Goal: Task Accomplishment & Management: Complete application form

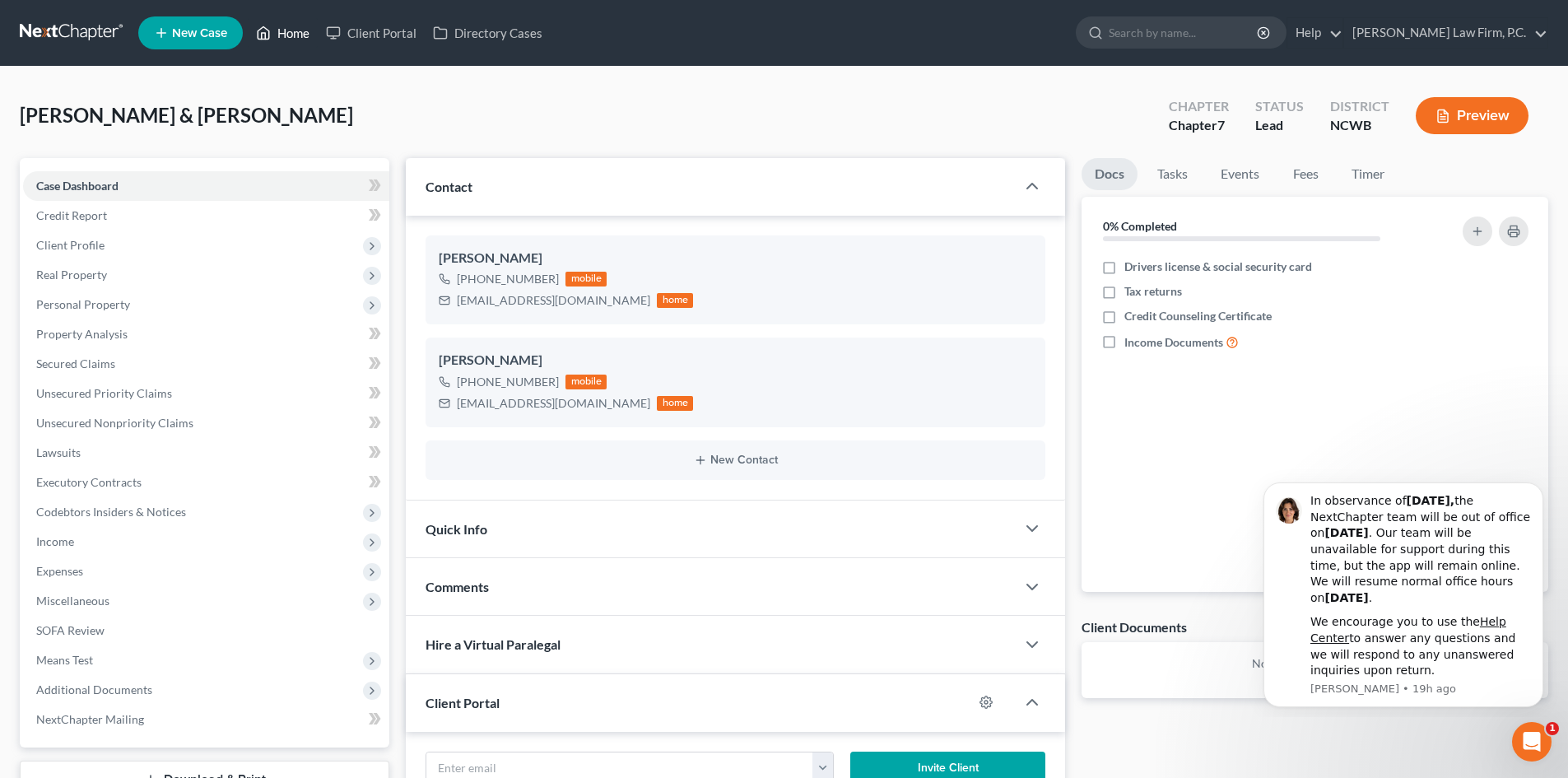
click at [299, 31] on link "Home" at bounding box center [283, 32] width 70 height 30
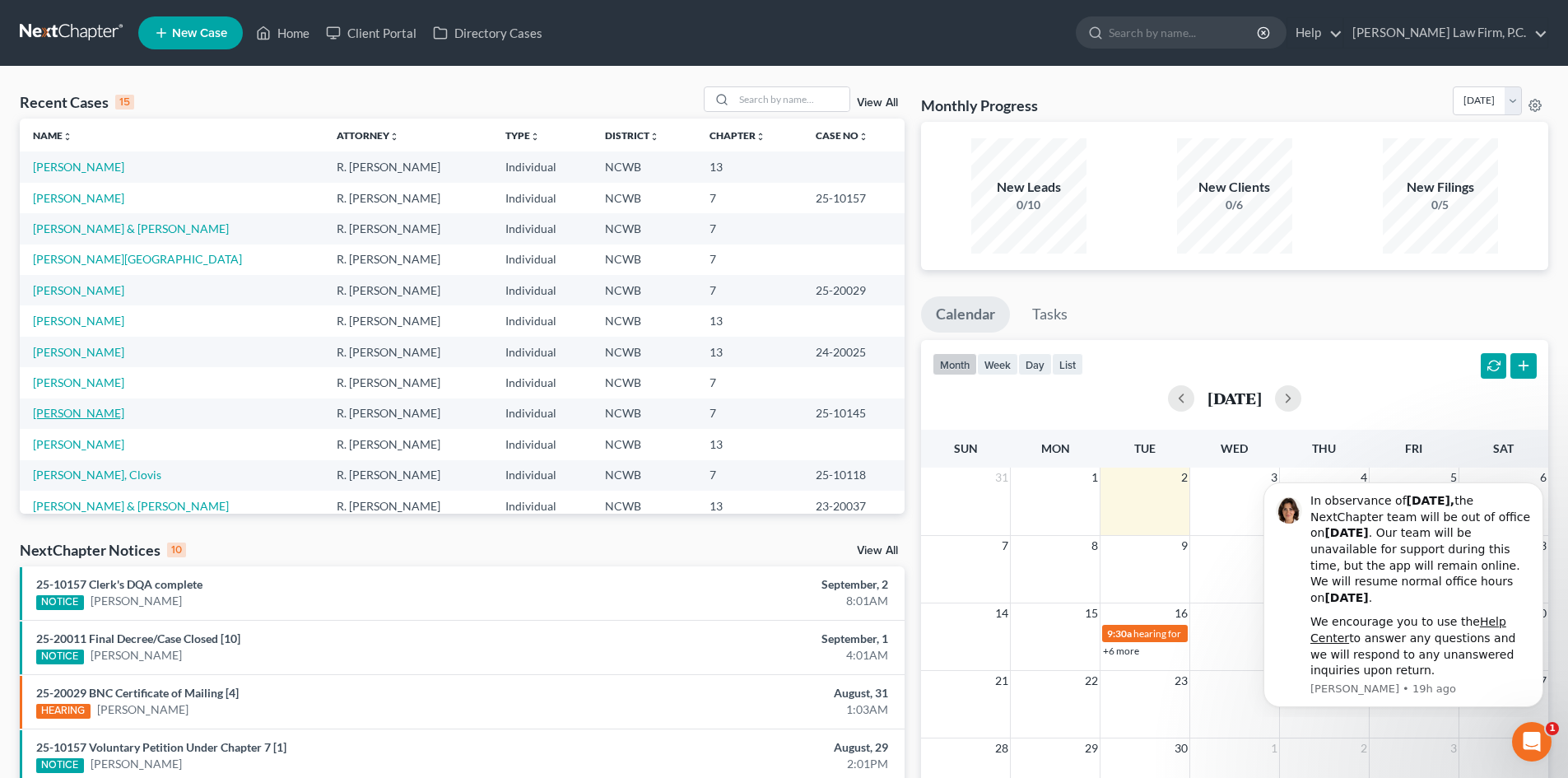
click at [79, 417] on link "[PERSON_NAME]" at bounding box center [78, 413] width 91 height 14
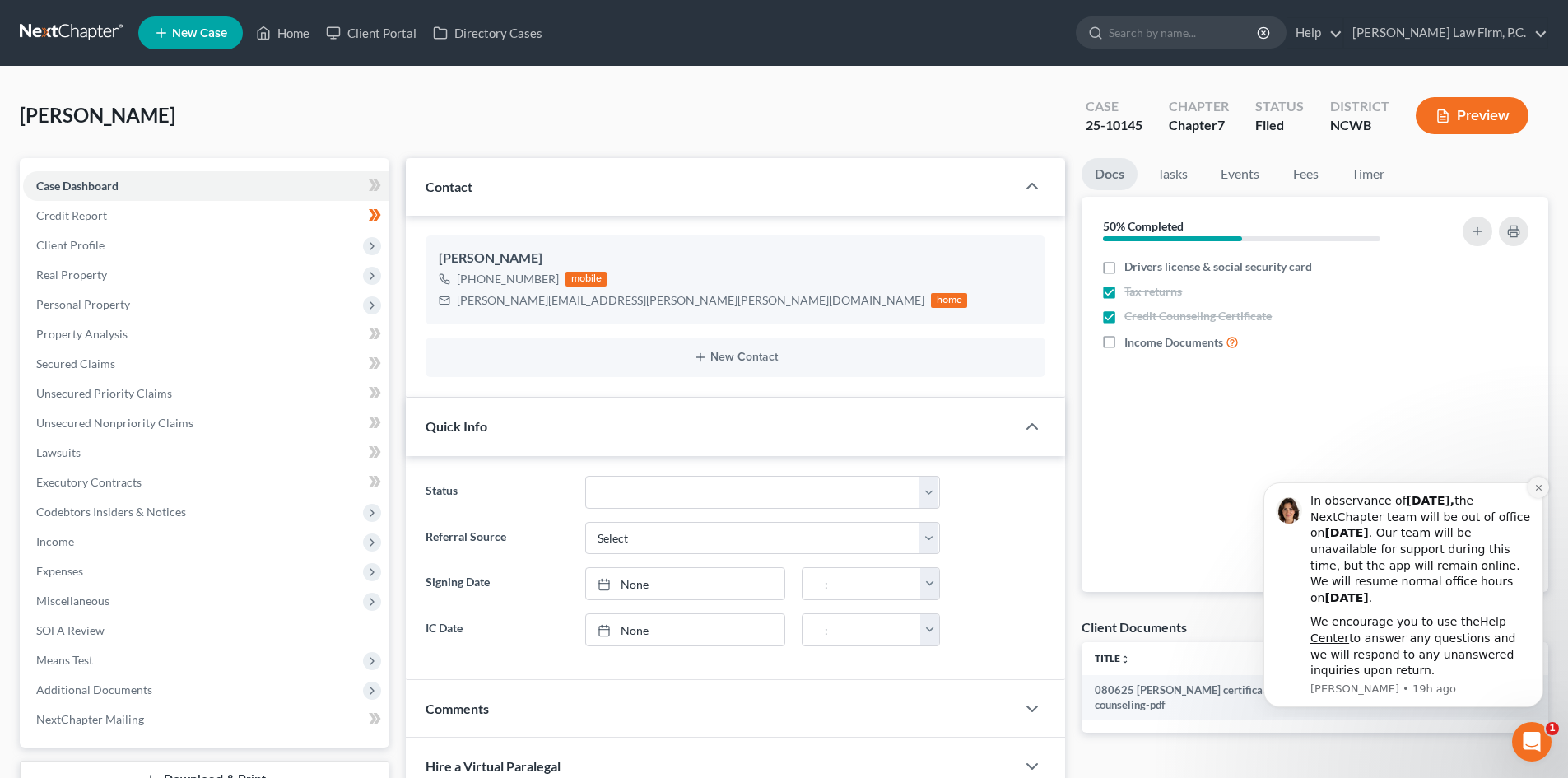
click at [1538, 480] on button "Dismiss notification" at bounding box center [1538, 487] width 22 height 22
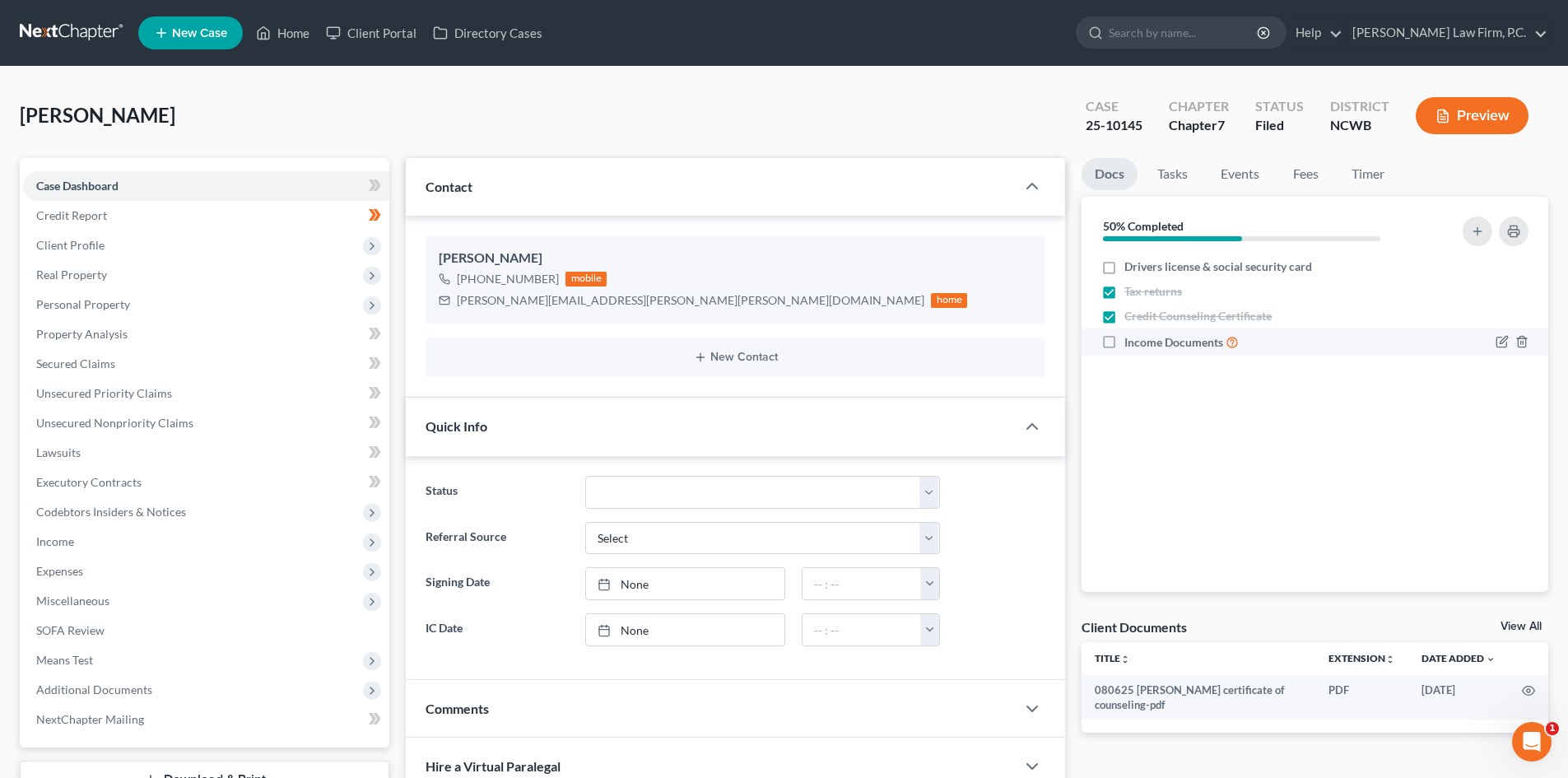
click at [1124, 339] on label "Income Documents" at bounding box center [1181, 341] width 115 height 19
click at [1130, 339] on input "Income Documents" at bounding box center [1136, 338] width 11 height 11
checkbox input "true"
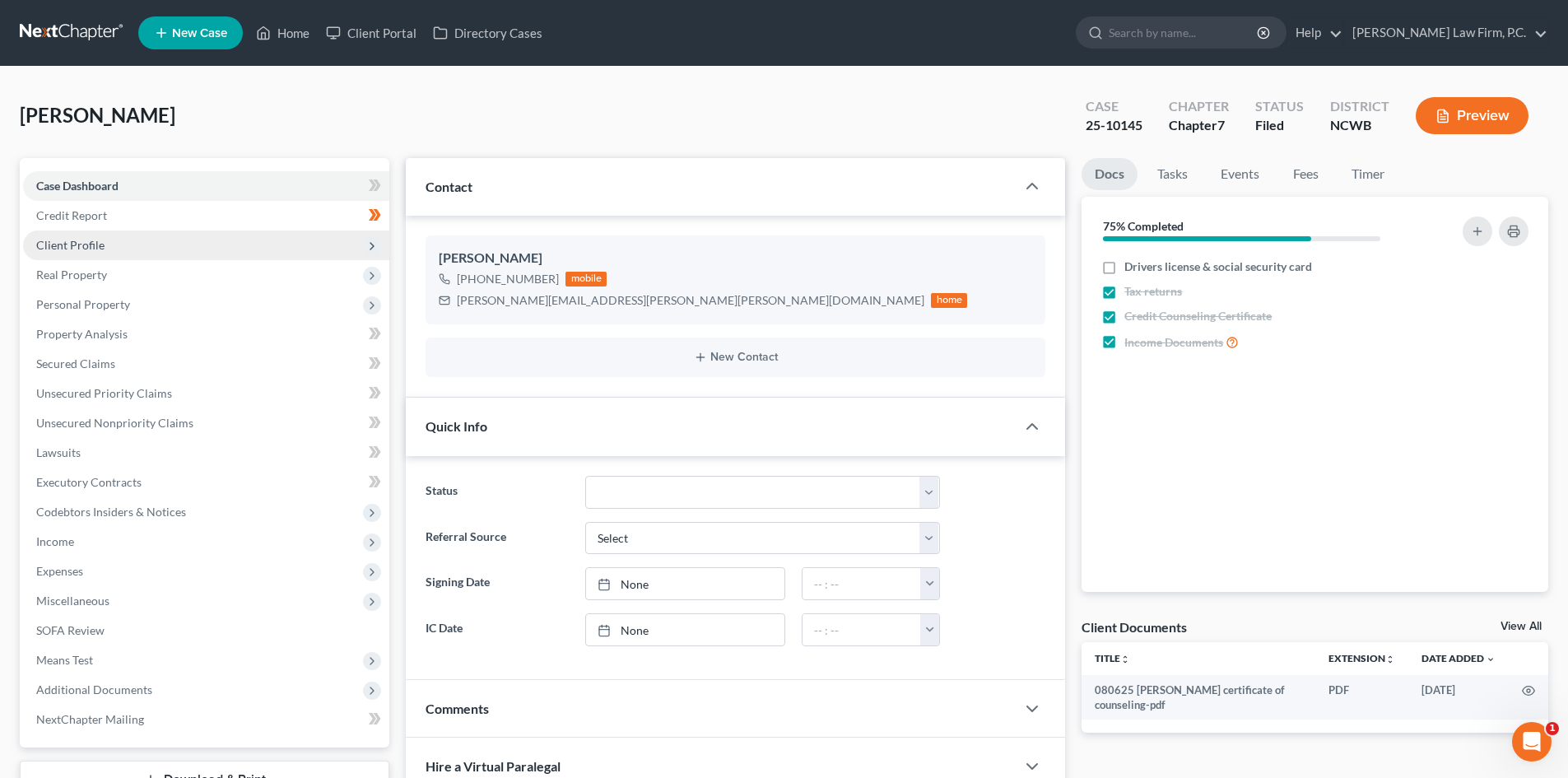
click at [101, 241] on span "Client Profile" at bounding box center [70, 245] width 69 height 14
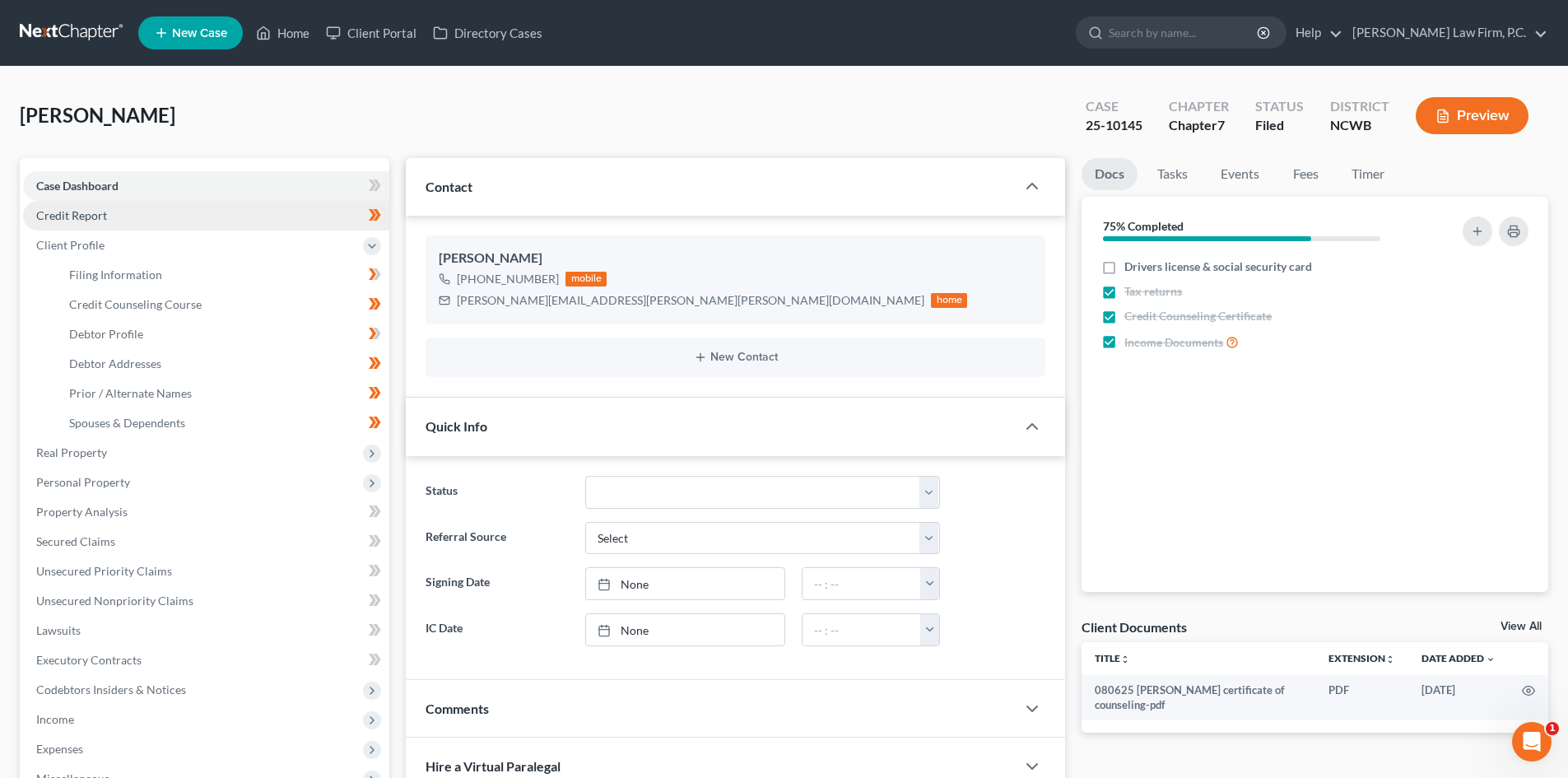
click at [129, 206] on link "Credit Report" at bounding box center [207, 216] width 366 height 30
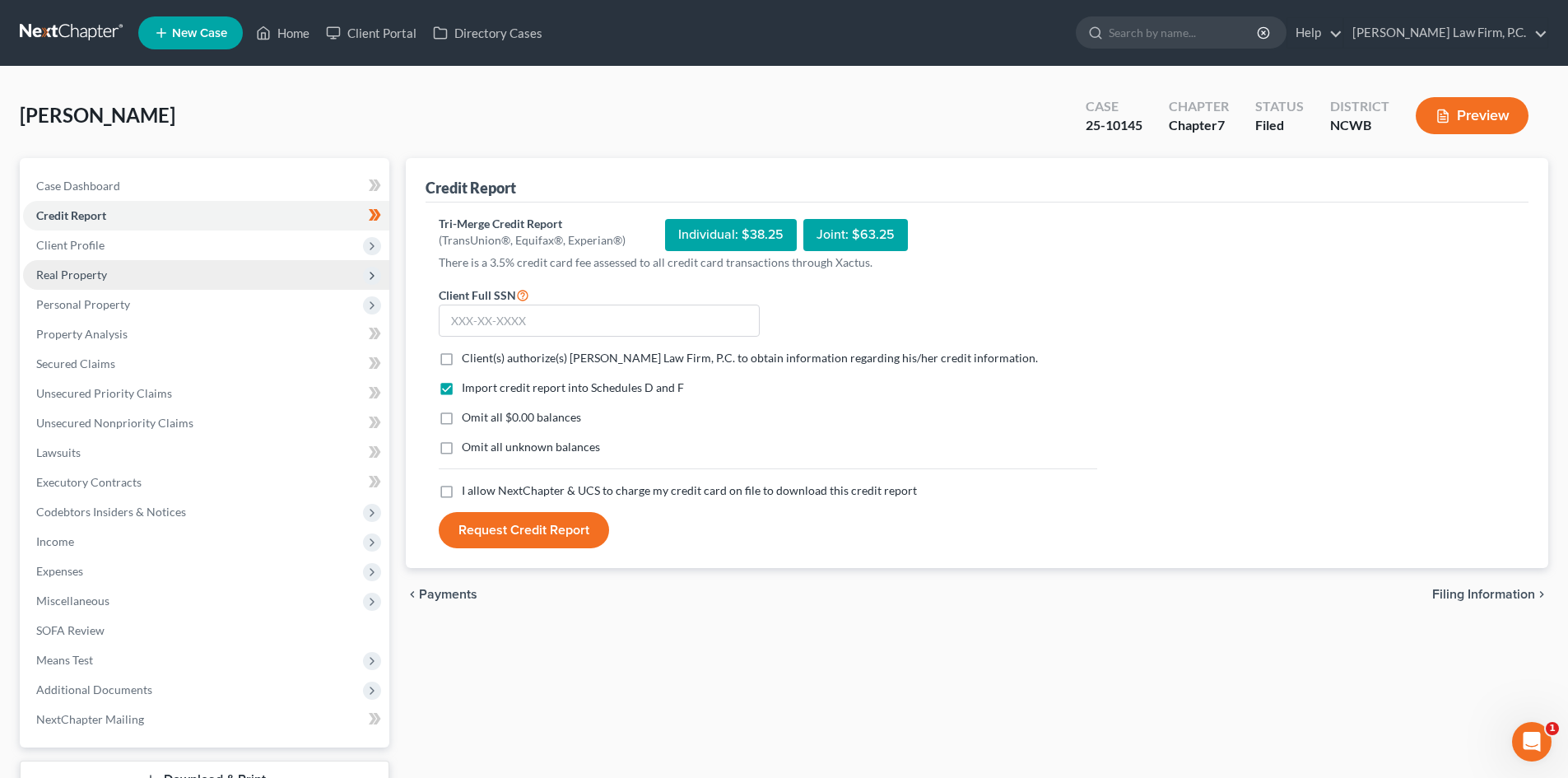
click at [150, 279] on span "Real Property" at bounding box center [207, 274] width 366 height 30
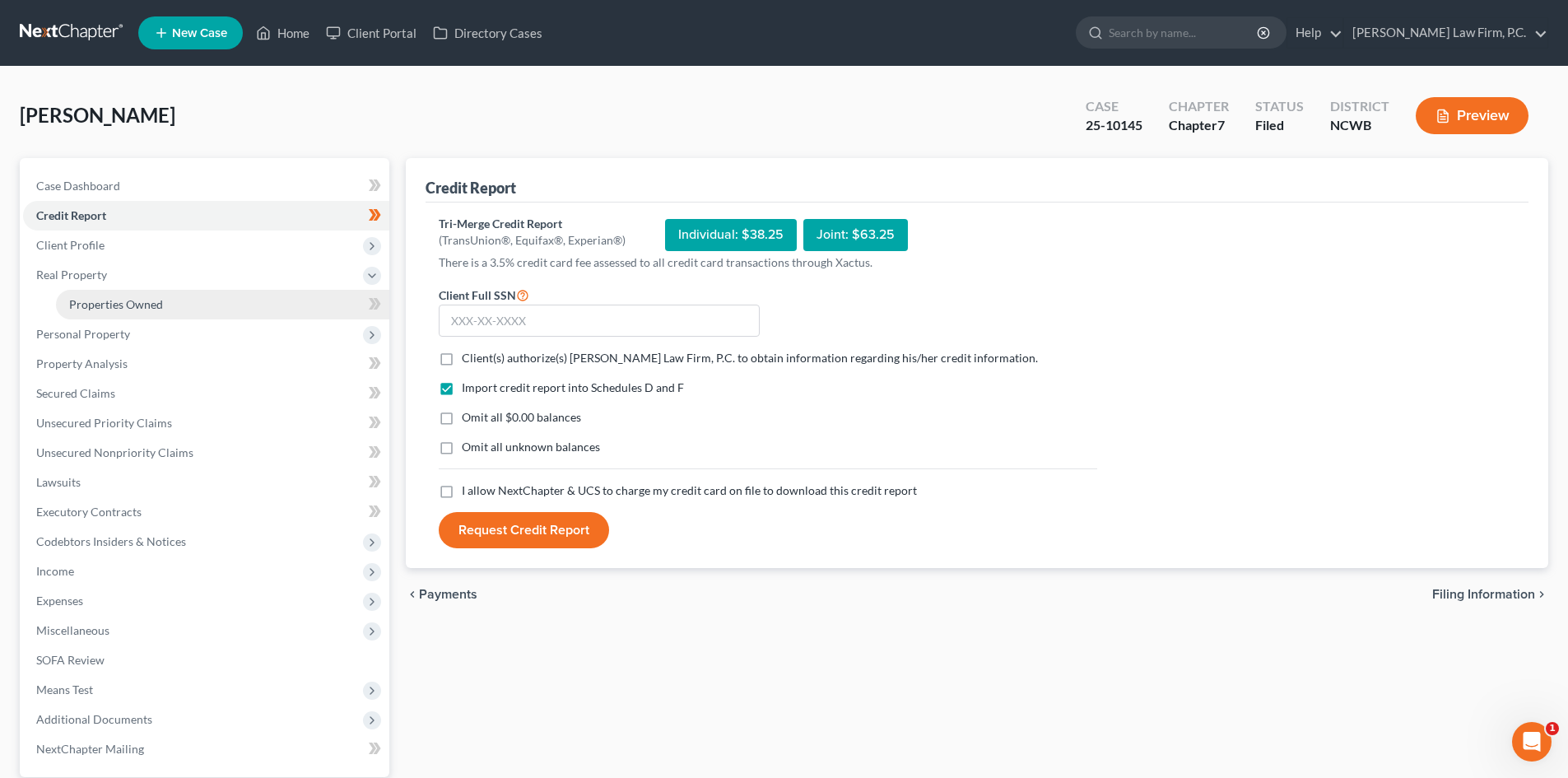
click at [139, 310] on span "Properties Owned" at bounding box center [116, 304] width 94 height 14
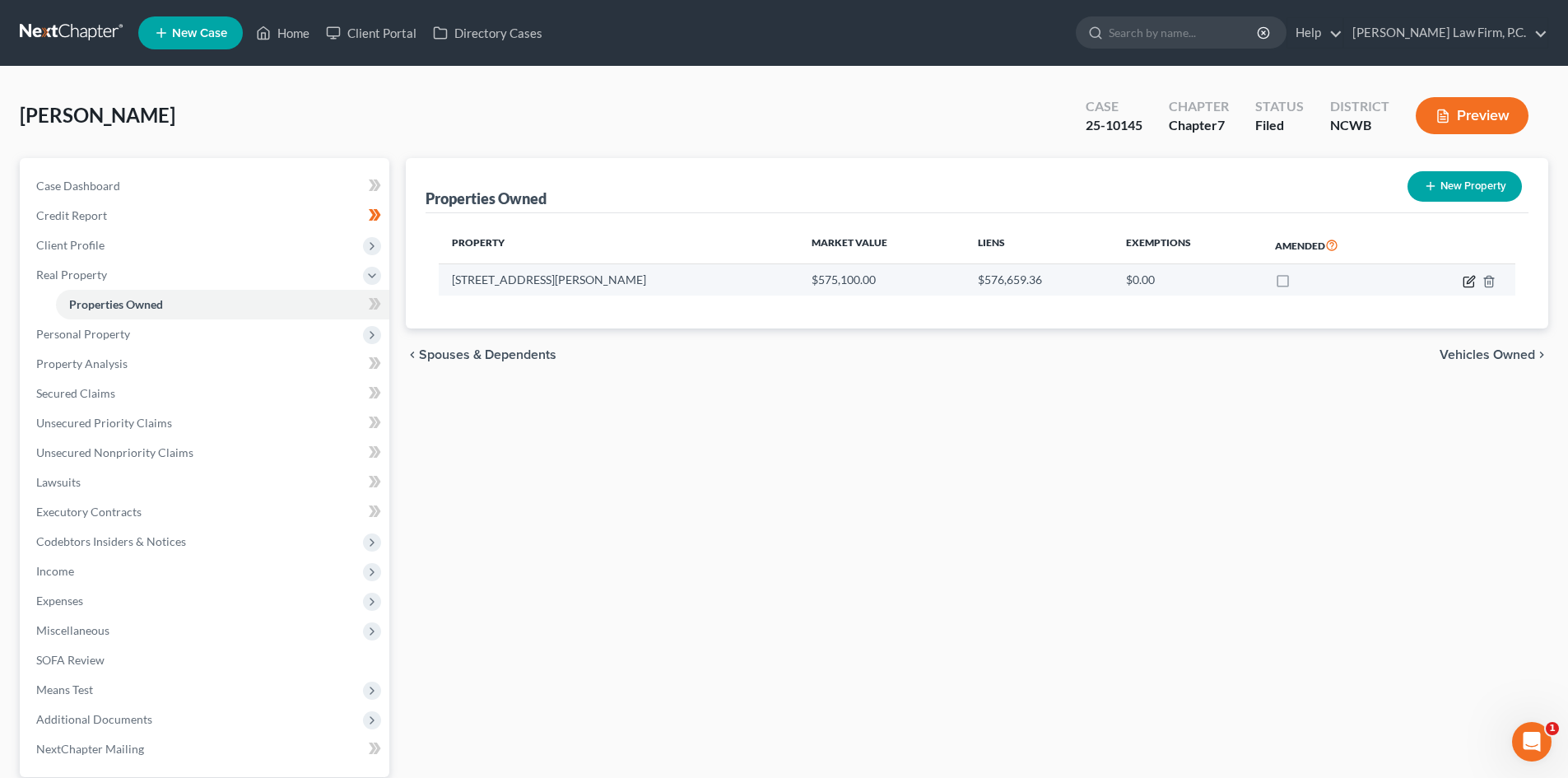
click at [1468, 286] on icon "button" at bounding box center [1468, 281] width 10 height 10
select select "28"
select select "0"
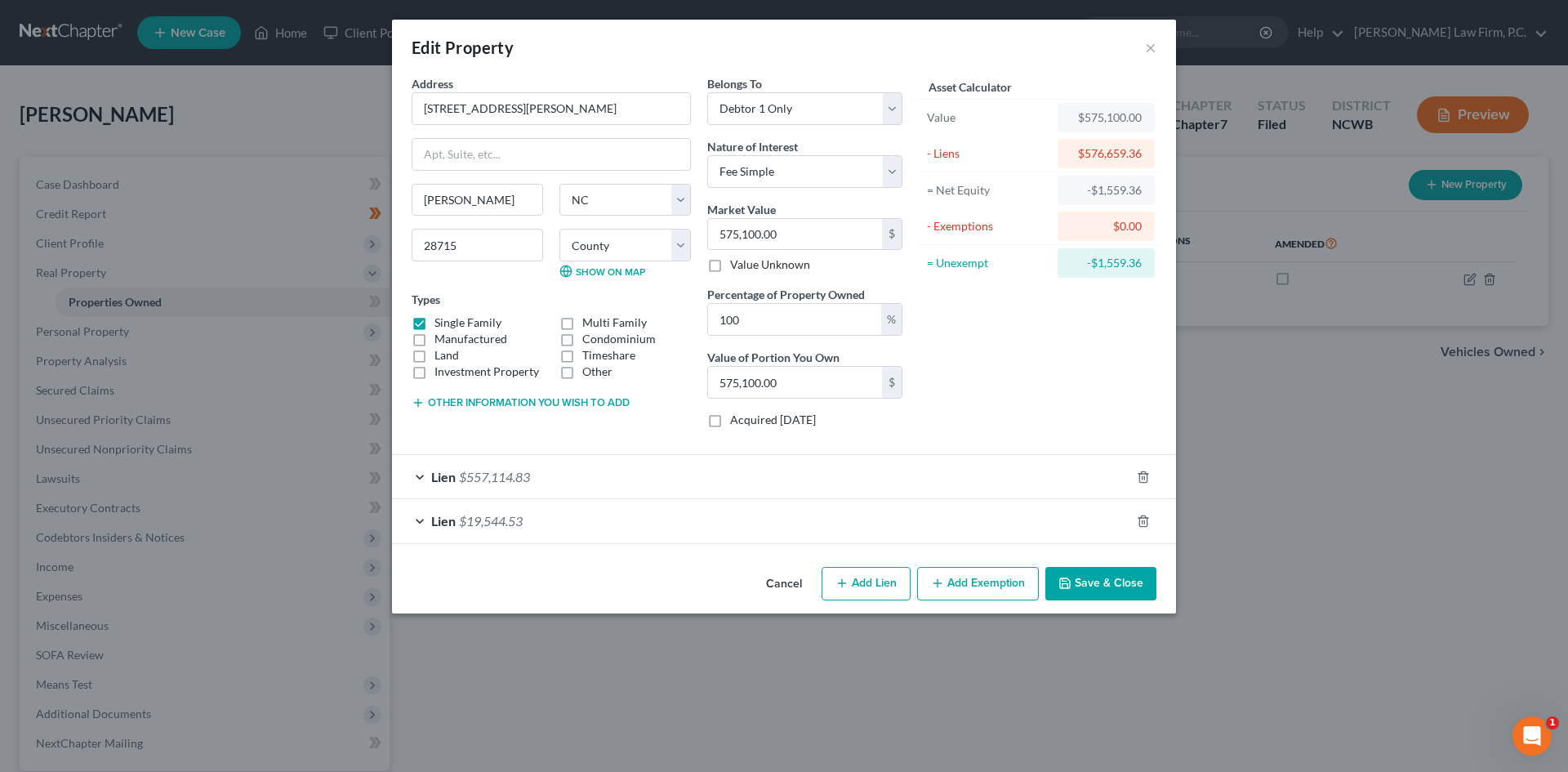
click at [426, 468] on div "Lien $557,114.83" at bounding box center [761, 476] width 739 height 43
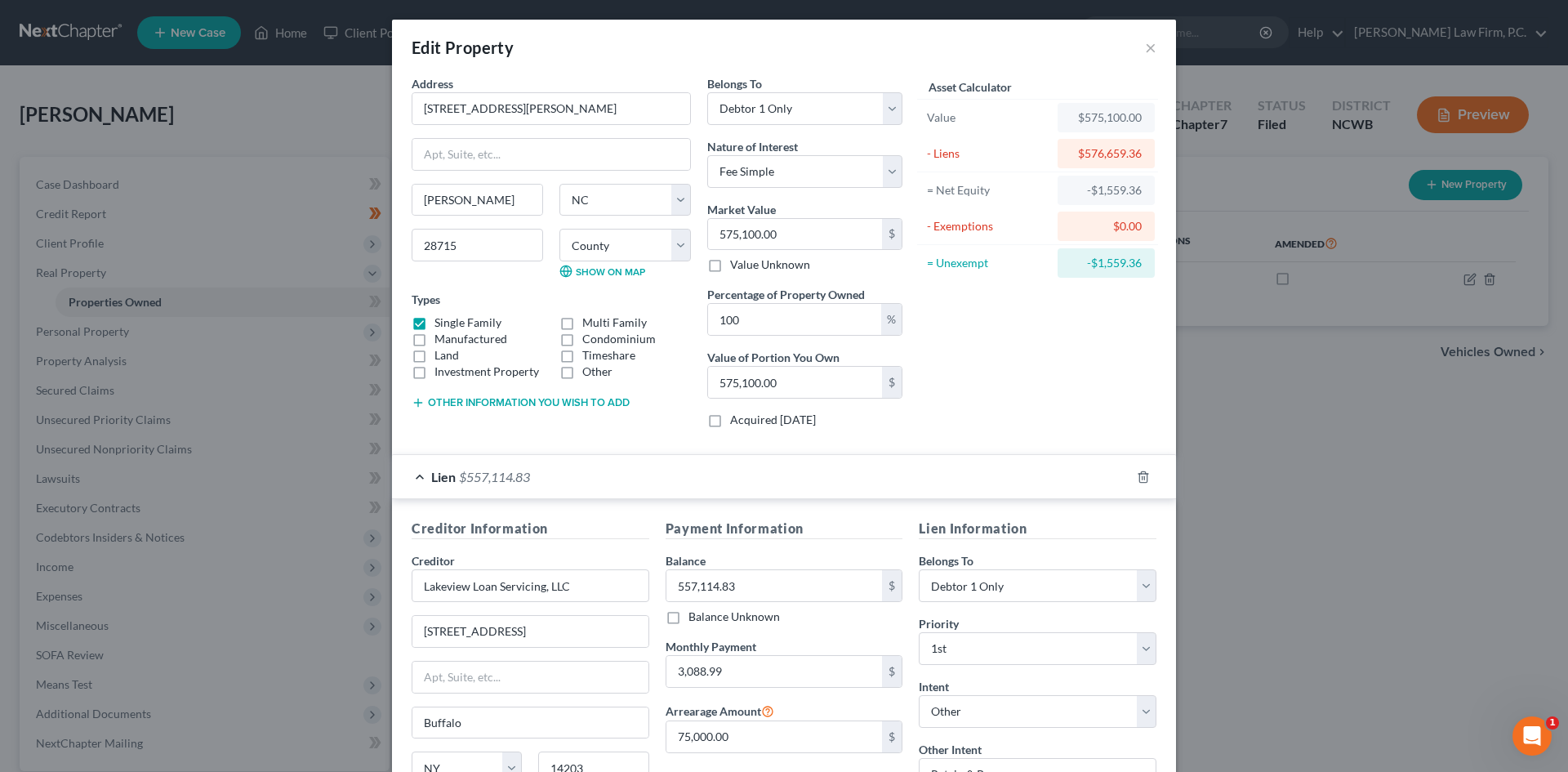
click at [414, 471] on div "Lien $557,114.83" at bounding box center [761, 476] width 739 height 43
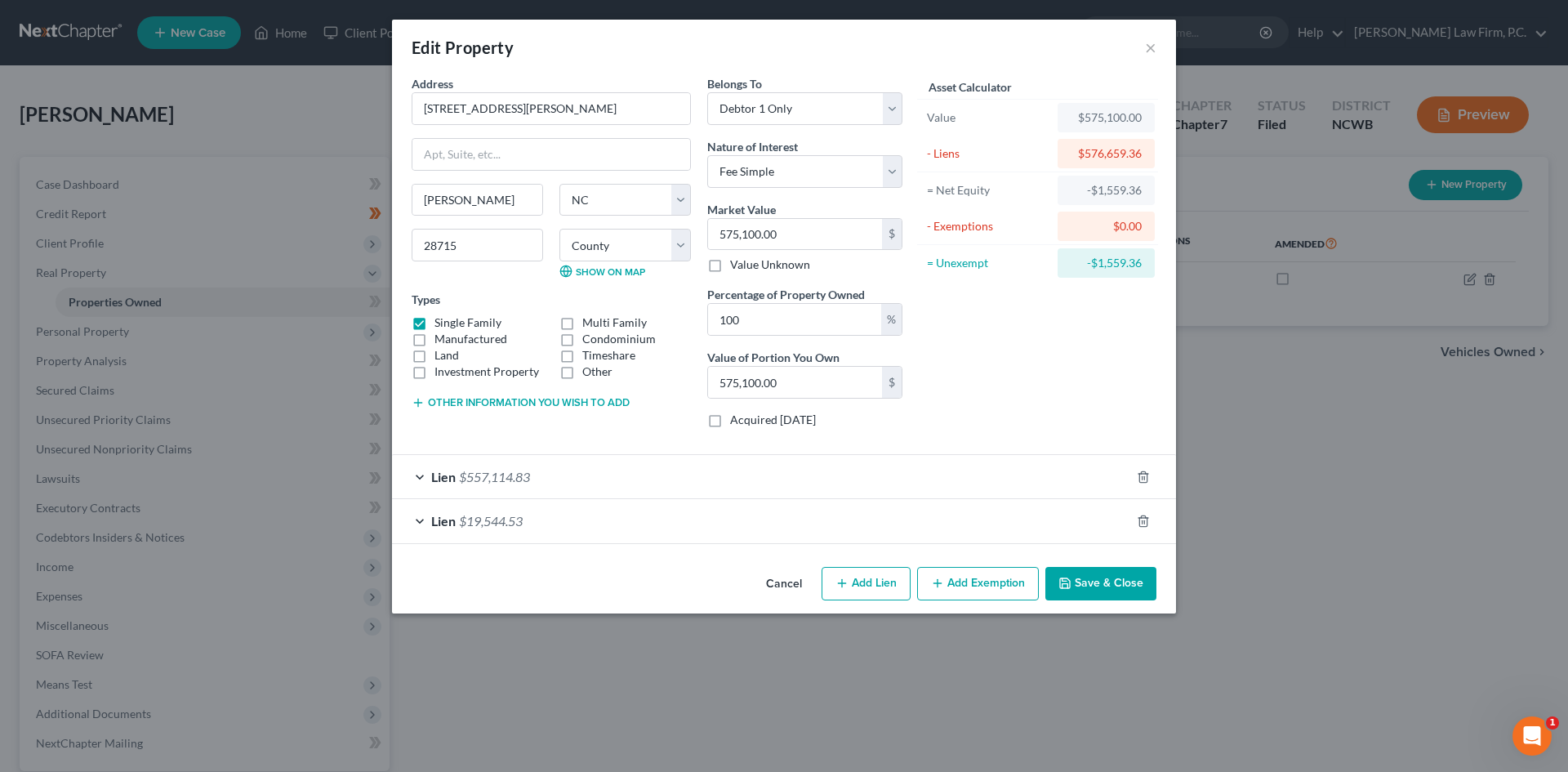
click at [414, 525] on div "Lien $19,544.53" at bounding box center [761, 520] width 739 height 43
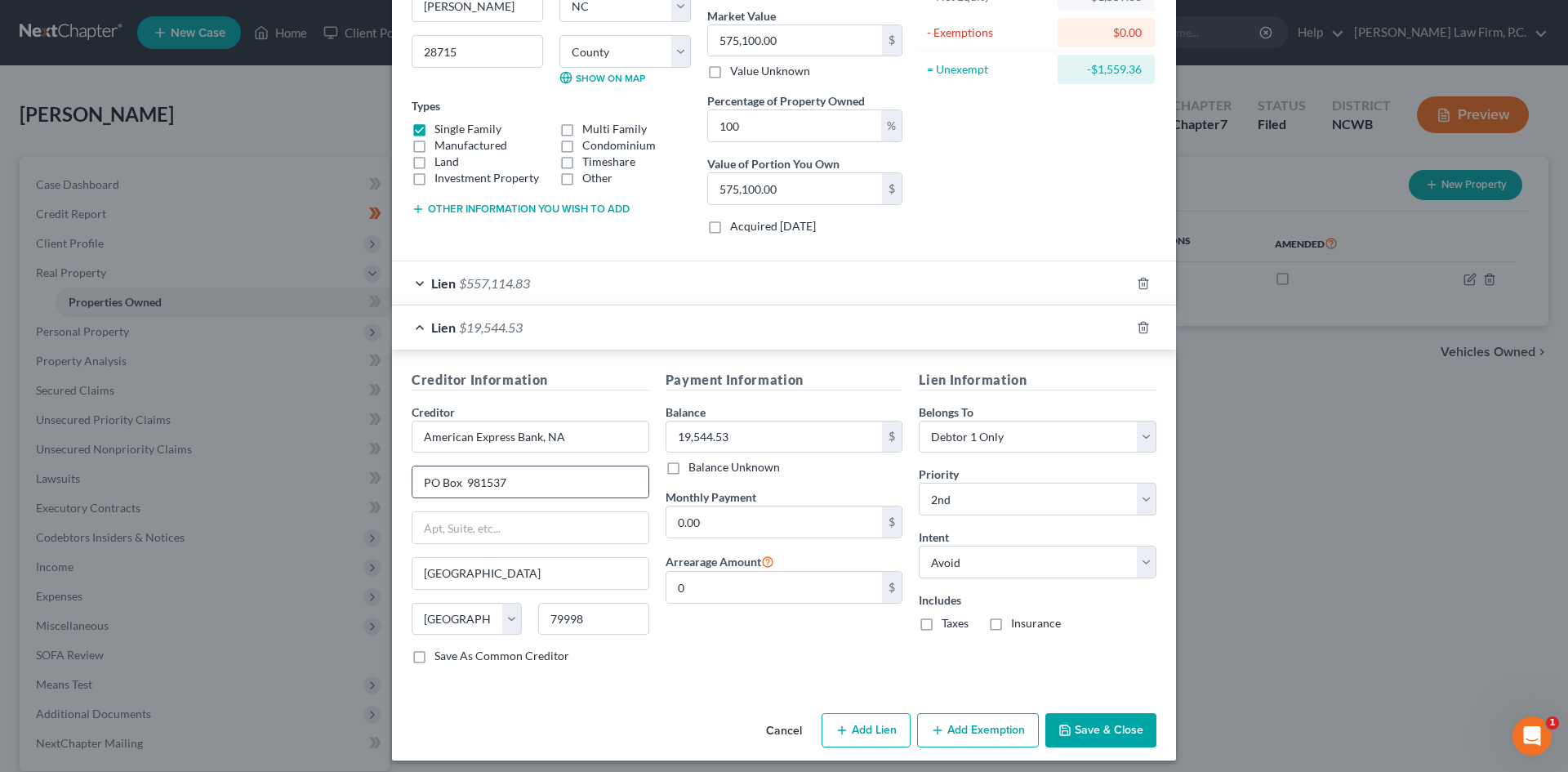
scroll to position [202, 0]
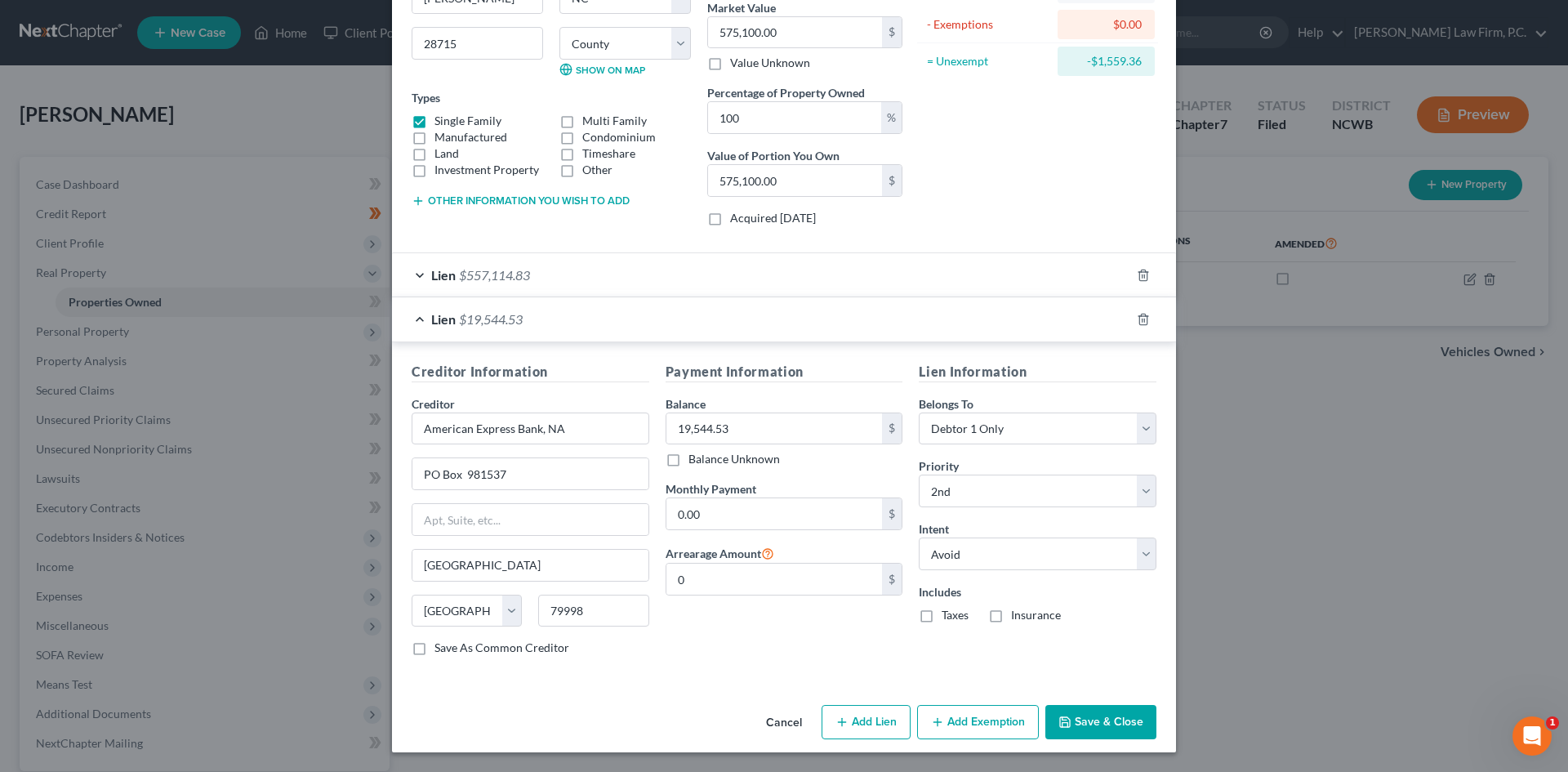
drag, startPoint x: 416, startPoint y: 315, endPoint x: 579, endPoint y: 336, distance: 164.3
click at [416, 315] on div "Lien $19,544.53" at bounding box center [761, 319] width 739 height 43
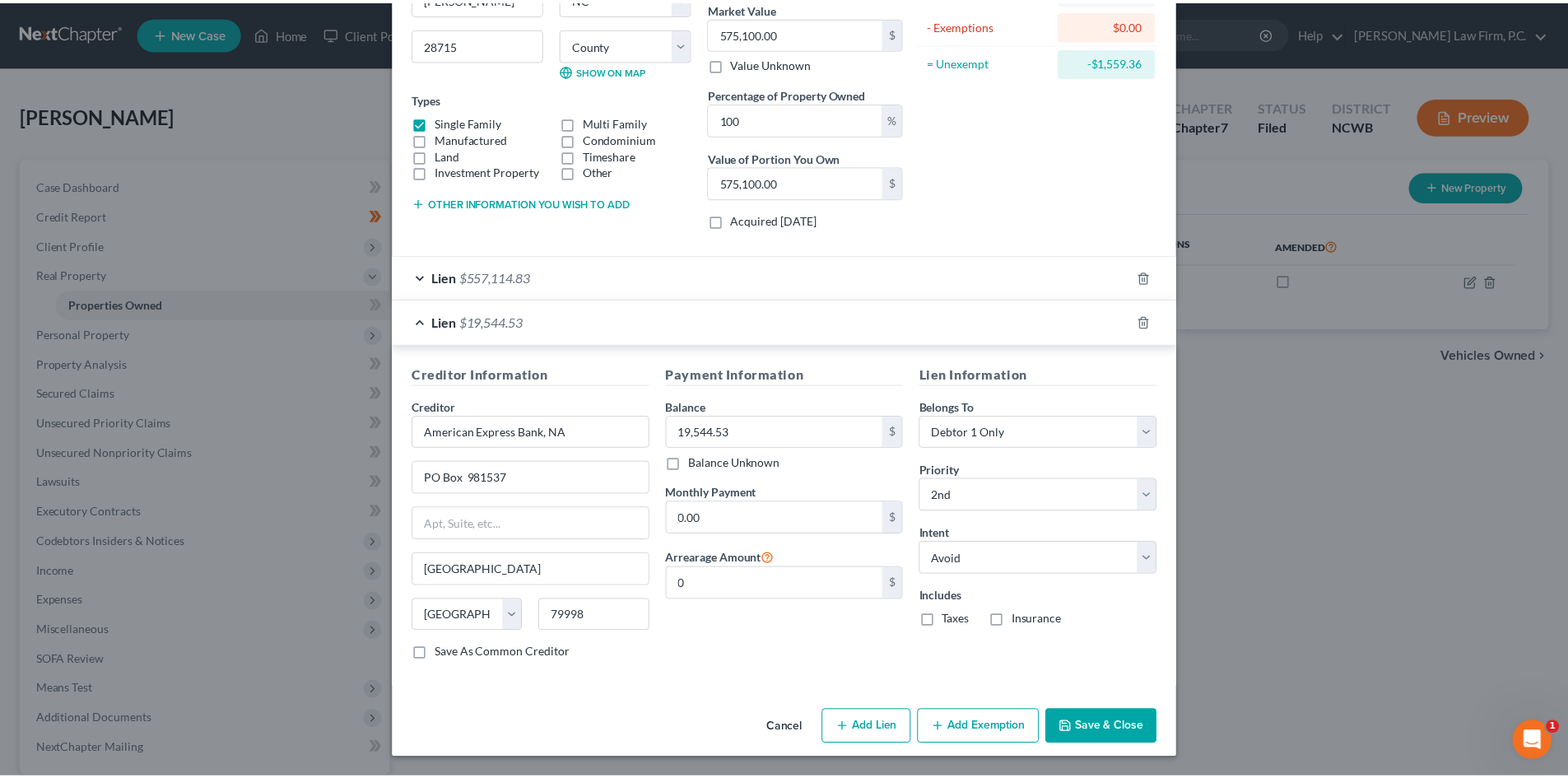
scroll to position [0, 0]
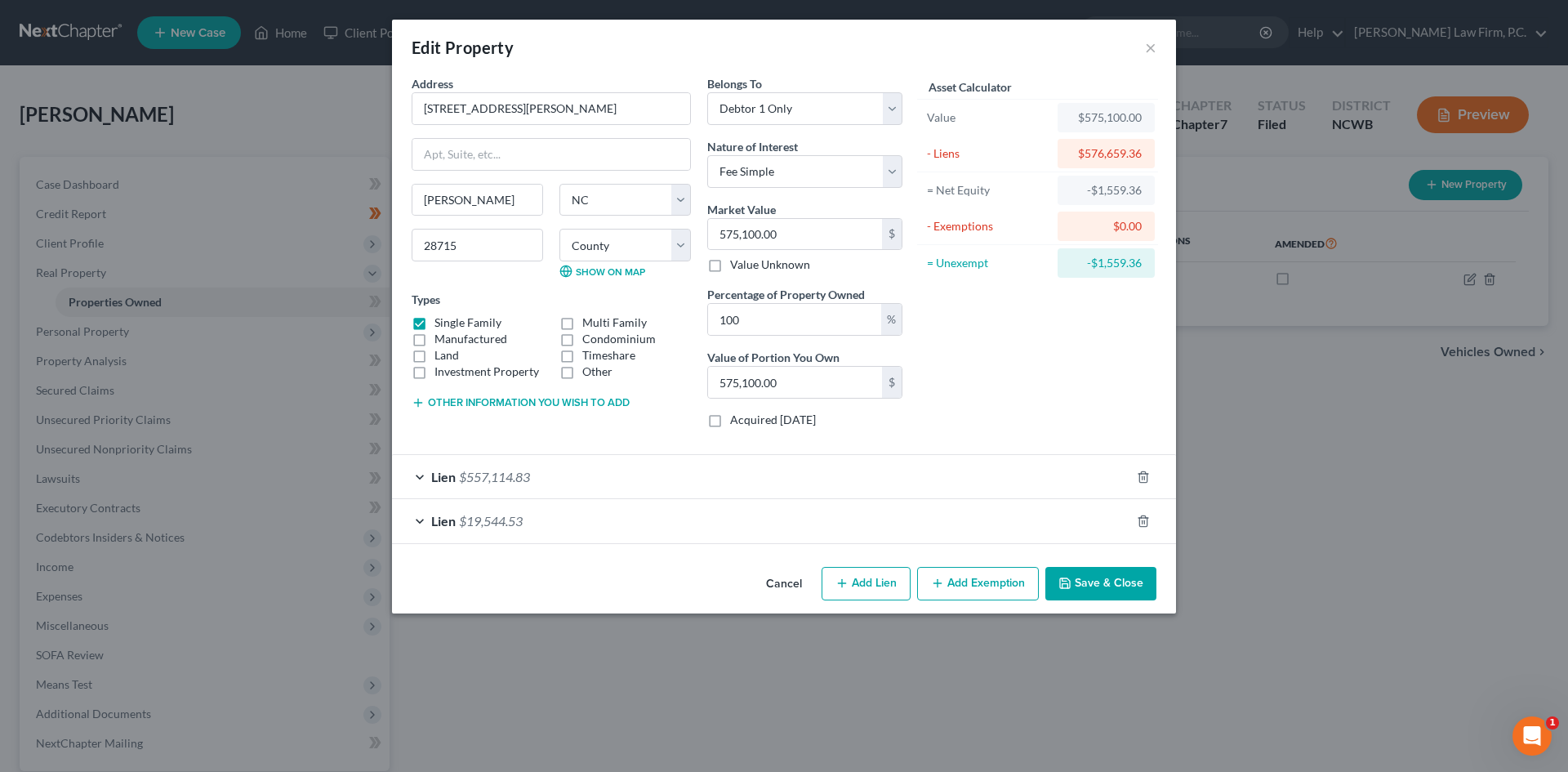
click at [1096, 591] on button "Save & Close" at bounding box center [1101, 584] width 111 height 34
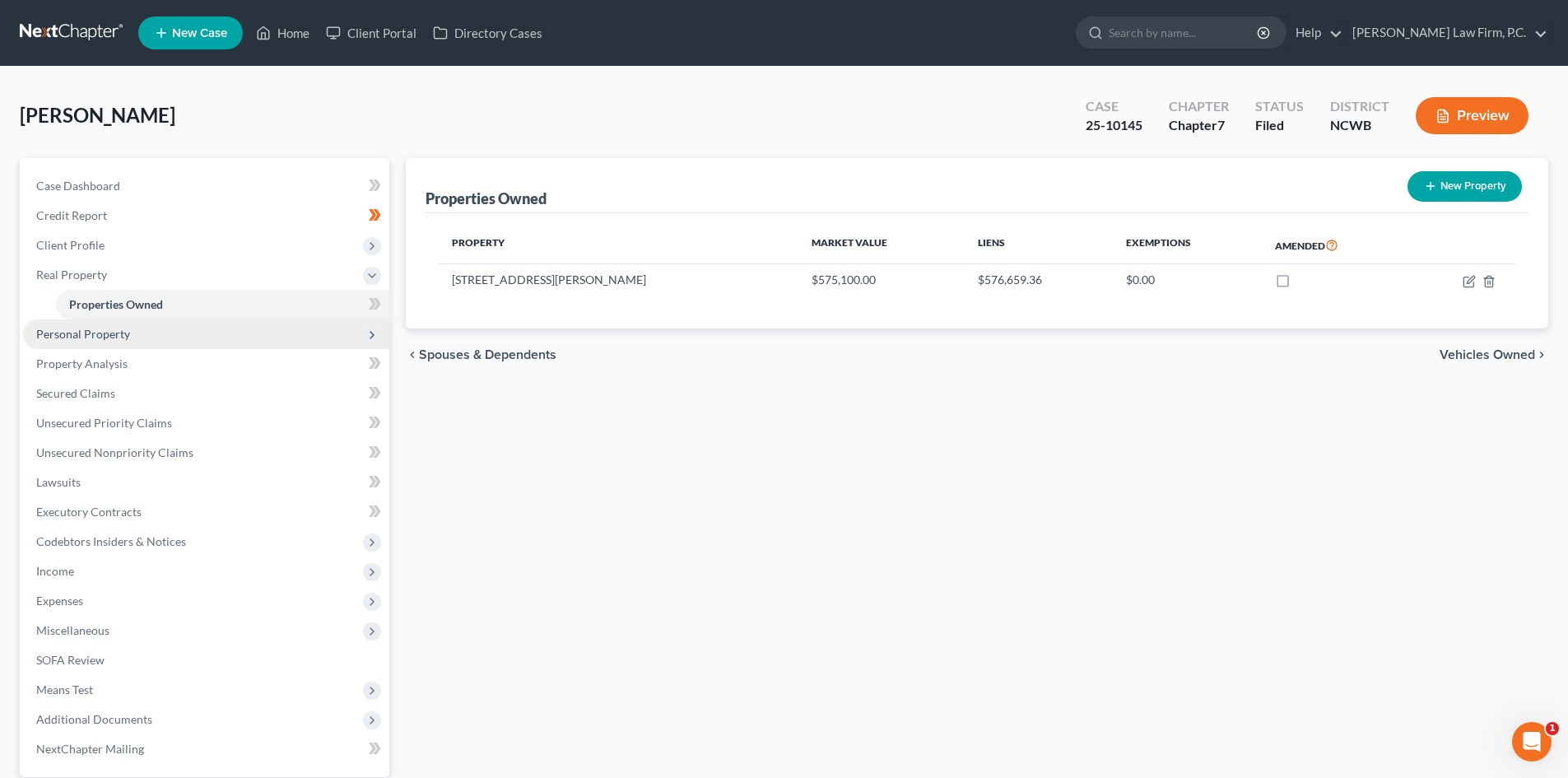
click at [145, 337] on span "Personal Property" at bounding box center [207, 334] width 366 height 30
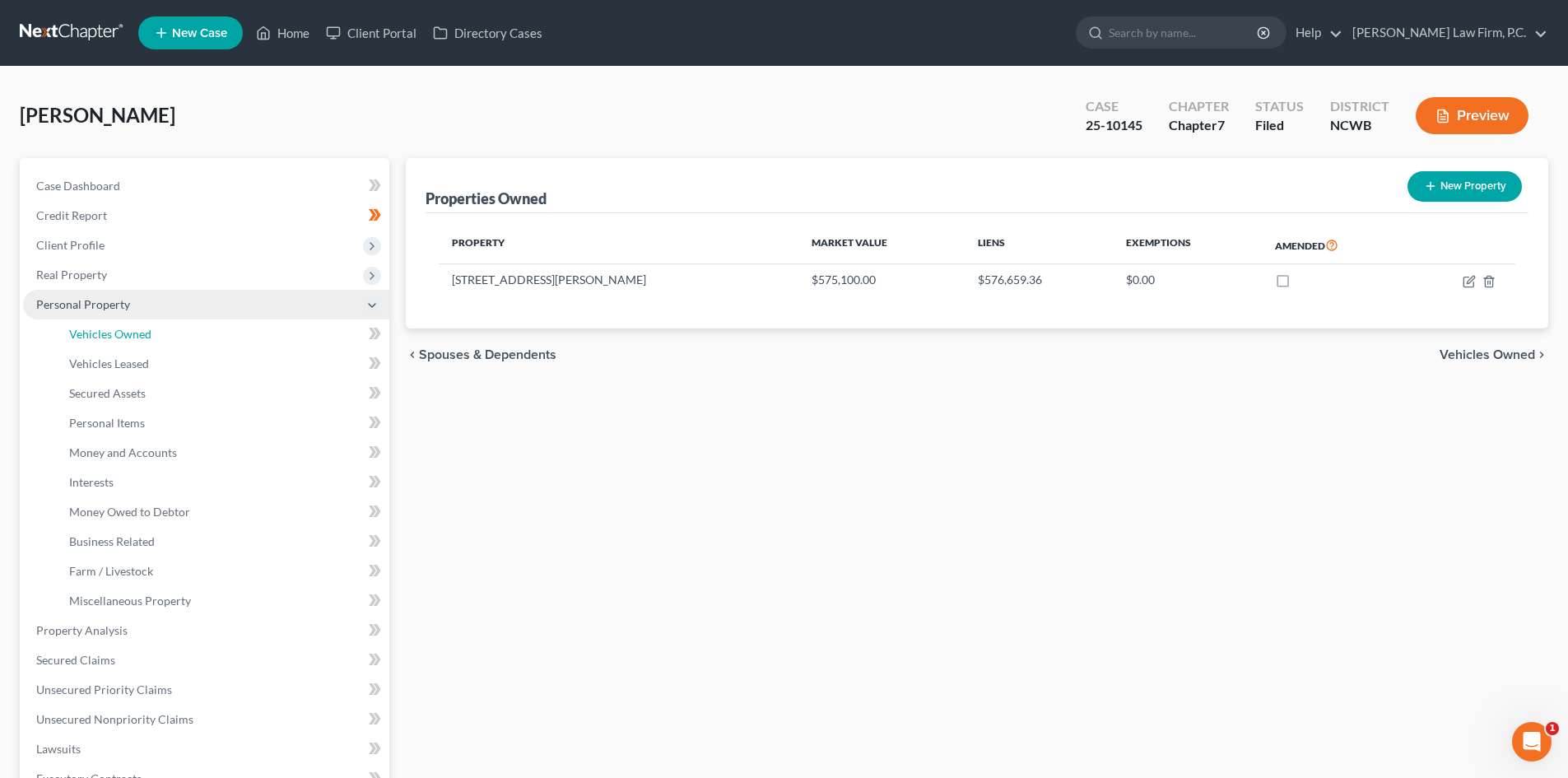
click at [145, 337] on span "Vehicles Owned" at bounding box center [110, 334] width 82 height 14
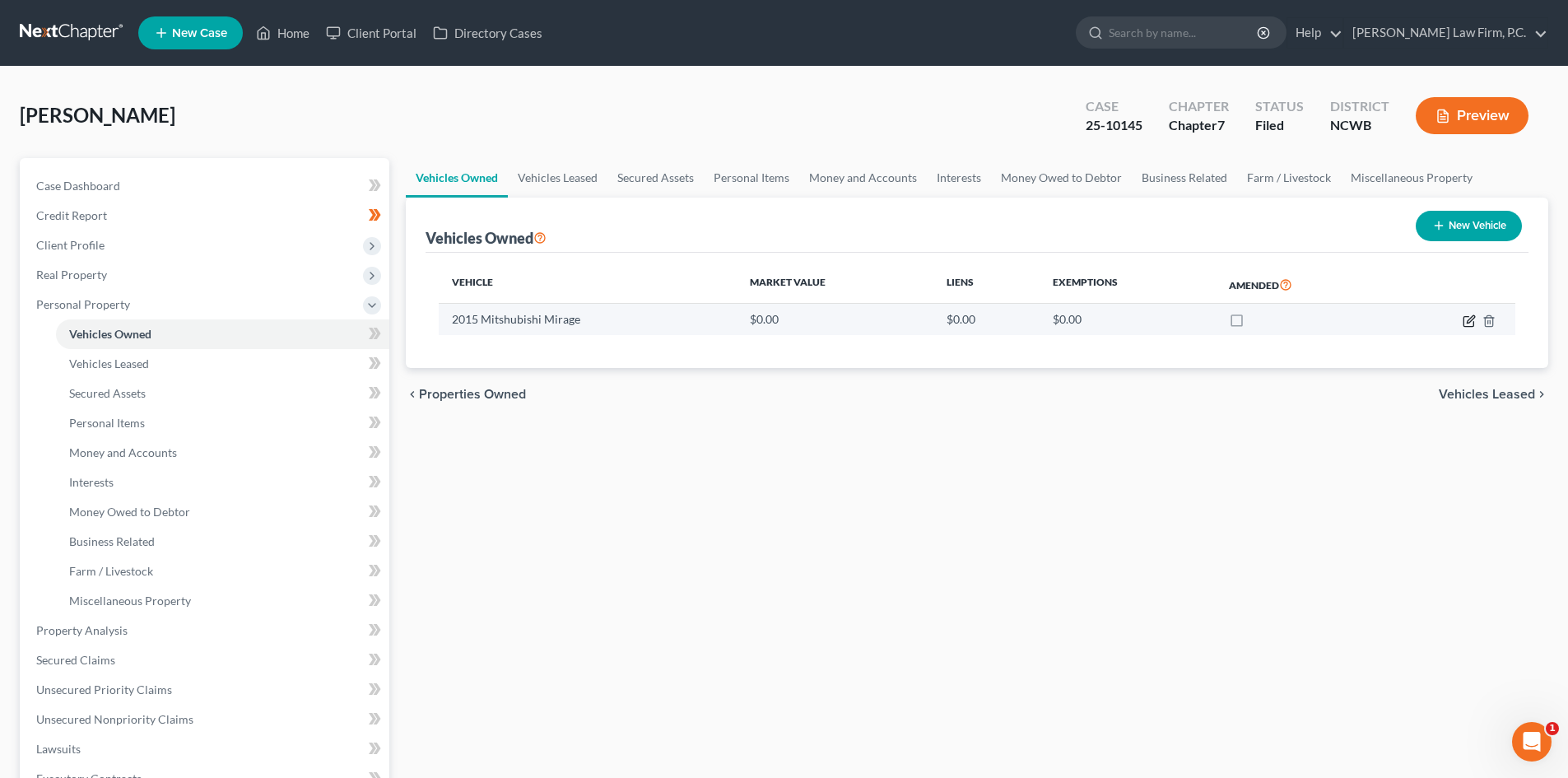
click at [1465, 326] on icon "button" at bounding box center [1468, 320] width 10 height 10
select select "0"
select select "11"
select select "2"
select select "0"
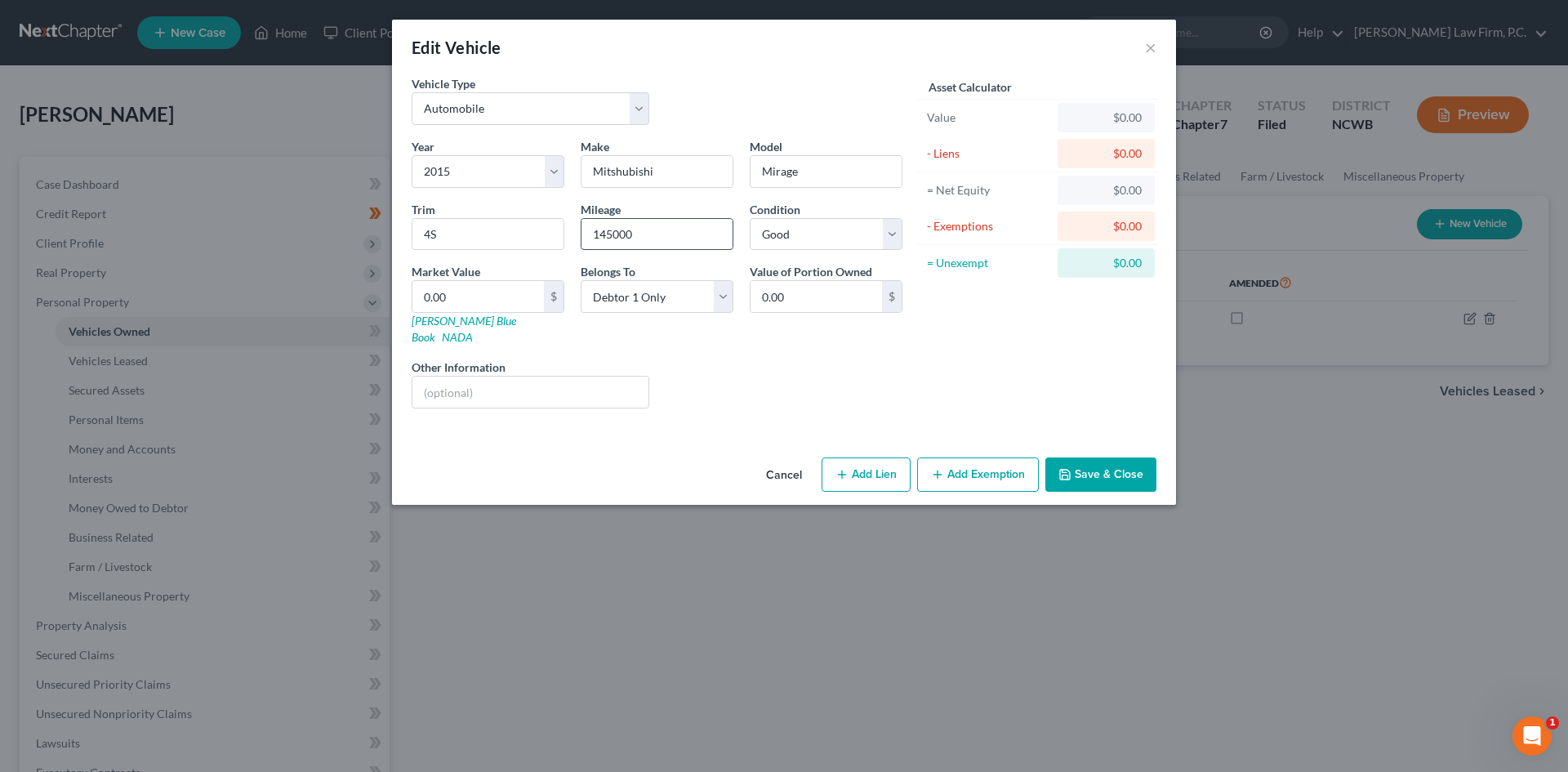
click at [615, 230] on input "145000" at bounding box center [656, 234] width 151 height 31
drag, startPoint x: 600, startPoint y: 230, endPoint x: 613, endPoint y: 224, distance: 14.3
click at [613, 227] on input "145000" at bounding box center [656, 234] width 151 height 31
type input "126,000"
click at [888, 239] on select "Select Excellent Very Good Good Fair Poor" at bounding box center [826, 235] width 153 height 32
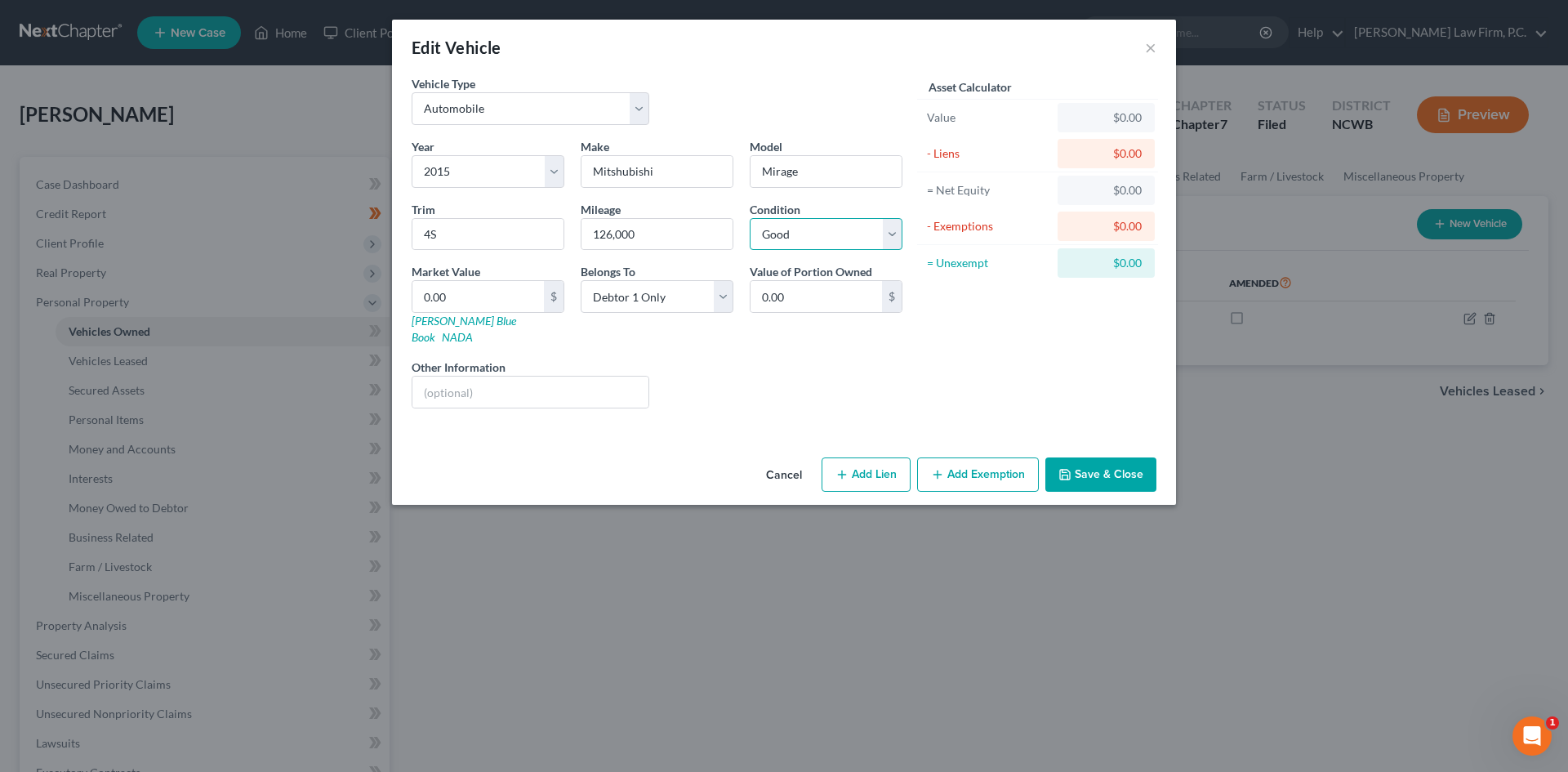
click at [750, 219] on select "Select Excellent Very Good Good Fair Poor" at bounding box center [826, 235] width 153 height 32
click at [1128, 458] on button "Save & Close" at bounding box center [1101, 475] width 111 height 34
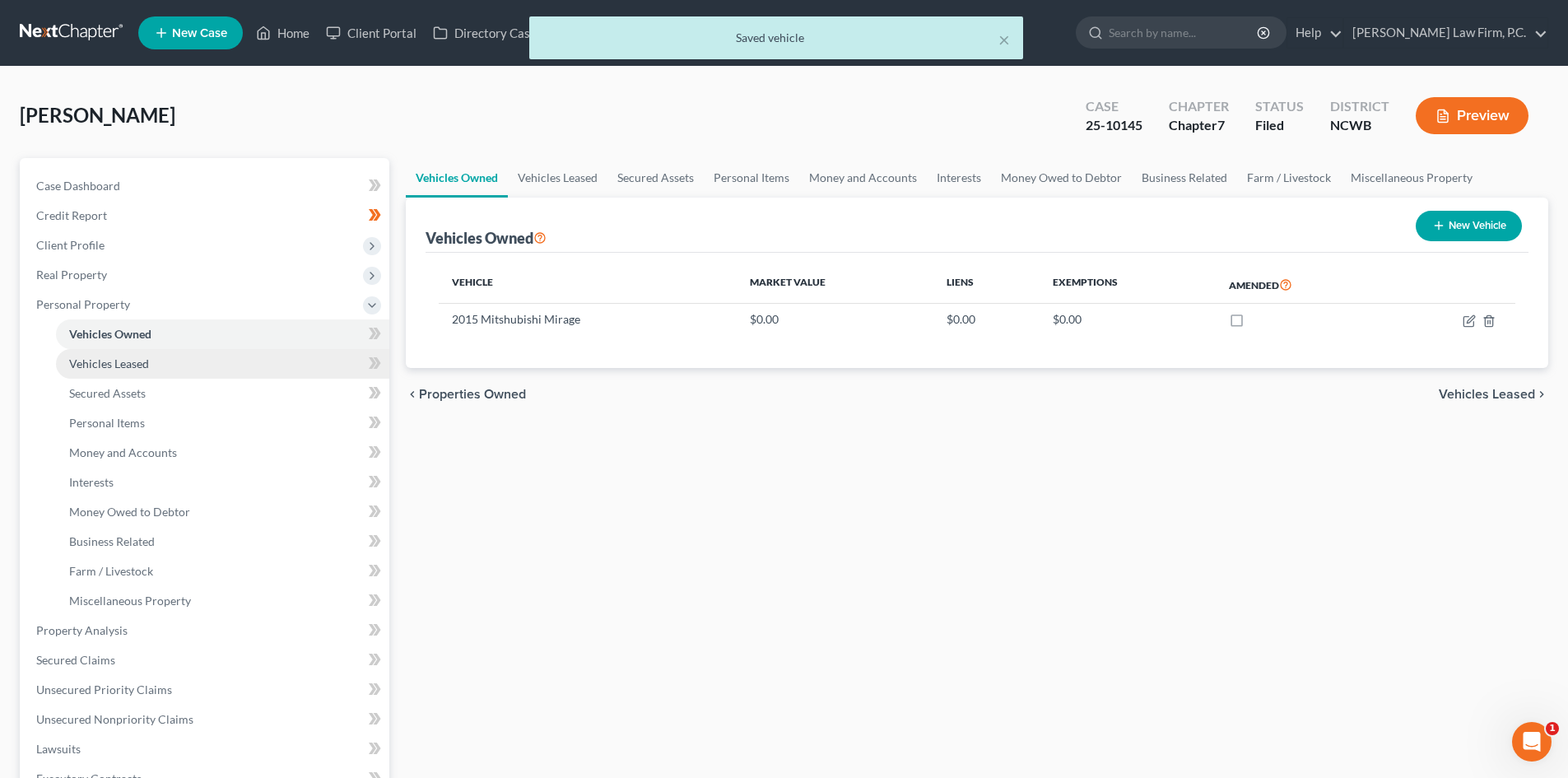
click at [159, 361] on link "Vehicles Leased" at bounding box center [222, 364] width 333 height 30
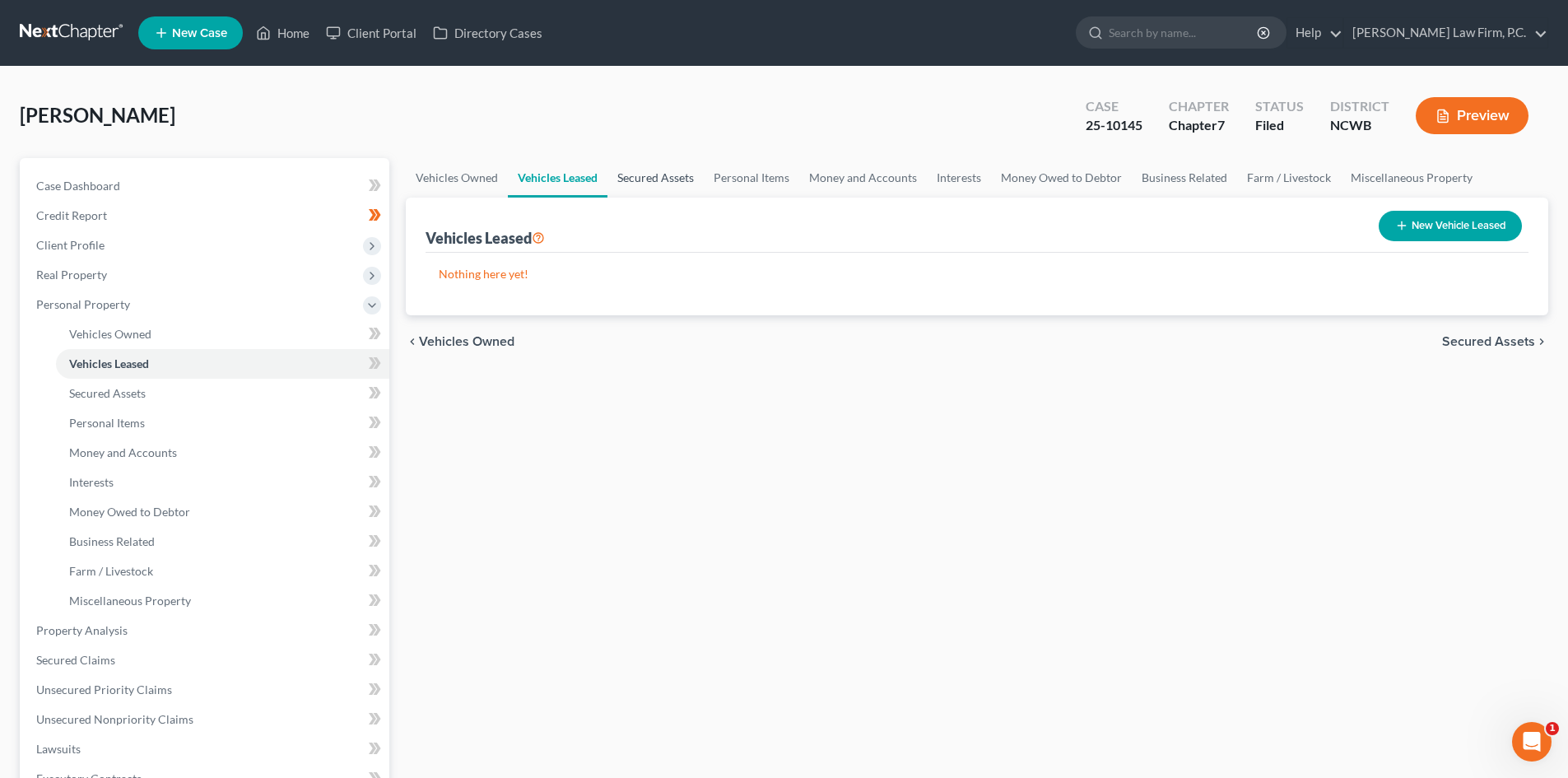
click at [659, 174] on link "Secured Assets" at bounding box center [655, 178] width 97 height 40
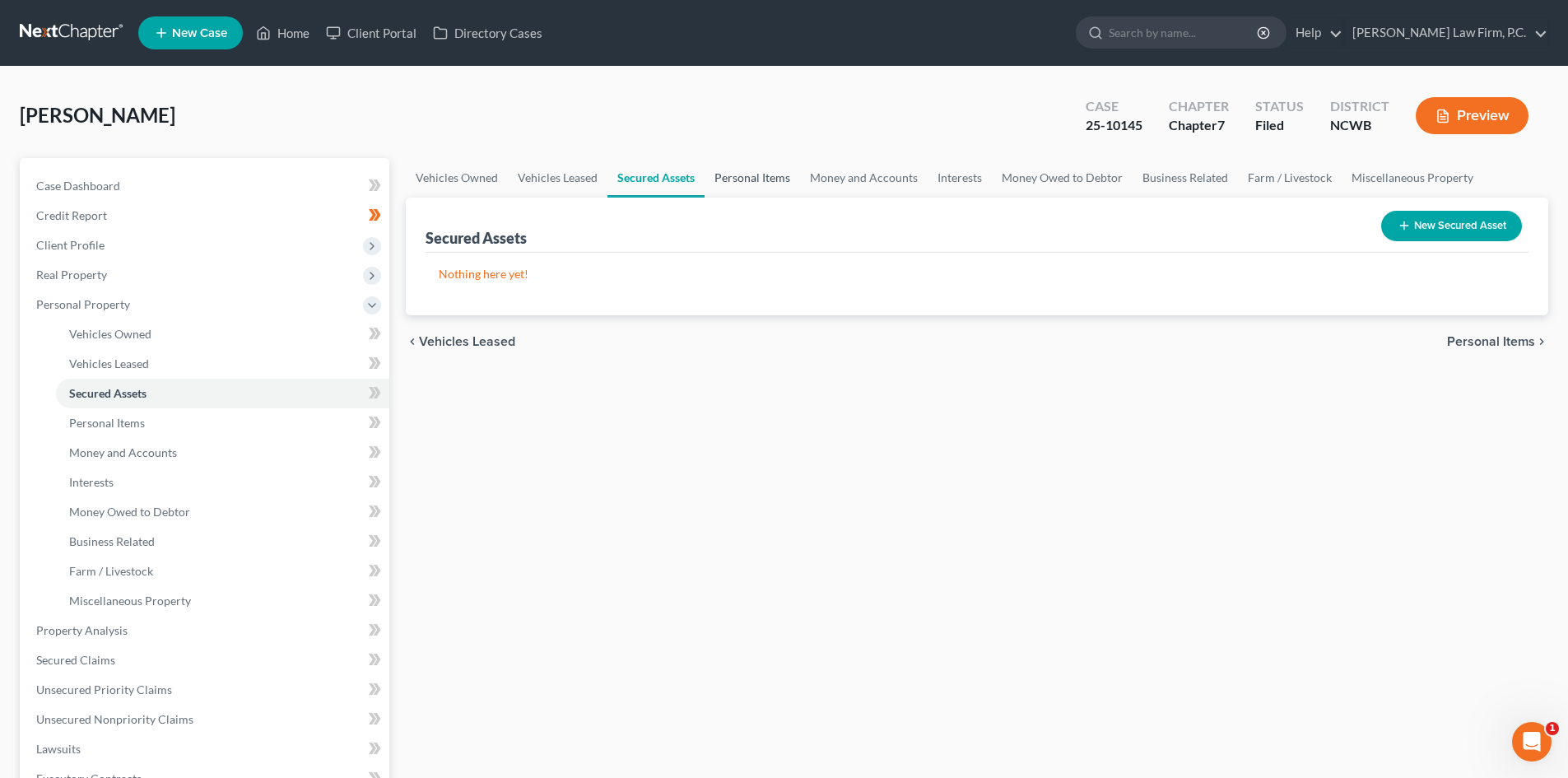
click at [770, 174] on link "Personal Items" at bounding box center [752, 178] width 96 height 40
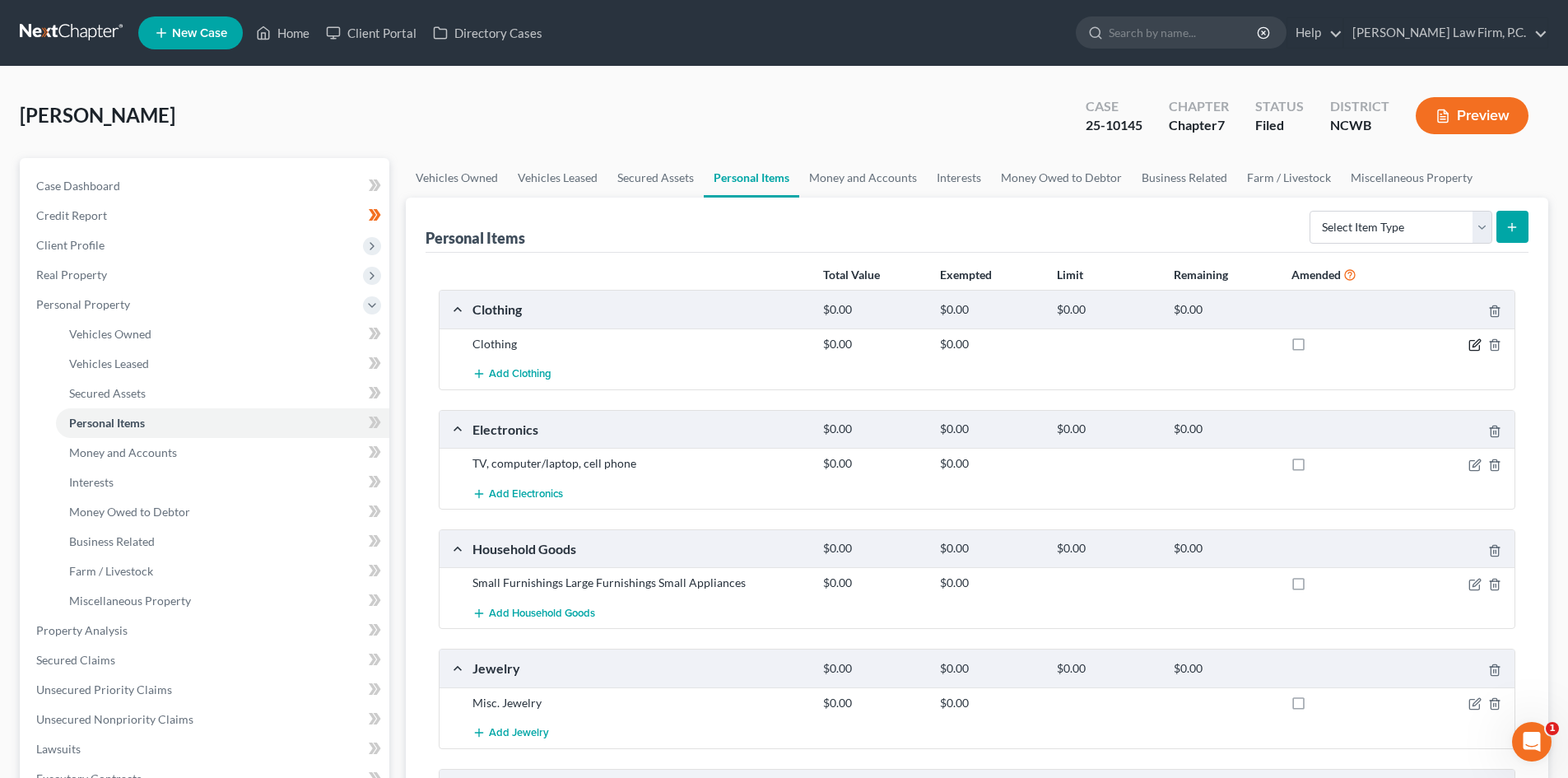
click at [1469, 344] on icon "button" at bounding box center [1473, 346] width 10 height 10
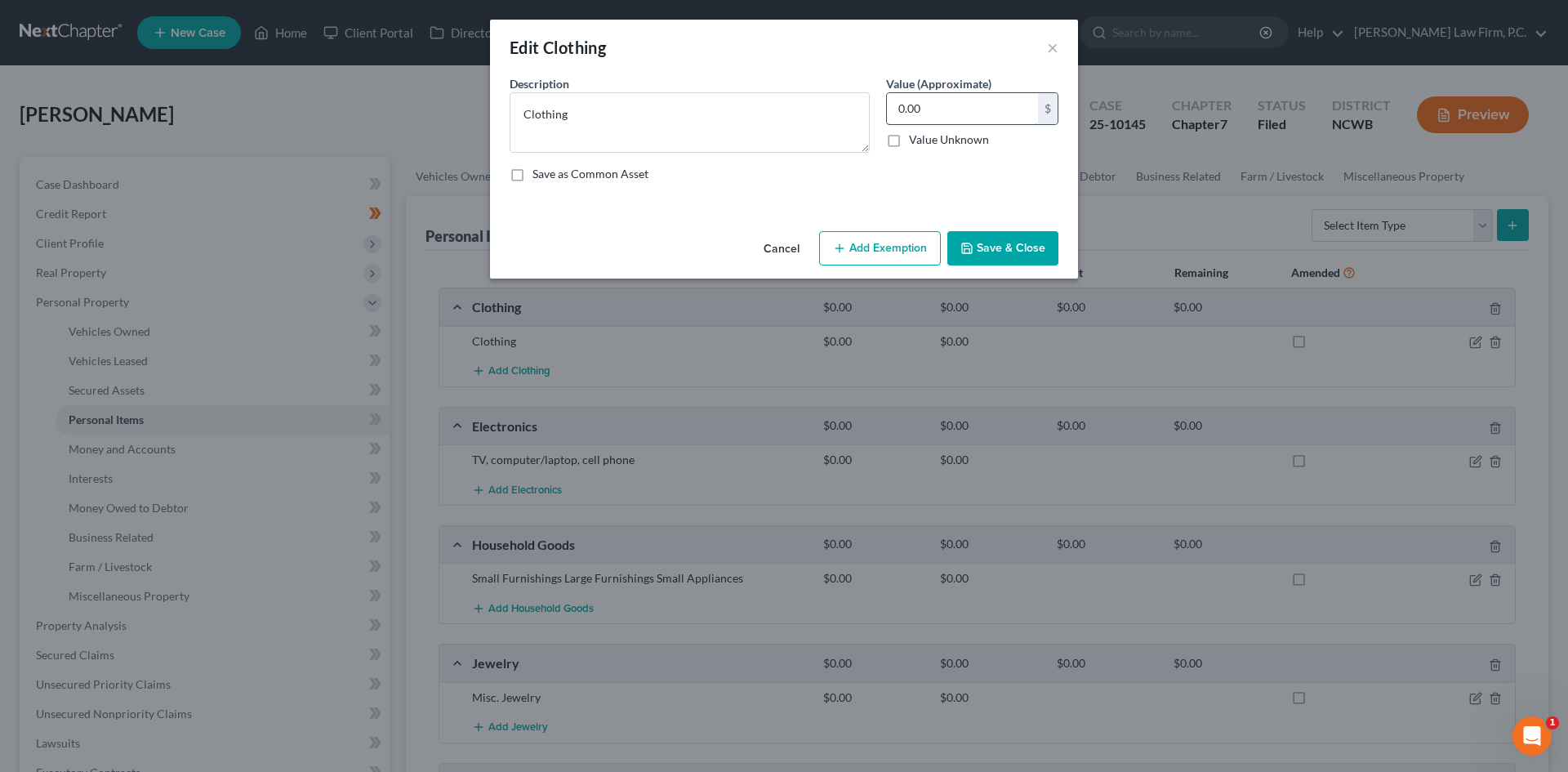
click at [991, 115] on input "0.00" at bounding box center [963, 108] width 151 height 31
type input "200"
click at [981, 257] on button "Save & Close" at bounding box center [1003, 248] width 111 height 34
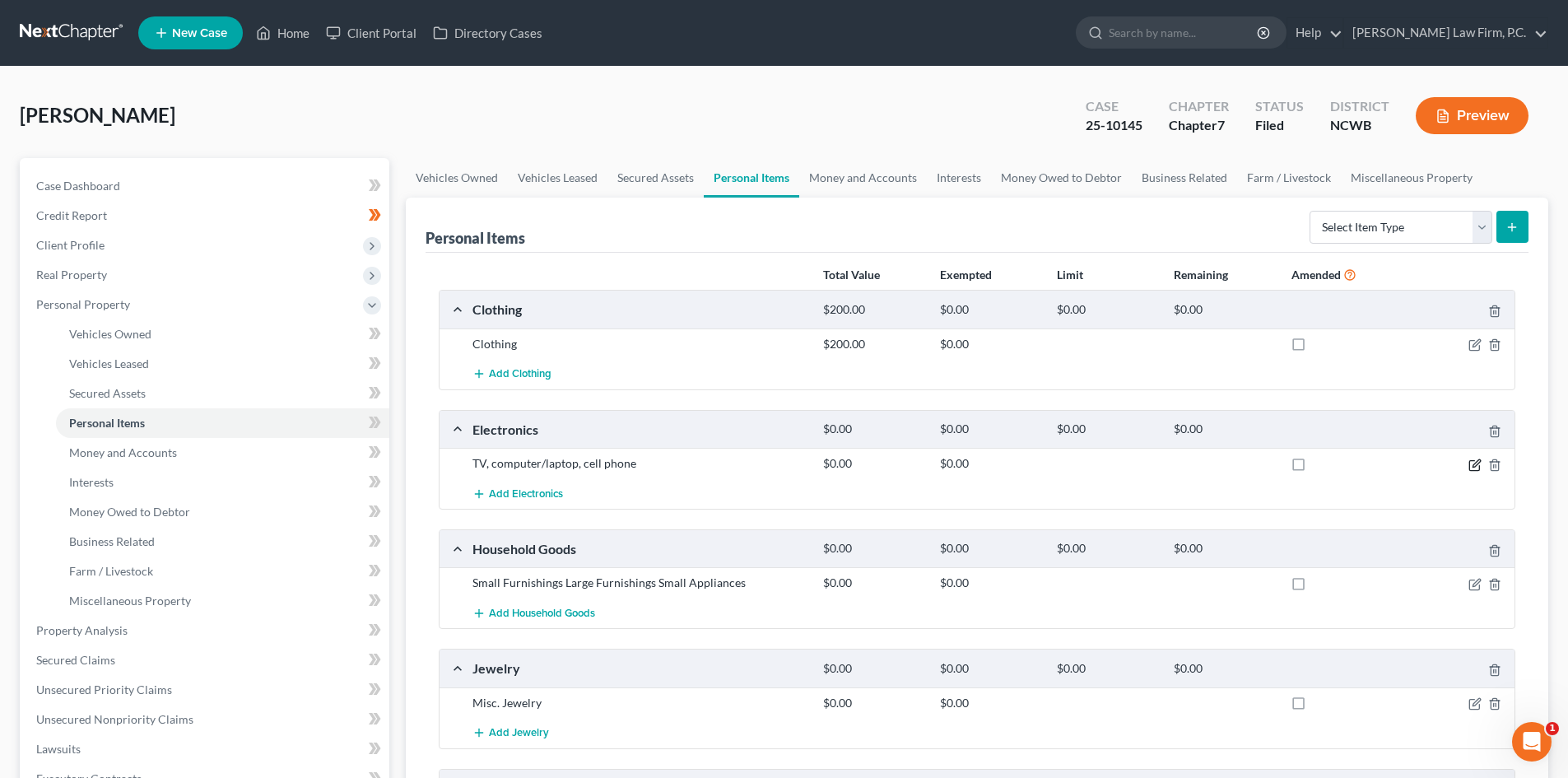
click at [1470, 470] on icon "button" at bounding box center [1473, 465] width 10 height 10
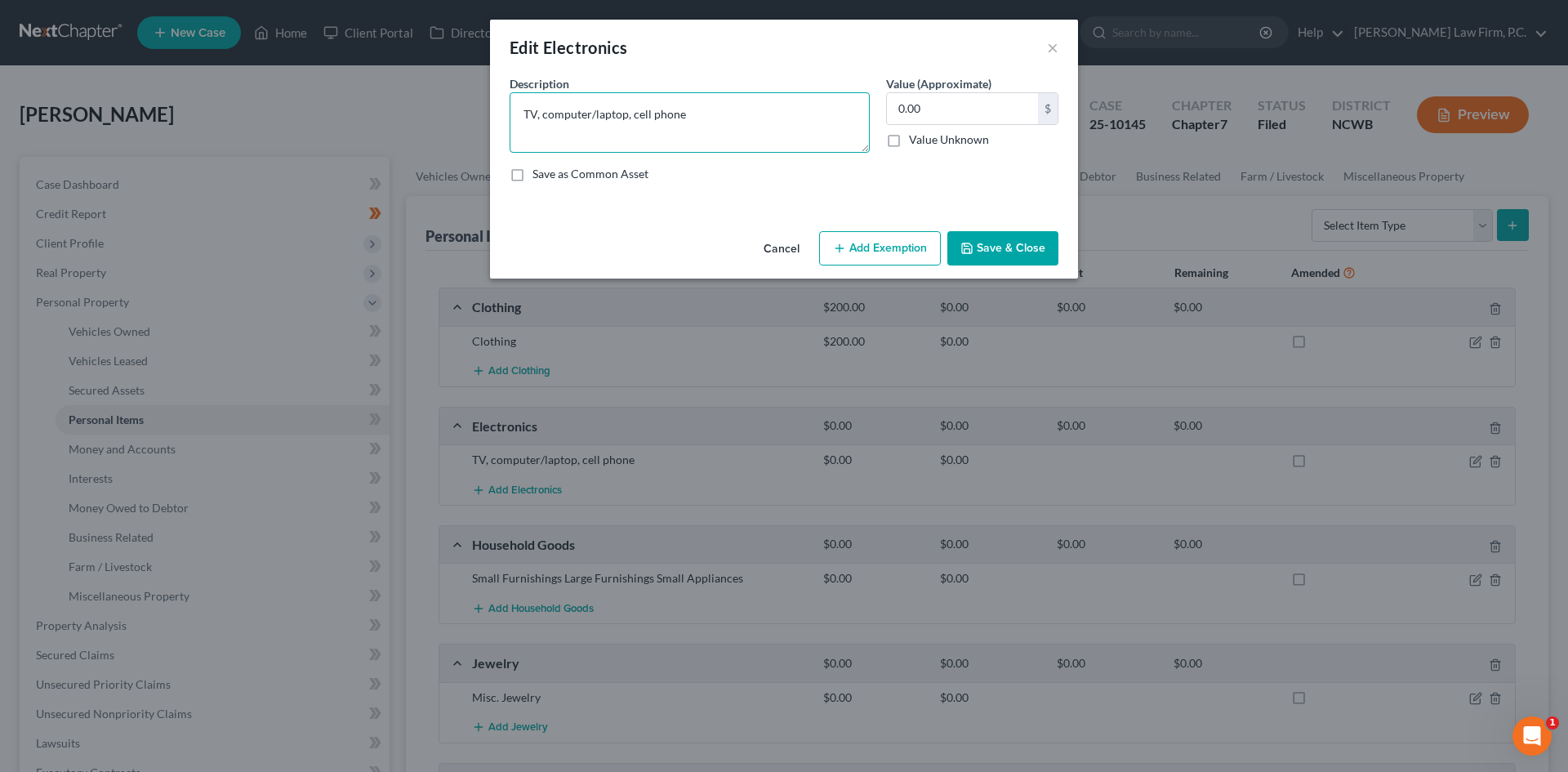
drag, startPoint x: 544, startPoint y: 110, endPoint x: 592, endPoint y: 115, distance: 48.3
click at [592, 115] on textarea "TV, computer/laptop, cell phone" at bounding box center [690, 122] width 360 height 60
type textarea "TV, ipad, laptop, cell phone, 2 monitors"
click at [940, 107] on input "0.00" at bounding box center [963, 108] width 151 height 31
type input "1,000"
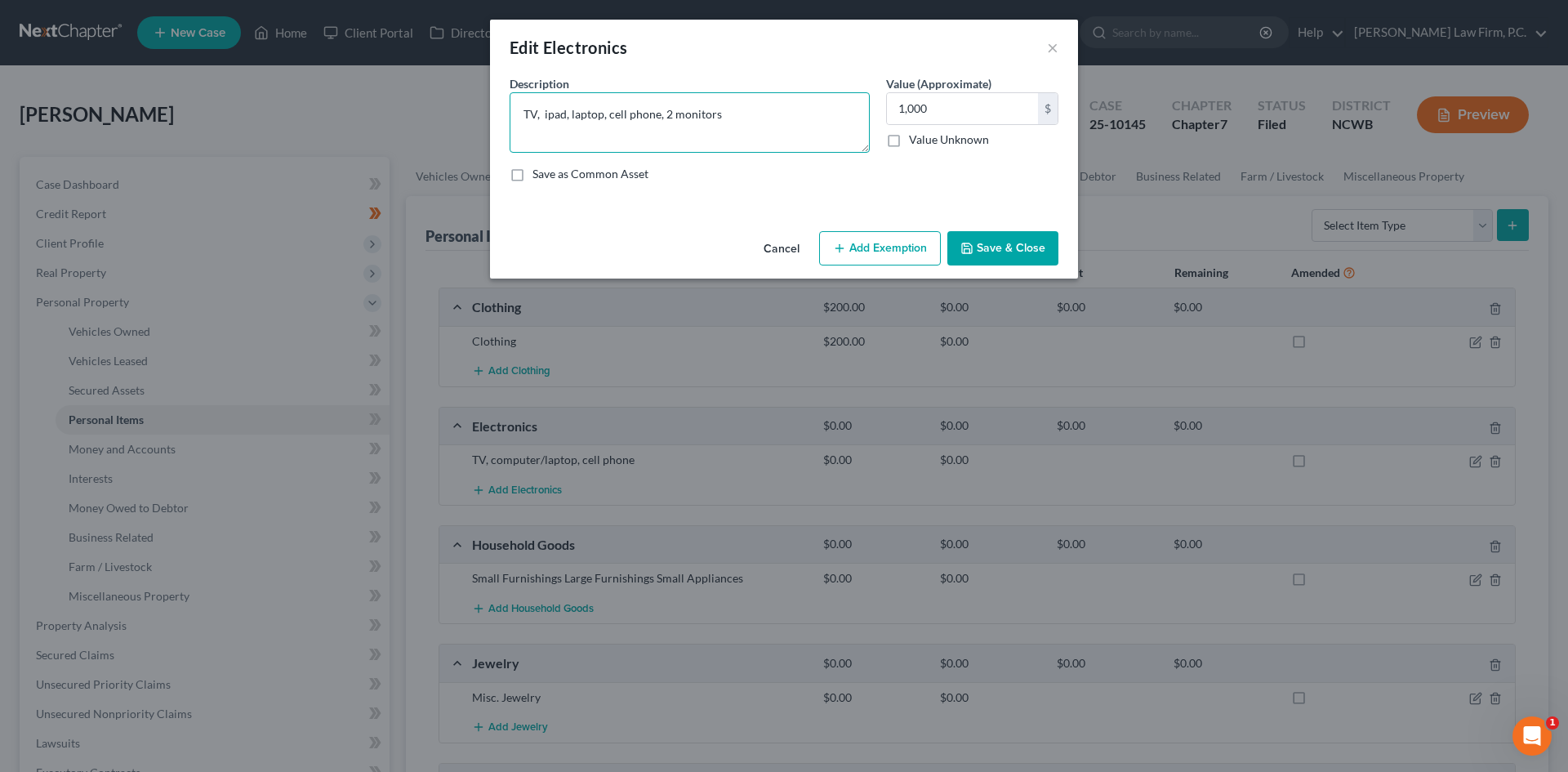
click at [684, 104] on textarea "TV, ipad, laptop, cell phone, 2 monitors" at bounding box center [690, 122] width 360 height 60
click at [1037, 243] on button "Save & Close" at bounding box center [1003, 248] width 111 height 34
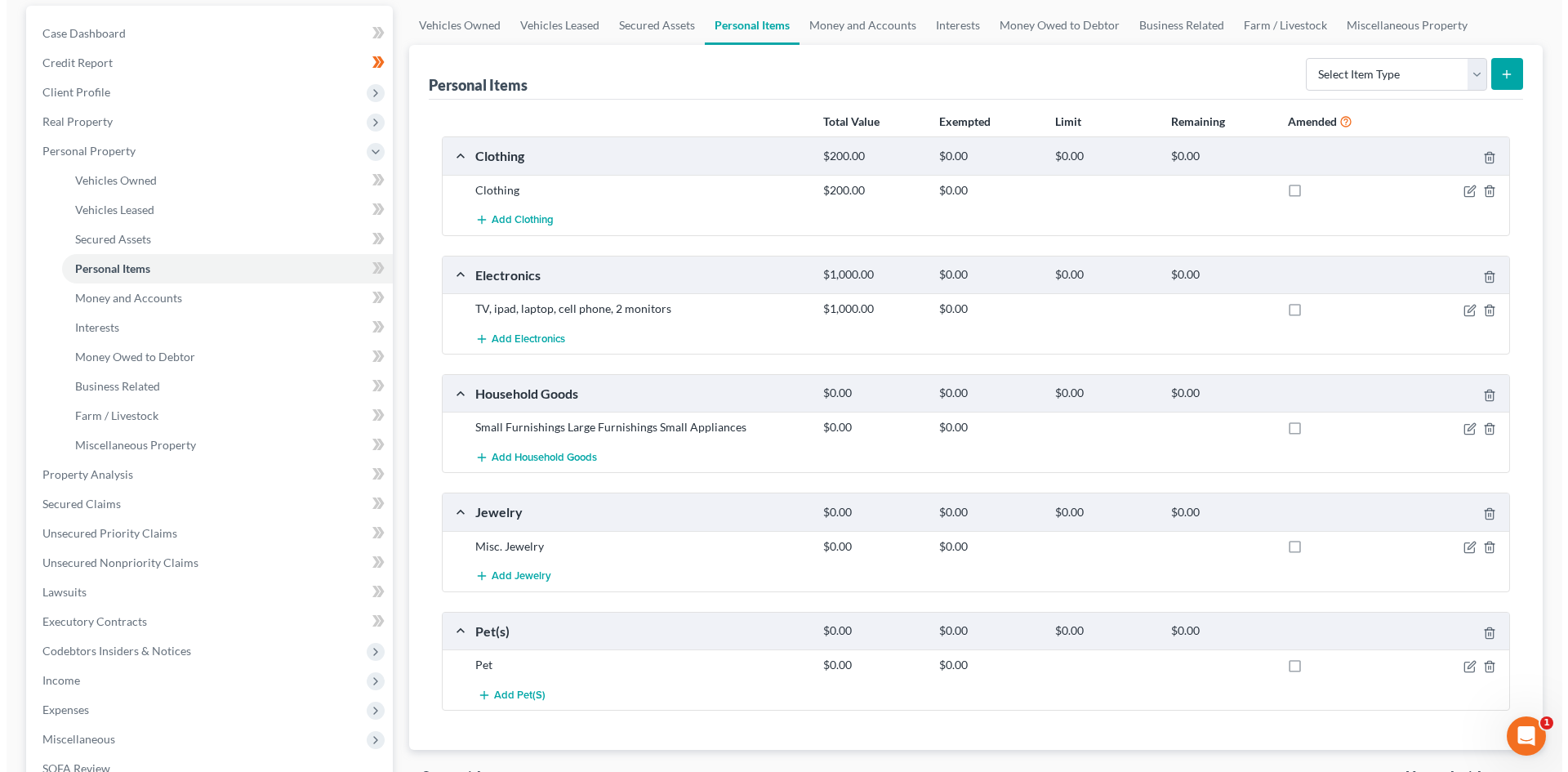
scroll to position [245, 0]
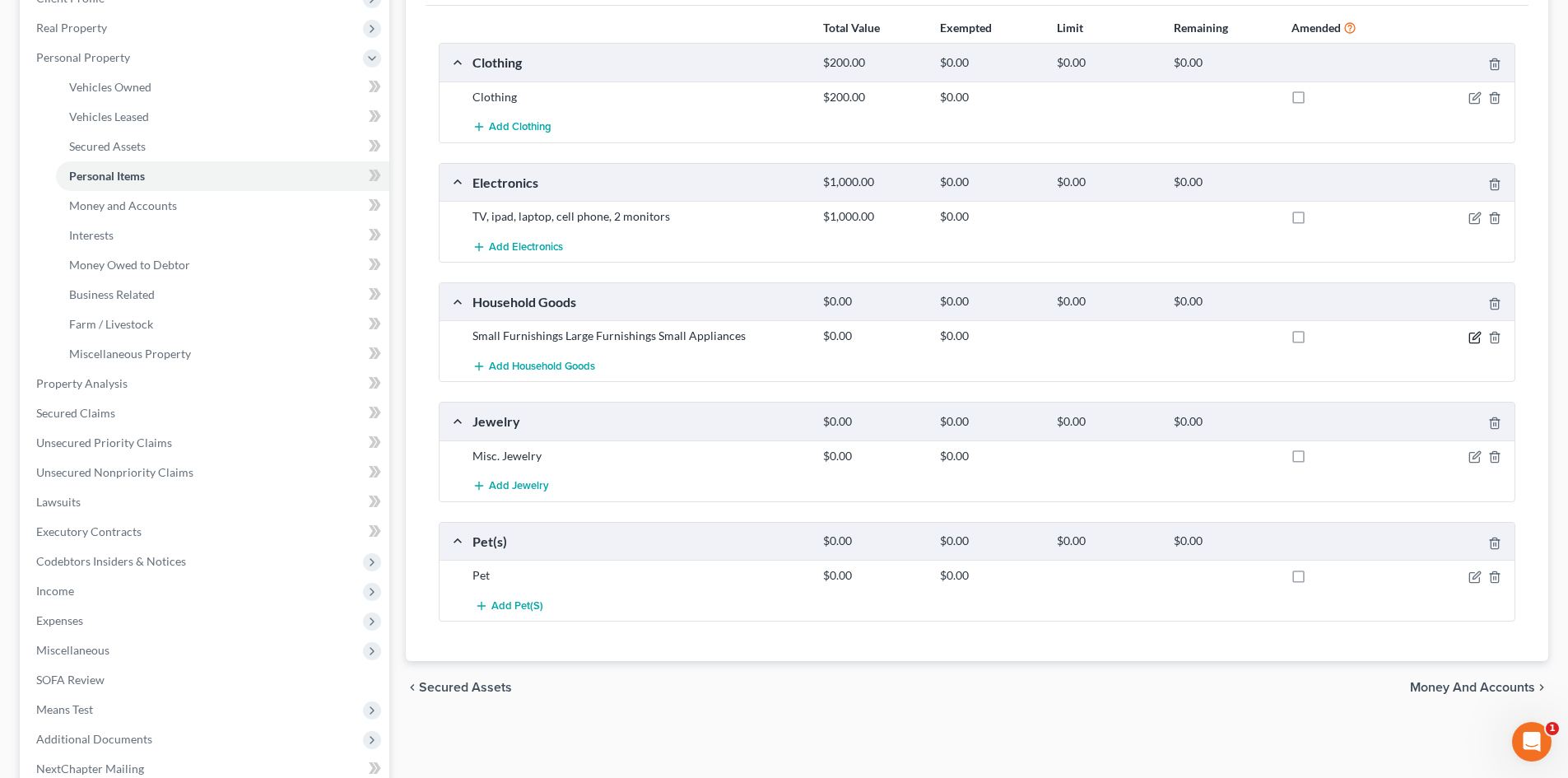
click at [1469, 337] on icon "button" at bounding box center [1473, 338] width 10 height 10
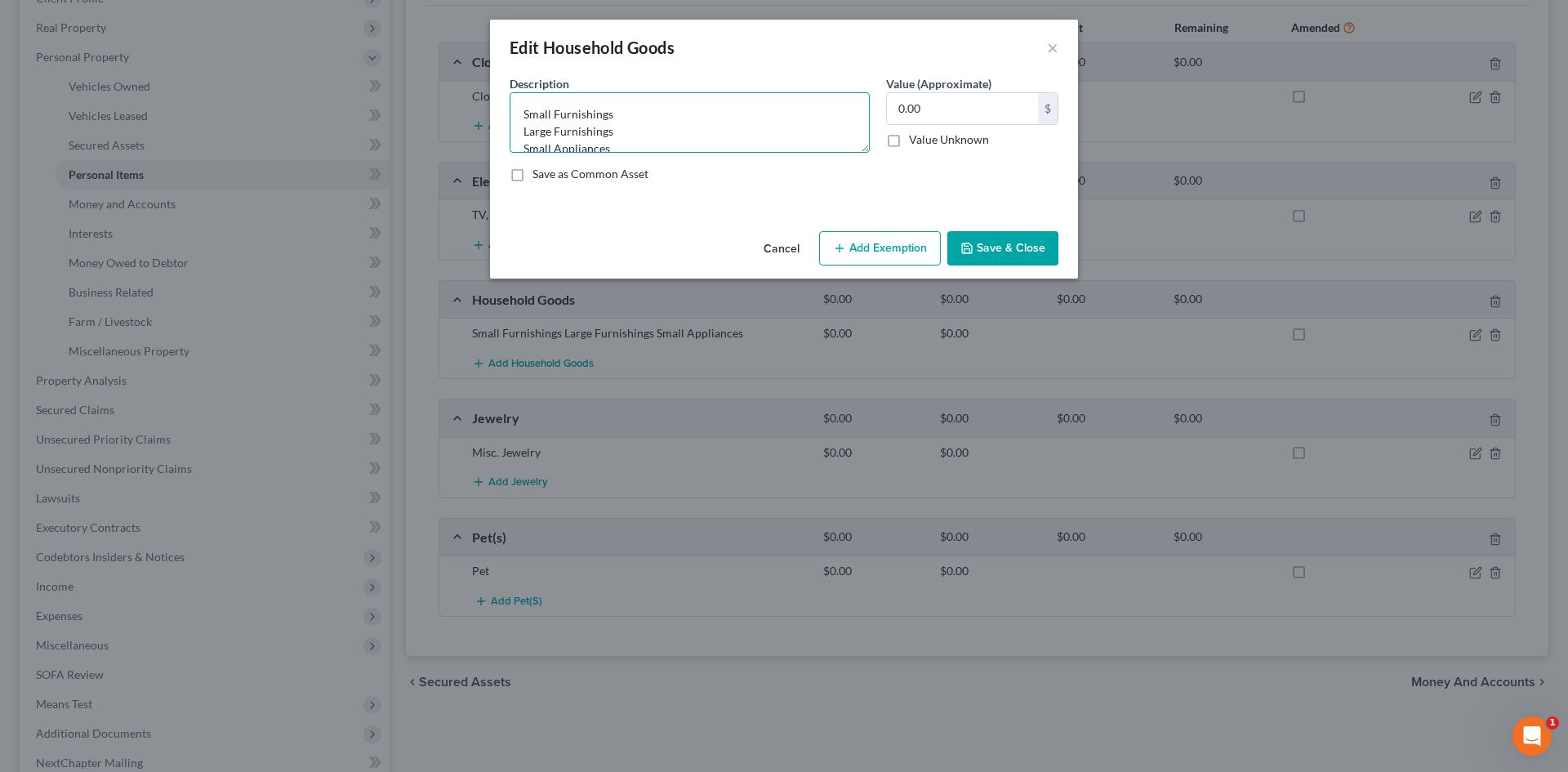
click at [650, 117] on textarea "Small Furnishings Large Furnishings Small Appliances" at bounding box center [690, 122] width 360 height 60
type textarea "Small Furnishings $ Large Furnishings $ Small Appliances $100"
click at [920, 99] on input "0.00" at bounding box center [963, 108] width 151 height 31
type input "1,500"
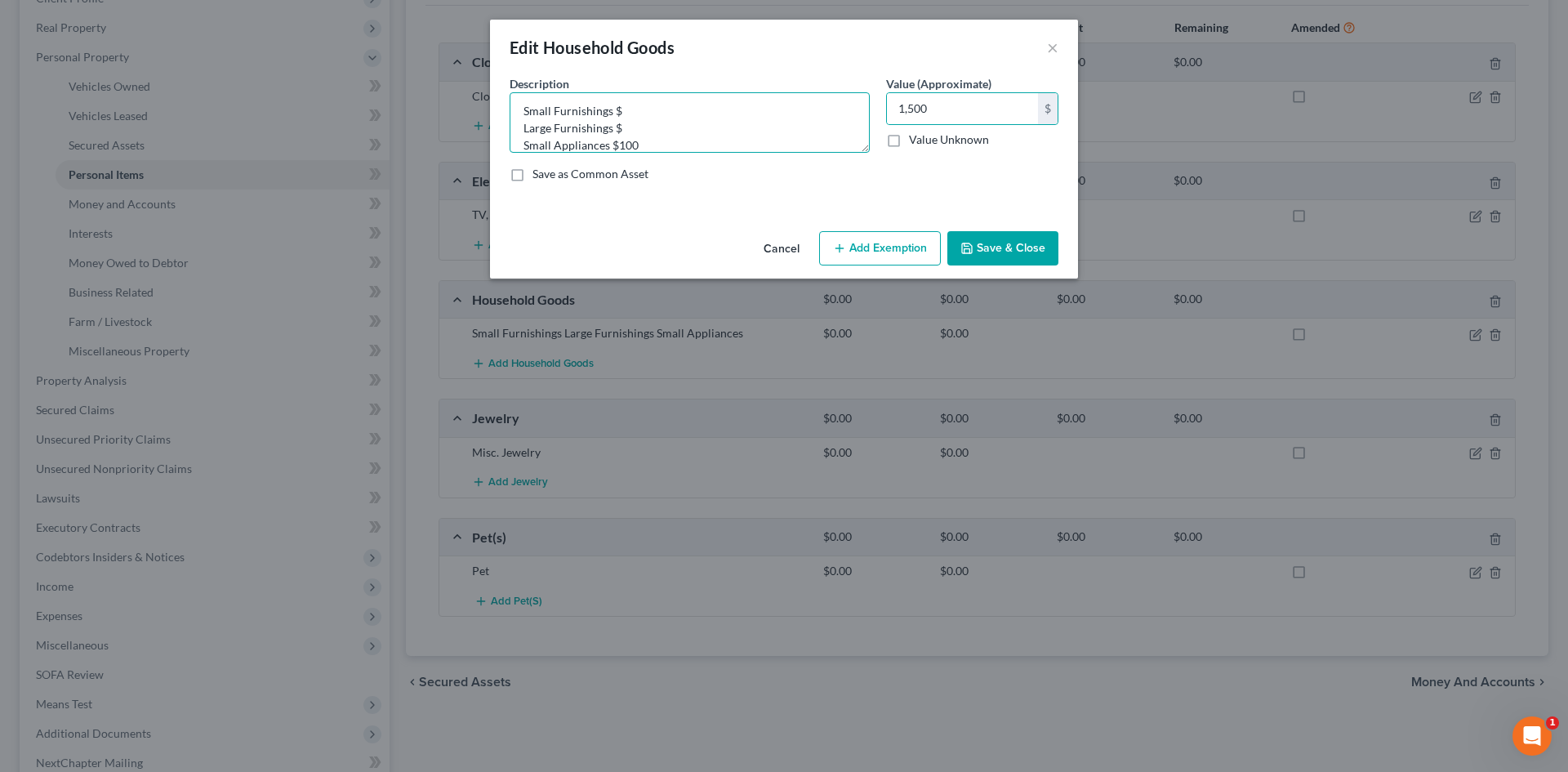
click at [673, 125] on textarea "Small Furnishings $ Large Furnishings $ Small Appliances $100" at bounding box center [690, 122] width 360 height 60
click at [672, 107] on textarea "Small Furnishings $ Large Furnishings $ Small Appliances $100" at bounding box center [690, 122] width 360 height 60
click at [643, 120] on textarea "Small Furnishings $500 Large Furnishings $ Small Appliances $100" at bounding box center [690, 122] width 360 height 60
click at [681, 107] on textarea "Small Furnishings $500 Large Furnishings $ Small Appliances $100" at bounding box center [690, 122] width 360 height 60
click at [644, 127] on textarea "Small Furnishings $500 Large Furnishings $ Small Appliances $100" at bounding box center [690, 122] width 360 height 60
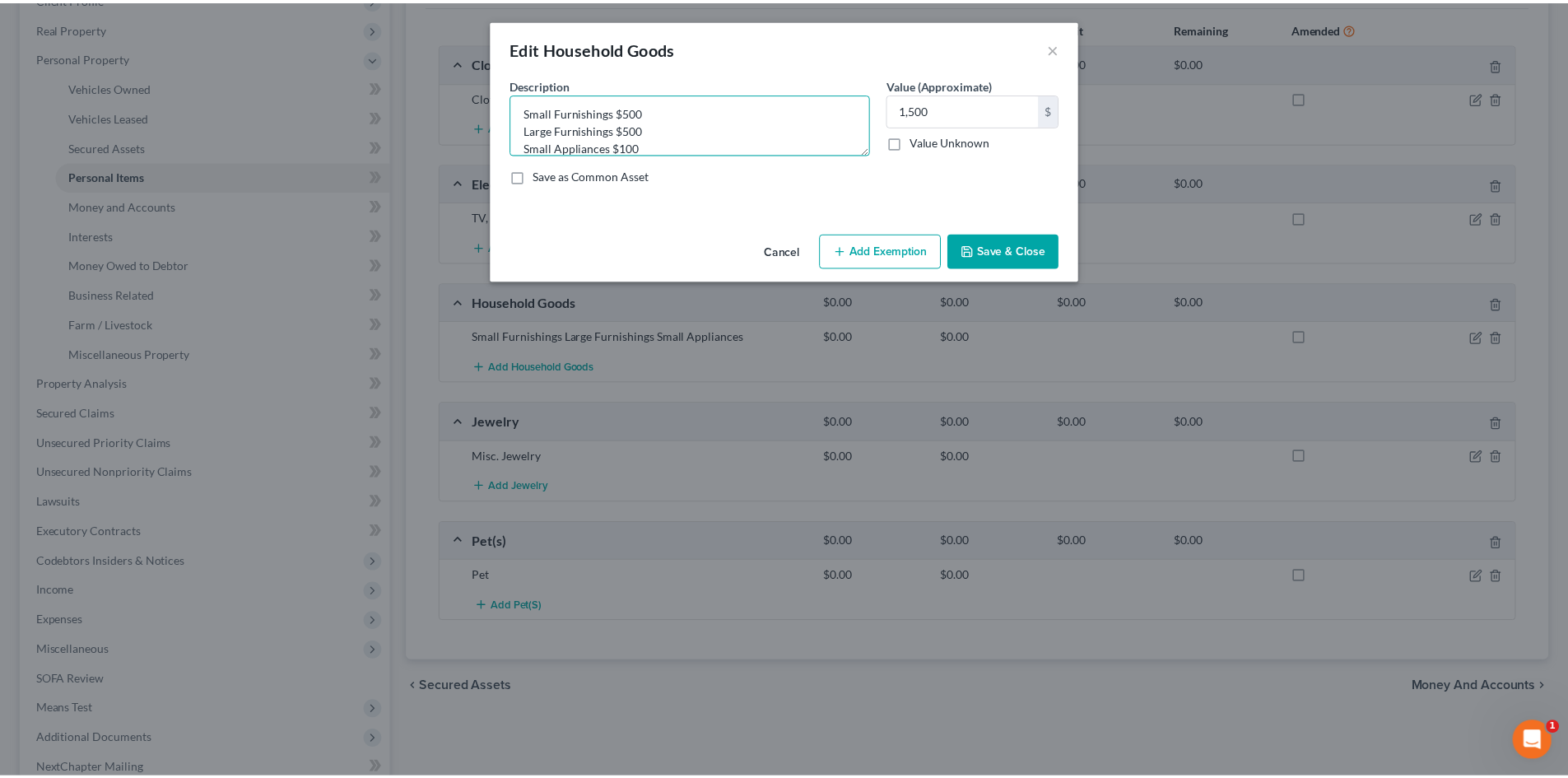
scroll to position [17, 0]
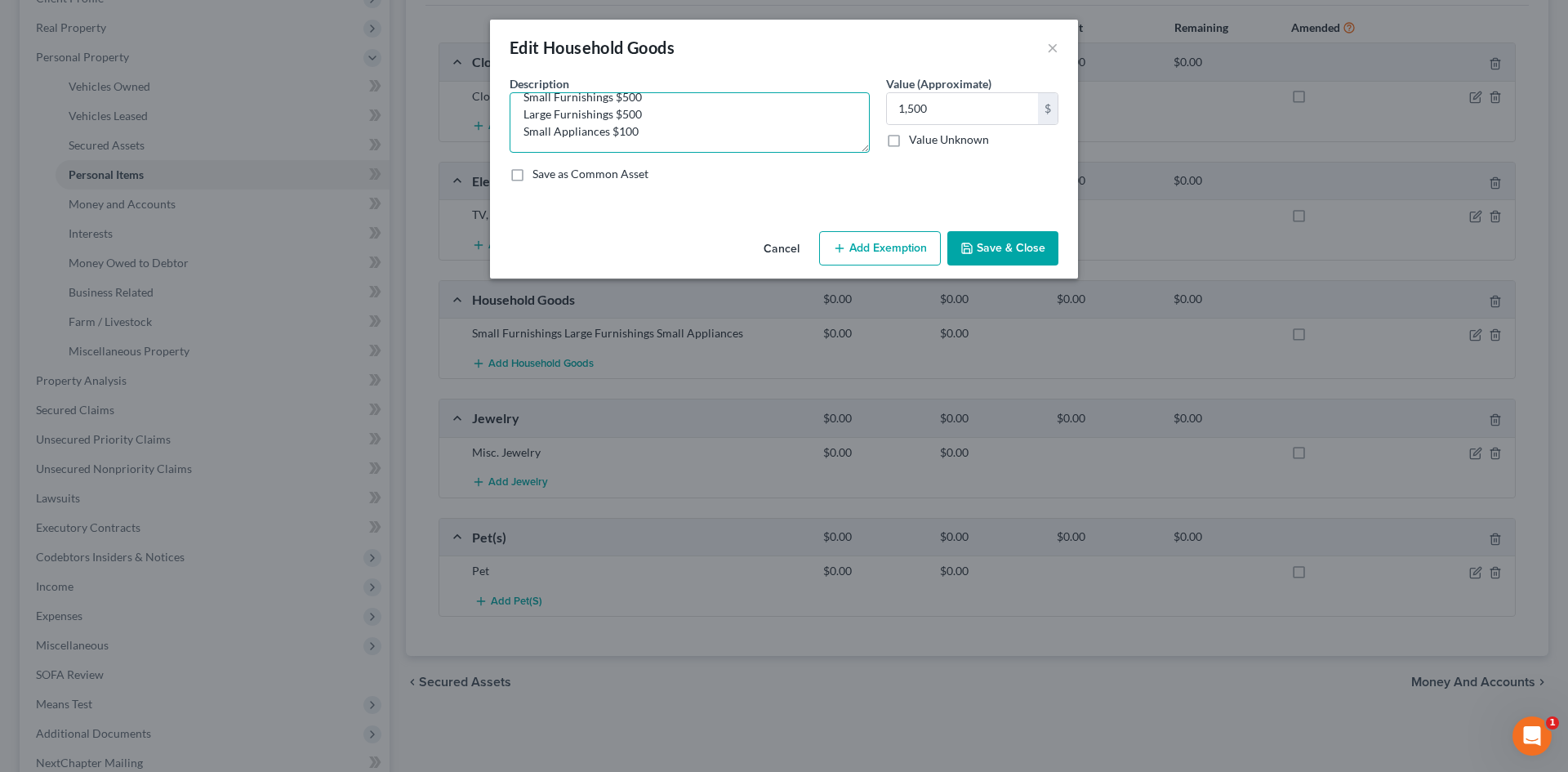
drag, startPoint x: 620, startPoint y: 142, endPoint x: 646, endPoint y: 142, distance: 26.0
click at [646, 142] on textarea "Small Furnishings $500 Large Furnishings $500 Small Appliances $100" at bounding box center [690, 122] width 360 height 60
type textarea "Small Furnishings $500 Large Furnishings $500 Small Appliances $250"
type input "1,250"
drag, startPoint x: 1015, startPoint y: 244, endPoint x: 1034, endPoint y: 244, distance: 19.0
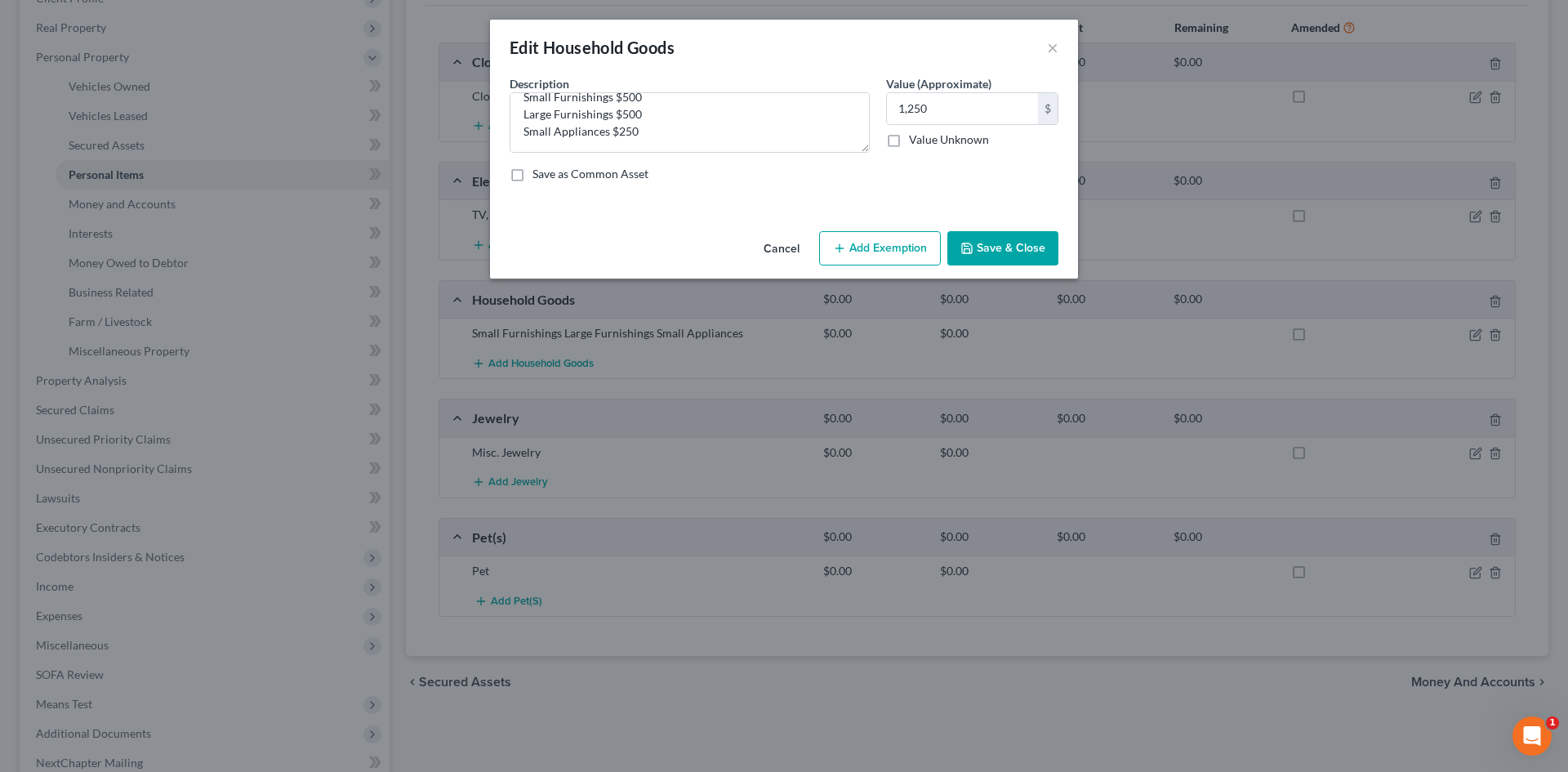
click at [1034, 244] on button "Save & Close" at bounding box center [1003, 248] width 111 height 34
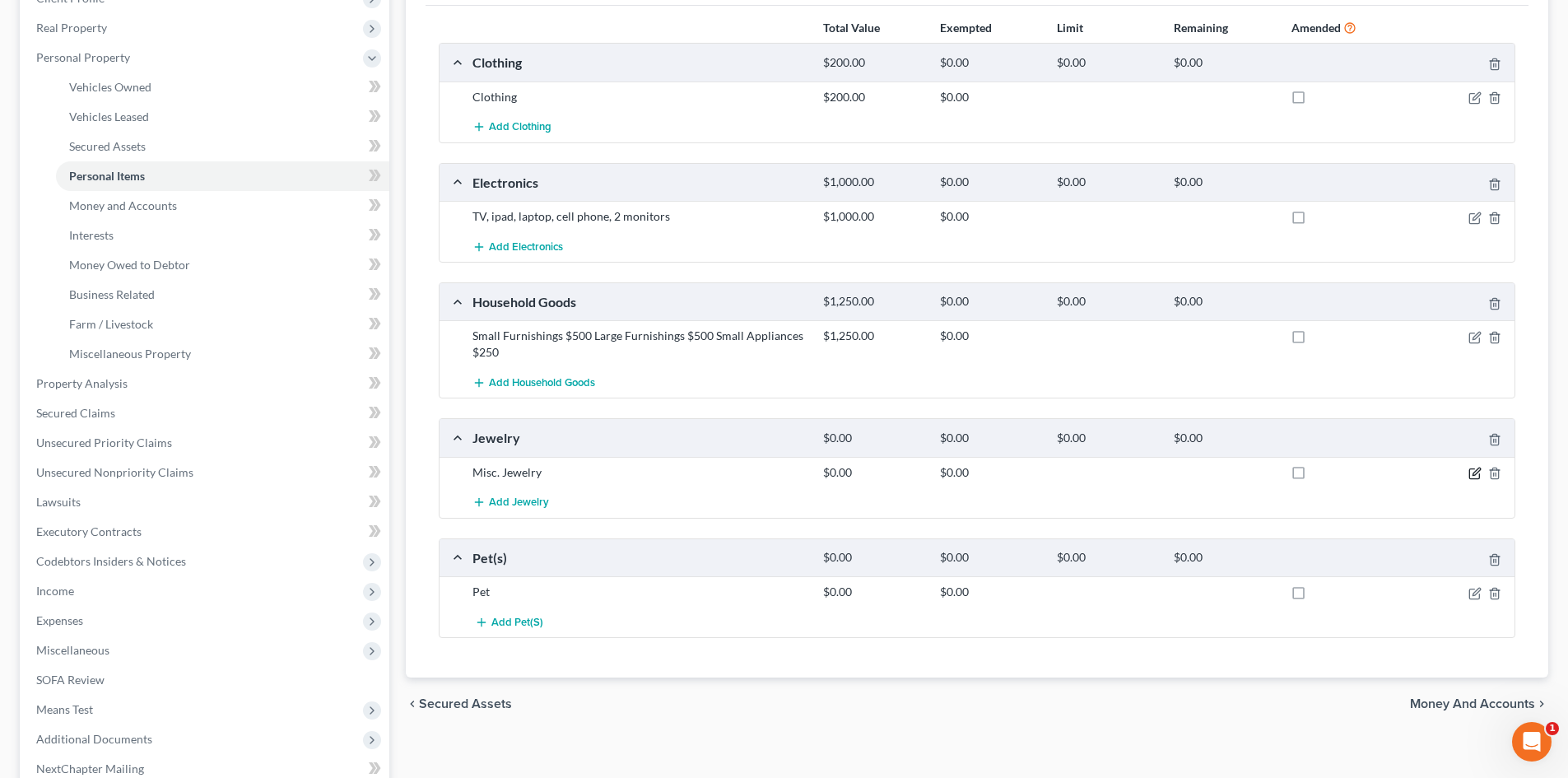
click at [1470, 475] on icon "button" at bounding box center [1474, 473] width 14 height 14
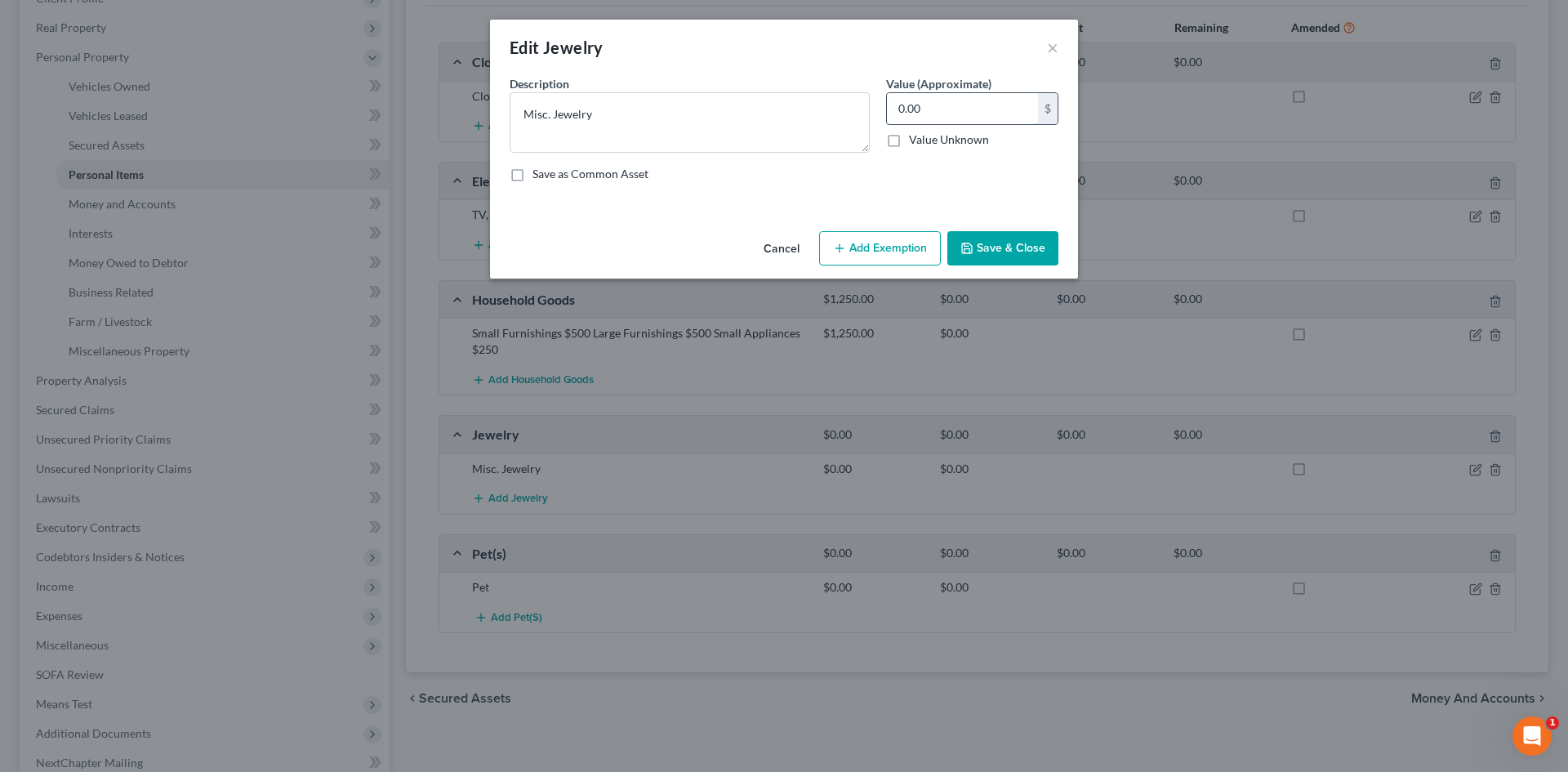
click at [935, 107] on input "0.00" at bounding box center [963, 108] width 151 height 31
type input "1"
drag, startPoint x: 964, startPoint y: 108, endPoint x: 898, endPoint y: 100, distance: 66.5
click at [898, 100] on input "400" at bounding box center [963, 108] width 151 height 31
type input "200"
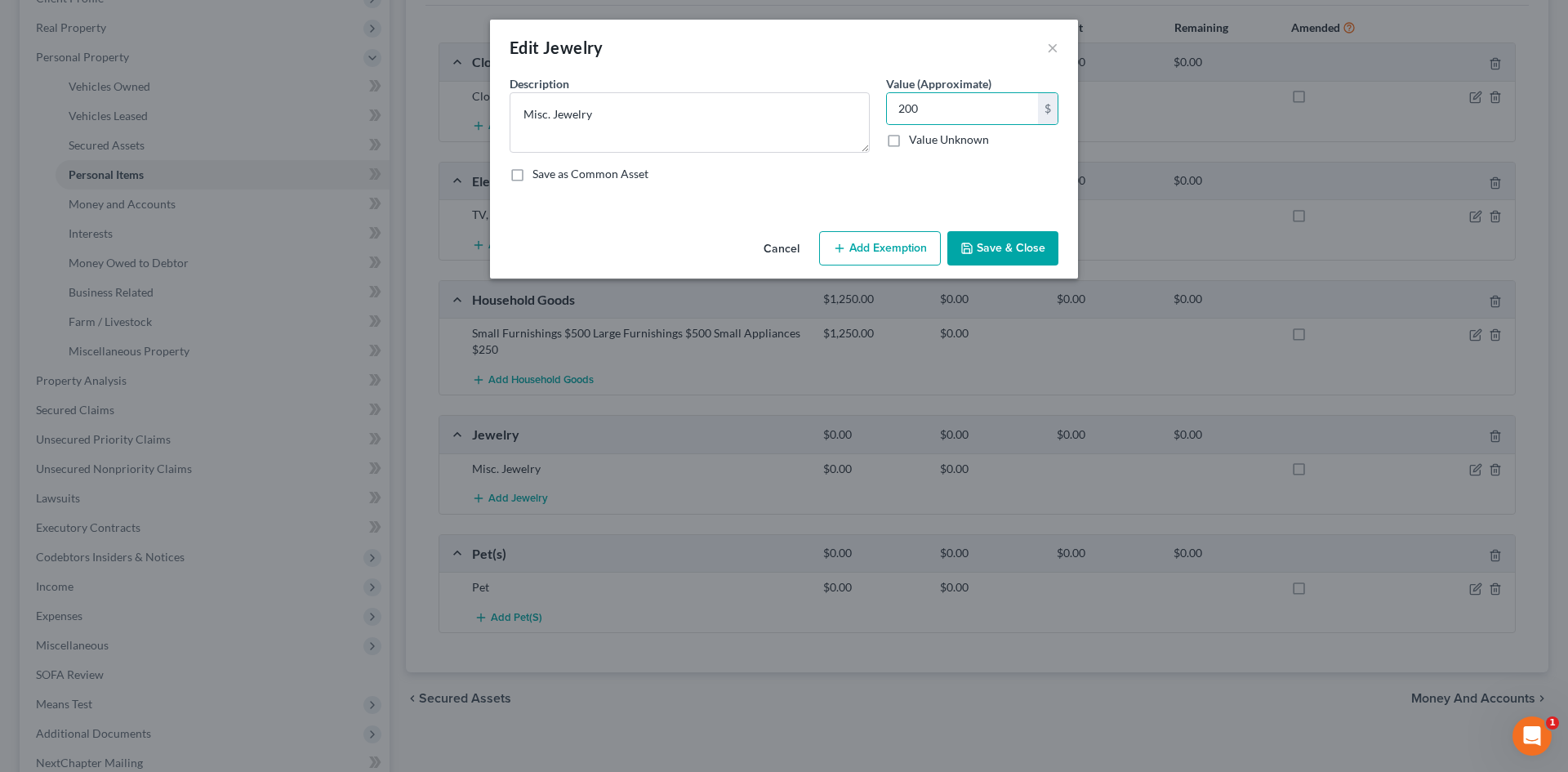
click at [993, 253] on button "Save & Close" at bounding box center [1003, 248] width 111 height 34
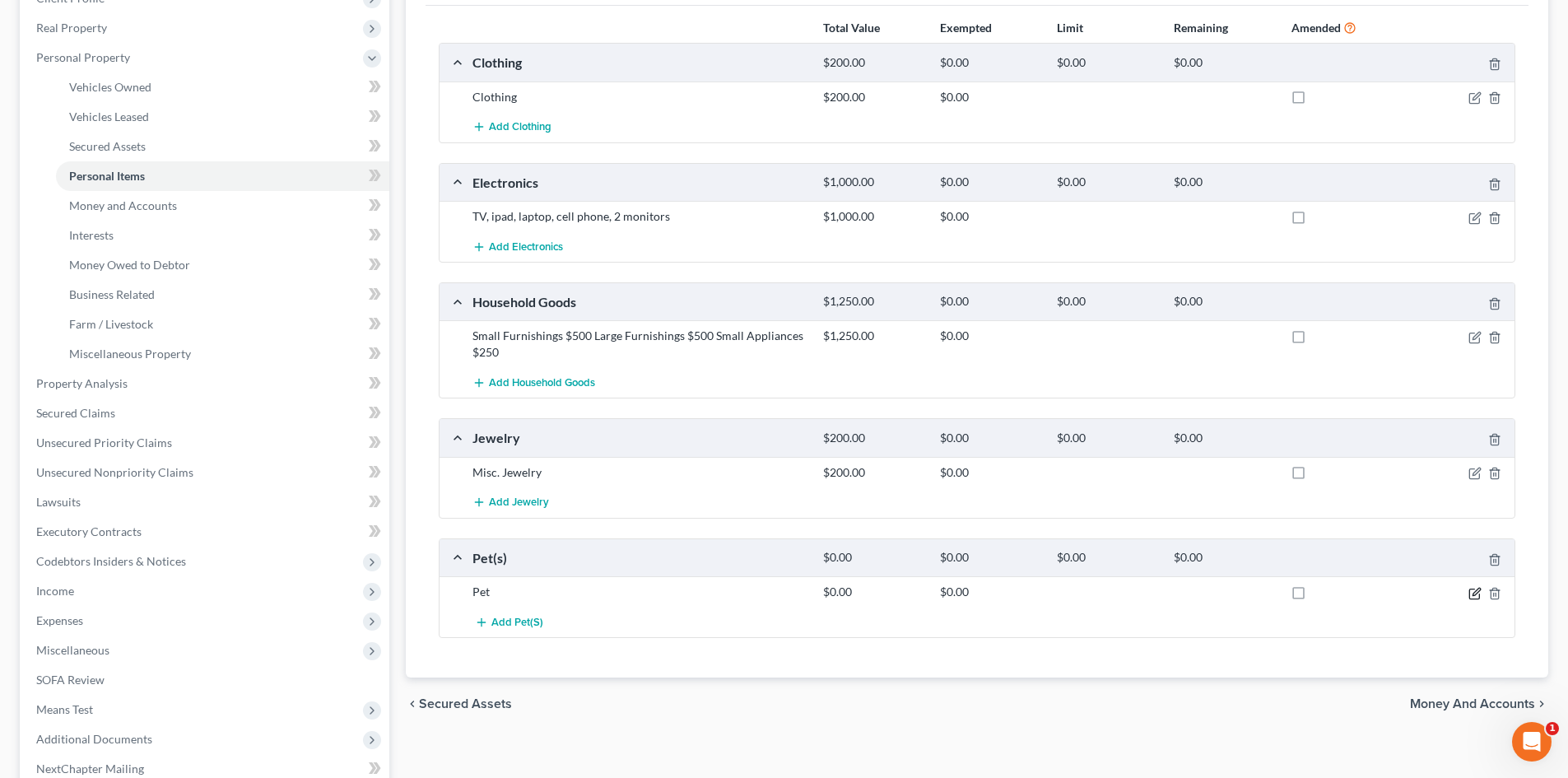
click at [1476, 589] on icon "button" at bounding box center [1476, 591] width 7 height 7
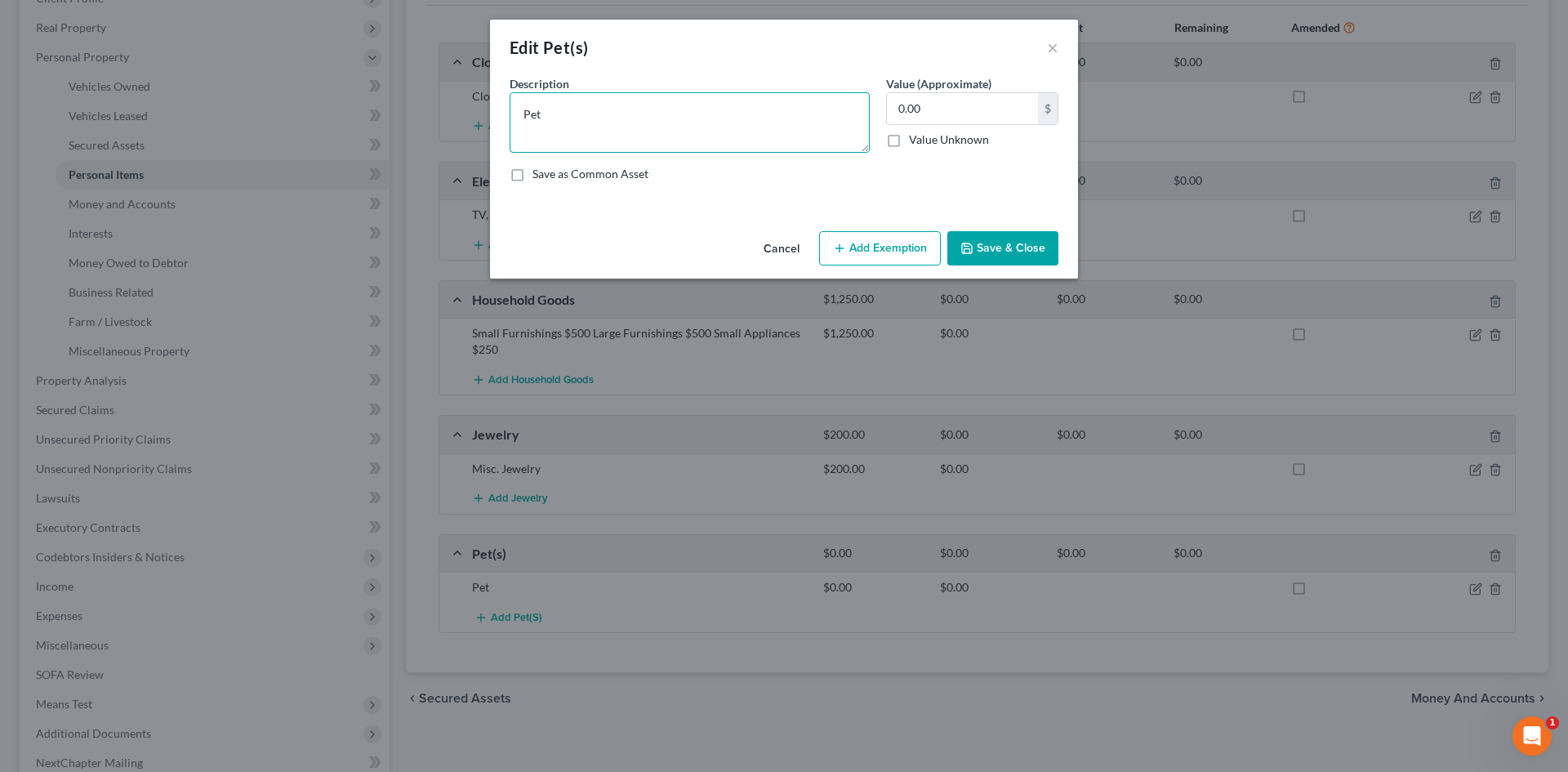
click at [650, 111] on textarea "Pet" at bounding box center [690, 122] width 360 height 60
type textarea "5 cats and 1 dog"
click at [1006, 239] on button "Save & Close" at bounding box center [1003, 248] width 111 height 34
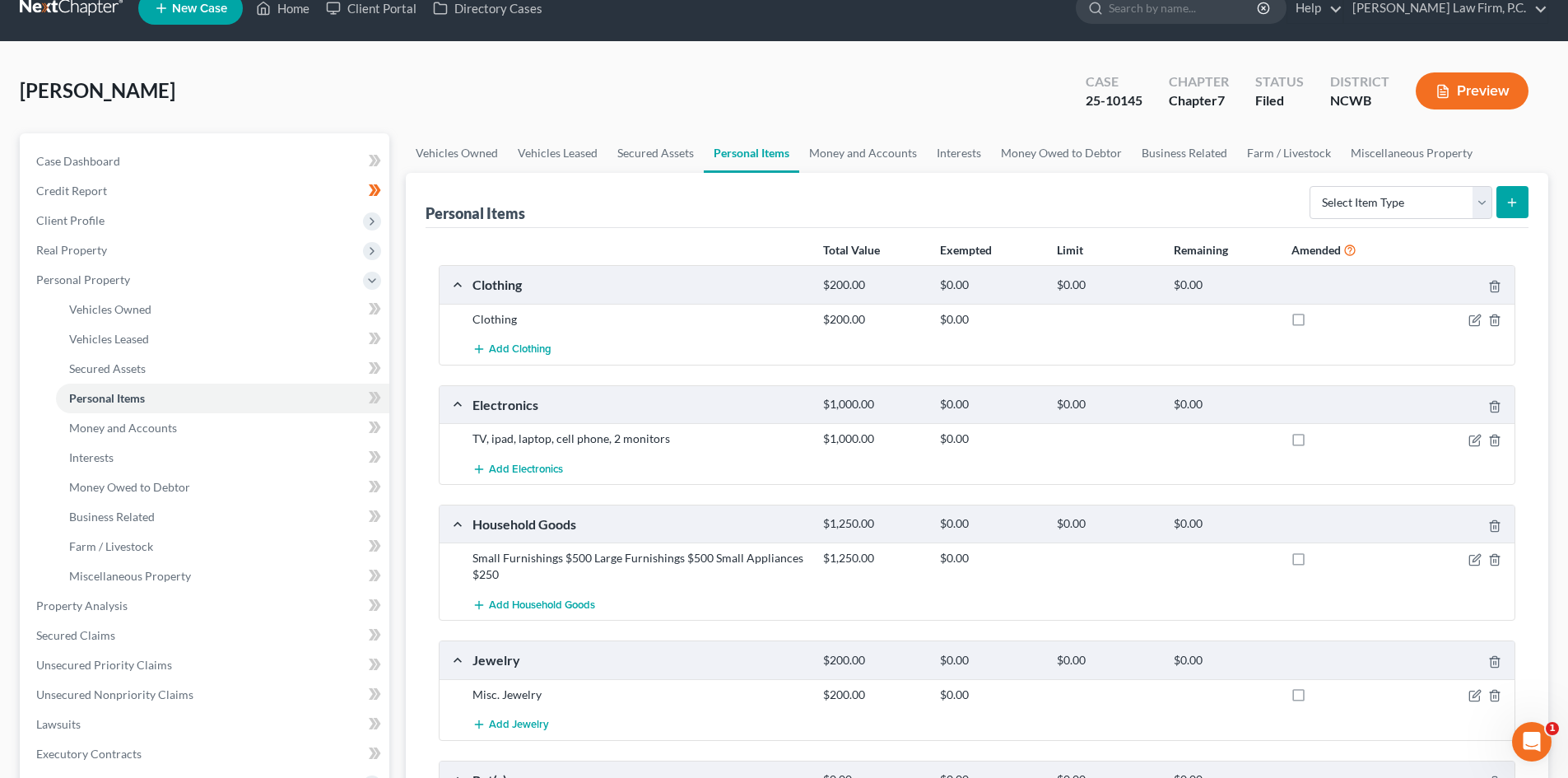
scroll to position [0, 0]
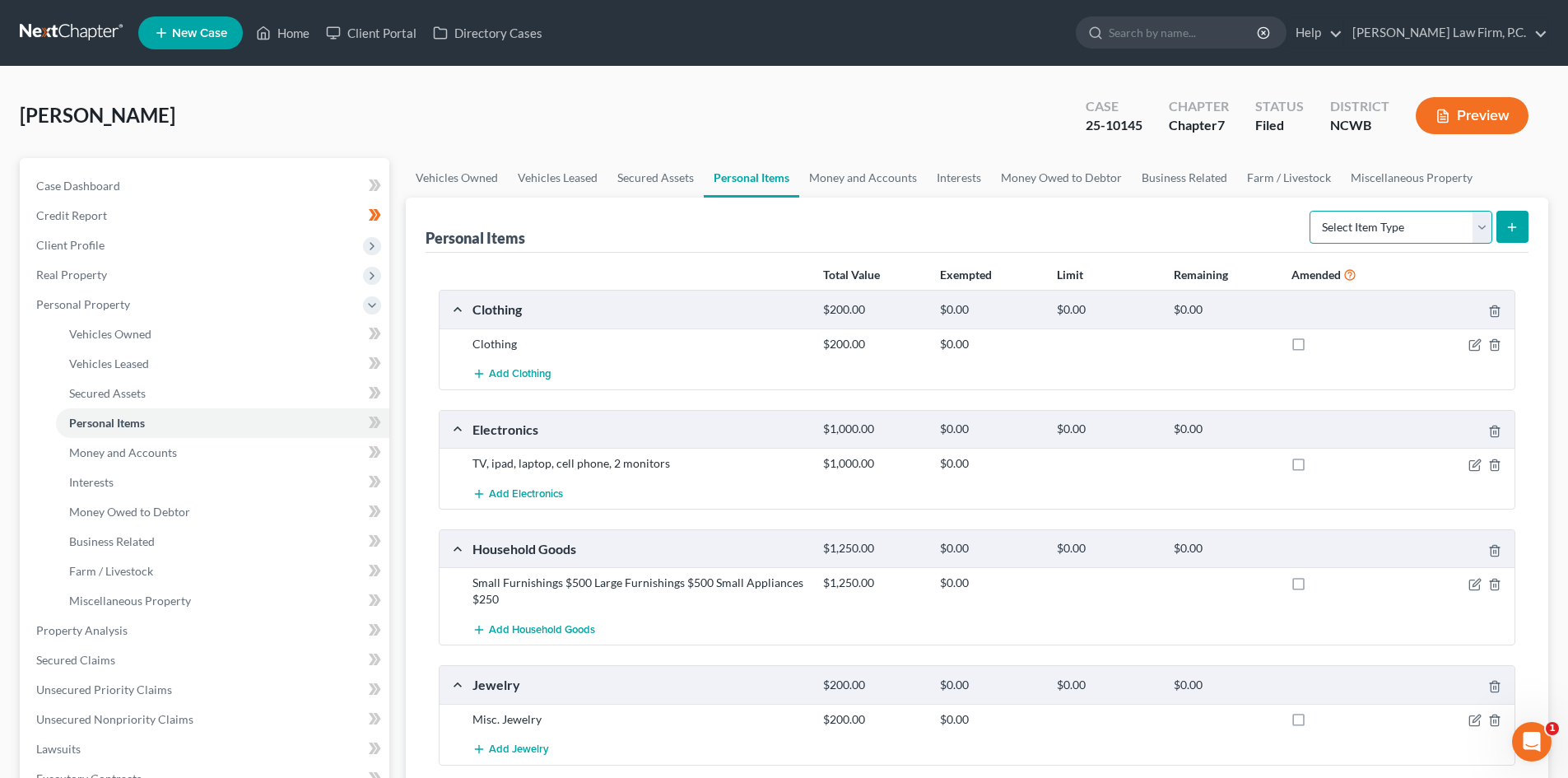
click at [1480, 230] on select "Select Item Type Clothing Collectibles Of Value Electronics Firearms Household …" at bounding box center [1400, 227] width 182 height 32
click at [875, 181] on link "Money and Accounts" at bounding box center [862, 178] width 127 height 40
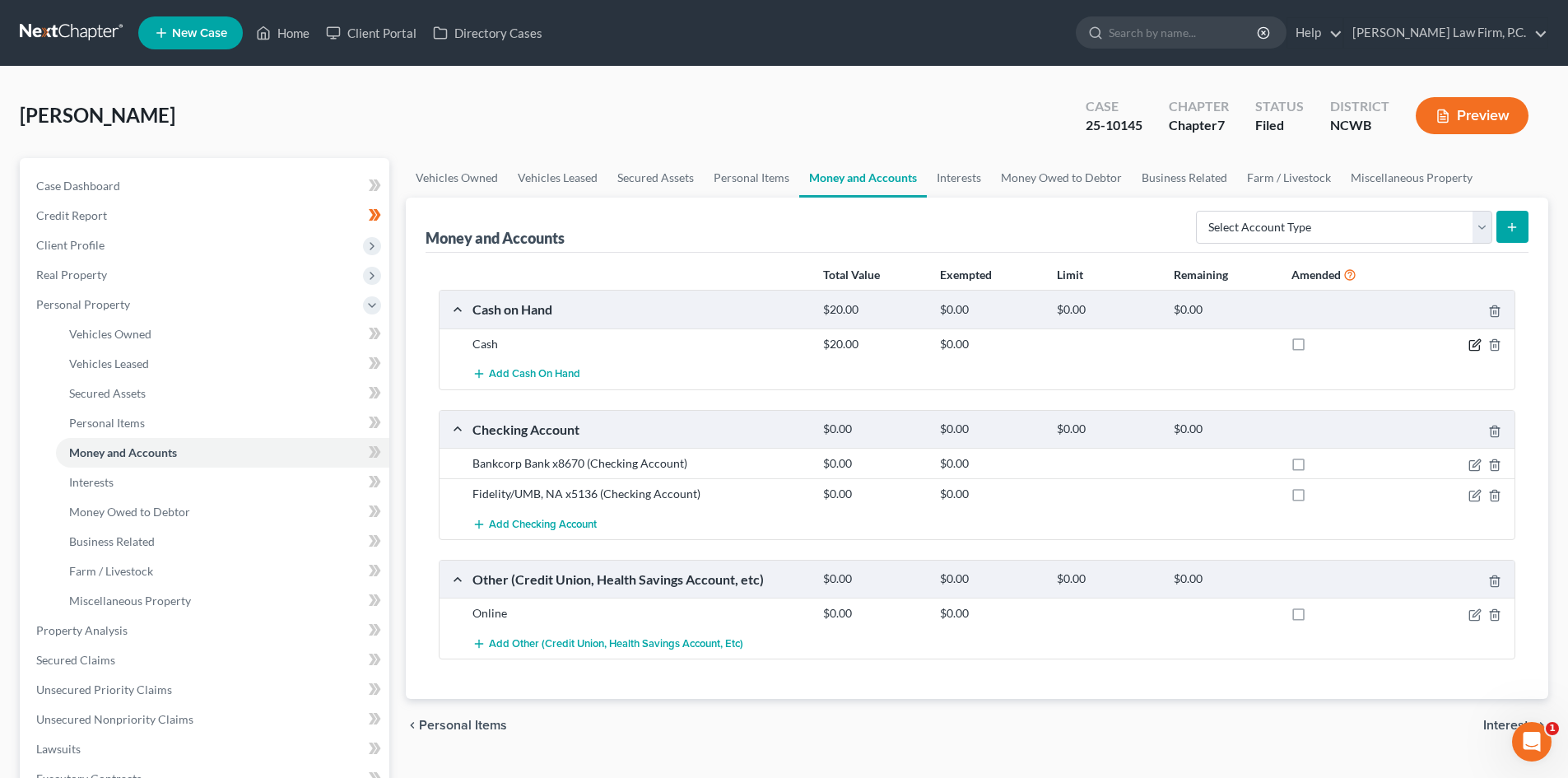
click at [1468, 338] on icon "button" at bounding box center [1474, 345] width 14 height 14
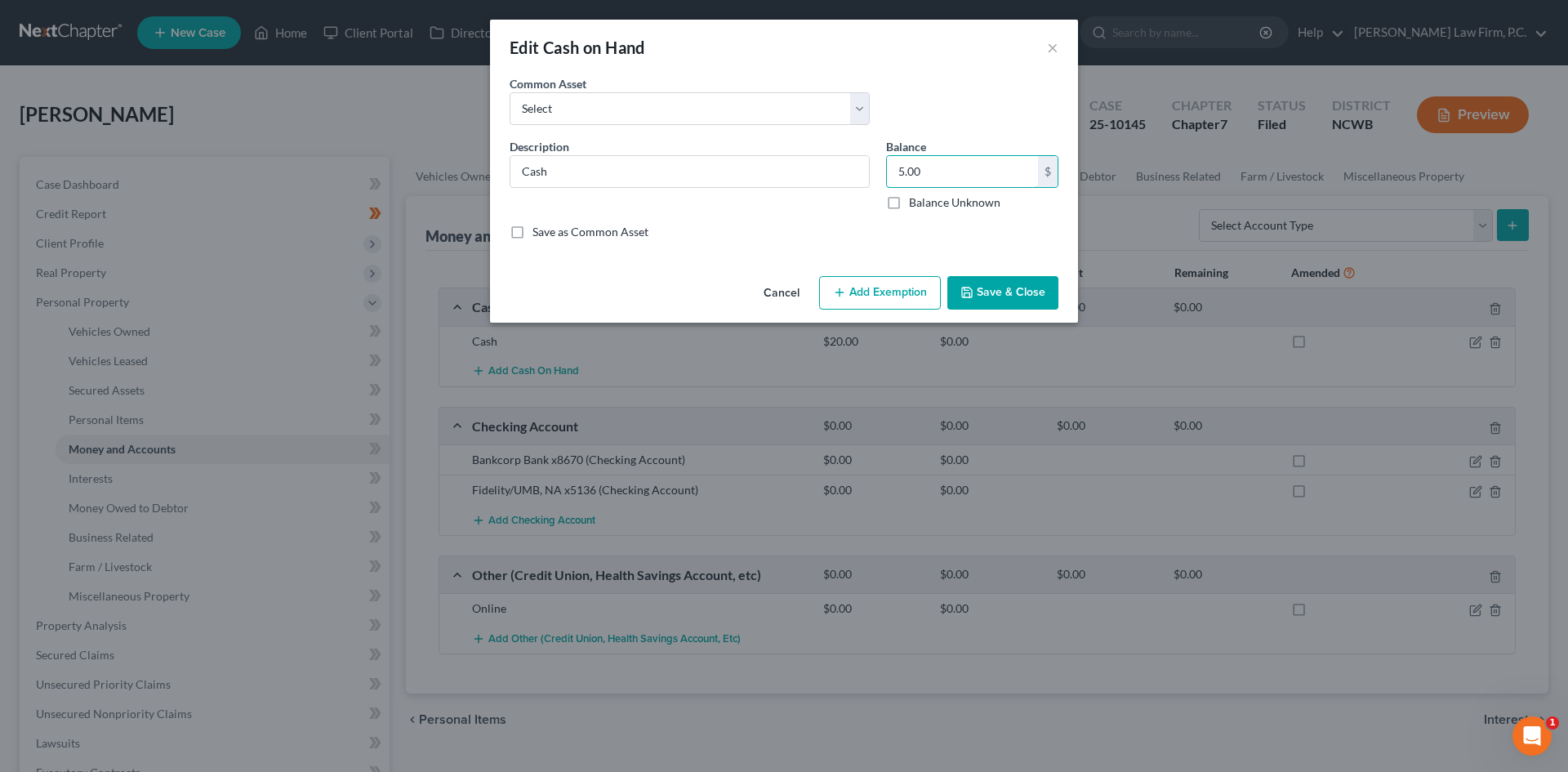
type input "5.00"
click at [1012, 295] on button "Save & Close" at bounding box center [1003, 293] width 111 height 34
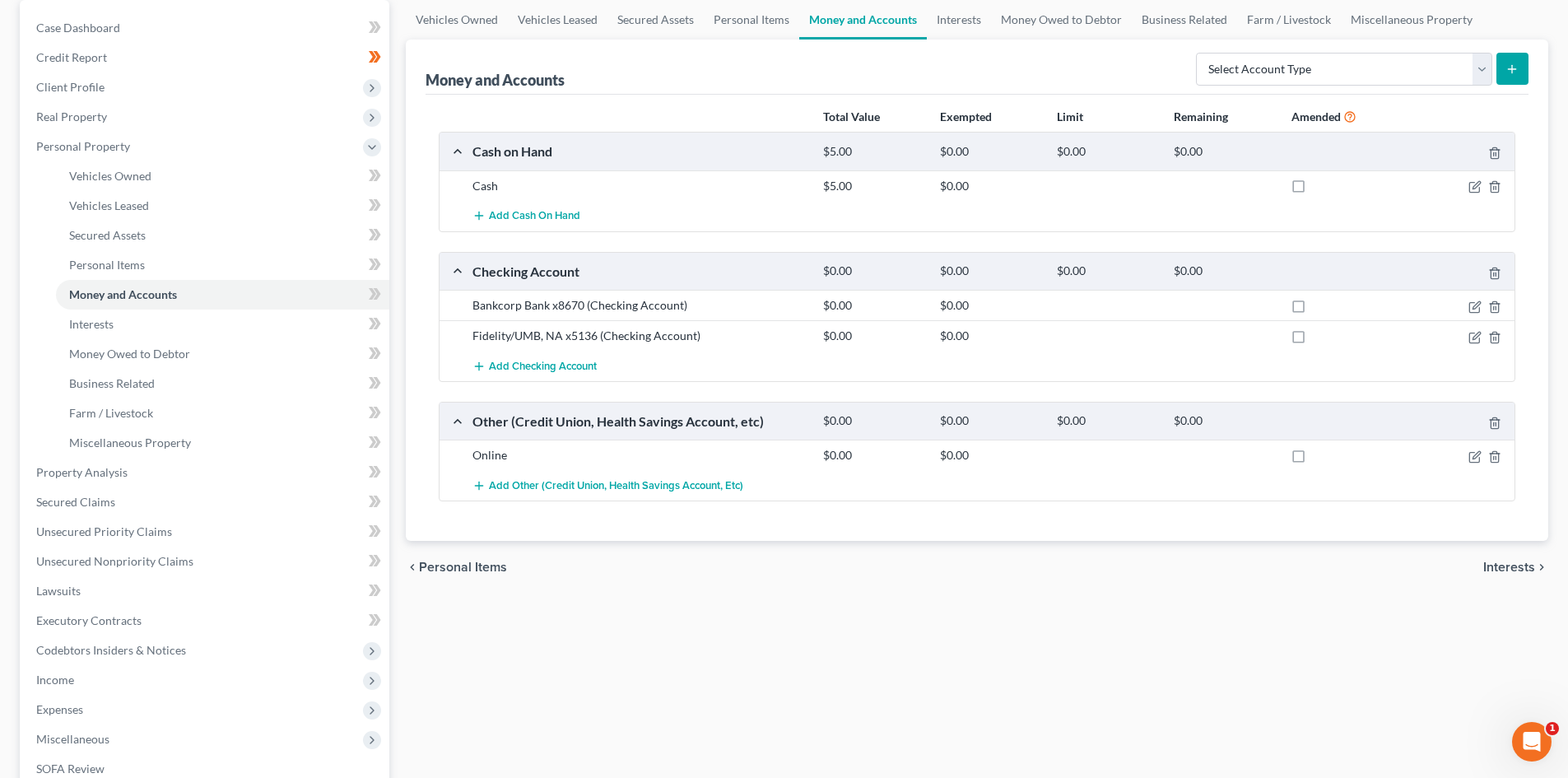
scroll to position [164, 0]
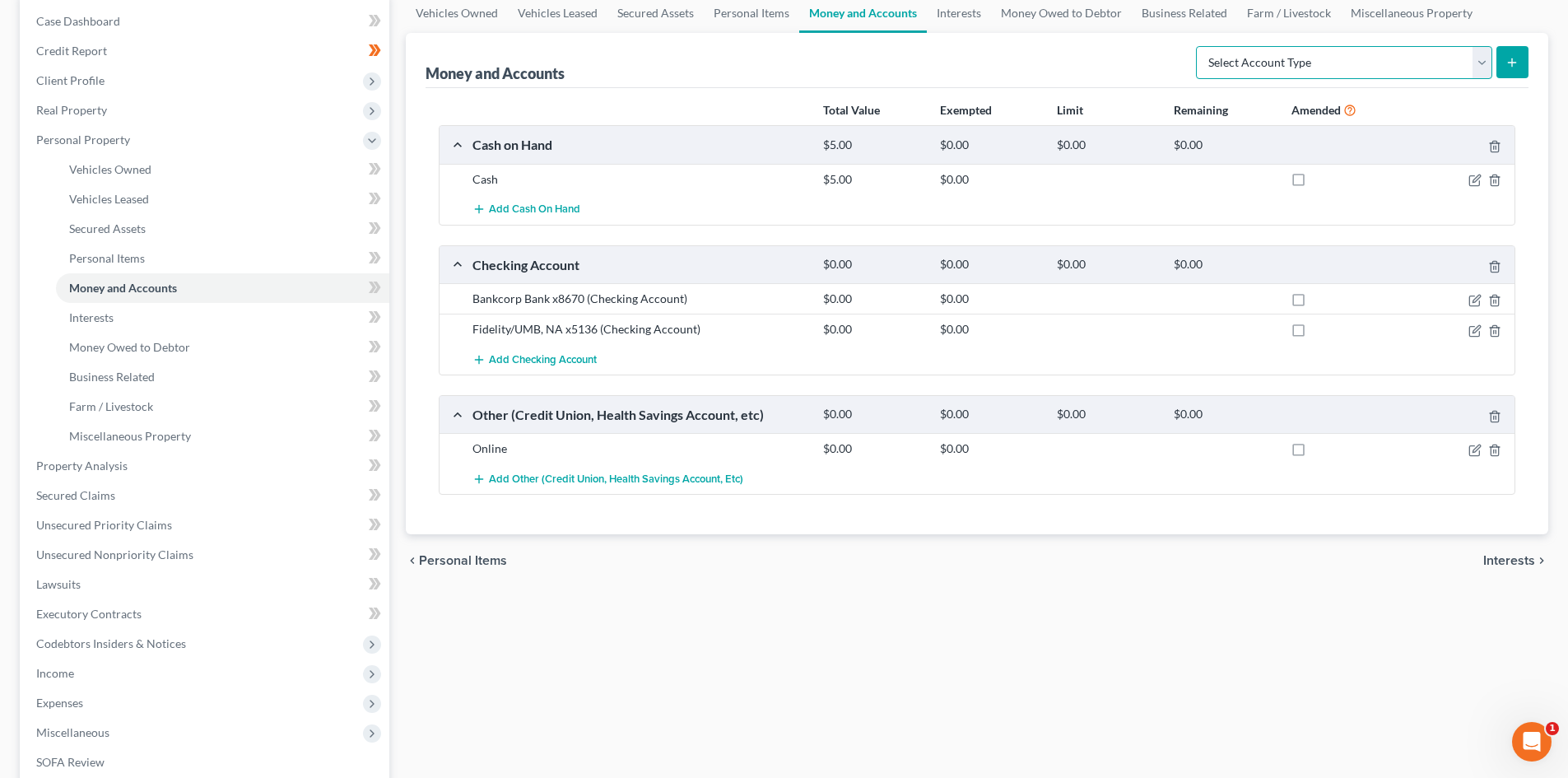
click at [1482, 69] on select "Select Account Type Brokerage Cash on Hand Certificates of Deposit Checking Acc…" at bounding box center [1343, 62] width 296 height 32
click at [1473, 451] on icon "button" at bounding box center [1476, 449] width 7 height 7
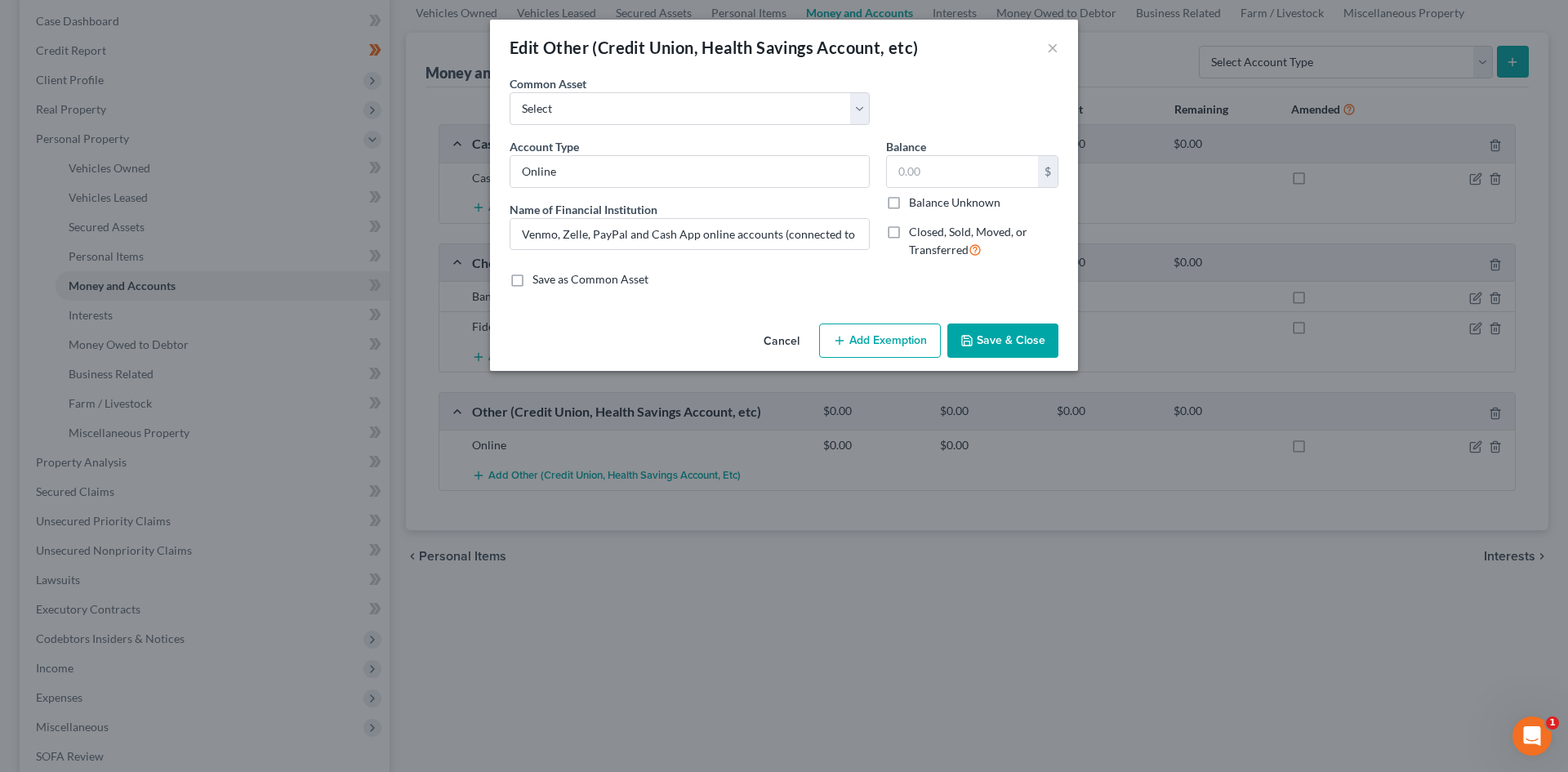
click at [730, 216] on div "Name of Financial Institution * Venmo, Zelle, PayPal and Cash App online accoun…" at bounding box center [690, 226] width 360 height 50
click at [728, 244] on input "Venmo, Zelle, PayPal and Cash App online accounts (connected to checking)." at bounding box center [690, 234] width 358 height 31
click at [536, 235] on input "Venmo, Zelle, PayPal and Cash App online accounts (connected to checking)." at bounding box center [690, 234] width 358 height 31
type input "Venmo online accounts (connected to checking)."
click at [982, 335] on button "Save & Close" at bounding box center [1003, 340] width 111 height 34
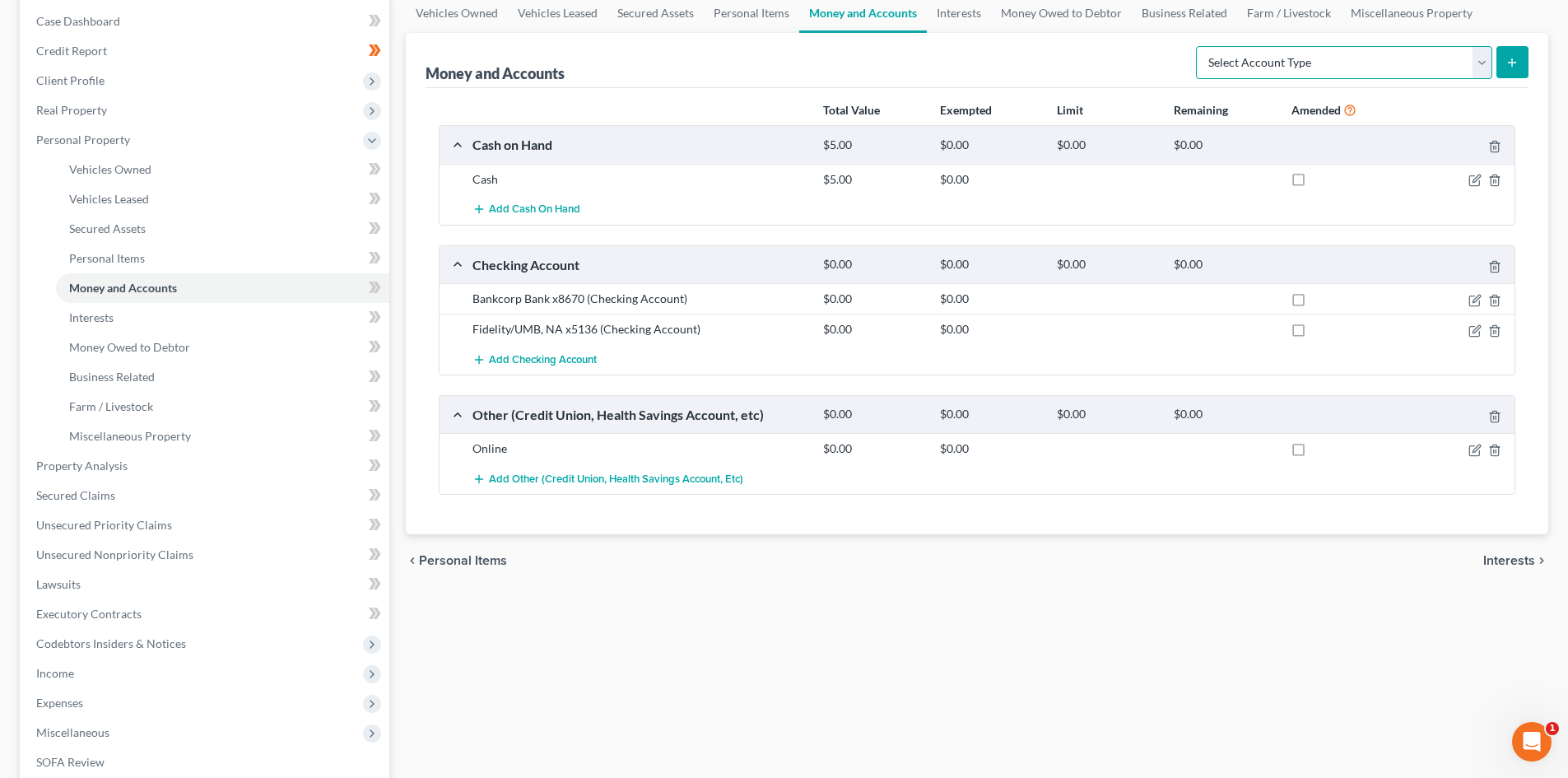
click at [1479, 63] on select "Select Account Type Brokerage Cash on Hand Certificates of Deposit Checking Acc…" at bounding box center [1343, 62] width 296 height 32
select select "other"
click at [1199, 46] on select "Select Account Type Brokerage Cash on Hand Certificates of Deposit Checking Acc…" at bounding box center [1343, 62] width 296 height 32
click at [1518, 69] on button "submit" at bounding box center [1512, 62] width 32 height 32
click at [484, 487] on button "Add Other (Credit Union, Health Savings Account, etc)" at bounding box center [608, 478] width 271 height 31
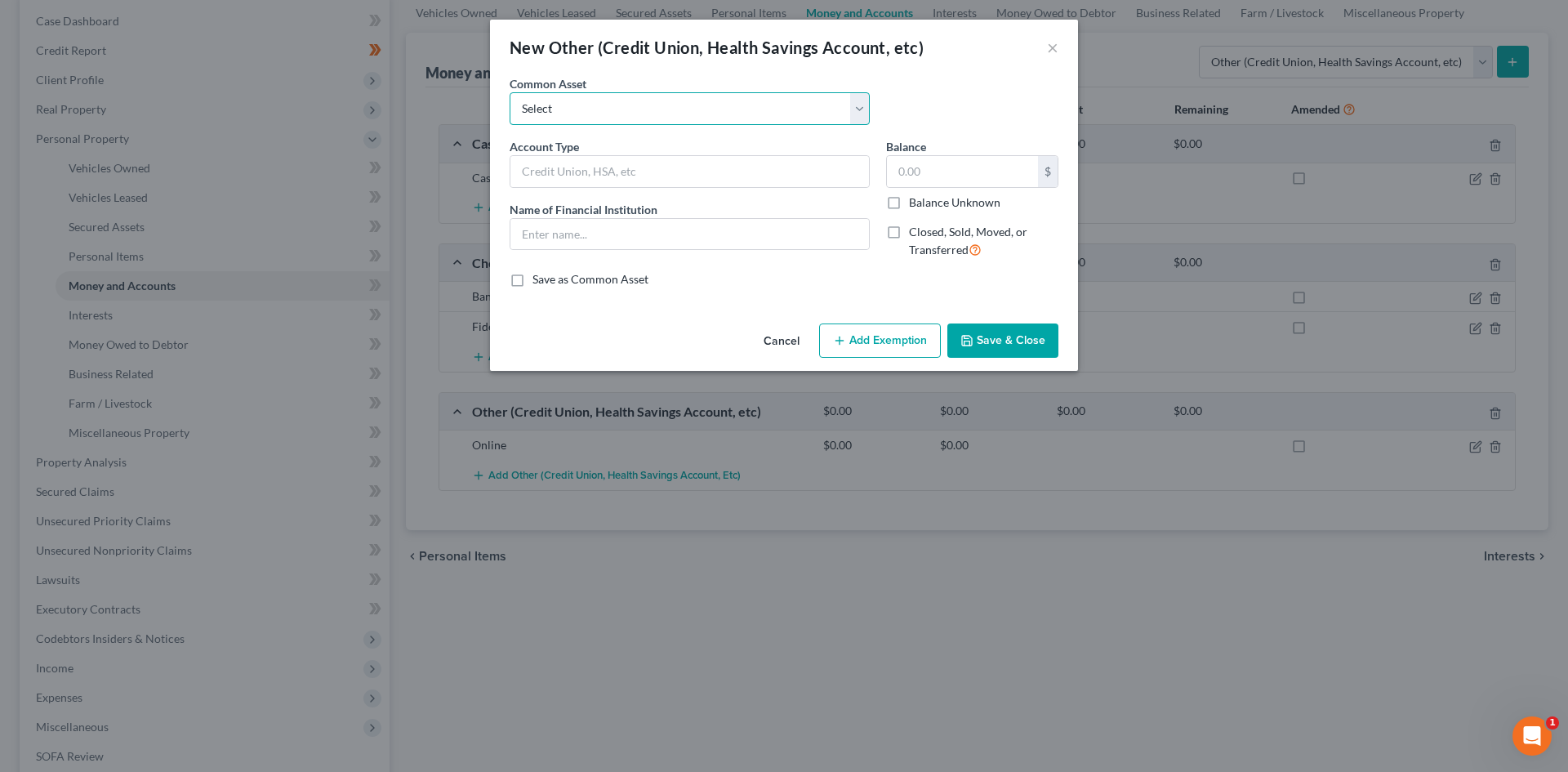
click at [707, 112] on select "Select Pension Online Online" at bounding box center [690, 108] width 360 height 32
click at [706, 101] on select "Select Pension Online Online" at bounding box center [690, 108] width 360 height 32
click at [658, 170] on input "text" at bounding box center [690, 171] width 358 height 31
type input "HS"
type input "Optum"
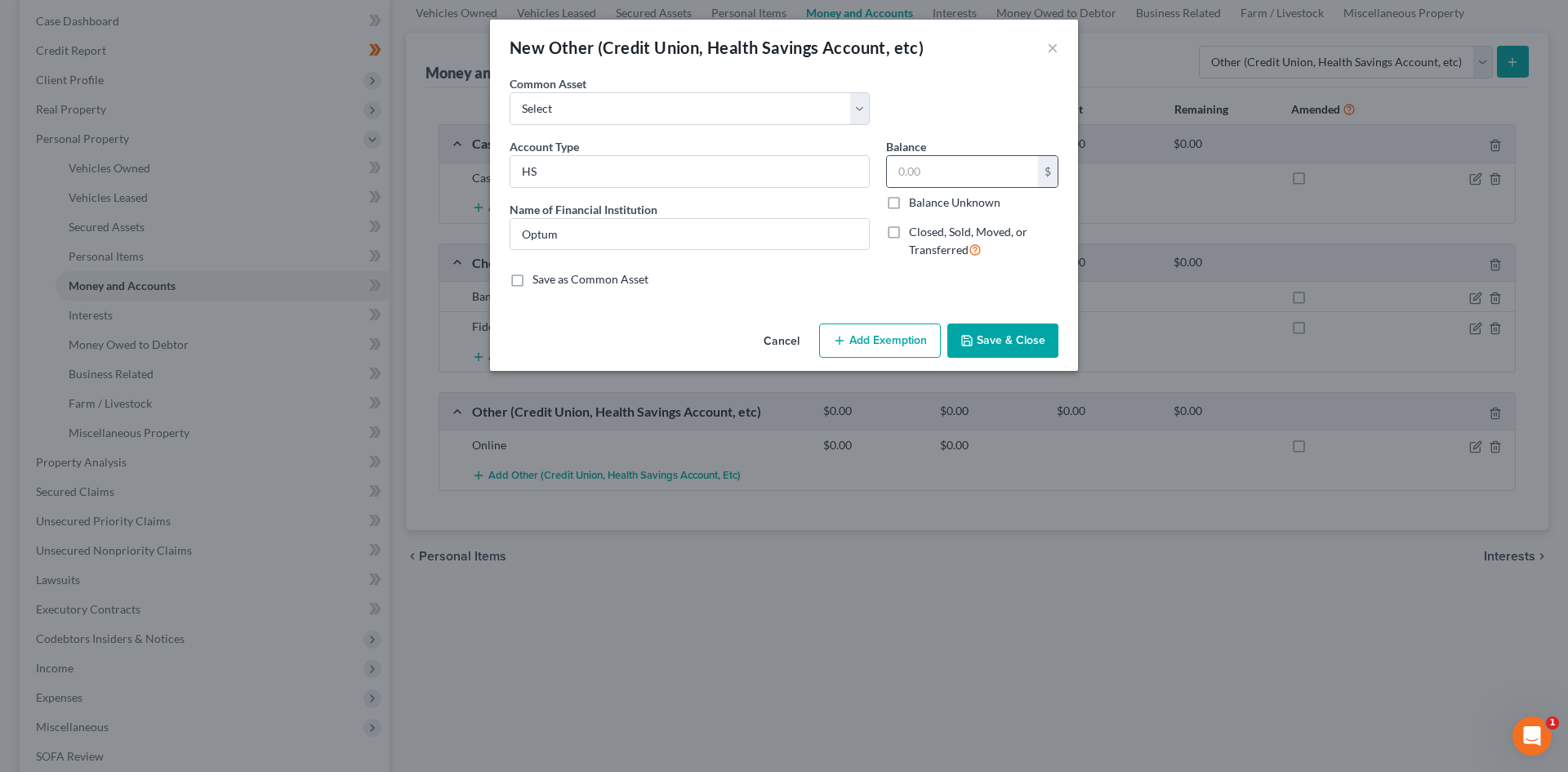
click at [983, 155] on div "$" at bounding box center [973, 171] width 172 height 32
click at [985, 173] on input "text" at bounding box center [963, 171] width 151 height 31
type input "0.00"
click at [563, 164] on input "HS" at bounding box center [690, 171] width 358 height 31
type input "HSA"
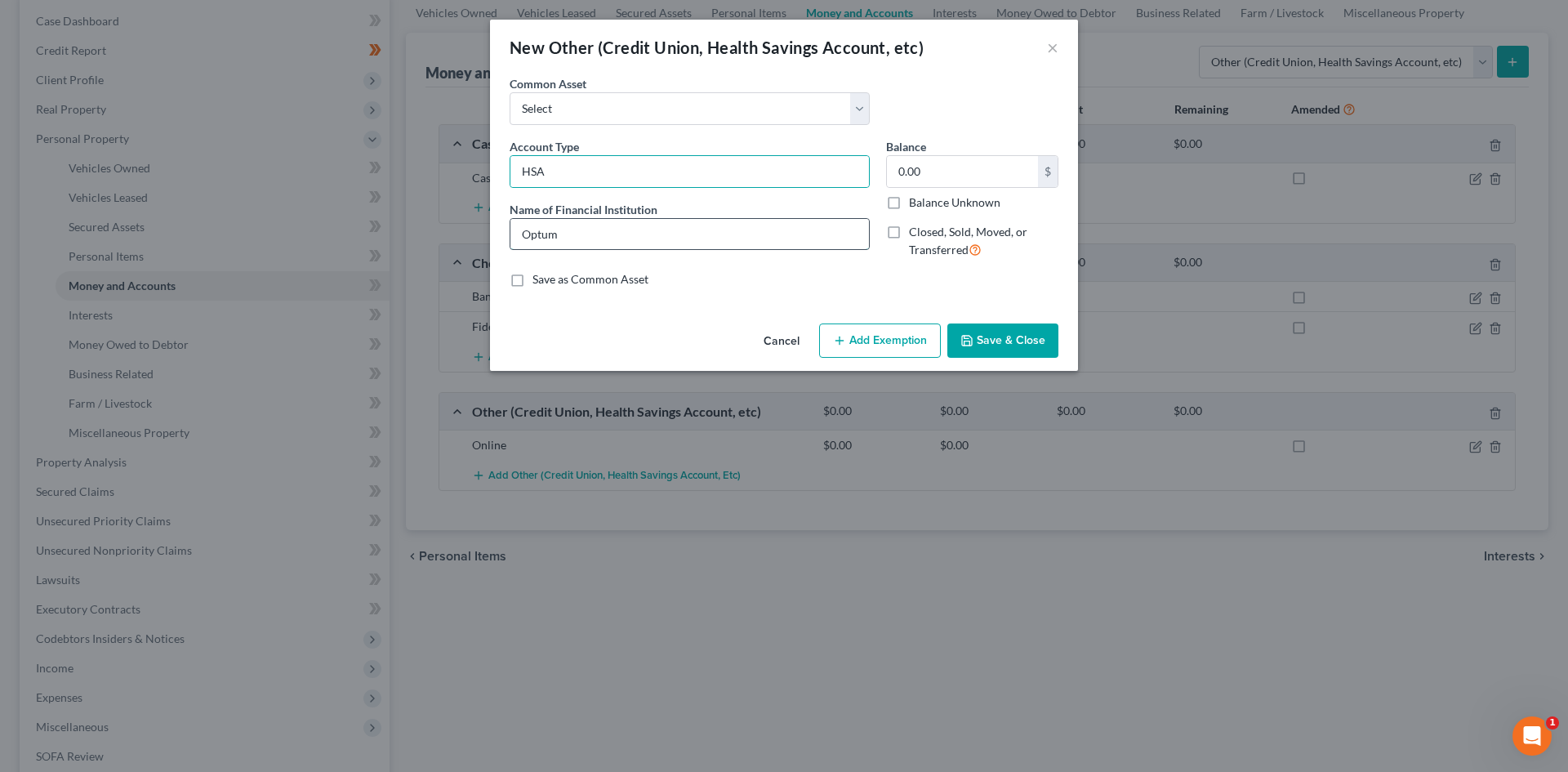
click at [801, 237] on input "Optum" at bounding box center [690, 234] width 358 height 31
type input "Optum (negative balance)"
click at [1024, 338] on button "Save & Close" at bounding box center [1003, 340] width 111 height 34
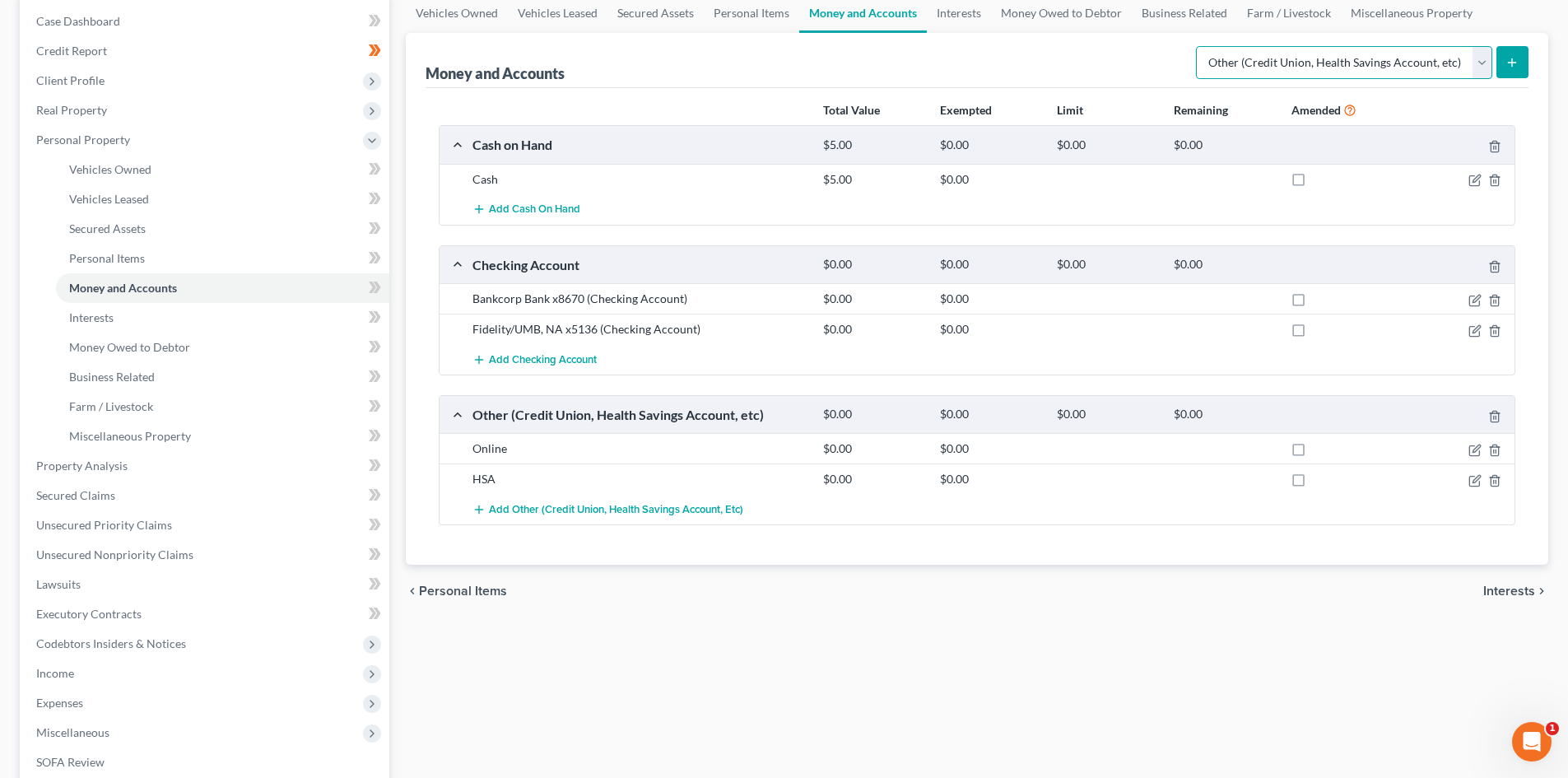
click at [1483, 70] on select "Select Account Type Brokerage Cash on Hand Certificates of Deposit Checking Acc…" at bounding box center [1343, 62] width 296 height 32
click at [967, 2] on link "Interests" at bounding box center [958, 14] width 64 height 40
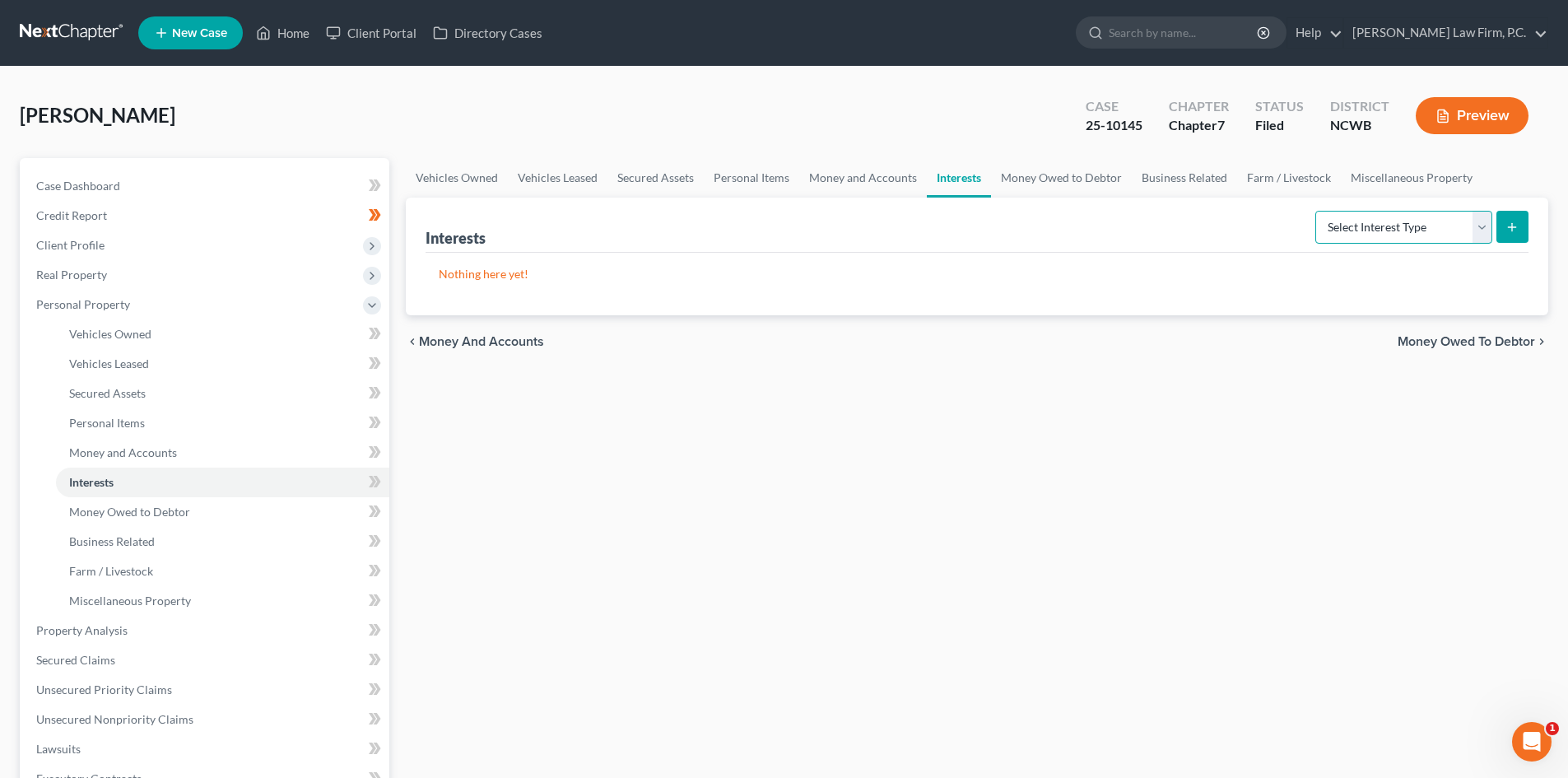
click at [1418, 218] on select "Select Interest Type 401K Annuity Bond Education IRA Government Bond Government…" at bounding box center [1403, 227] width 177 height 32
click at [1483, 227] on select "Select Interest Type 401K Annuity Bond Education IRA Government Bond Government…" at bounding box center [1403, 227] width 177 height 32
select select "401k"
click at [1316, 210] on select "Select Interest Type 401K Annuity Bond Education IRA Government Bond Government…" at bounding box center [1403, 227] width 177 height 32
click at [1480, 233] on select "Select Interest Type 401K Annuity Bond Education IRA Government Bond Government…" at bounding box center [1403, 227] width 177 height 32
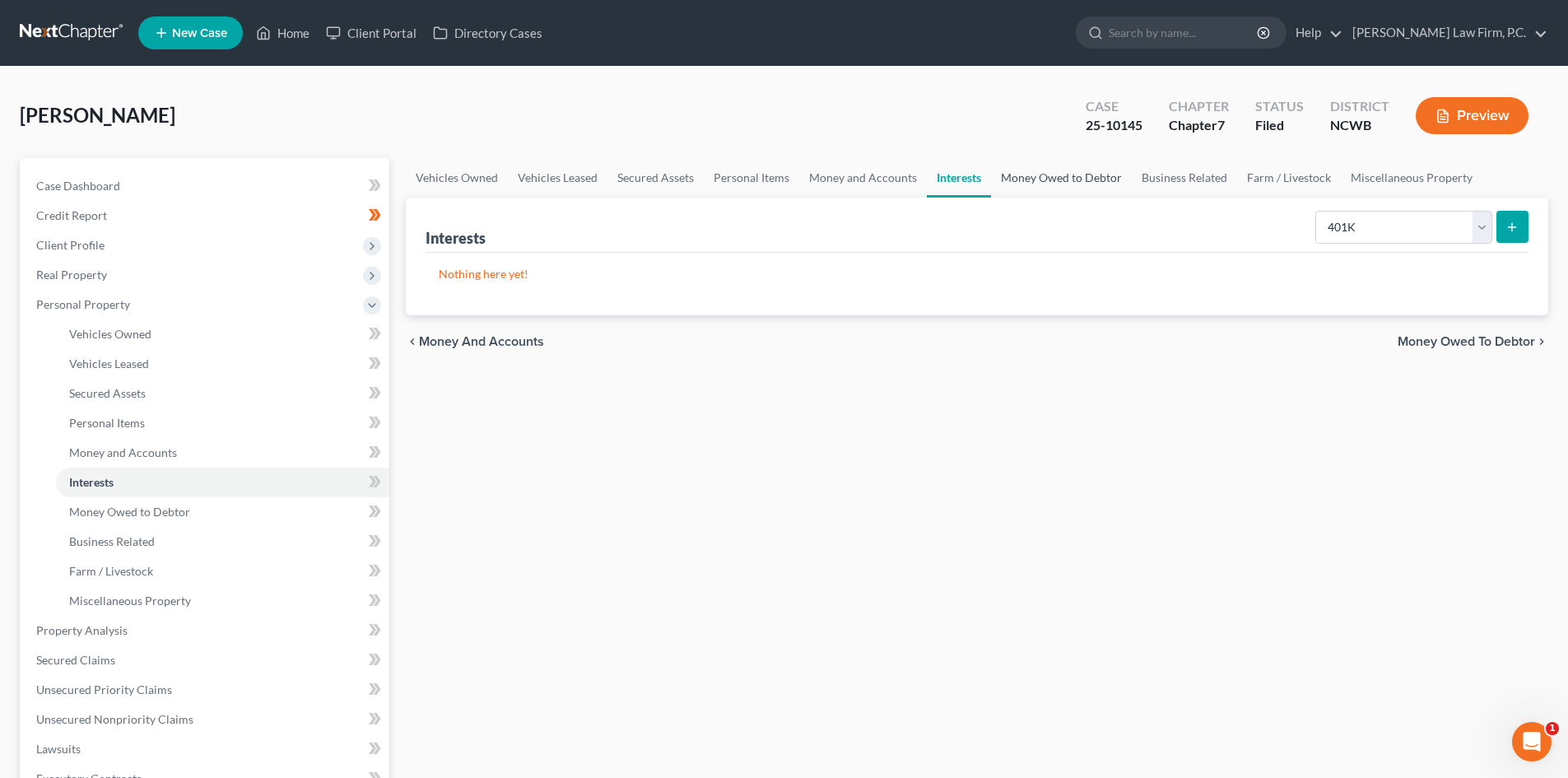
click at [1070, 183] on link "Money Owed to Debtor" at bounding box center [1061, 178] width 141 height 40
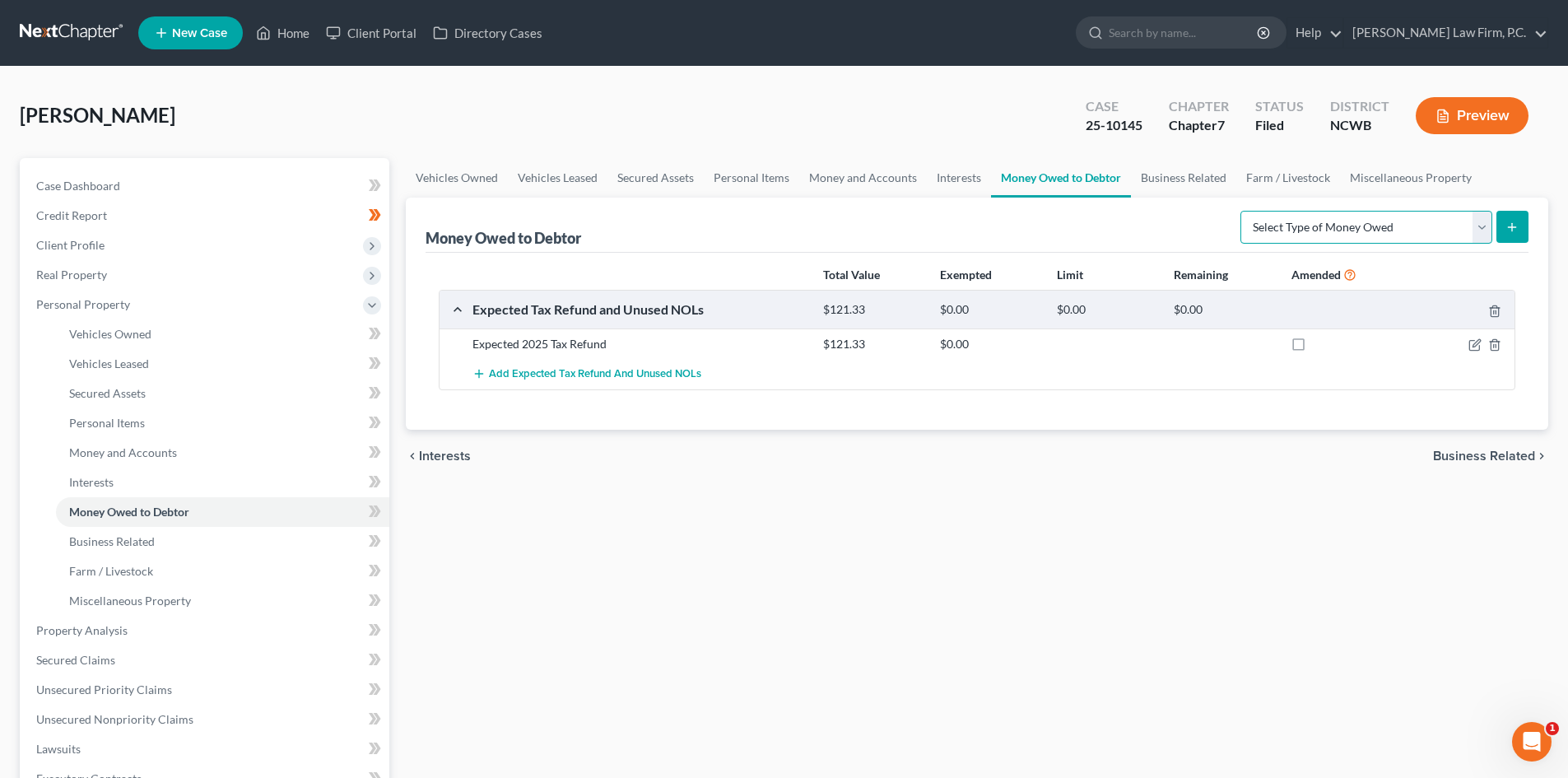
click at [1477, 227] on select "Select Type of Money Owed Accounts Receivable Alimony Child Support Claims Agai…" at bounding box center [1365, 227] width 252 height 32
drag, startPoint x: 1056, startPoint y: 488, endPoint x: 985, endPoint y: 505, distance: 73.0
click at [1049, 491] on div "Vehicles Owned Vehicles Leased Secured Assets Personal Items Money and Accounts…" at bounding box center [977, 648] width 1158 height 980
click at [1353, 229] on select "Select Type of Money Owed Accounts Receivable Alimony Child Support Claims Agai…" at bounding box center [1365, 227] width 252 height 32
click at [1242, 210] on select "Select Type of Money Owed Accounts Receivable Alimony Child Support Claims Agai…" at bounding box center [1365, 227] width 252 height 32
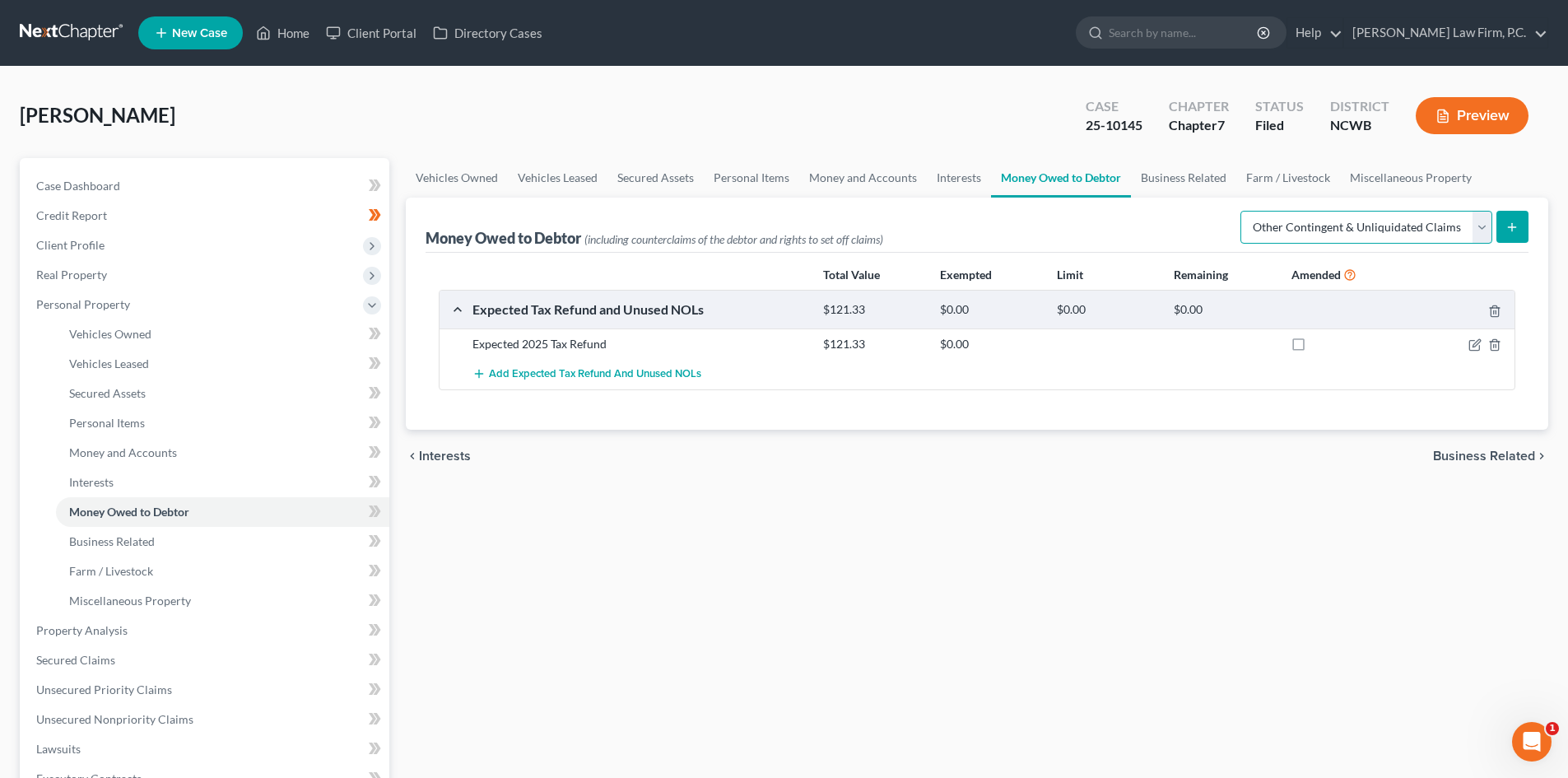
click at [1351, 227] on select "Select Type of Money Owed Accounts Receivable Alimony Child Support Claims Agai…" at bounding box center [1365, 227] width 252 height 32
select select "financial_assets_not_yet_listed"
click at [1242, 210] on select "Select Type of Money Owed Accounts Receivable Alimony Child Support Claims Agai…" at bounding box center [1365, 227] width 252 height 32
click at [1509, 227] on line "submit" at bounding box center [1512, 227] width 7 height 0
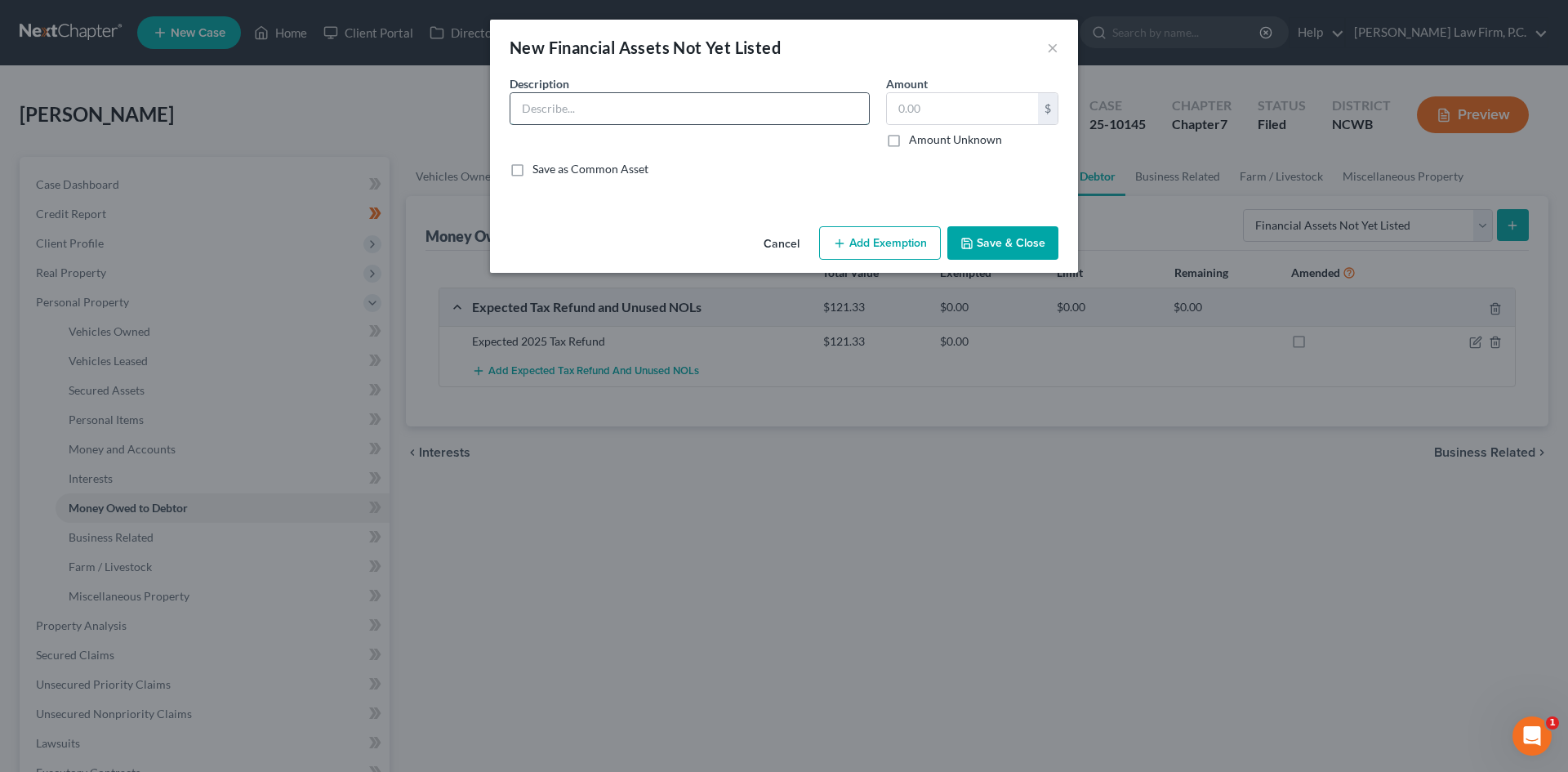
click at [710, 106] on input "text" at bounding box center [690, 108] width 358 height 31
type input "F"
type input "[PERSON_NAME] Half 401(k) - uncashed pension liquidation check"
type input "247.94"
click at [995, 242] on button "Save & Close" at bounding box center [1003, 244] width 111 height 34
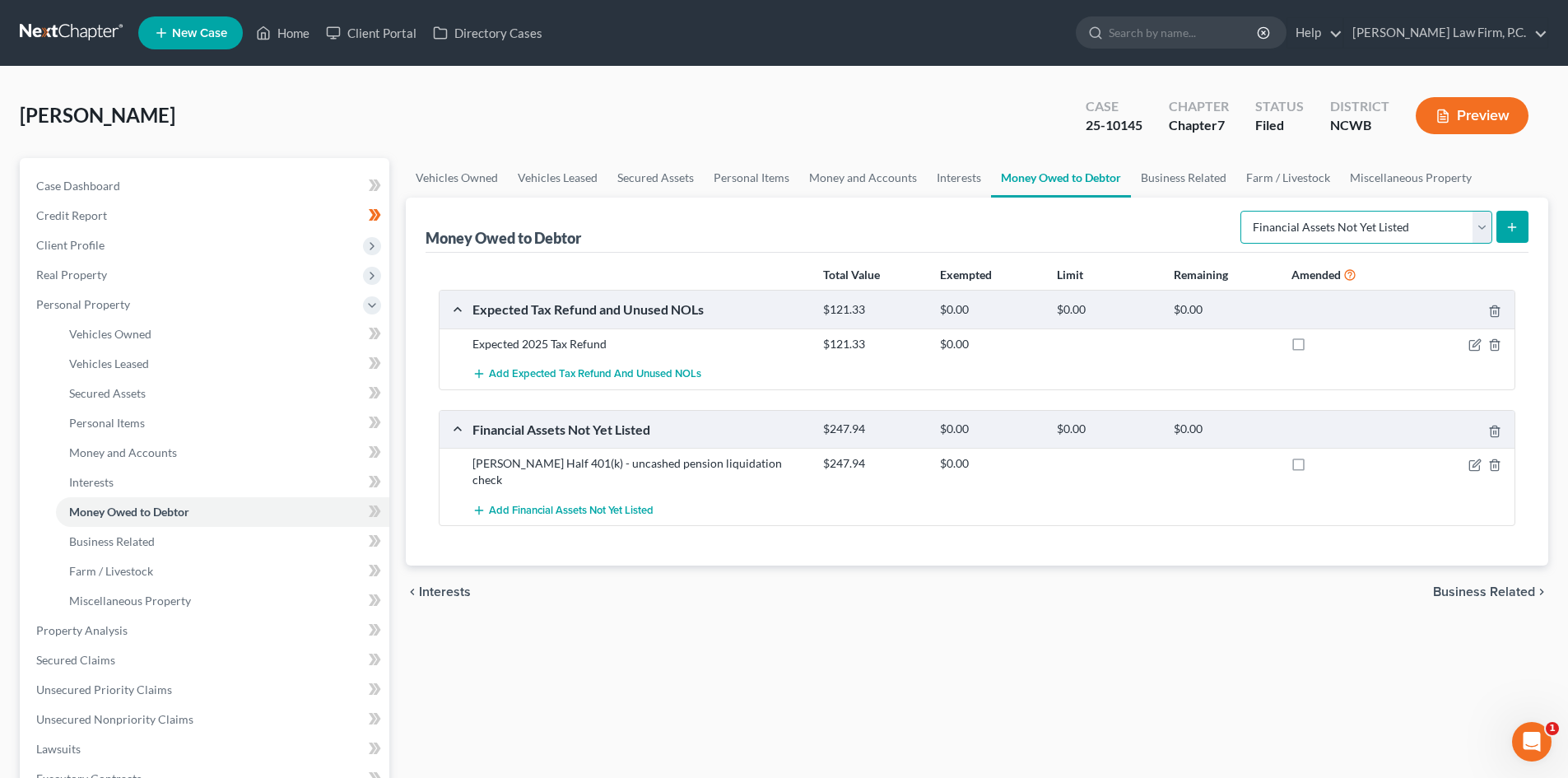
click at [1474, 224] on select "Select Type of Money Owed Accounts Receivable Alimony Child Support Claims Agai…" at bounding box center [1365, 227] width 252 height 32
click at [1031, 401] on div "Expected Tax Refund and Unused NOLs $121.33 $0.00 $0.00 $0.00 Expected 2025 Tax…" at bounding box center [976, 408] width 1076 height 236
click at [1488, 346] on icon "button" at bounding box center [1494, 345] width 14 height 14
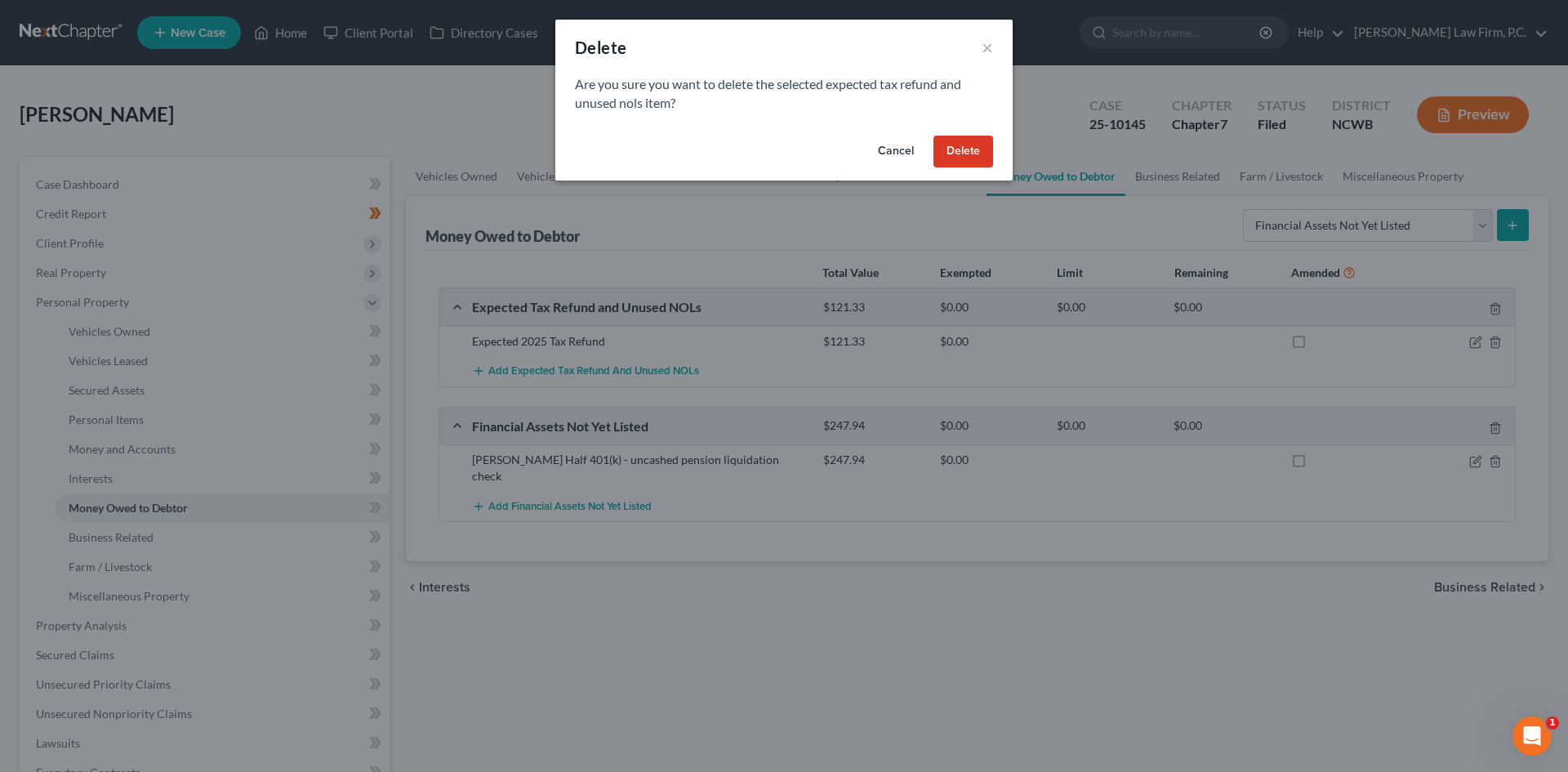
click at [887, 146] on button "Cancel" at bounding box center [895, 151] width 62 height 32
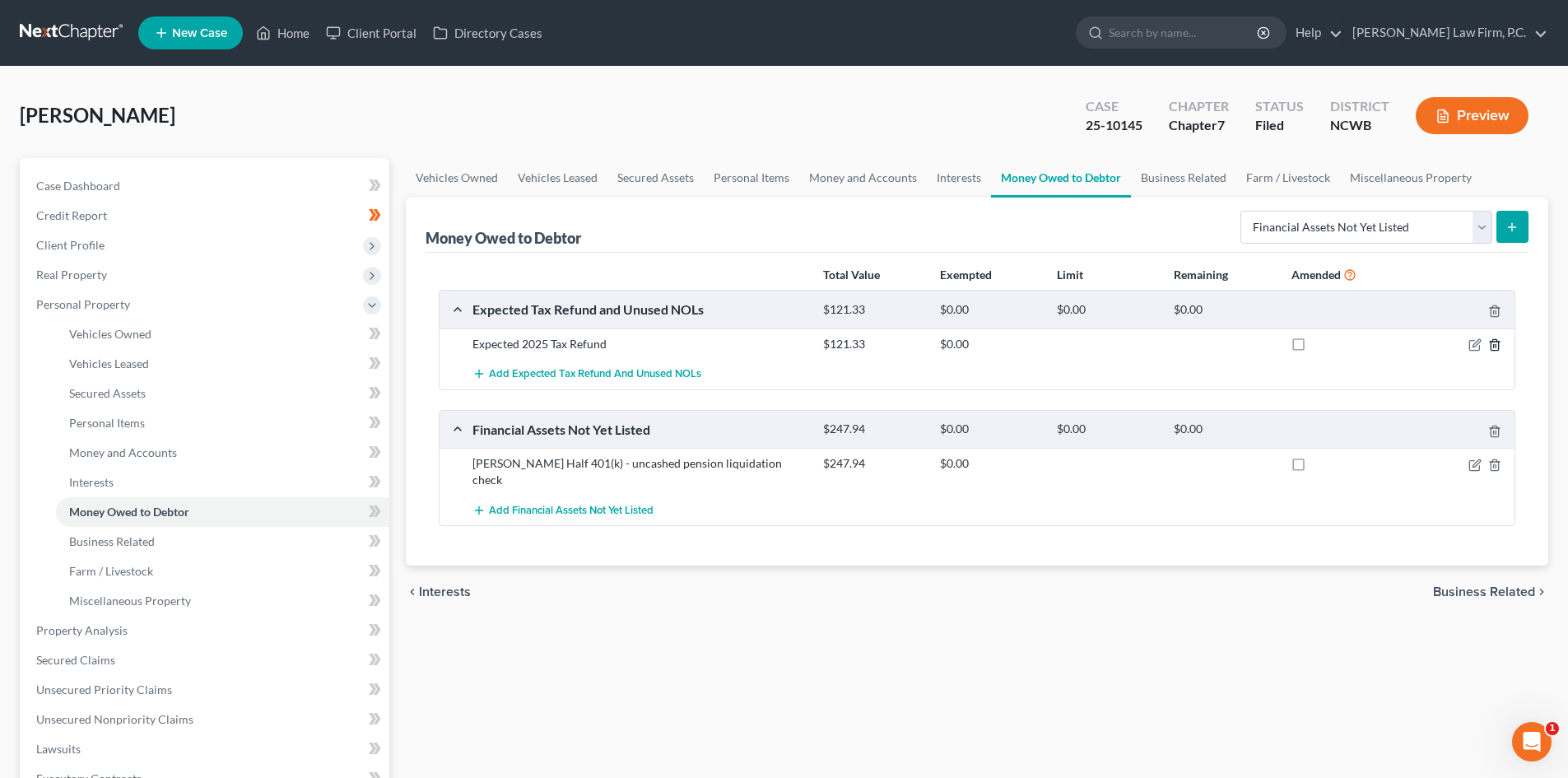
click at [1499, 339] on icon "button" at bounding box center [1494, 345] width 14 height 14
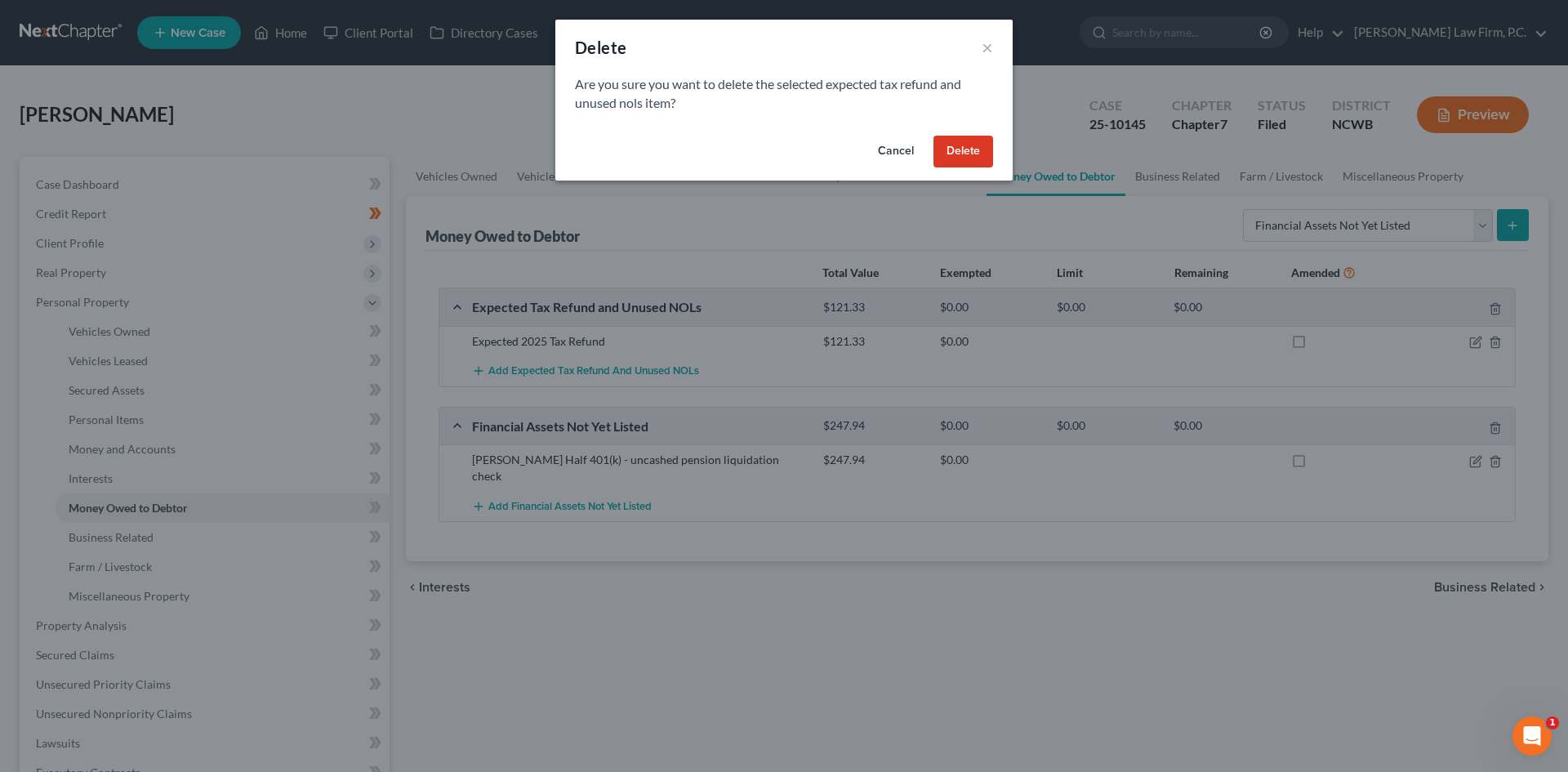
click at [971, 166] on button "Delete" at bounding box center [964, 151] width 60 height 32
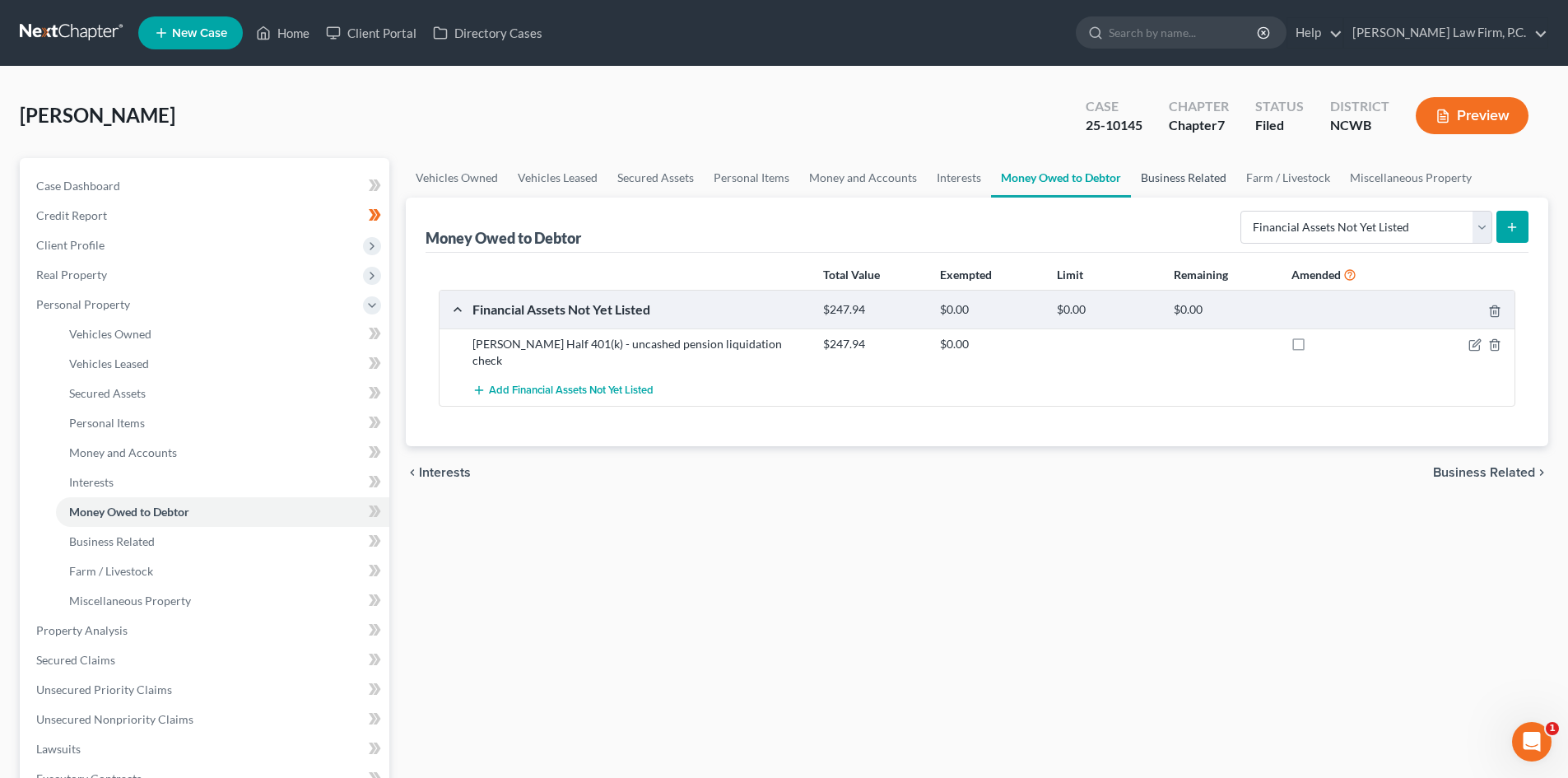
click at [1174, 170] on link "Business Related" at bounding box center [1183, 178] width 106 height 40
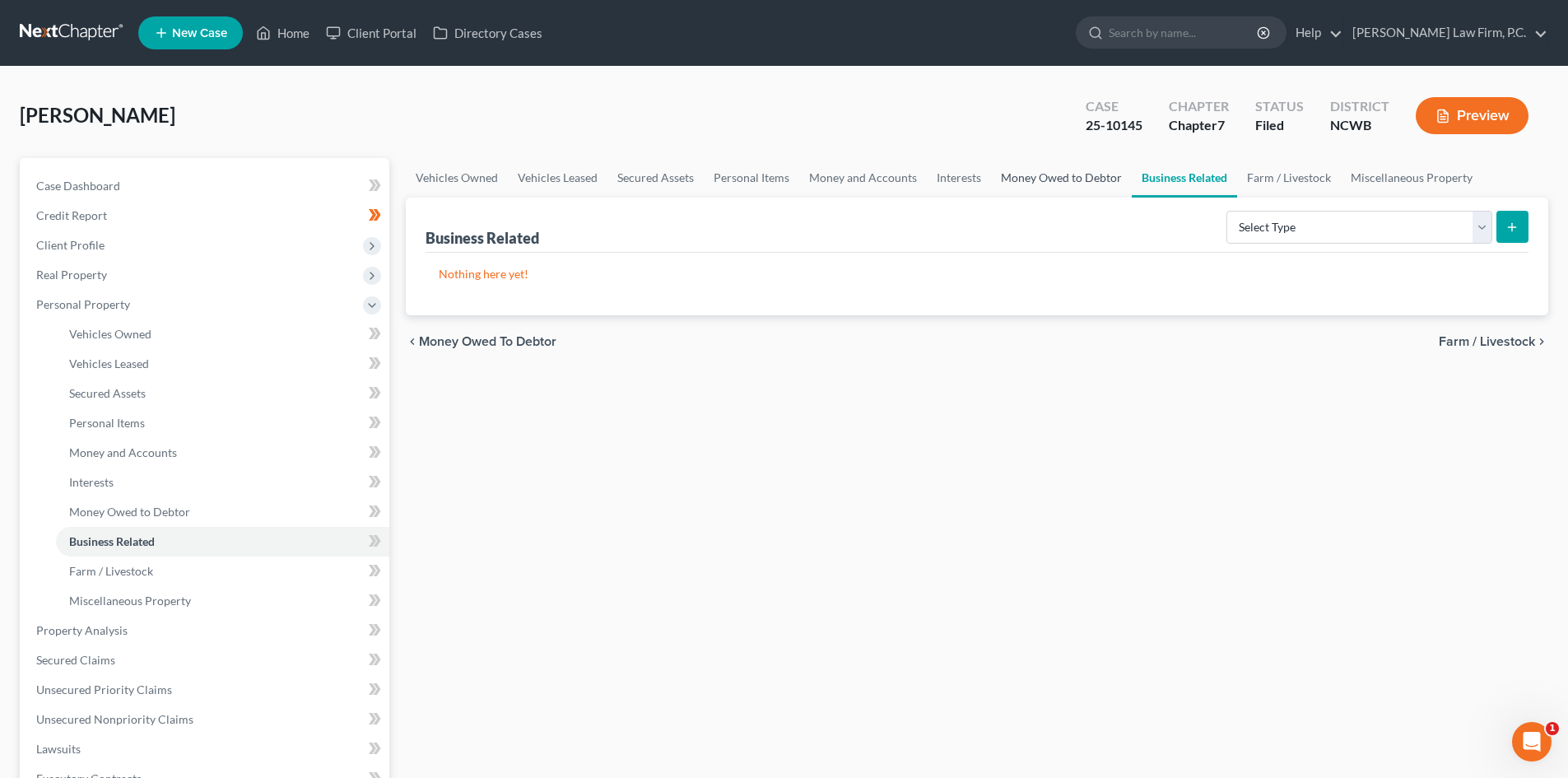
click at [1034, 190] on link "Money Owed to Debtor" at bounding box center [1061, 178] width 141 height 40
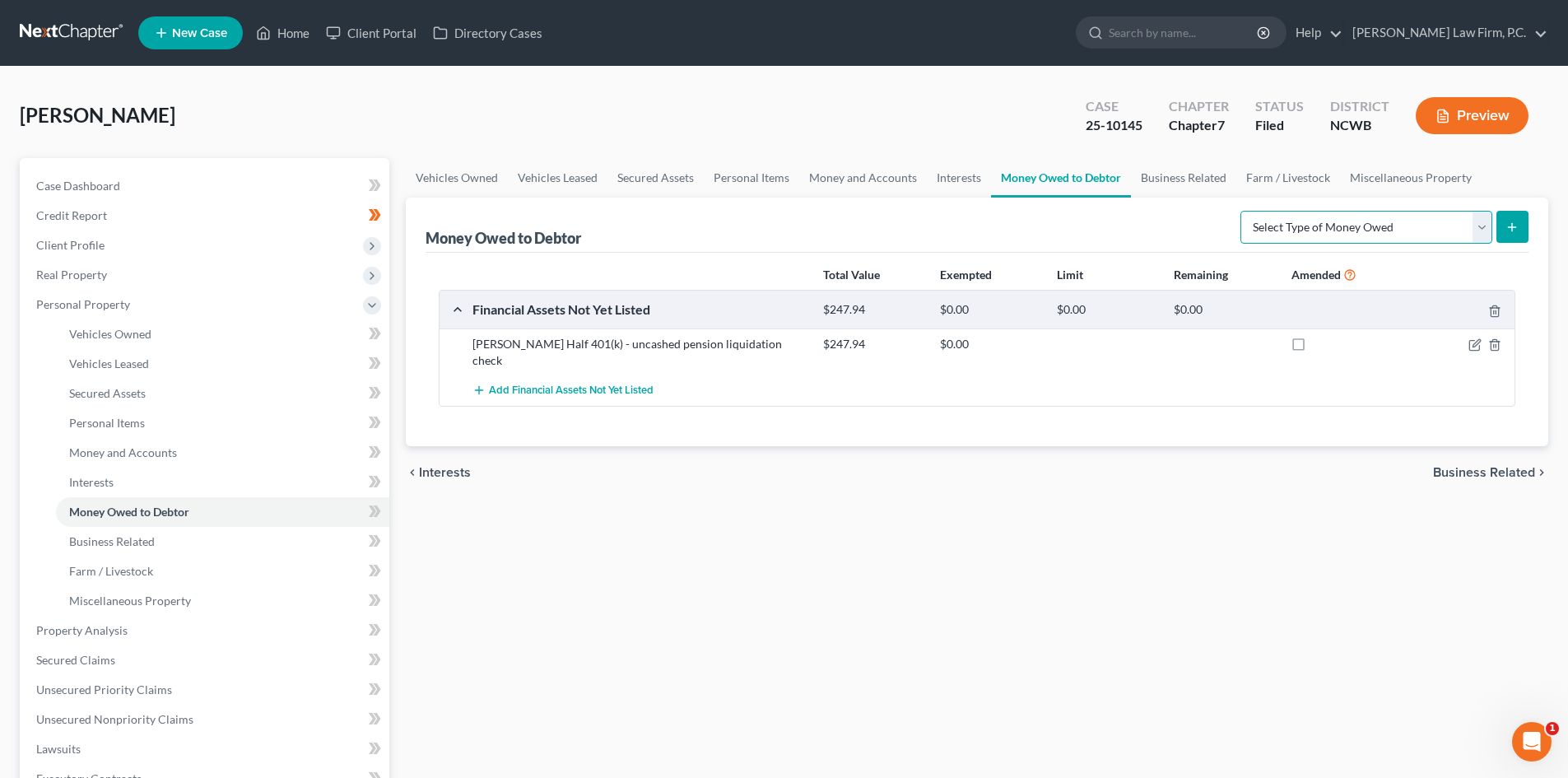
click at [1474, 238] on select "Select Type of Money Owed Accounts Receivable Alimony Child Support Claims Agai…" at bounding box center [1365, 227] width 252 height 32
click at [1188, 176] on link "Business Related" at bounding box center [1183, 178] width 106 height 40
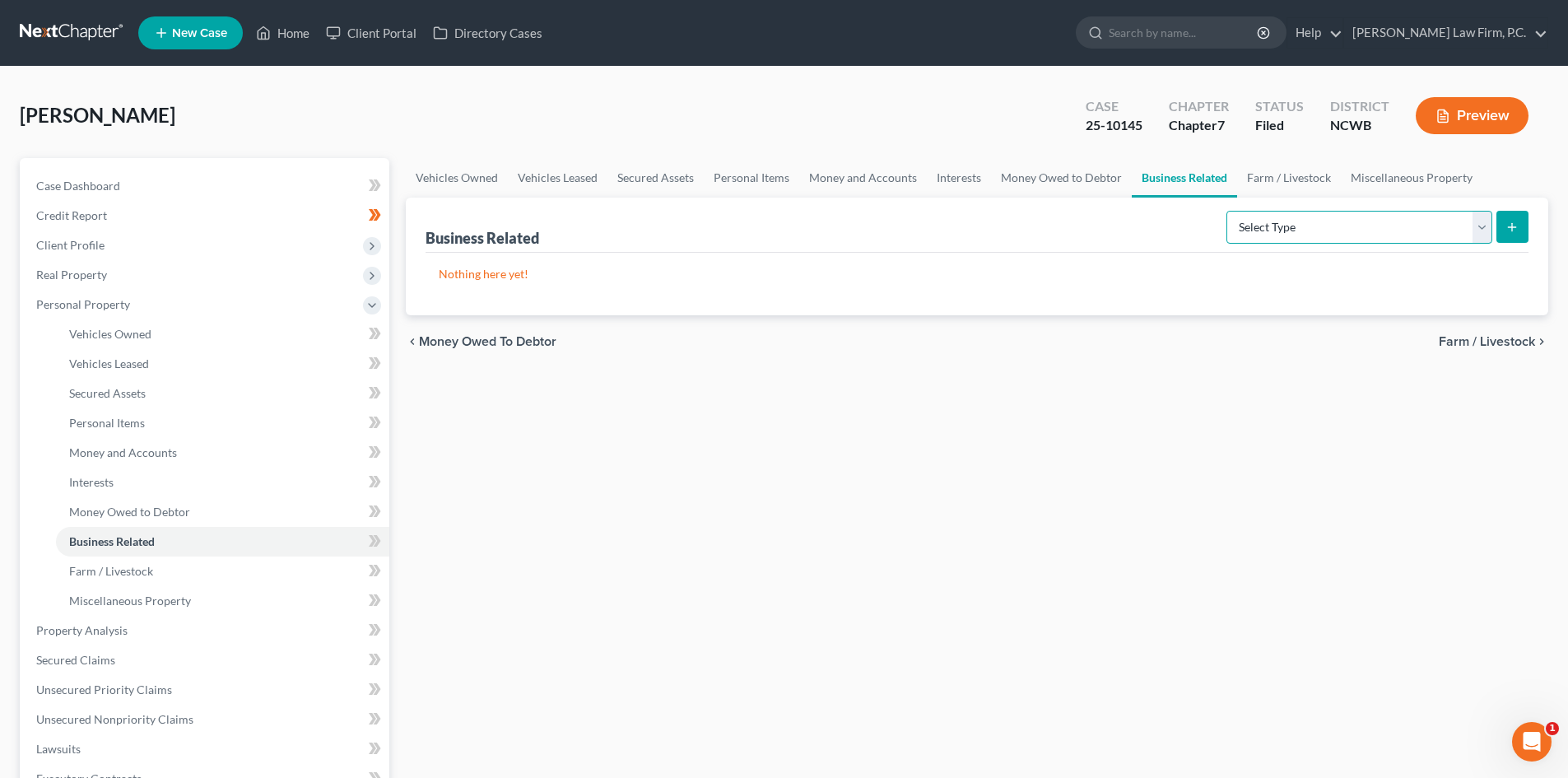
click at [1333, 223] on select "Select Type Customer Lists Franchises Inventory Licenses Machinery Office Equip…" at bounding box center [1359, 227] width 266 height 32
click at [1279, 178] on link "Farm / Livestock" at bounding box center [1288, 178] width 104 height 40
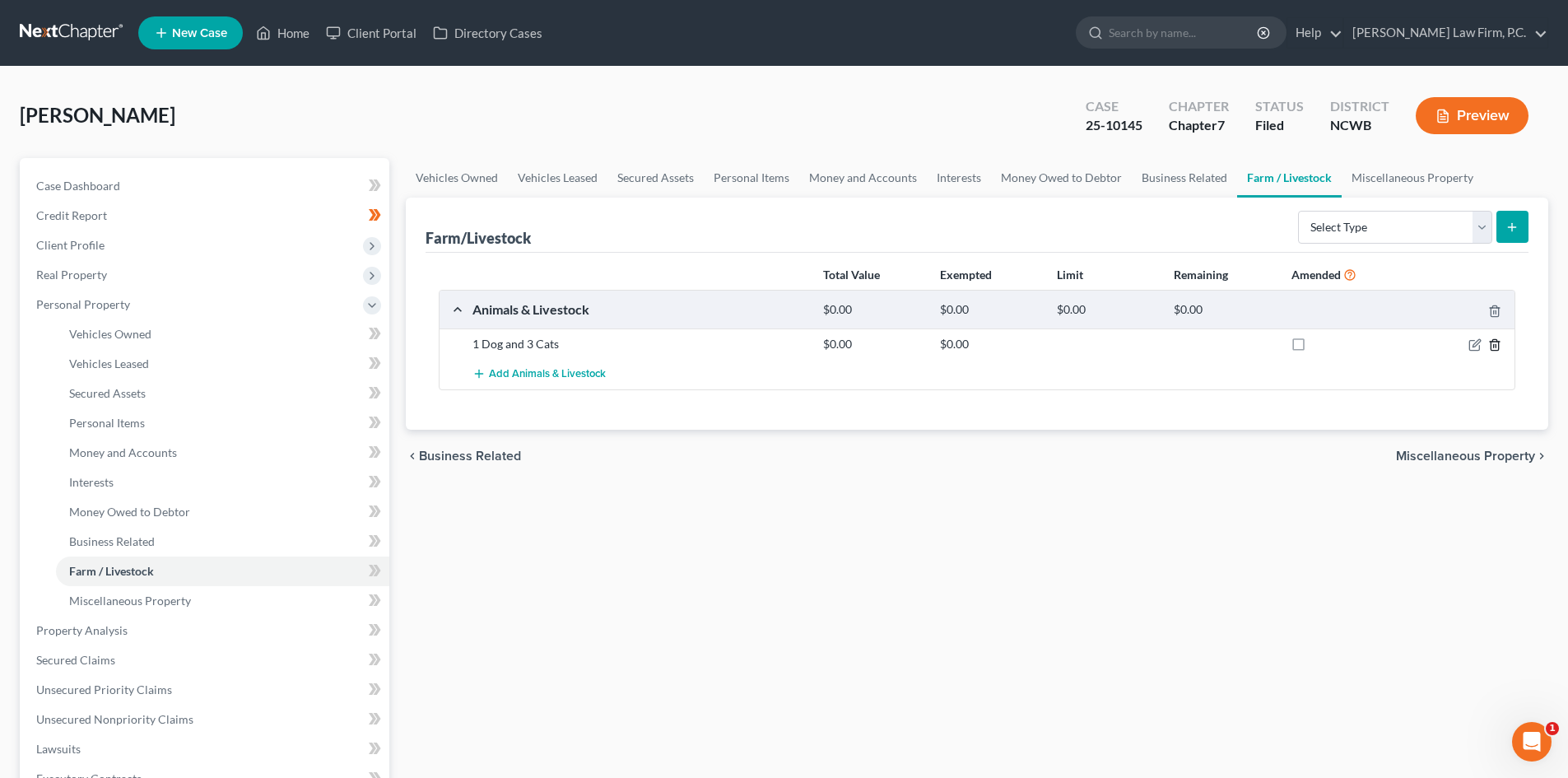
click at [1493, 345] on line "button" at bounding box center [1493, 347] width 0 height 4
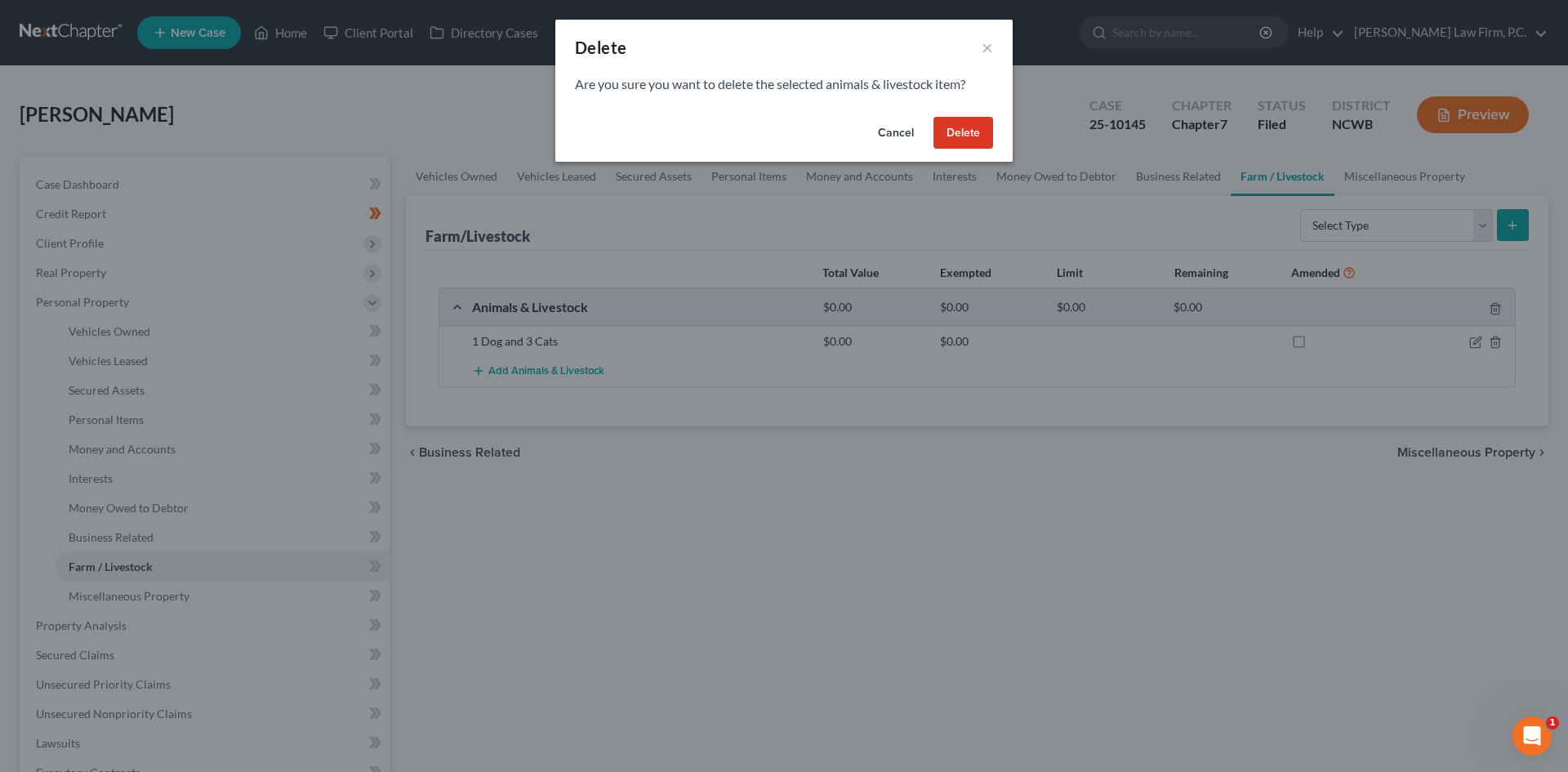
click at [967, 134] on button "Delete" at bounding box center [964, 133] width 60 height 32
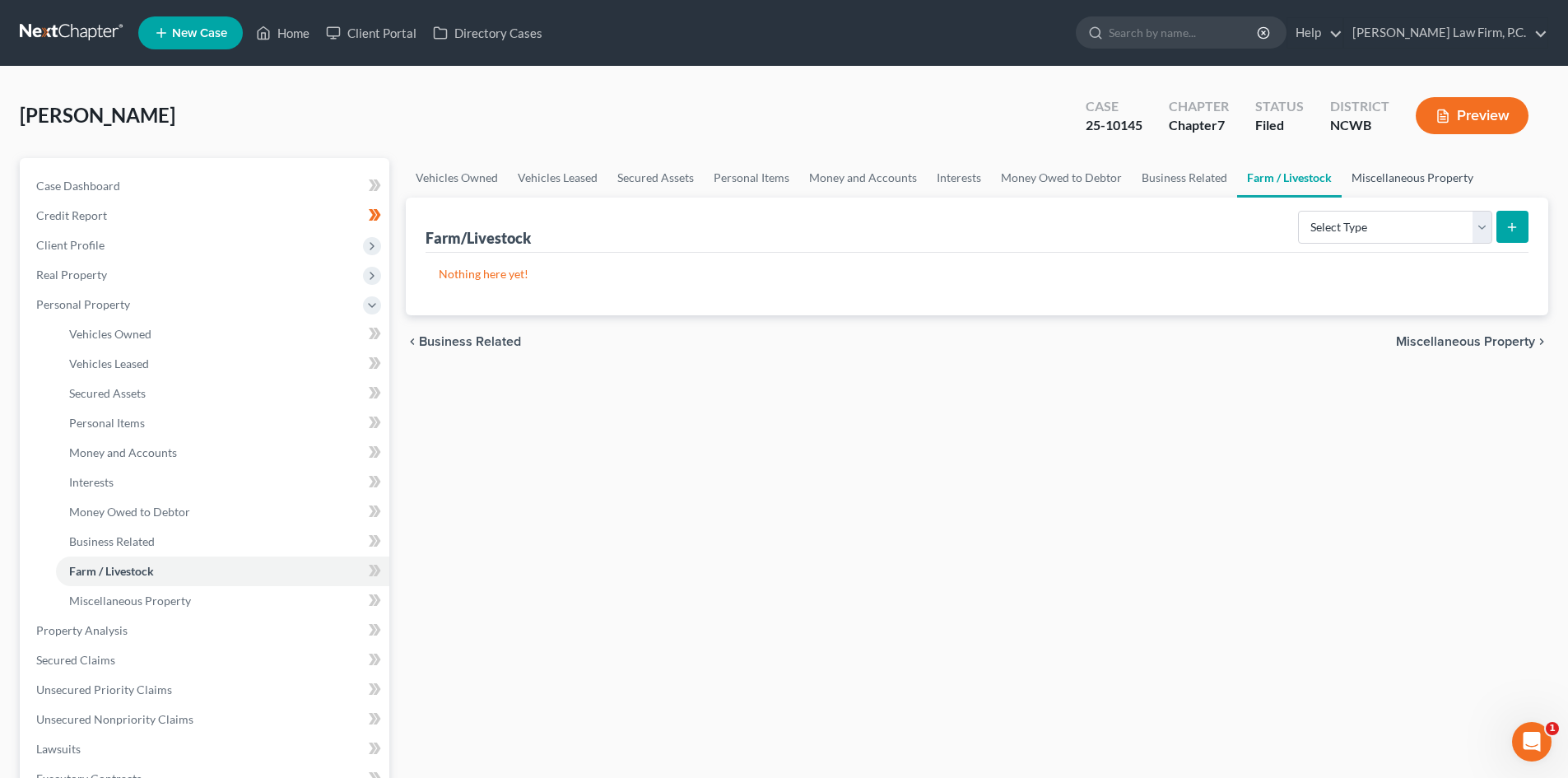
click at [1381, 182] on link "Miscellaneous Property" at bounding box center [1412, 178] width 142 height 40
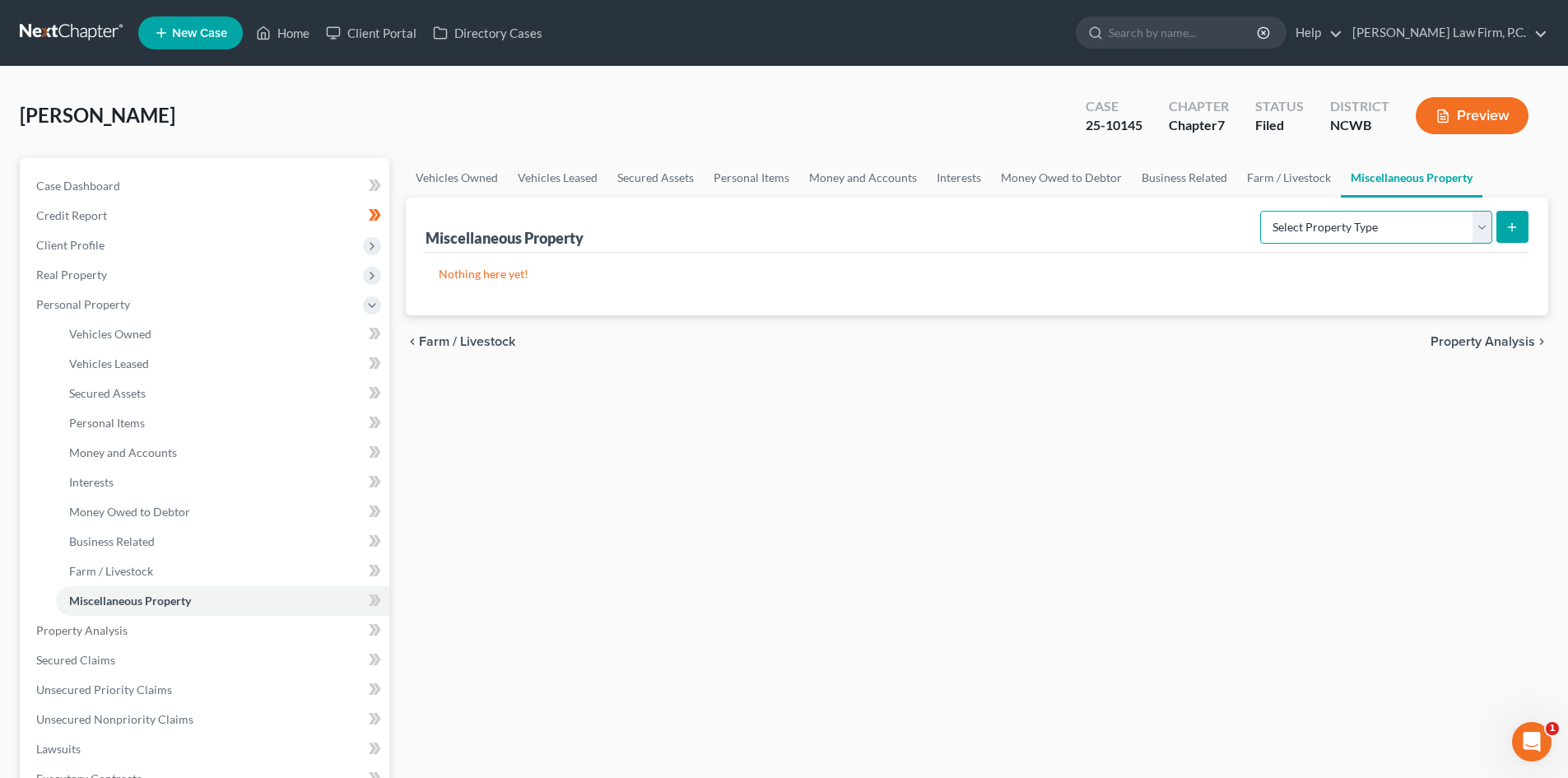
click at [1481, 227] on select "Select Property Type Assigned for Creditor Benefit [DATE] Holding for Another N…" at bounding box center [1375, 227] width 232 height 32
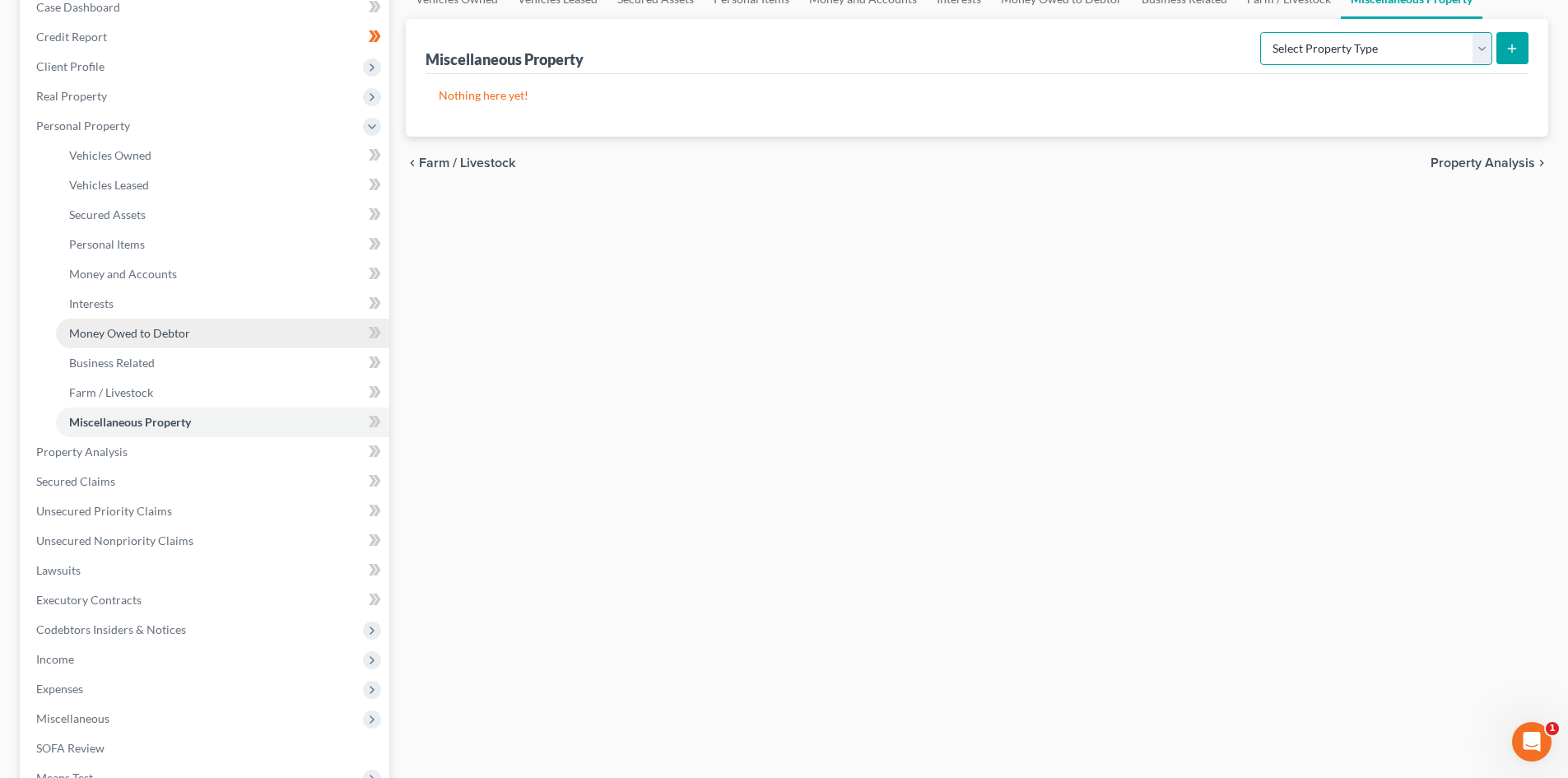
scroll to position [247, 0]
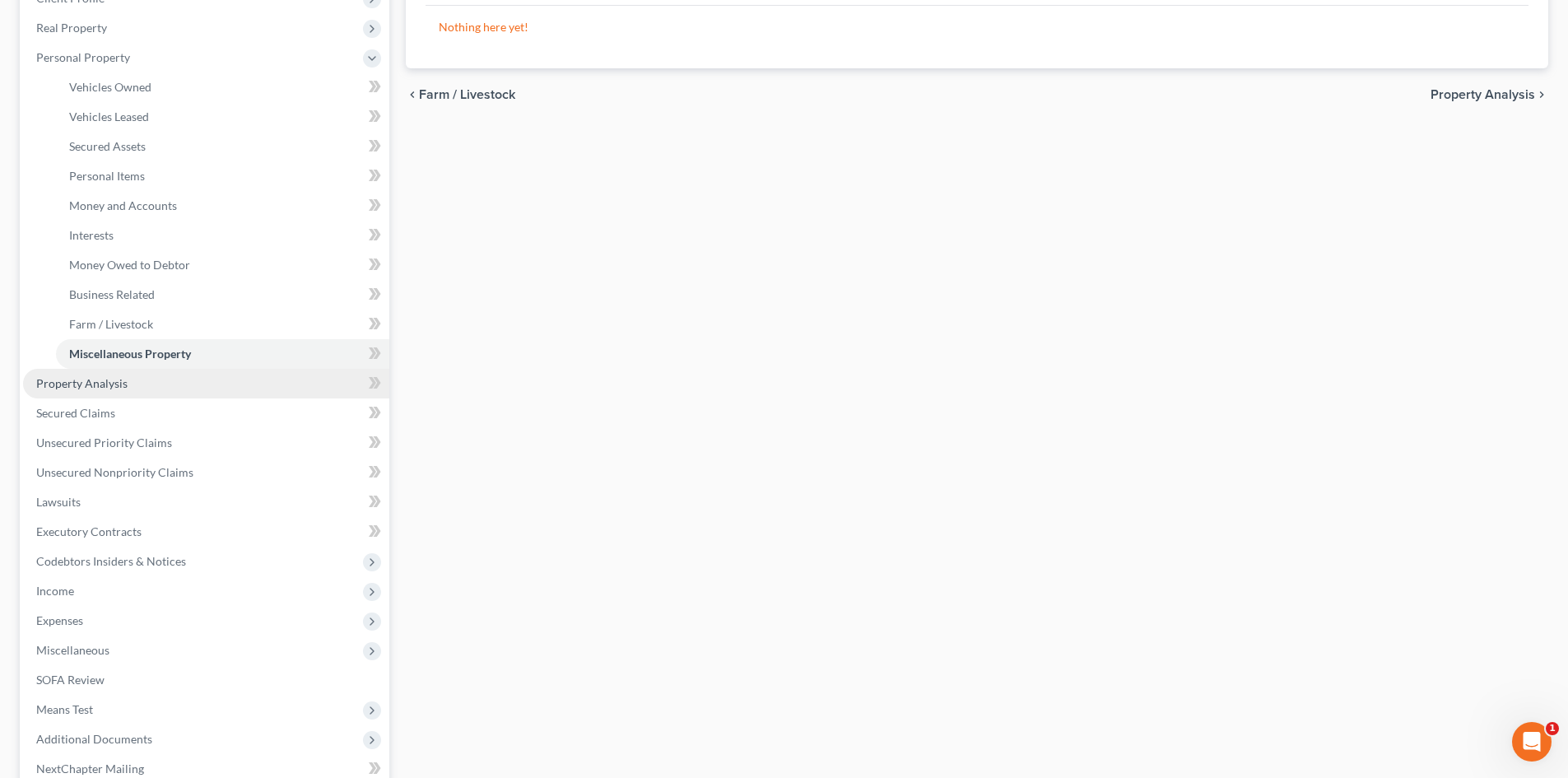
click at [120, 384] on span "Property Analysis" at bounding box center [81, 384] width 91 height 14
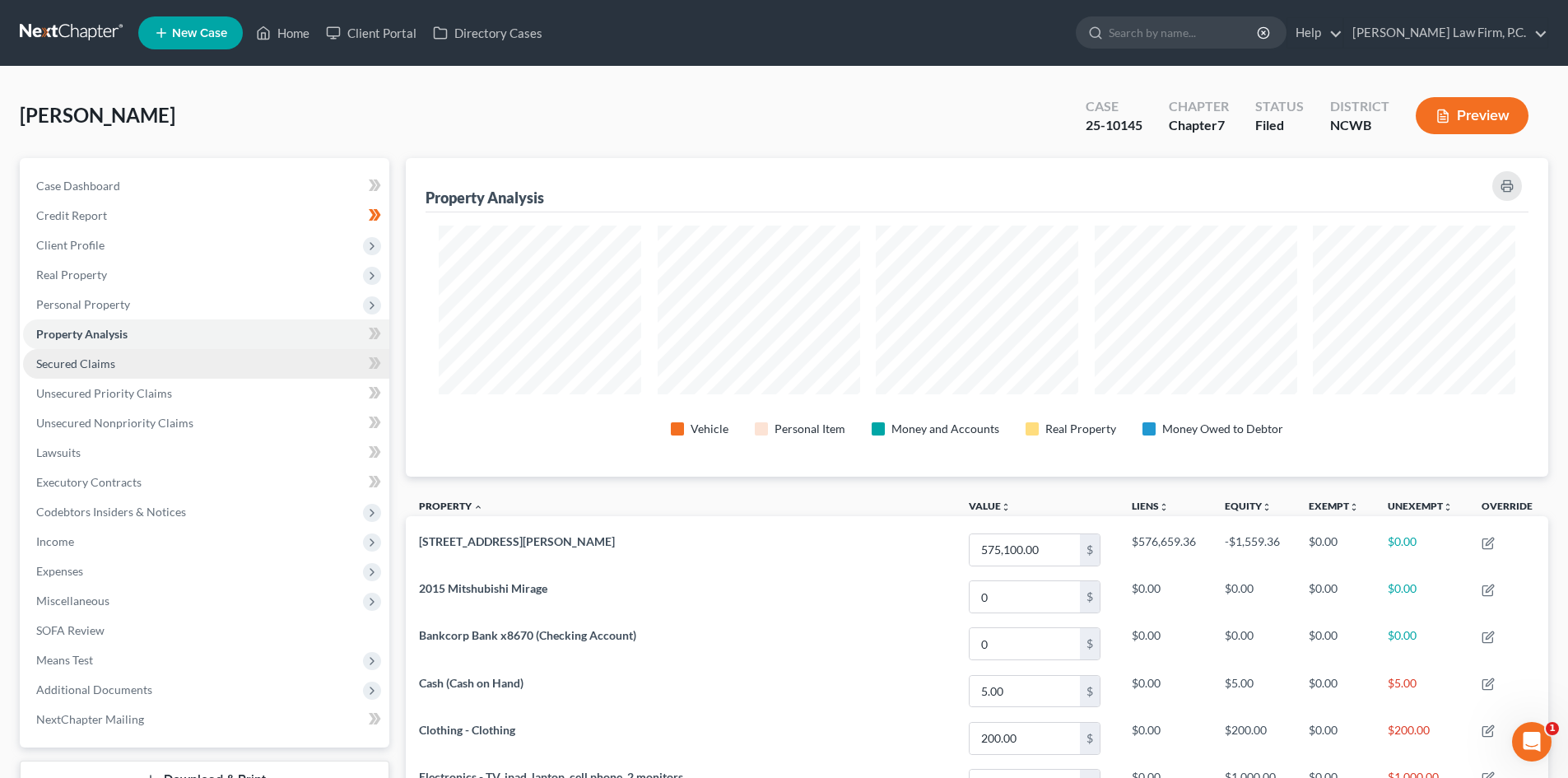
click at [114, 358] on span "Secured Claims" at bounding box center [76, 364] width 79 height 14
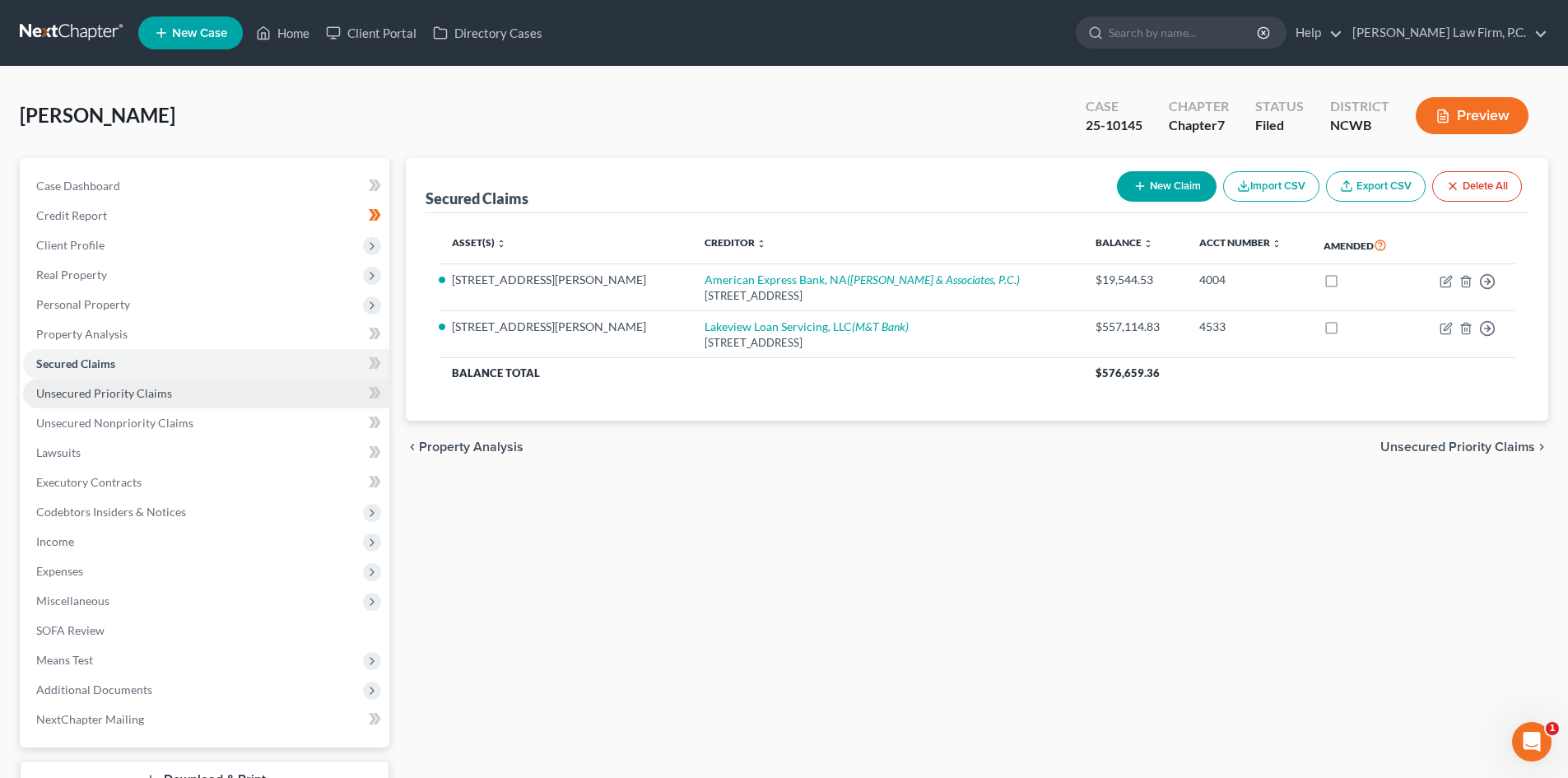
click at [140, 391] on span "Unsecured Priority Claims" at bounding box center [104, 394] width 135 height 14
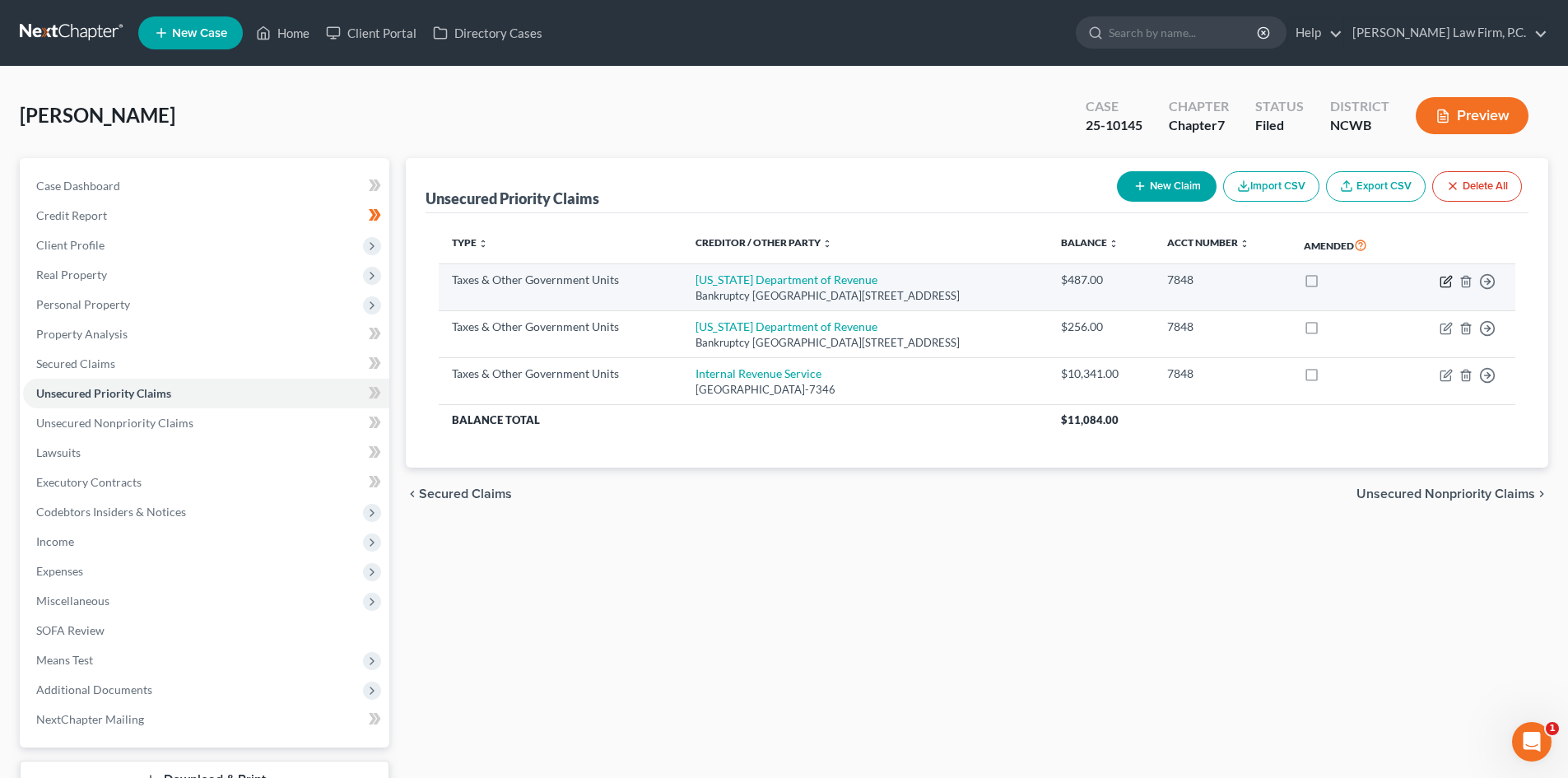
click at [1444, 284] on icon "button" at bounding box center [1445, 282] width 14 height 14
select select "2"
select select "28"
select select "0"
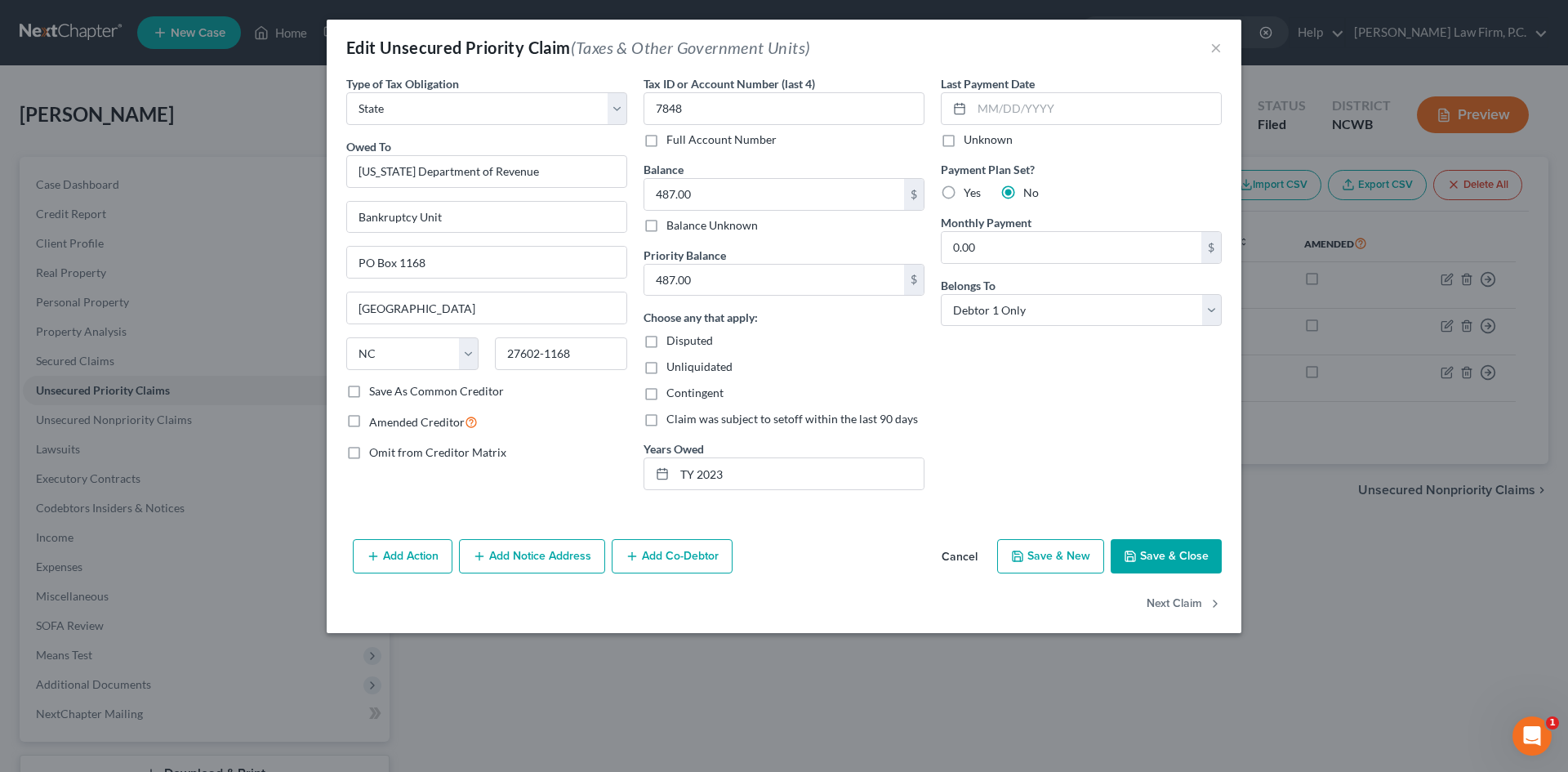
click at [969, 551] on button "Cancel" at bounding box center [959, 557] width 62 height 32
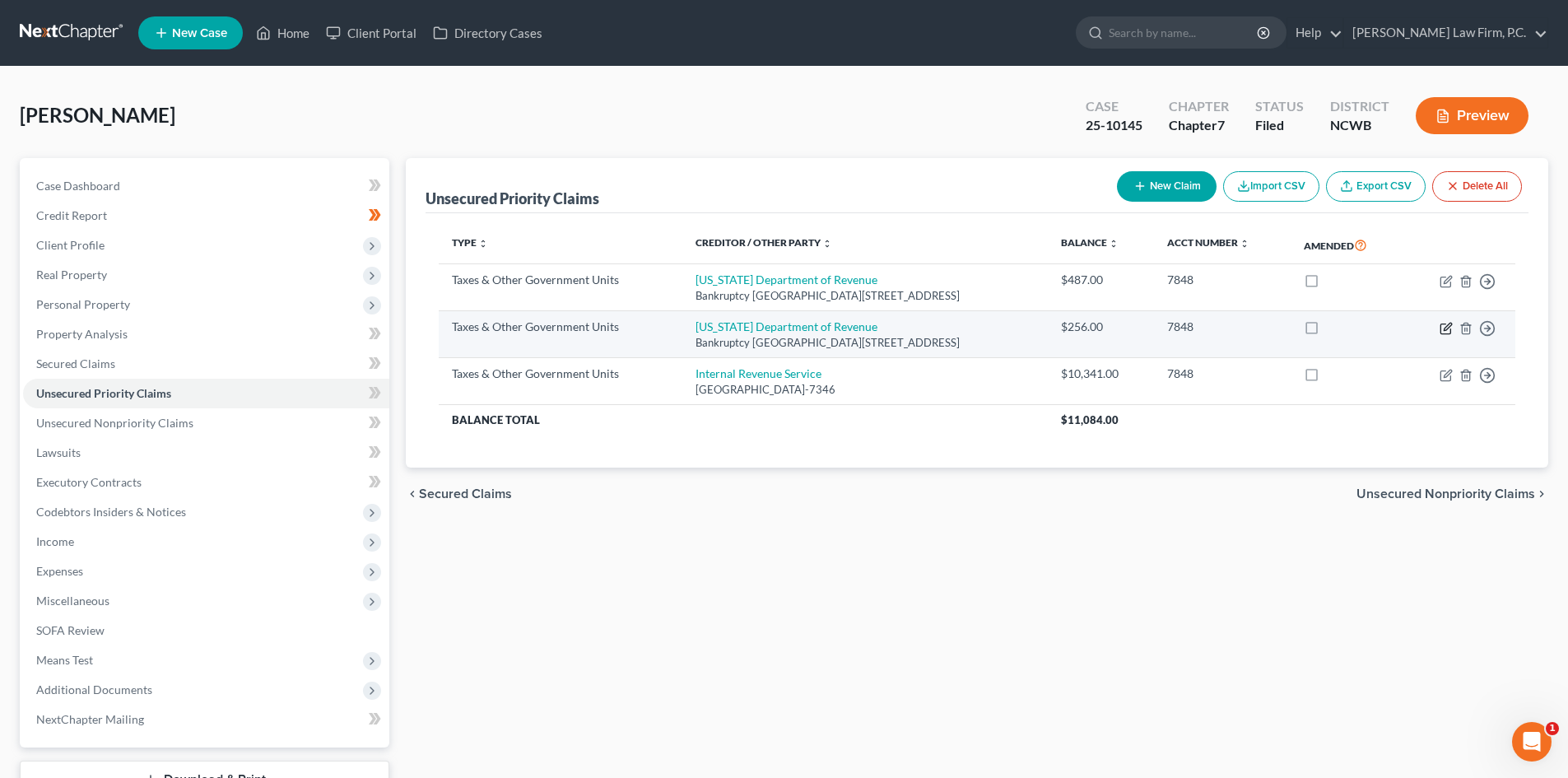
click at [1440, 334] on icon "button" at bounding box center [1445, 329] width 14 height 14
select select "2"
select select "28"
select select "0"
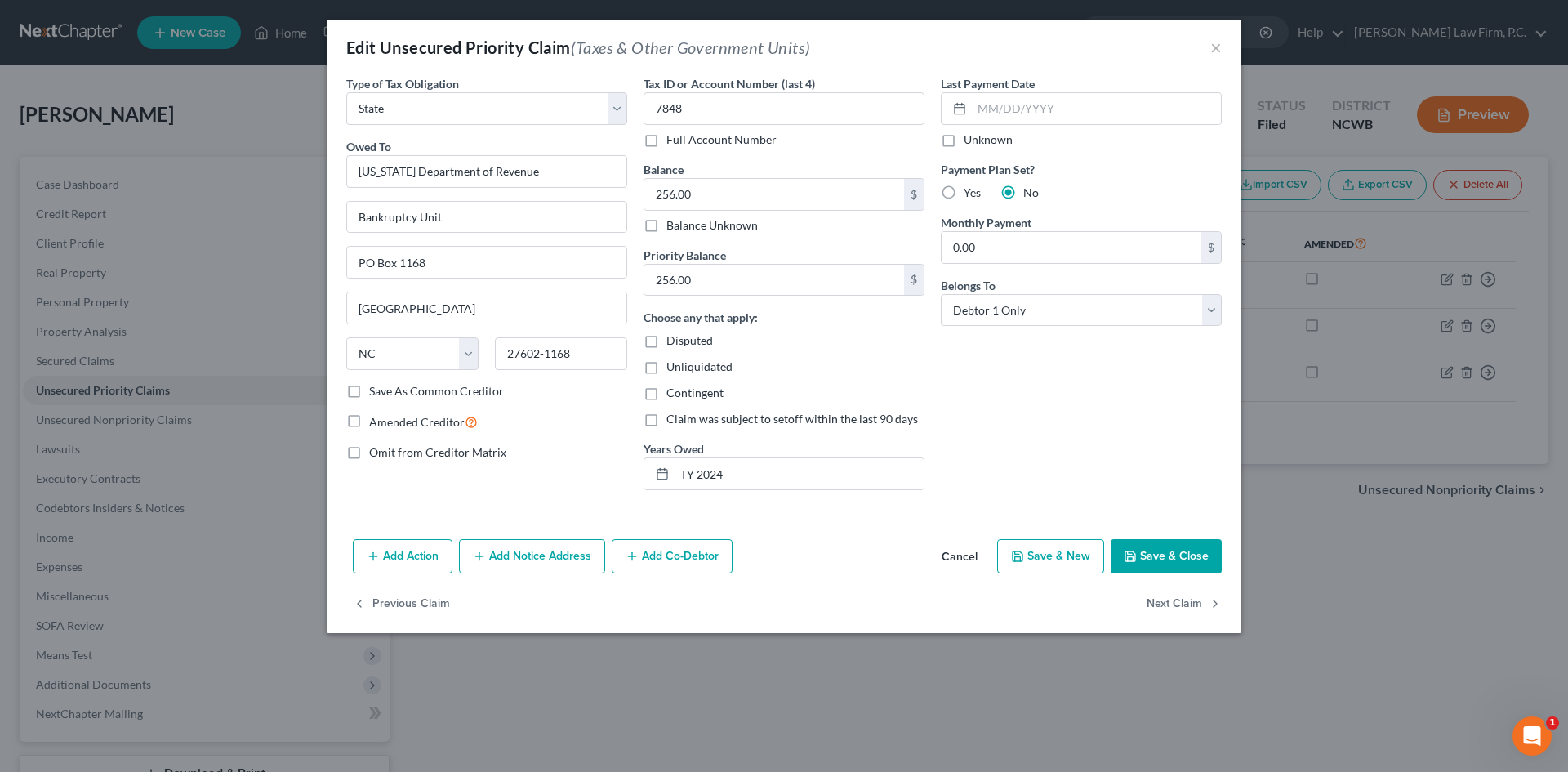
click at [970, 552] on button "Cancel" at bounding box center [959, 557] width 62 height 32
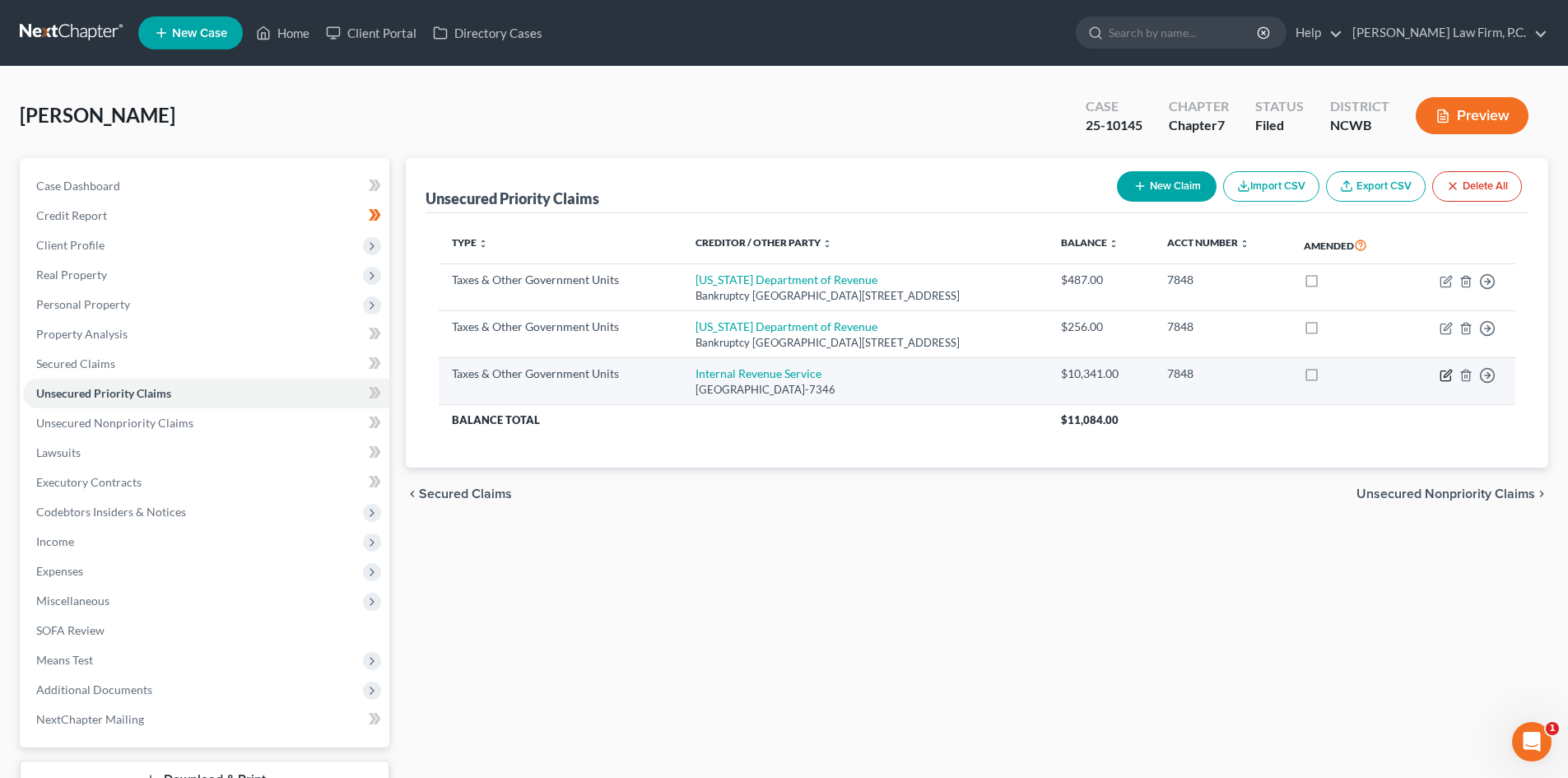
click at [1446, 376] on icon "button" at bounding box center [1447, 374] width 7 height 7
select select "0"
select select "39"
select select "0"
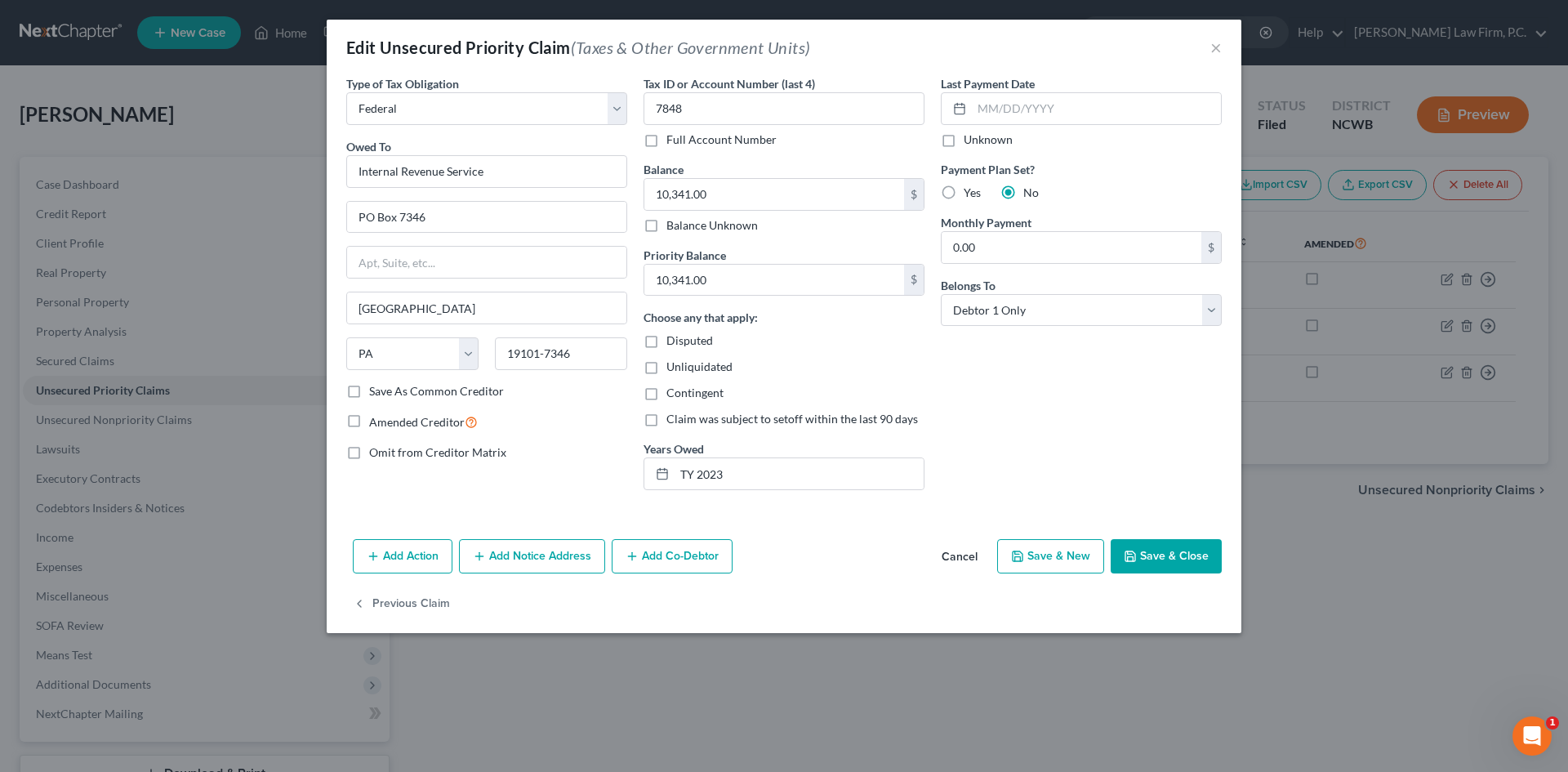
click at [962, 554] on button "Cancel" at bounding box center [959, 557] width 62 height 32
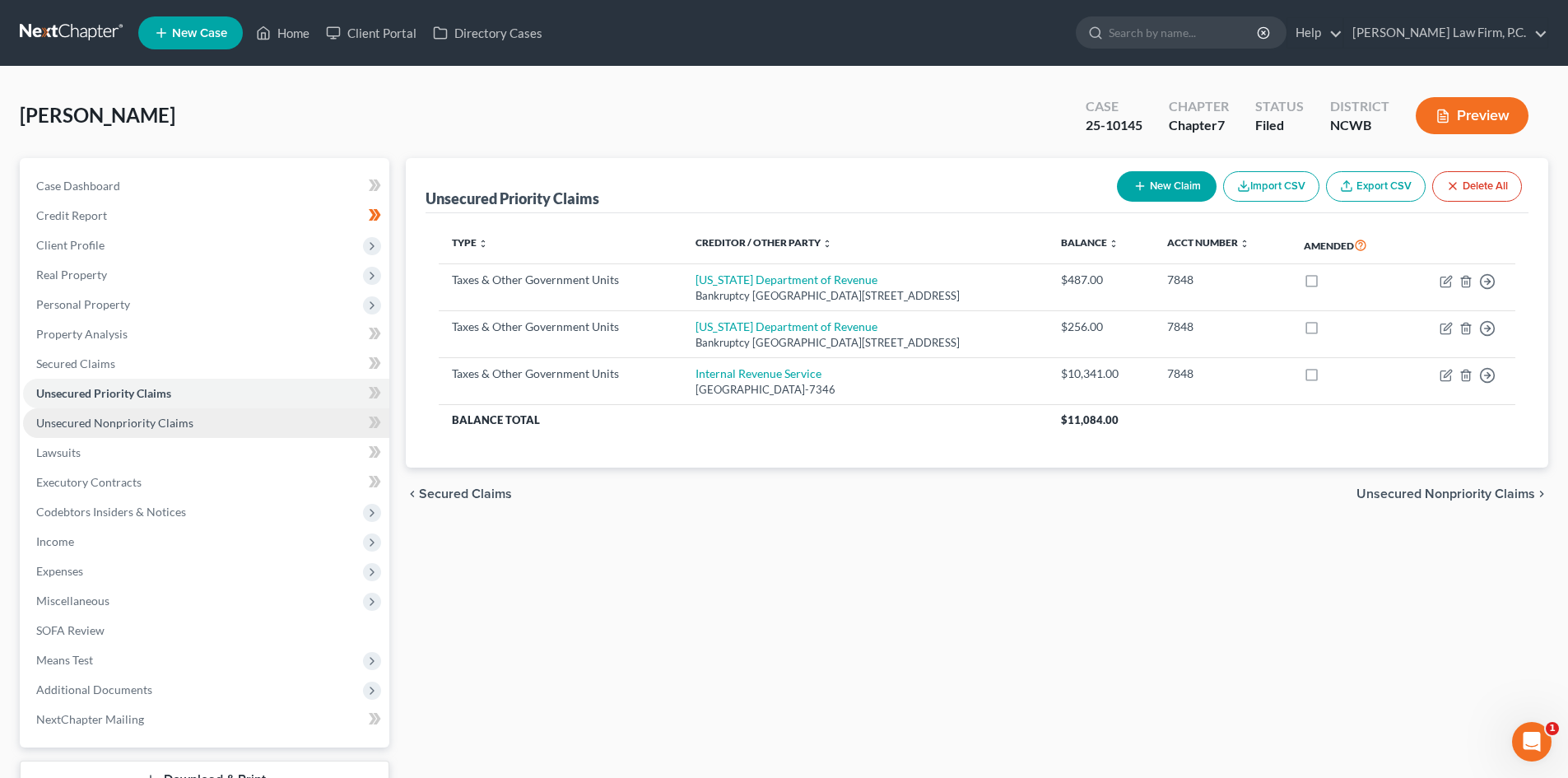
click at [182, 422] on span "Unsecured Nonpriority Claims" at bounding box center [115, 423] width 157 height 14
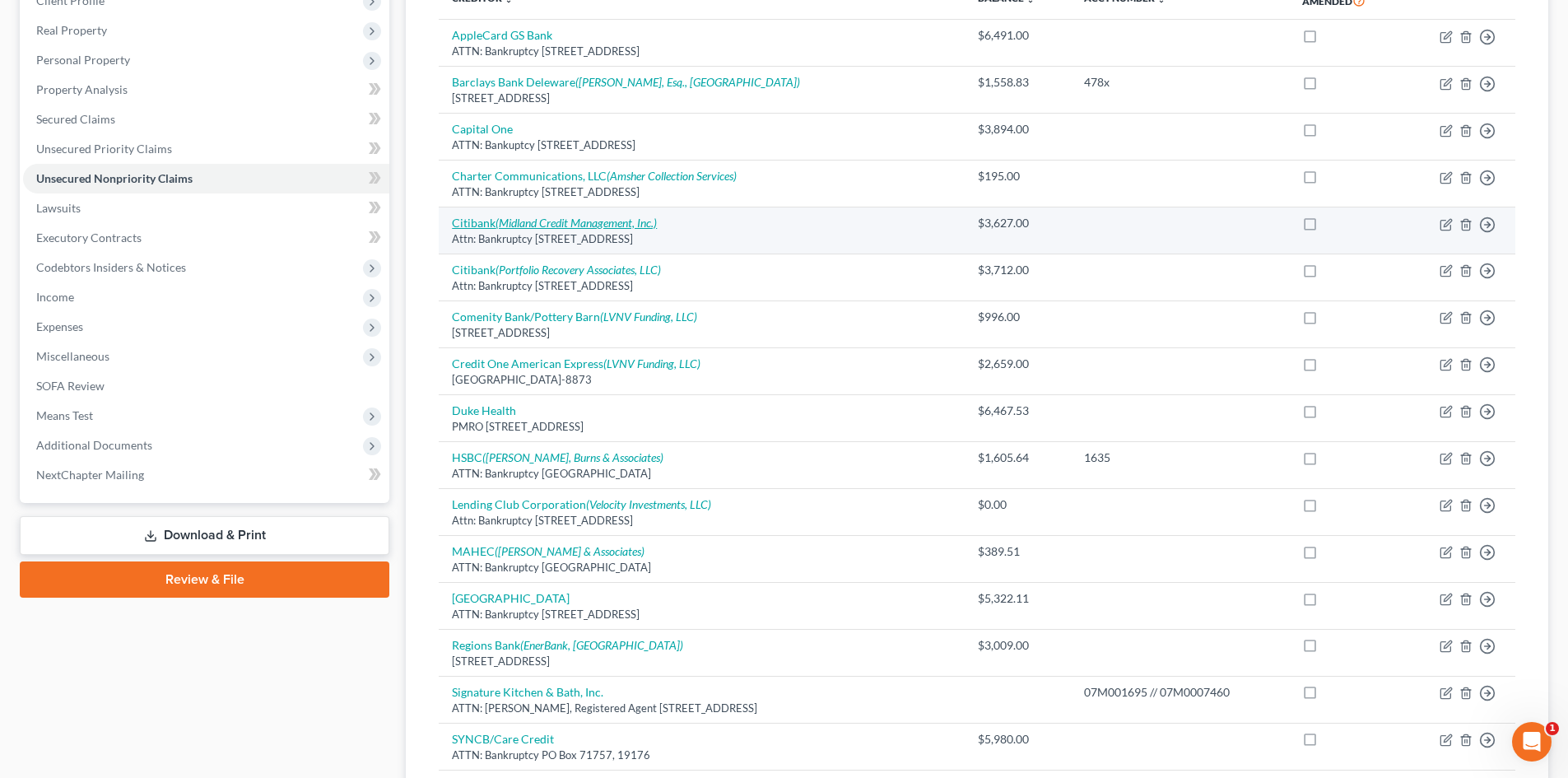
scroll to position [247, 0]
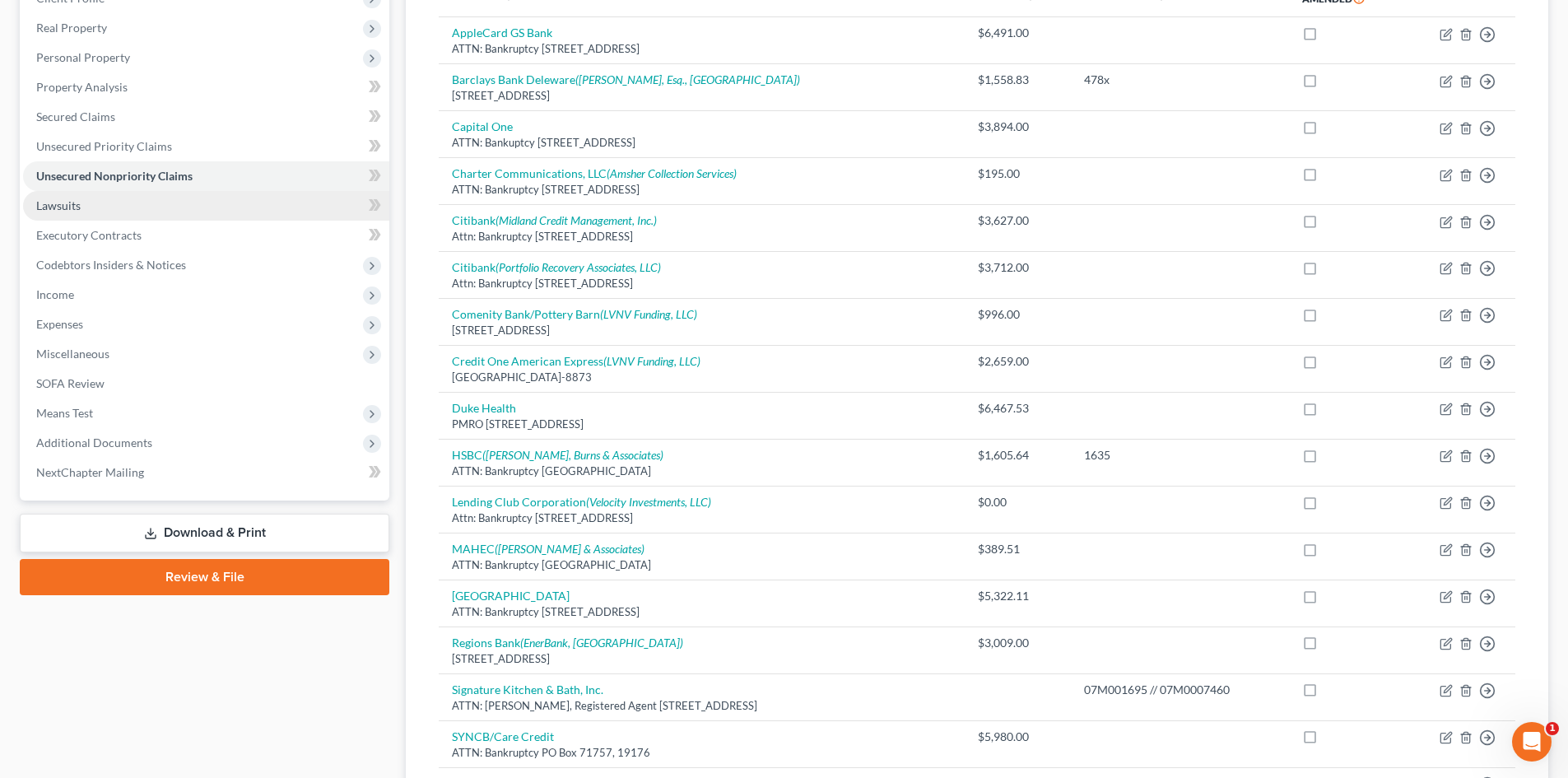
click at [104, 204] on link "Lawsuits" at bounding box center [207, 206] width 366 height 30
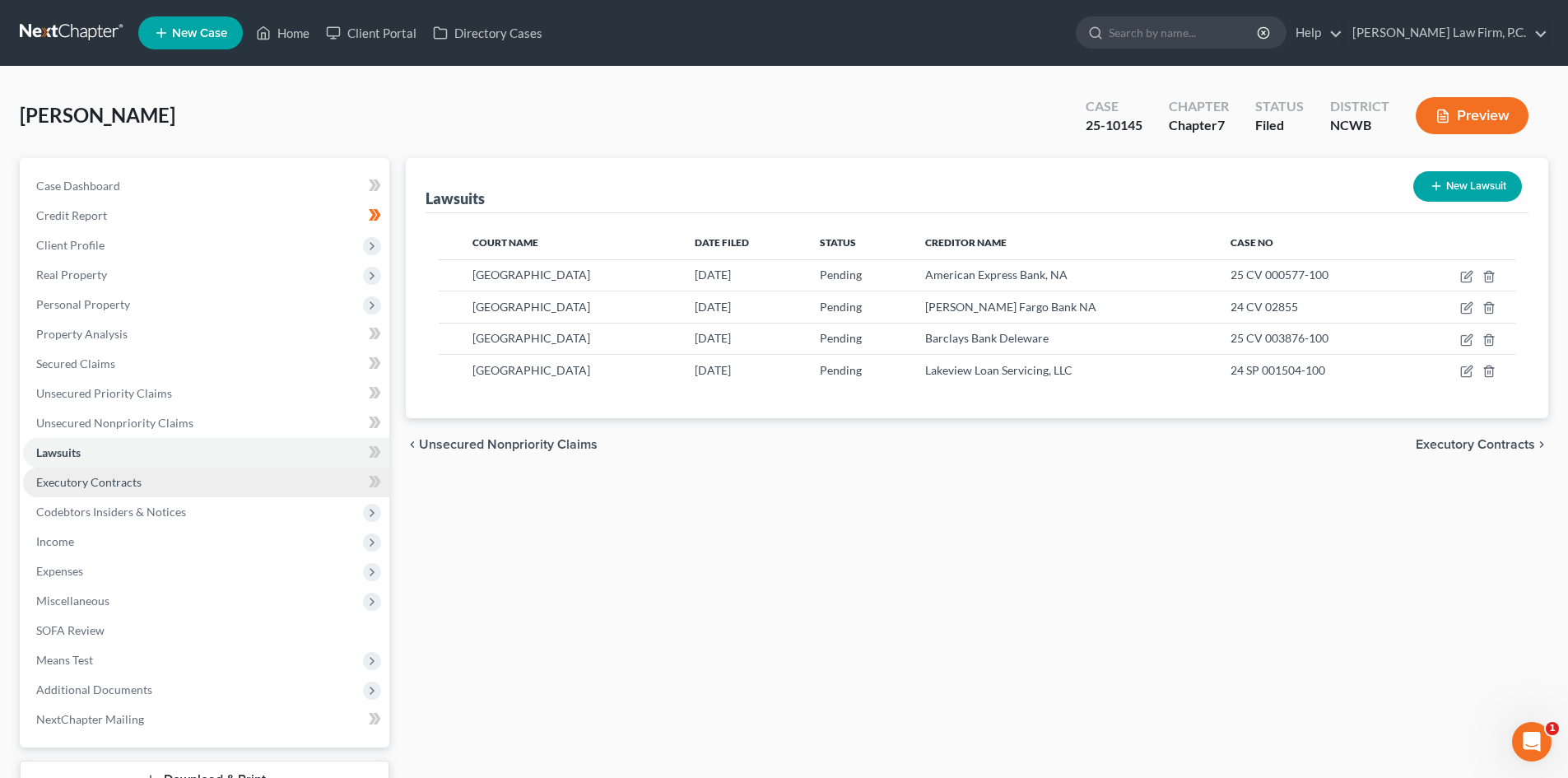
click at [112, 489] on link "Executory Contracts" at bounding box center [207, 482] width 366 height 30
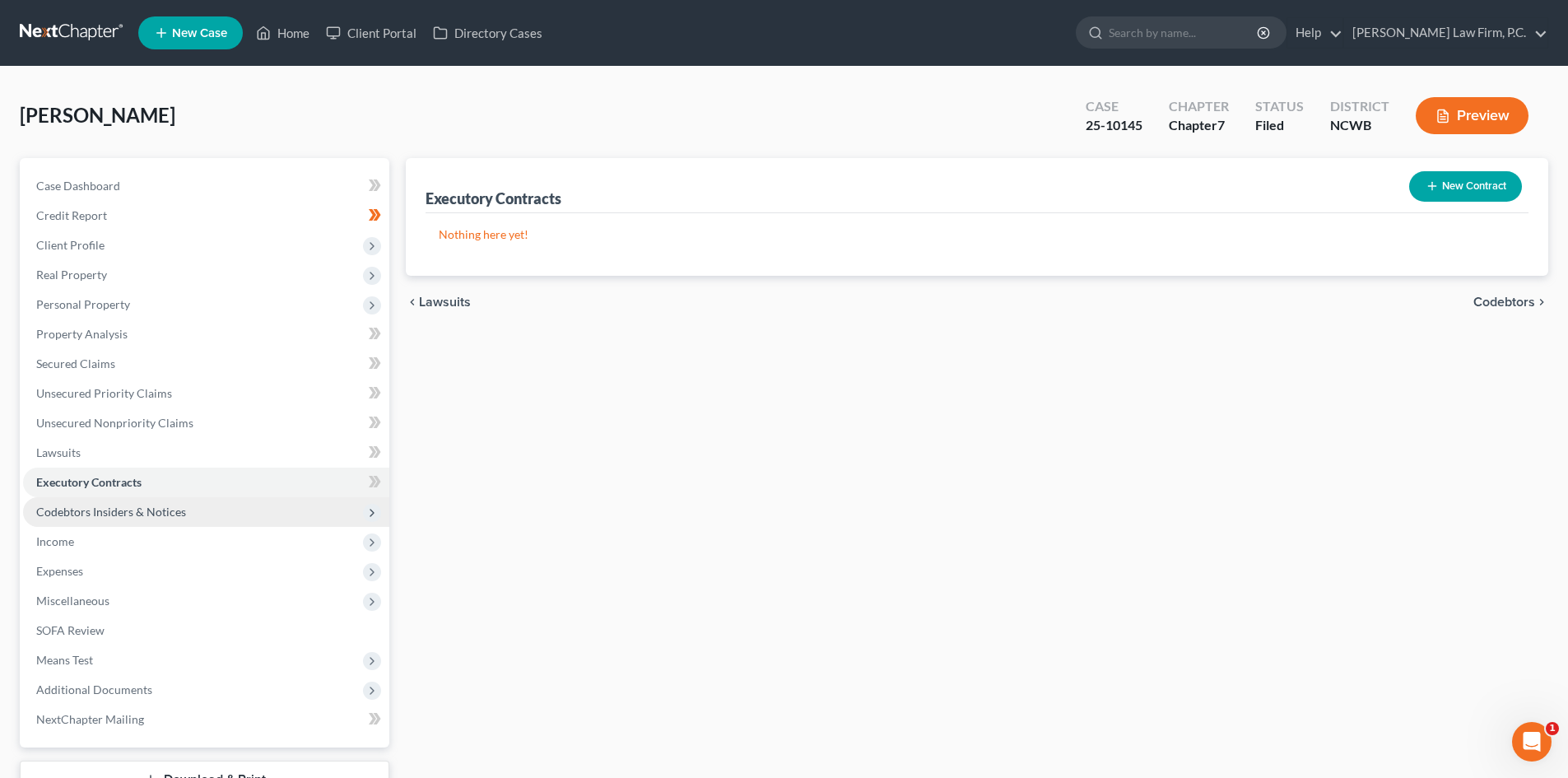
click at [133, 511] on span "Codebtors Insiders & Notices" at bounding box center [111, 512] width 150 height 14
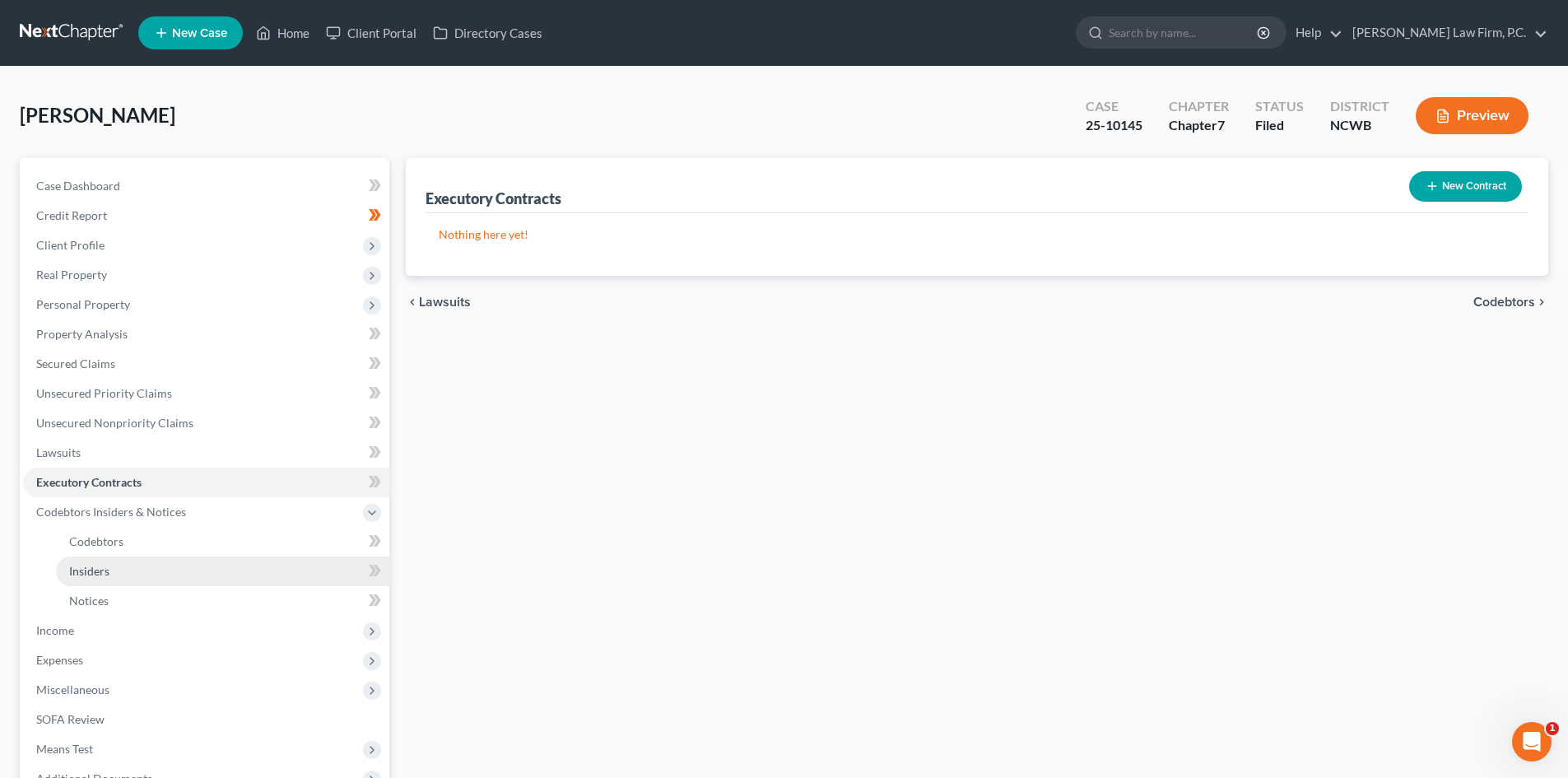
click at [129, 564] on link "Insiders" at bounding box center [222, 571] width 333 height 30
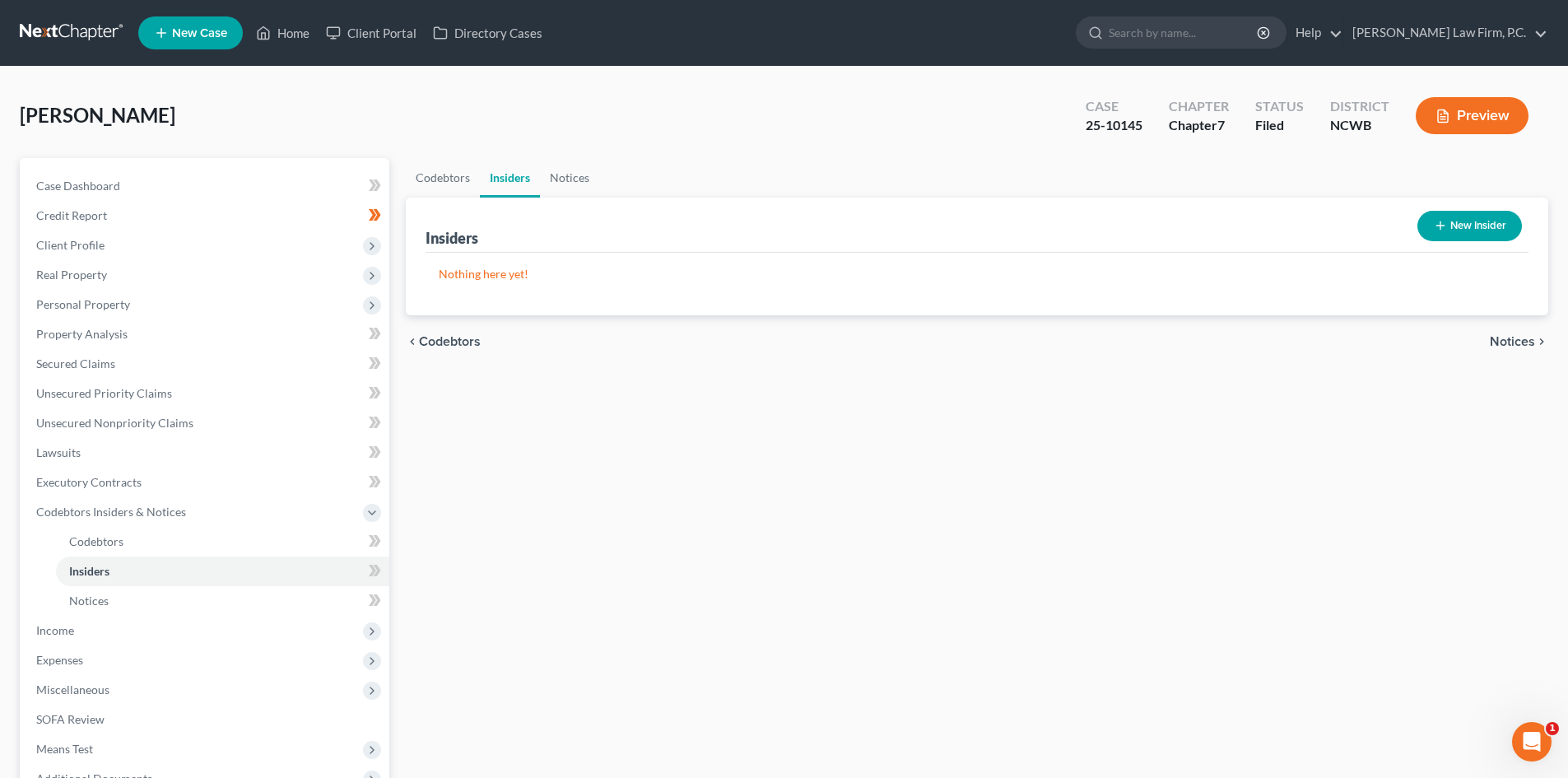
click at [1490, 227] on button "New Insider" at bounding box center [1470, 226] width 105 height 31
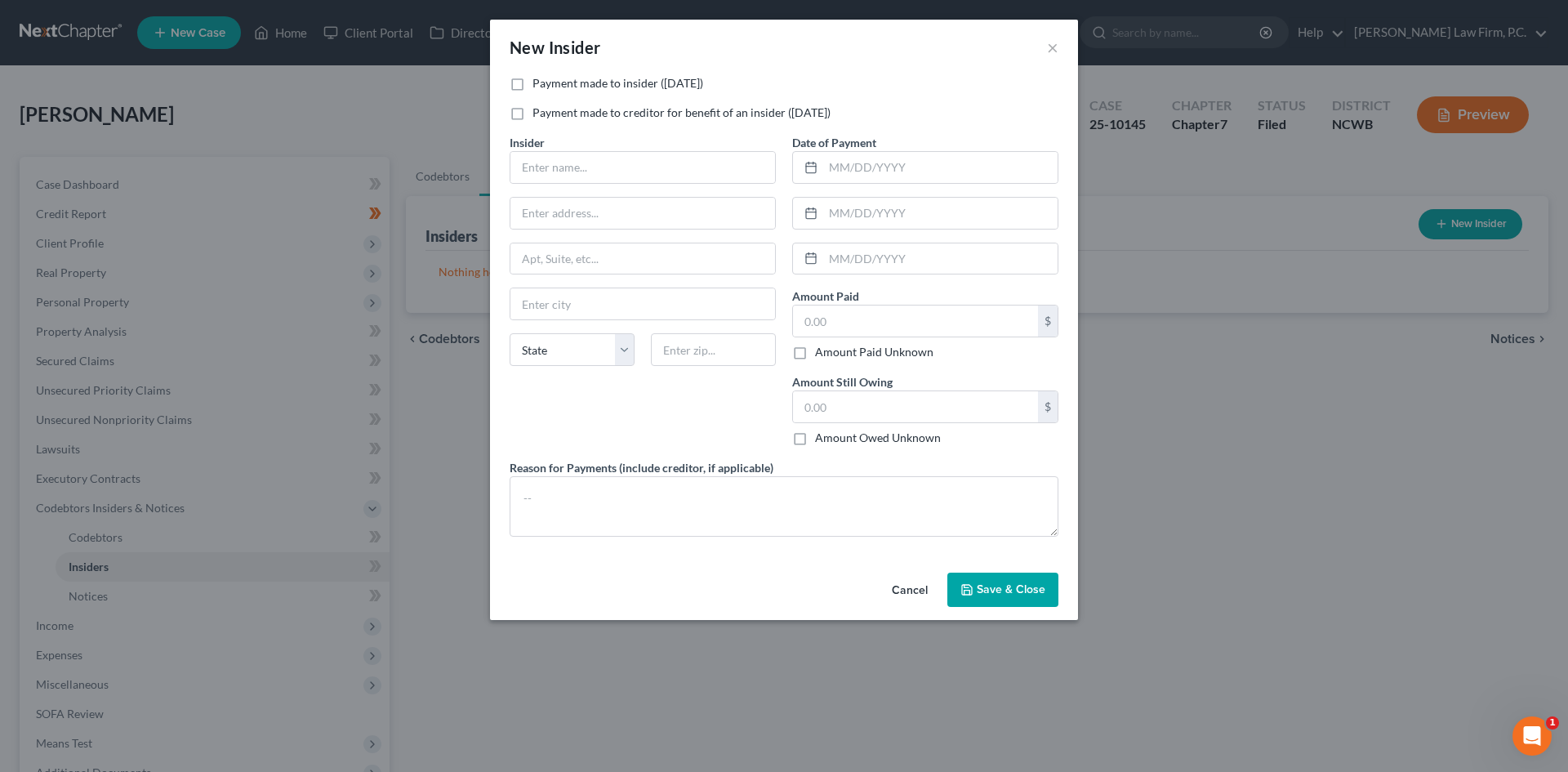
click at [551, 87] on label "Payment made to insider ([DATE])" at bounding box center [618, 83] width 171 height 16
click at [550, 86] on input "Payment made to insider ([DATE])" at bounding box center [544, 81] width 11 height 11
checkbox input "true"
click at [907, 587] on button "Cancel" at bounding box center [909, 590] width 62 height 32
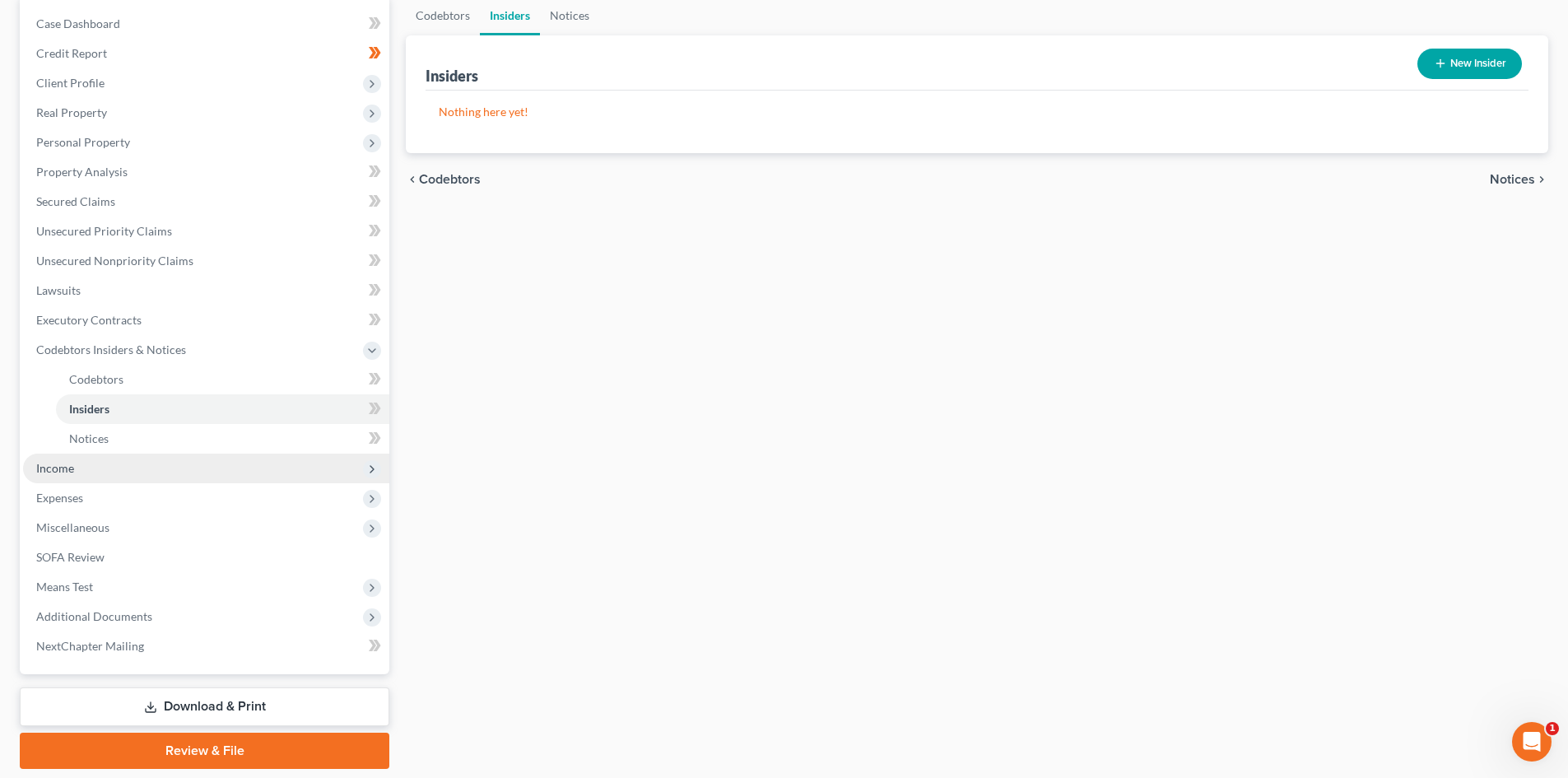
scroll to position [216, 0]
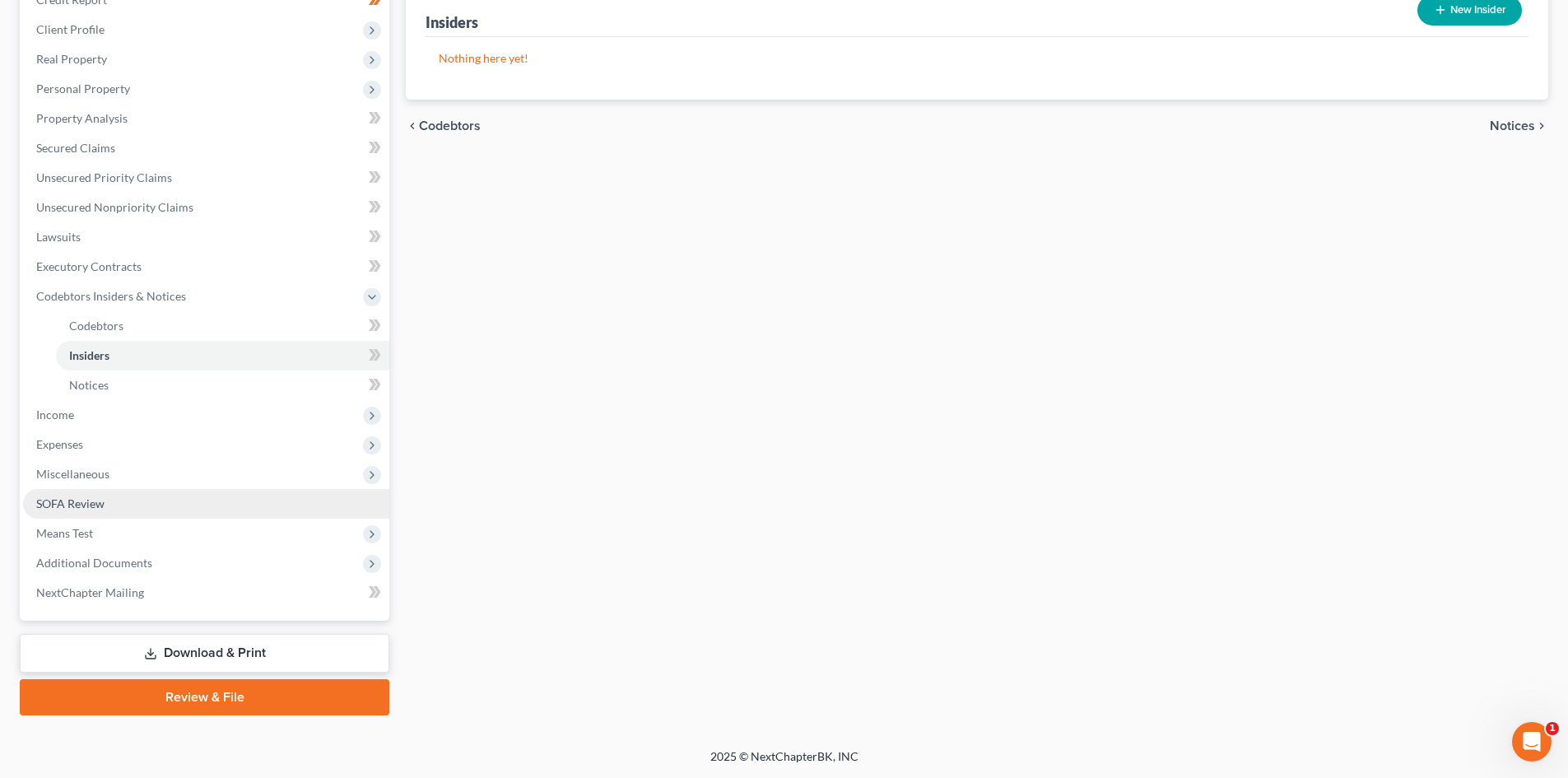
click at [99, 498] on span "SOFA Review" at bounding box center [70, 504] width 69 height 14
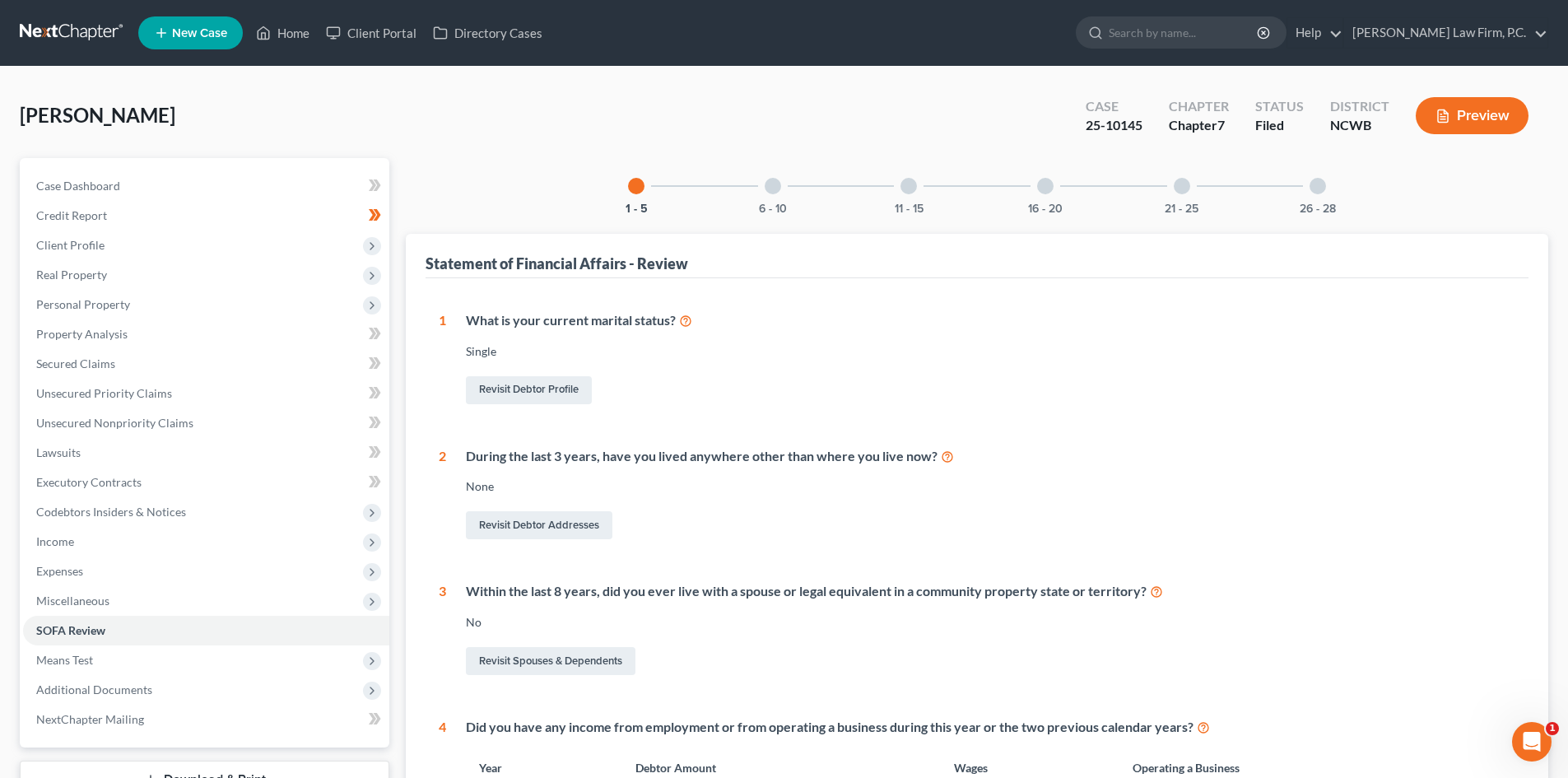
click at [770, 183] on div at bounding box center [772, 186] width 16 height 16
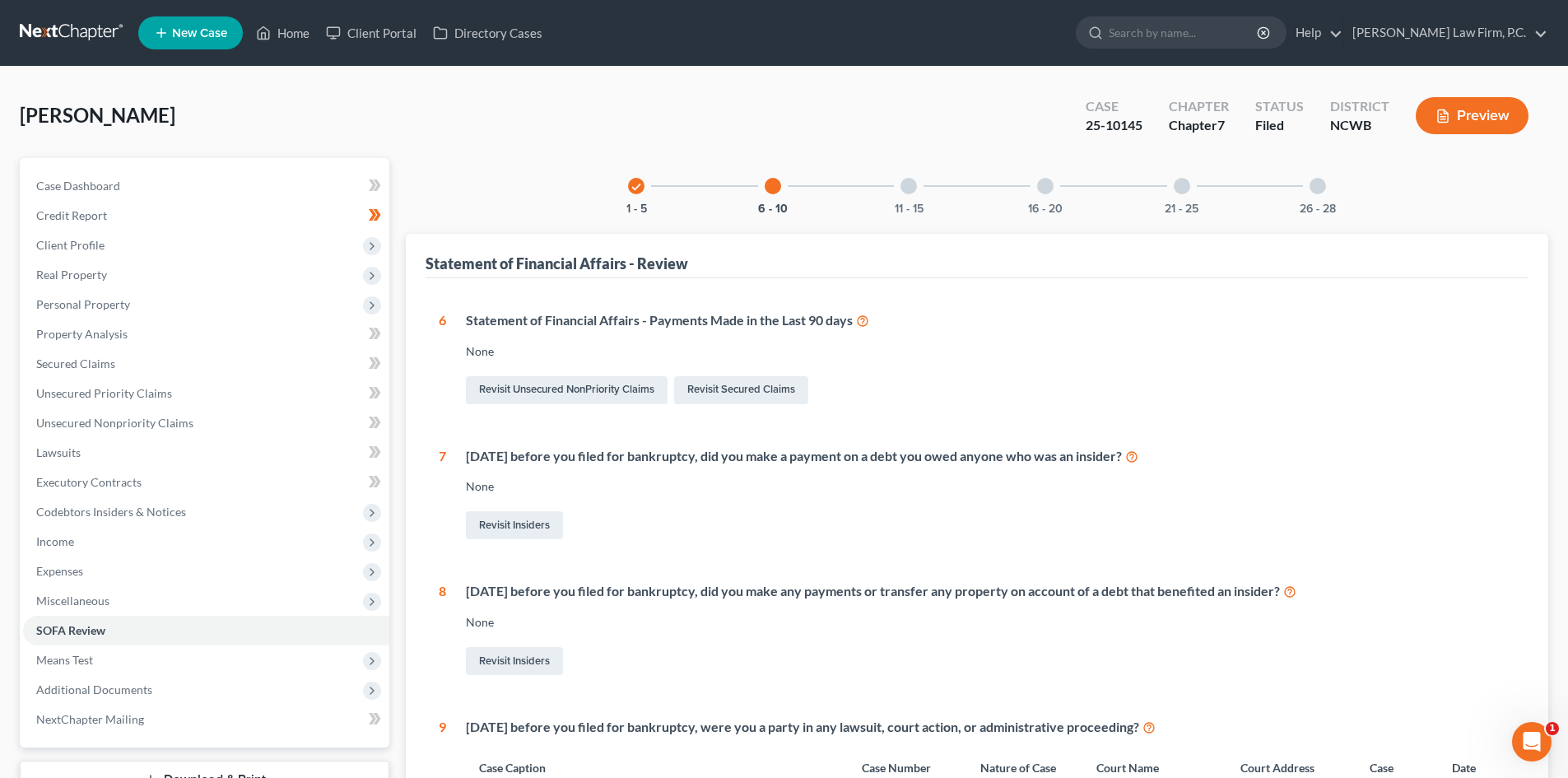
click at [912, 181] on div at bounding box center [909, 186] width 16 height 16
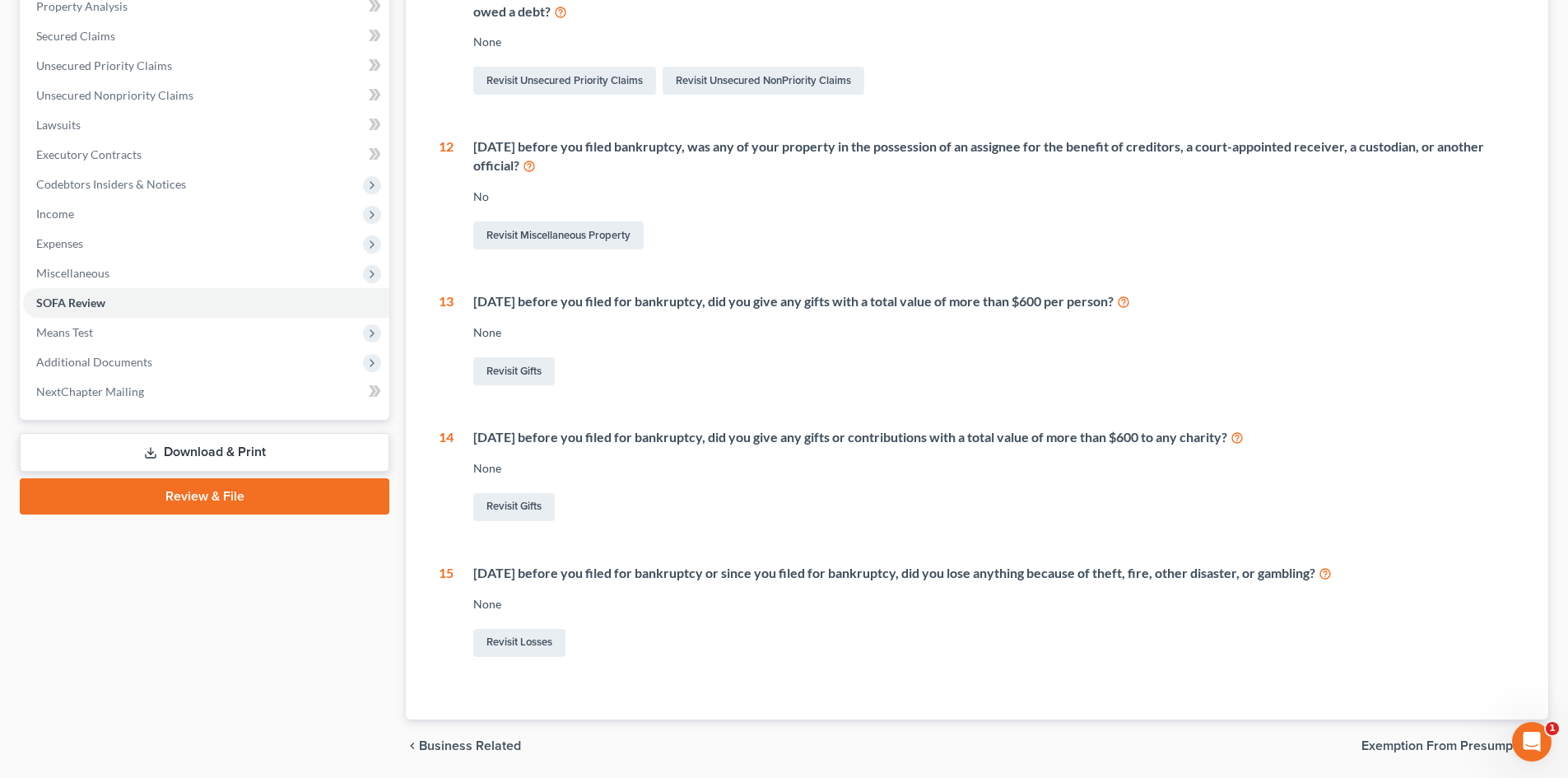
scroll to position [329, 0]
click at [519, 631] on link "Revisit Losses" at bounding box center [519, 641] width 92 height 28
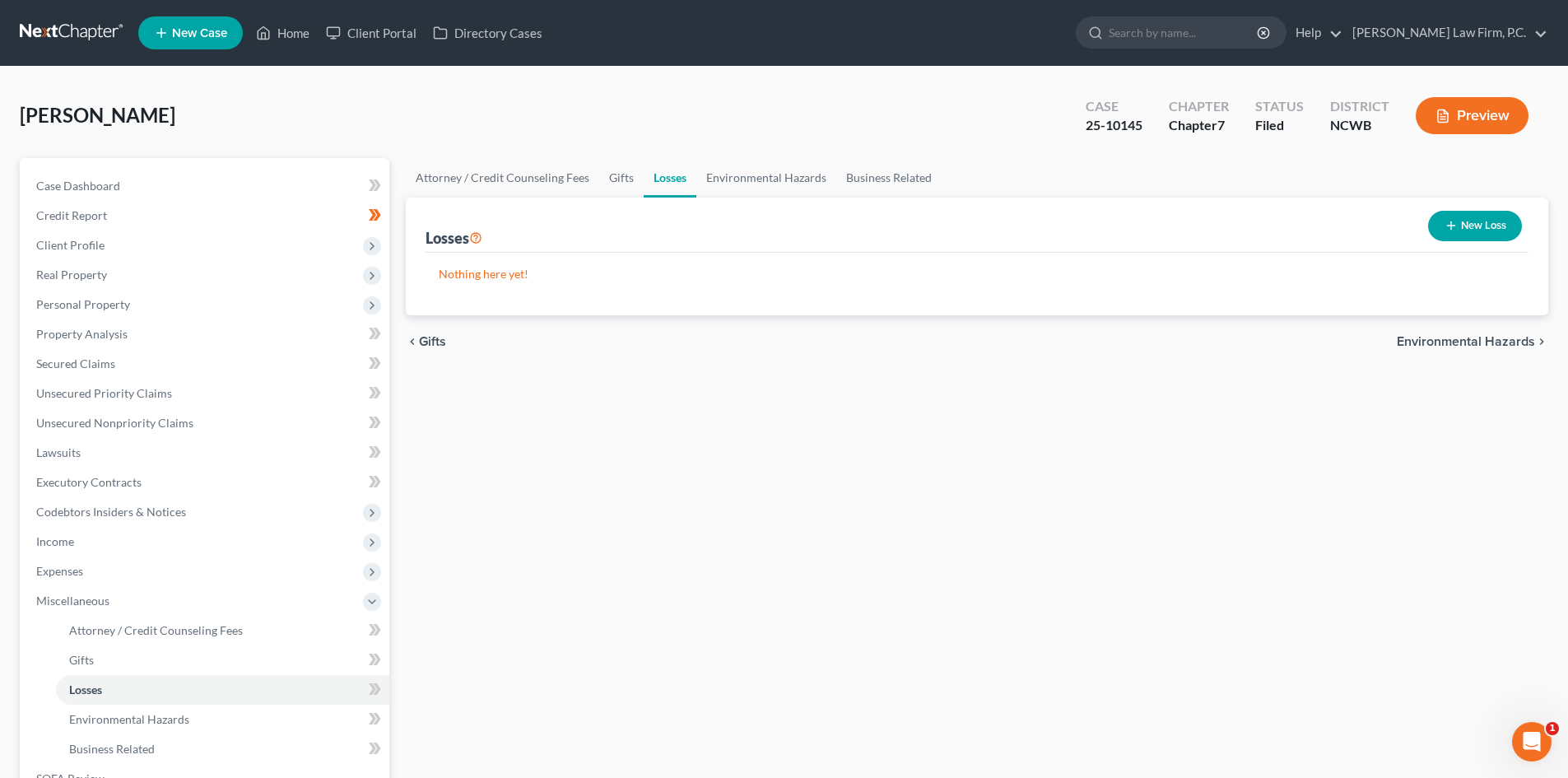
click at [1495, 230] on button "New Loss" at bounding box center [1474, 226] width 94 height 31
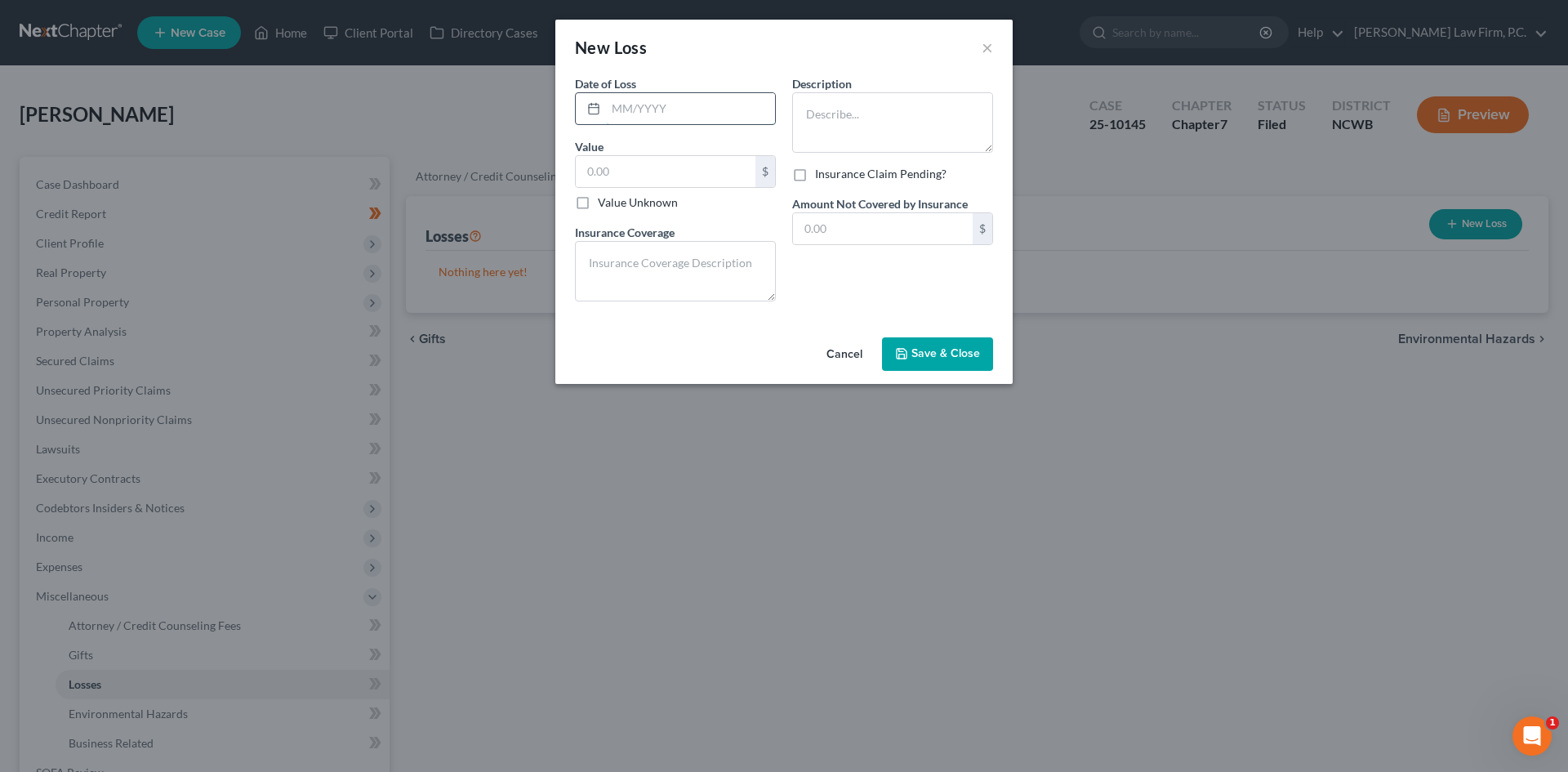
click at [631, 105] on input "text" at bounding box center [690, 108] width 169 height 31
type input "[DATE]-[DATE]"
click at [881, 115] on textarea at bounding box center [893, 122] width 201 height 60
type textarea "Misc. Gambling Loss"
click at [637, 163] on input "text" at bounding box center [665, 171] width 180 height 31
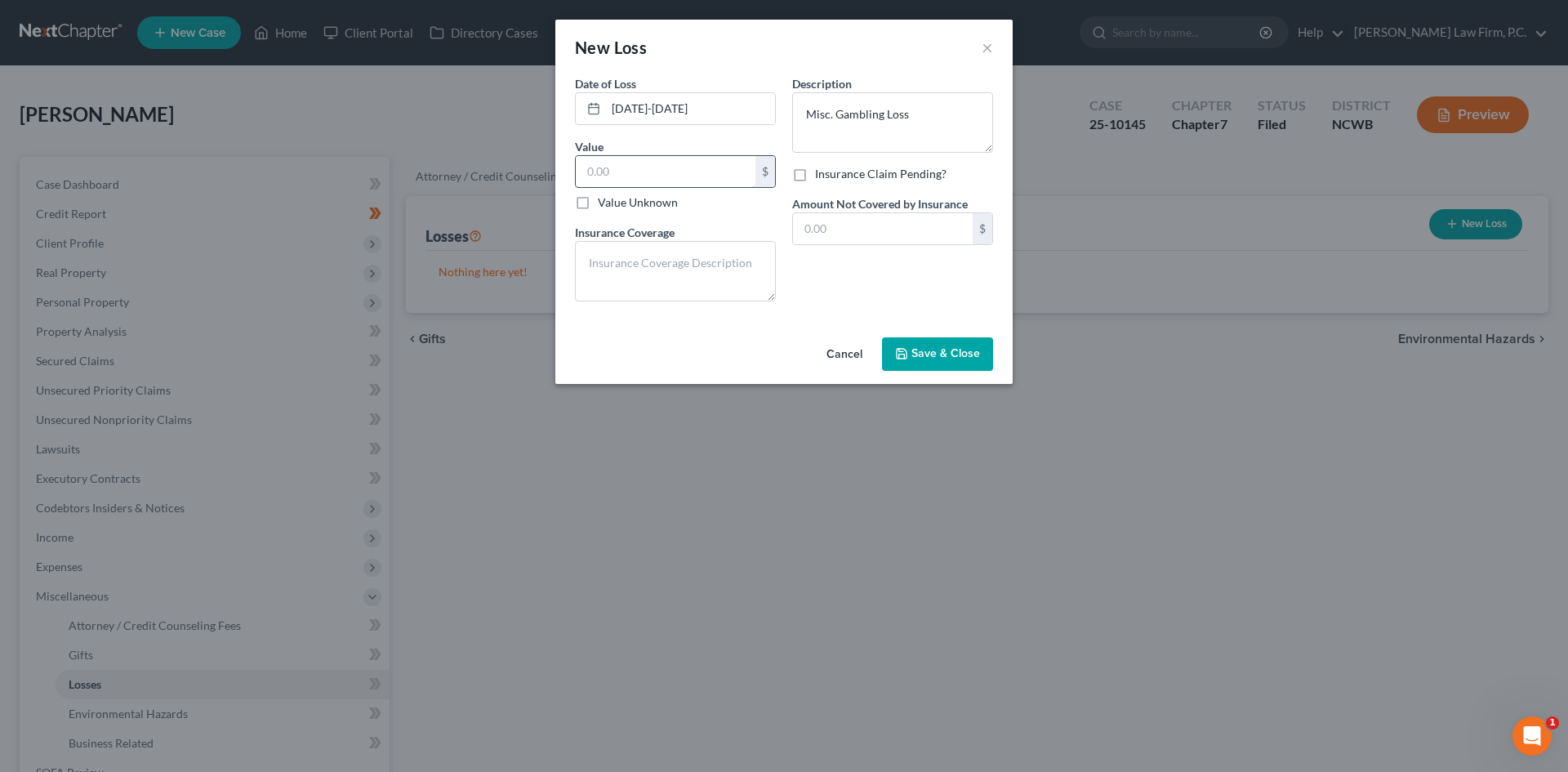
click at [652, 169] on input "text" at bounding box center [665, 171] width 180 height 31
type input "570.00"
click at [922, 343] on button "Save & Close" at bounding box center [938, 355] width 111 height 34
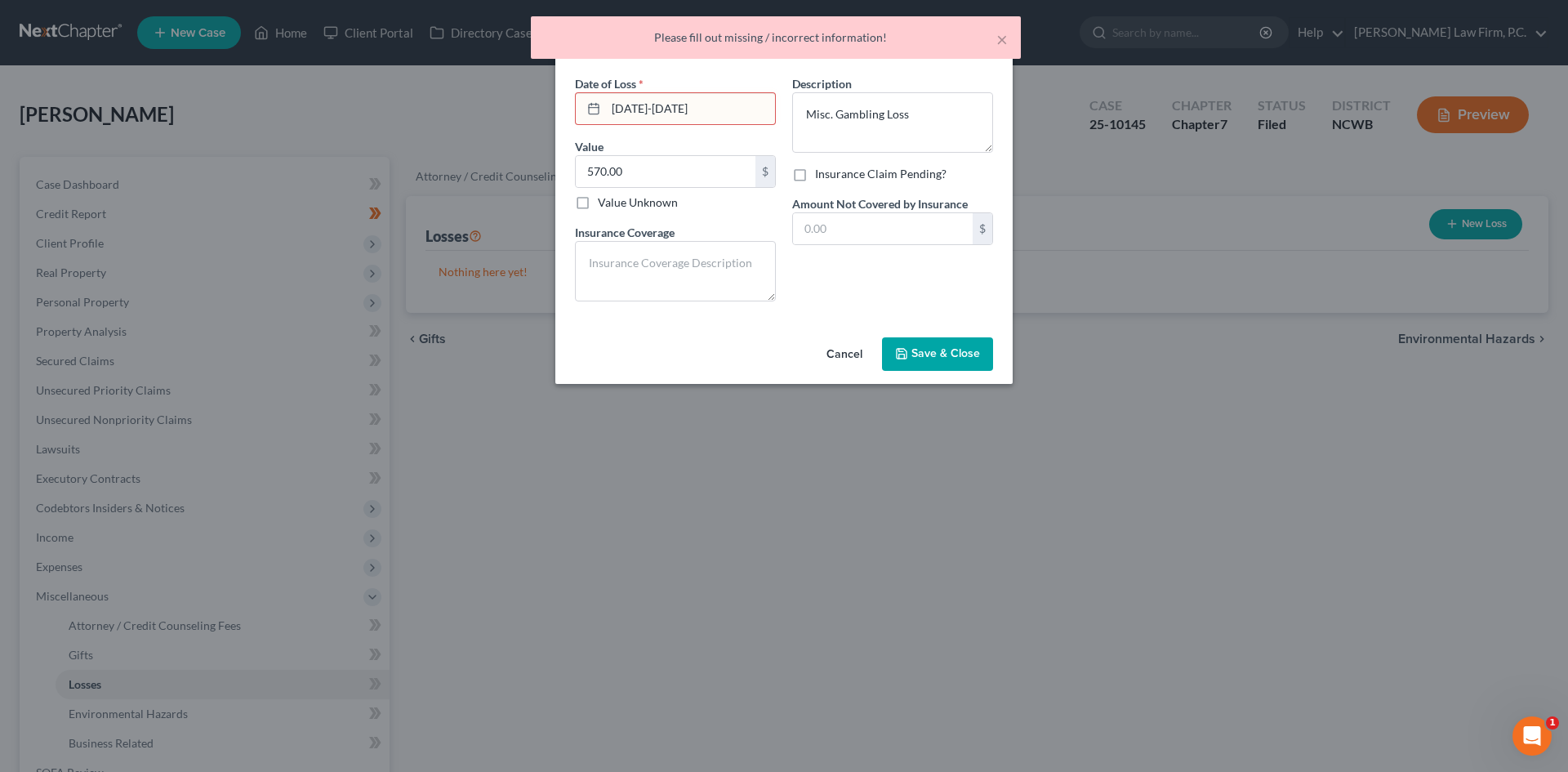
click at [683, 99] on input "[DATE]-[DATE]" at bounding box center [690, 108] width 169 height 31
drag, startPoint x: 683, startPoint y: 99, endPoint x: 562, endPoint y: 81, distance: 122.3
click at [561, 84] on div "Date of Loss * [DATE]-[DATE] Value 570.00 $ Value Unknown Balance Undetermined …" at bounding box center [784, 202] width 458 height 255
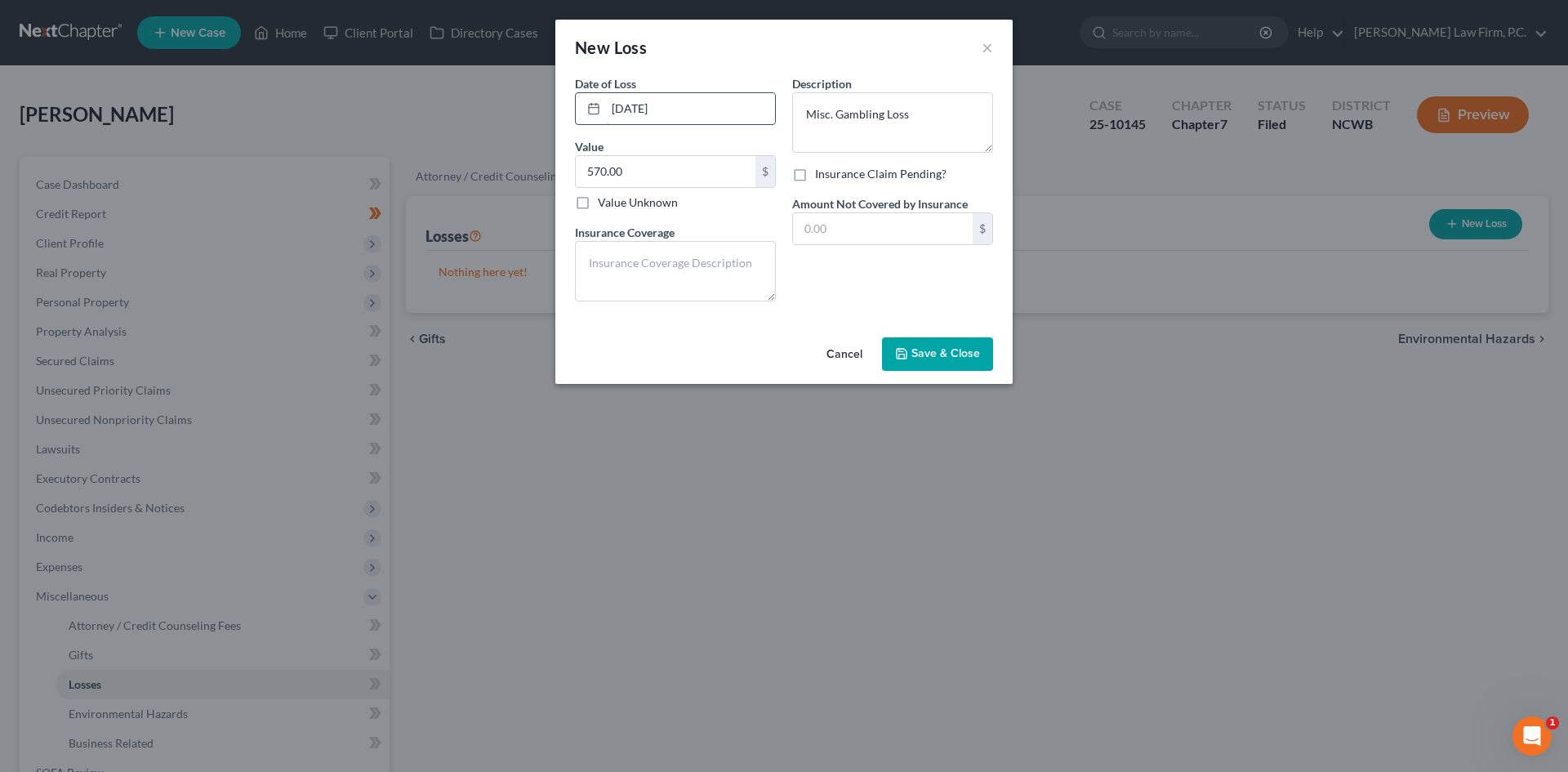
click at [639, 103] on input "[DATE]" at bounding box center [690, 108] width 169 height 31
type input "[DATE]"
click at [947, 114] on textarea "Misc. Gambling Loss" at bounding box center [893, 122] width 201 height 60
type textarea "Misc. Gambling Loss [DATE]"
click at [917, 356] on span "Save & Close" at bounding box center [946, 355] width 69 height 14
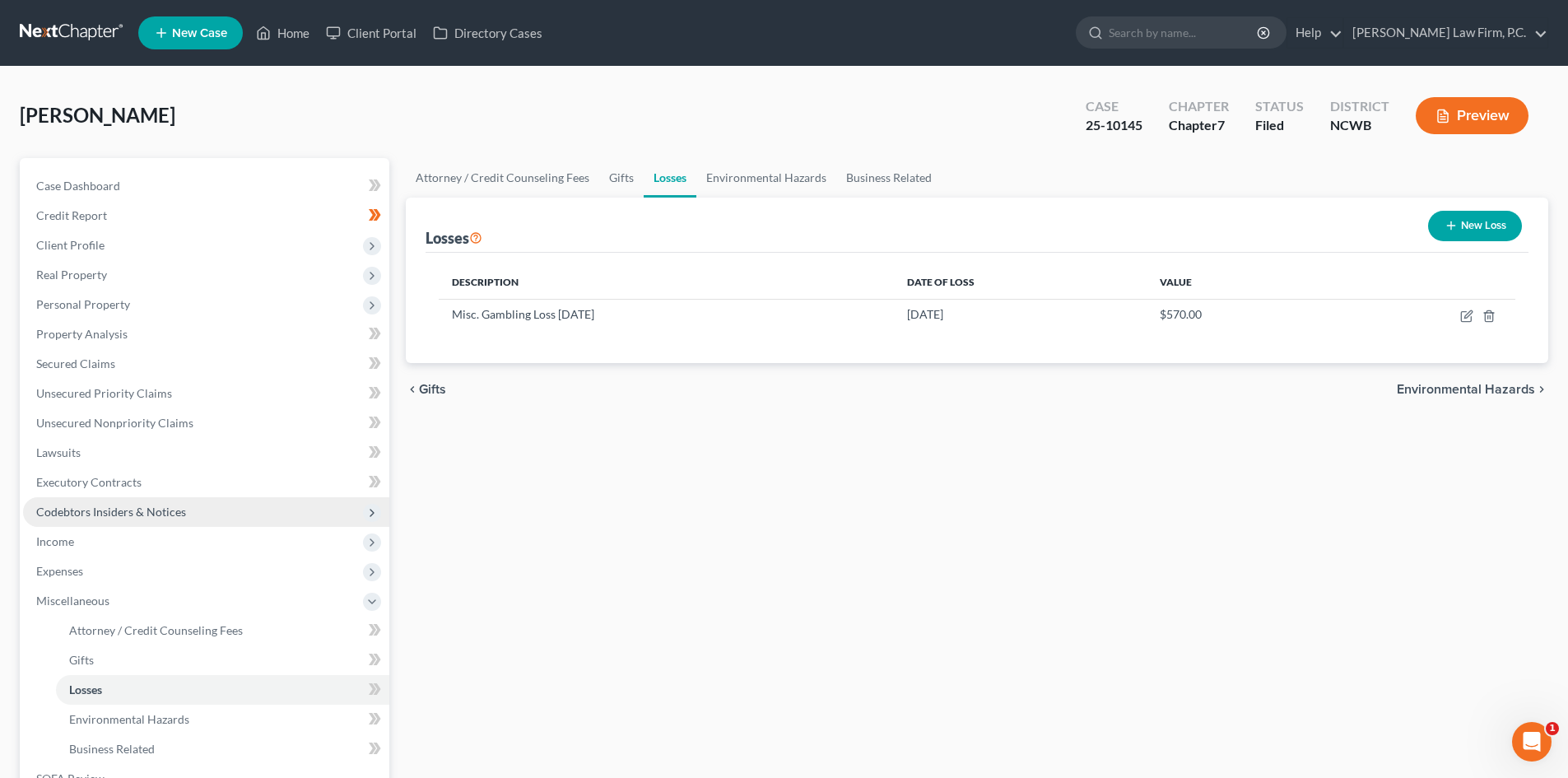
click at [139, 513] on span "Codebtors Insiders & Notices" at bounding box center [111, 512] width 150 height 14
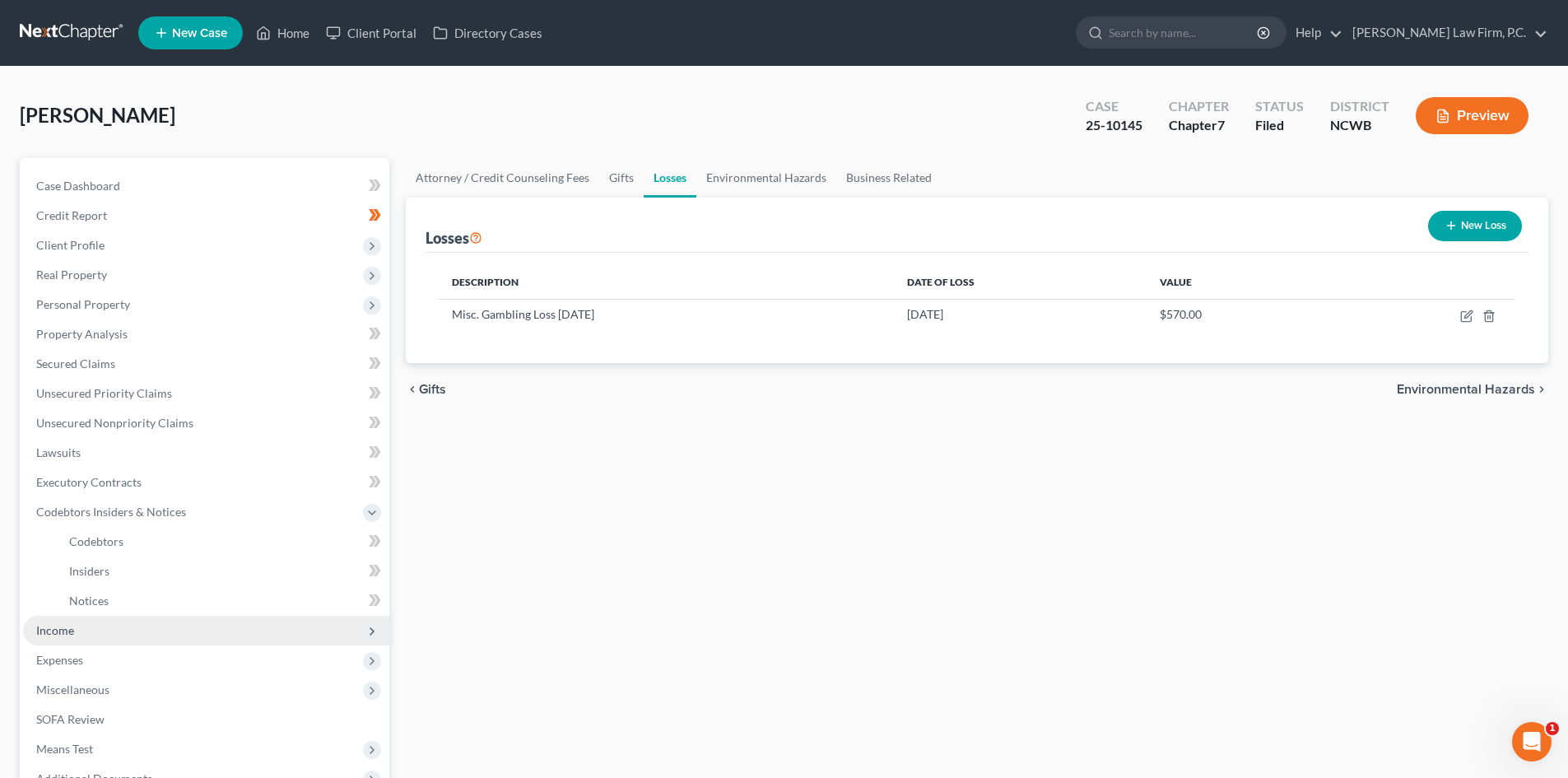
click at [98, 627] on span "Income" at bounding box center [207, 630] width 366 height 30
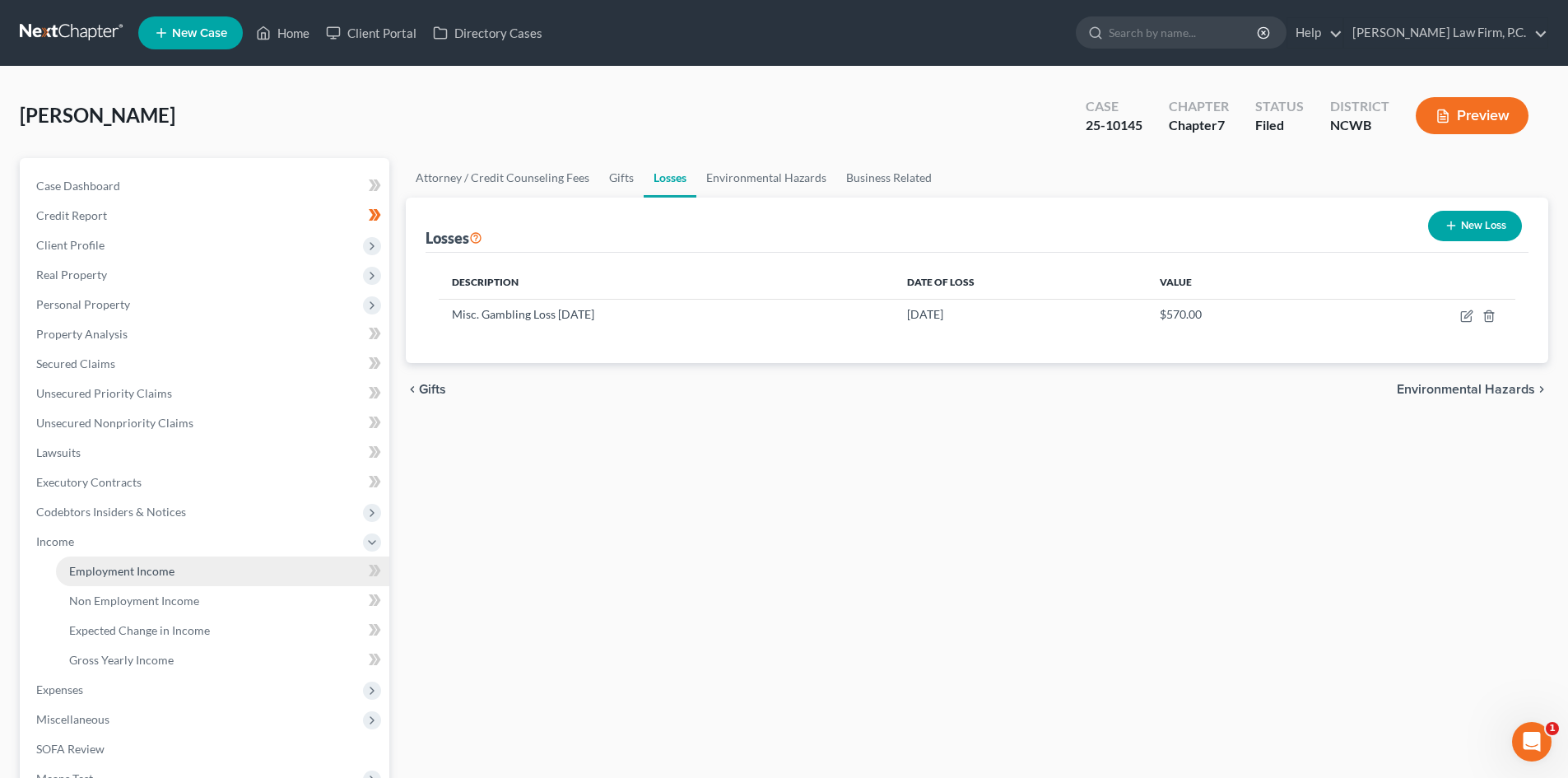
click at [172, 569] on span "Employment Income" at bounding box center [122, 571] width 106 height 14
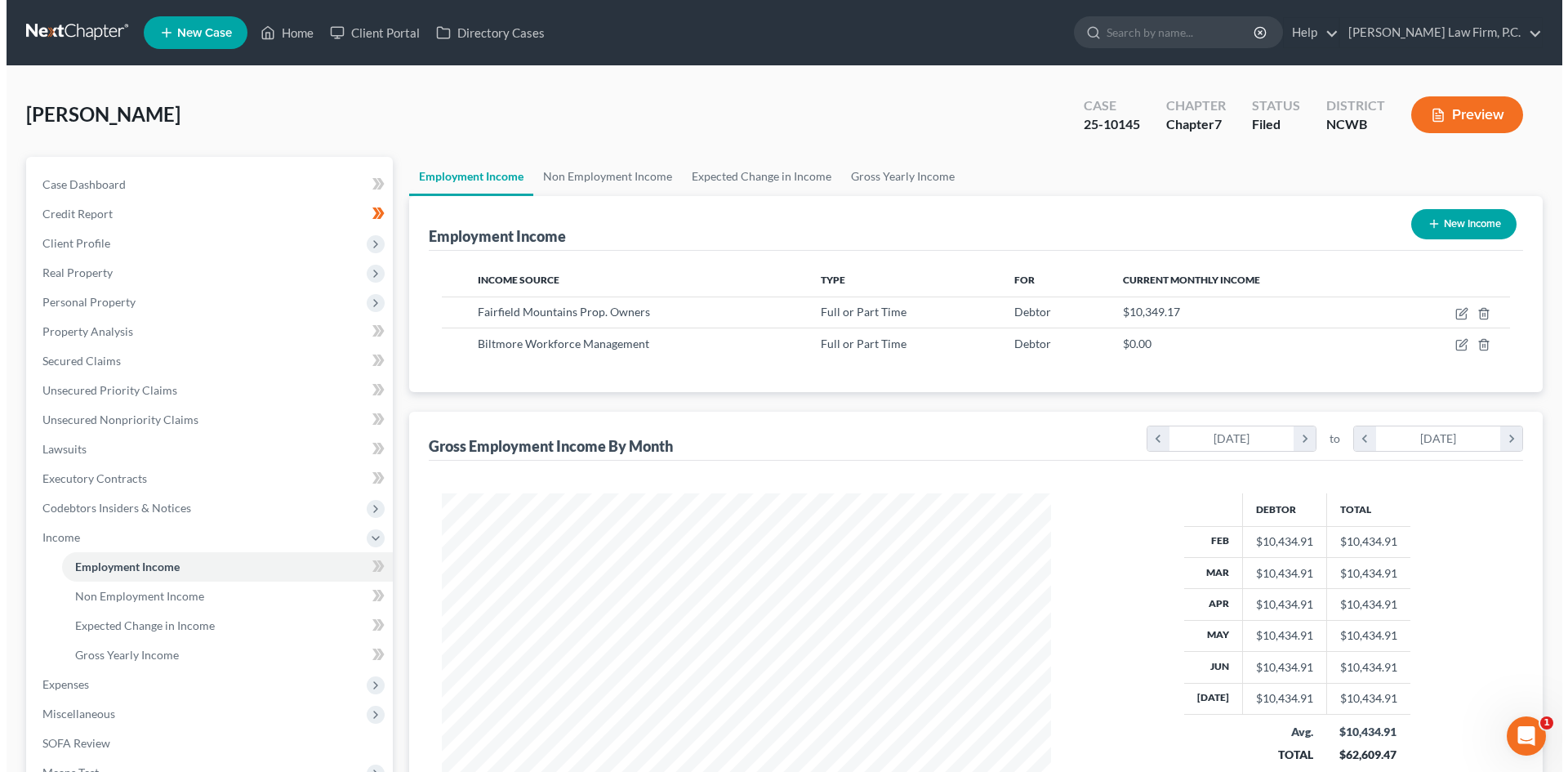
scroll to position [305, 642]
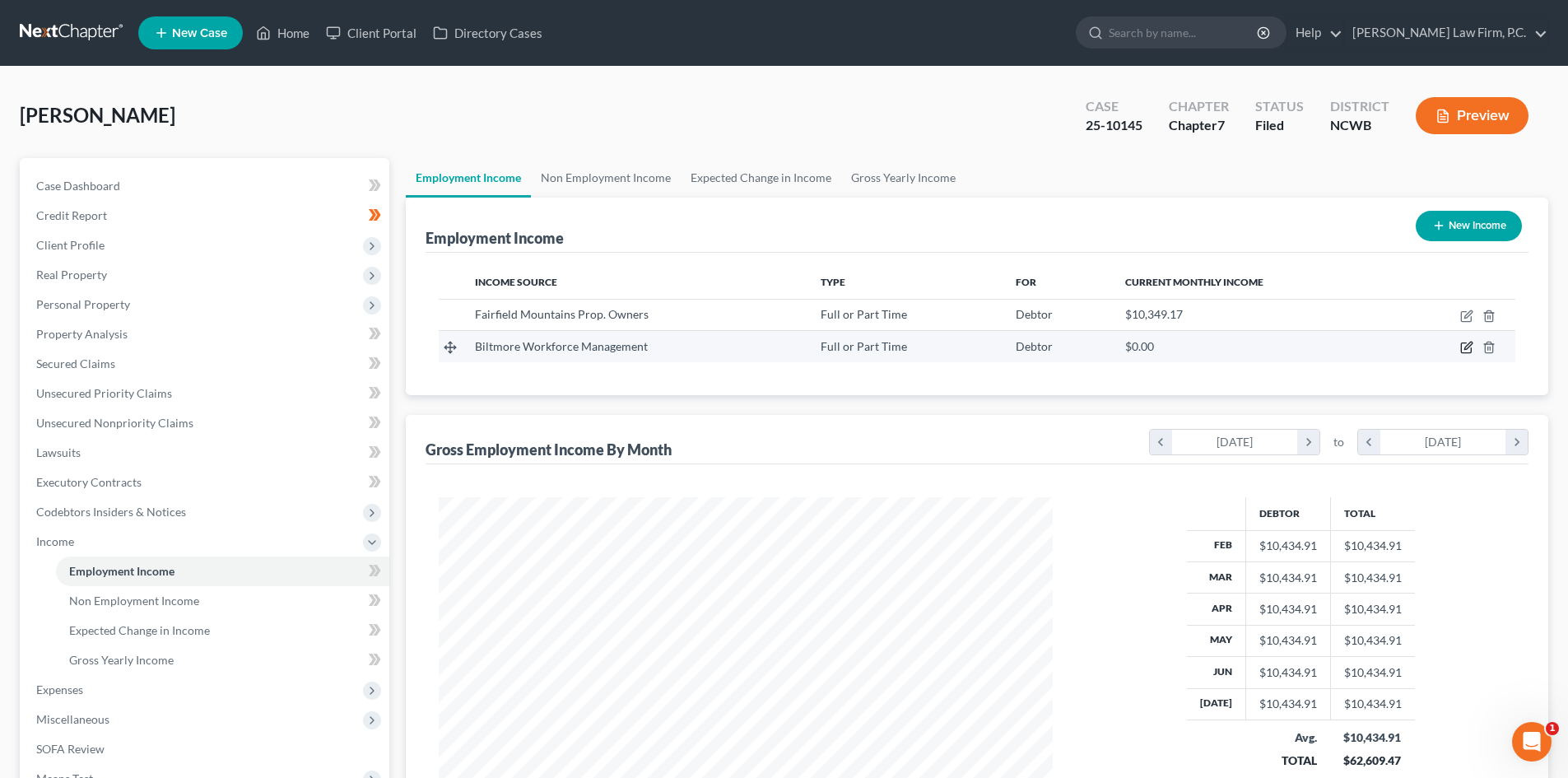
click at [1471, 344] on icon "button" at bounding box center [1468, 346] width 7 height 7
select select "0"
select select "28"
select select "0"
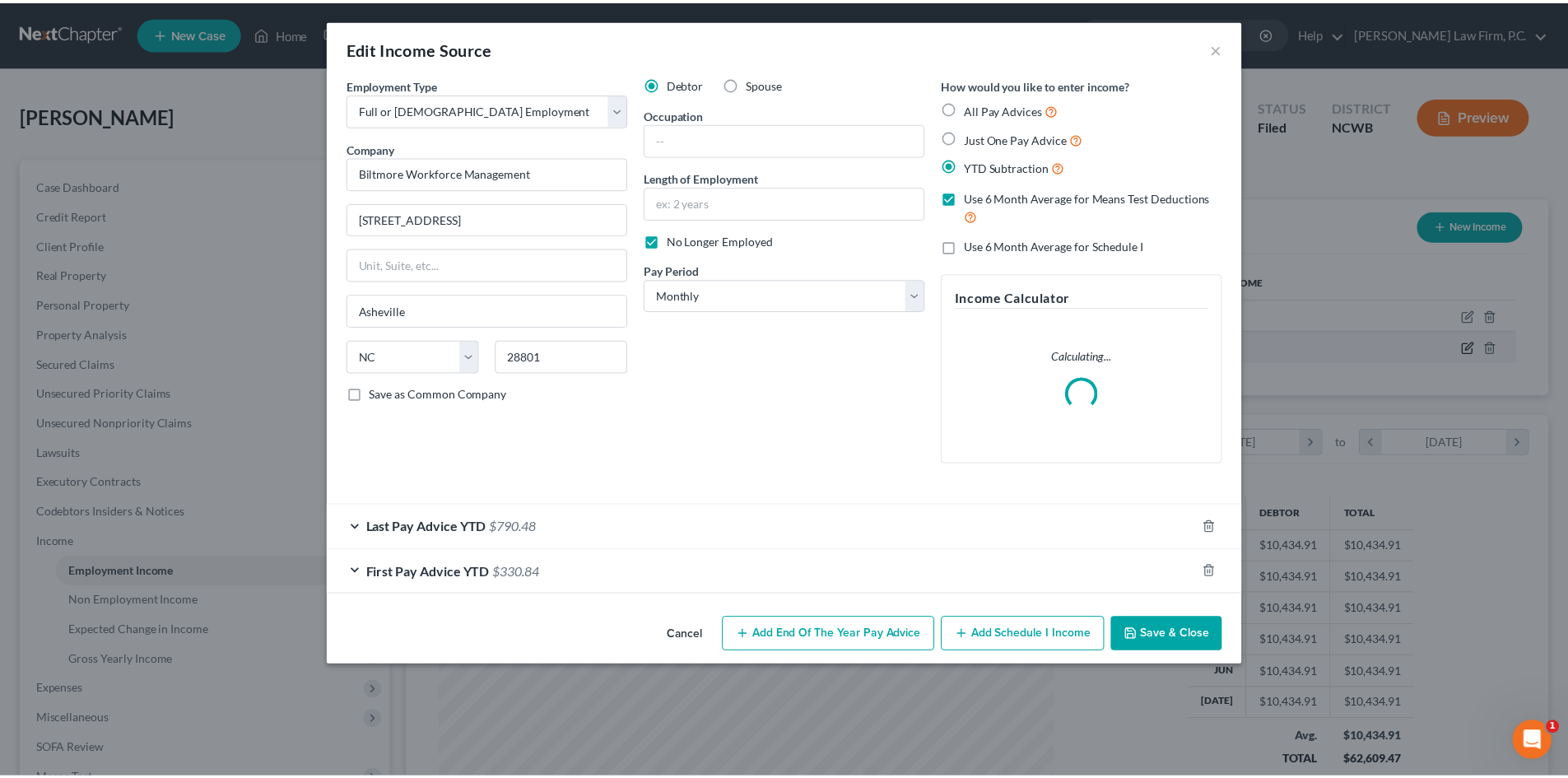
scroll to position [310, 652]
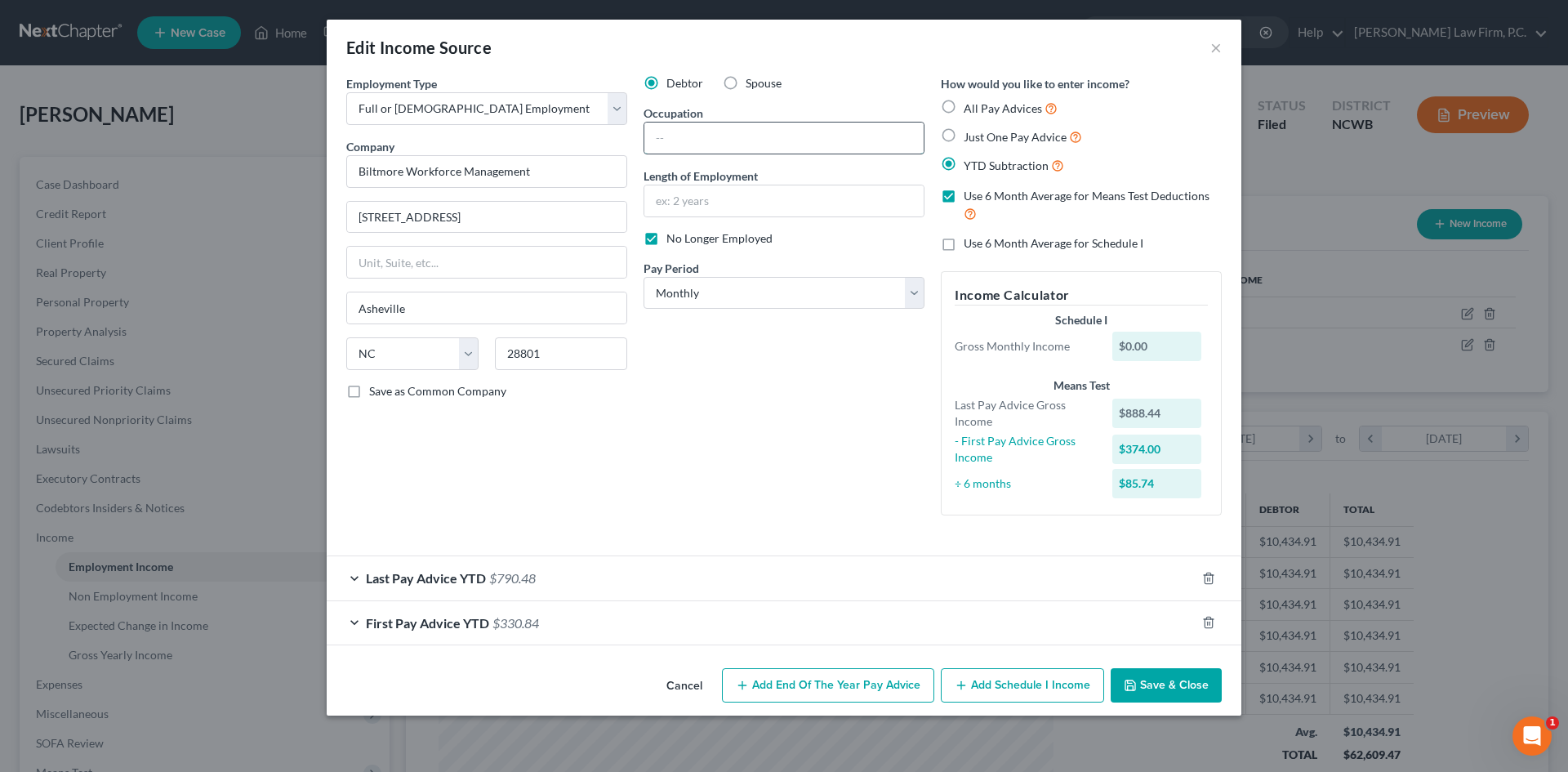
click at [720, 130] on input "text" at bounding box center [784, 138] width 279 height 31
type input "I"
type input "R"
type input "Tour Guide"
click at [683, 200] on input "text" at bounding box center [784, 201] width 279 height 31
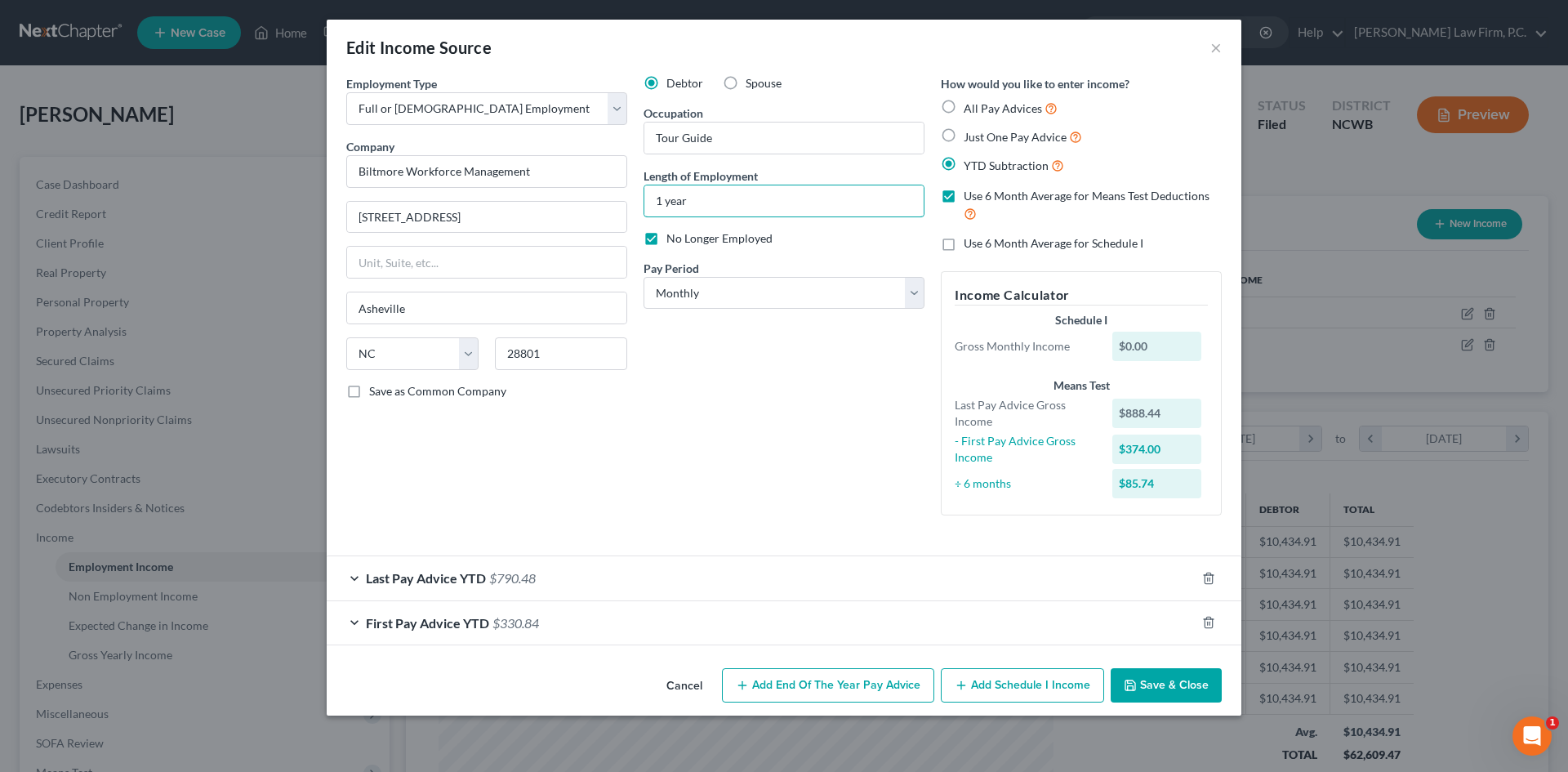
type input "1 year"
click at [1204, 692] on button "Save & Close" at bounding box center [1166, 685] width 111 height 34
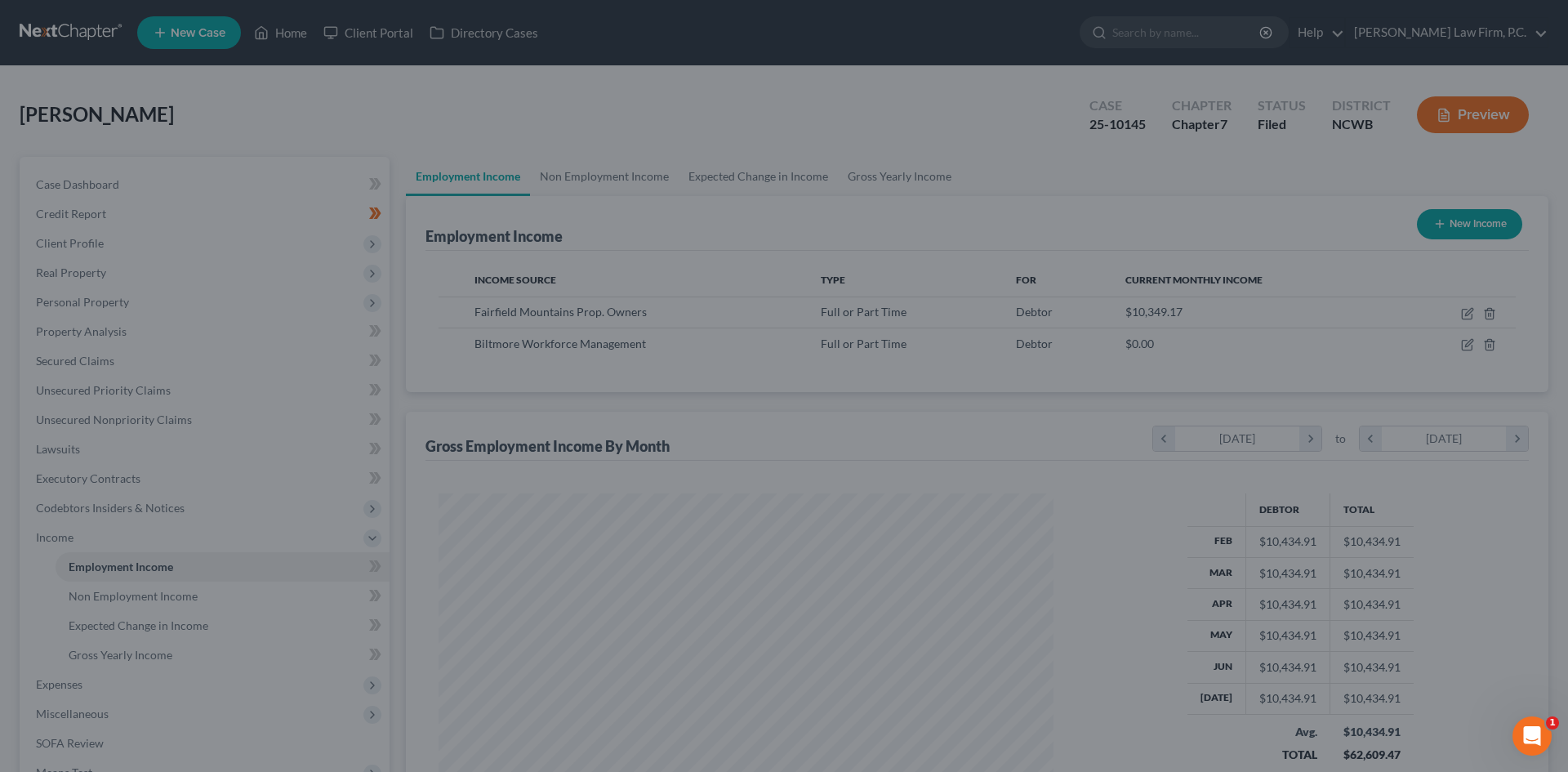
scroll to position [816544, 816112]
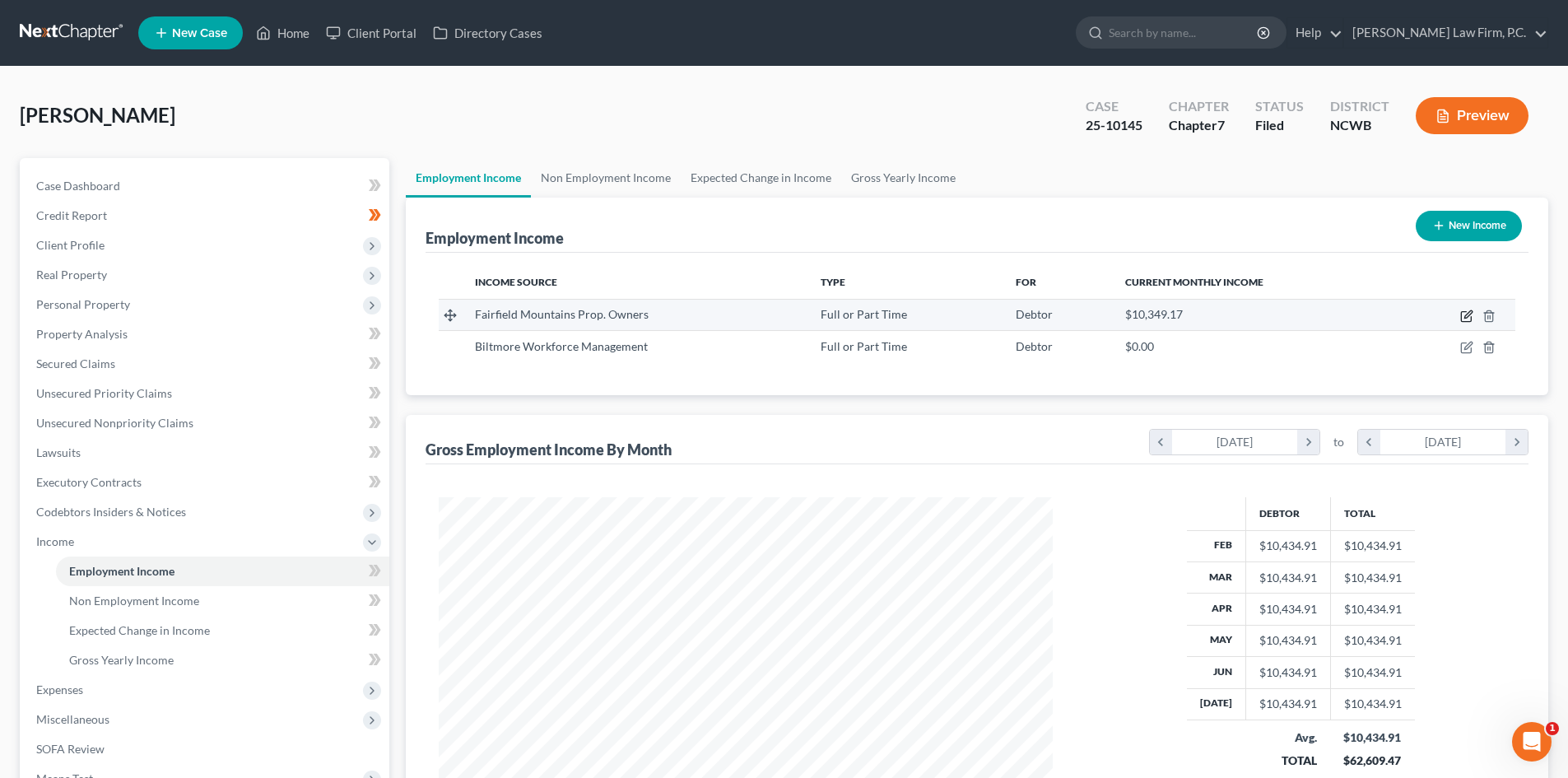
click at [1469, 318] on icon "button" at bounding box center [1466, 316] width 14 height 14
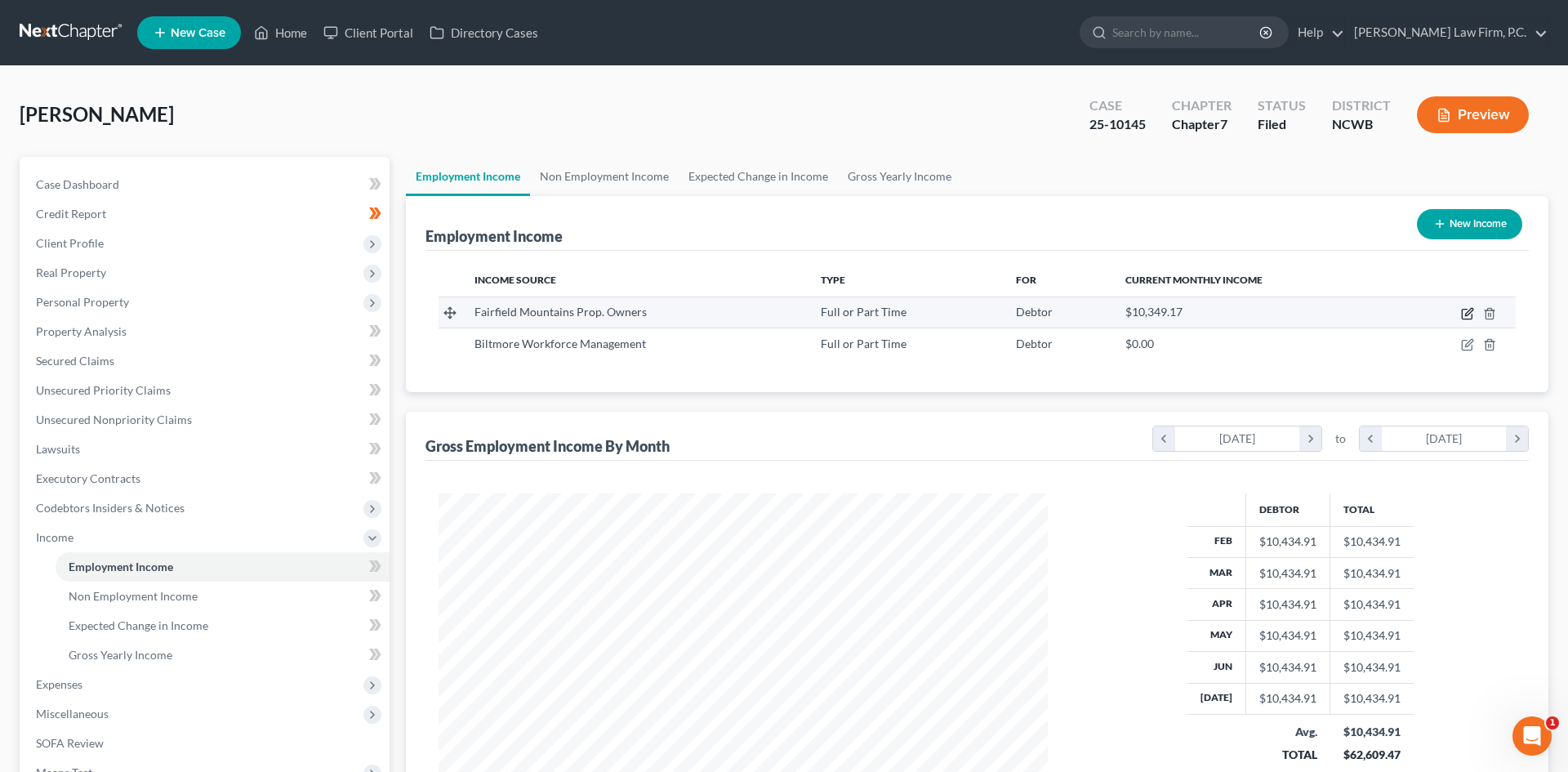
select select "0"
select select "28"
select select "2"
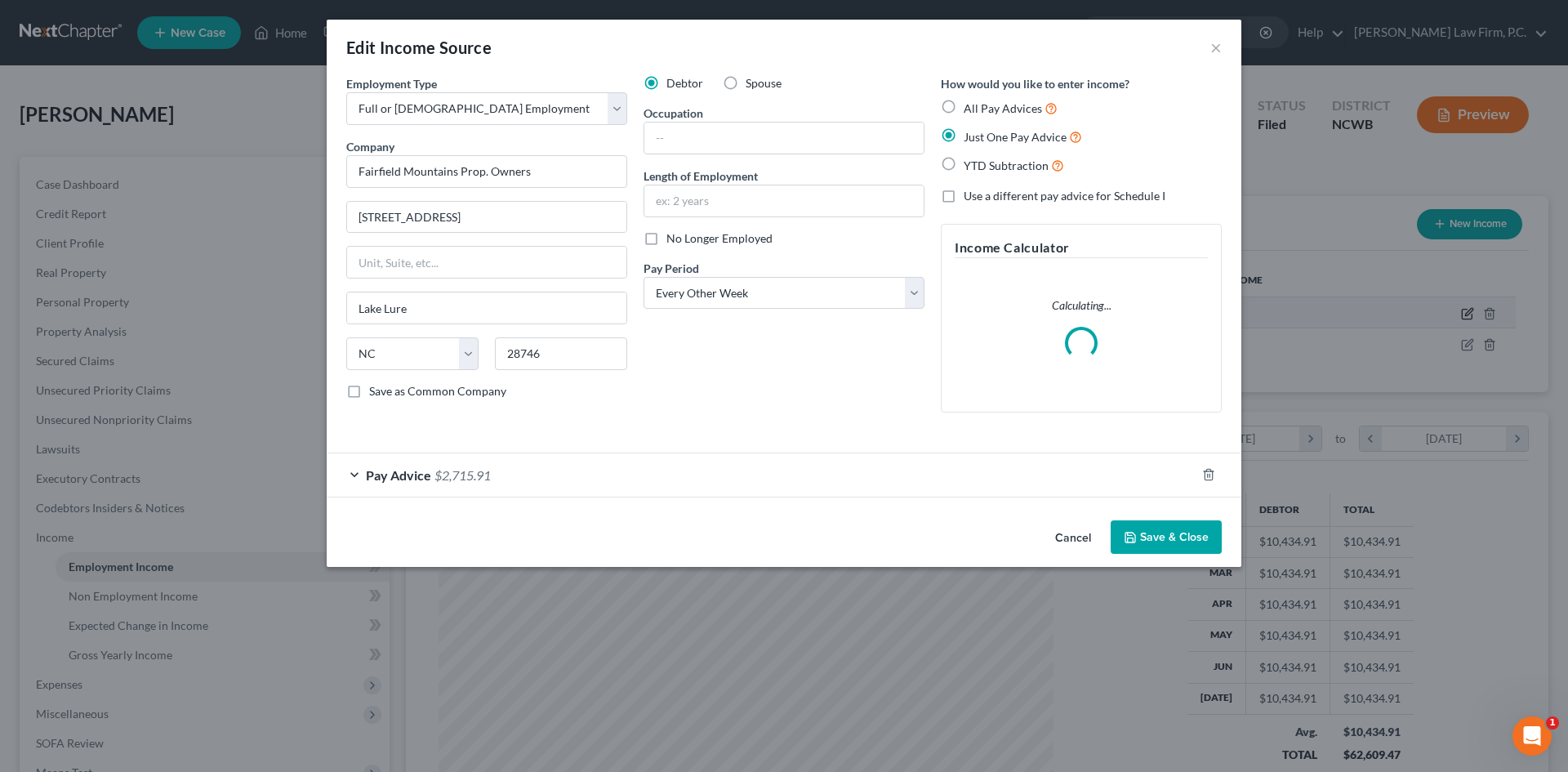
scroll to position [307, 647]
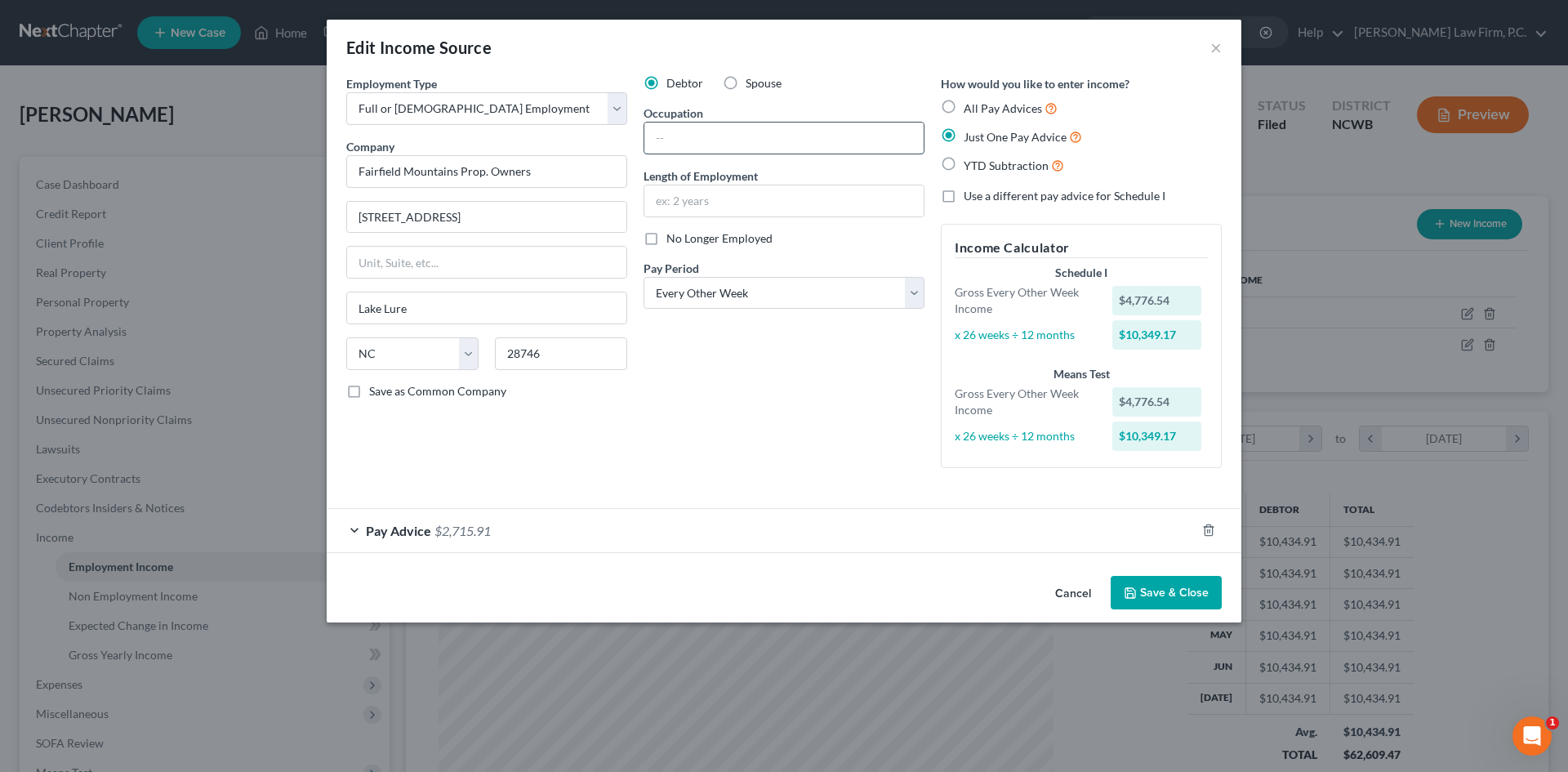
click at [748, 136] on input "text" at bounding box center [784, 138] width 279 height 31
type input "Director of Finance"
type input "1"
type input "1 year"
click at [775, 414] on div "Debtor Spouse Occupation Director of Finance Length of Employment 1 year No Lon…" at bounding box center [784, 278] width 297 height 406
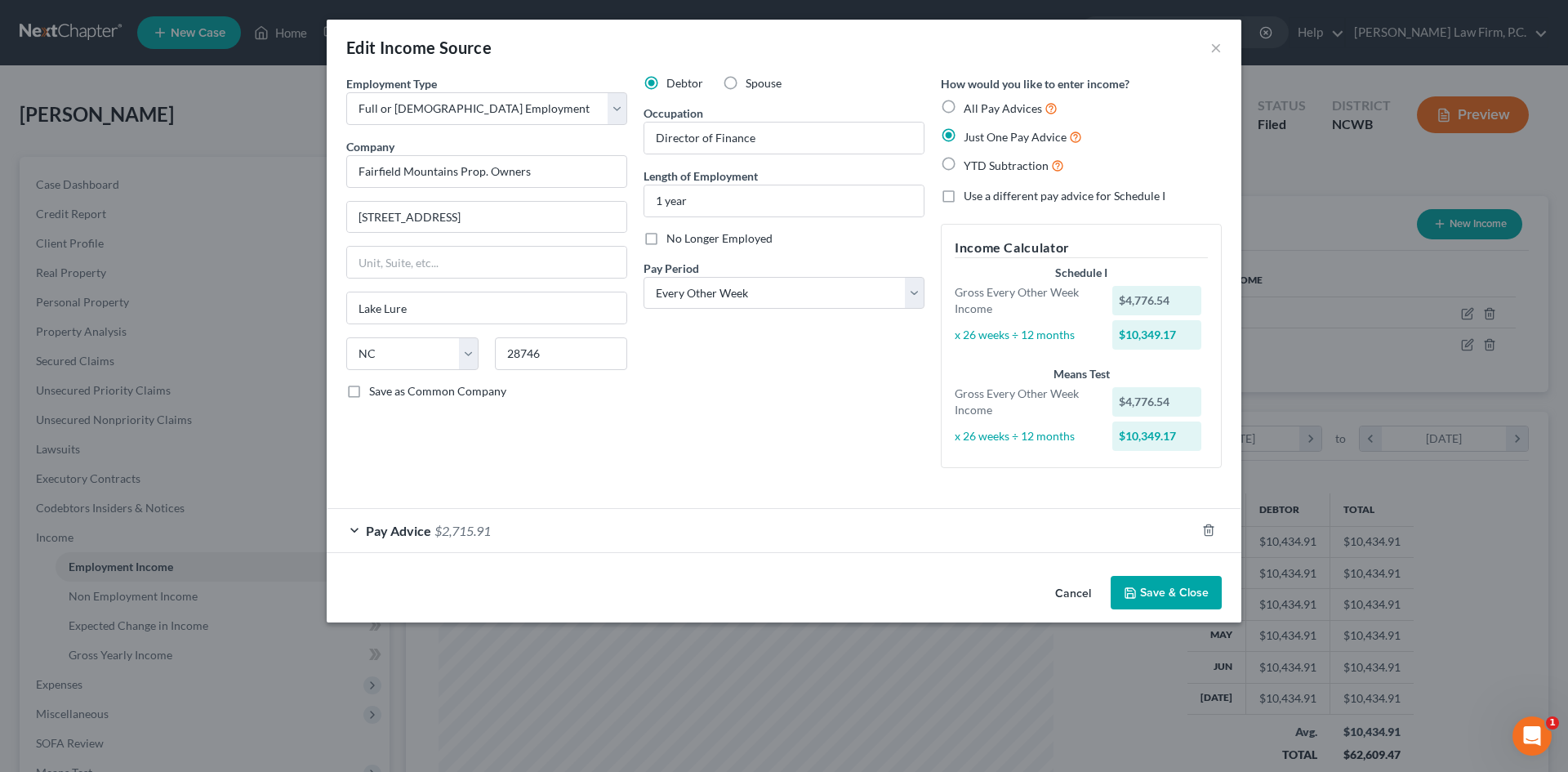
click at [353, 526] on div "Pay Advice $2,715.91" at bounding box center [761, 530] width 869 height 43
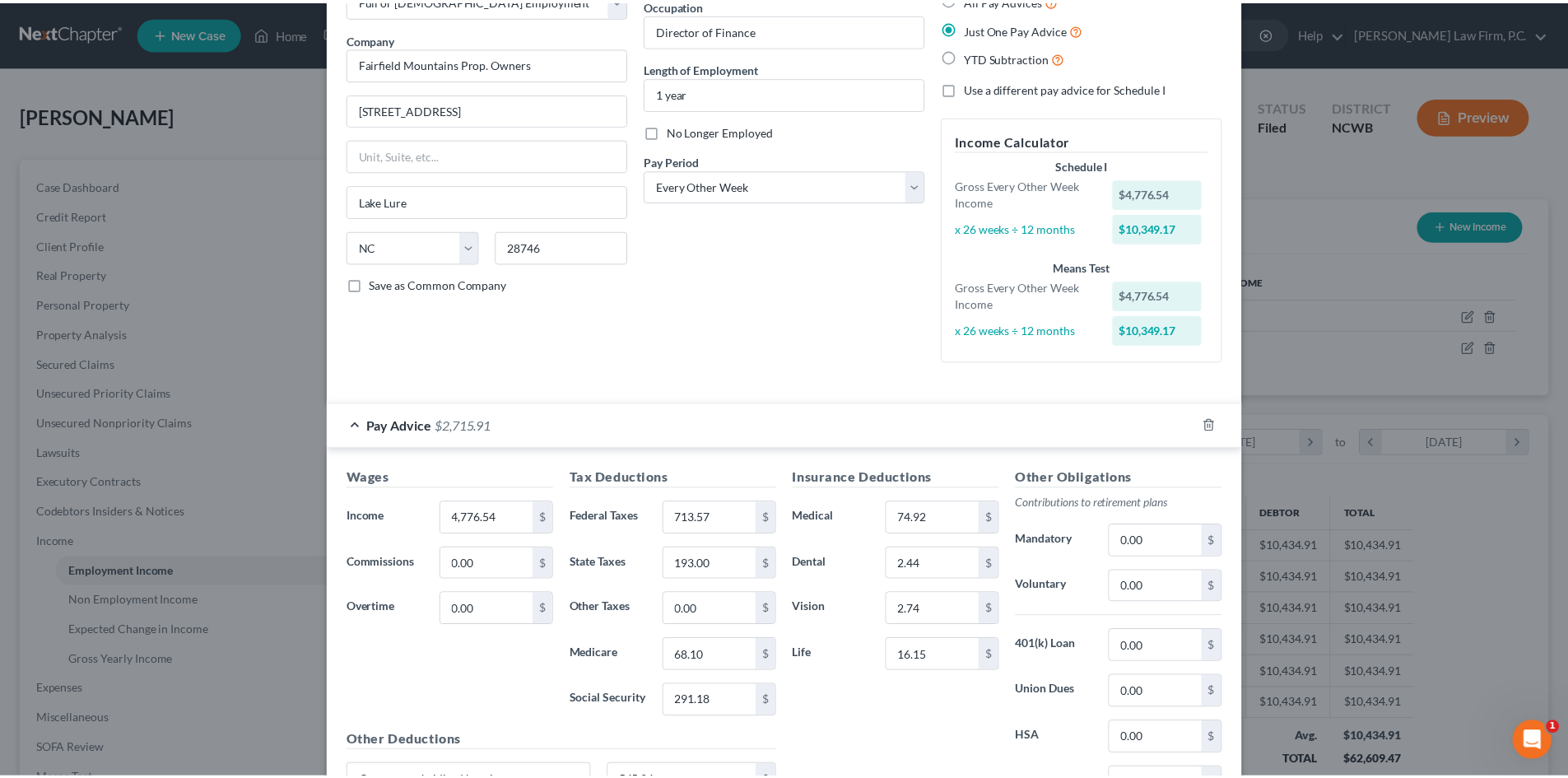
scroll to position [383, 0]
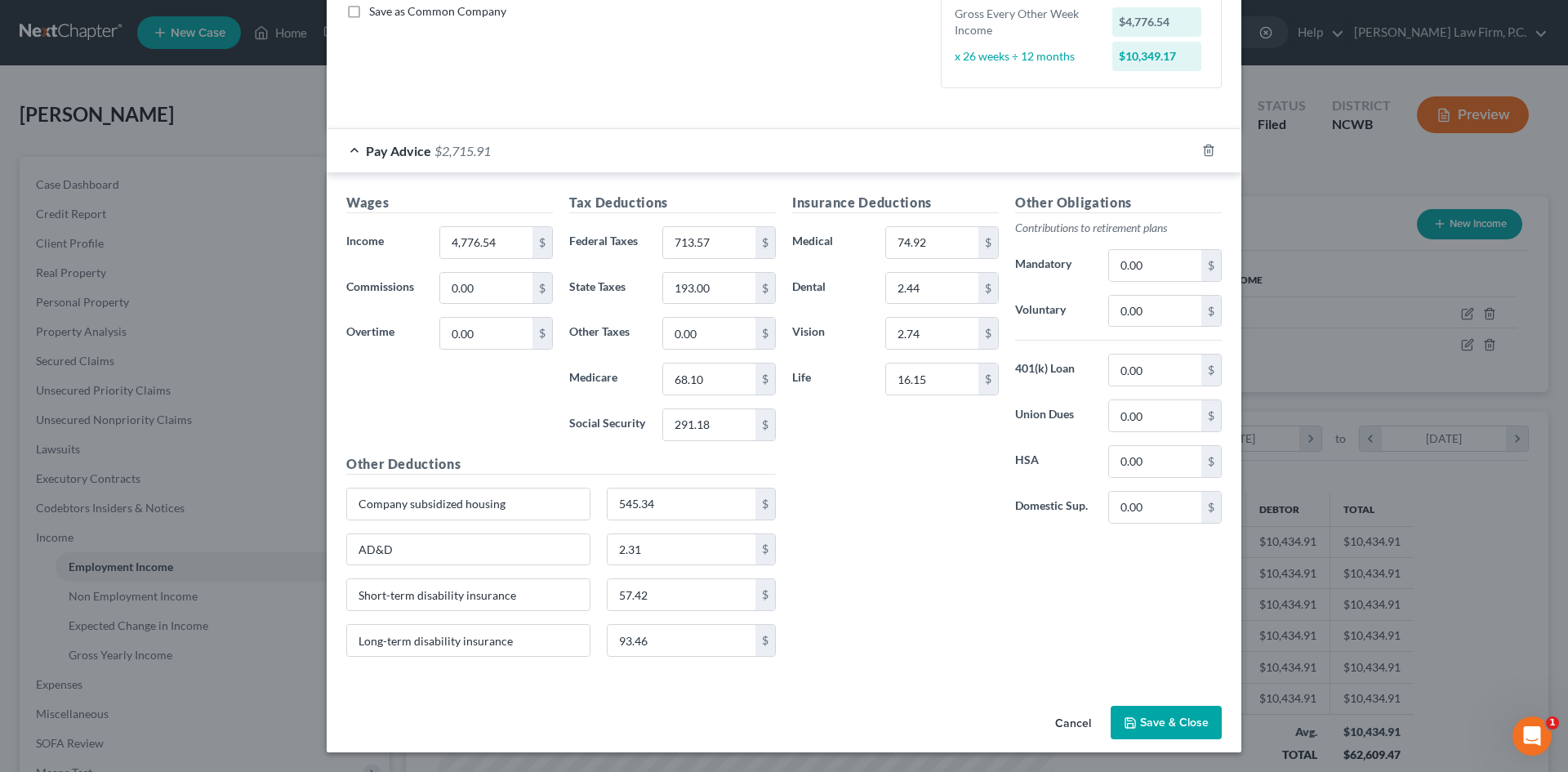
click at [1149, 731] on button "Save & Close" at bounding box center [1166, 723] width 111 height 34
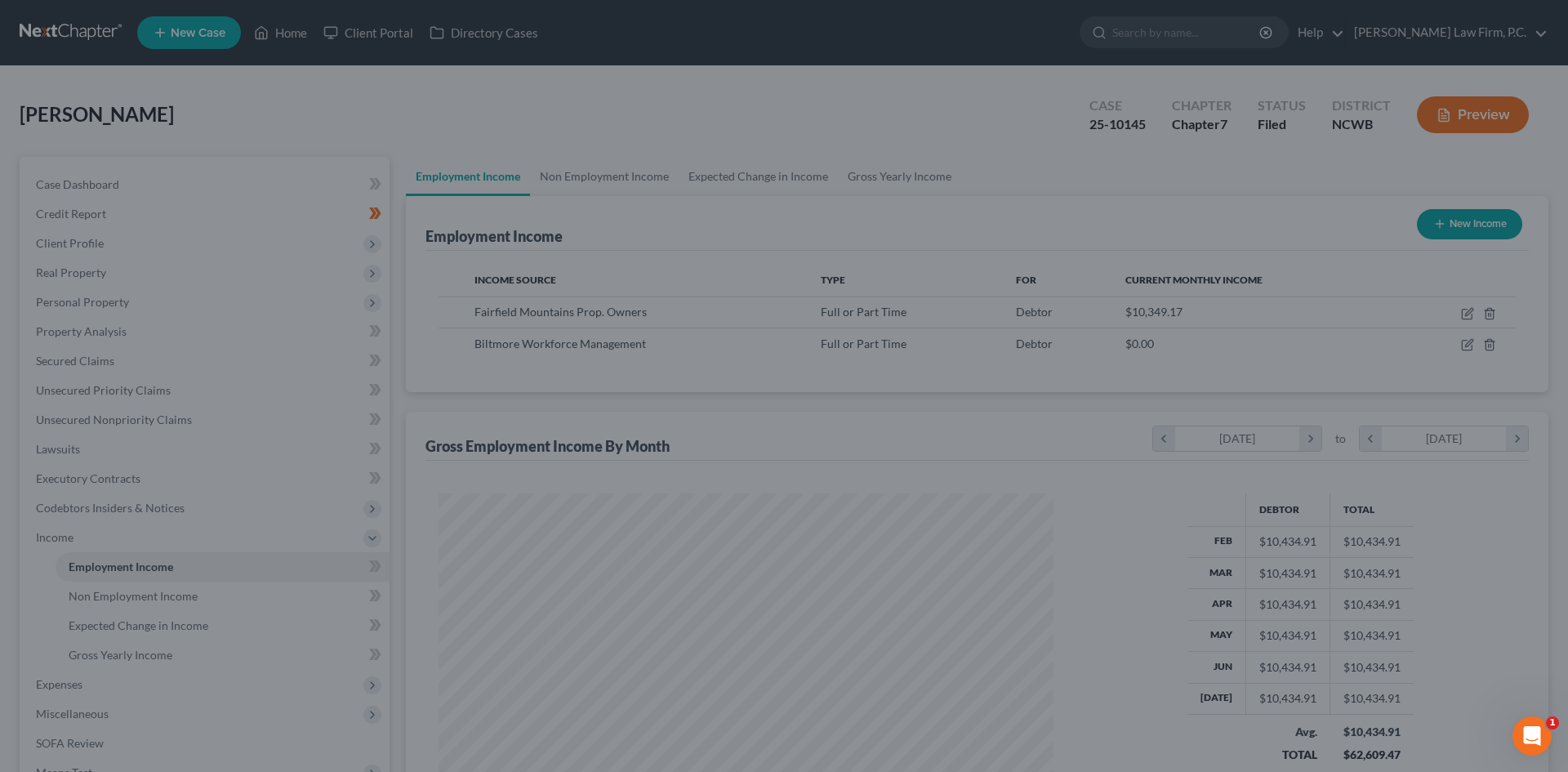
scroll to position [816544, 816112]
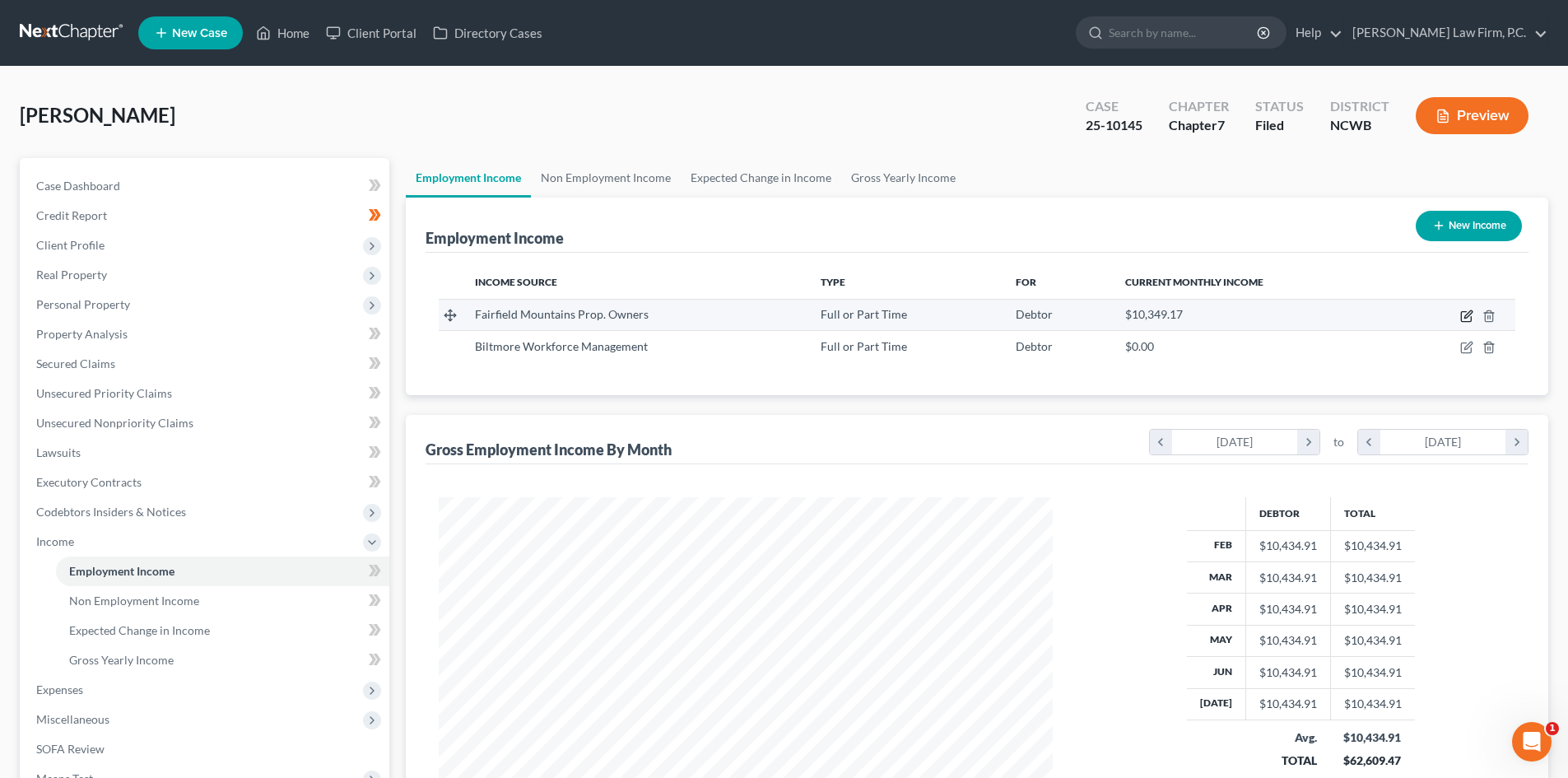
click at [1471, 317] on icon "button" at bounding box center [1465, 317] width 10 height 10
select select "0"
select select "28"
select select "2"
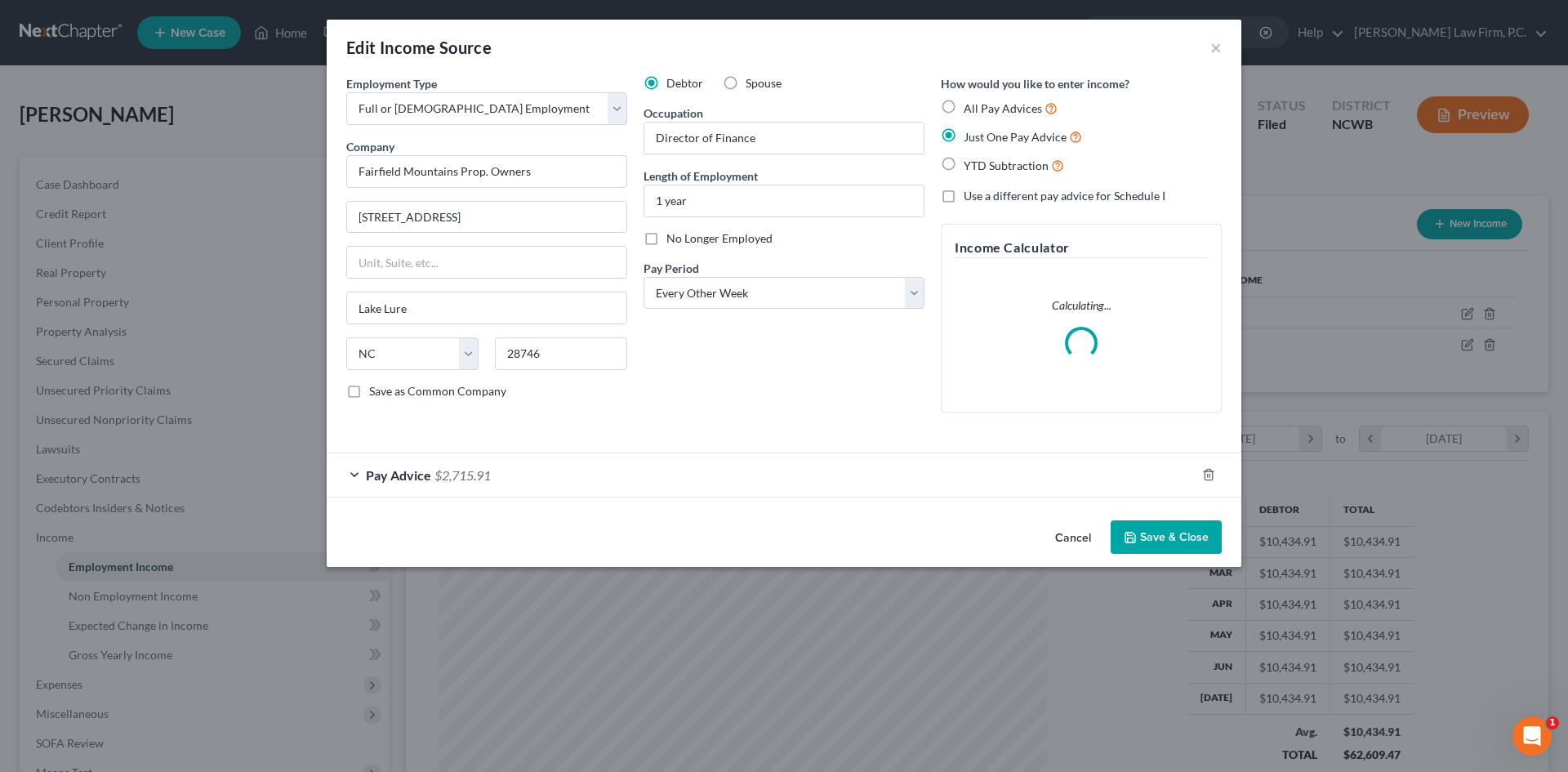
scroll to position [307, 647]
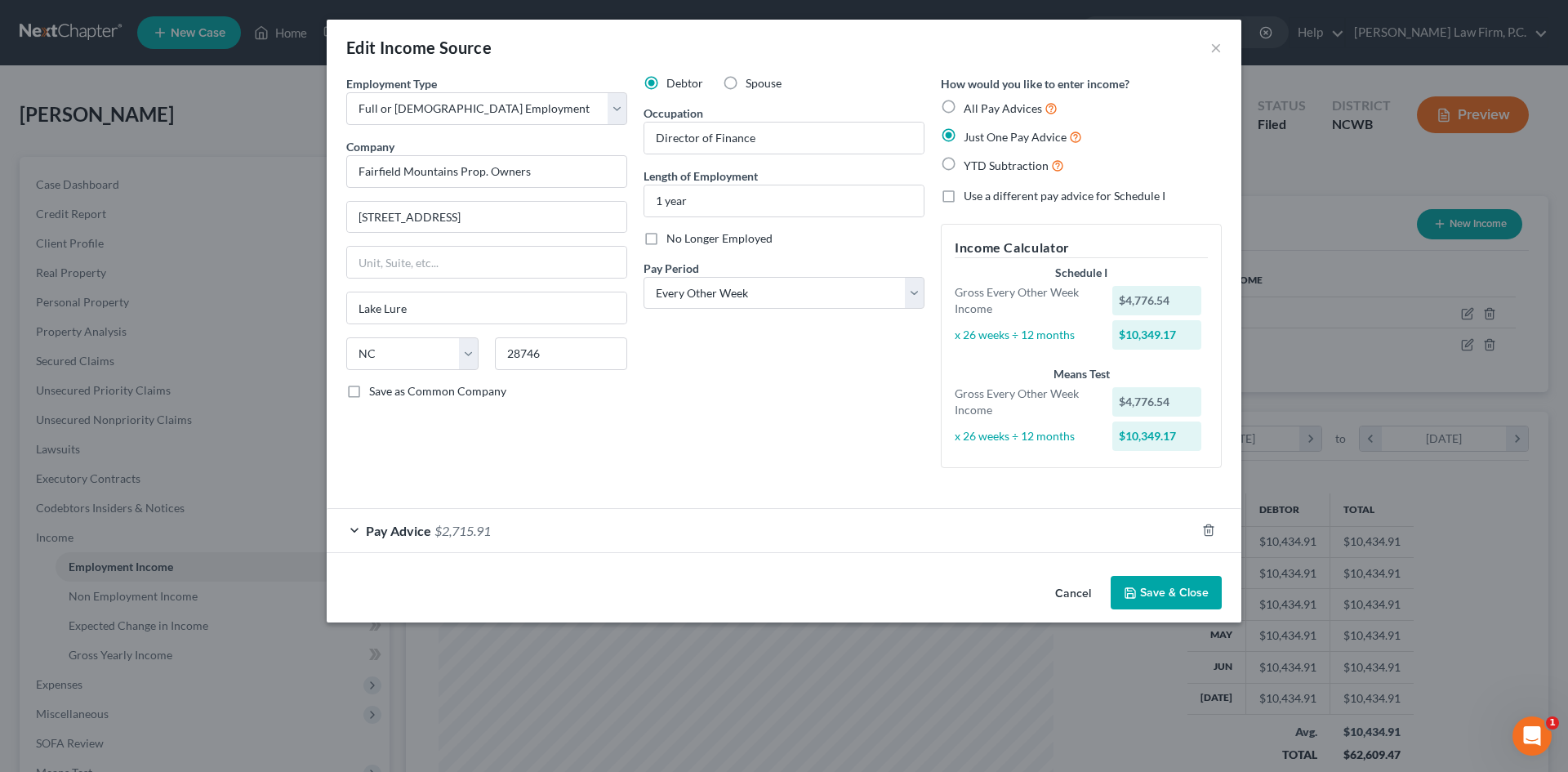
click at [356, 526] on div "Pay Advice $2,715.91" at bounding box center [761, 530] width 869 height 43
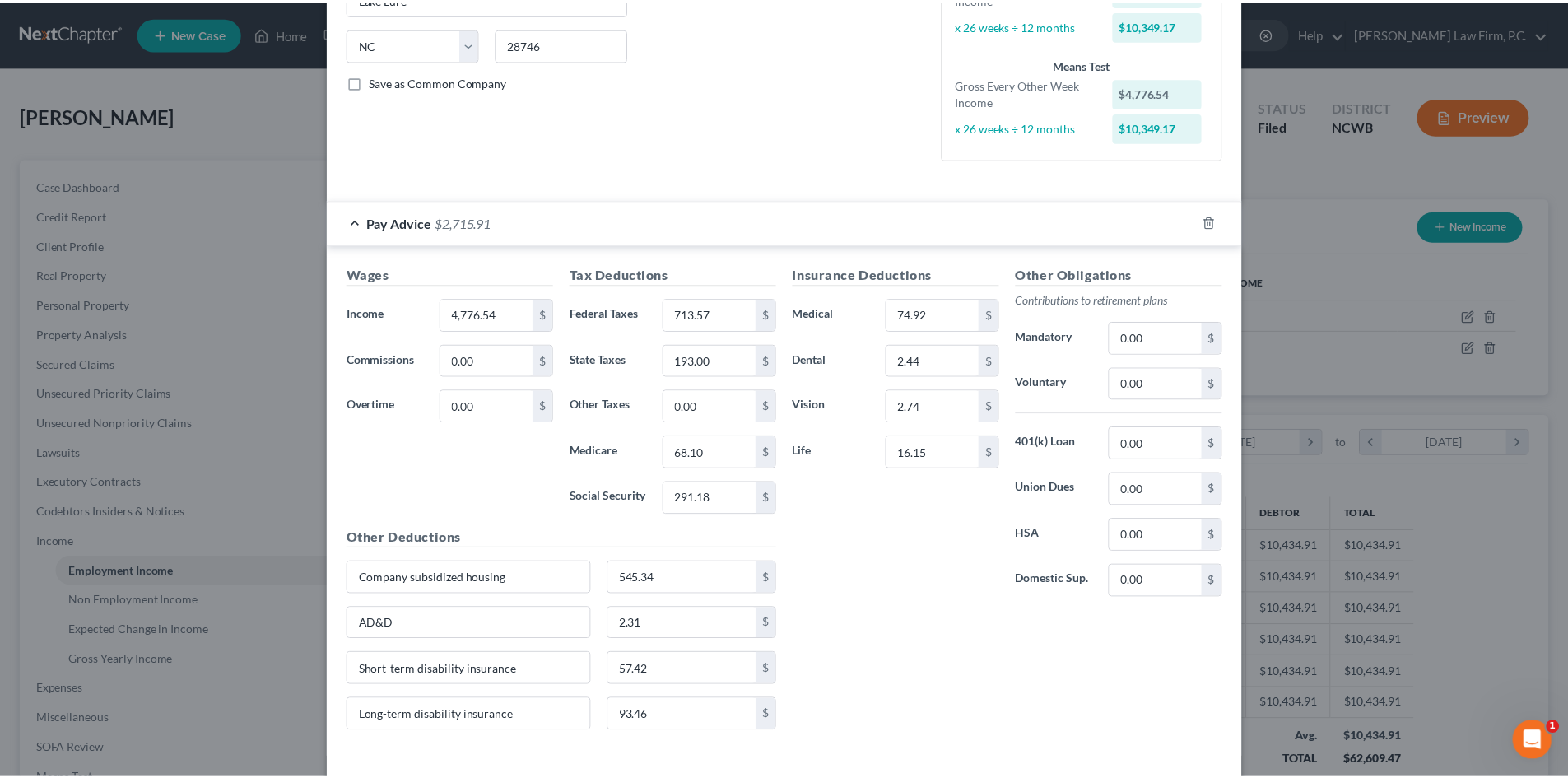
scroll to position [383, 0]
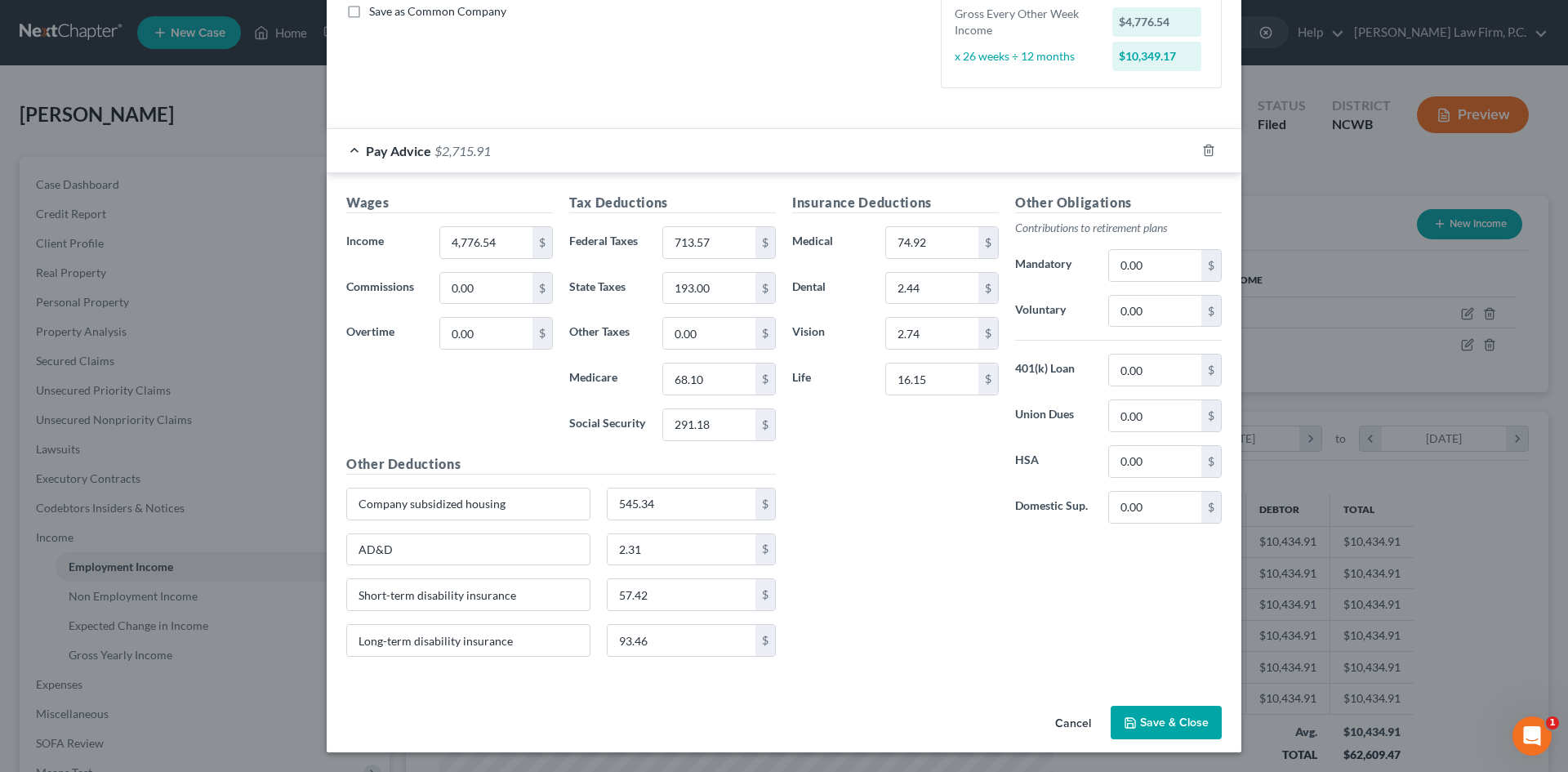
click at [1152, 720] on button "Save & Close" at bounding box center [1166, 723] width 111 height 34
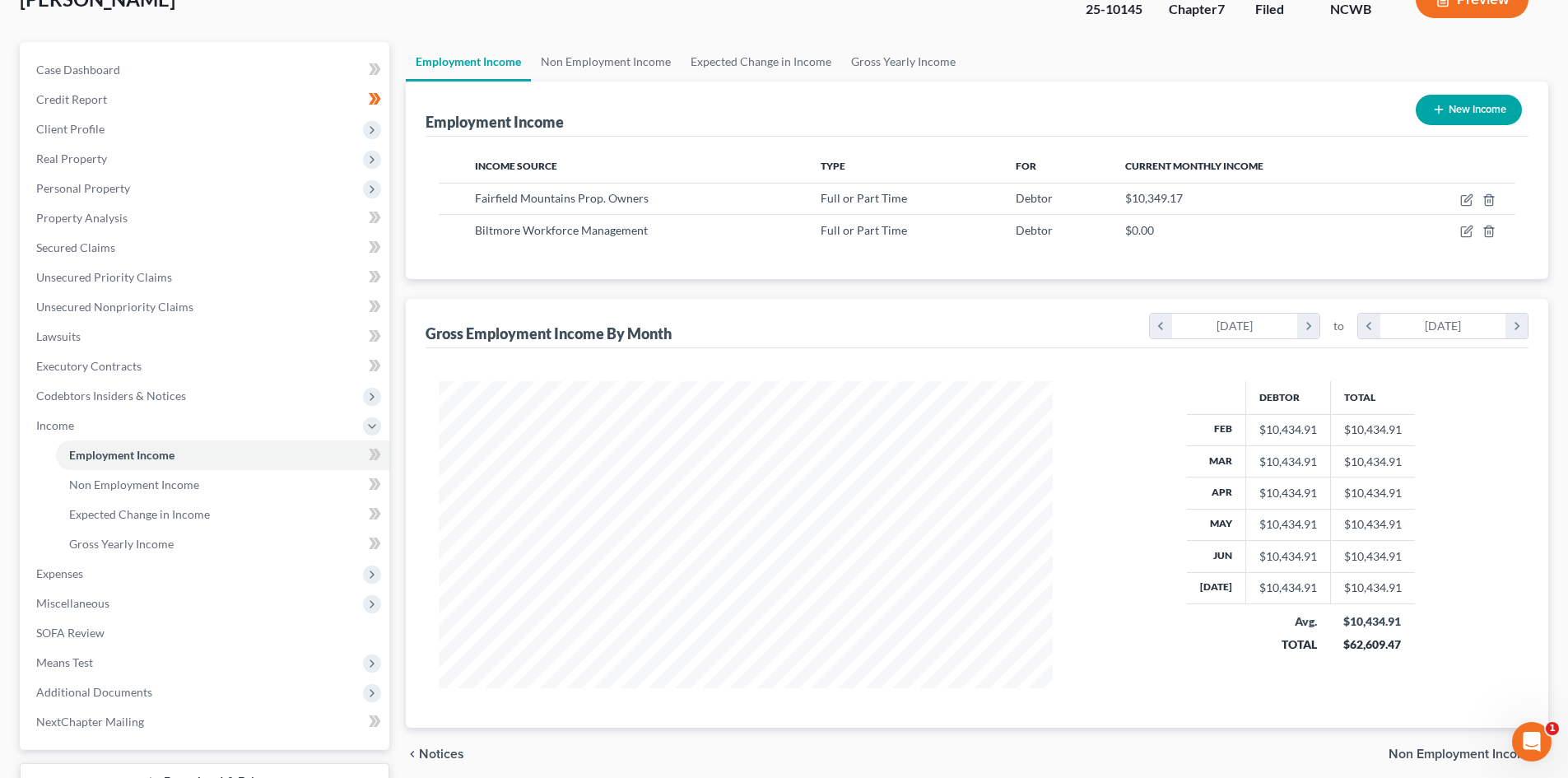
scroll to position [164, 0]
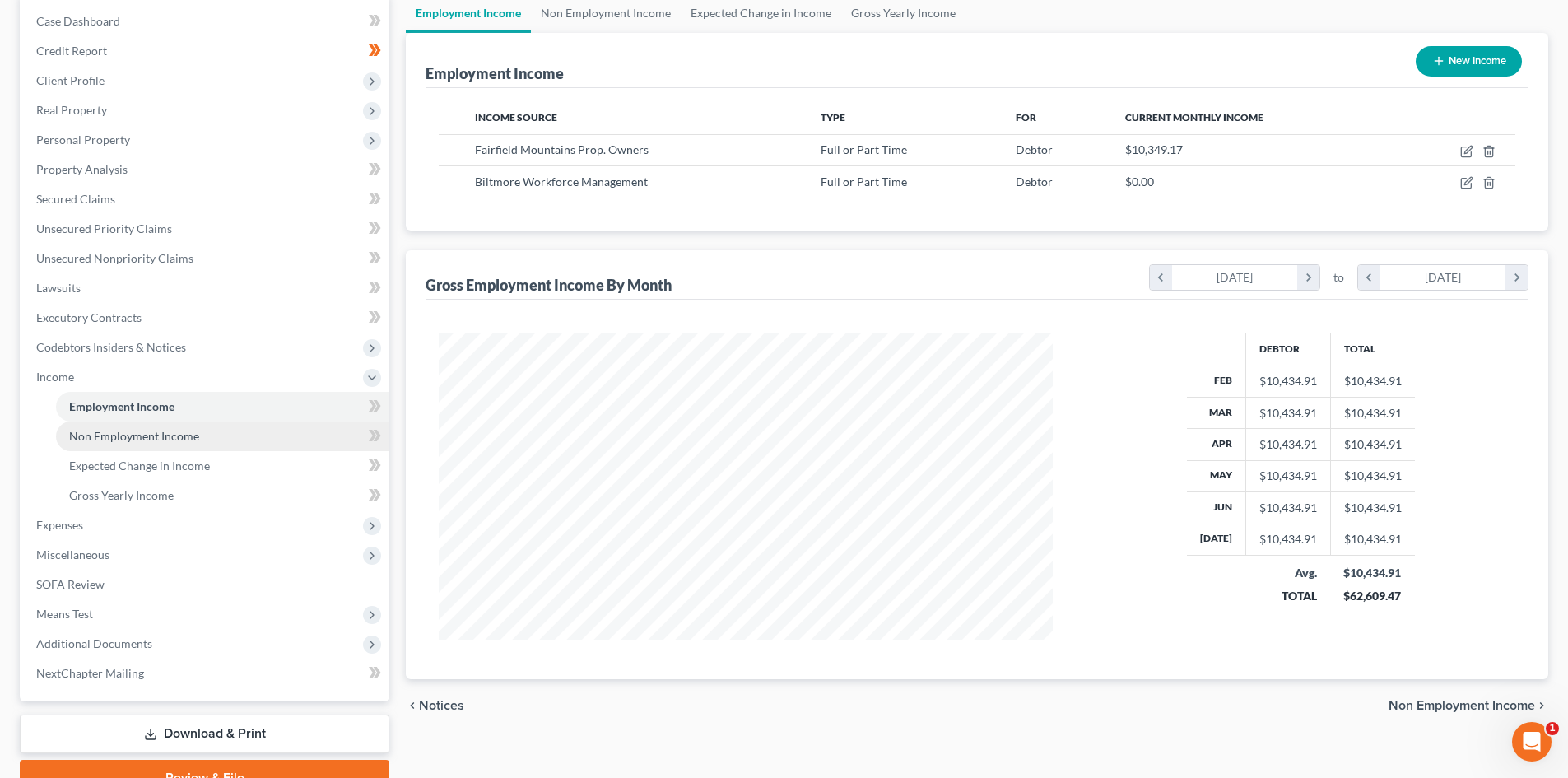
click at [152, 430] on span "Non Employment Income" at bounding box center [134, 436] width 130 height 14
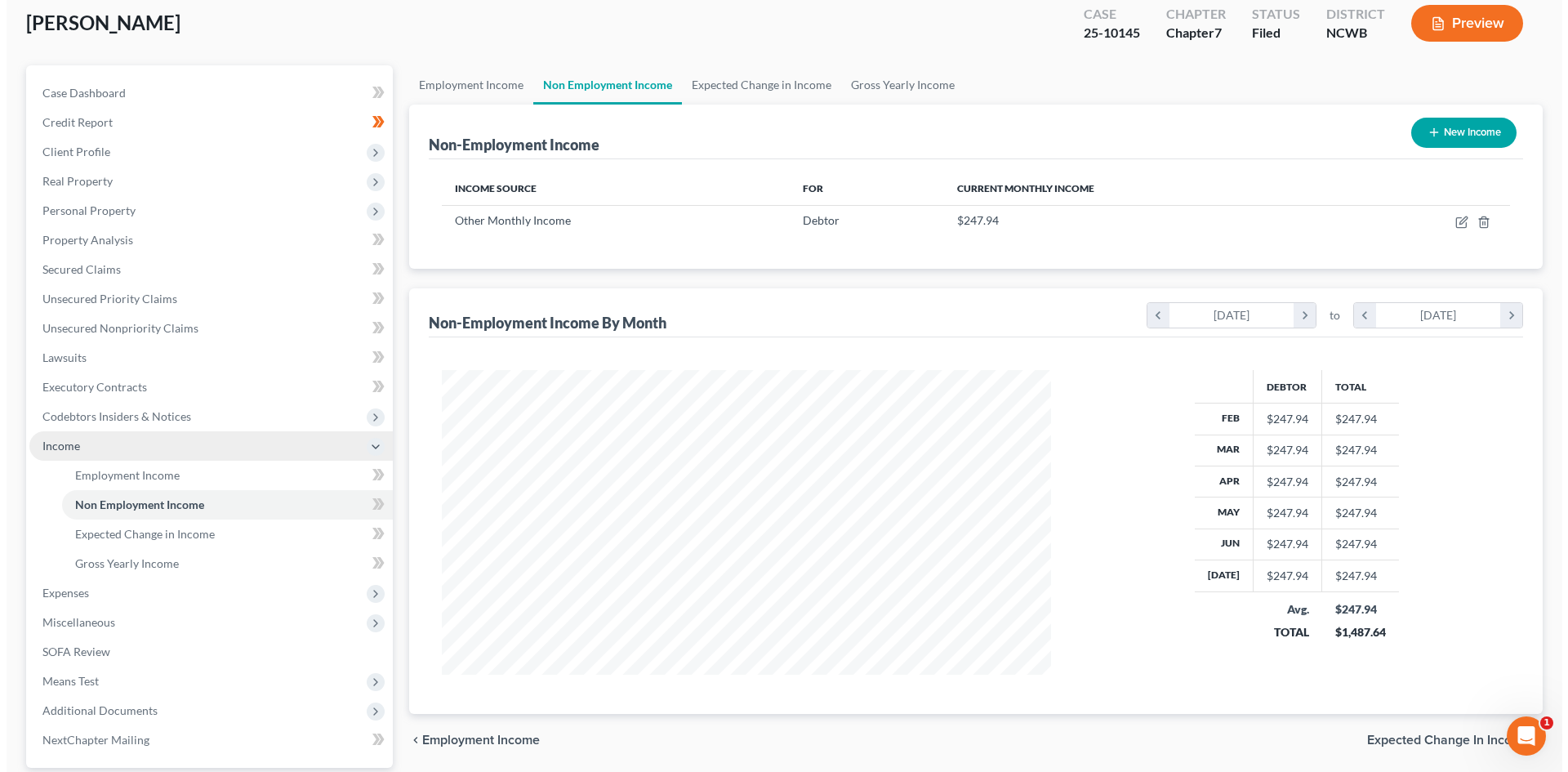
scroll to position [163, 0]
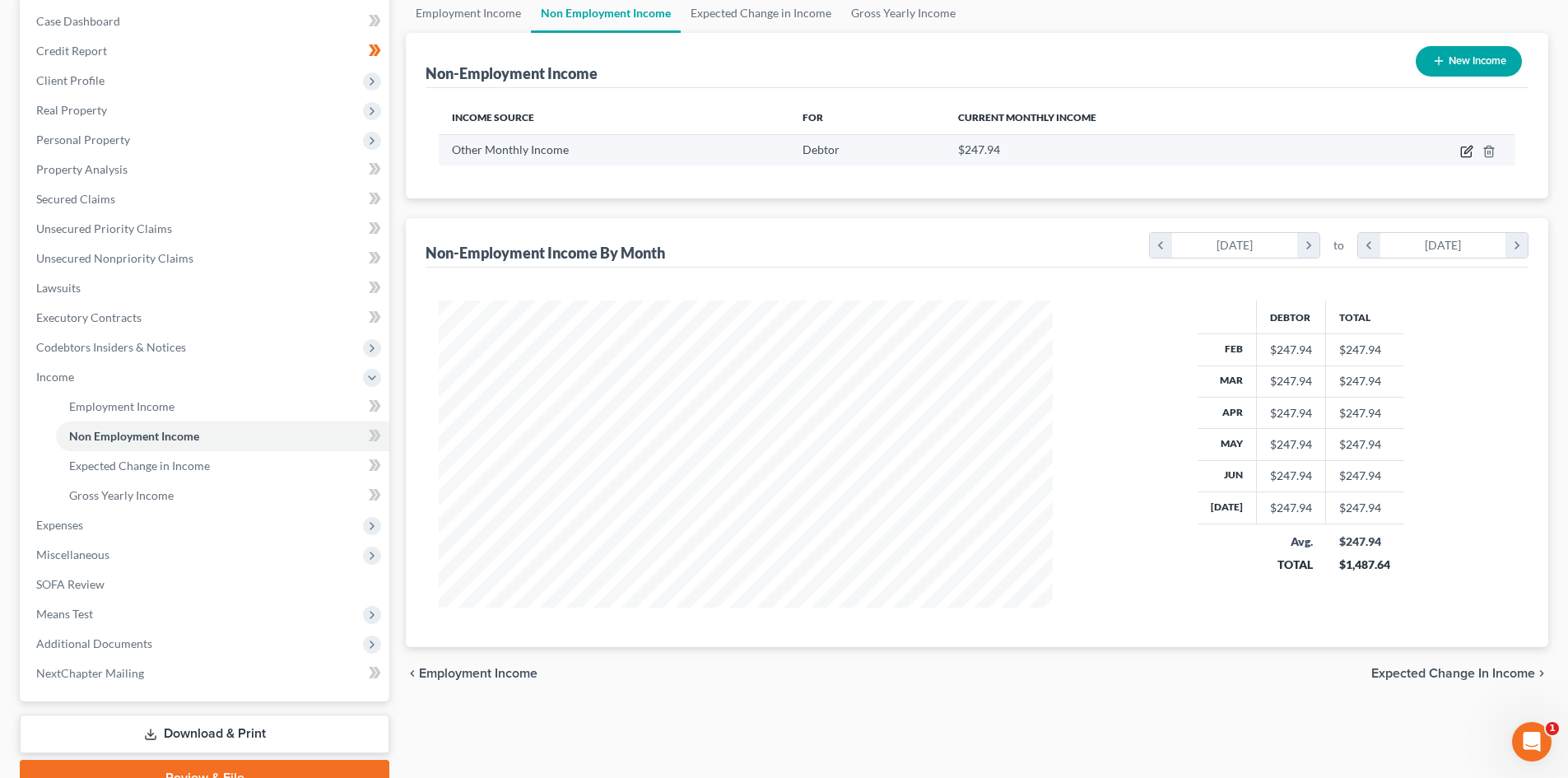
click at [1467, 149] on icon "button" at bounding box center [1468, 149] width 7 height 7
select select "13"
select select "0"
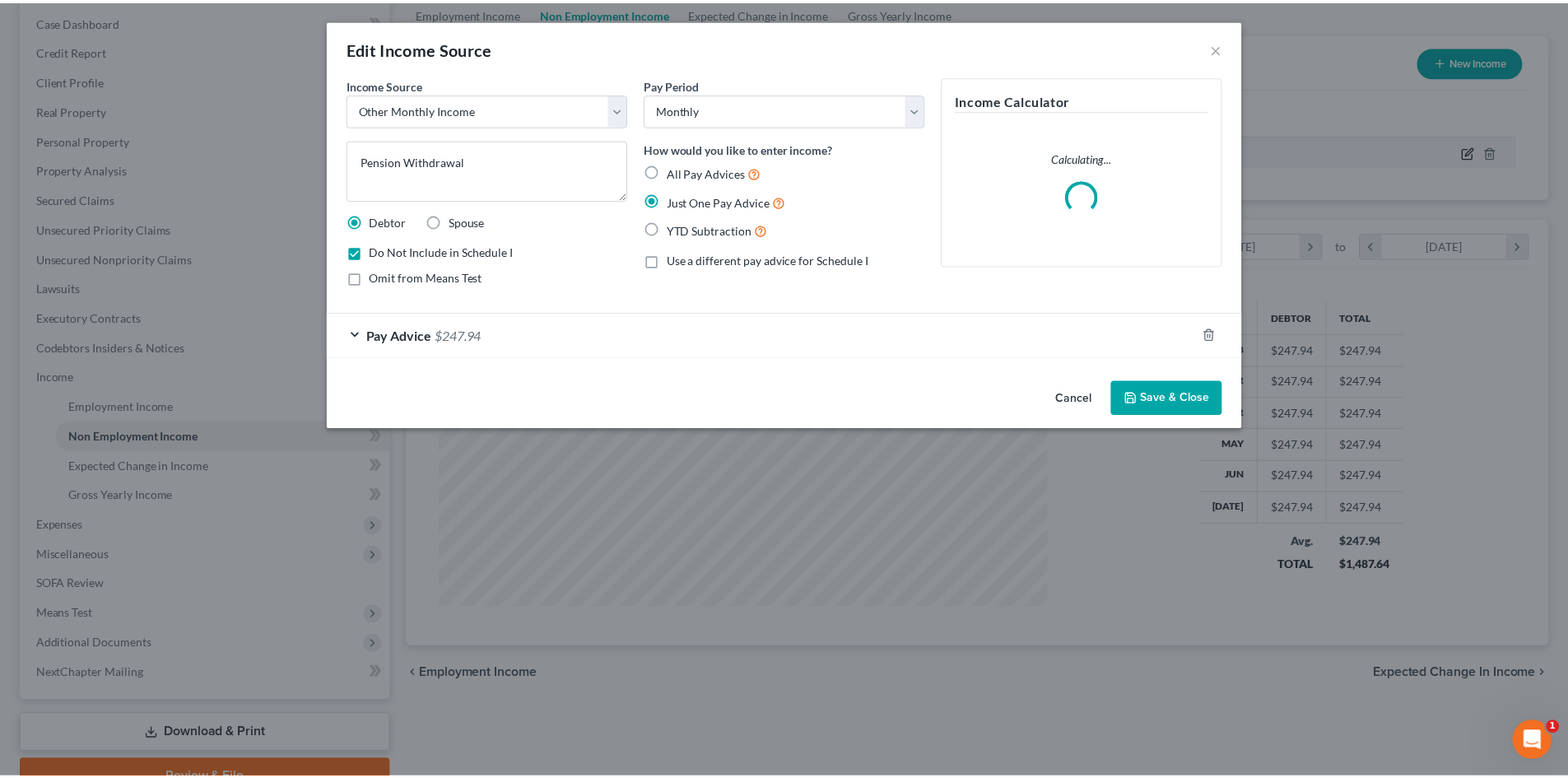
scroll to position [310, 652]
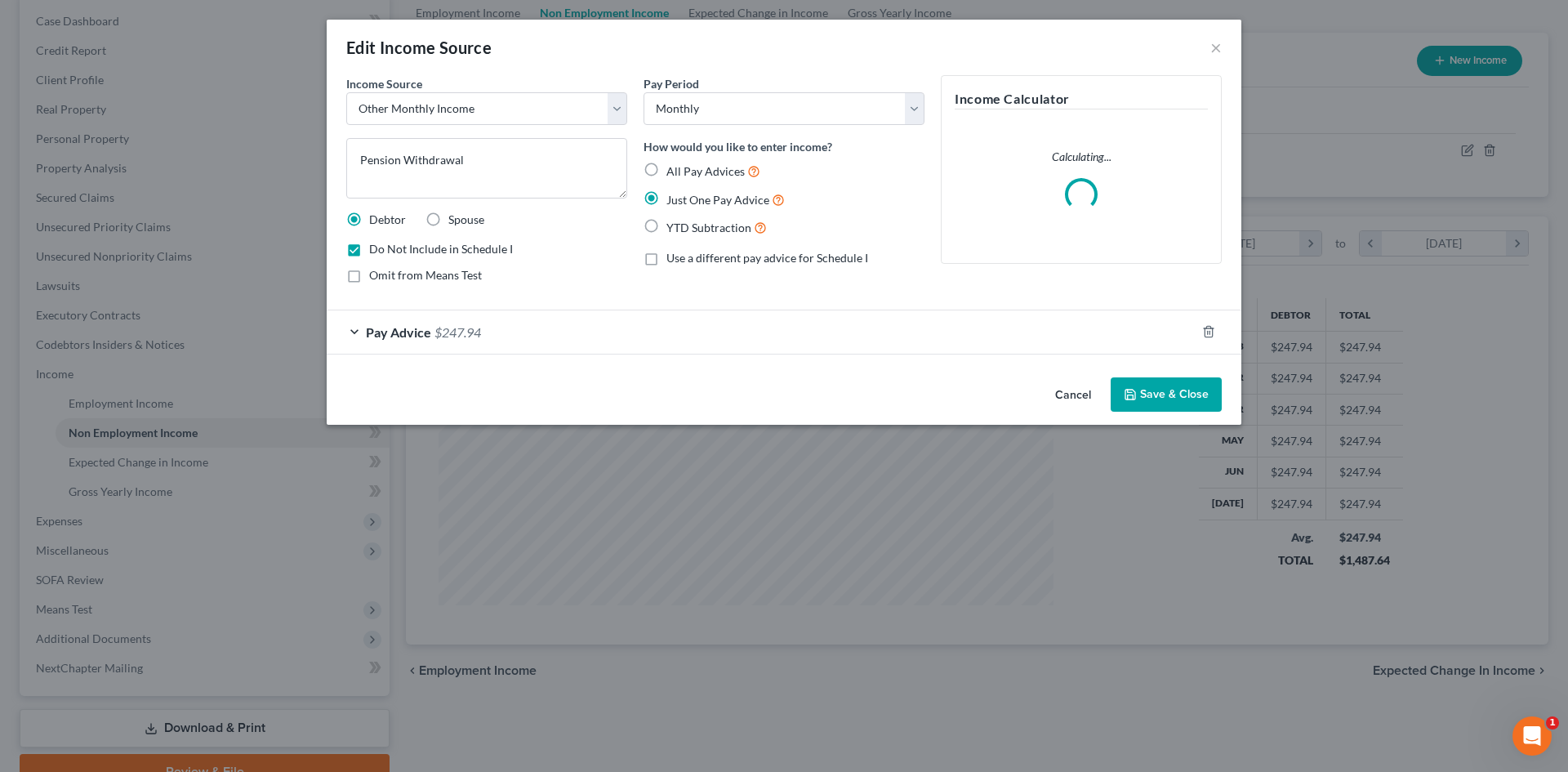
click at [1068, 394] on button "Cancel" at bounding box center [1073, 395] width 62 height 32
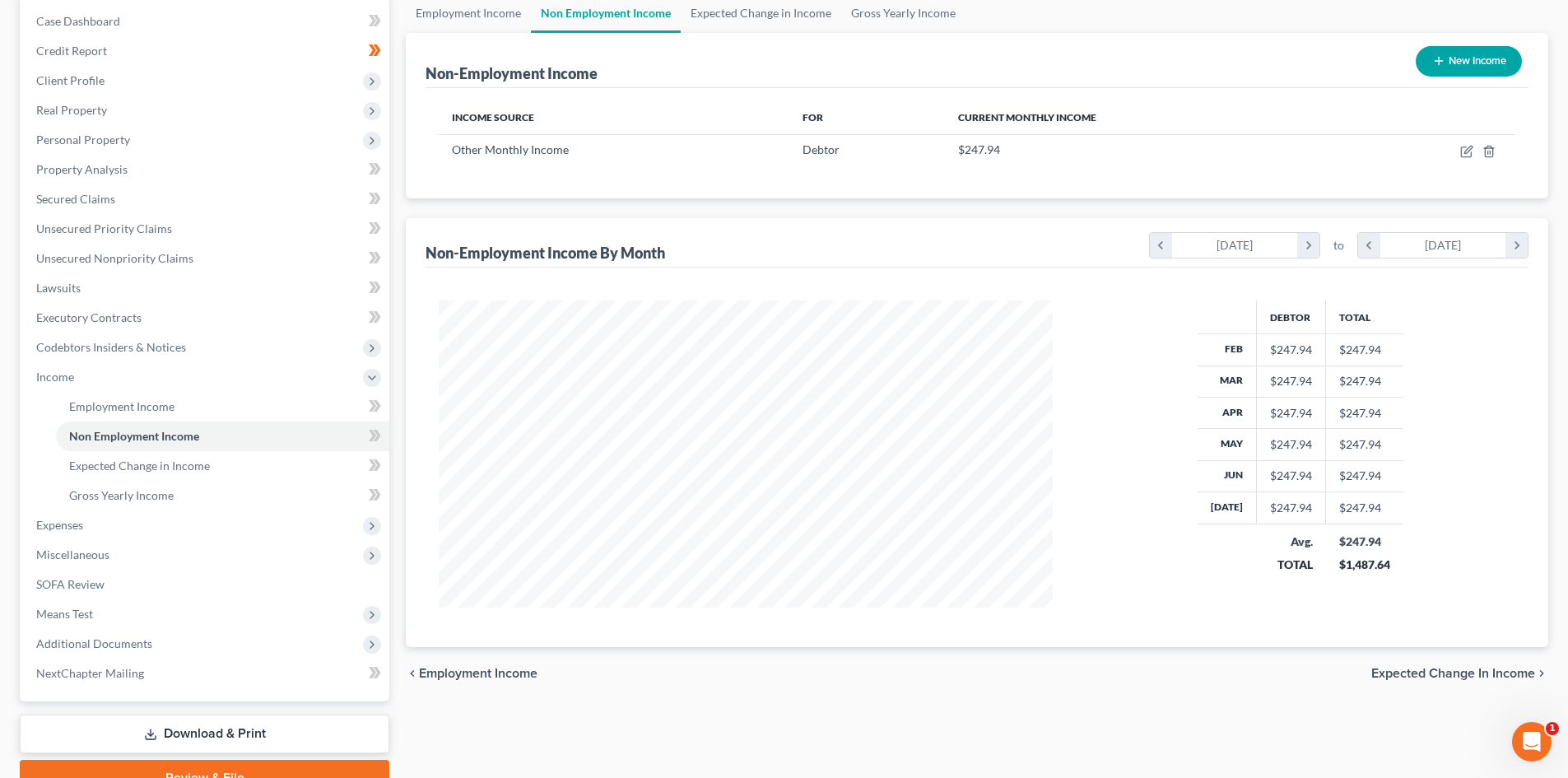
scroll to position [822890, 822217]
click at [124, 461] on span "Expected Change in Income" at bounding box center [140, 466] width 141 height 14
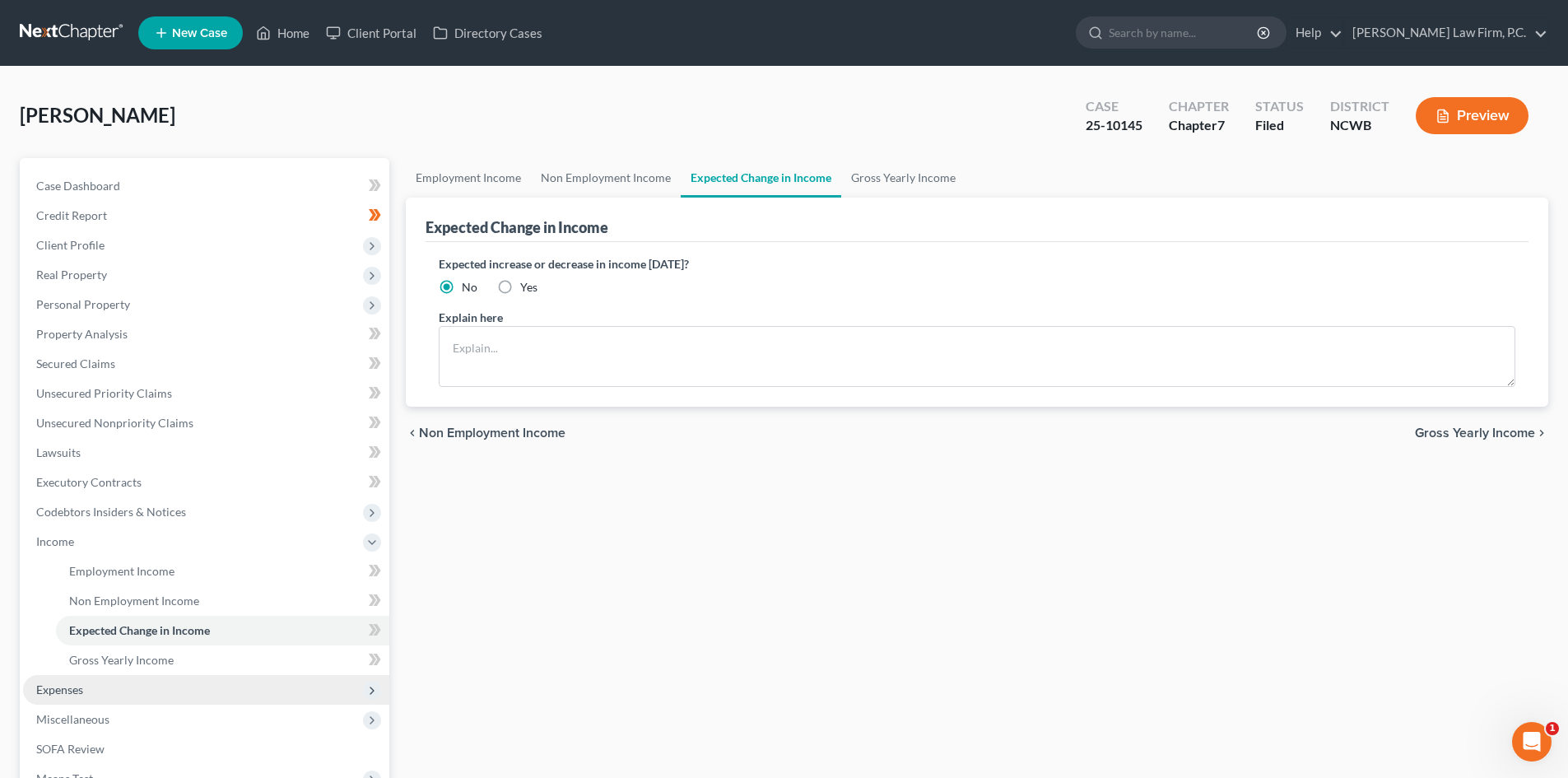
click at [69, 679] on span "Expenses" at bounding box center [207, 690] width 366 height 30
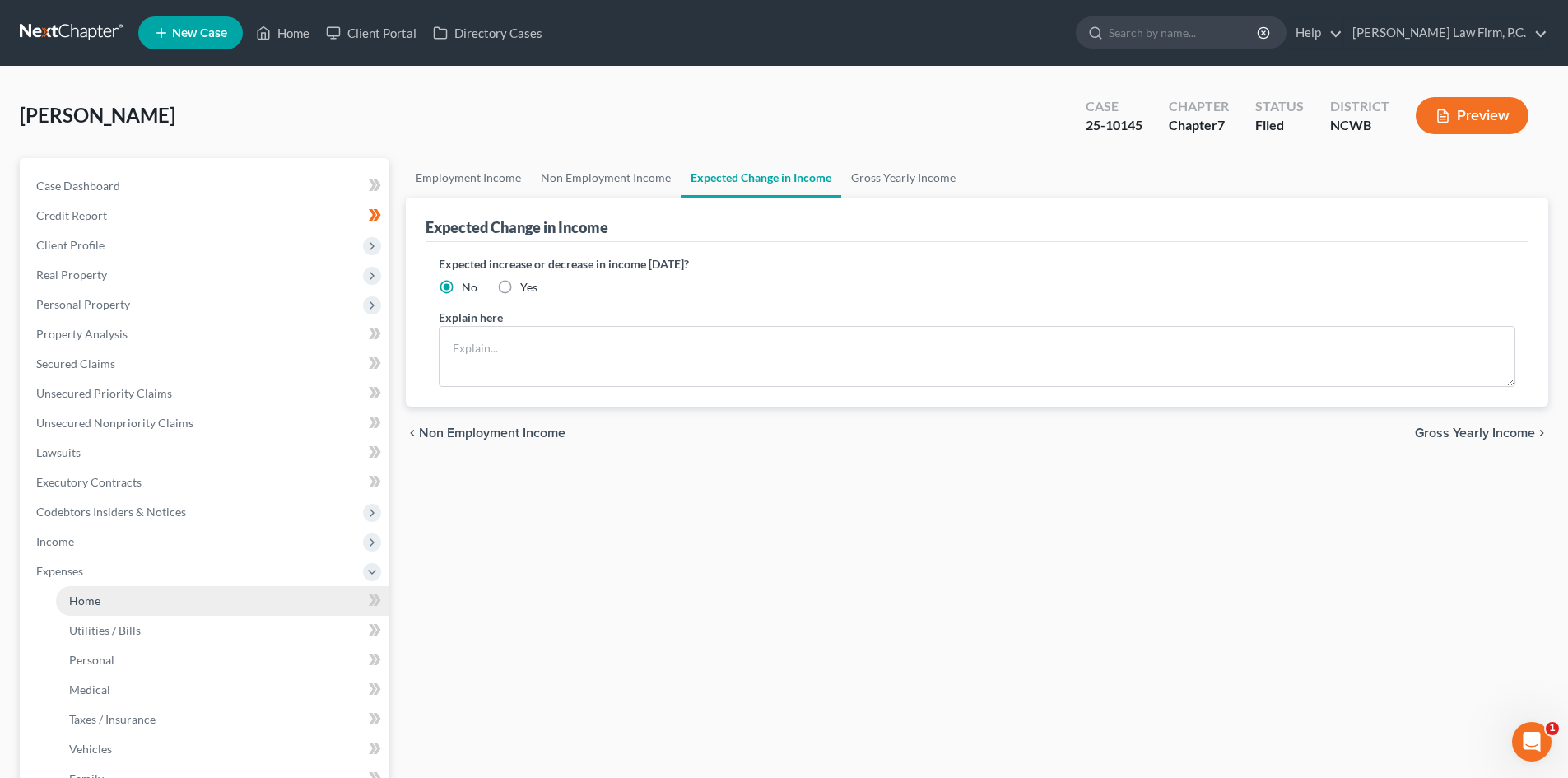
click at [132, 605] on link "Home" at bounding box center [222, 600] width 333 height 30
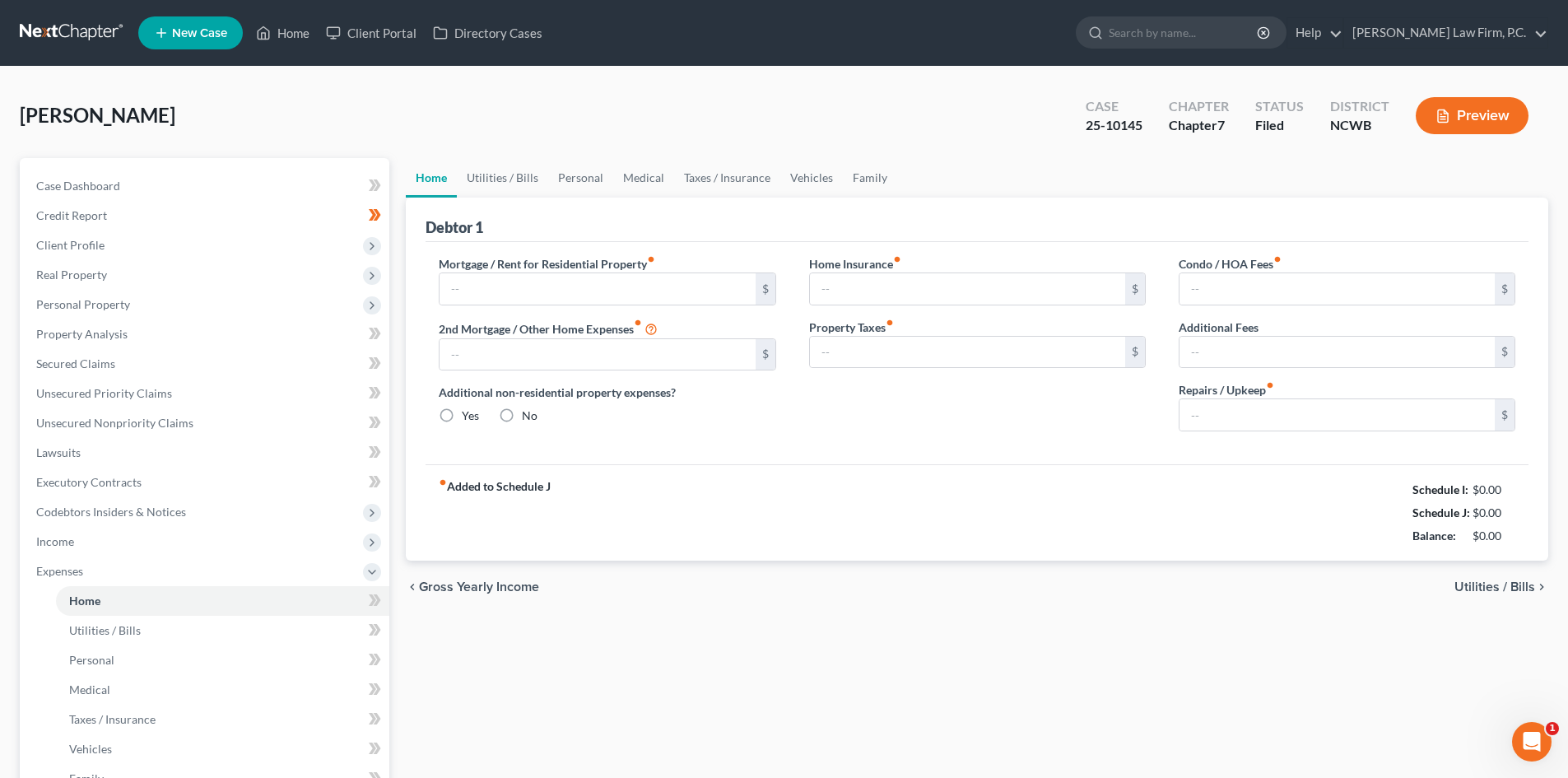
type input "3,088.89"
type input "0.00"
radio input "true"
type input "0.00"
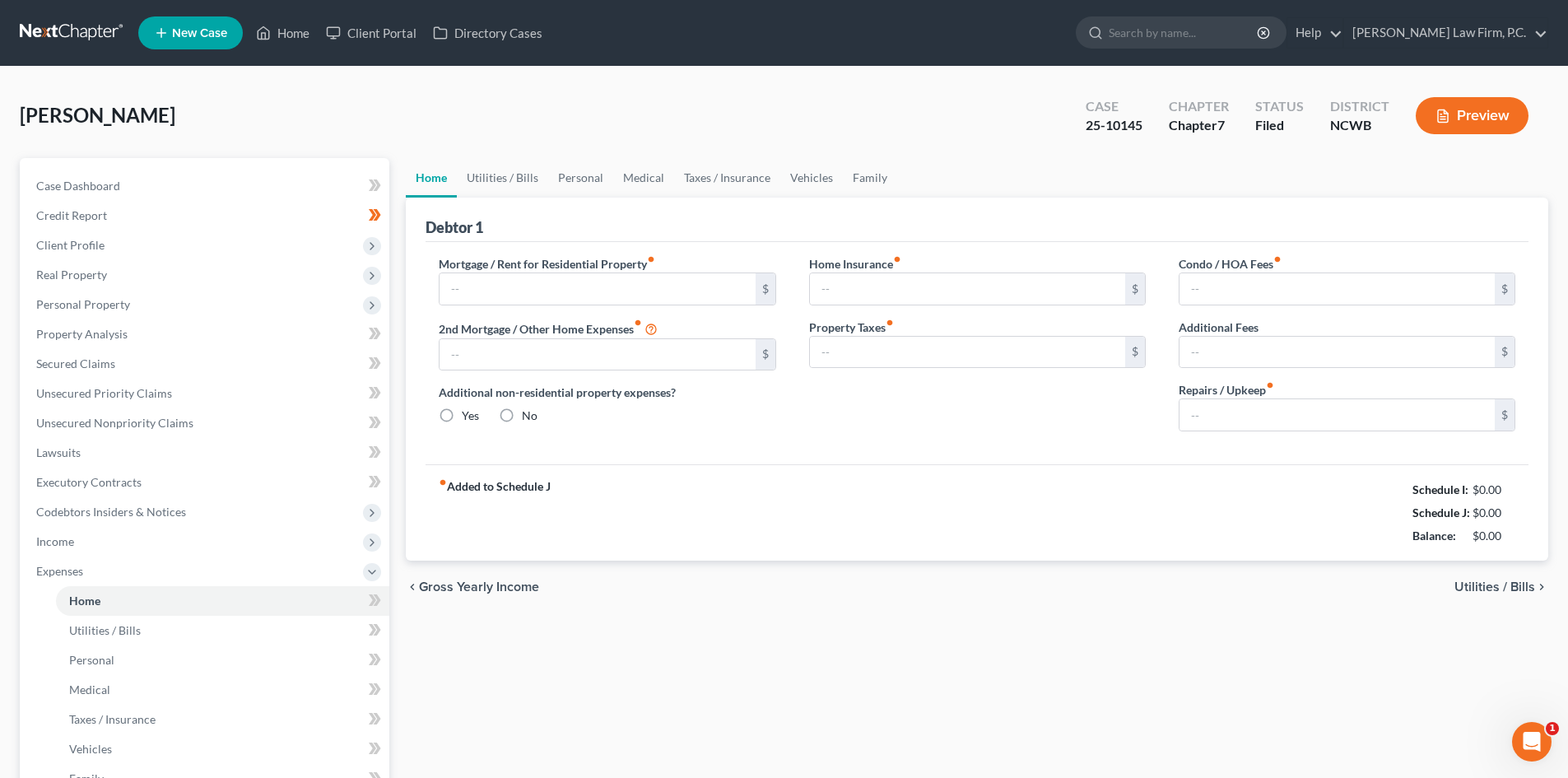
type input "0.00"
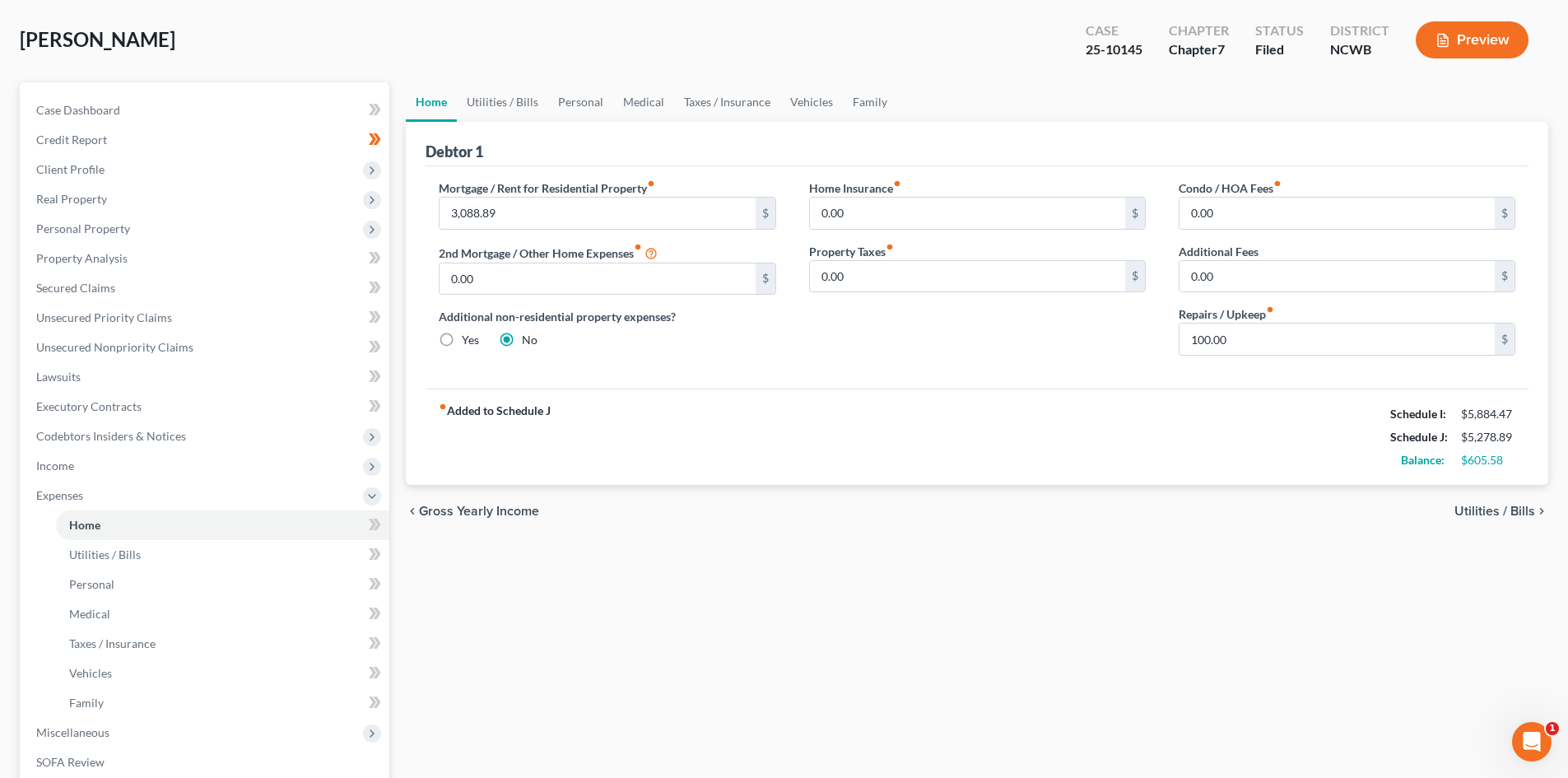
scroll to position [82, 0]
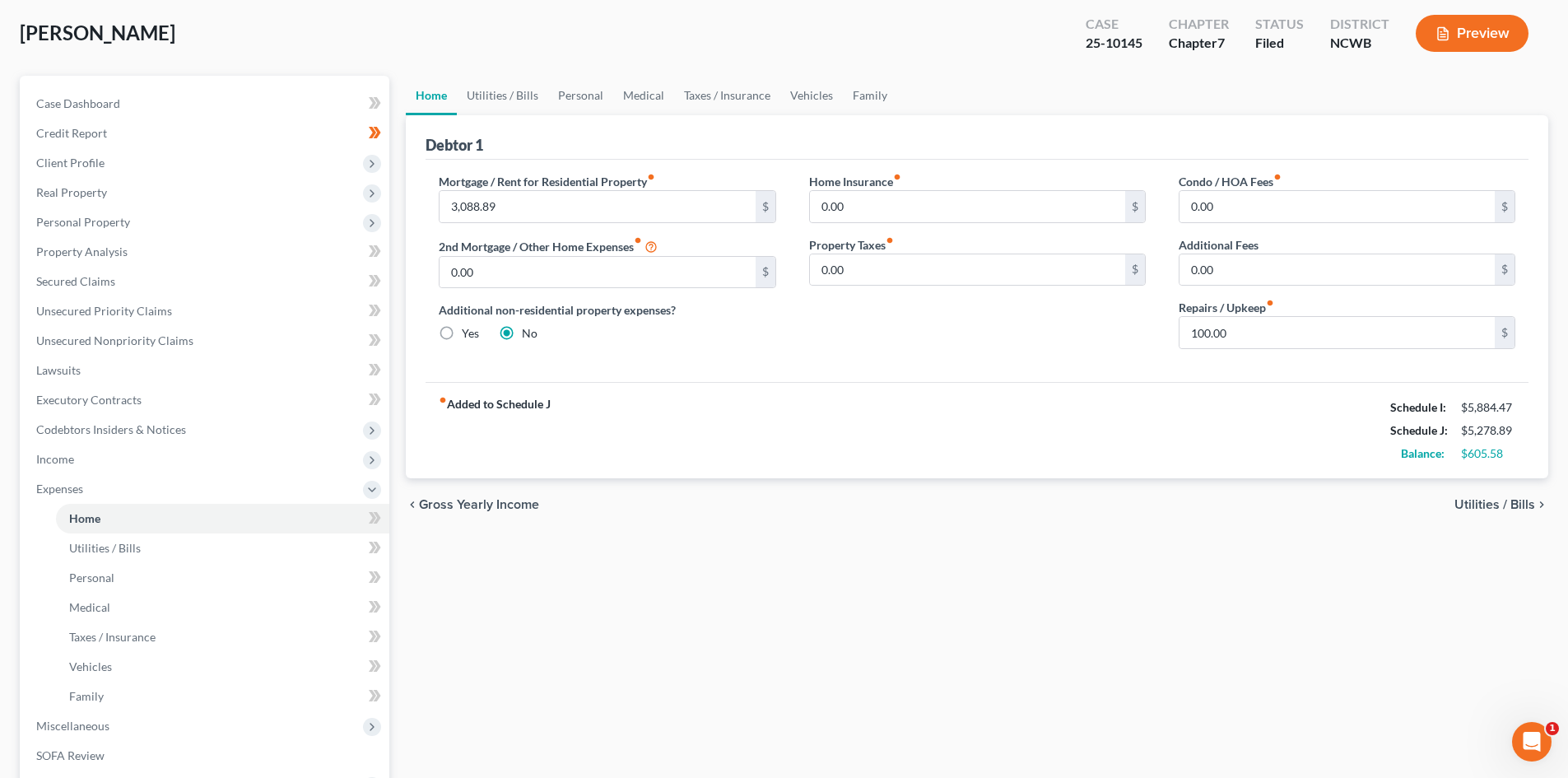
click at [1348, 315] on div "Repairs / Upkeep fiber_manual_record 100.00 $" at bounding box center [1346, 324] width 337 height 51
click at [1327, 332] on input "100.00" at bounding box center [1336, 332] width 315 height 32
type input "1"
type input "200"
click at [1356, 373] on div "Mortgage / Rent for Residential Property fiber_manual_record 3,088.89 $ 2nd Mor…" at bounding box center [977, 271] width 1102 height 222
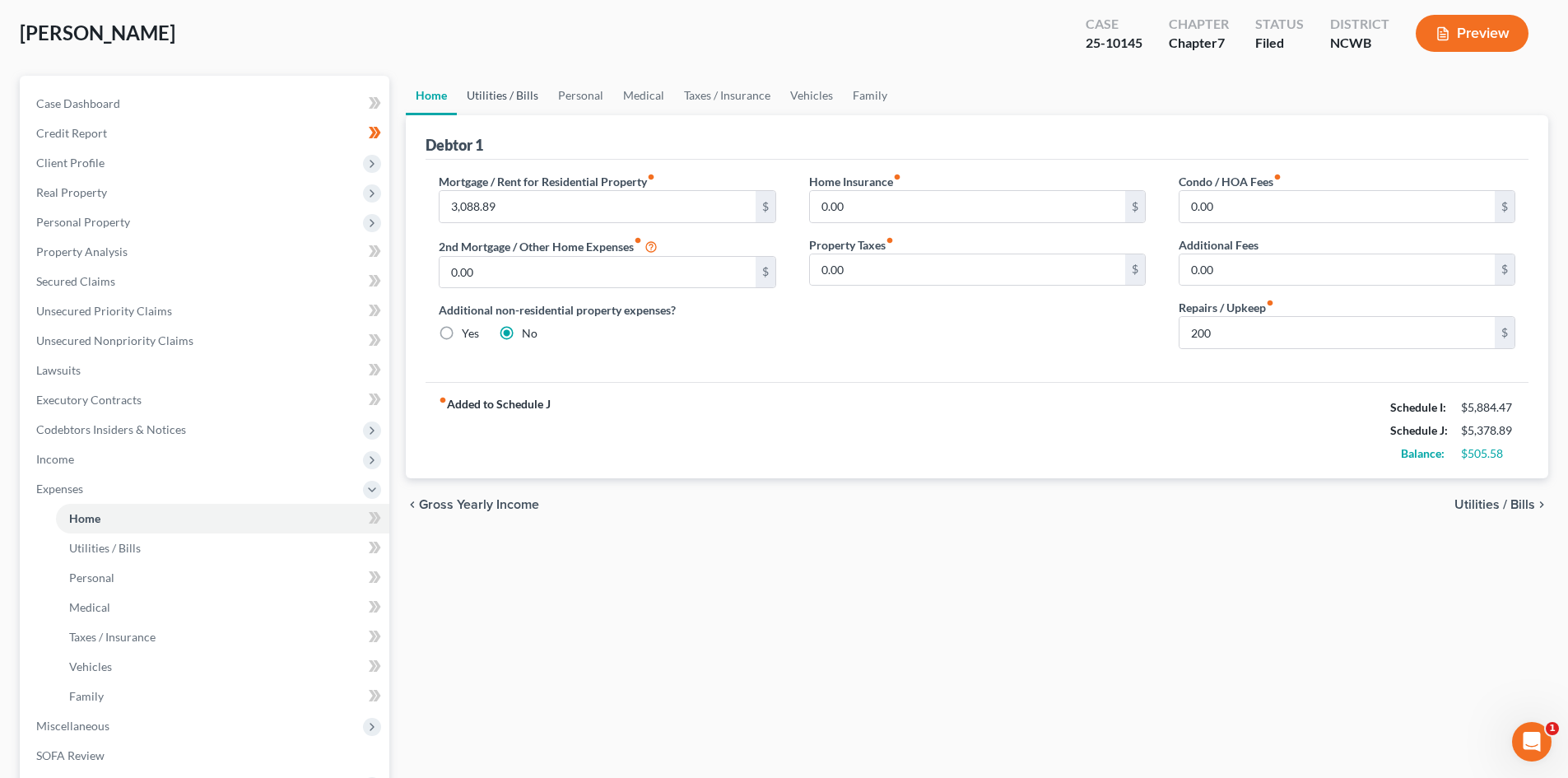
click at [509, 100] on link "Utilities / Bills" at bounding box center [502, 96] width 91 height 40
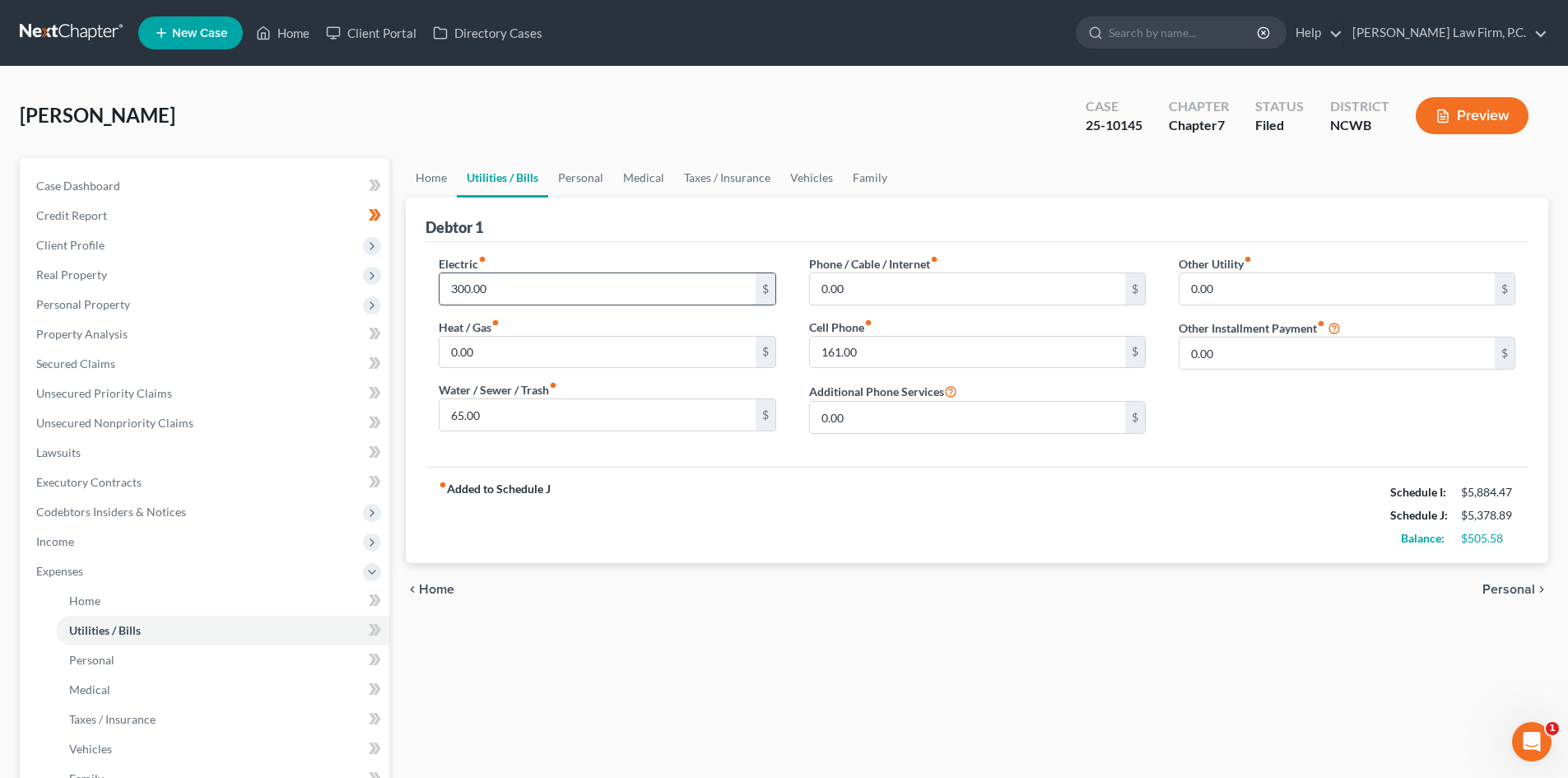
click at [665, 302] on input "300.00" at bounding box center [596, 289] width 315 height 32
click at [576, 282] on input "300.00" at bounding box center [596, 289] width 315 height 32
click at [545, 285] on input "300.00" at bounding box center [596, 289] width 315 height 32
click at [545, 282] on input "300.00" at bounding box center [596, 289] width 315 height 32
drag, startPoint x: 555, startPoint y: 282, endPoint x: 438, endPoint y: 274, distance: 117.3
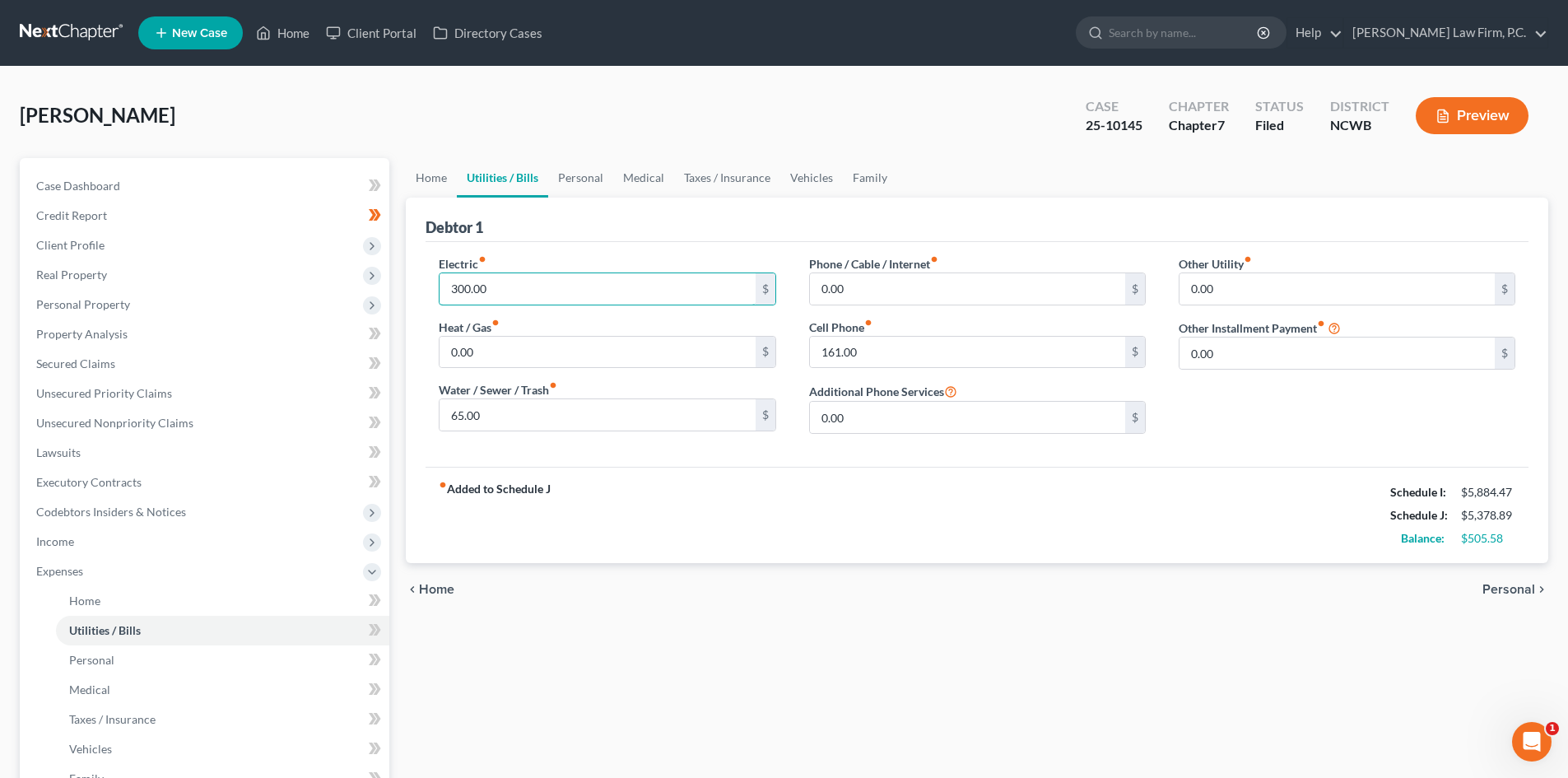
click at [438, 274] on div "Electric fiber_manual_record 300.00 $ Heat / Gas fiber_manual_record 0.00 $ Wat…" at bounding box center [607, 351] width 370 height 192
type input "275"
click at [546, 415] on input "65.00" at bounding box center [596, 414] width 315 height 32
click at [582, 412] on input "115.00" at bounding box center [596, 414] width 315 height 32
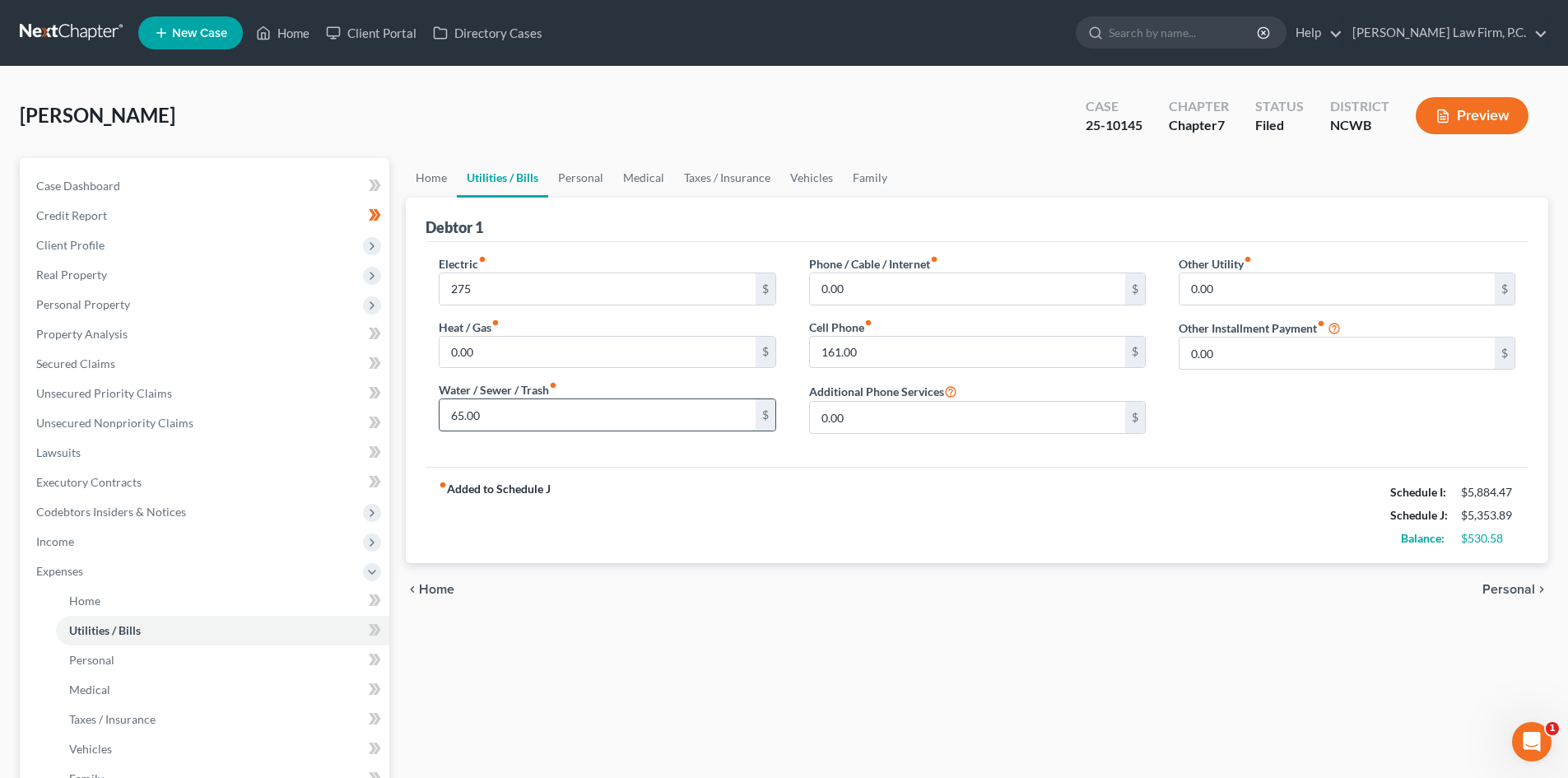
click at [564, 426] on input "65.00" at bounding box center [596, 414] width 315 height 32
drag, startPoint x: 564, startPoint y: 422, endPoint x: 453, endPoint y: 431, distance: 111.4
click at [453, 431] on input "65.00" at bounding box center [596, 414] width 315 height 32
type input "100"
click at [1351, 409] on div "Other Utility fiber_manual_record 0.00 $ Other Installment Payment fiber_manual…" at bounding box center [1347, 351] width 370 height 192
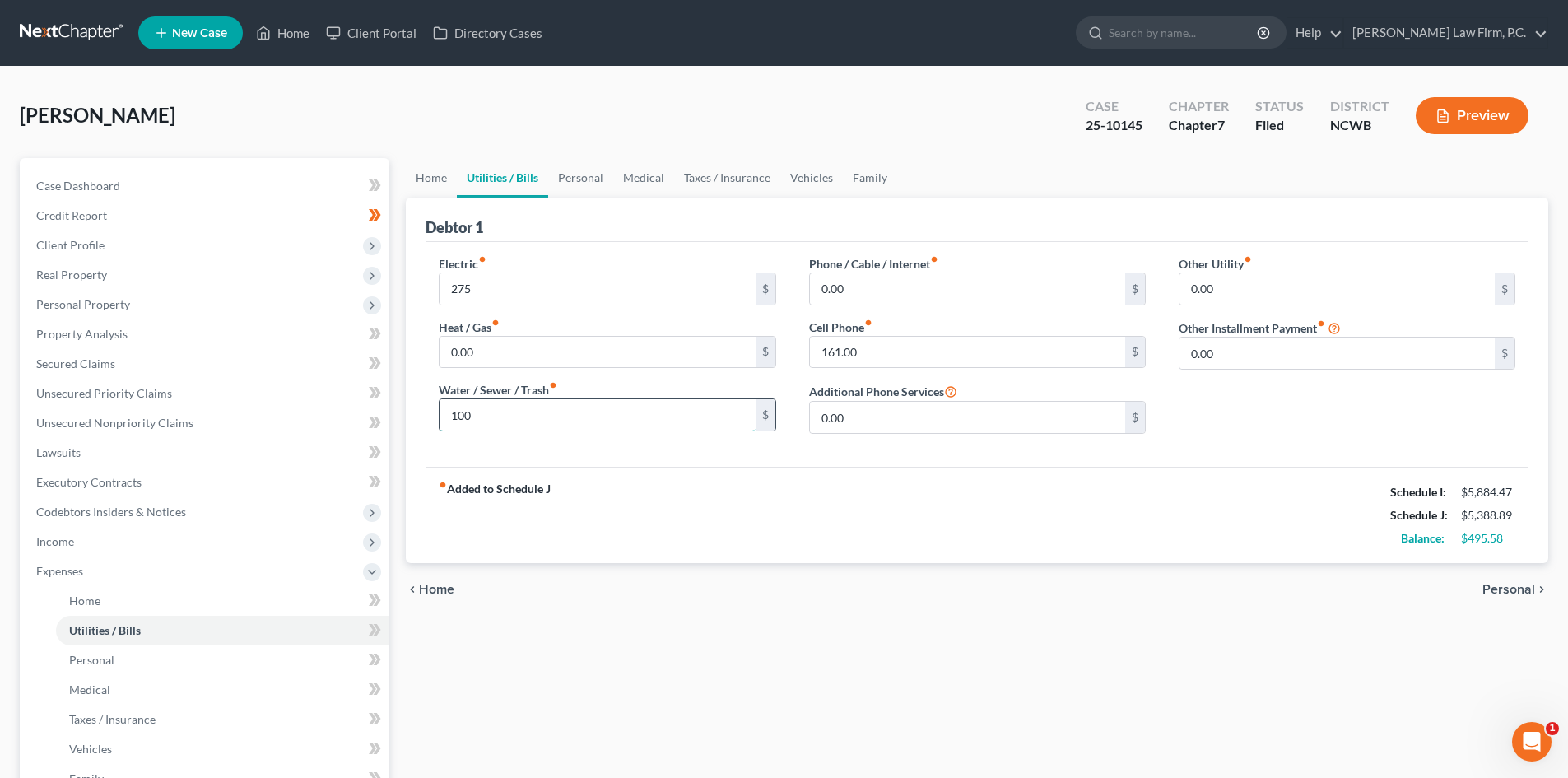
click at [540, 421] on input "100" at bounding box center [596, 414] width 315 height 32
click at [566, 396] on div "Water / Sewer / Trash fiber_manual_record 100 $" at bounding box center [606, 406] width 337 height 51
click at [928, 282] on input "0.00" at bounding box center [966, 289] width 315 height 32
click at [590, 181] on link "Personal" at bounding box center [580, 178] width 65 height 40
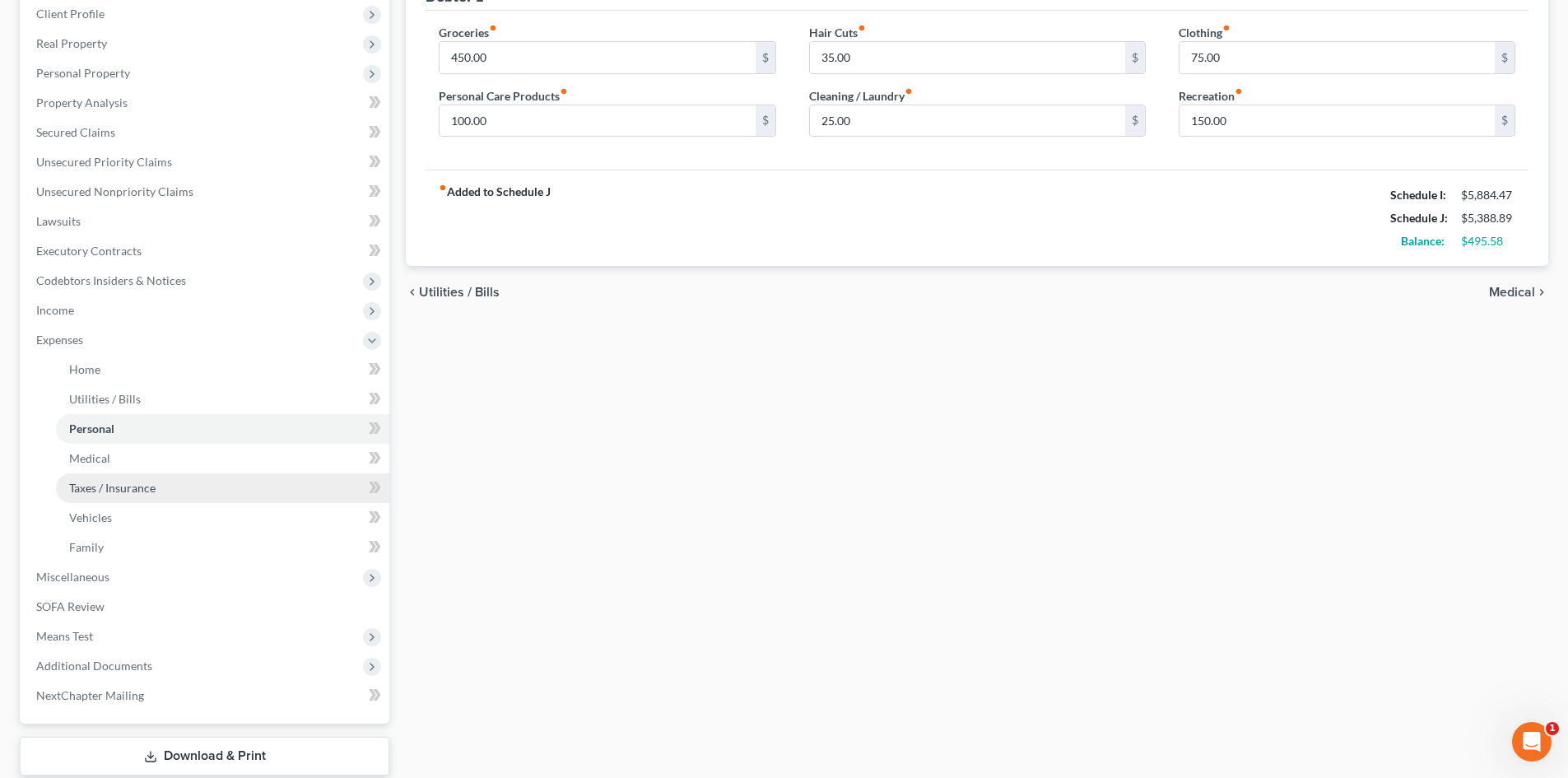
scroll to position [329, 0]
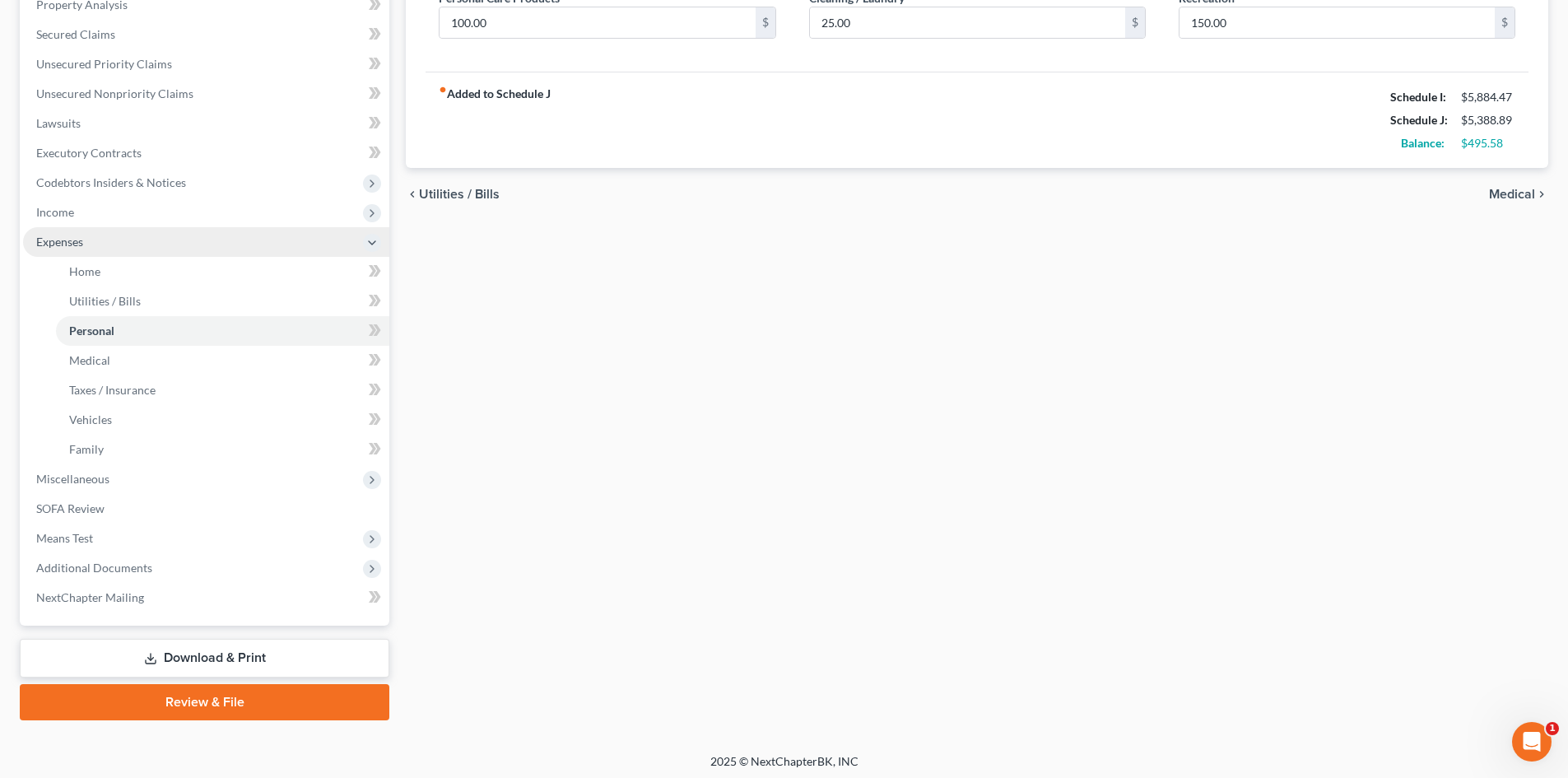
click at [120, 245] on span "Expenses" at bounding box center [207, 242] width 366 height 30
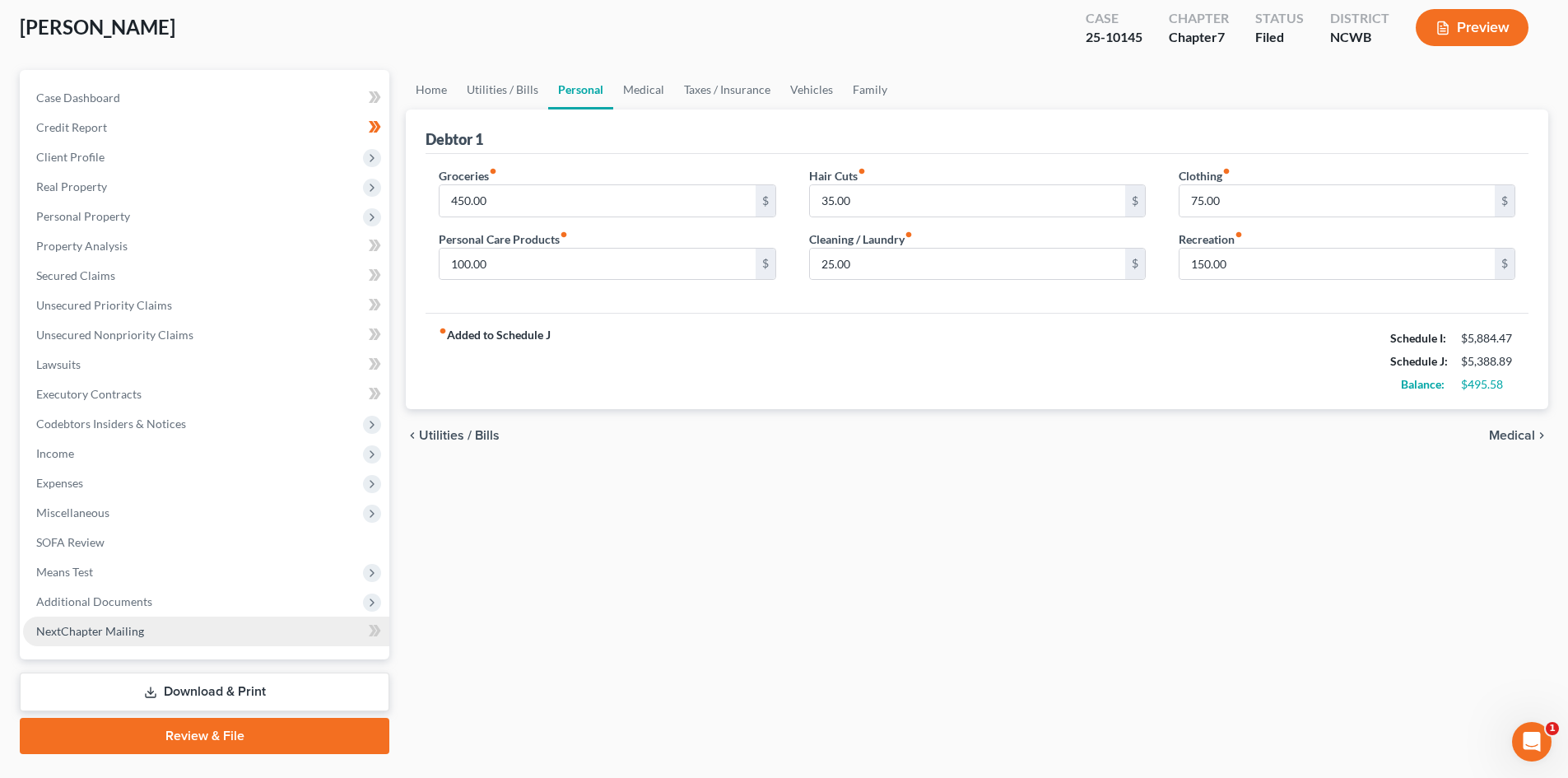
scroll to position [126, 0]
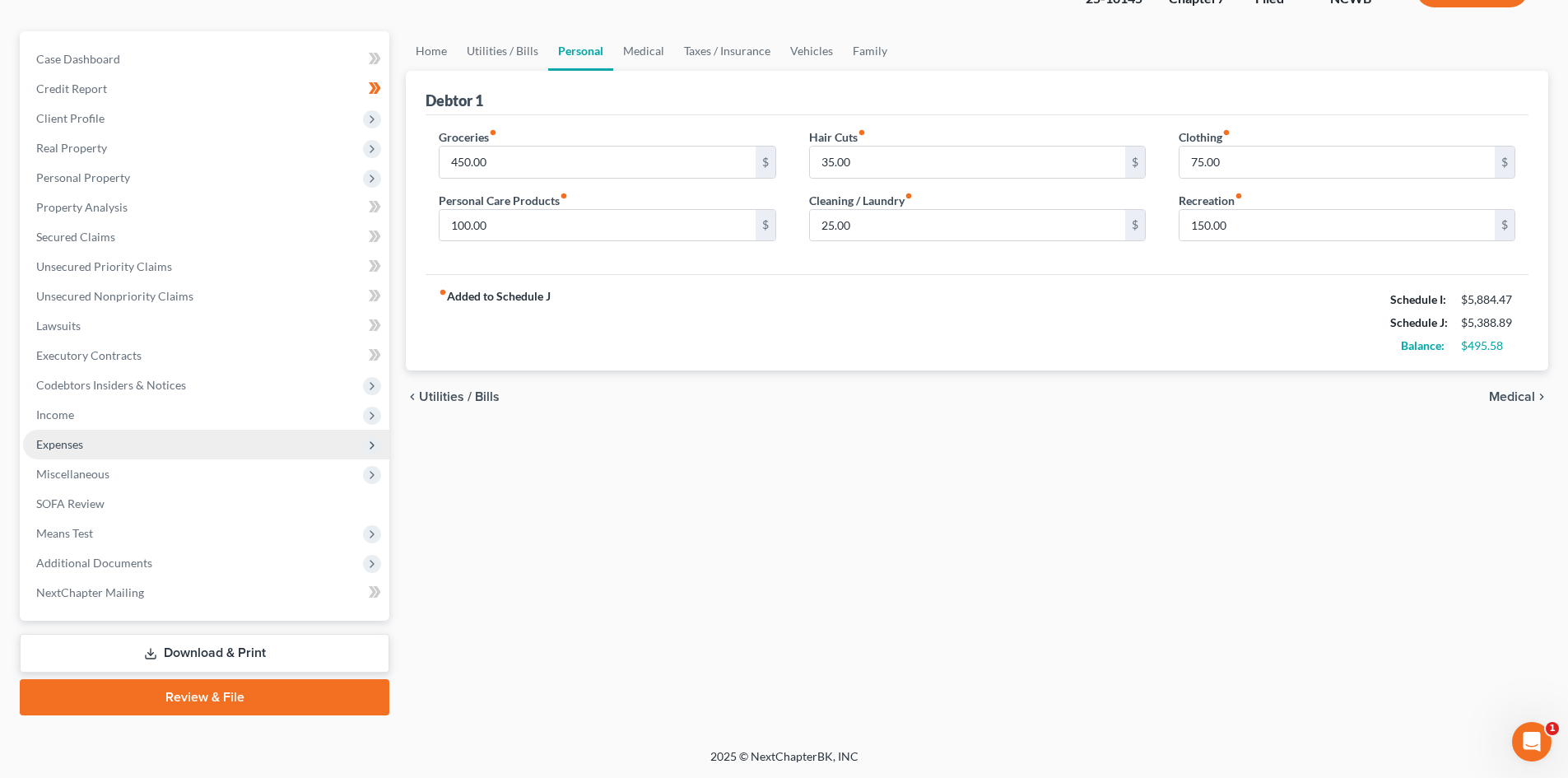
click at [204, 441] on span "Expenses" at bounding box center [207, 444] width 366 height 30
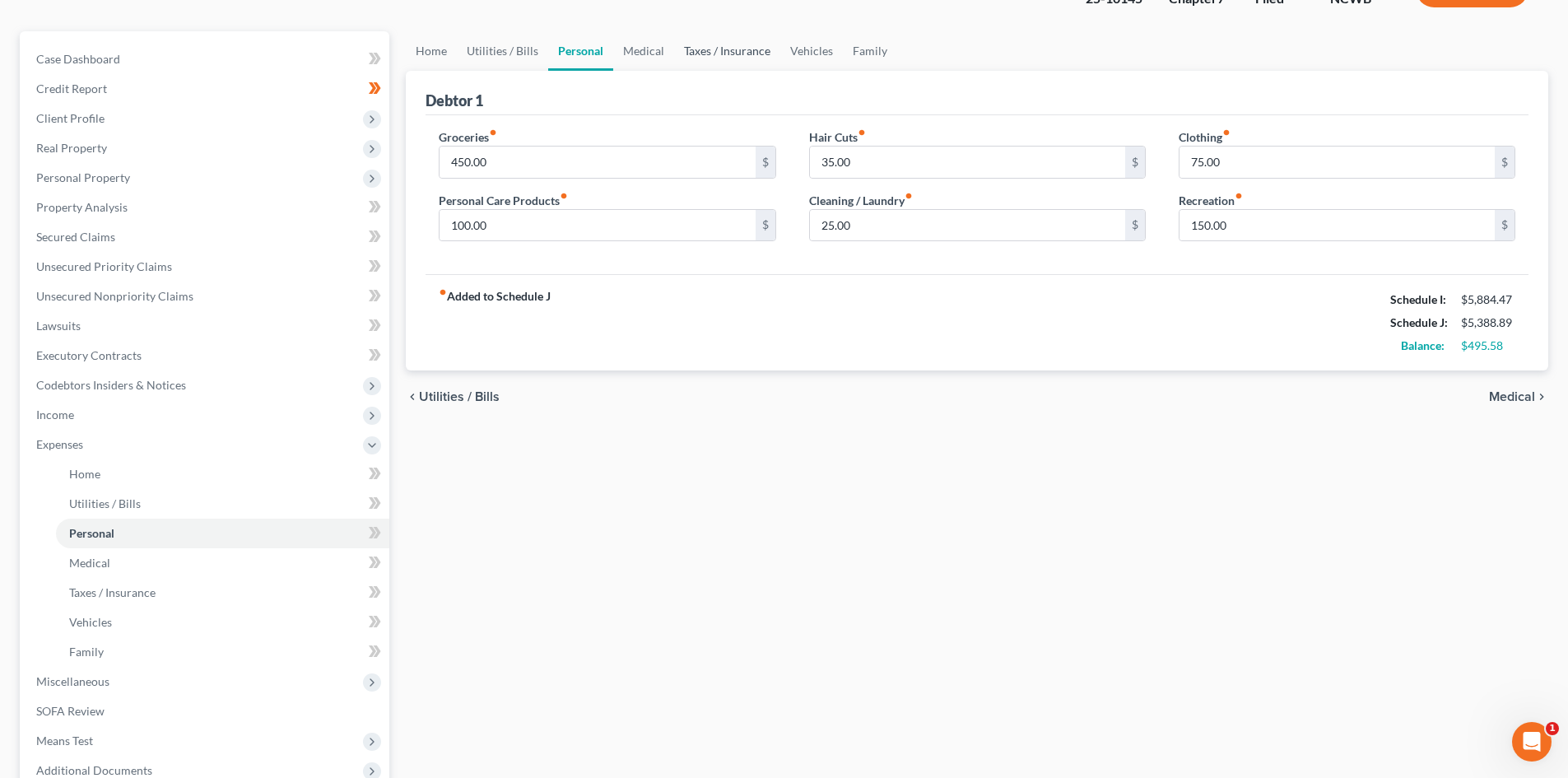
click at [700, 36] on link "Taxes / Insurance" at bounding box center [727, 51] width 106 height 40
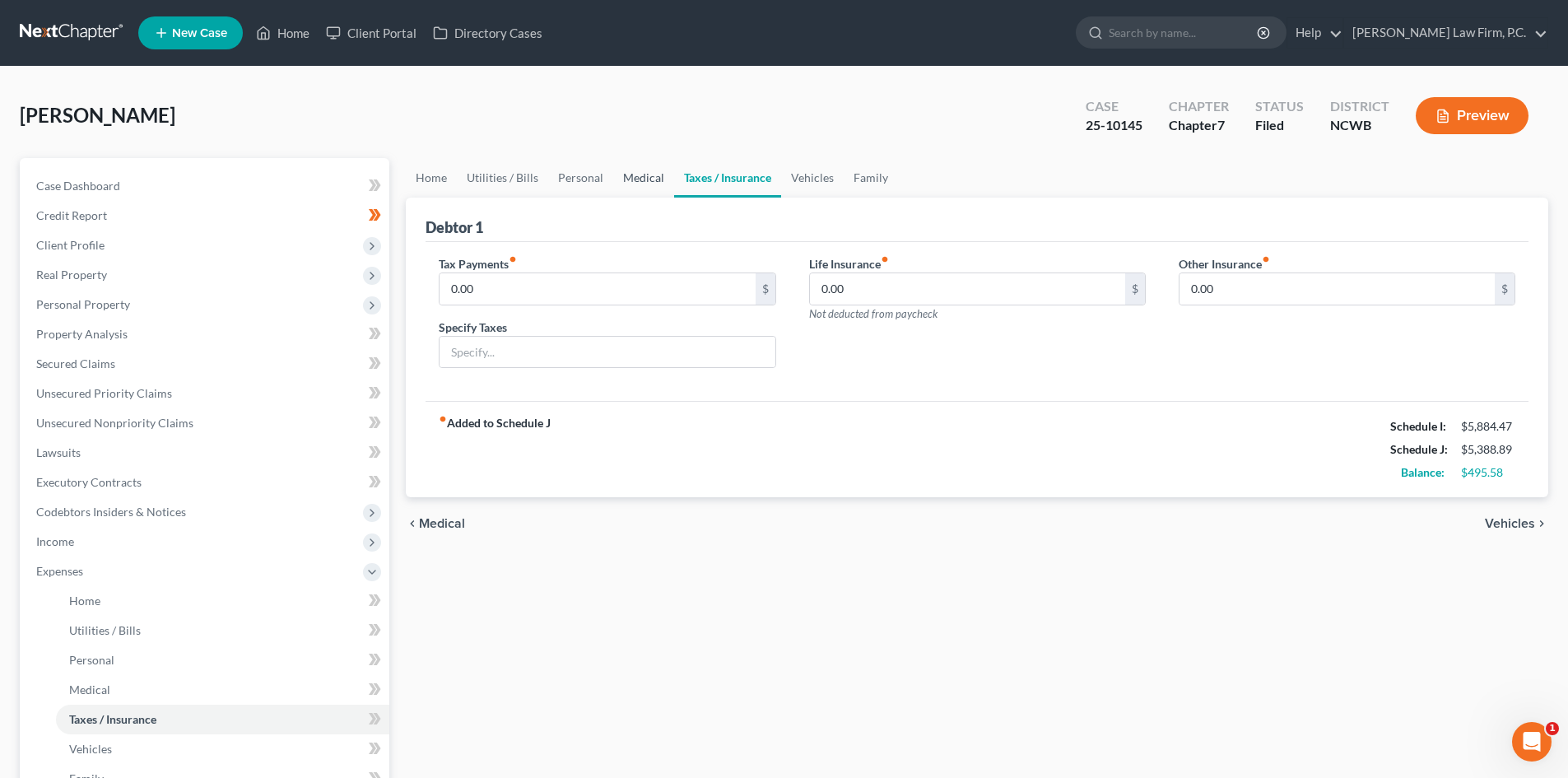
click at [639, 179] on link "Medical" at bounding box center [642, 178] width 60 height 40
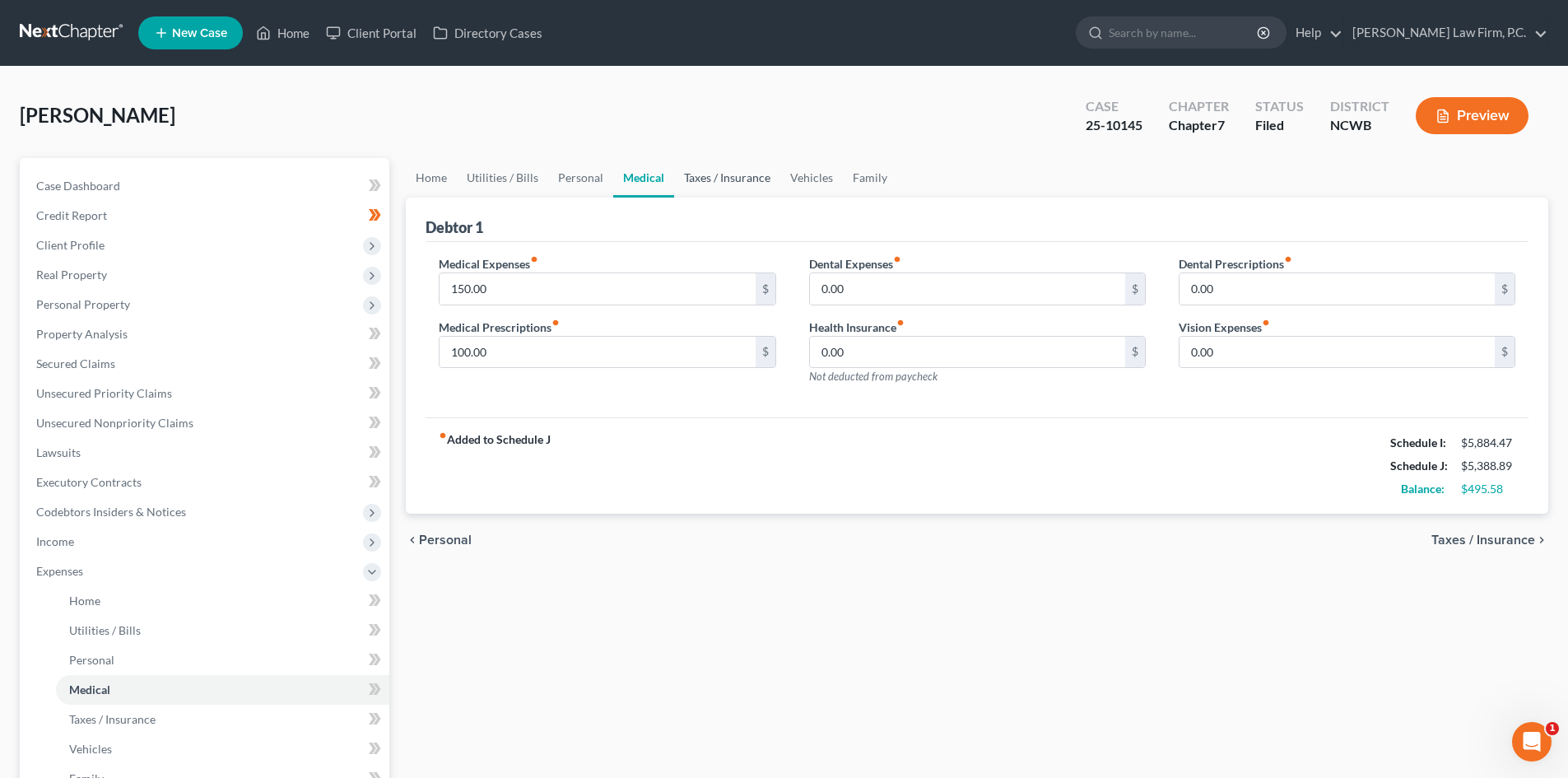
click at [756, 173] on link "Taxes / Insurance" at bounding box center [727, 178] width 106 height 40
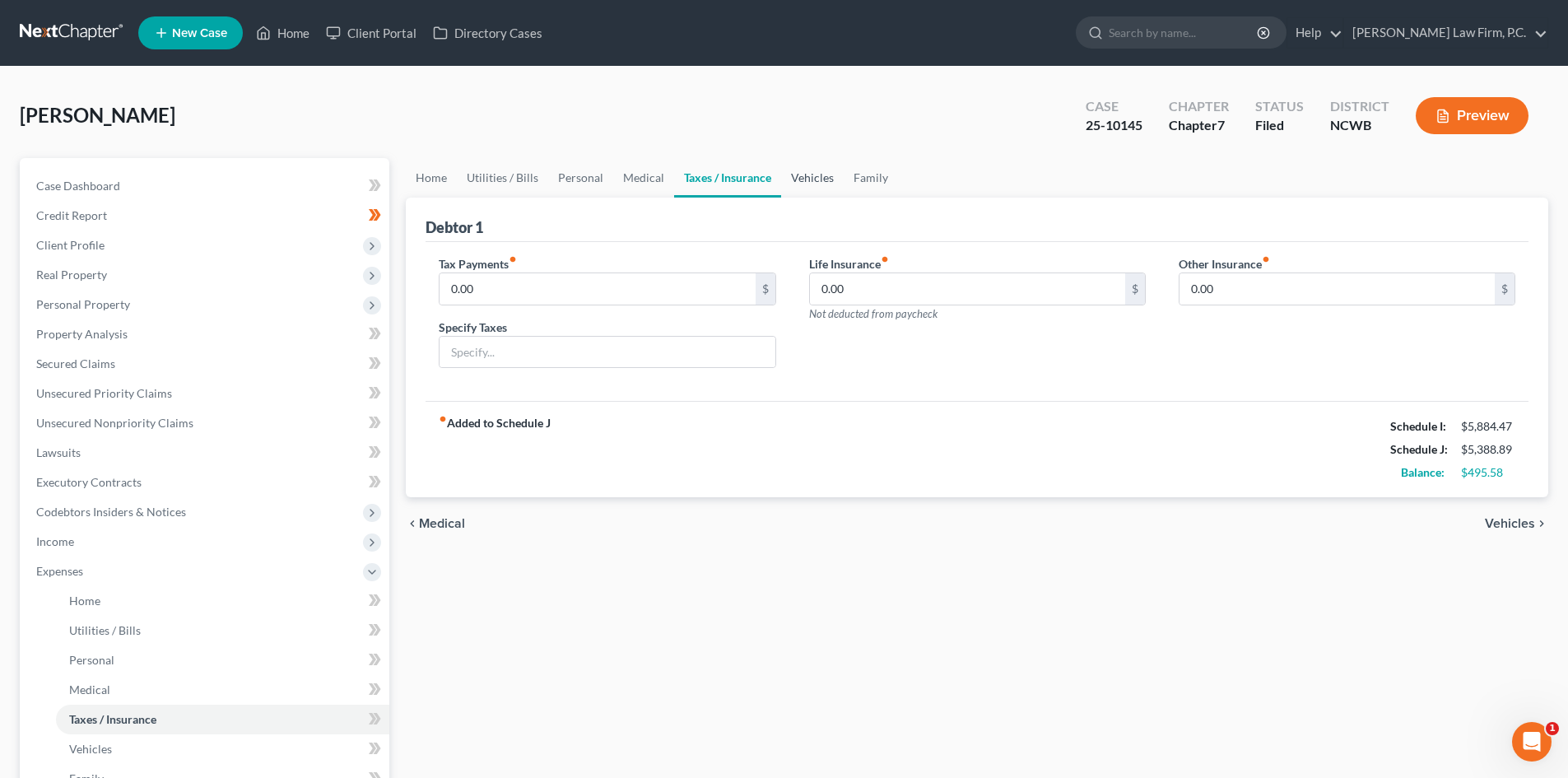
click at [802, 173] on link "Vehicles" at bounding box center [812, 178] width 62 height 40
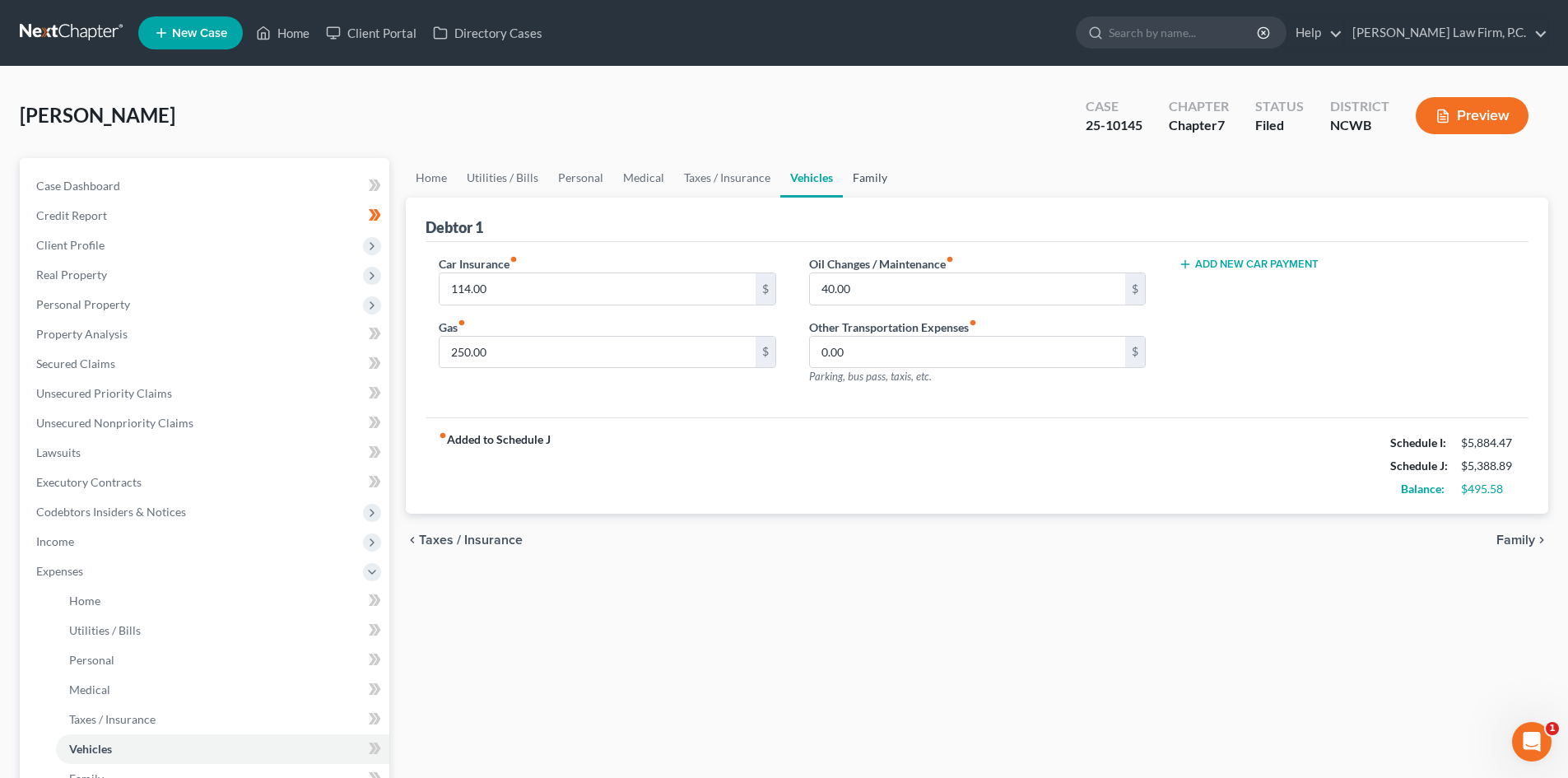
click at [866, 181] on link "Family" at bounding box center [870, 178] width 54 height 40
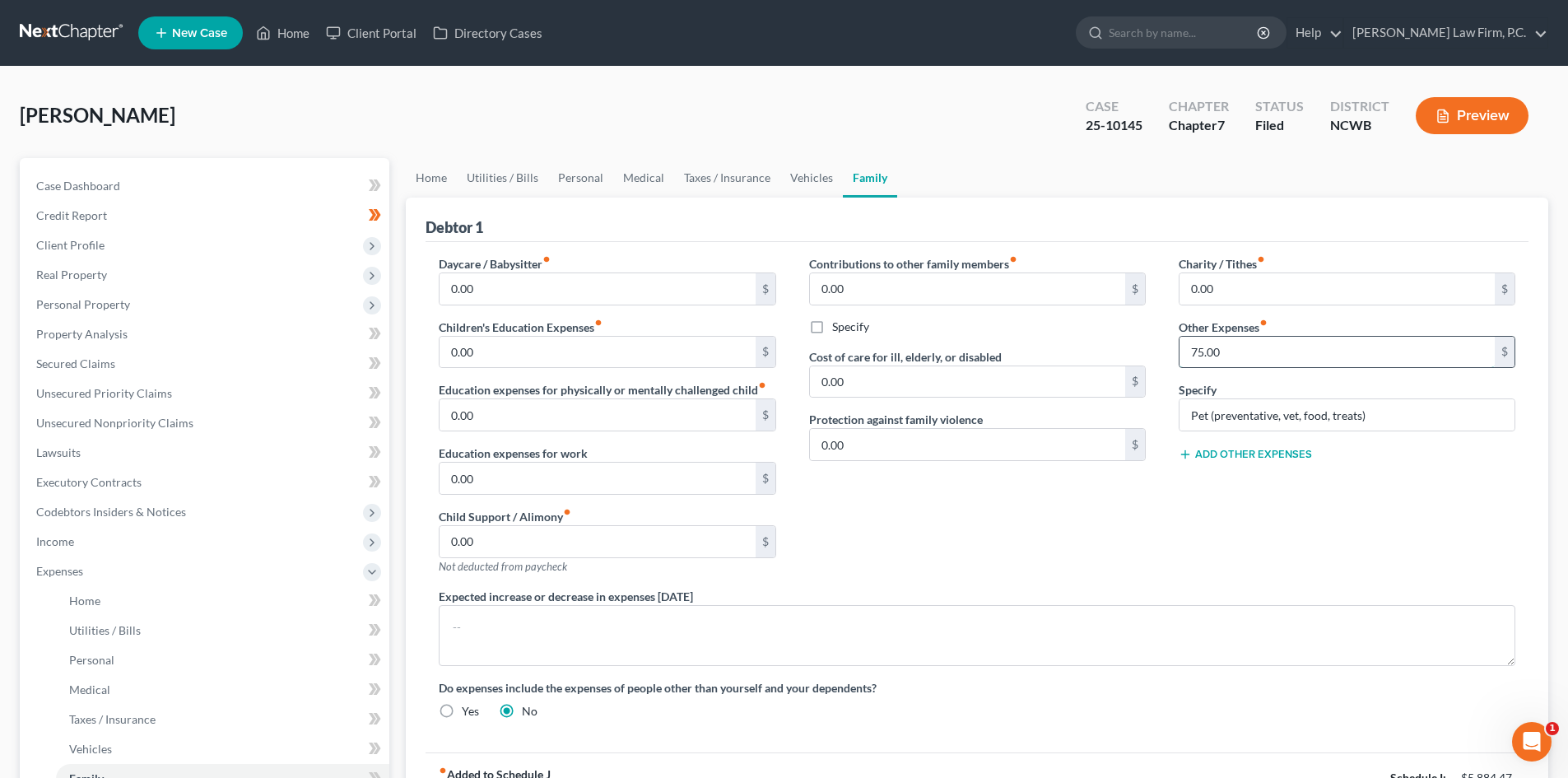
click at [1265, 356] on input "75.00" at bounding box center [1336, 352] width 315 height 32
type input "100.00"
click at [800, 175] on link "Vehicles" at bounding box center [811, 178] width 62 height 40
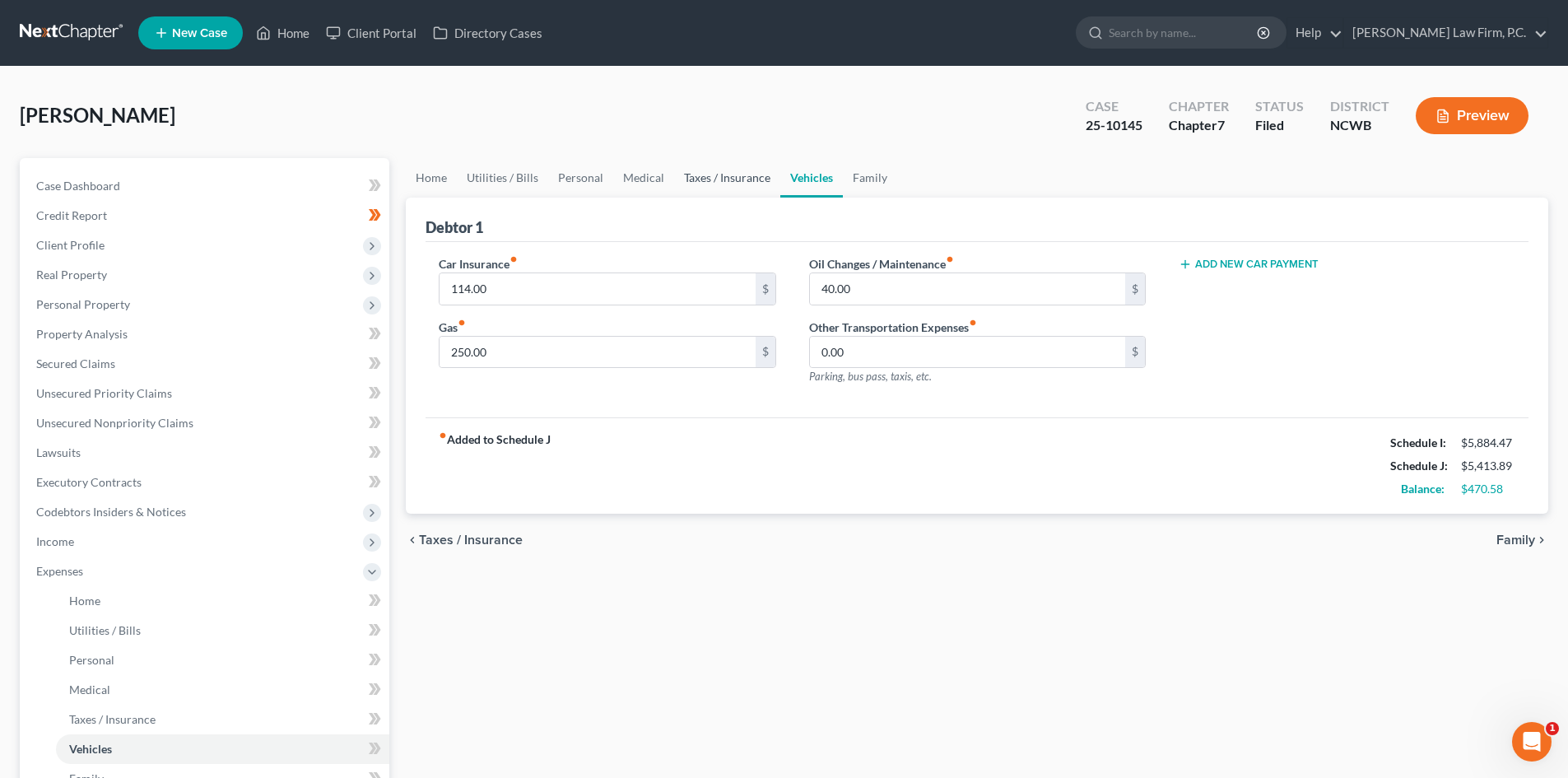
click at [704, 178] on link "Taxes / Insurance" at bounding box center [727, 178] width 106 height 40
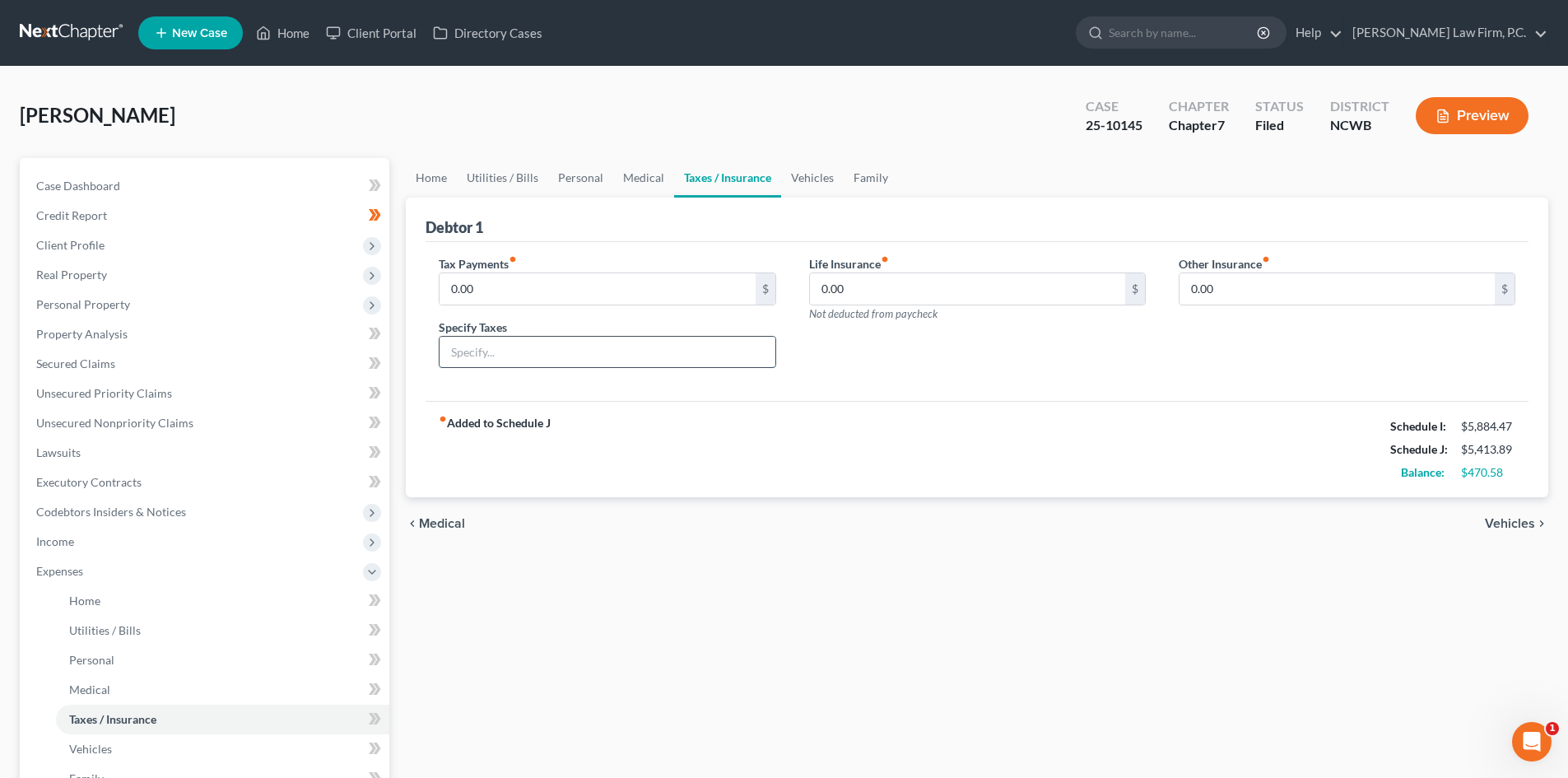
click at [494, 362] on input "text" at bounding box center [606, 352] width 335 height 32
click at [875, 175] on link "Family" at bounding box center [871, 178] width 54 height 40
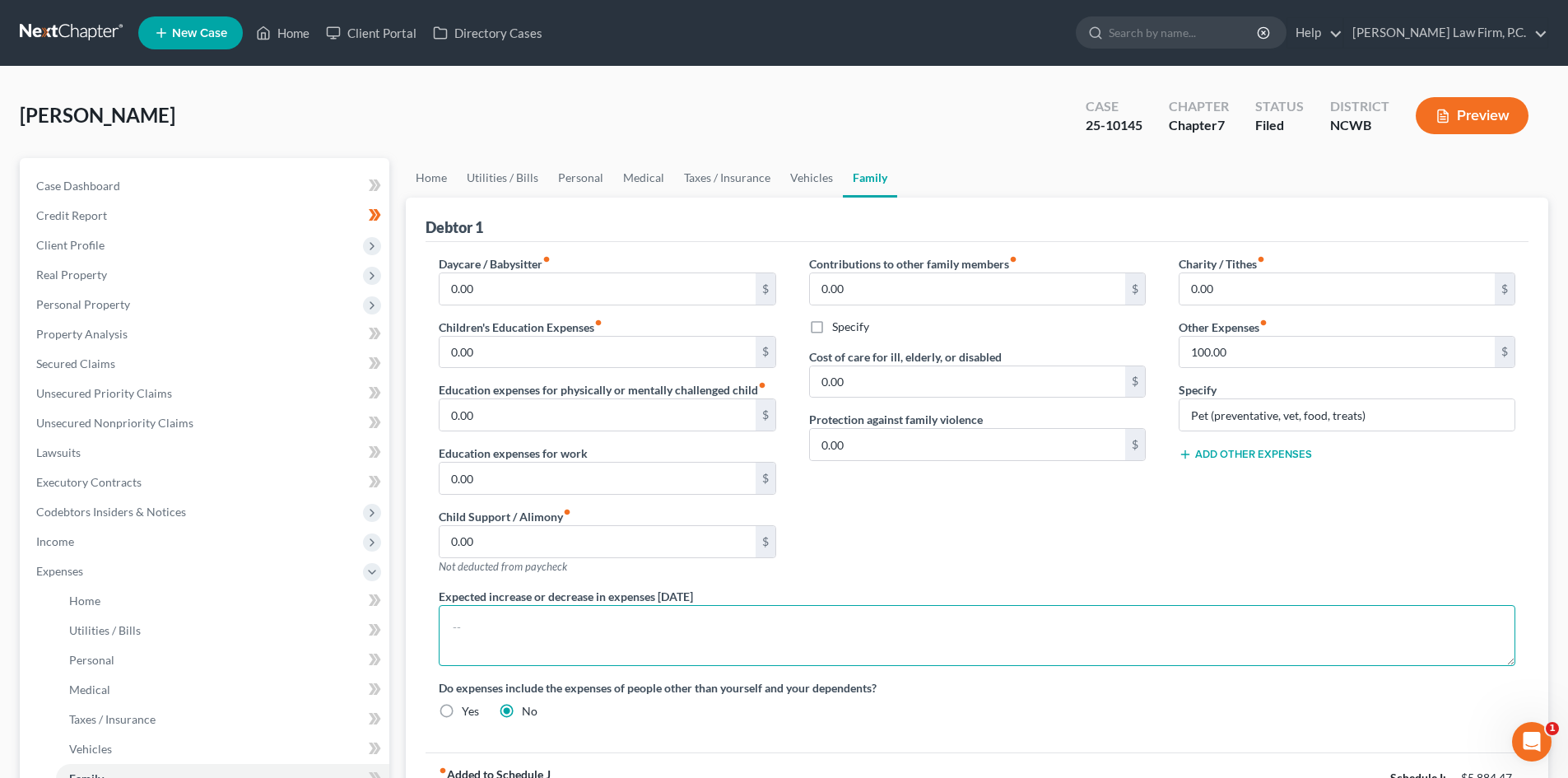
click at [515, 625] on textarea at bounding box center [976, 634] width 1076 height 60
click at [1012, 631] on textarea "Debtor expects to enter into monthly payment arrangements with the Internal Rev…" at bounding box center [976, 634] width 1076 height 60
drag, startPoint x: 1069, startPoint y: 624, endPoint x: 1143, endPoint y: 660, distance: 82.3
click at [1071, 625] on textarea "Debtor expects to enter into monthly payment arrangements with the Internal Rev…" at bounding box center [976, 634] width 1076 height 60
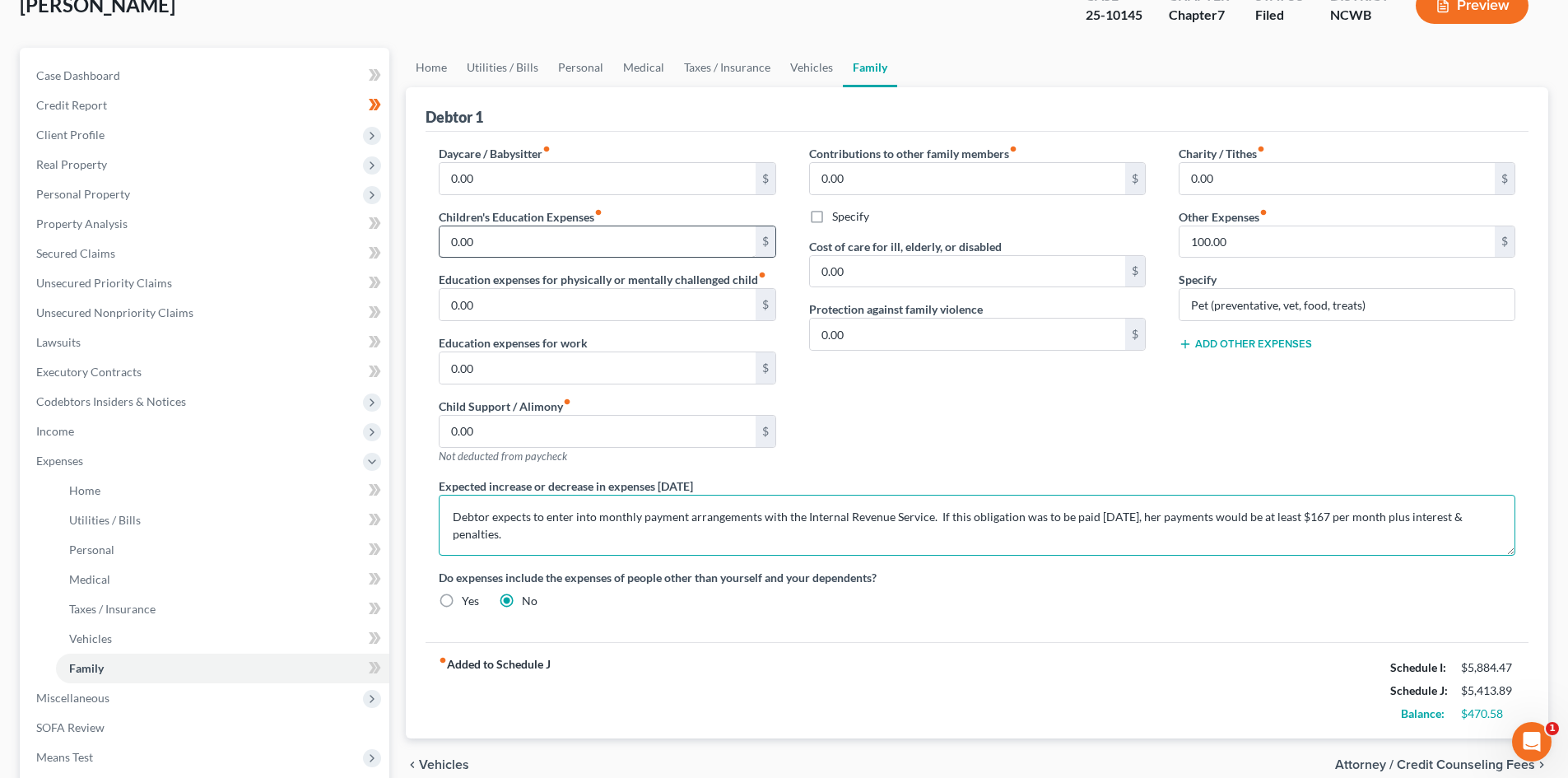
scroll to position [5, 0]
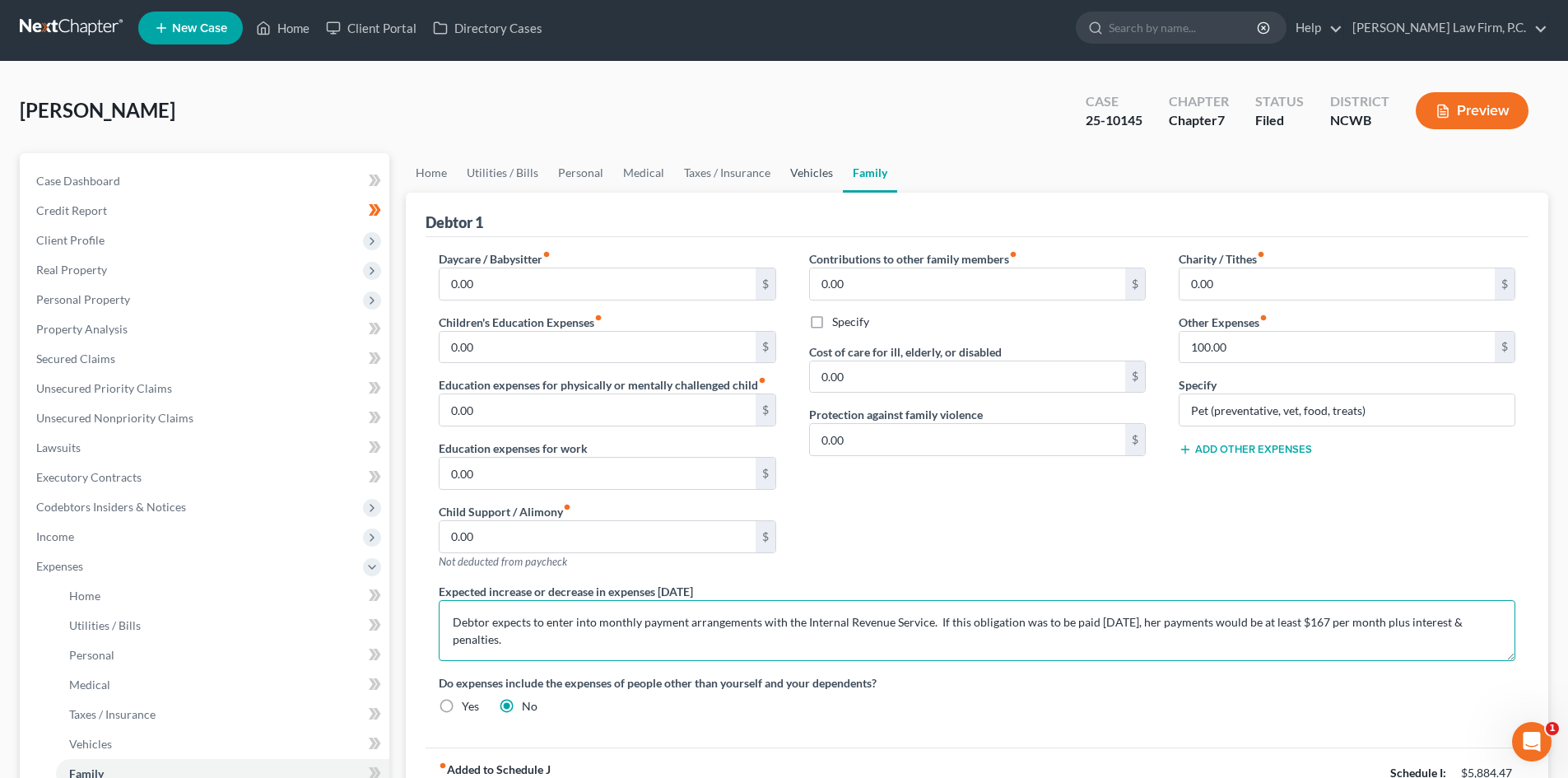
type textarea "Debtor expects to enter into monthly payment arrangements with the Internal Rev…"
click at [793, 164] on link "Vehicles" at bounding box center [811, 173] width 62 height 40
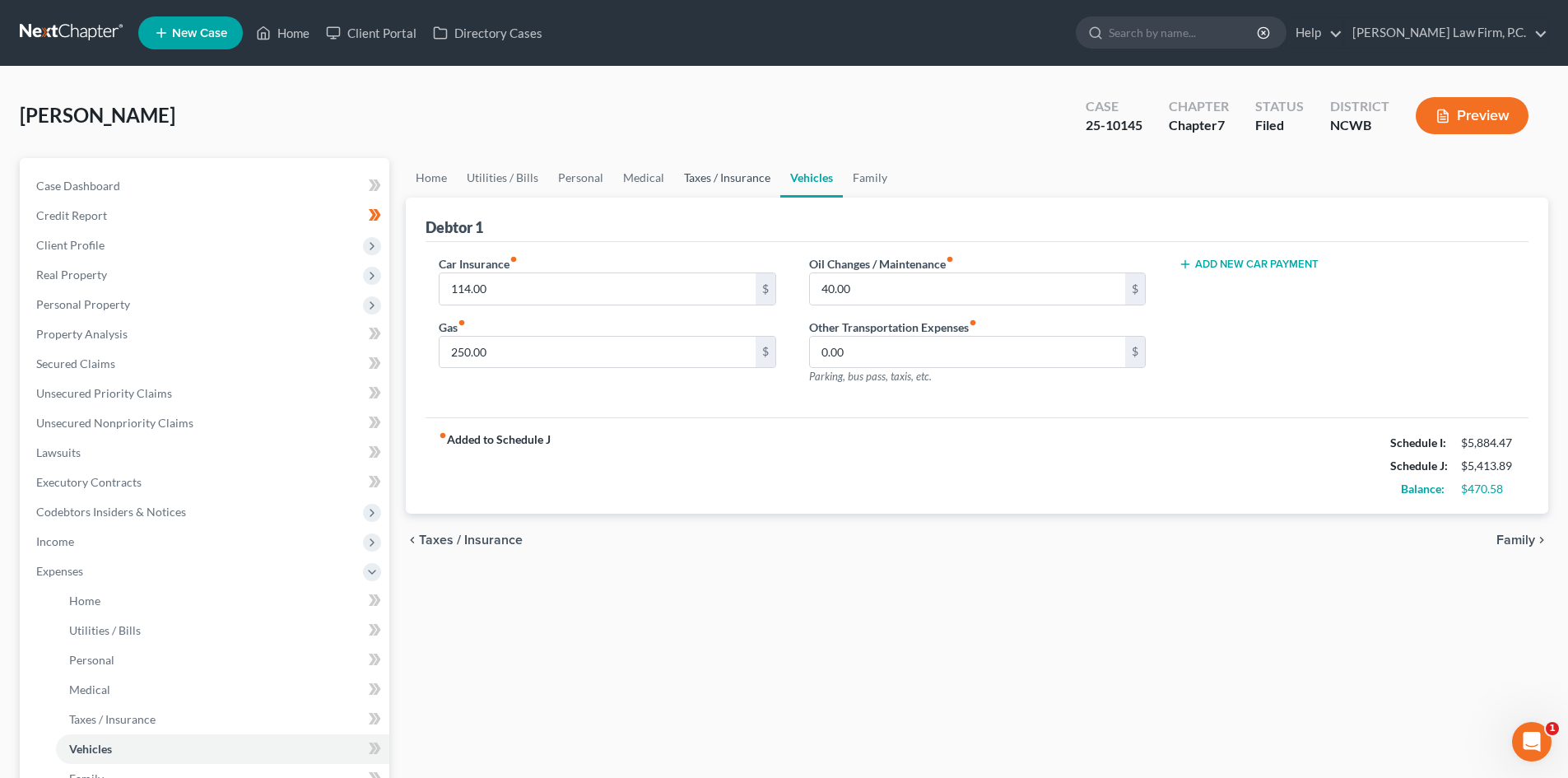
click at [707, 176] on link "Taxes / Insurance" at bounding box center [727, 178] width 106 height 40
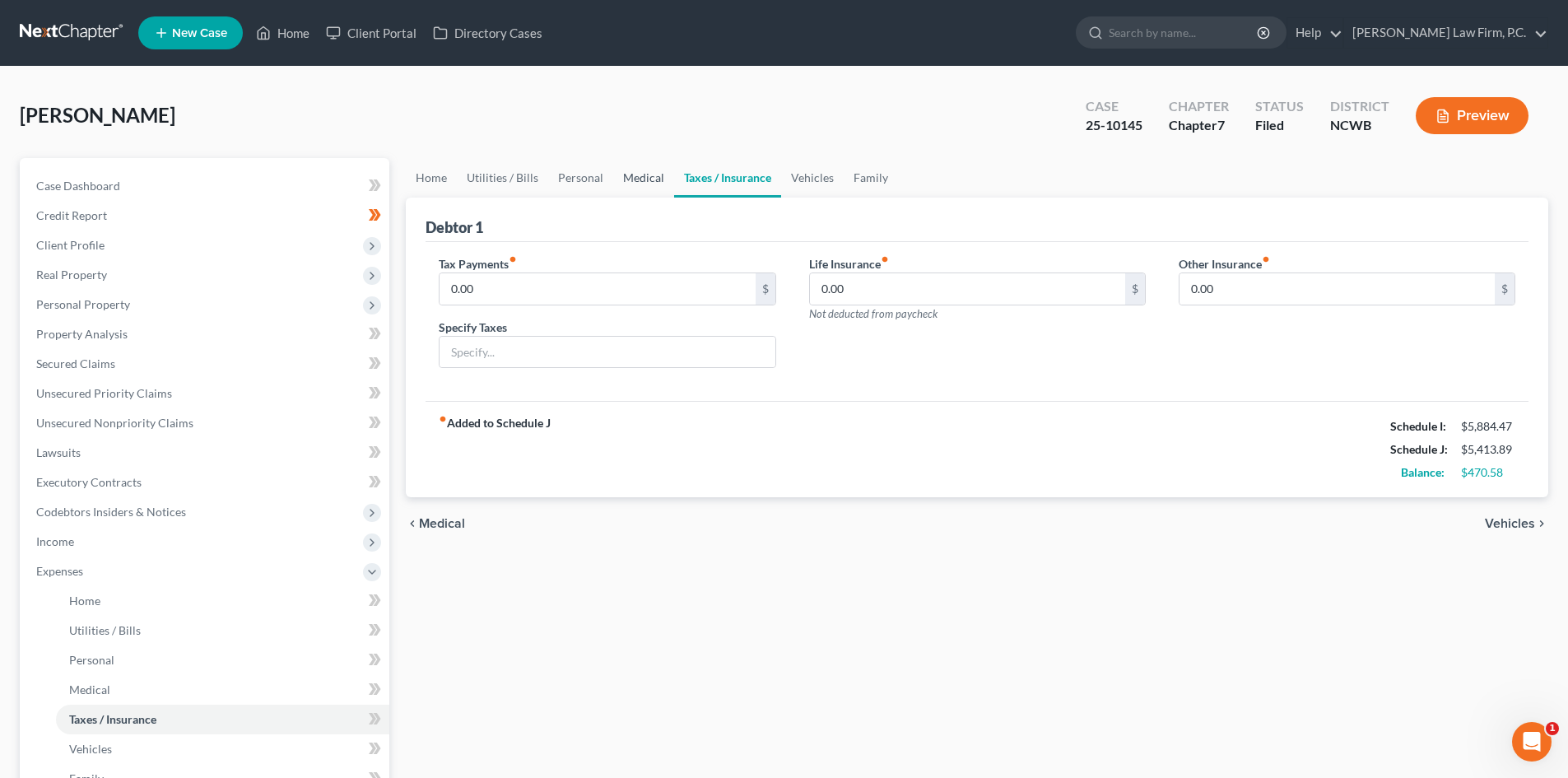
click at [621, 173] on link "Medical" at bounding box center [642, 178] width 60 height 40
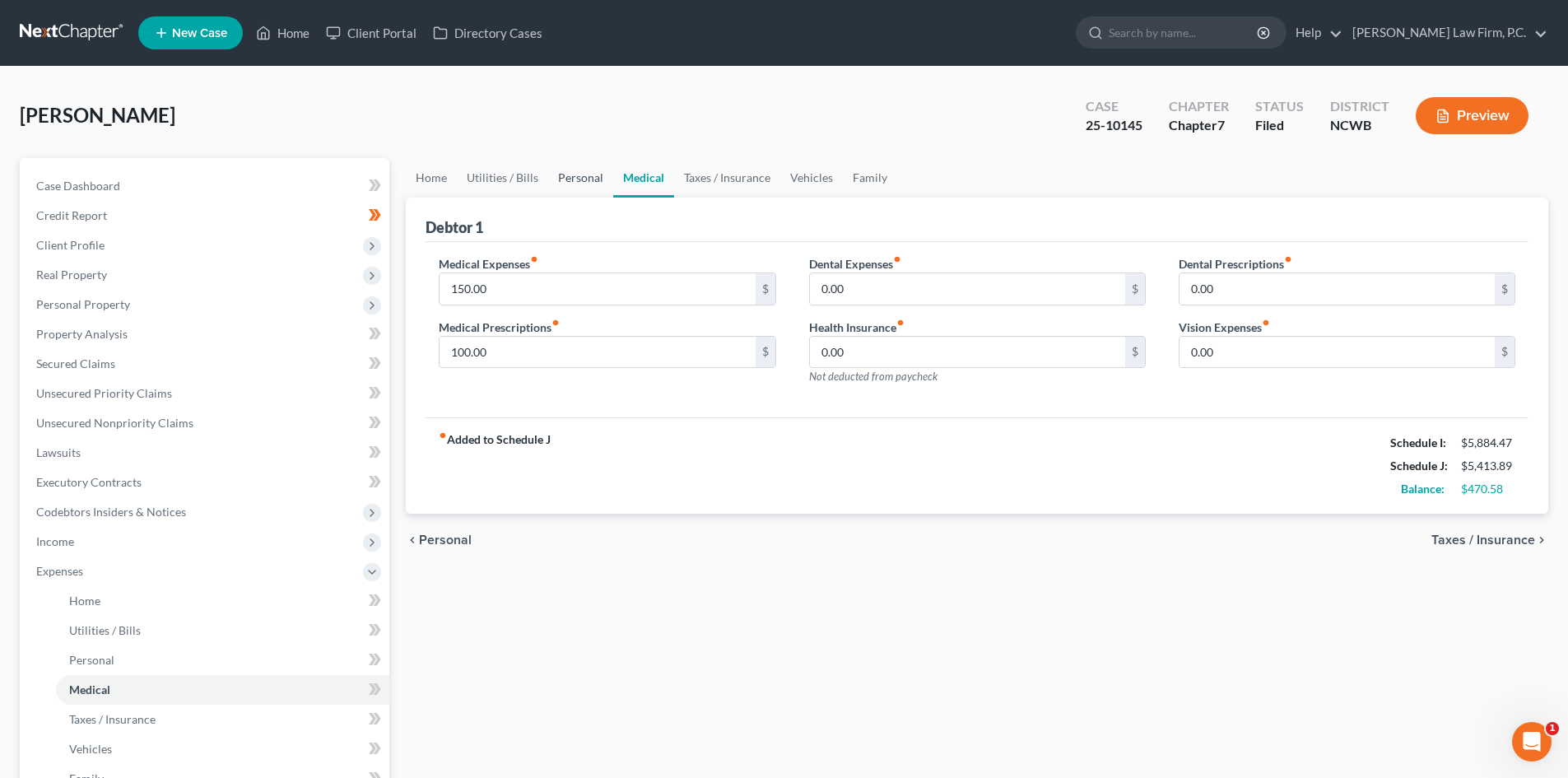
click at [568, 178] on link "Personal" at bounding box center [580, 178] width 65 height 40
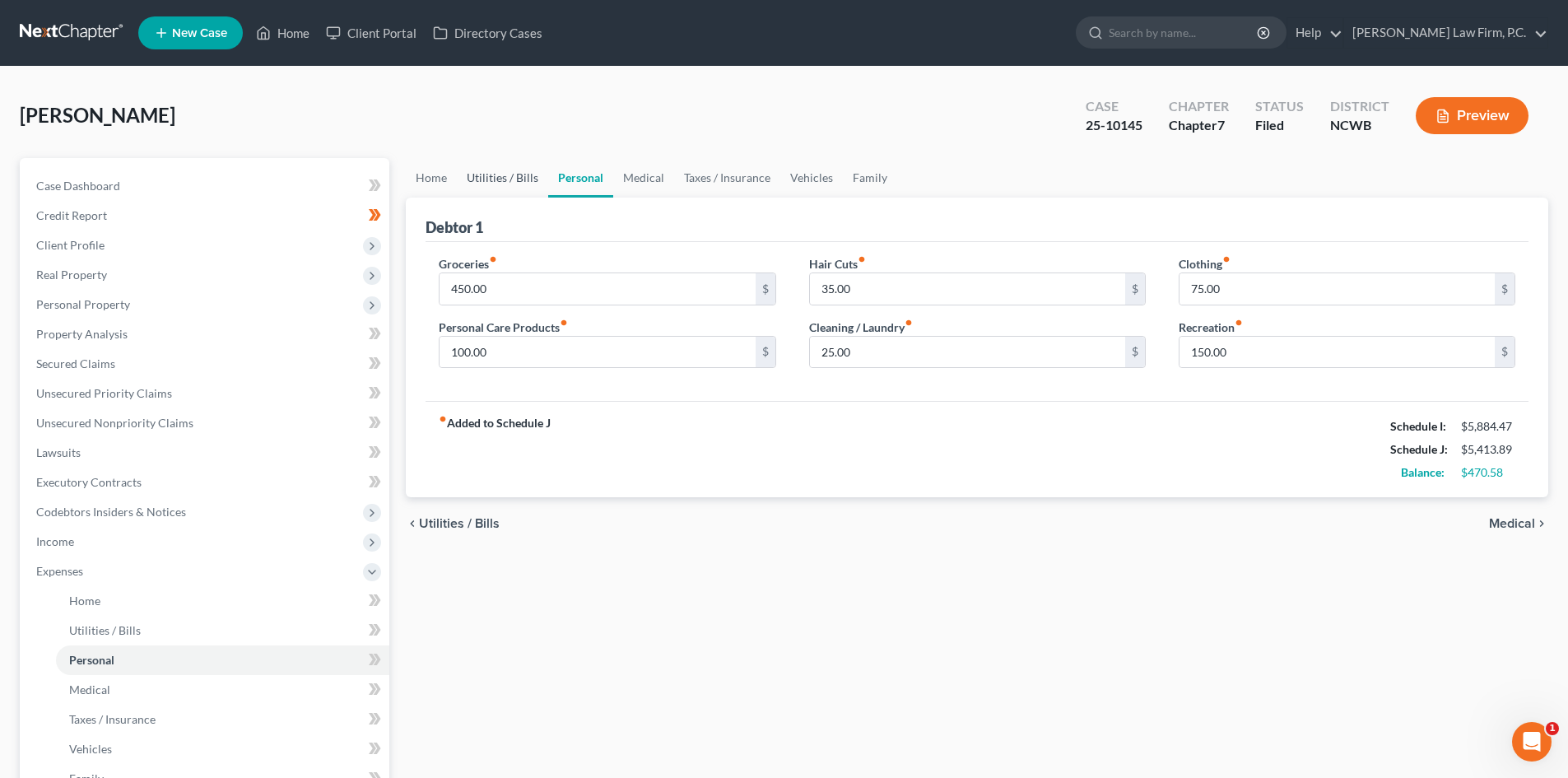
click at [507, 176] on link "Utilities / Bills" at bounding box center [502, 178] width 91 height 40
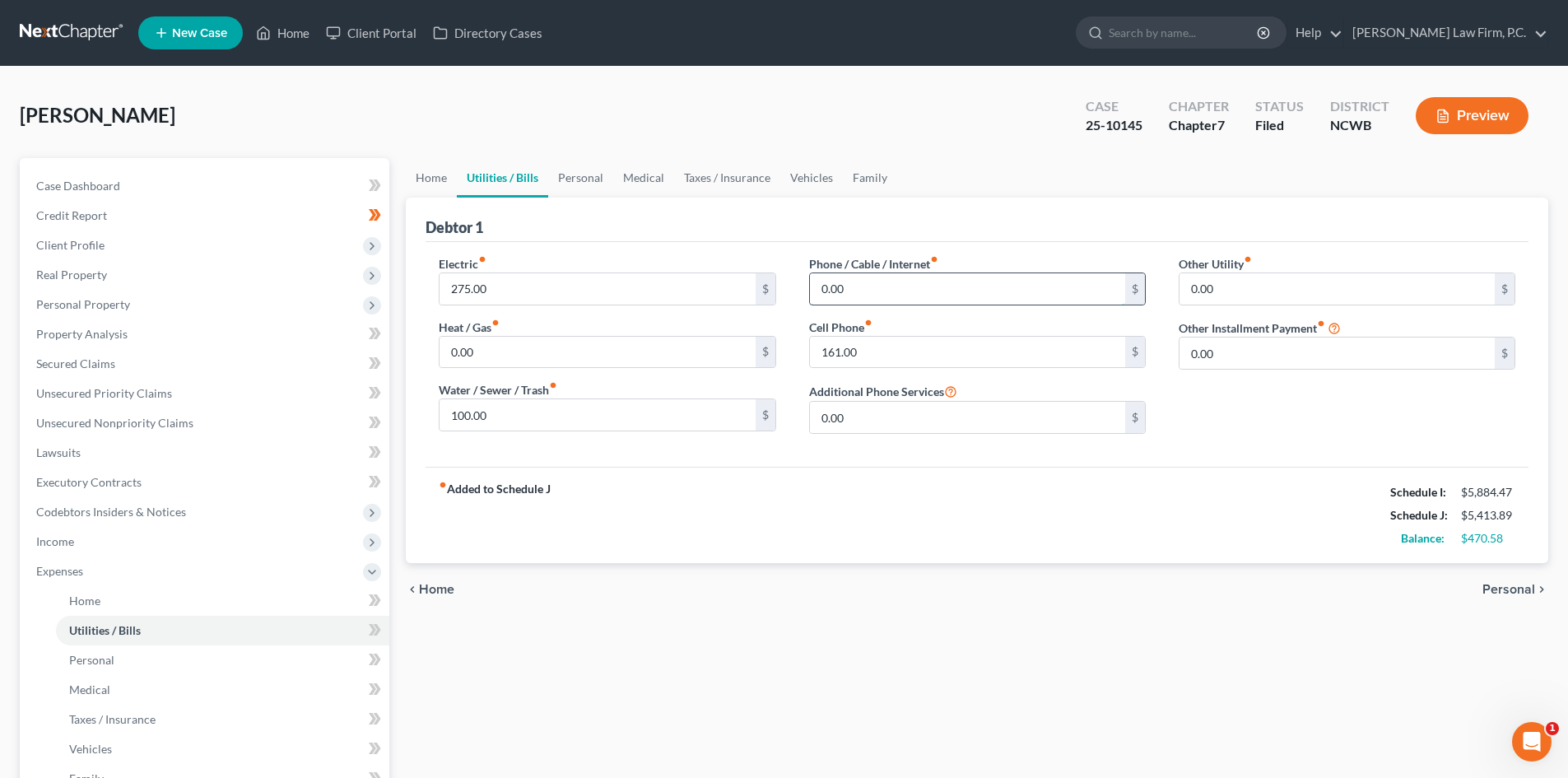
click at [915, 277] on input "0.00" at bounding box center [966, 289] width 315 height 32
type input "150.00"
click at [1269, 395] on div "Other Utility fiber_manual_record 0.00 $ Other Installment Payment fiber_manual…" at bounding box center [1347, 351] width 370 height 192
click at [969, 106] on div "[PERSON_NAME] Upgraded Case 25-10145 Chapter Chapter 7 Status [GEOGRAPHIC_DATA]…" at bounding box center [784, 122] width 1528 height 71
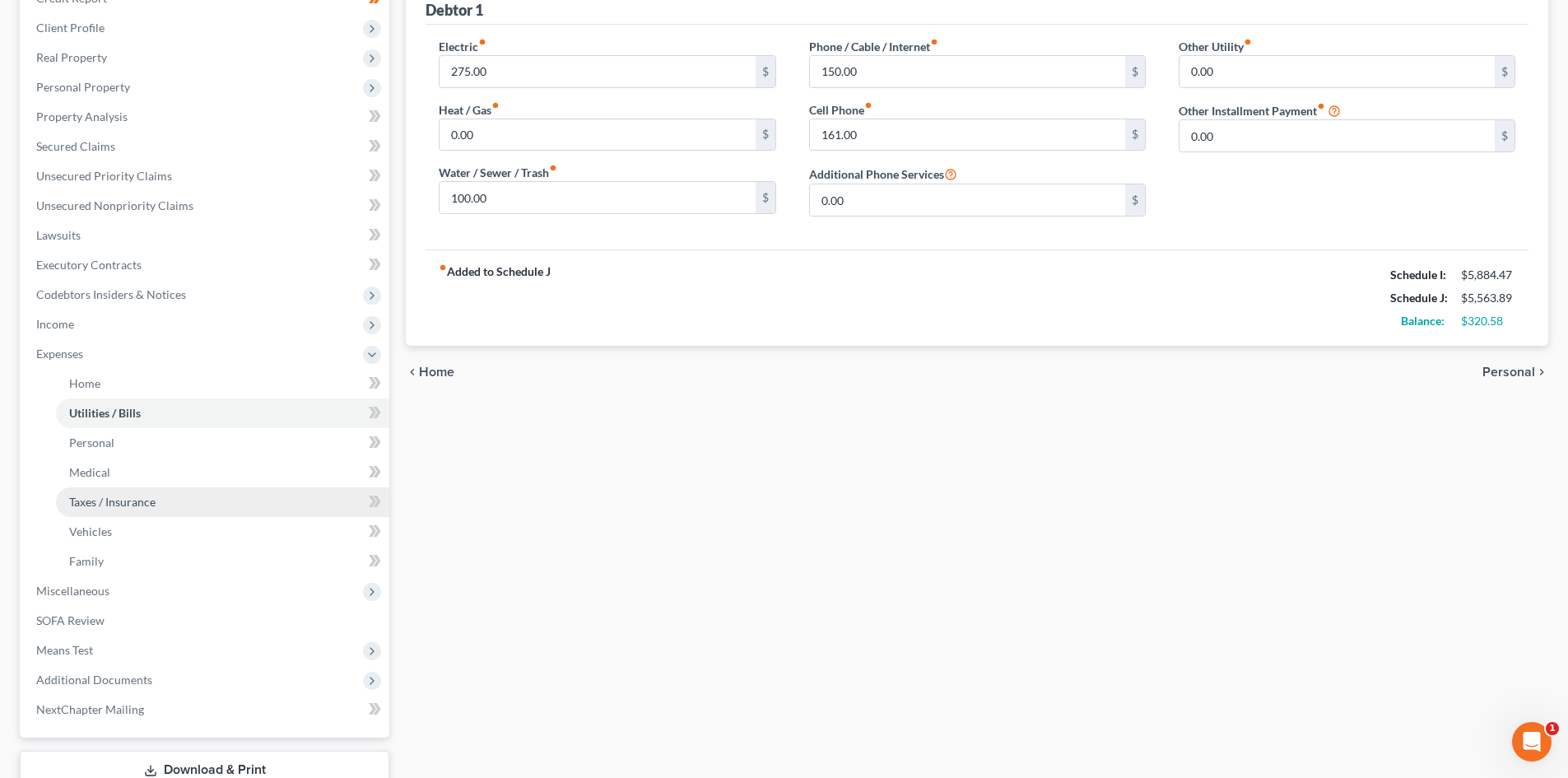
scroll to position [334, 0]
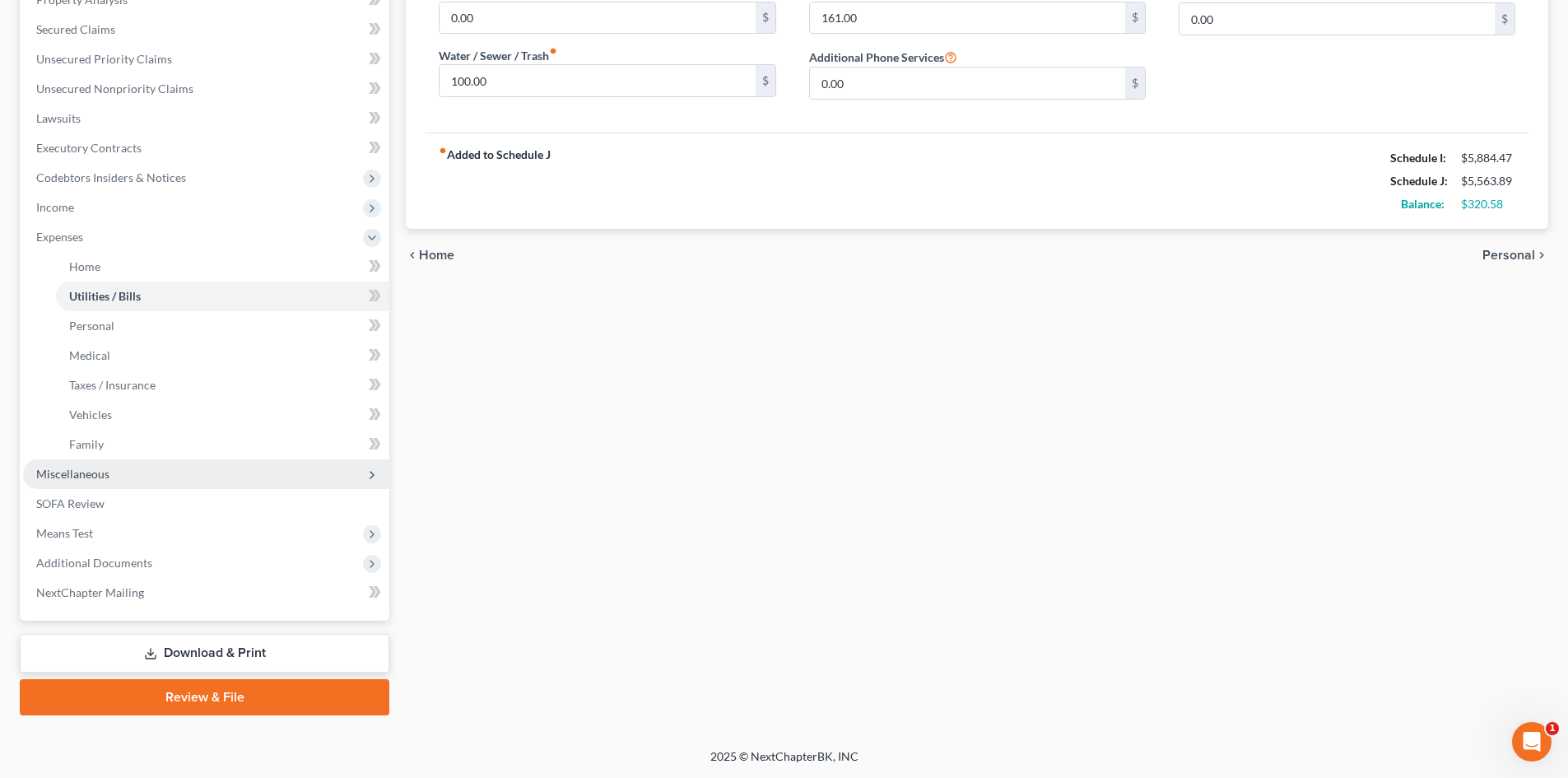
click at [161, 473] on span "Miscellaneous" at bounding box center [207, 474] width 366 height 30
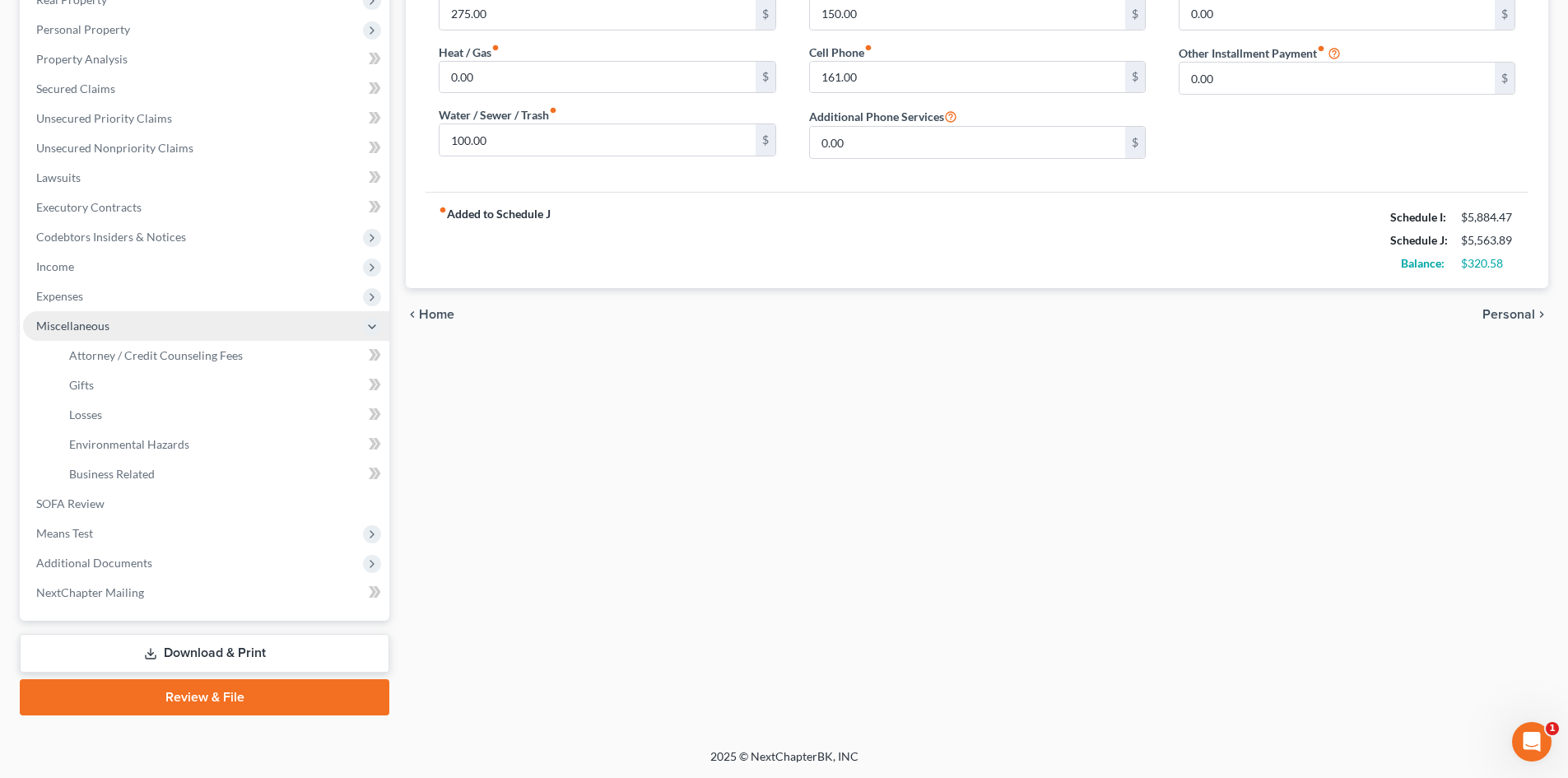
scroll to position [275, 0]
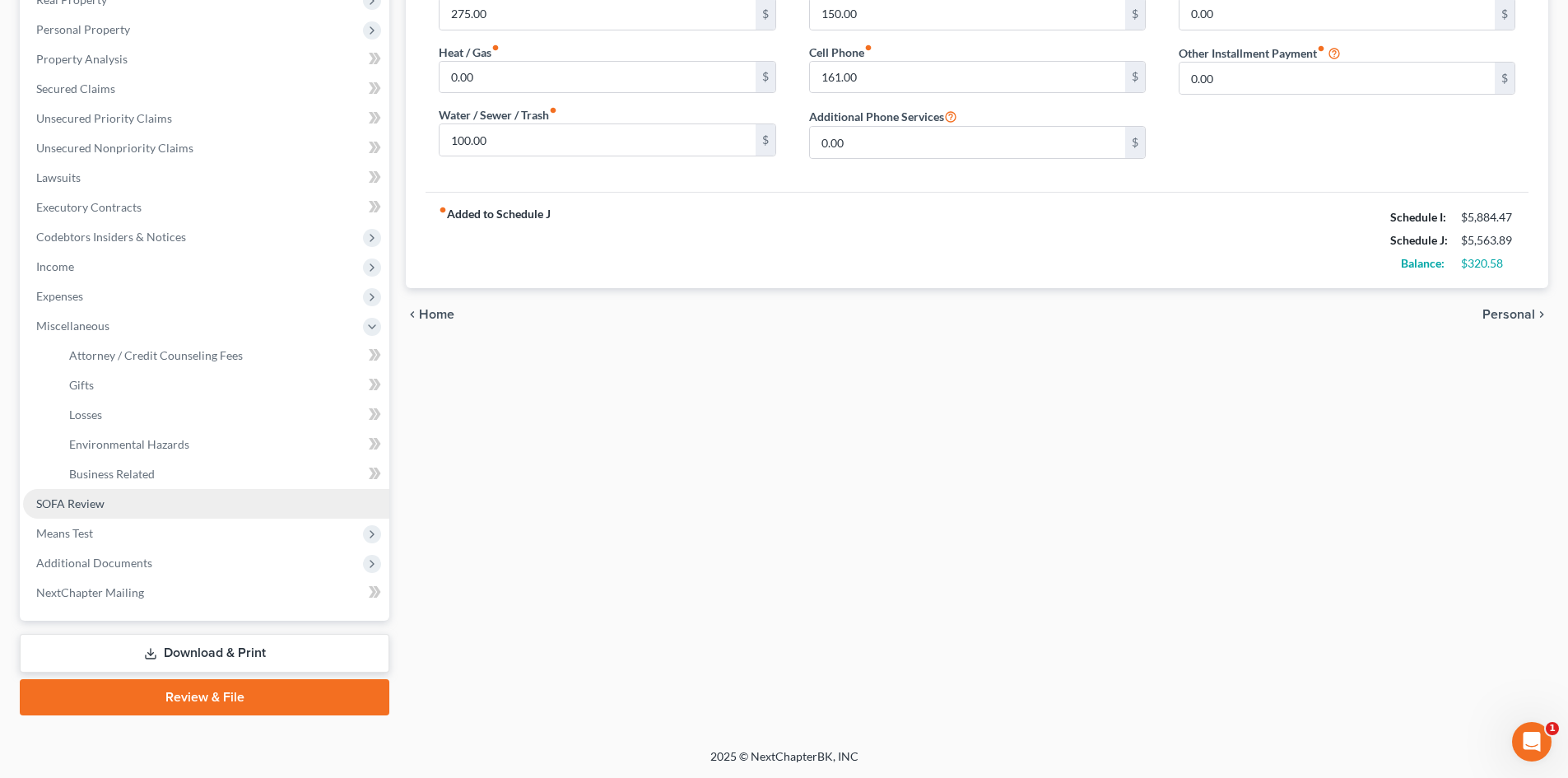
click at [135, 507] on link "SOFA Review" at bounding box center [207, 504] width 366 height 30
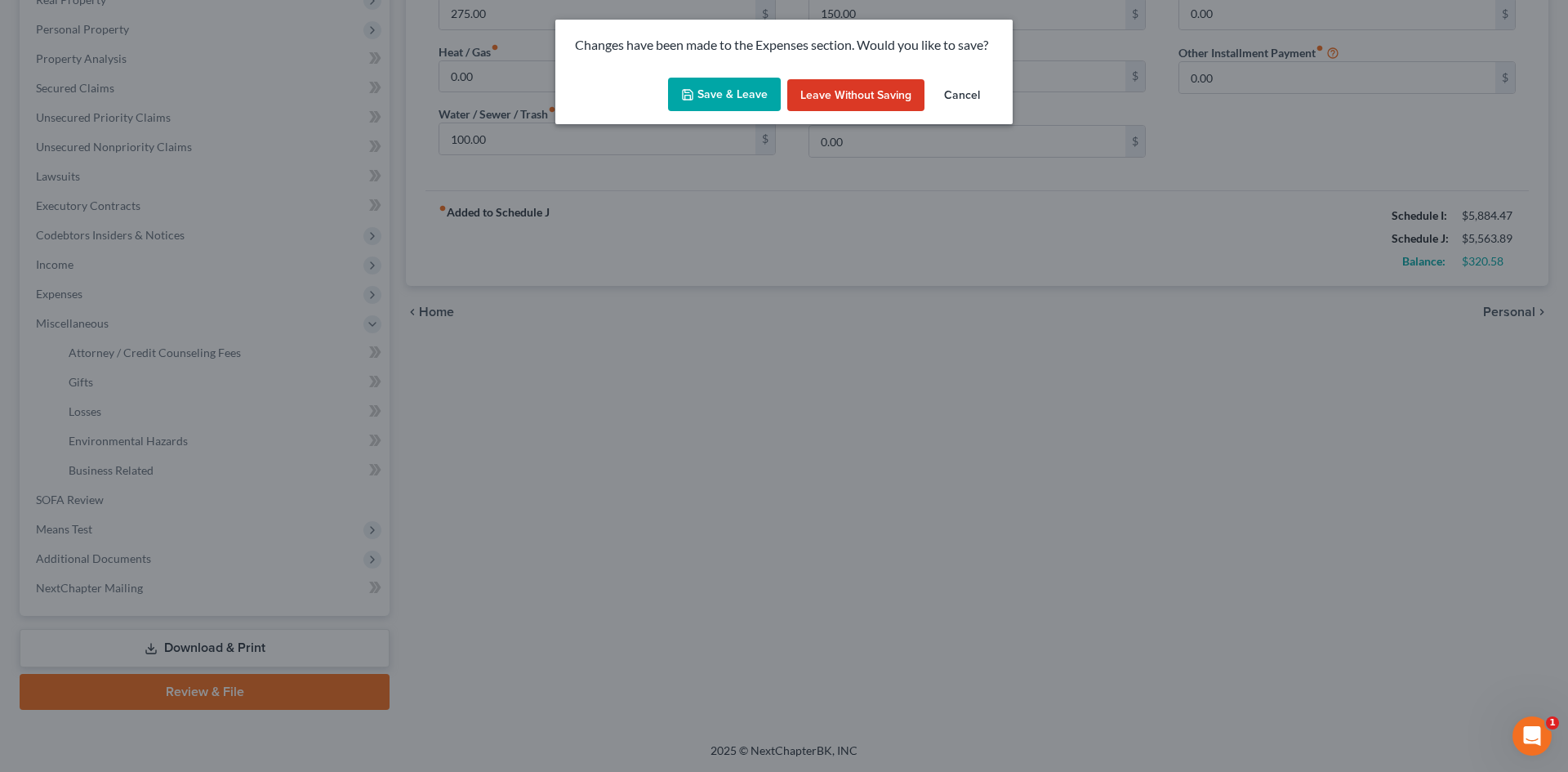
click at [732, 98] on button "Save & Leave" at bounding box center [724, 95] width 113 height 34
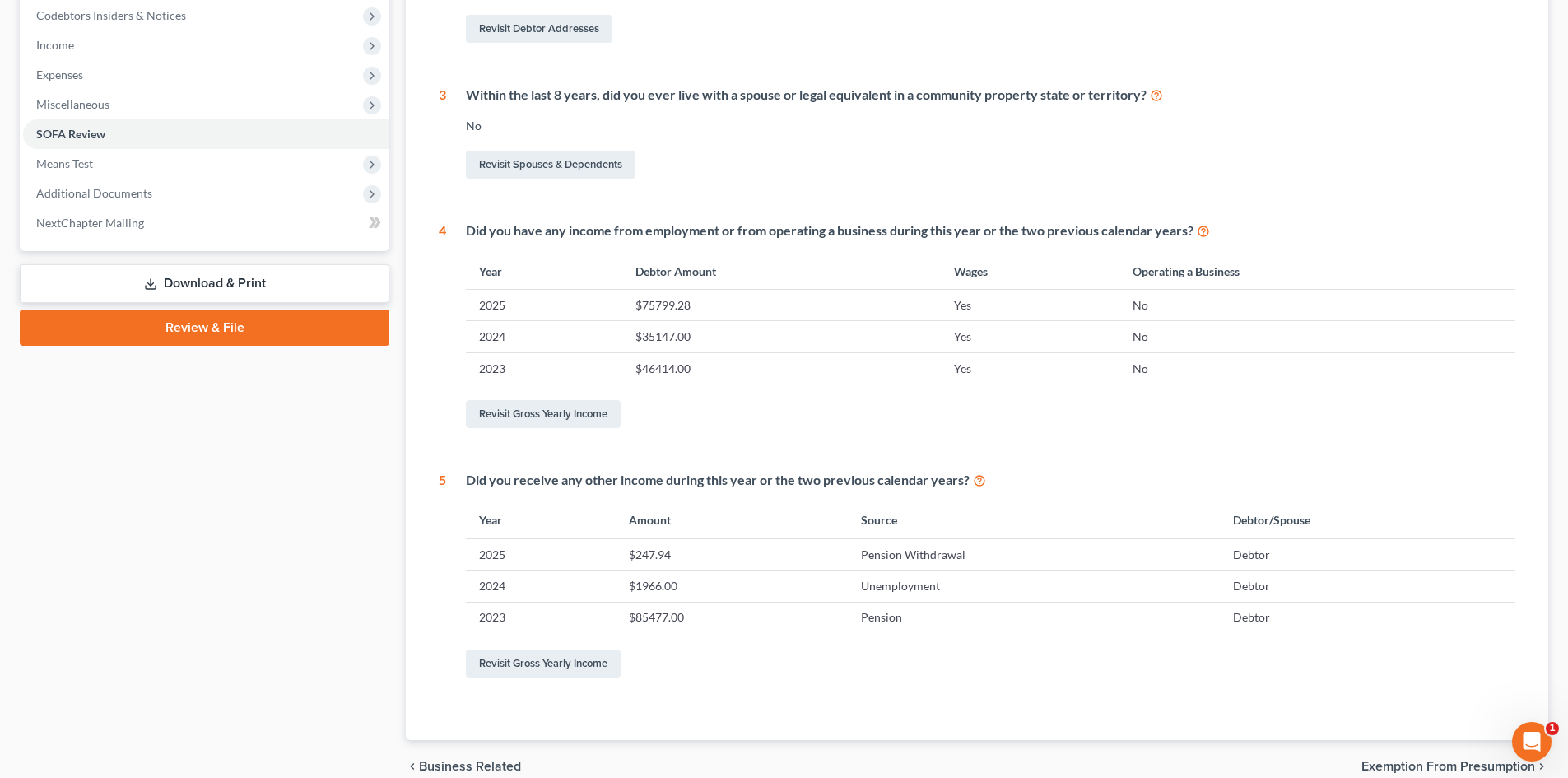
scroll to position [79, 0]
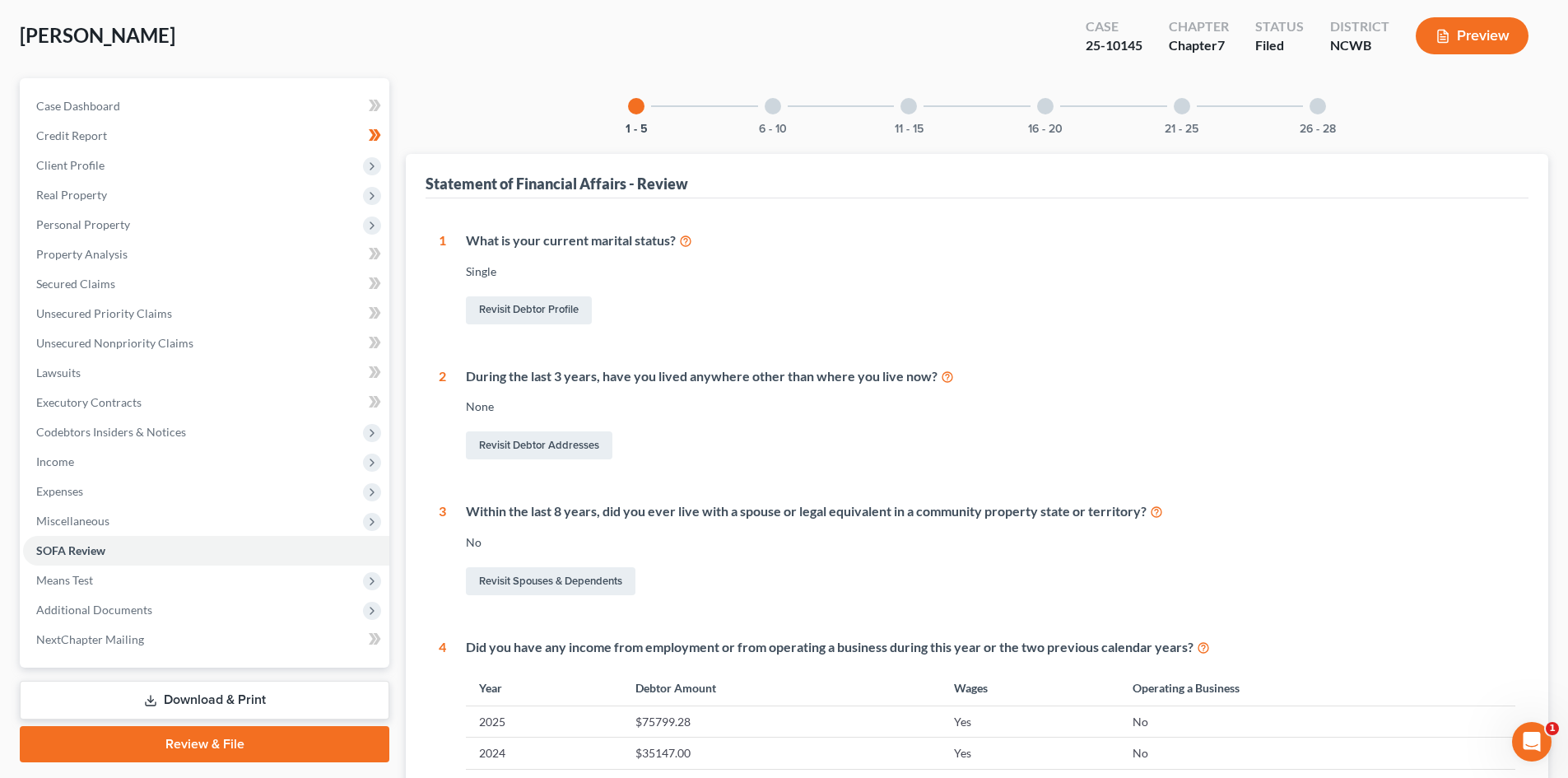
click at [900, 108] on div at bounding box center [909, 107] width 16 height 16
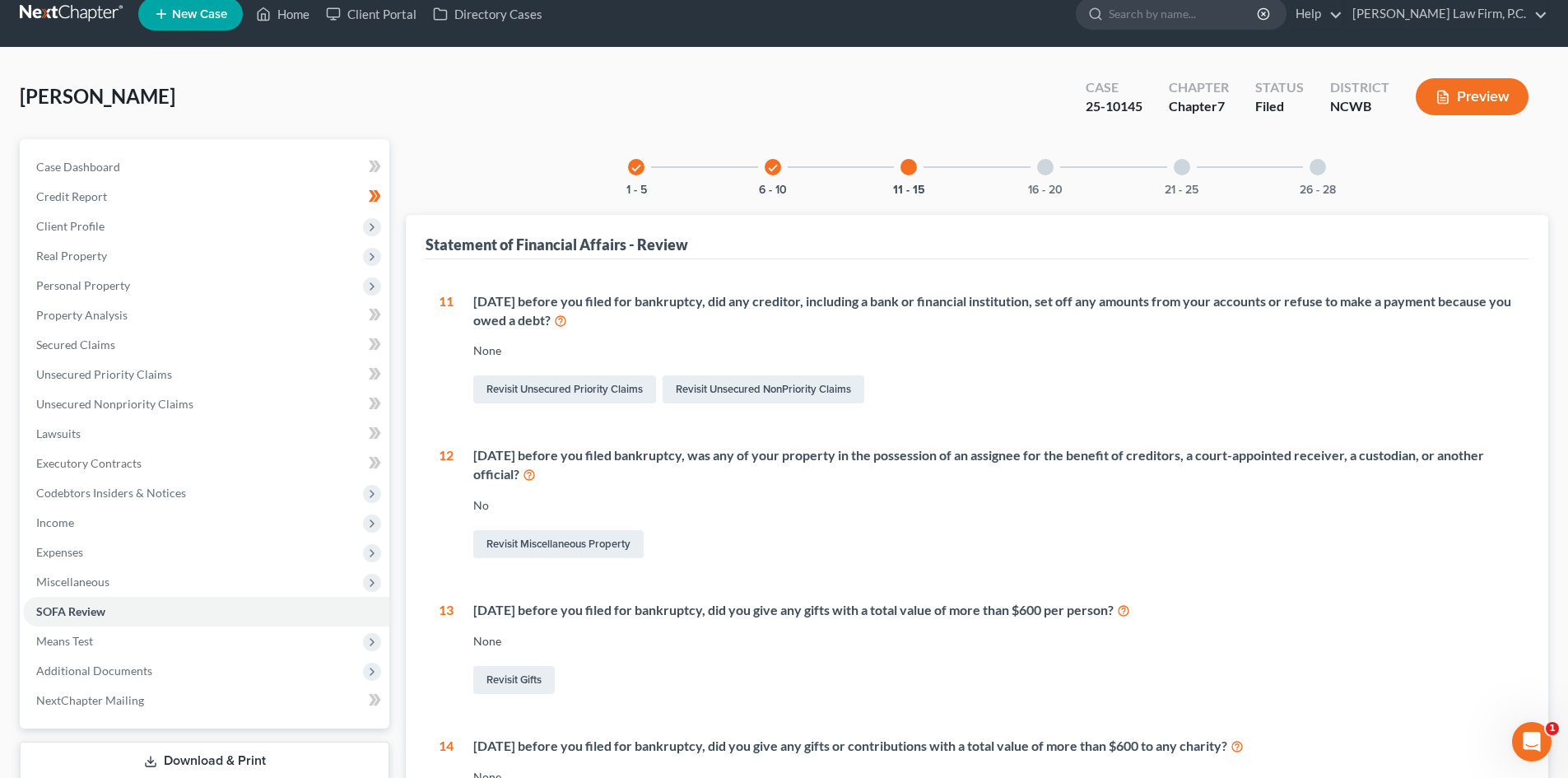
scroll to position [0, 0]
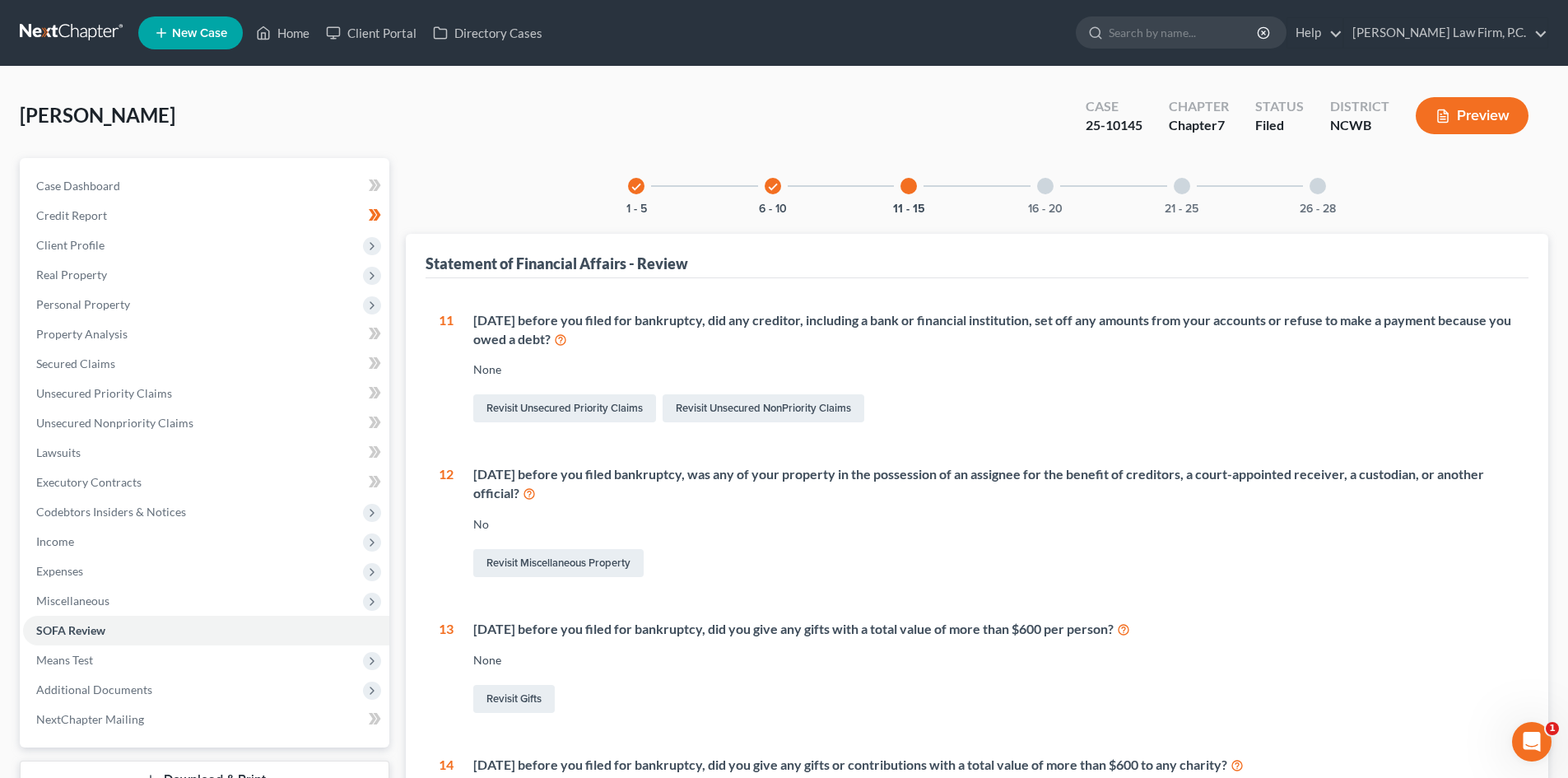
click at [1049, 183] on div at bounding box center [1045, 186] width 16 height 16
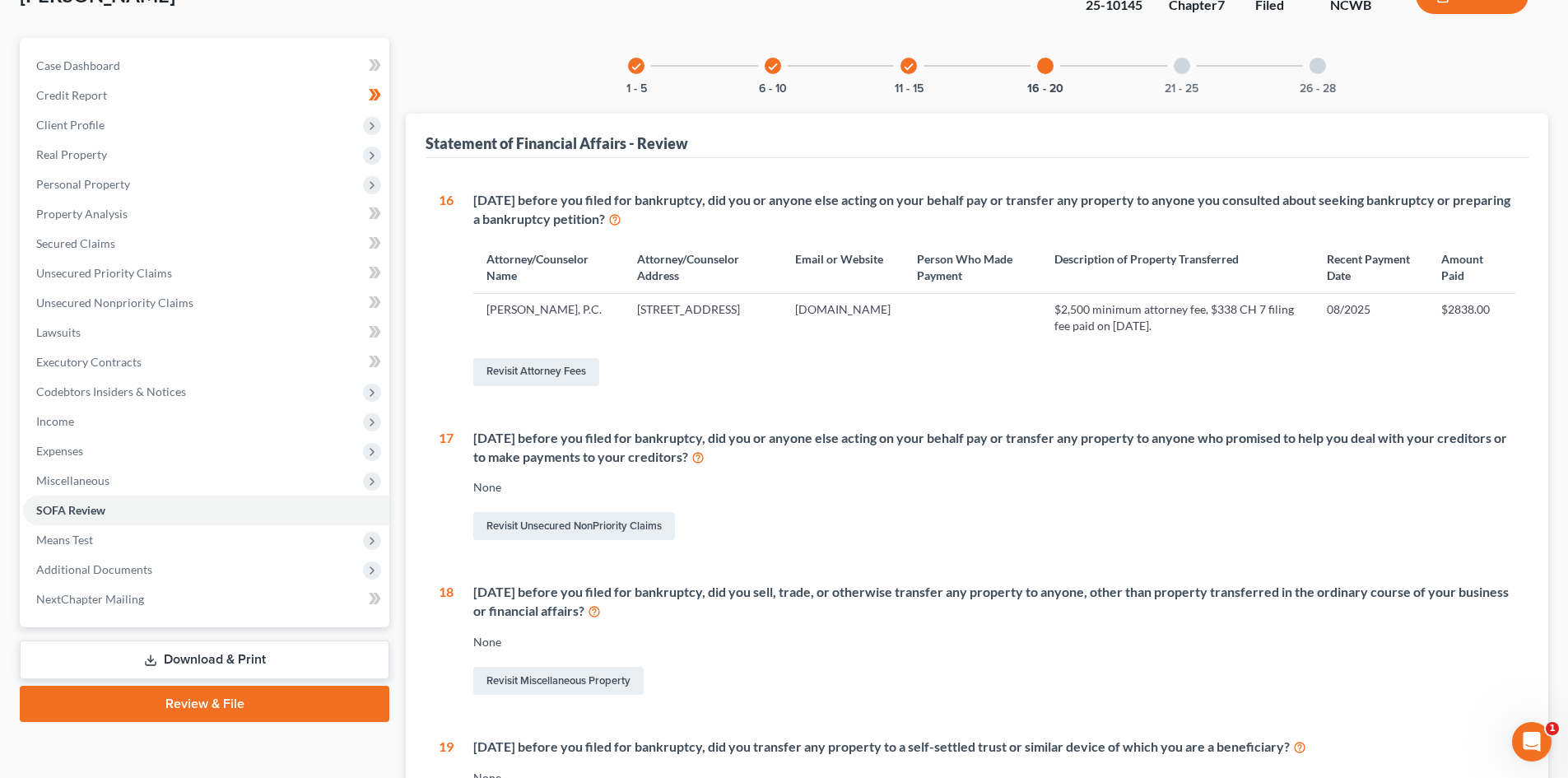
scroll to position [164, 0]
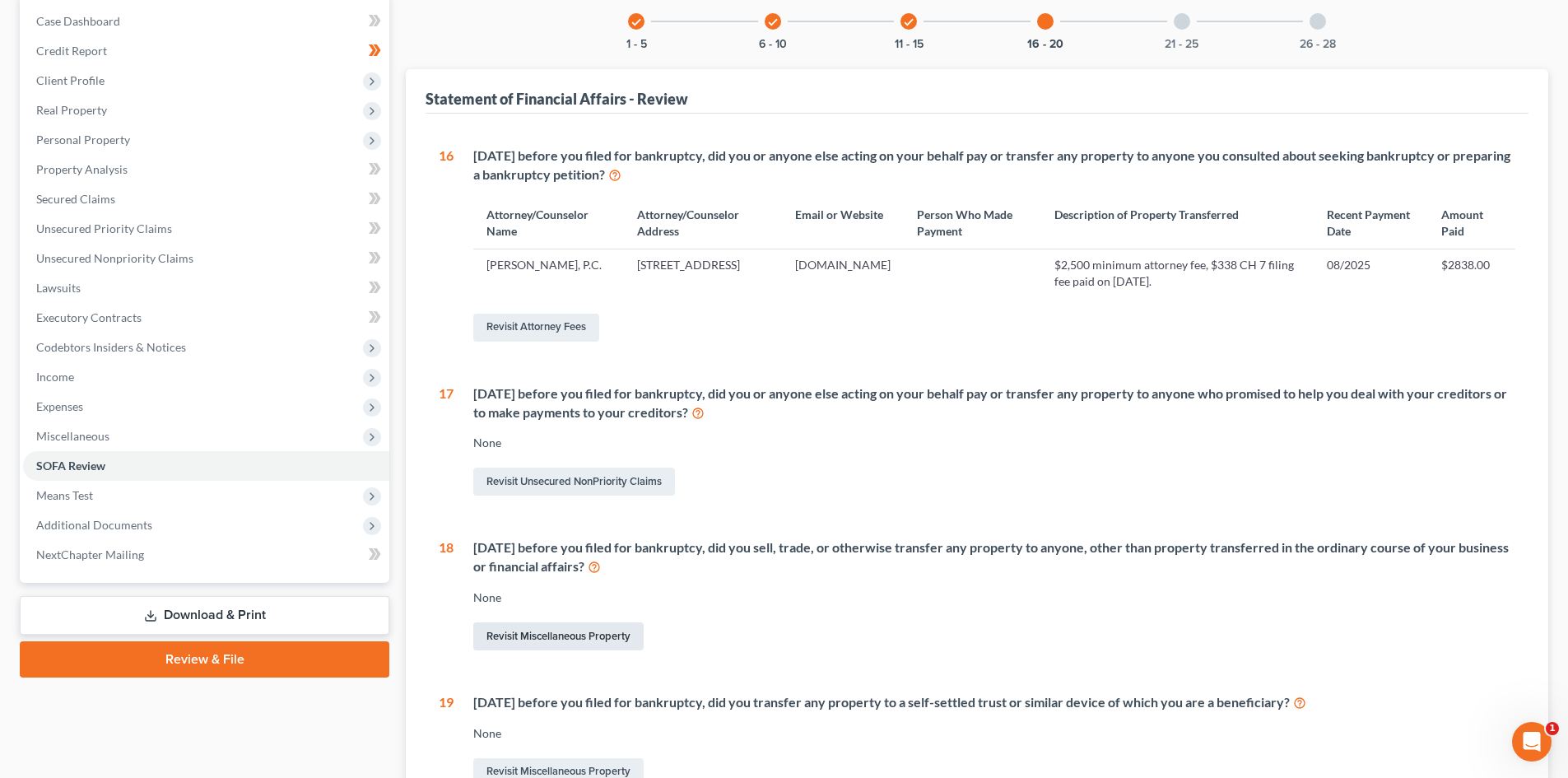
click at [529, 626] on link "Revisit Miscellaneous Property" at bounding box center [558, 636] width 171 height 28
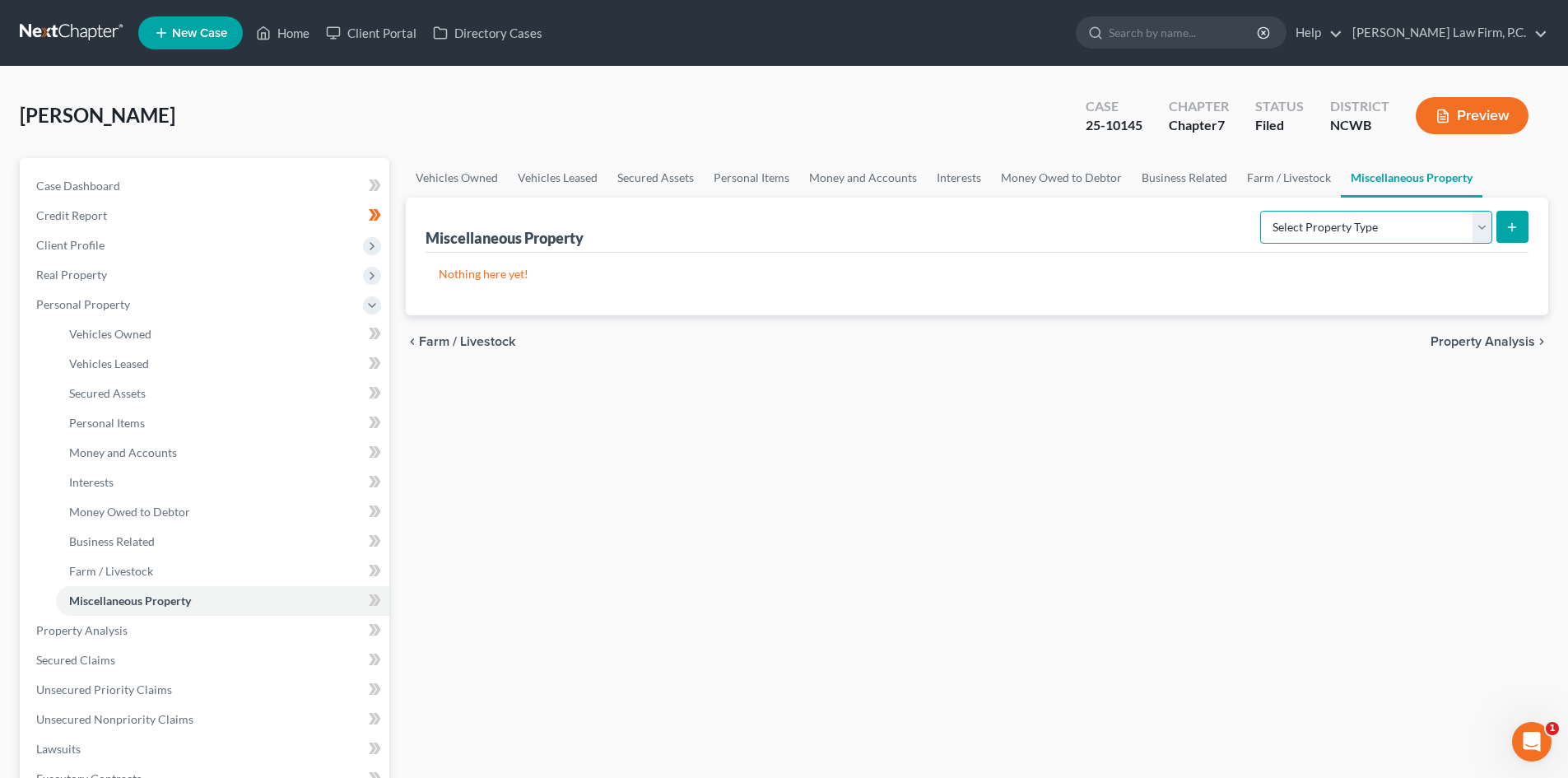
drag, startPoint x: 1484, startPoint y: 226, endPoint x: 1469, endPoint y: 232, distance: 16.2
click at [1484, 225] on select "Select Property Type Assigned for Creditor Benefit [DATE] Holding for Another N…" at bounding box center [1375, 227] width 232 height 32
select select "transferred"
click at [1259, 210] on select "Select Property Type Assigned for Creditor Benefit [DATE] Holding for Another N…" at bounding box center [1375, 227] width 232 height 32
click at [1511, 220] on icon "submit" at bounding box center [1511, 227] width 14 height 14
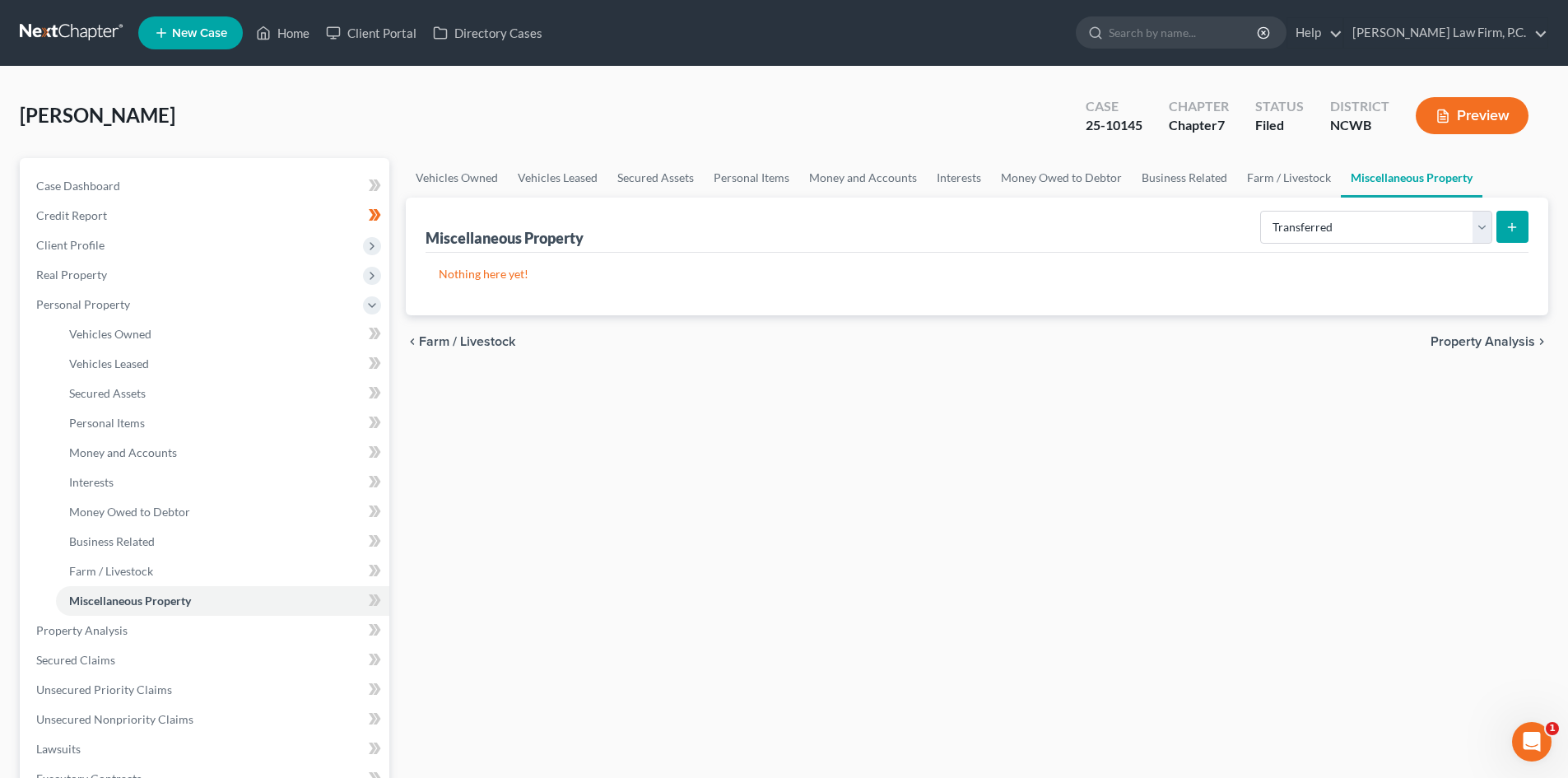
select select "Ordinary ([DATE])"
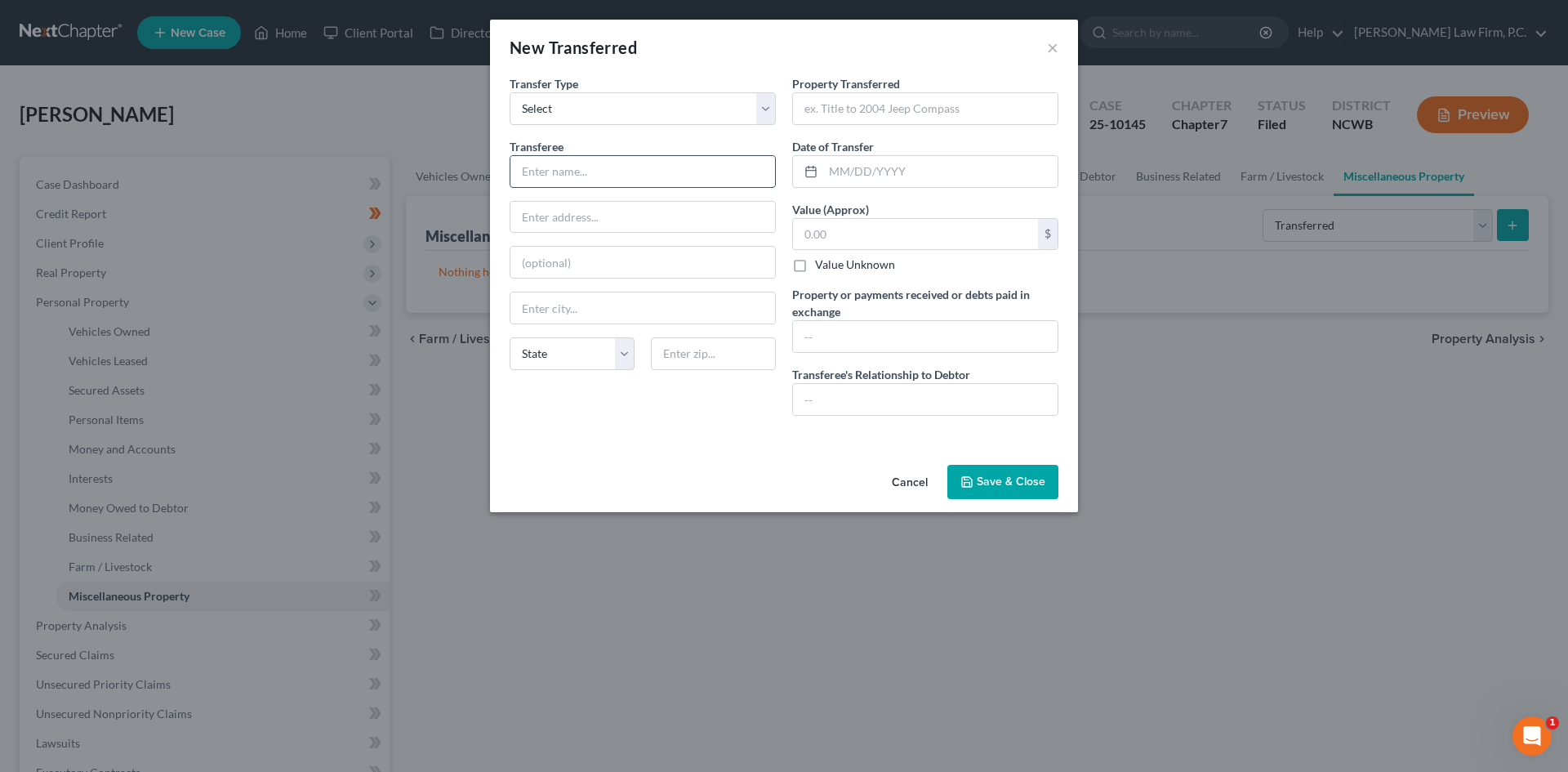
click at [601, 175] on input "text" at bounding box center [643, 171] width 265 height 31
type input "CarMax"
click at [880, 95] on input "text" at bounding box center [926, 108] width 265 height 31
click at [996, 478] on button "Save & Close" at bounding box center [1003, 482] width 111 height 34
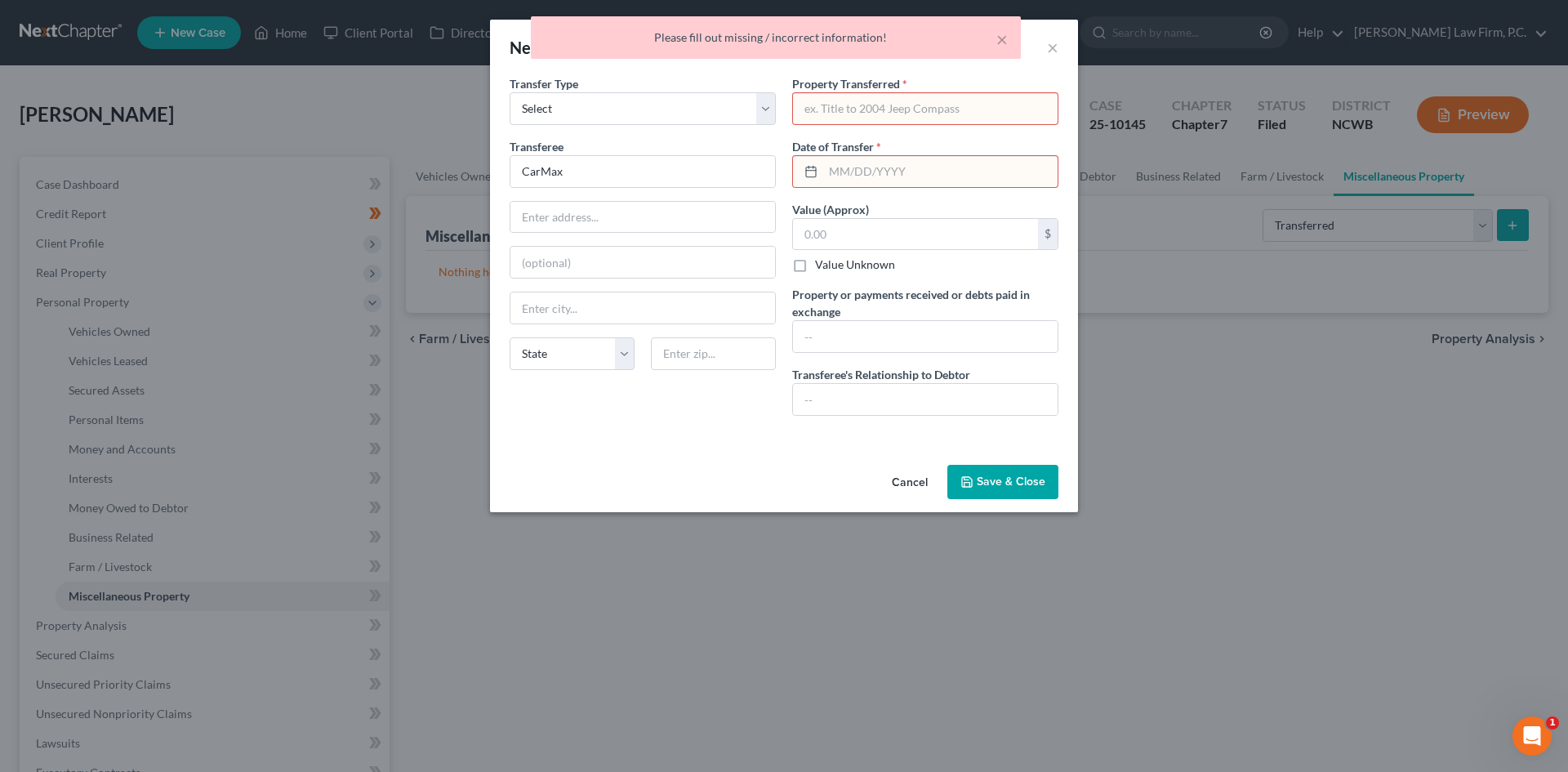
click at [887, 108] on input "text" at bounding box center [926, 108] width 265 height 31
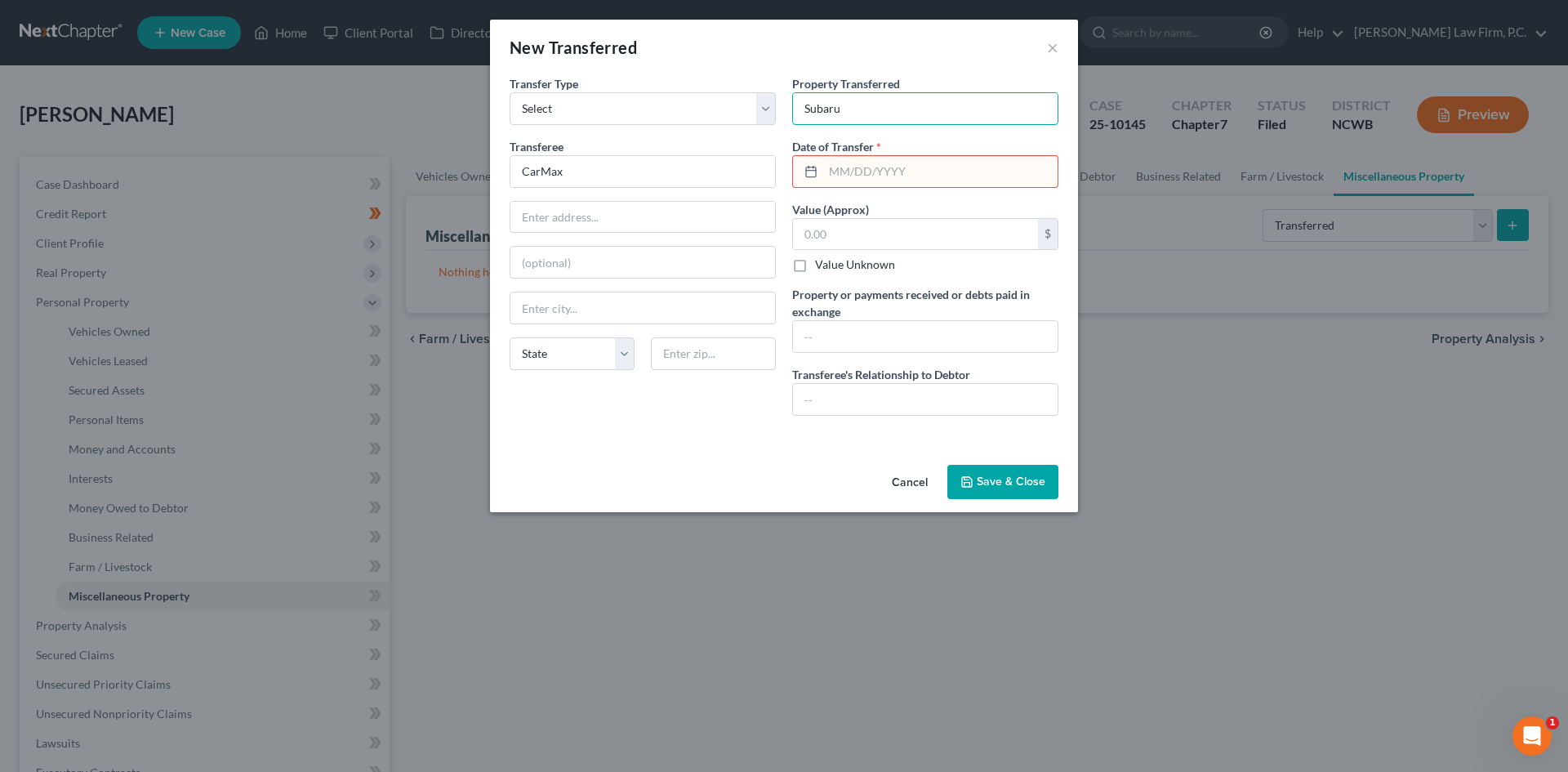
type input "Subaru"
drag, startPoint x: 977, startPoint y: 451, endPoint x: 984, endPoint y: 467, distance: 17.5
click at [982, 465] on div "New Transferred × An exemption set must first be selected from the Filing Infor…" at bounding box center [784, 266] width 588 height 493
click at [989, 469] on button "Save & Close" at bounding box center [1003, 482] width 111 height 34
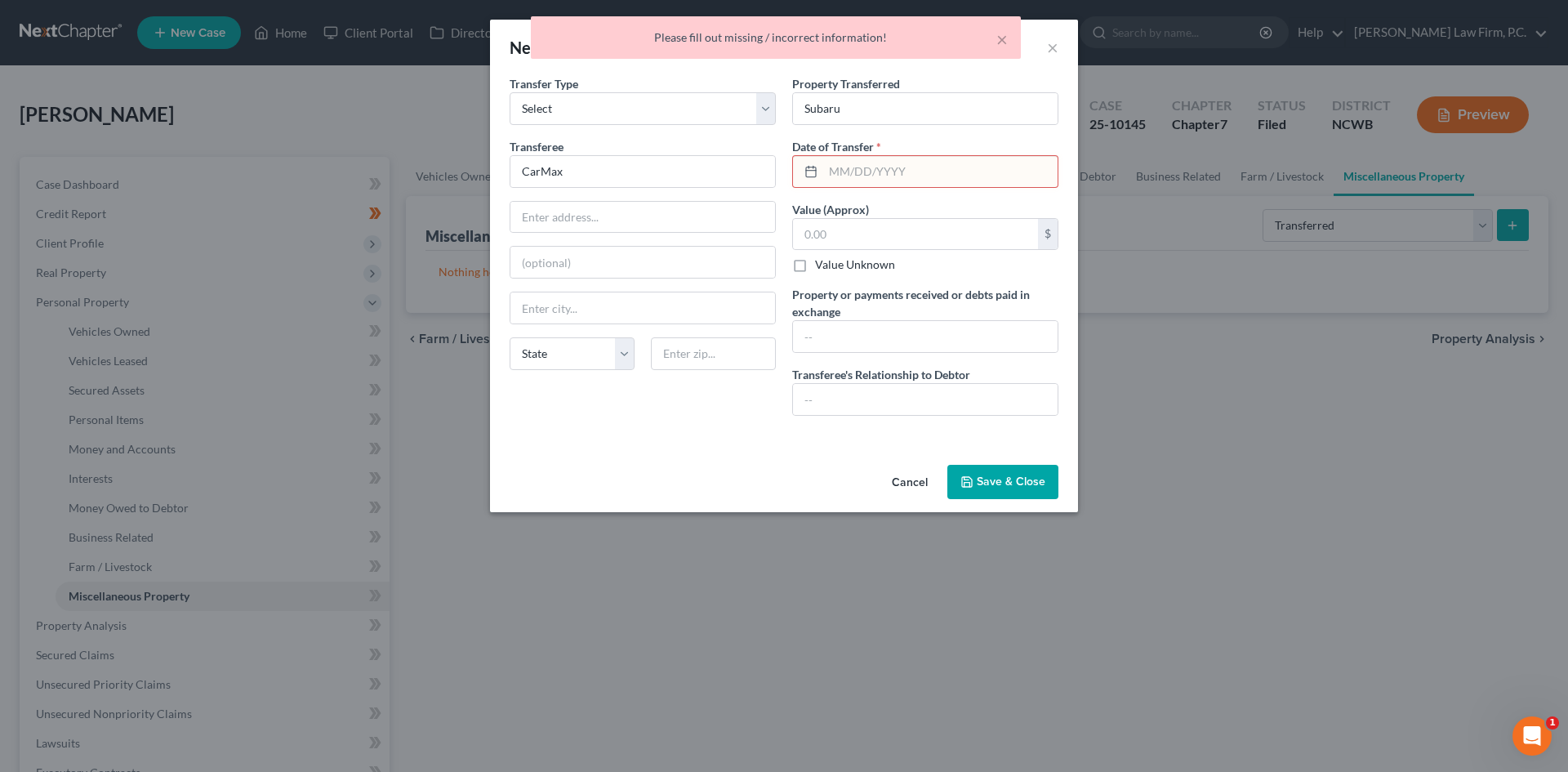
click at [908, 458] on div "An exemption set must first be selected from the Filing Information section. Tr…" at bounding box center [784, 267] width 588 height 383
click at [912, 470] on button "Cancel" at bounding box center [909, 483] width 62 height 32
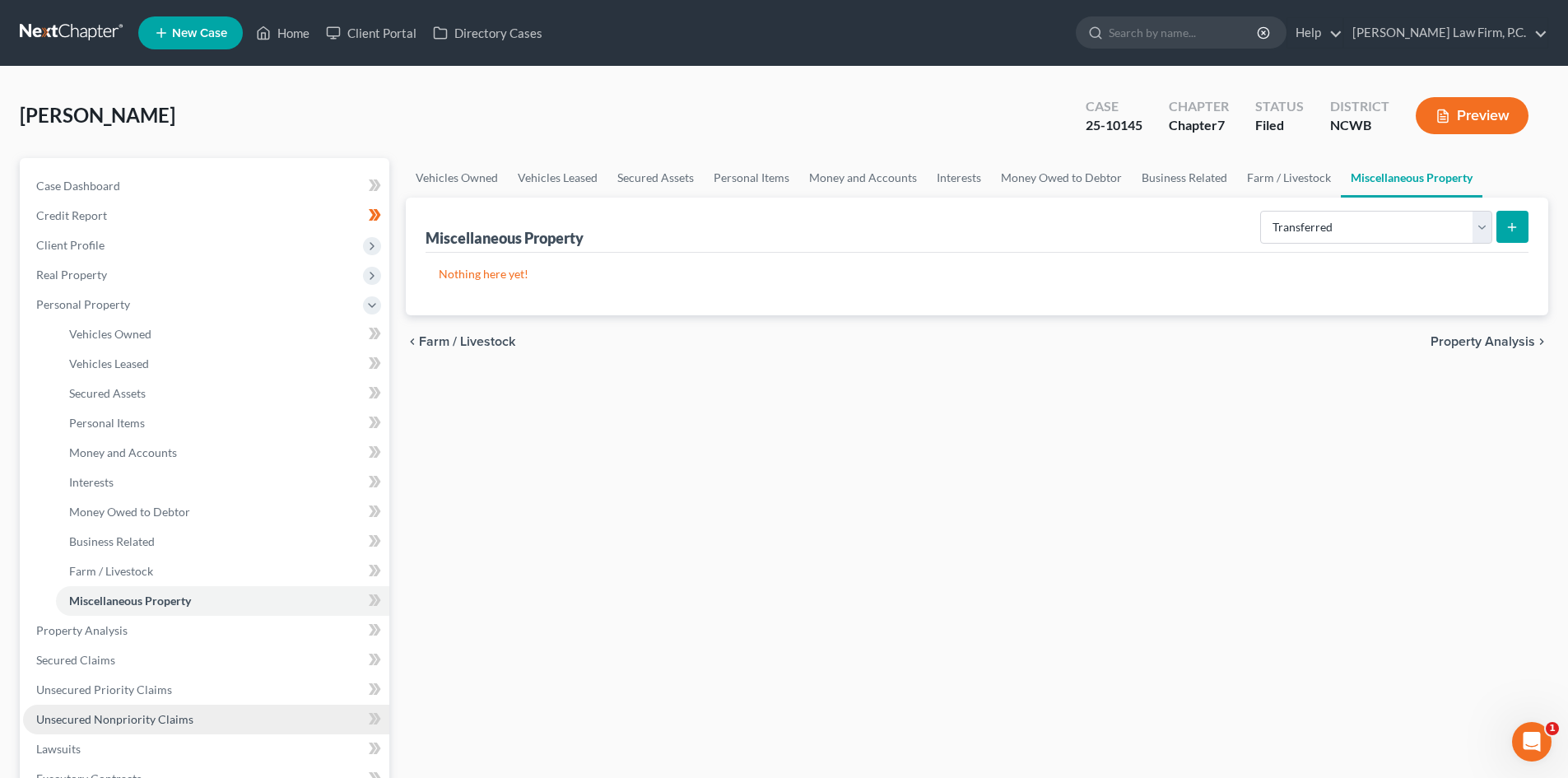
click at [138, 716] on span "Unsecured Nonpriority Claims" at bounding box center [115, 719] width 157 height 14
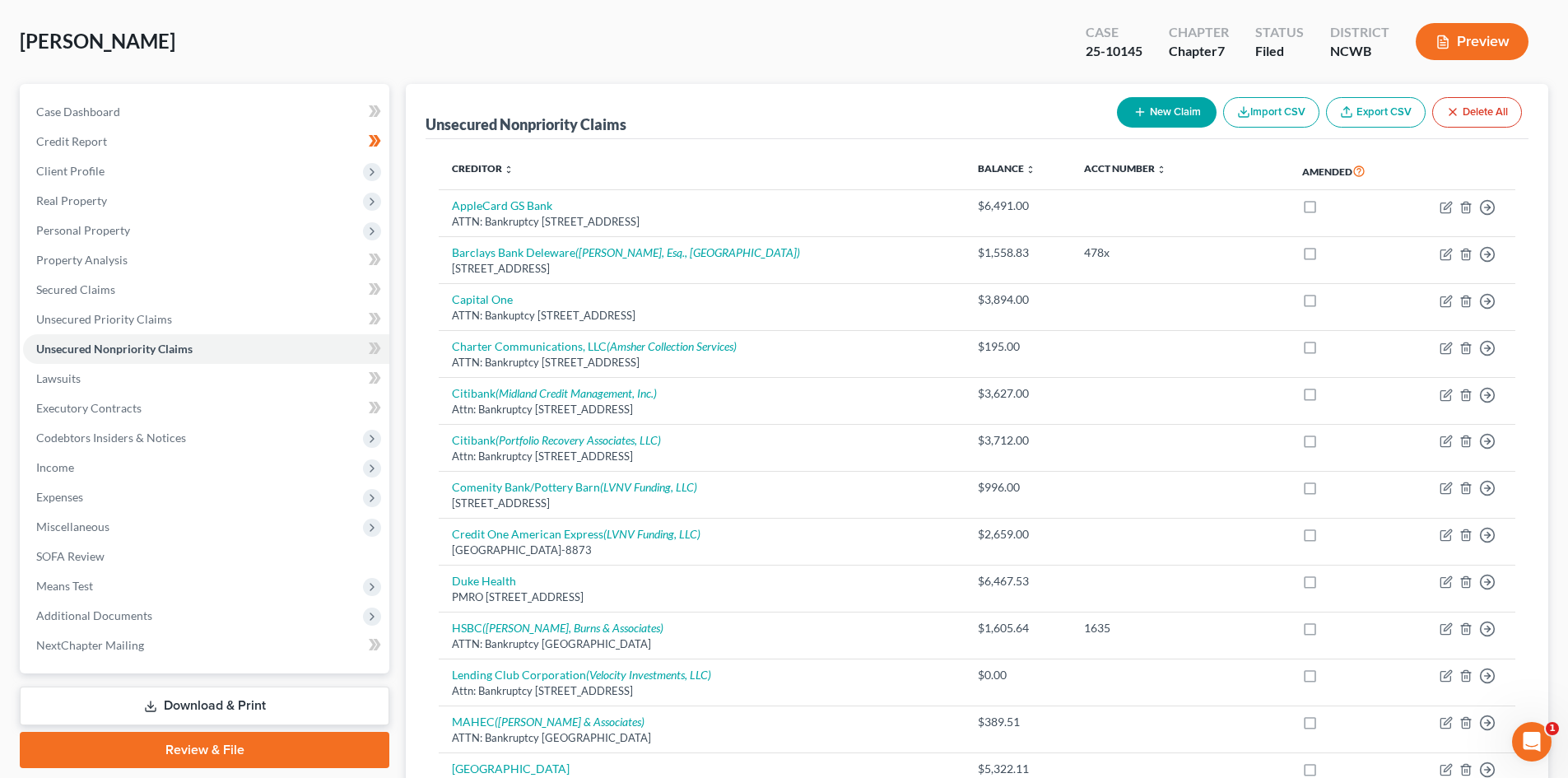
scroll to position [82, 0]
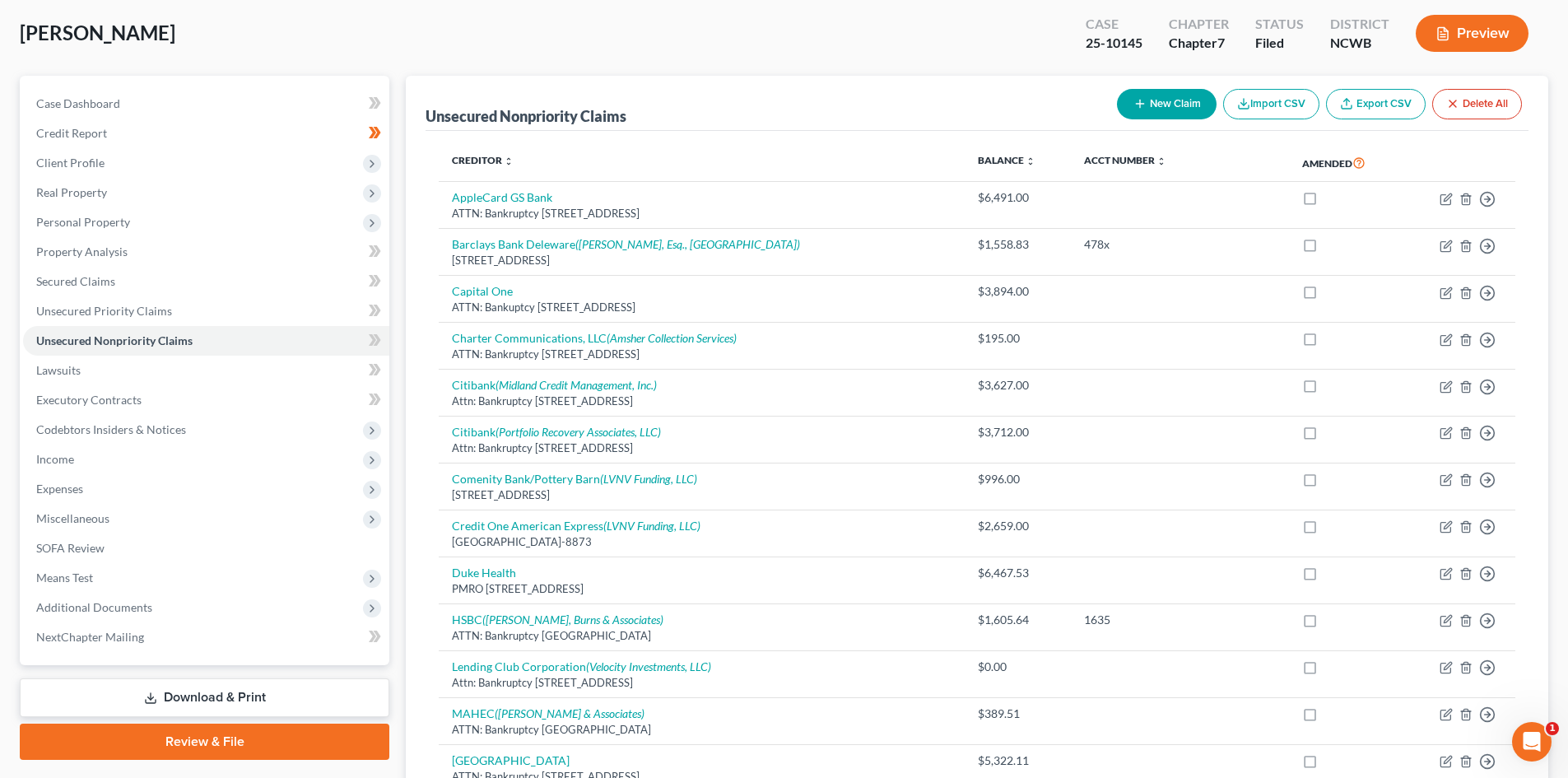
click at [1194, 97] on button "New Claim" at bounding box center [1167, 105] width 99 height 31
select select "0"
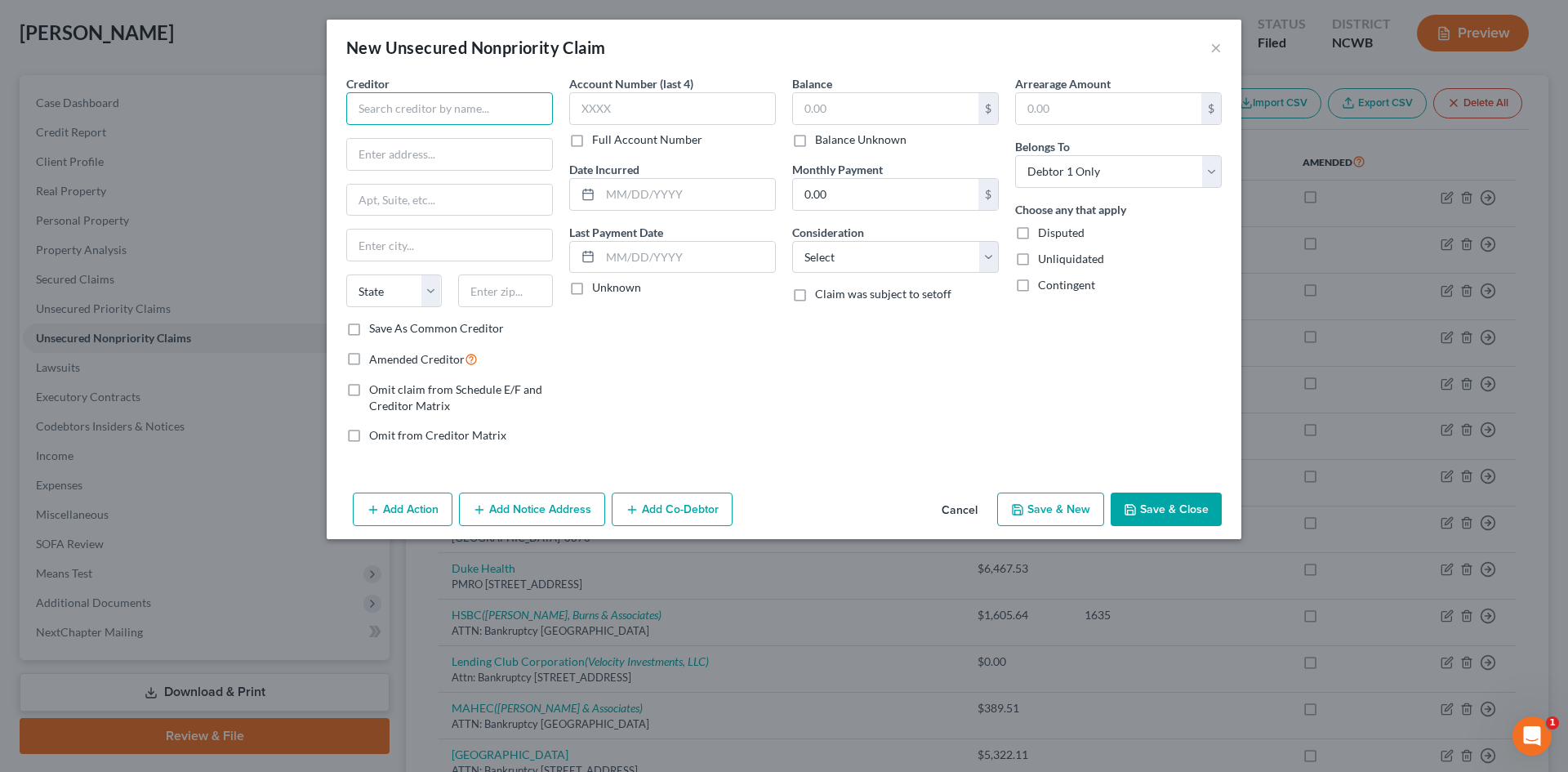
click at [465, 105] on input "text" at bounding box center [450, 108] width 207 height 32
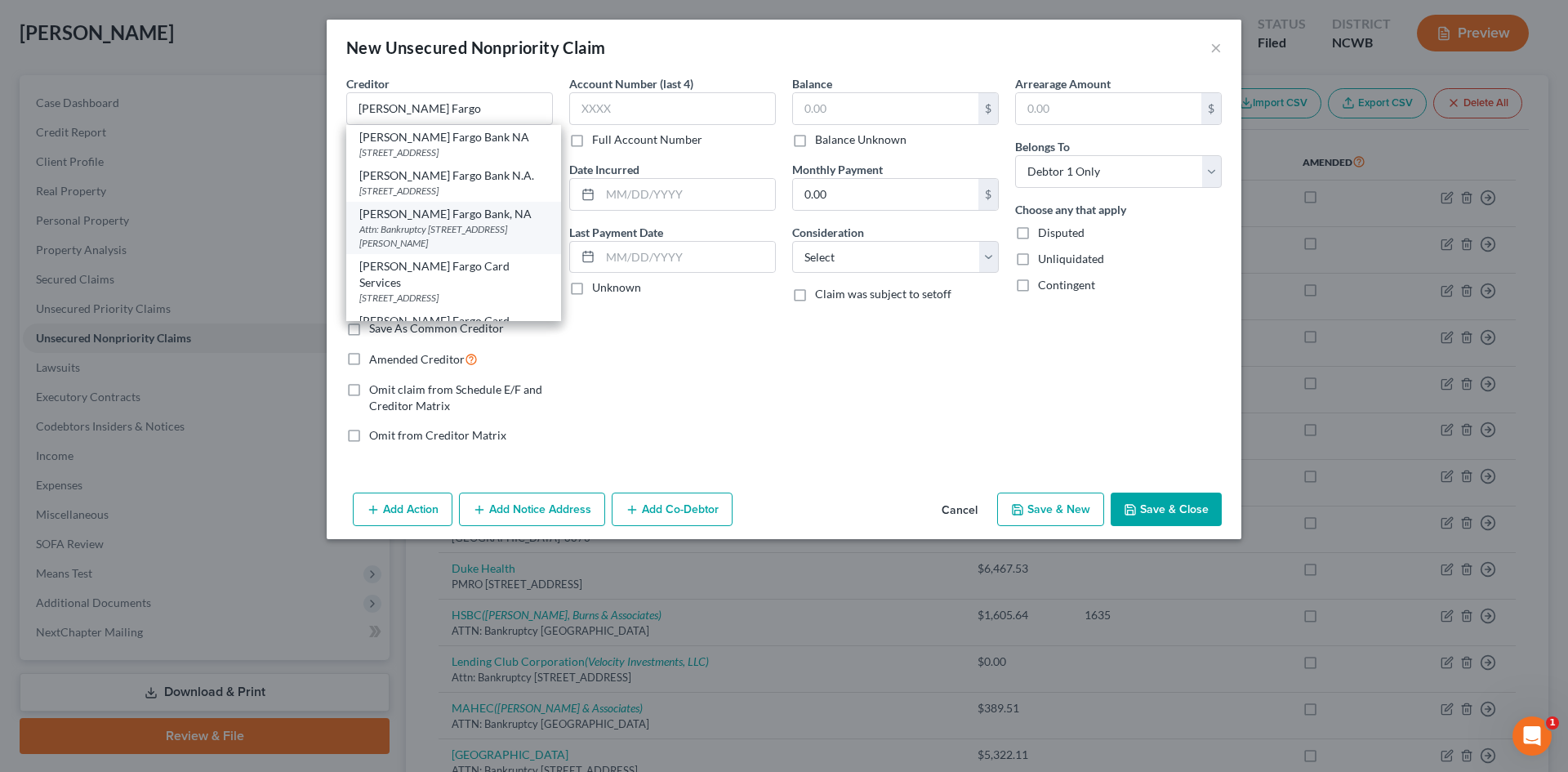
click at [454, 247] on div "Attn: Bankruptcy [STREET_ADDRESS][PERSON_NAME]" at bounding box center [453, 236] width 189 height 28
type input "[PERSON_NAME] Fargo Bank, NA"
type input "Attn: Bankruptcy"
type input "[STREET_ADDRESS][PERSON_NAME]"
type input "[GEOGRAPHIC_DATA]"
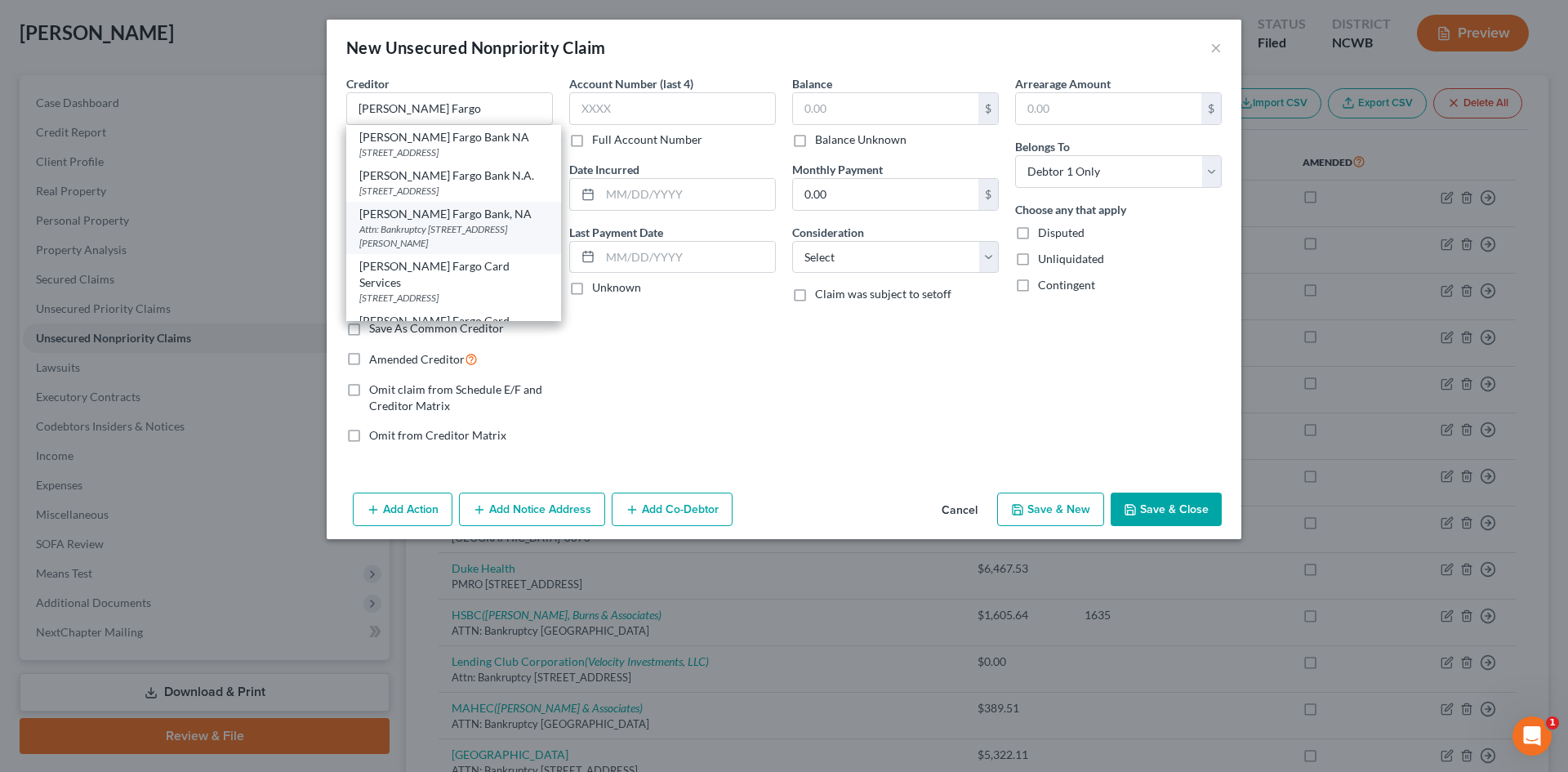
select select "4"
type input "94104"
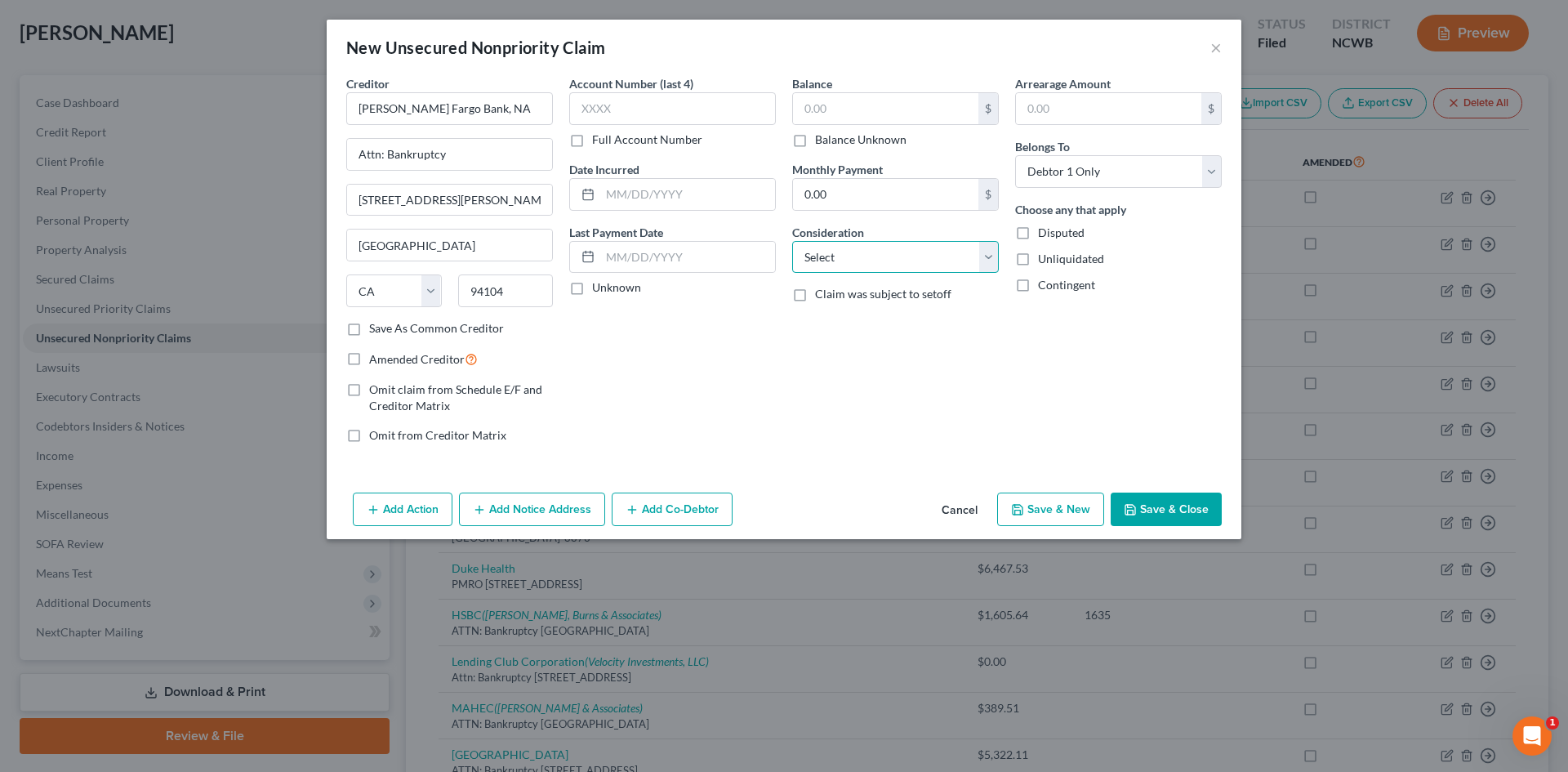
click at [931, 265] on select "Select Cable / Satellite Services Collection Agency Credit Card Debt Debt Couns…" at bounding box center [895, 257] width 207 height 32
select select "15"
click at [793, 241] on select "Select Cable / Satellite Services Collection Agency Credit Card Debt Debt Couns…" at bounding box center [895, 257] width 207 height 32
click at [1085, 109] on input "text" at bounding box center [1109, 108] width 185 height 31
click at [883, 377] on div "Balance $ Balance Unknown Balance Undetermined $ Balance Unknown Monthly Paymen…" at bounding box center [895, 266] width 223 height 382
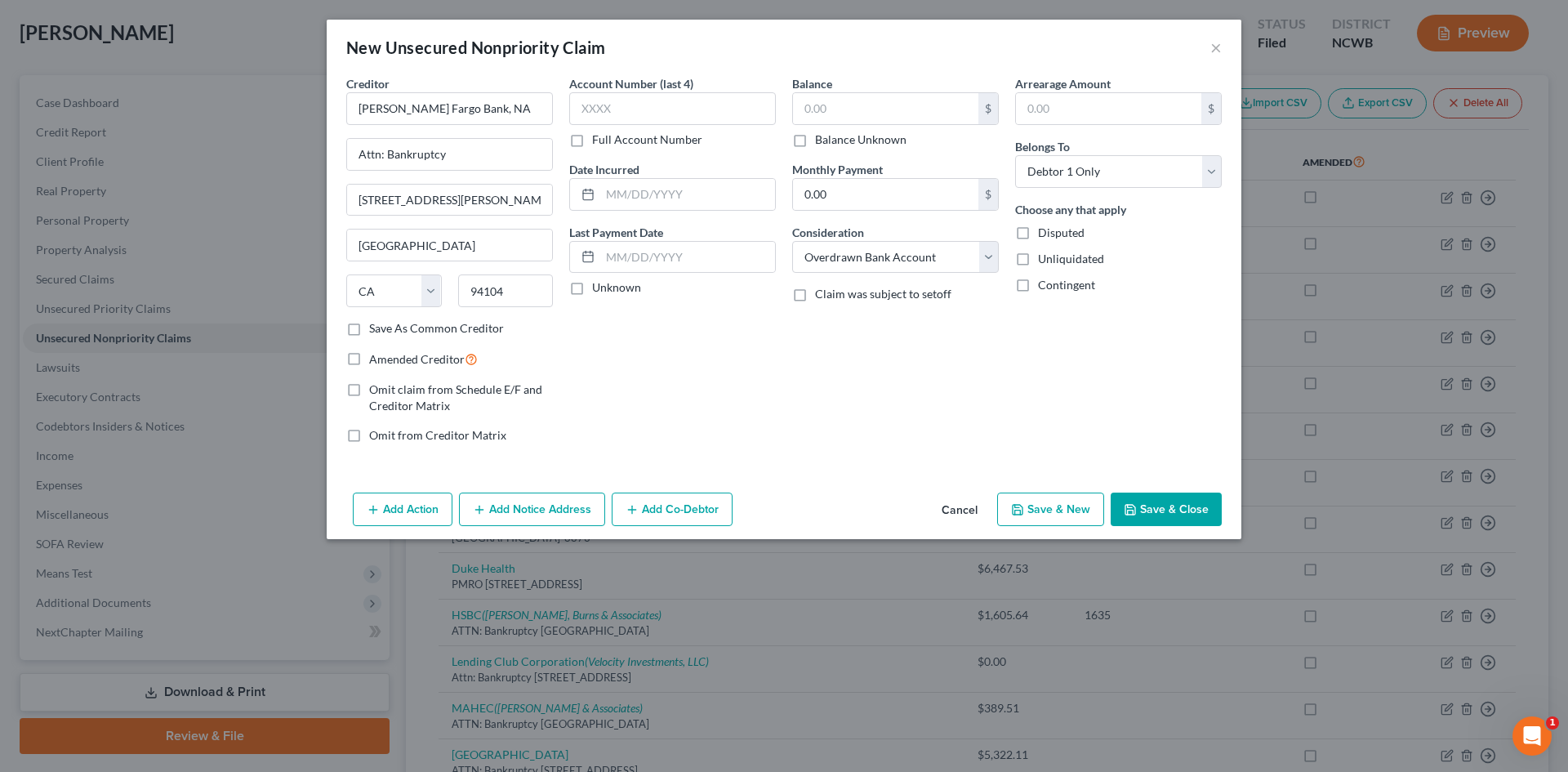
click at [1165, 511] on button "Save & Close" at bounding box center [1166, 510] width 111 height 34
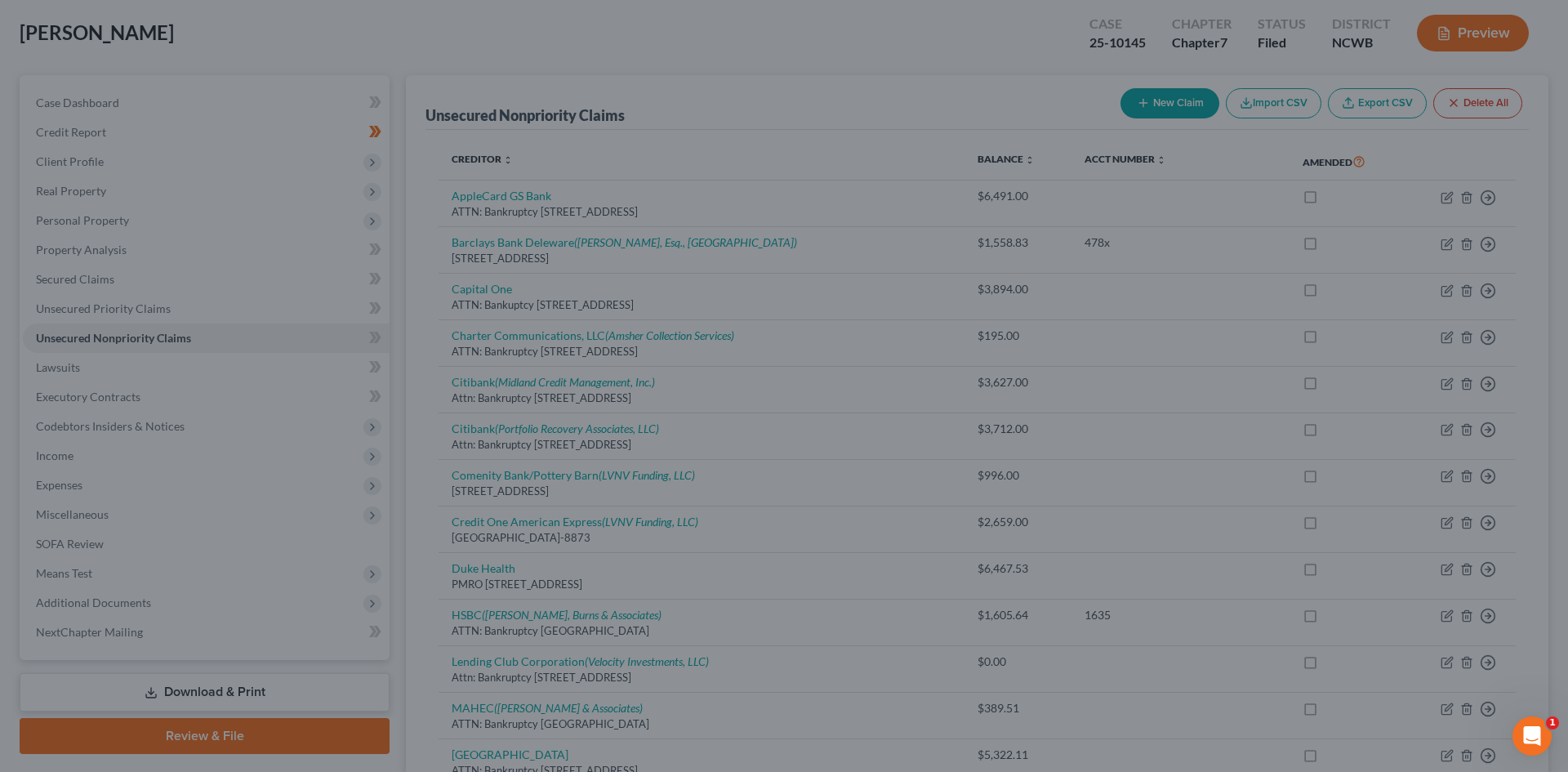
type input "0.00"
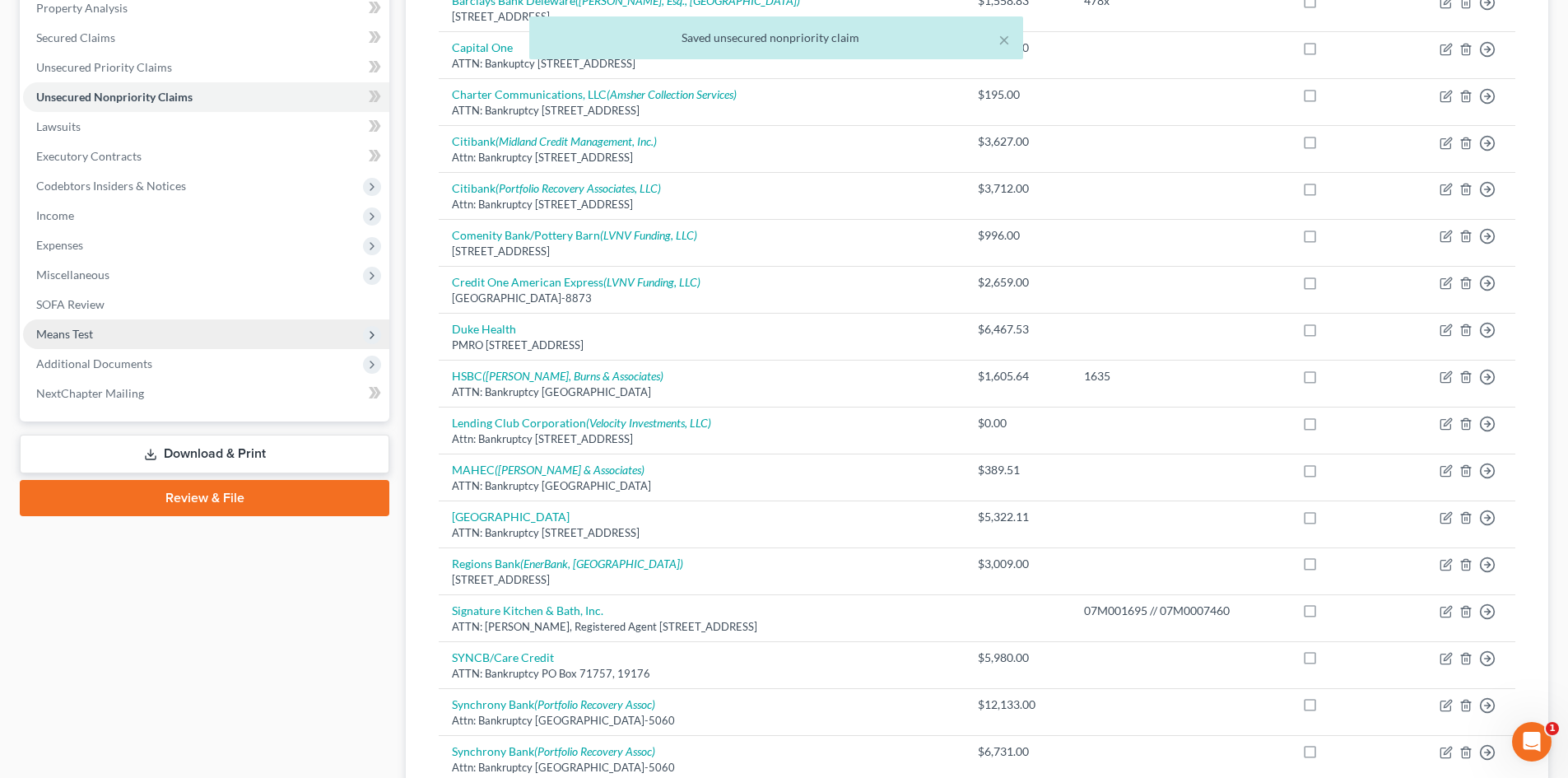
scroll to position [329, 0]
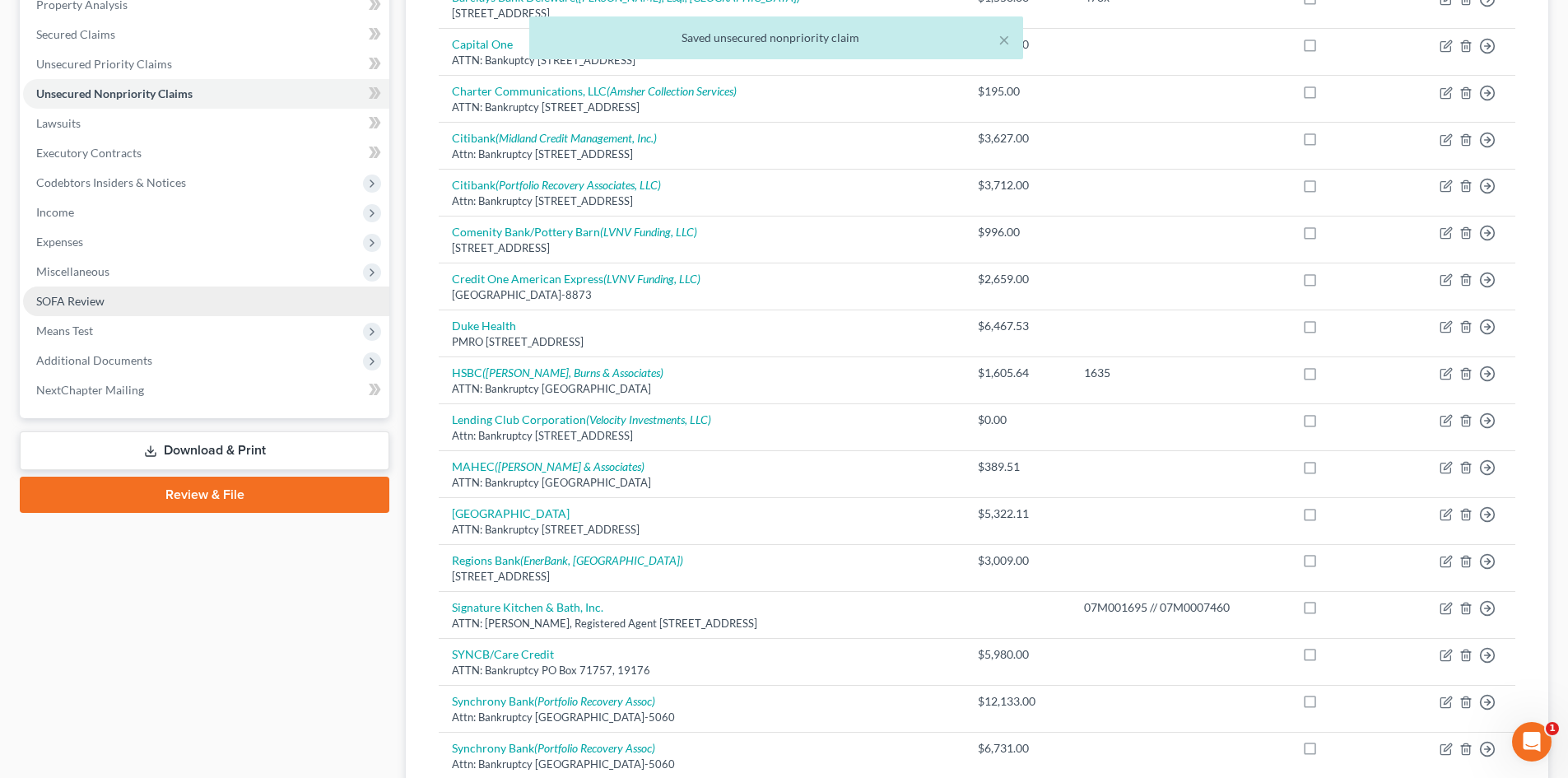
click at [117, 295] on link "SOFA Review" at bounding box center [207, 301] width 366 height 30
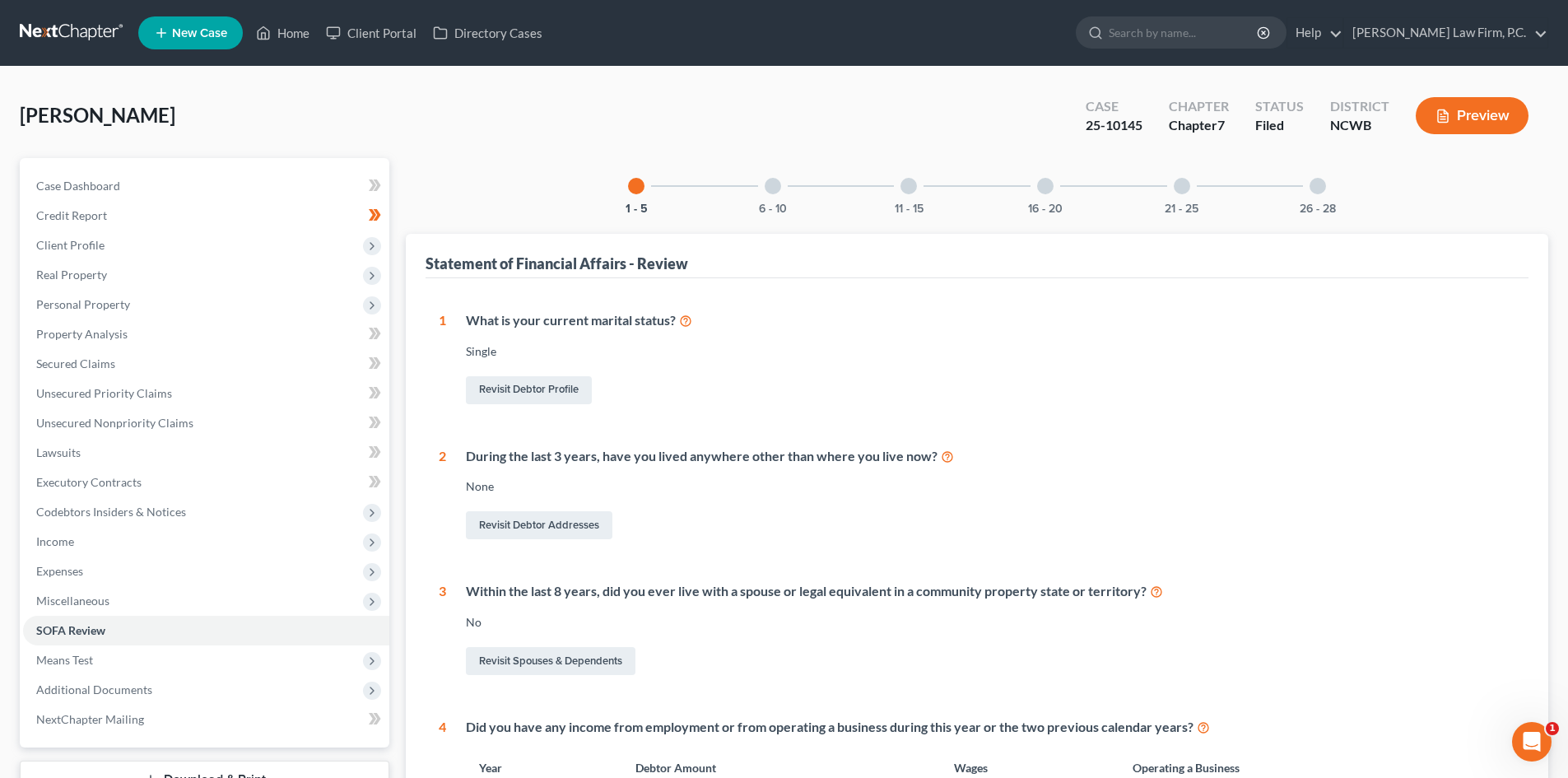
click at [1047, 184] on div at bounding box center [1045, 186] width 16 height 16
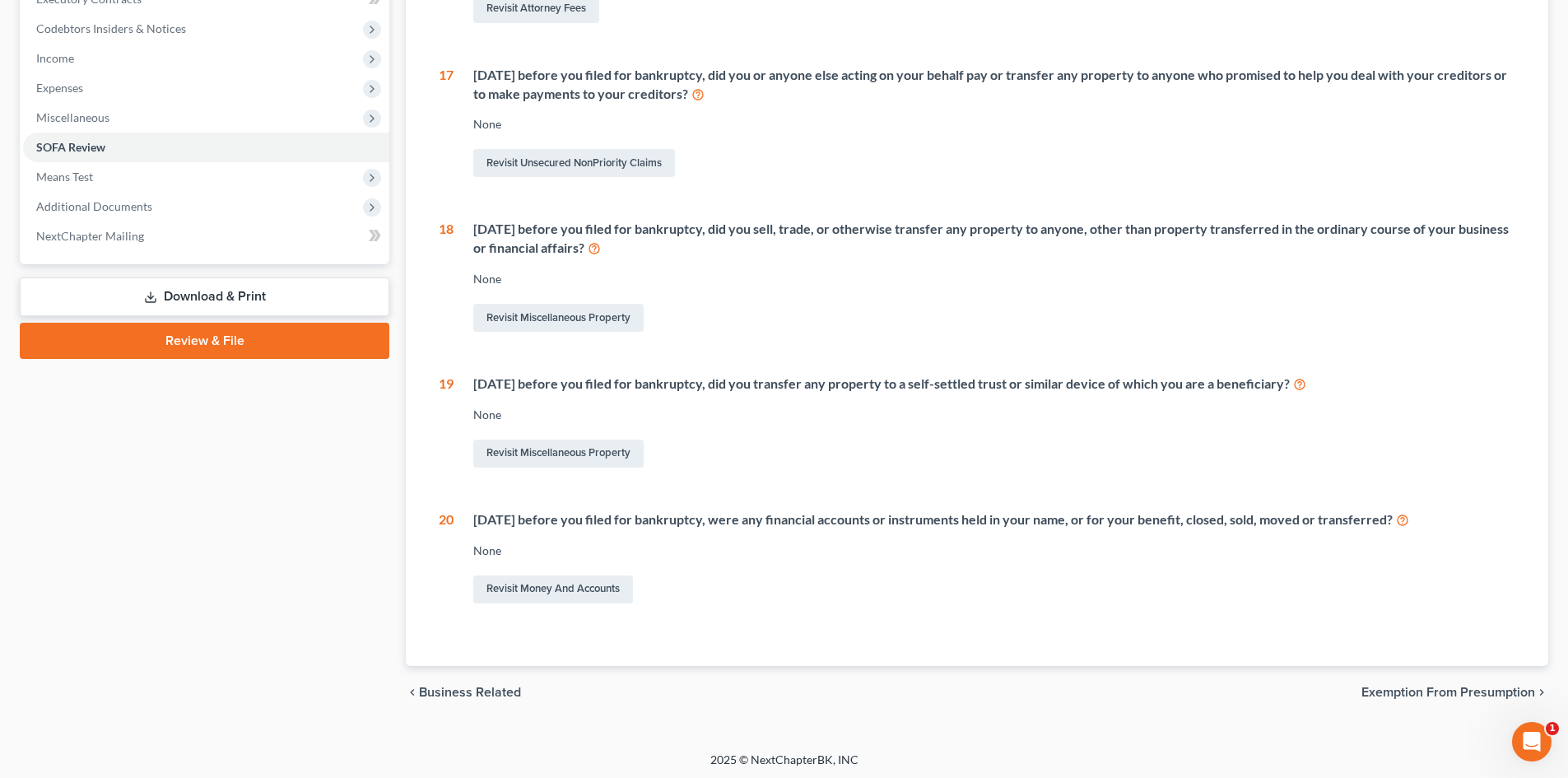
scroll to position [486, 0]
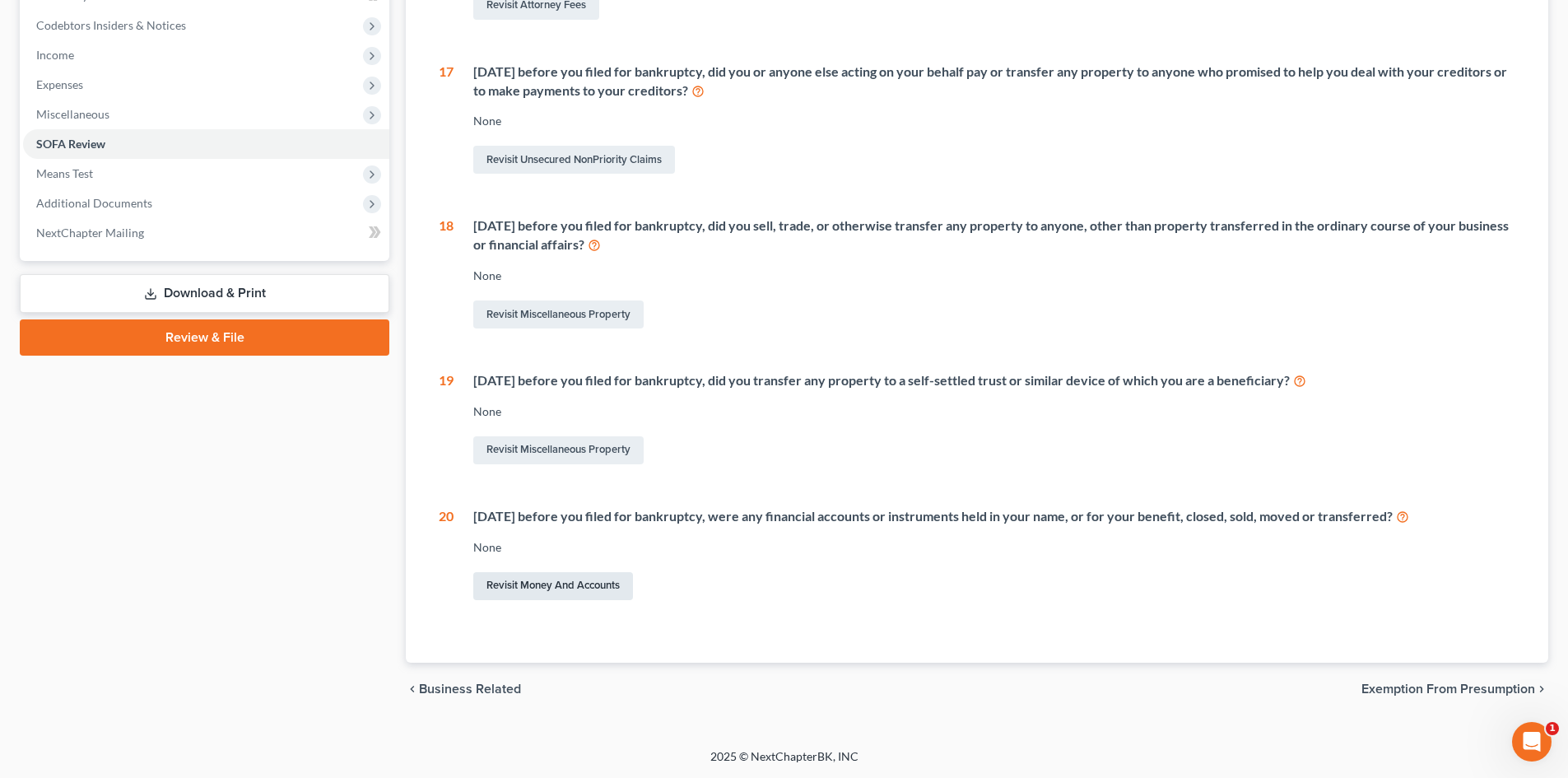
click at [534, 583] on link "Revisit Money and Accounts" at bounding box center [552, 586] width 160 height 28
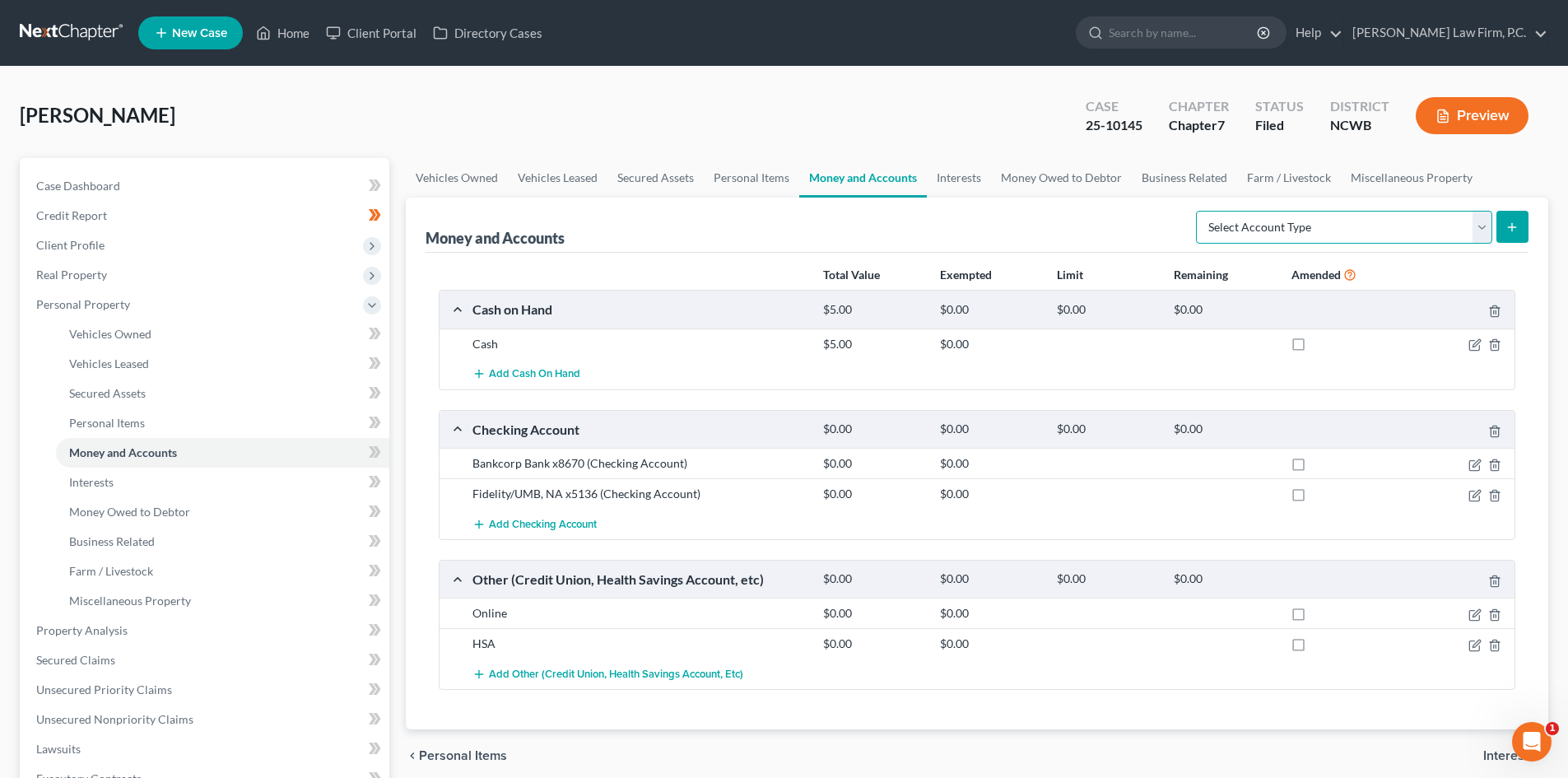
click at [1480, 231] on select "Select Account Type Brokerage Cash on Hand Certificates of Deposit Checking Acc…" at bounding box center [1343, 227] width 296 height 32
select select "checking"
click at [1199, 210] on select "Select Account Type Brokerage Cash on Hand Certificates of Deposit Checking Acc…" at bounding box center [1343, 227] width 296 height 32
click at [522, 515] on button "Add Checking Account" at bounding box center [535, 524] width 125 height 31
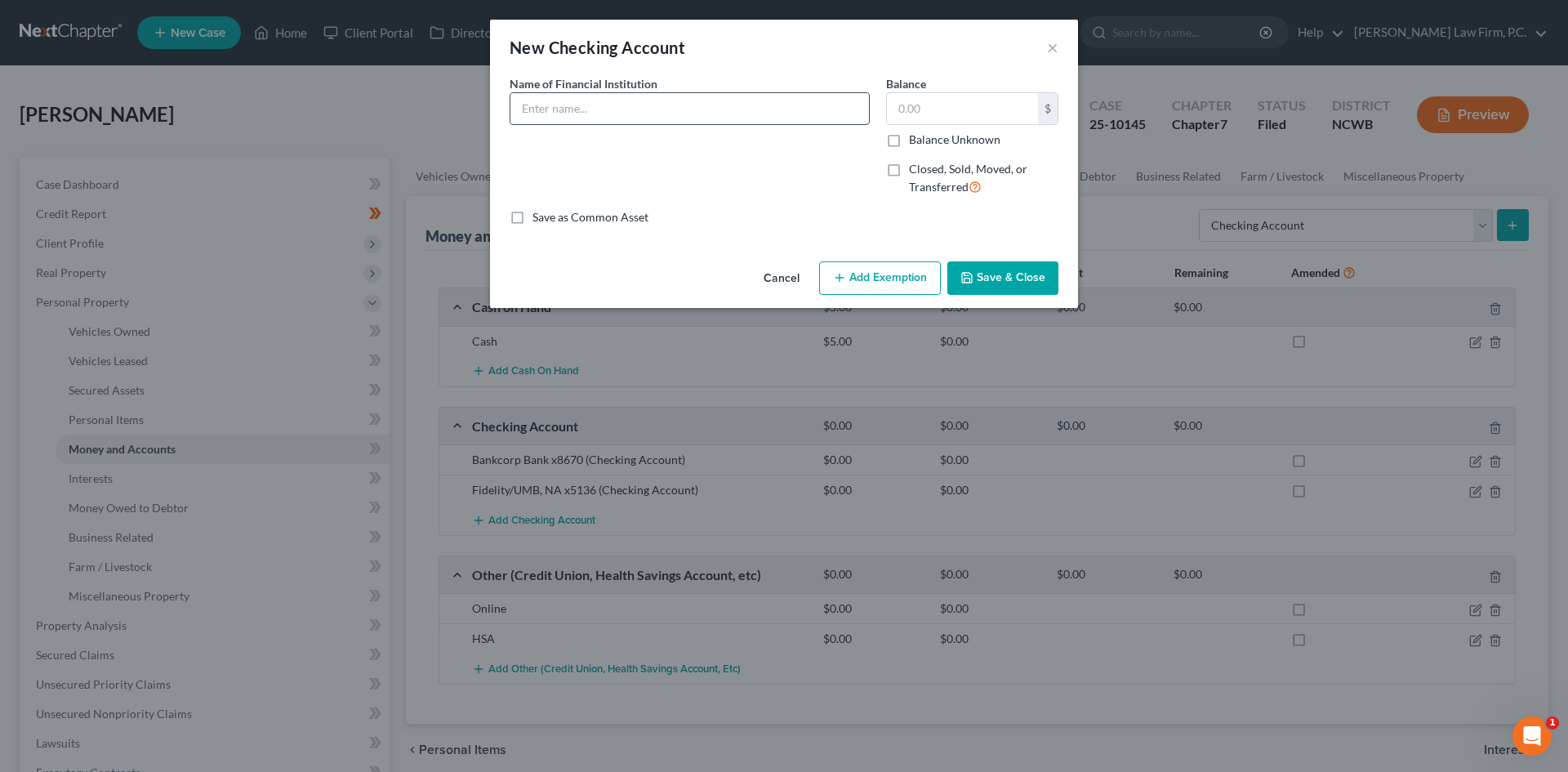
click at [613, 103] on input "text" at bounding box center [690, 108] width 358 height 31
type input "[PERSON_NAME] Fargo"
click at [909, 169] on label "Closed, Sold, Moved, or Transferred" at bounding box center [983, 178] width 150 height 35
click at [915, 169] on input "Closed, Sold, Moved, or Transferred" at bounding box center [921, 167] width 11 height 11
checkbox input "true"
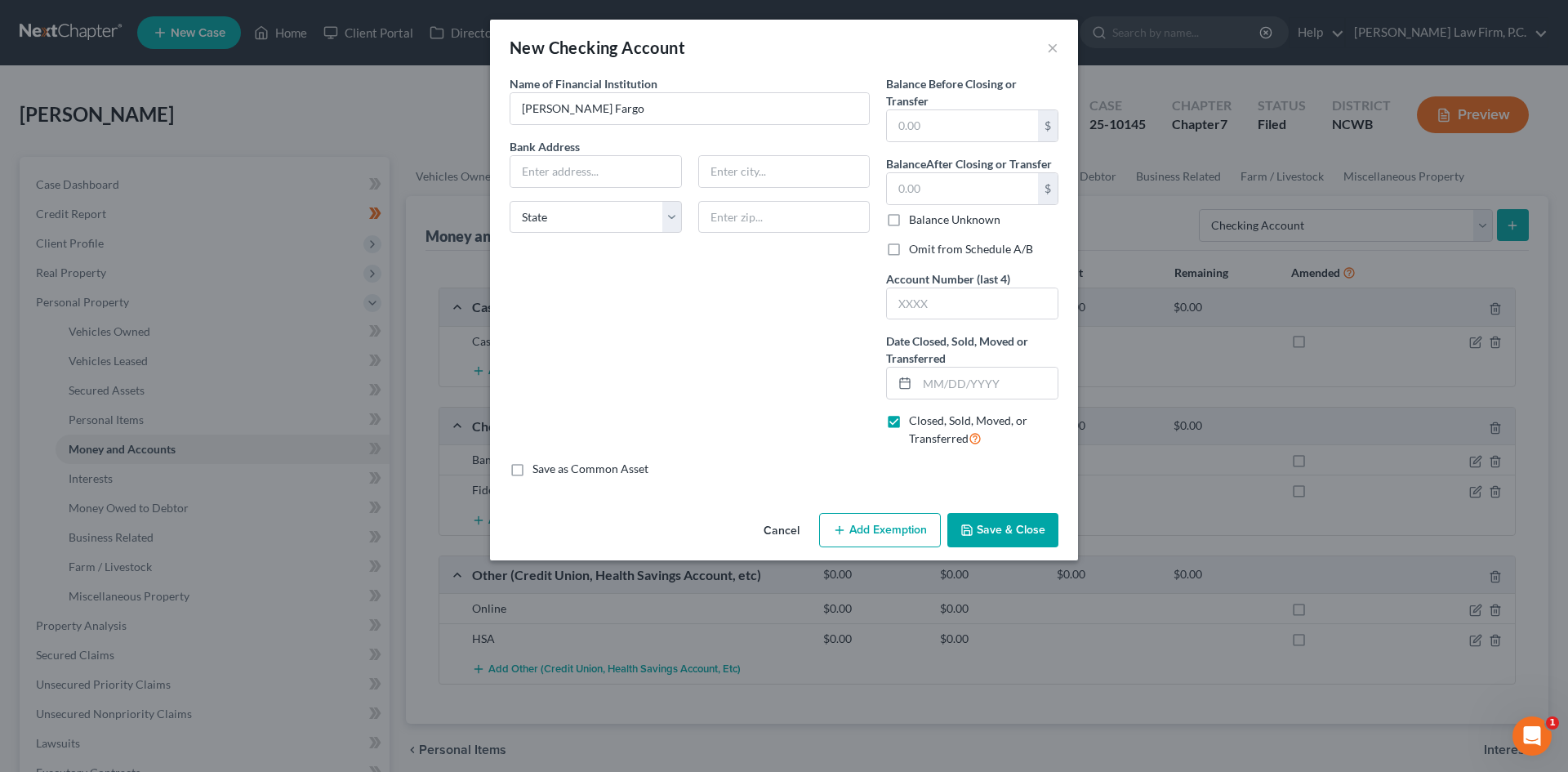
click at [913, 219] on label "Balance Unknown" at bounding box center [955, 219] width 91 height 16
click at [915, 219] on input "Balance Unknown" at bounding box center [921, 217] width 11 height 11
checkbox input "true"
type input "0.00"
click at [613, 215] on select "State [US_STATE] AK AR AZ CA CO CT DE DC [GEOGRAPHIC_DATA] [GEOGRAPHIC_DATA] GU…" at bounding box center [595, 217] width 172 height 32
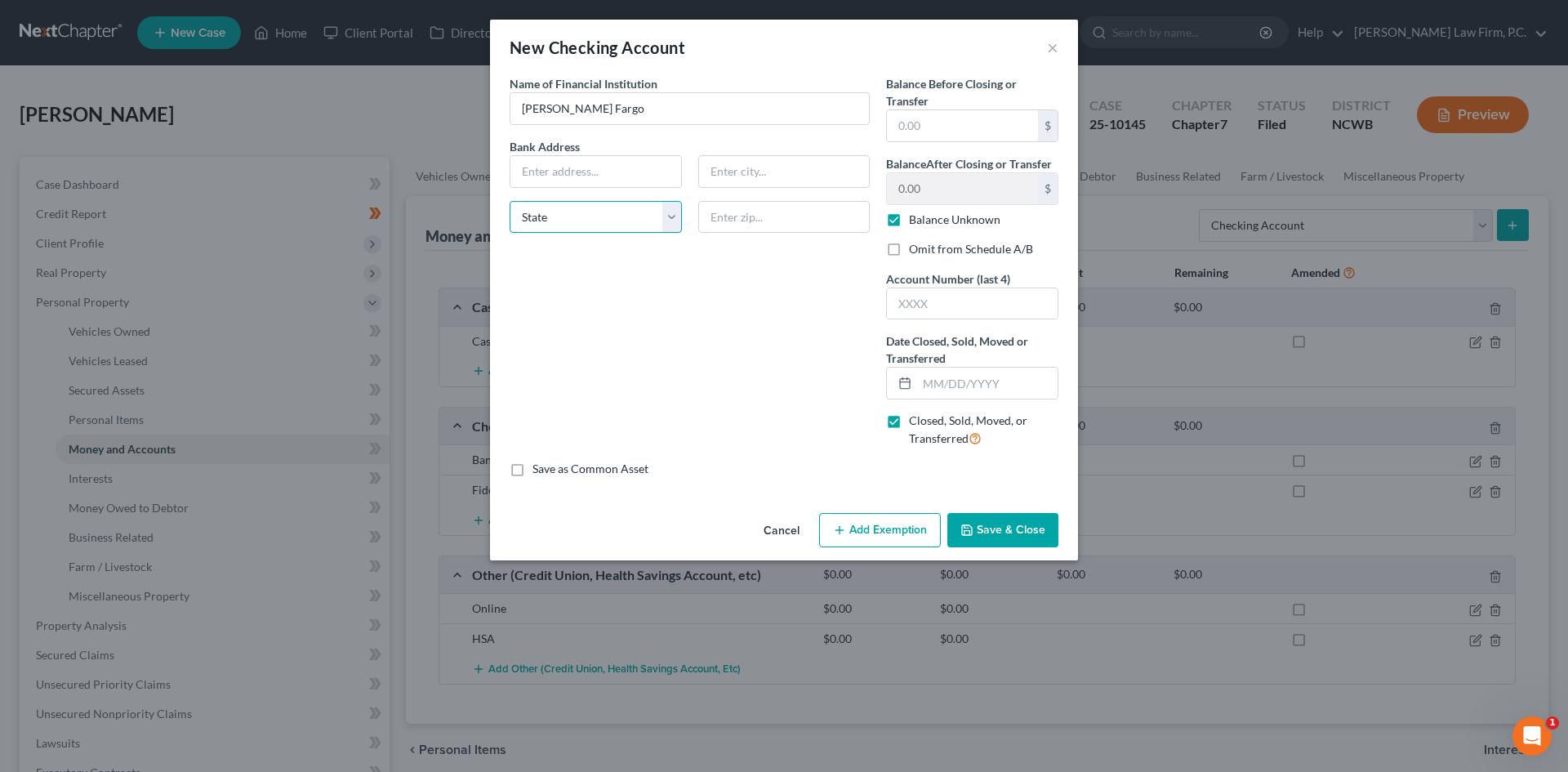
select select "28"
click at [510, 201] on select "State [US_STATE] AK AR AZ CA CO CT DE DC [GEOGRAPHIC_DATA] [GEOGRAPHIC_DATA] GU…" at bounding box center [595, 217] width 172 height 32
click at [926, 373] on input "text" at bounding box center [987, 382] width 141 height 31
type input "[DATE]"
click at [994, 524] on button "Save & Close" at bounding box center [1003, 530] width 111 height 34
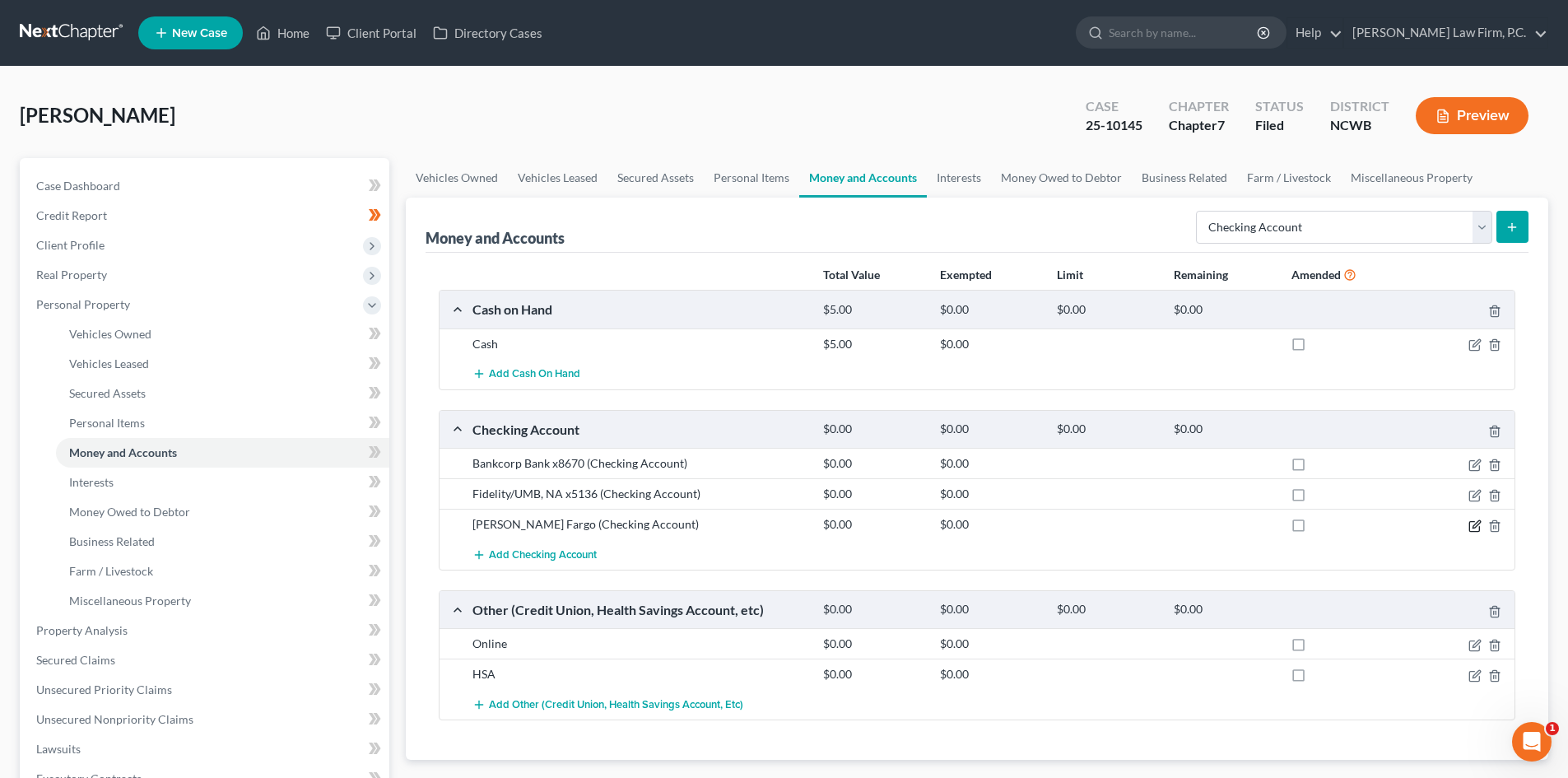
click at [1474, 523] on icon "button" at bounding box center [1474, 526] width 14 height 14
select select "28"
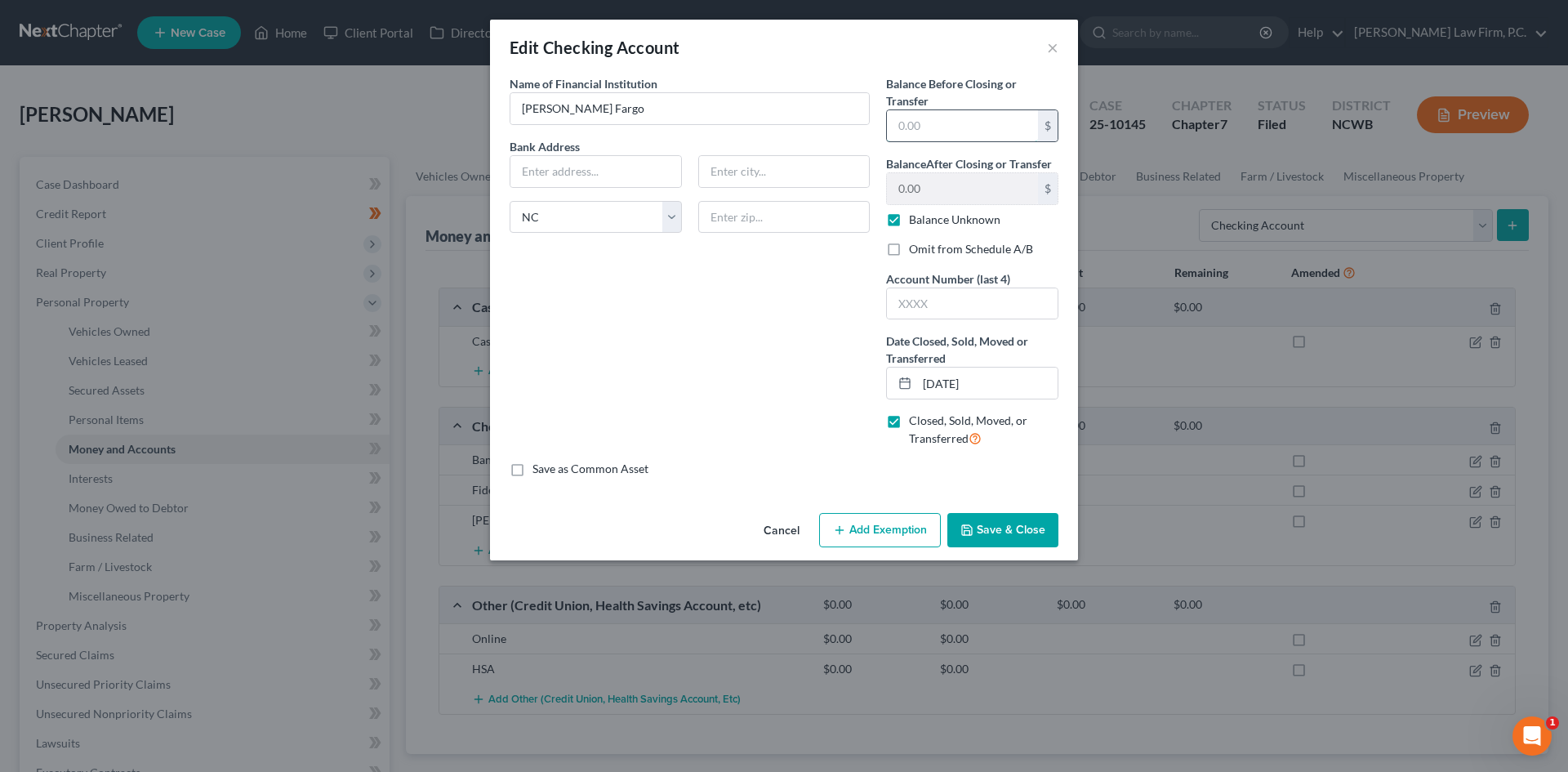
click at [976, 128] on input "text" at bounding box center [963, 125] width 151 height 31
type input "0.00"
click at [880, 218] on div "Balance Before Closing or Transfer 0.00 $ Balance After Closing or Transfer 0.0…" at bounding box center [972, 268] width 189 height 386
click at [909, 213] on label "Balance Unknown" at bounding box center [955, 219] width 91 height 16
click at [915, 213] on input "Balance Unknown" at bounding box center [921, 217] width 11 height 11
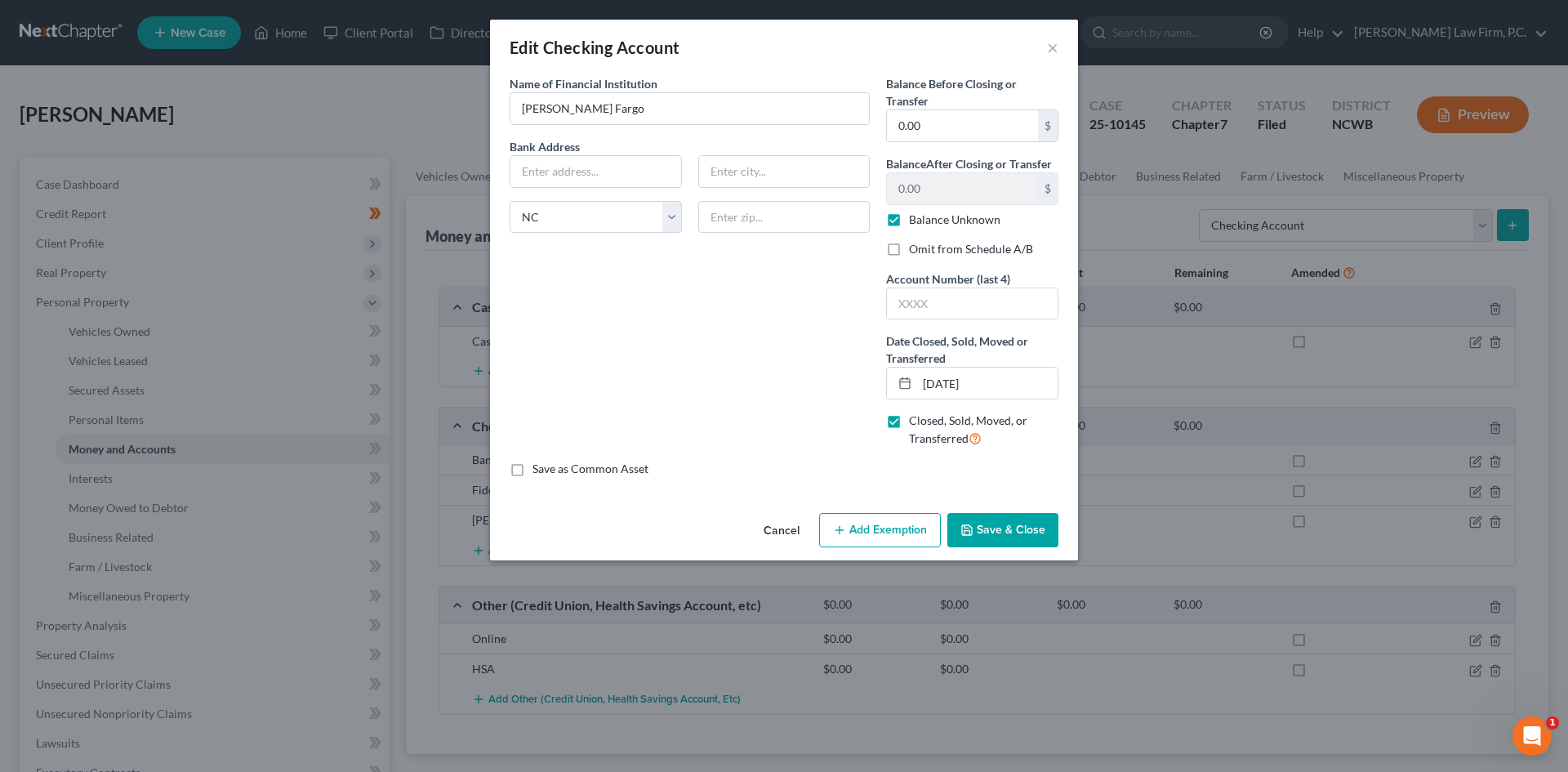
checkbox input "false"
click at [923, 178] on input "0.00" at bounding box center [963, 188] width 151 height 31
drag, startPoint x: 1019, startPoint y: 528, endPoint x: 908, endPoint y: 254, distance: 295.6
click at [915, 261] on div "Edit Checking Account × An exemption set must first be selected from the Filing…" at bounding box center [784, 290] width 588 height 541
click at [909, 246] on label "Omit from Schedule A/B" at bounding box center [971, 249] width 124 height 16
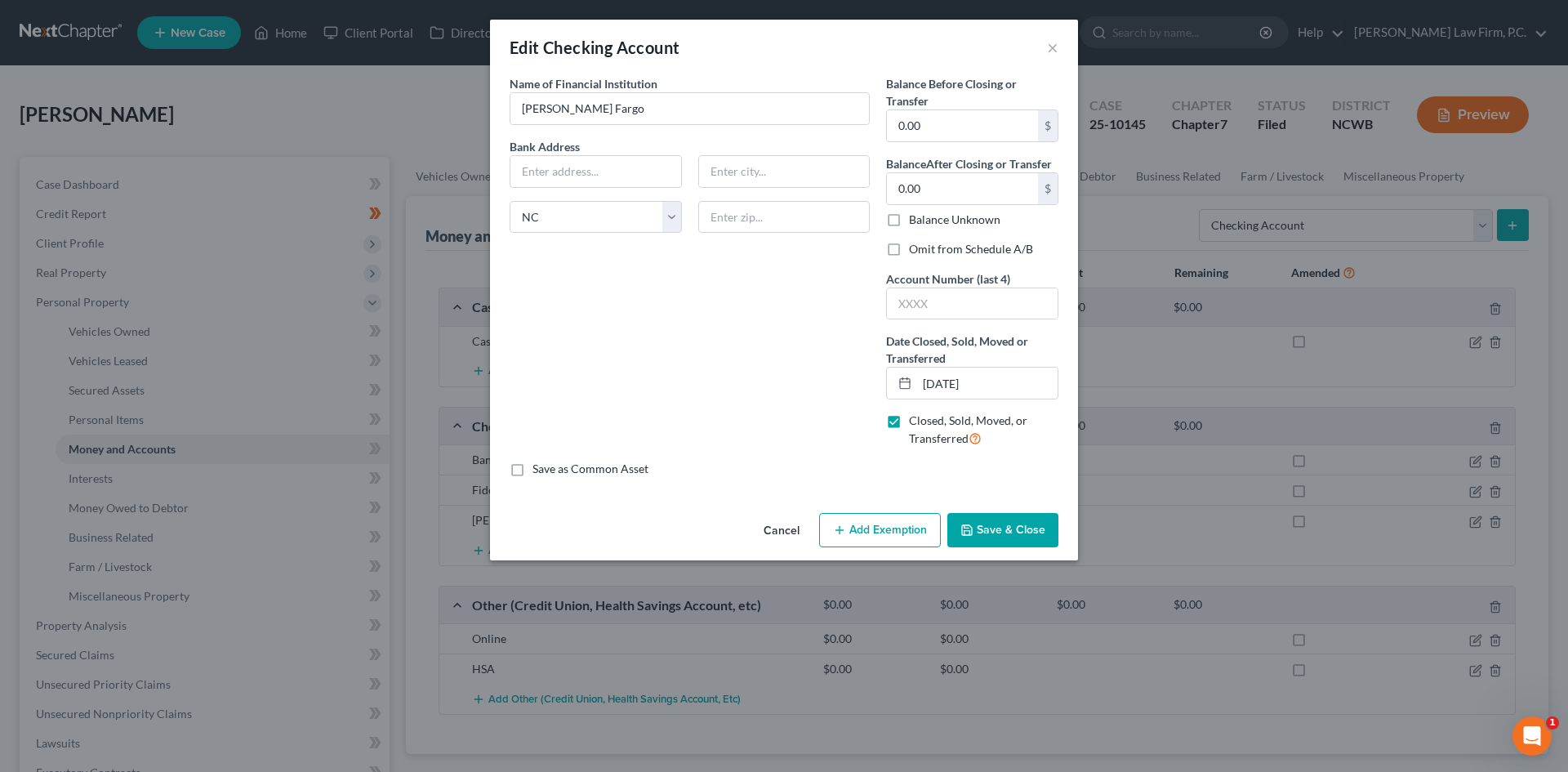
click at [915, 246] on input "Omit from Schedule A/B" at bounding box center [921, 246] width 11 height 11
checkbox input "true"
click at [1012, 530] on button "Save & Close" at bounding box center [1003, 530] width 111 height 34
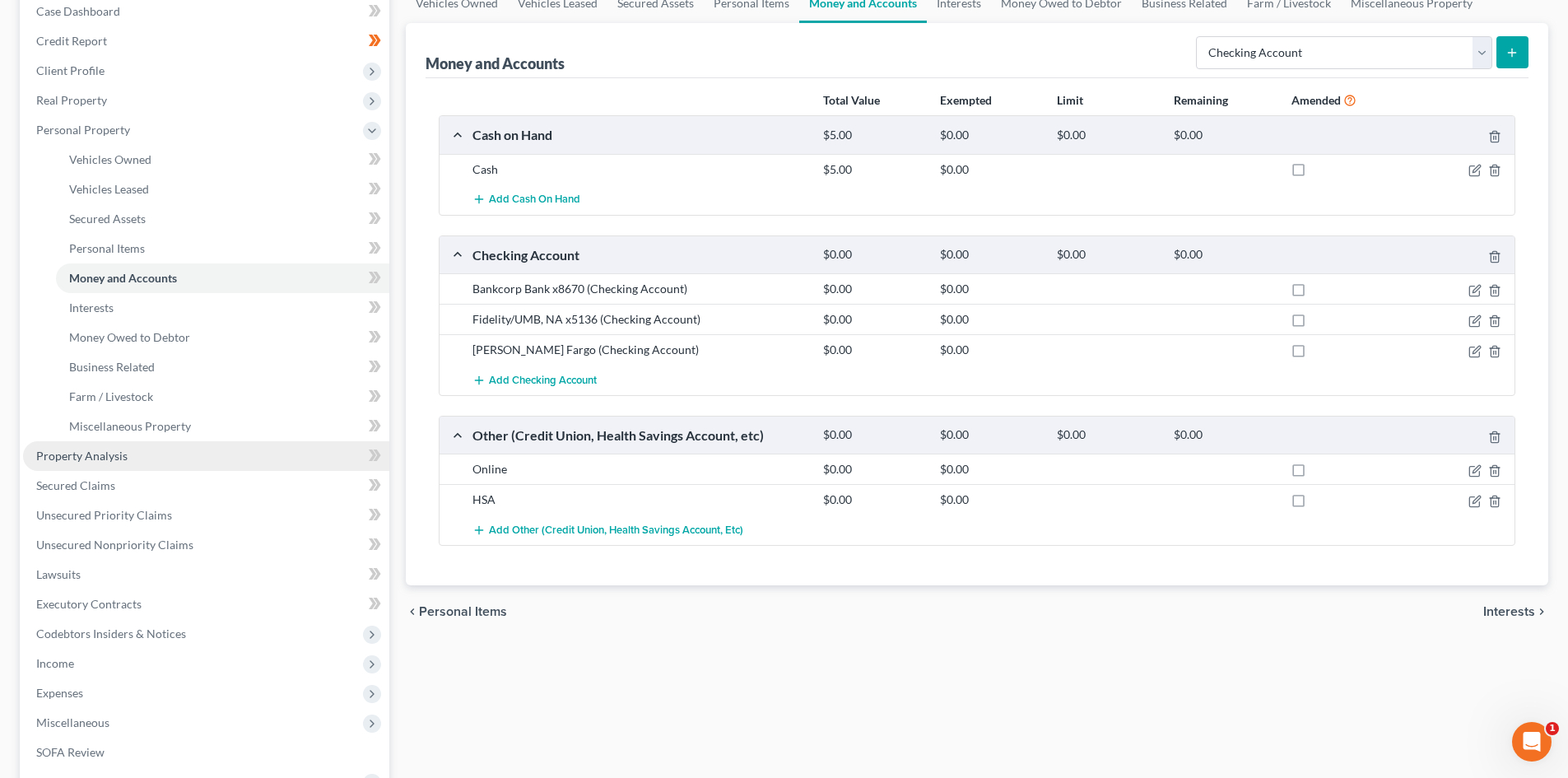
scroll to position [247, 0]
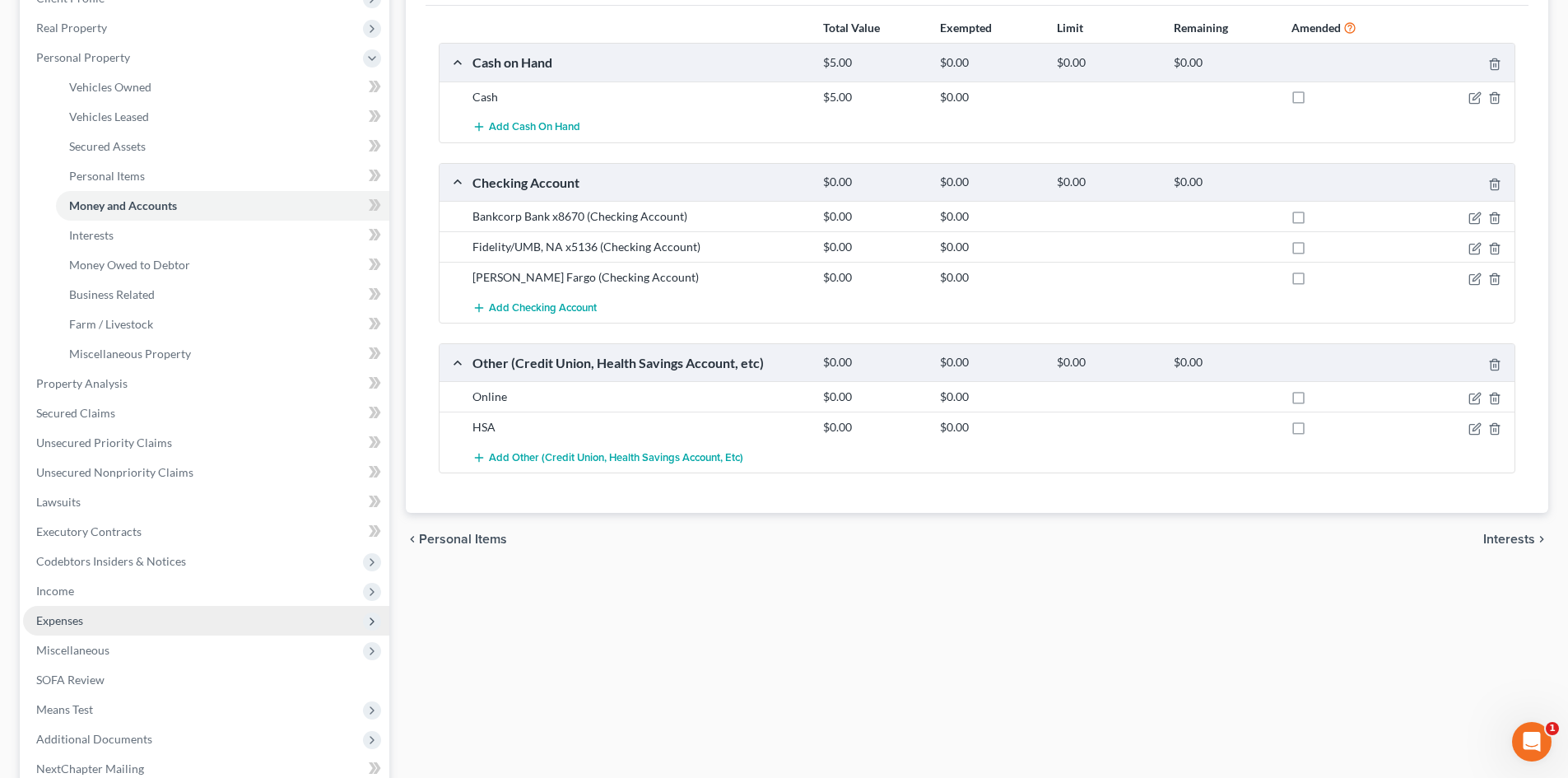
click at [164, 618] on span "Expenses" at bounding box center [207, 620] width 366 height 30
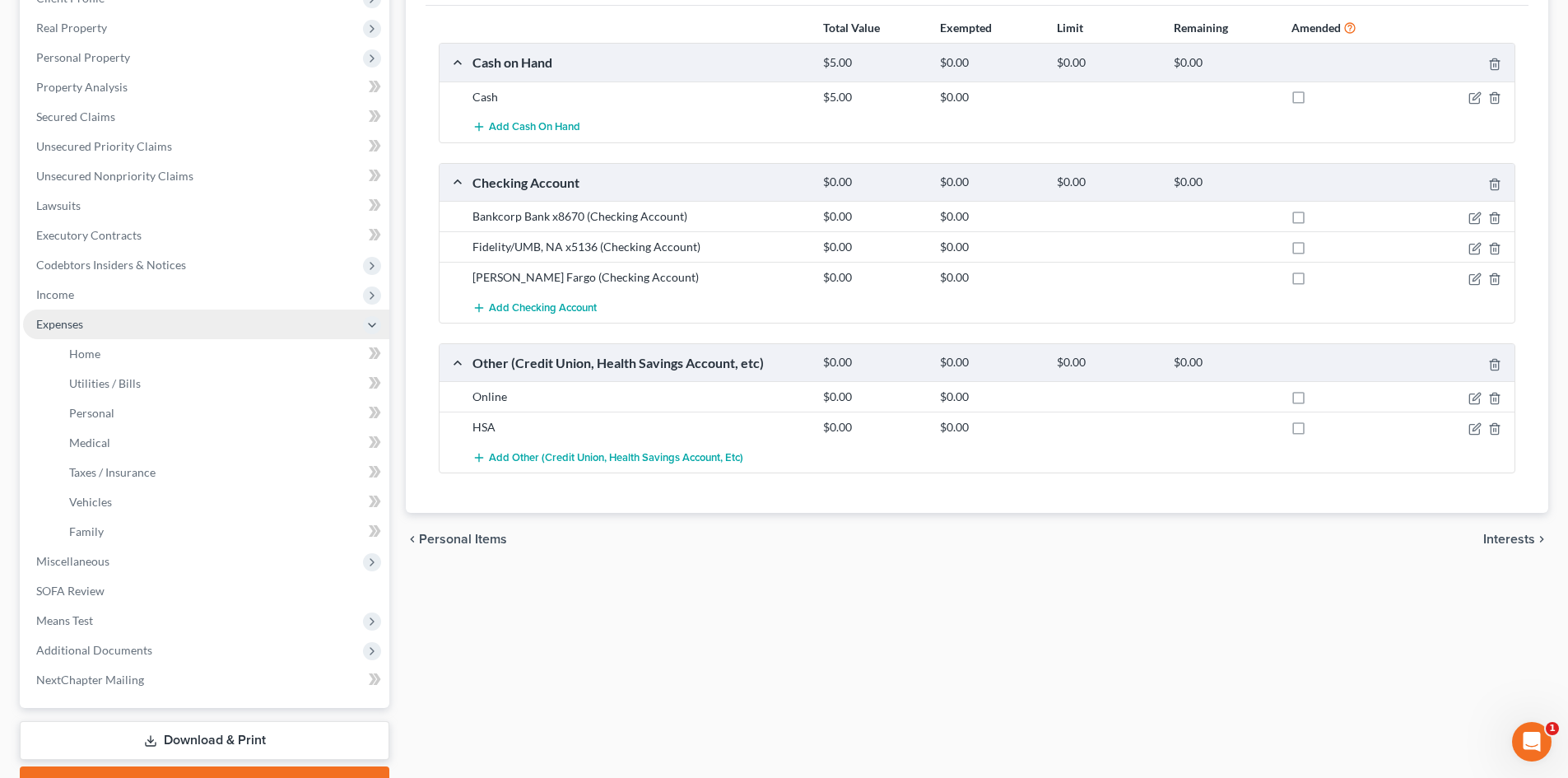
click at [182, 326] on span "Expenses" at bounding box center [207, 324] width 366 height 30
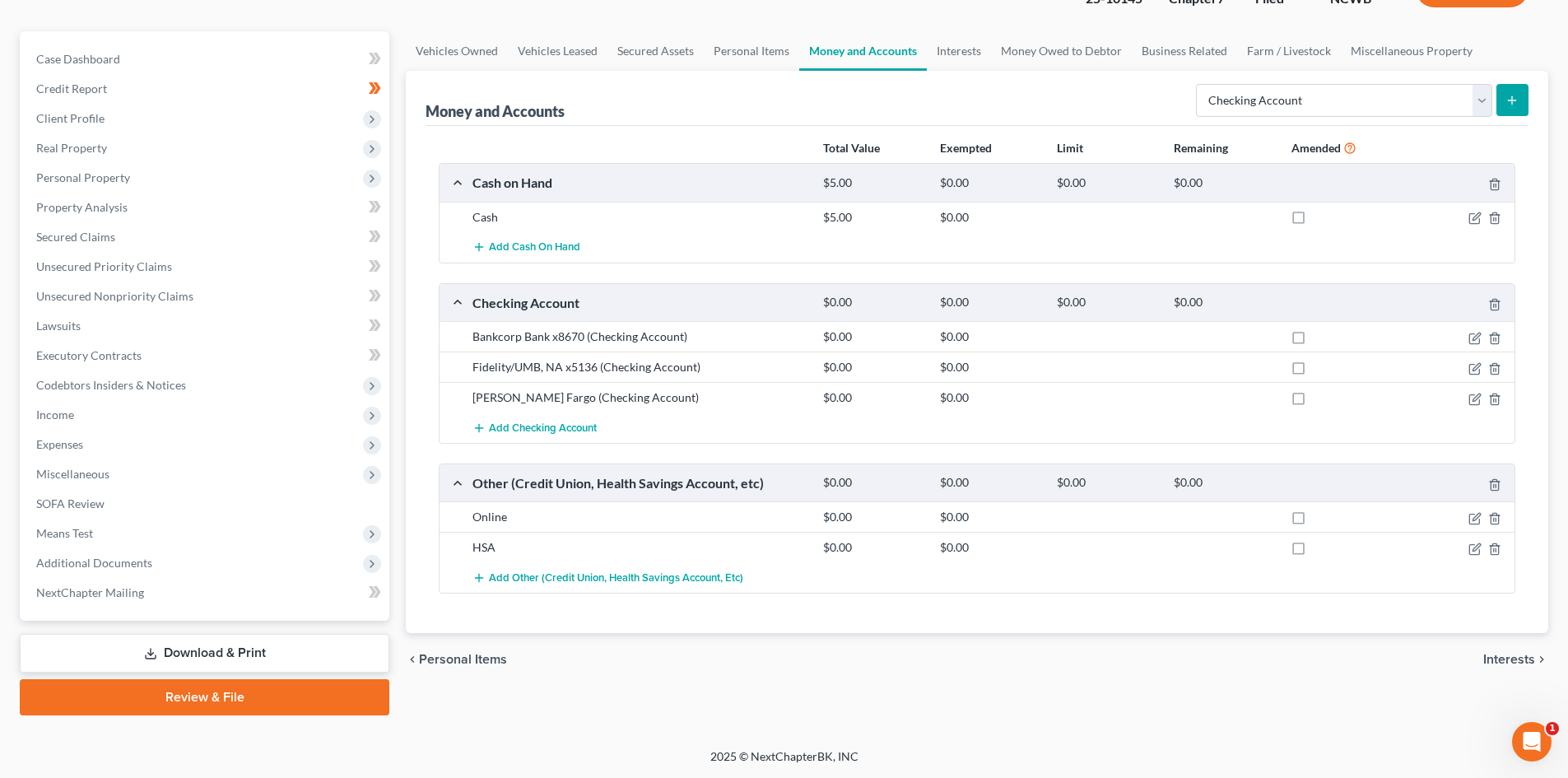
scroll to position [126, 0]
click at [157, 431] on span "Expenses" at bounding box center [207, 444] width 366 height 30
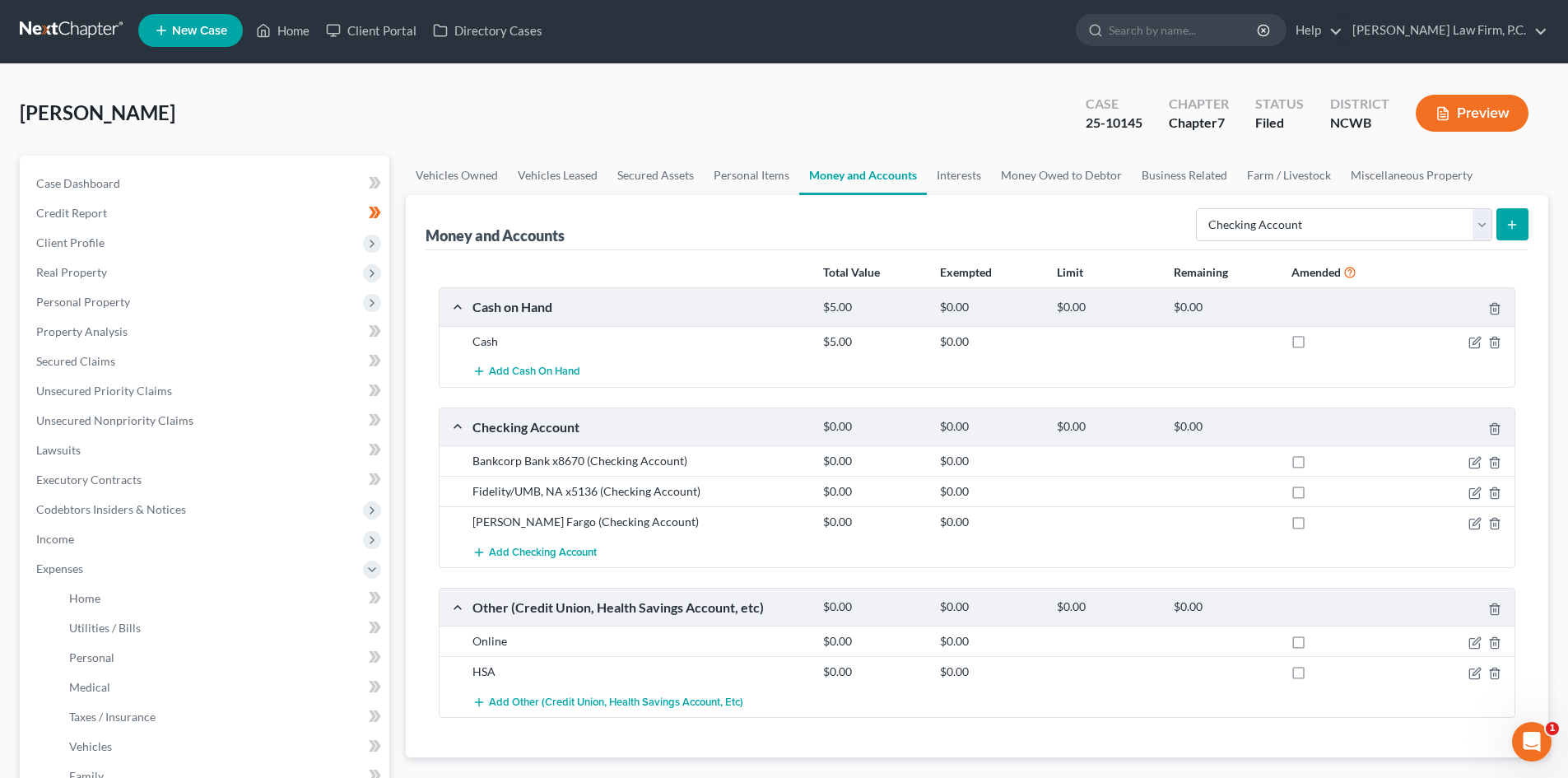
scroll to position [0, 0]
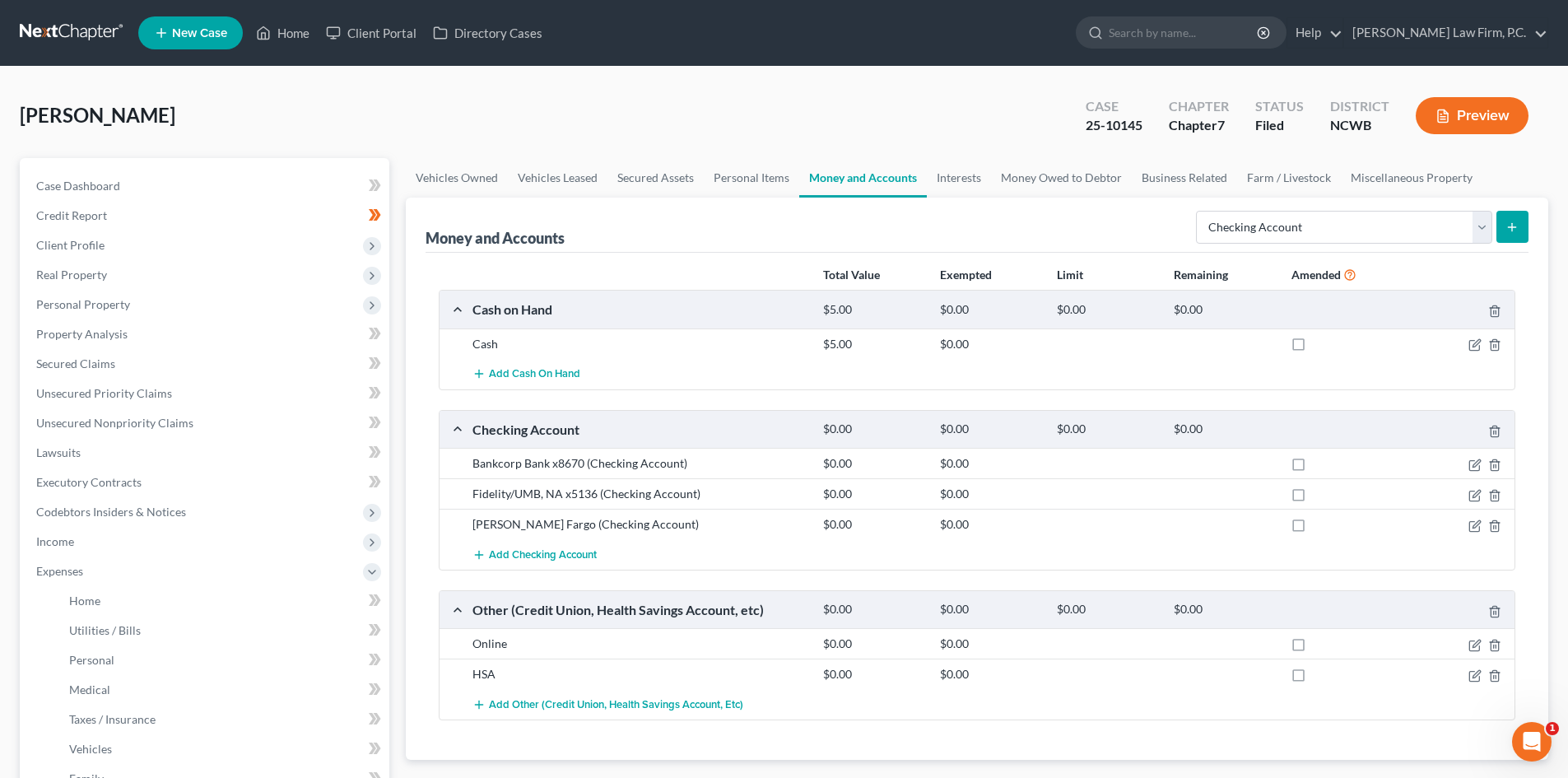
click at [1498, 117] on button "Preview" at bounding box center [1471, 116] width 113 height 37
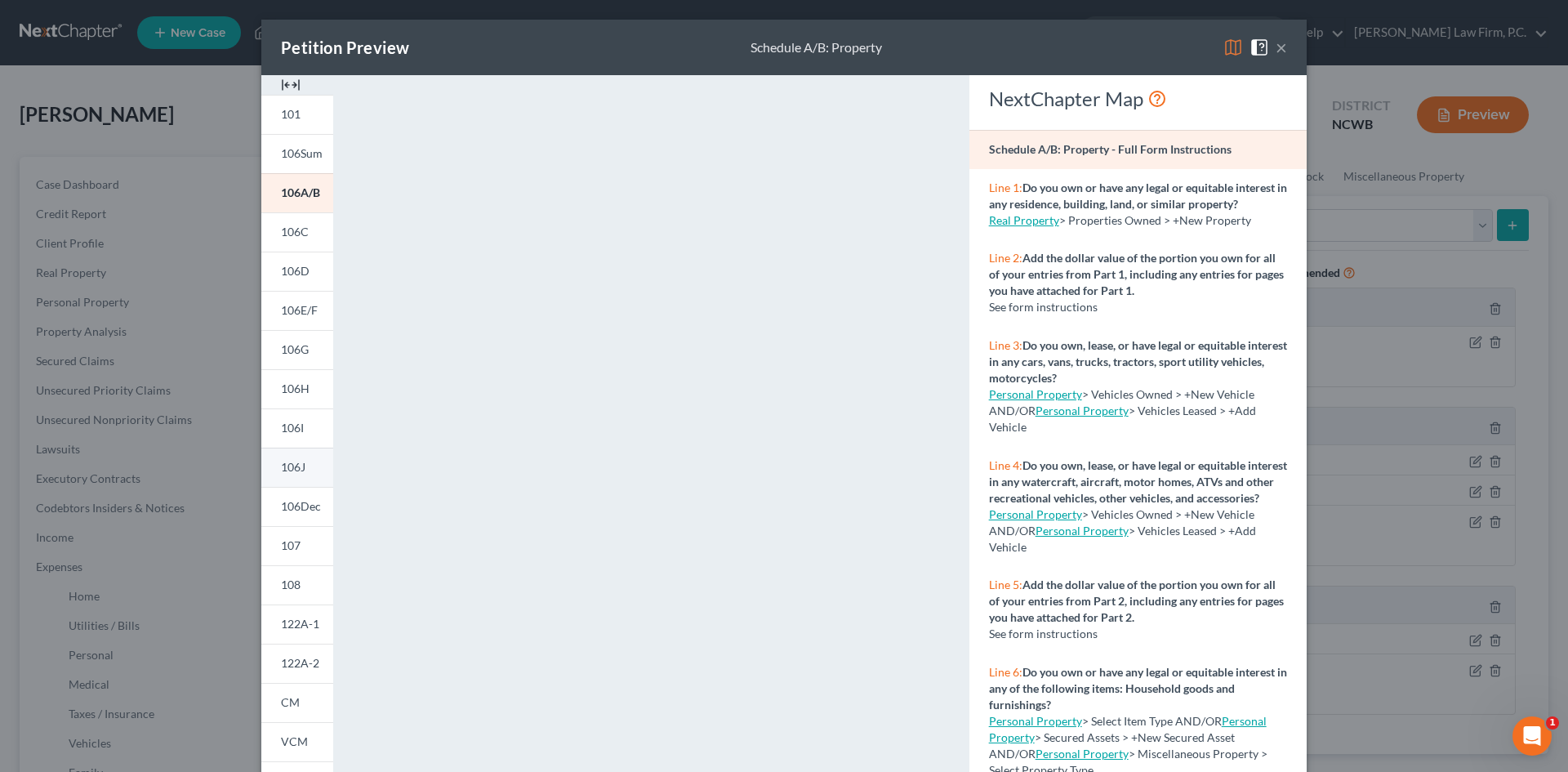
click at [309, 483] on link "106J" at bounding box center [297, 467] width 72 height 39
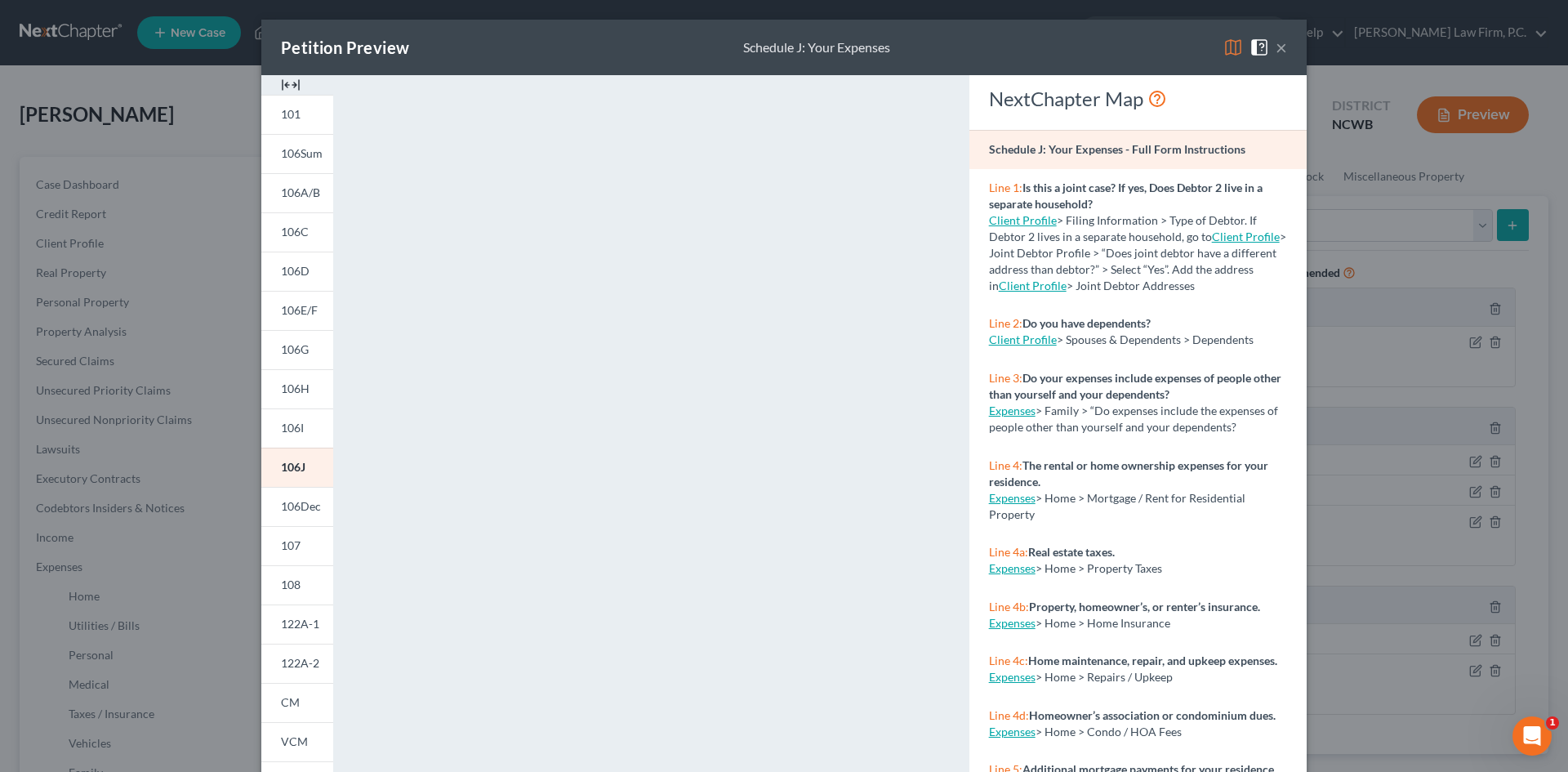
click at [1086, 40] on div "Petition Preview Schedule J: Your Expenses ×" at bounding box center [784, 47] width 1045 height 56
click at [1276, 46] on button "×" at bounding box center [1281, 47] width 12 height 20
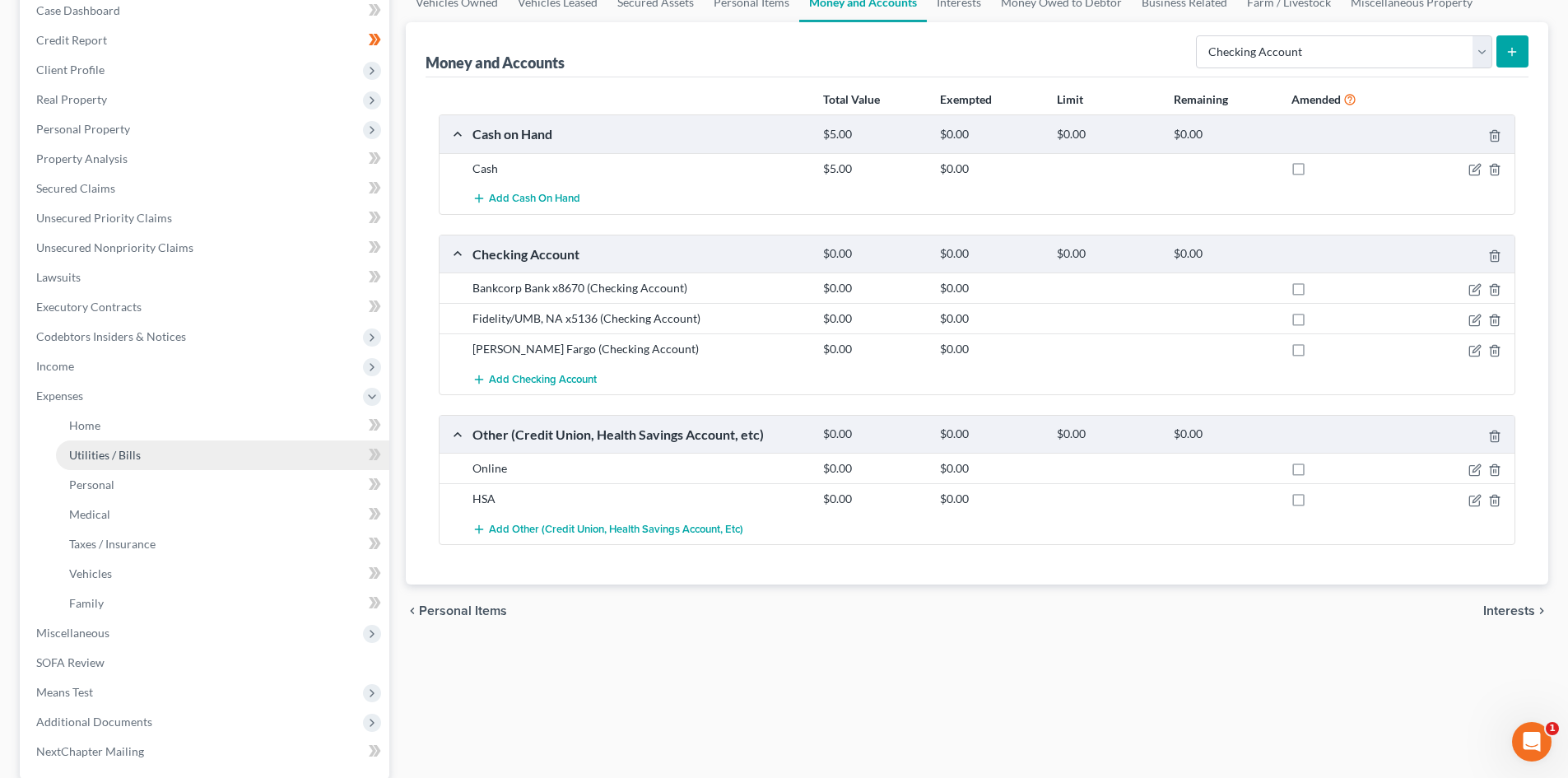
scroll to position [329, 0]
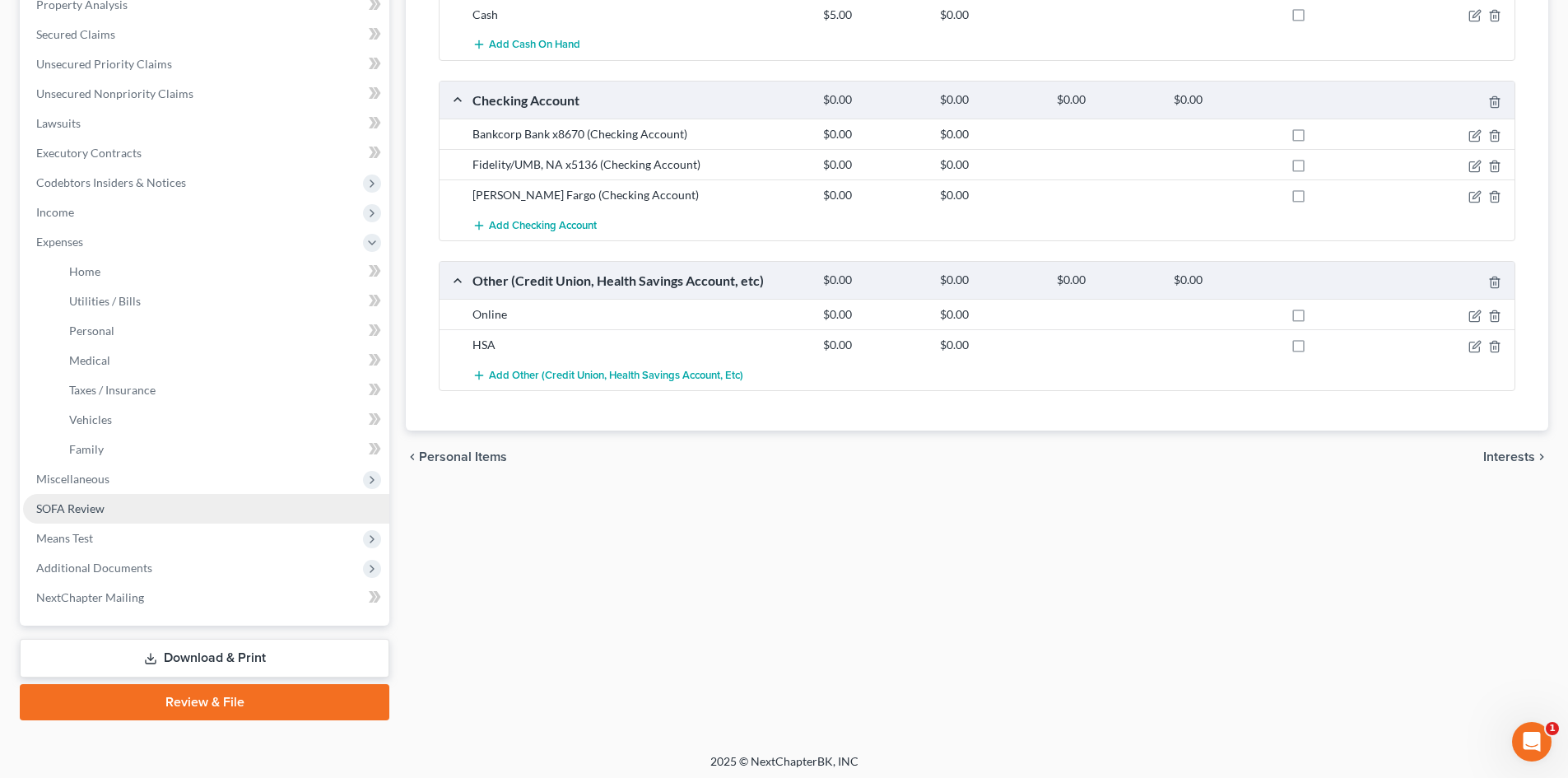
click at [88, 510] on span "SOFA Review" at bounding box center [70, 508] width 69 height 14
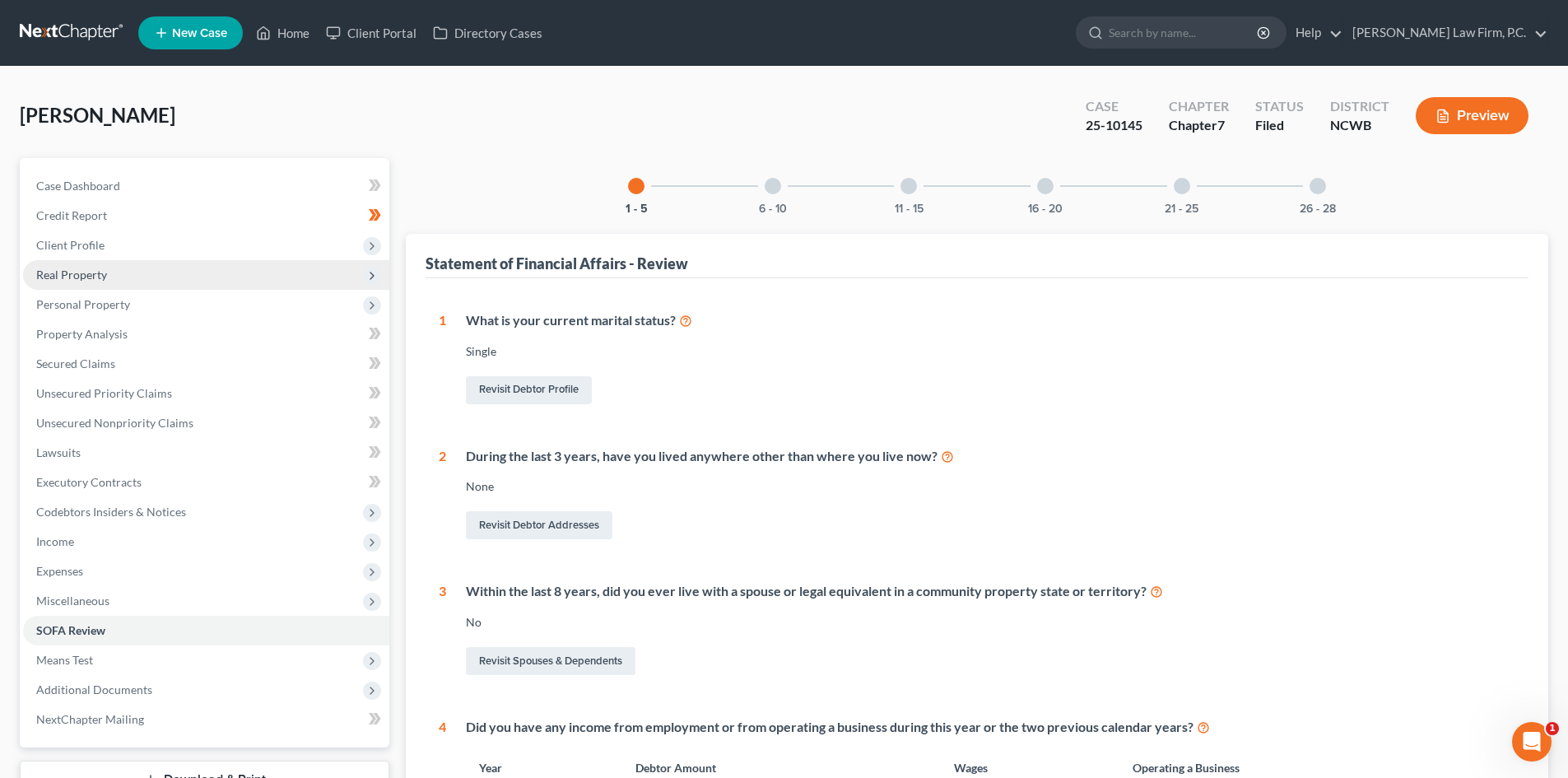
click at [99, 265] on span "Real Property" at bounding box center [207, 274] width 366 height 30
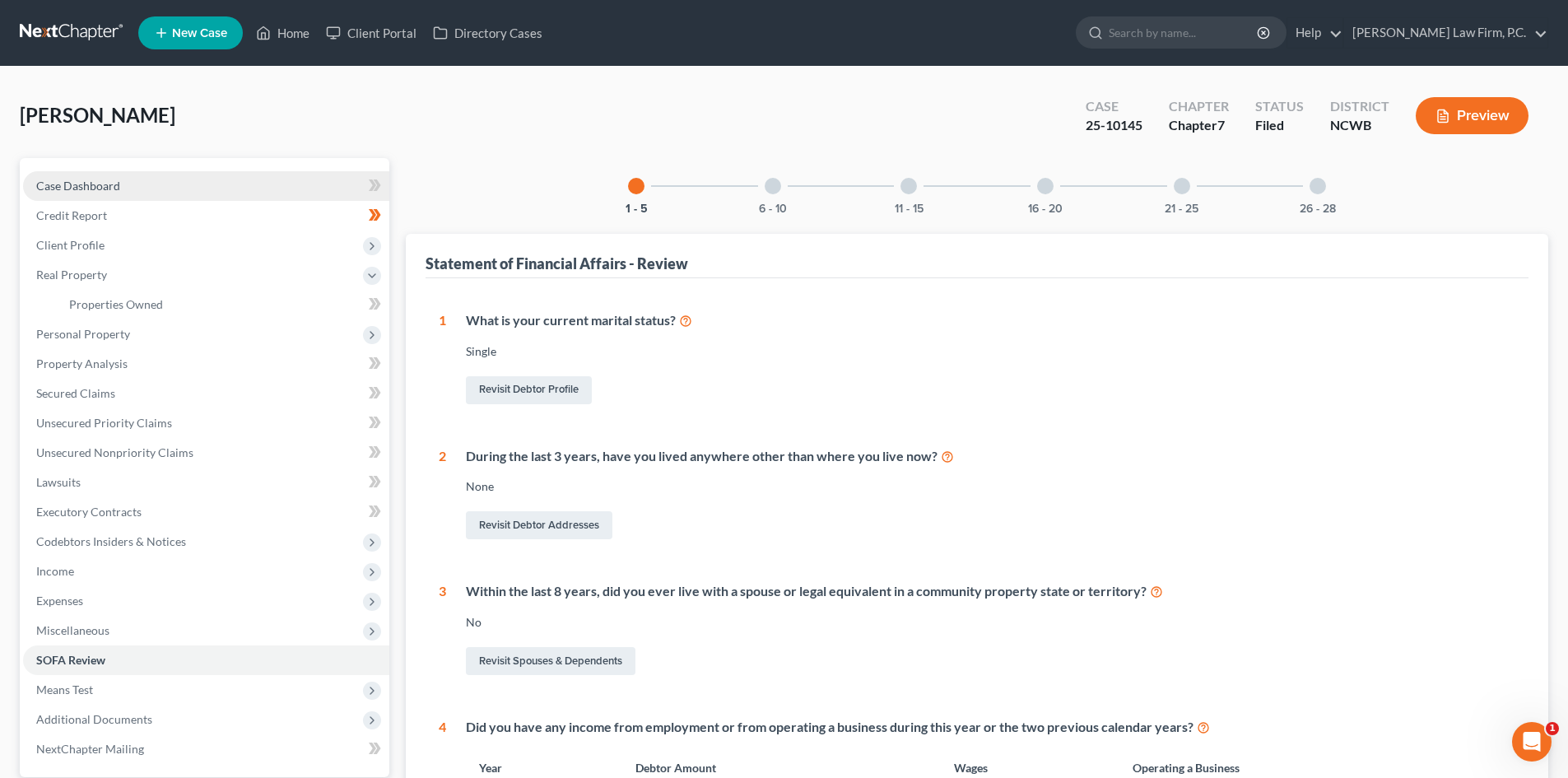
click at [126, 186] on link "Case Dashboard" at bounding box center [207, 186] width 366 height 30
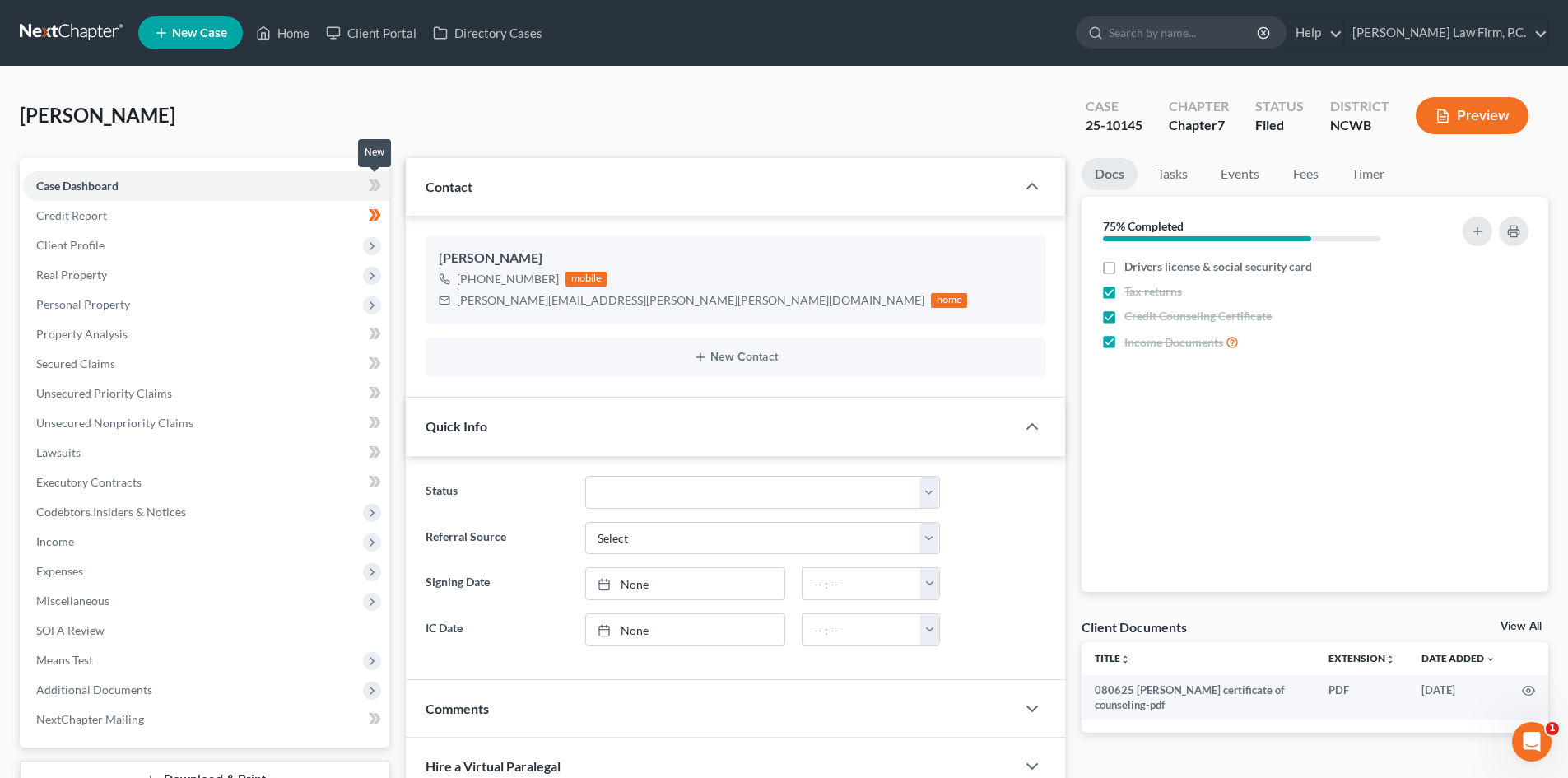
click at [372, 185] on icon at bounding box center [375, 185] width 13 height 21
click at [229, 248] on span "Client Profile" at bounding box center [207, 245] width 366 height 30
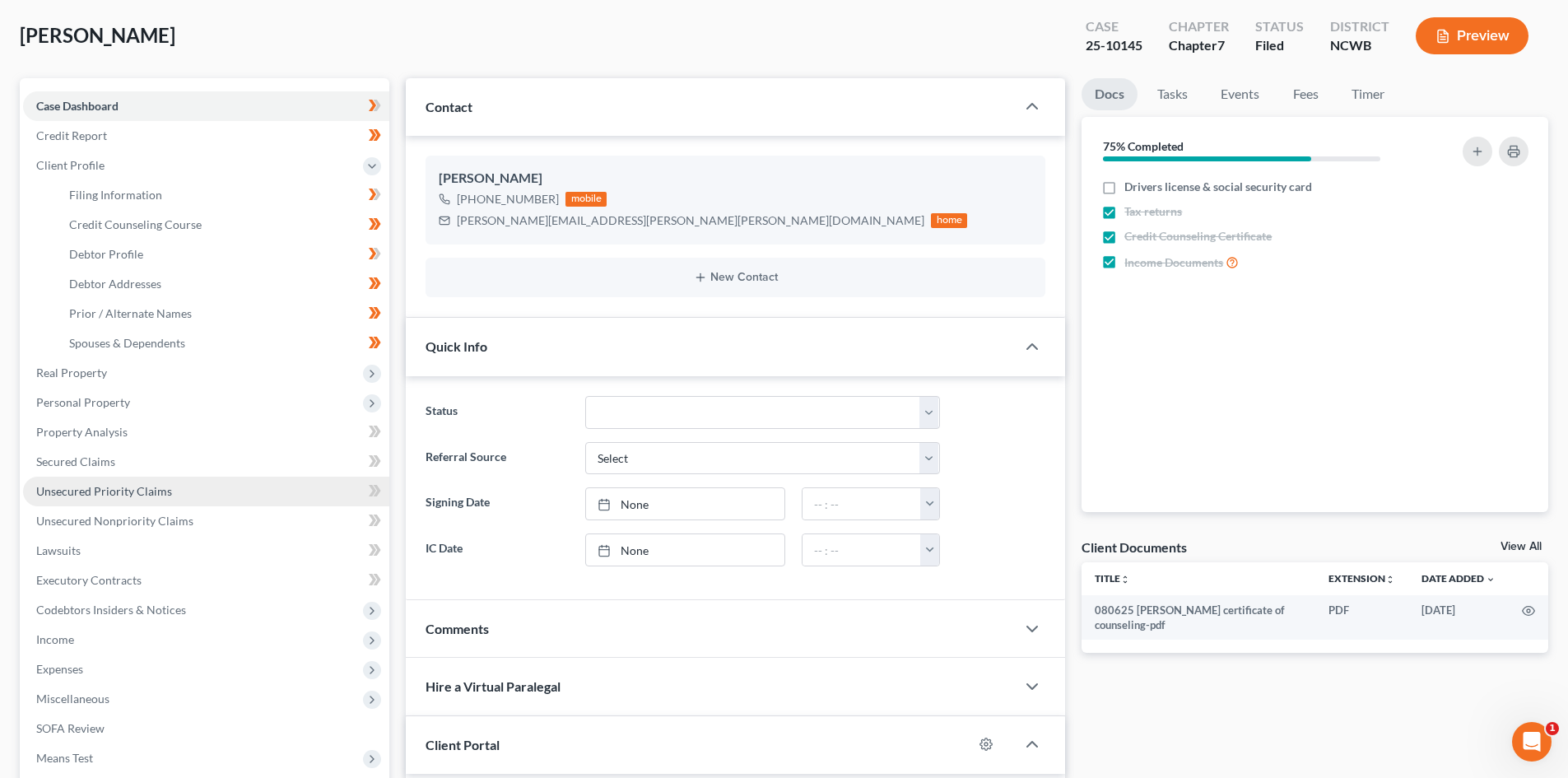
scroll to position [82, 0]
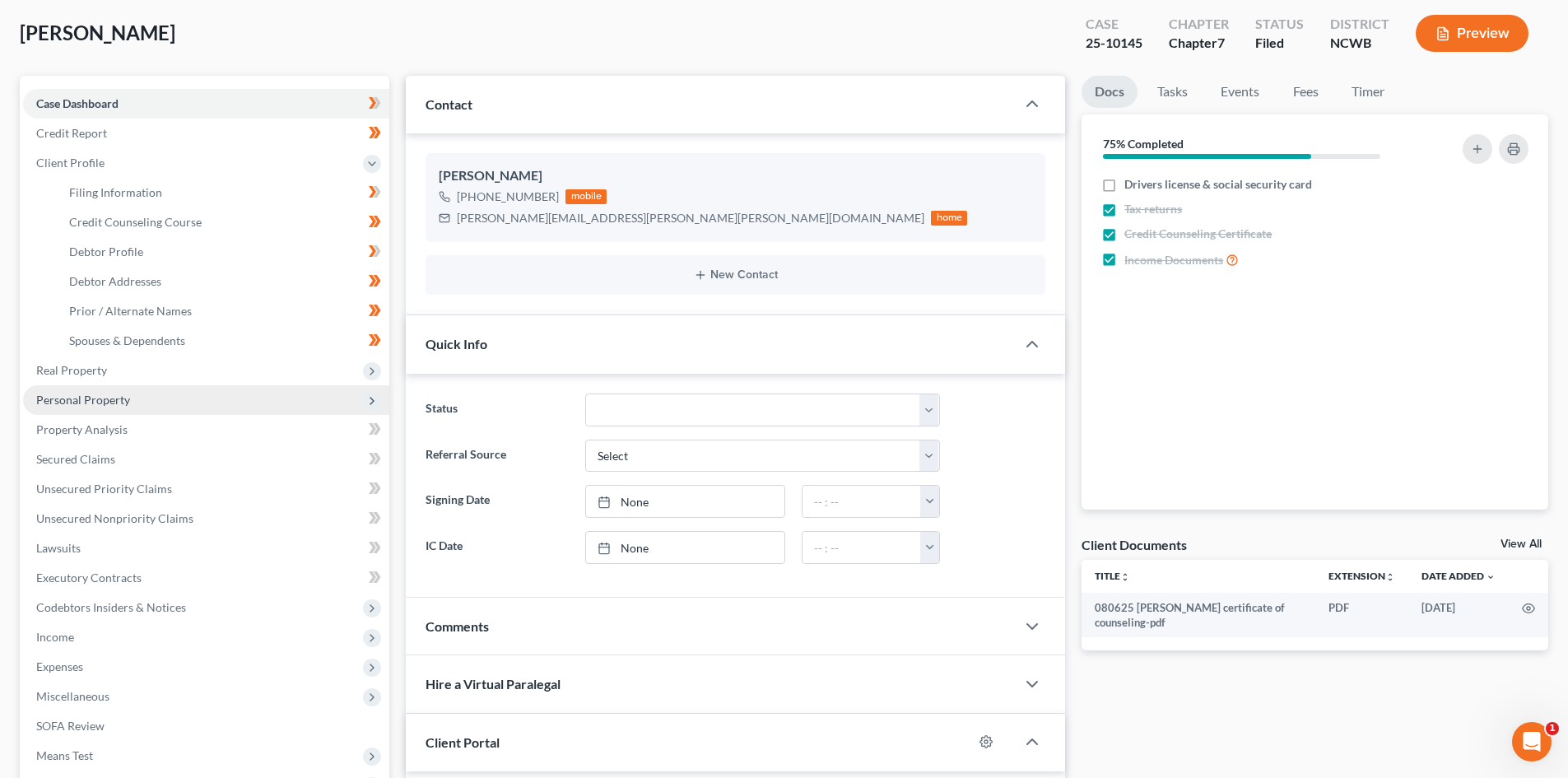
click at [224, 407] on span "Personal Property" at bounding box center [207, 400] width 366 height 30
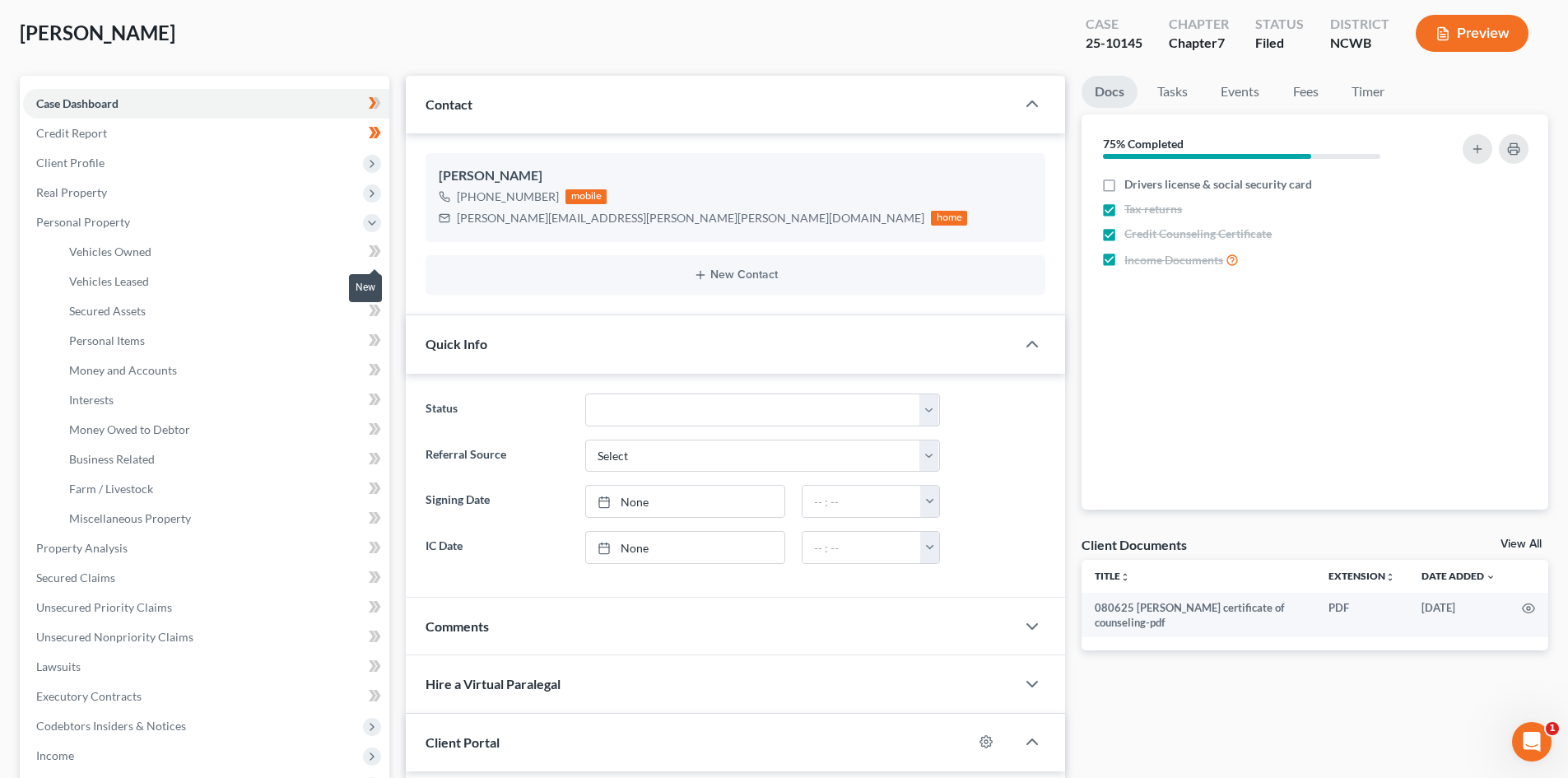
click at [370, 251] on icon at bounding box center [375, 251] width 13 height 21
click at [374, 278] on icon at bounding box center [373, 281] width 7 height 12
click at [381, 279] on icon at bounding box center [375, 281] width 13 height 21
click at [377, 308] on icon at bounding box center [377, 310] width 7 height 12
click at [380, 307] on icon at bounding box center [375, 310] width 13 height 21
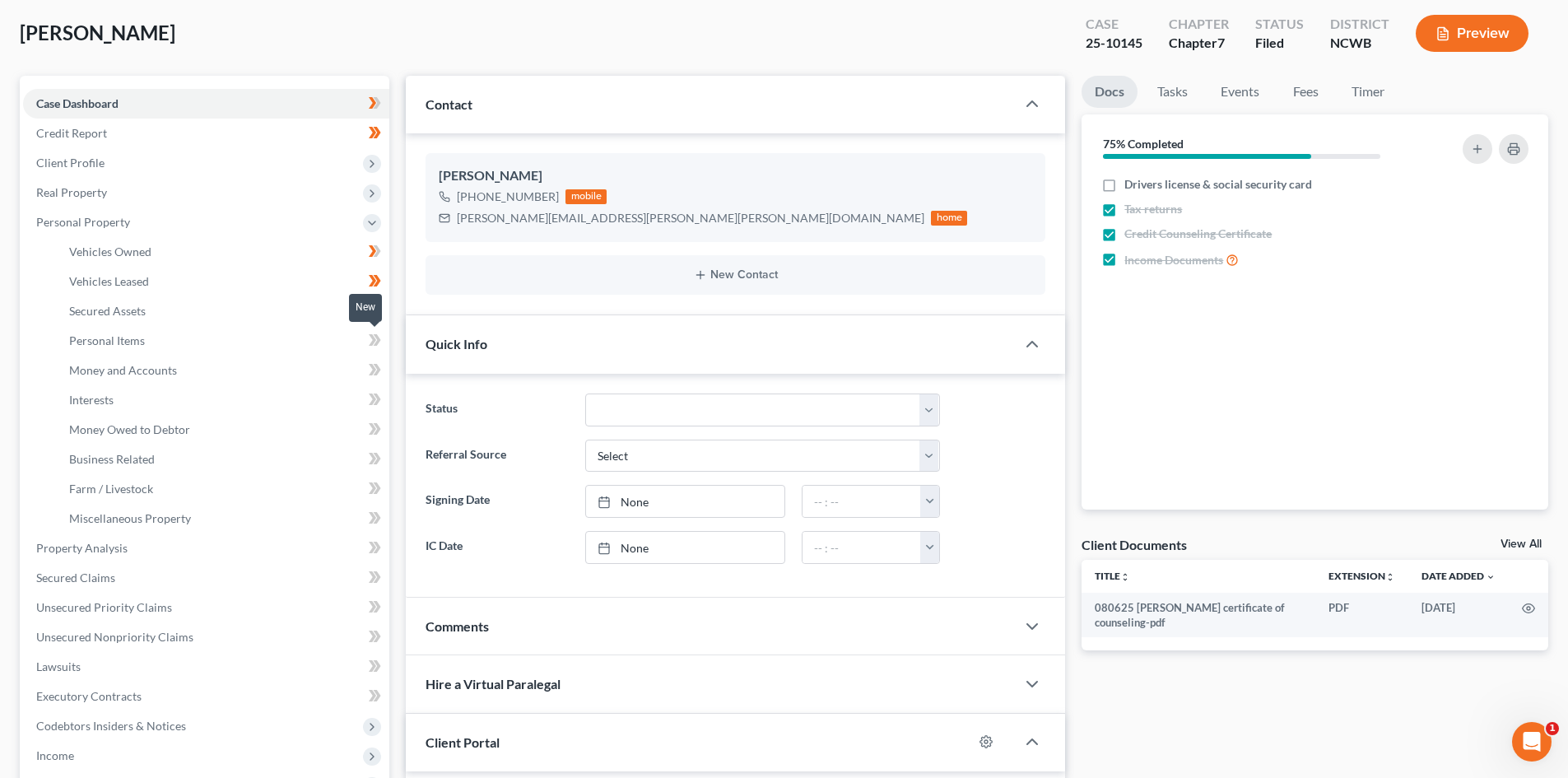
click at [371, 342] on icon at bounding box center [375, 340] width 13 height 21
click at [375, 369] on icon at bounding box center [373, 369] width 7 height 12
click at [370, 397] on icon at bounding box center [375, 399] width 13 height 21
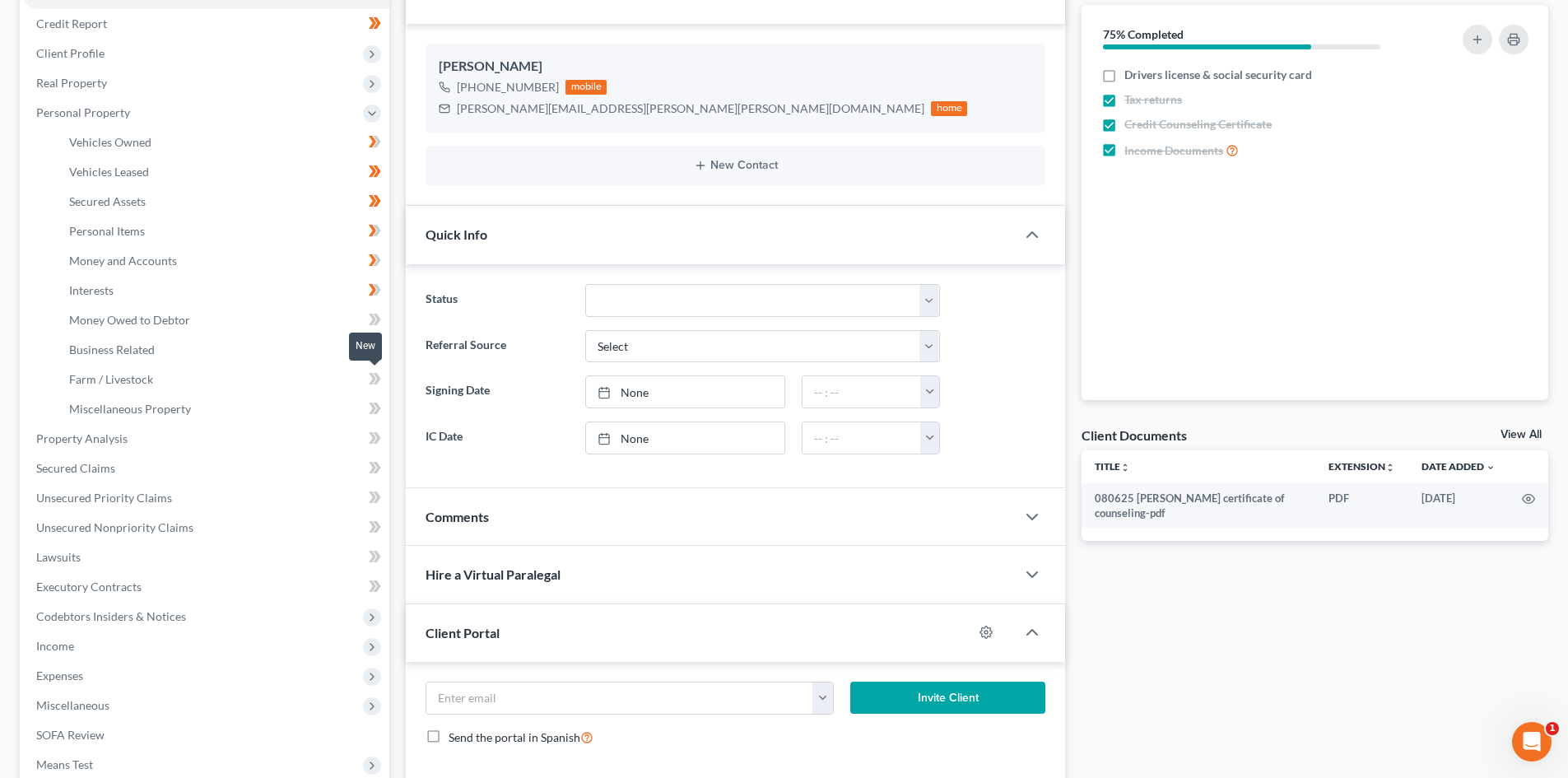
scroll to position [247, 0]
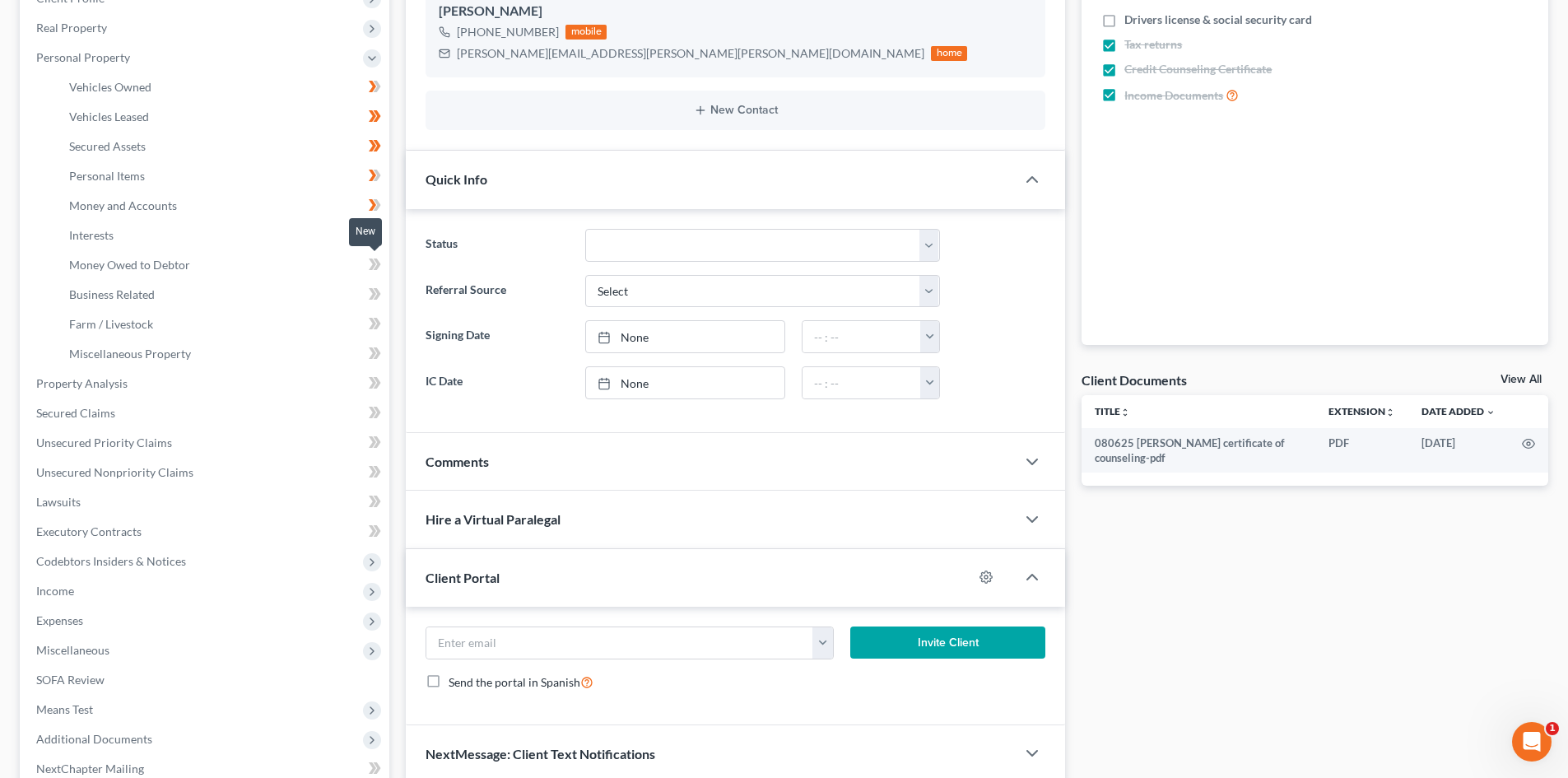
click at [374, 263] on icon at bounding box center [373, 264] width 7 height 12
drag, startPoint x: 374, startPoint y: 297, endPoint x: 374, endPoint y: 309, distance: 12.0
click at [374, 298] on icon at bounding box center [375, 294] width 13 height 21
click at [377, 321] on icon at bounding box center [377, 323] width 7 height 12
click at [369, 351] on icon at bounding box center [375, 353] width 13 height 21
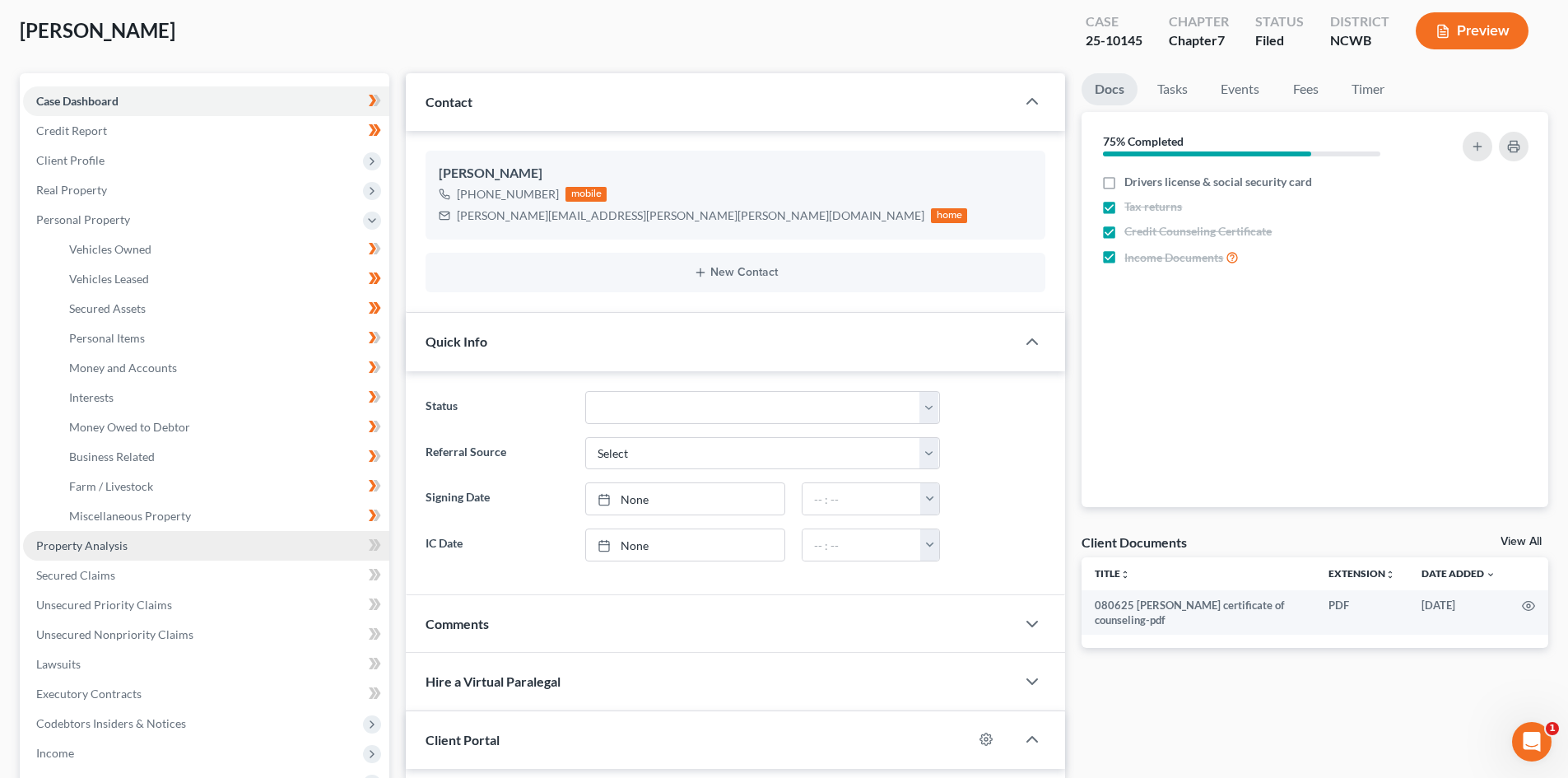
scroll to position [82, 0]
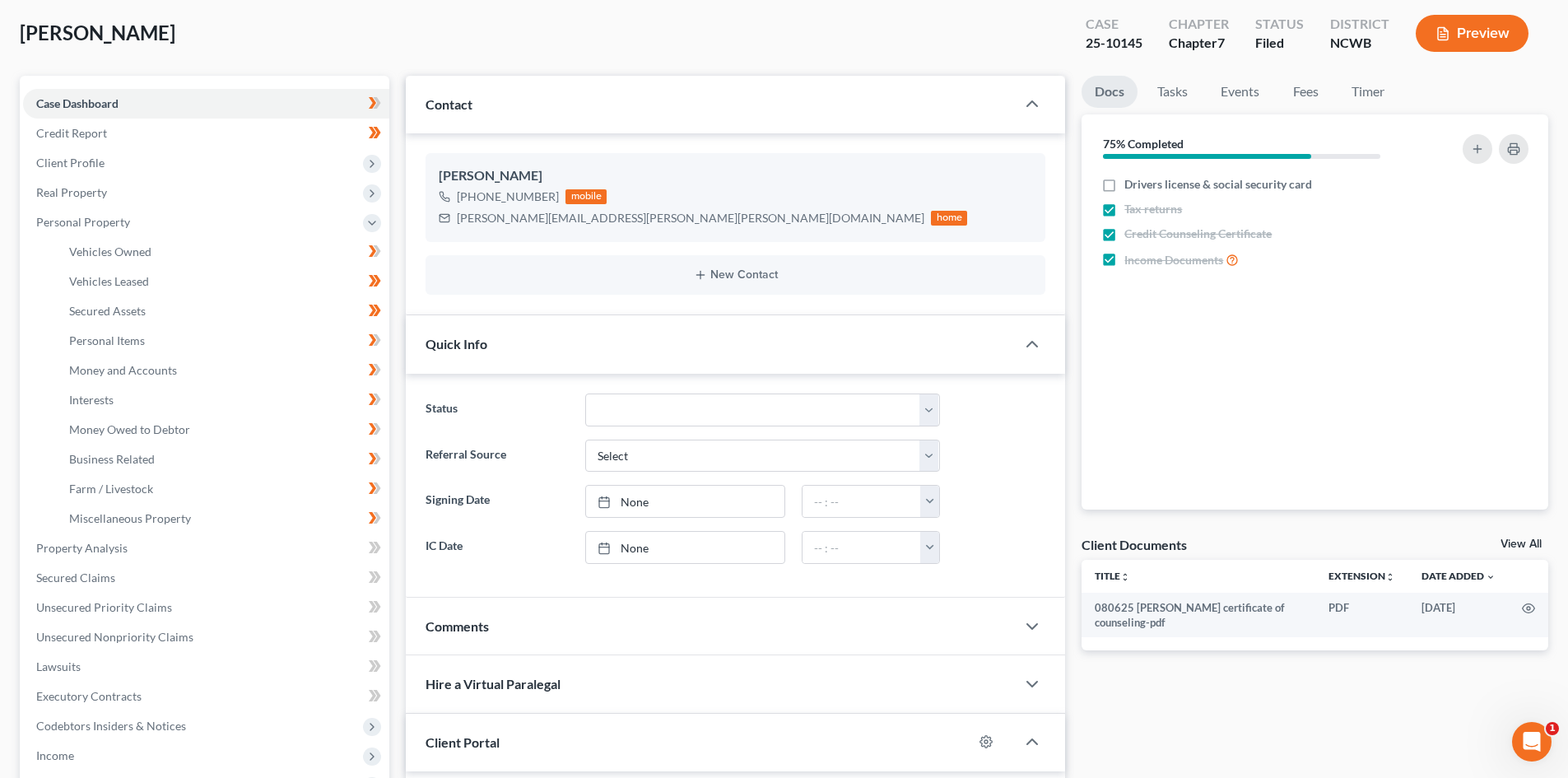
click at [376, 430] on icon at bounding box center [375, 429] width 13 height 21
drag, startPoint x: 379, startPoint y: 453, endPoint x: 379, endPoint y: 468, distance: 15.0
click at [379, 452] on icon at bounding box center [375, 458] width 13 height 21
click at [379, 257] on icon at bounding box center [377, 251] width 7 height 12
click at [382, 514] on span at bounding box center [374, 520] width 29 height 24
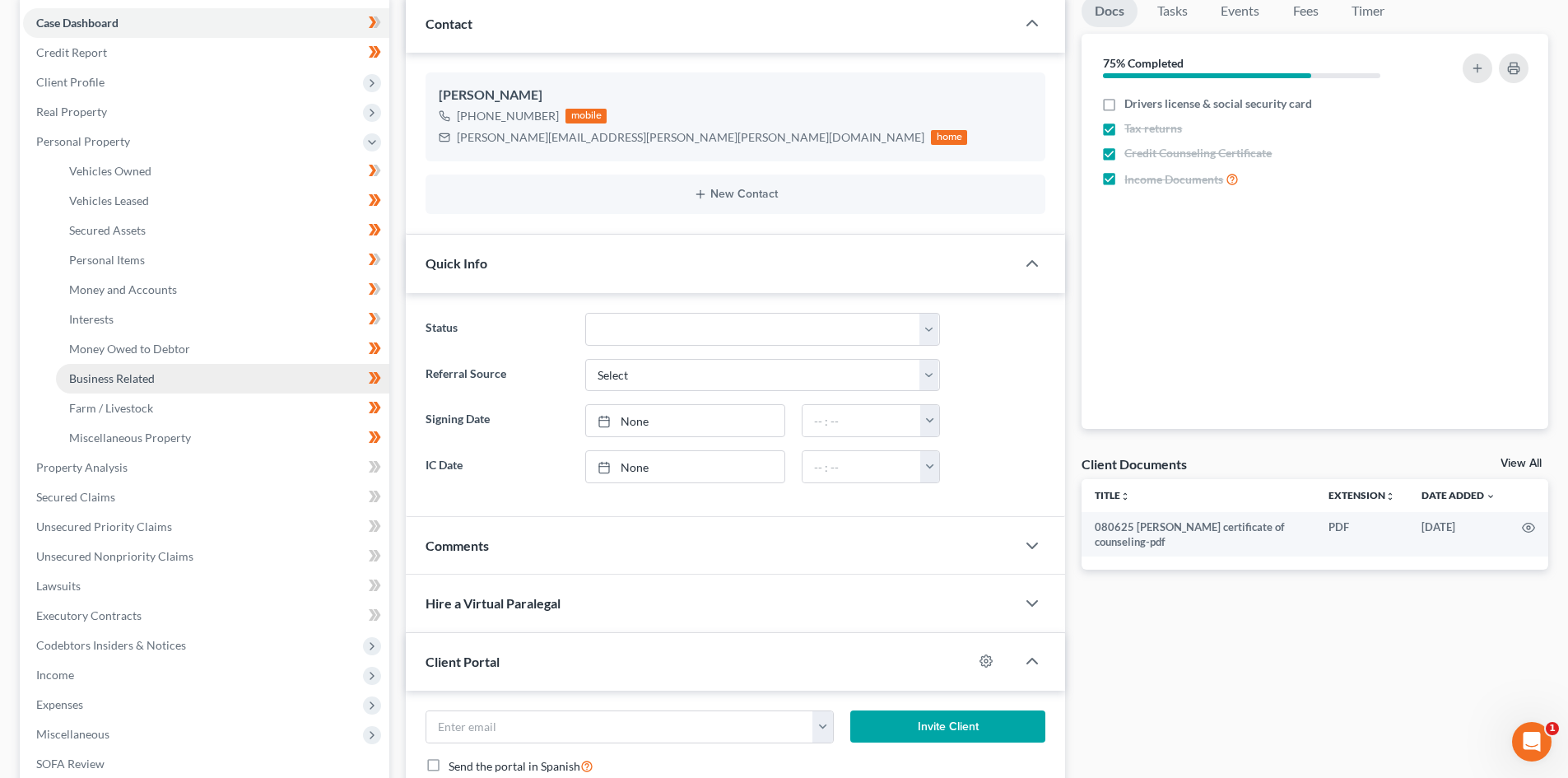
scroll to position [164, 0]
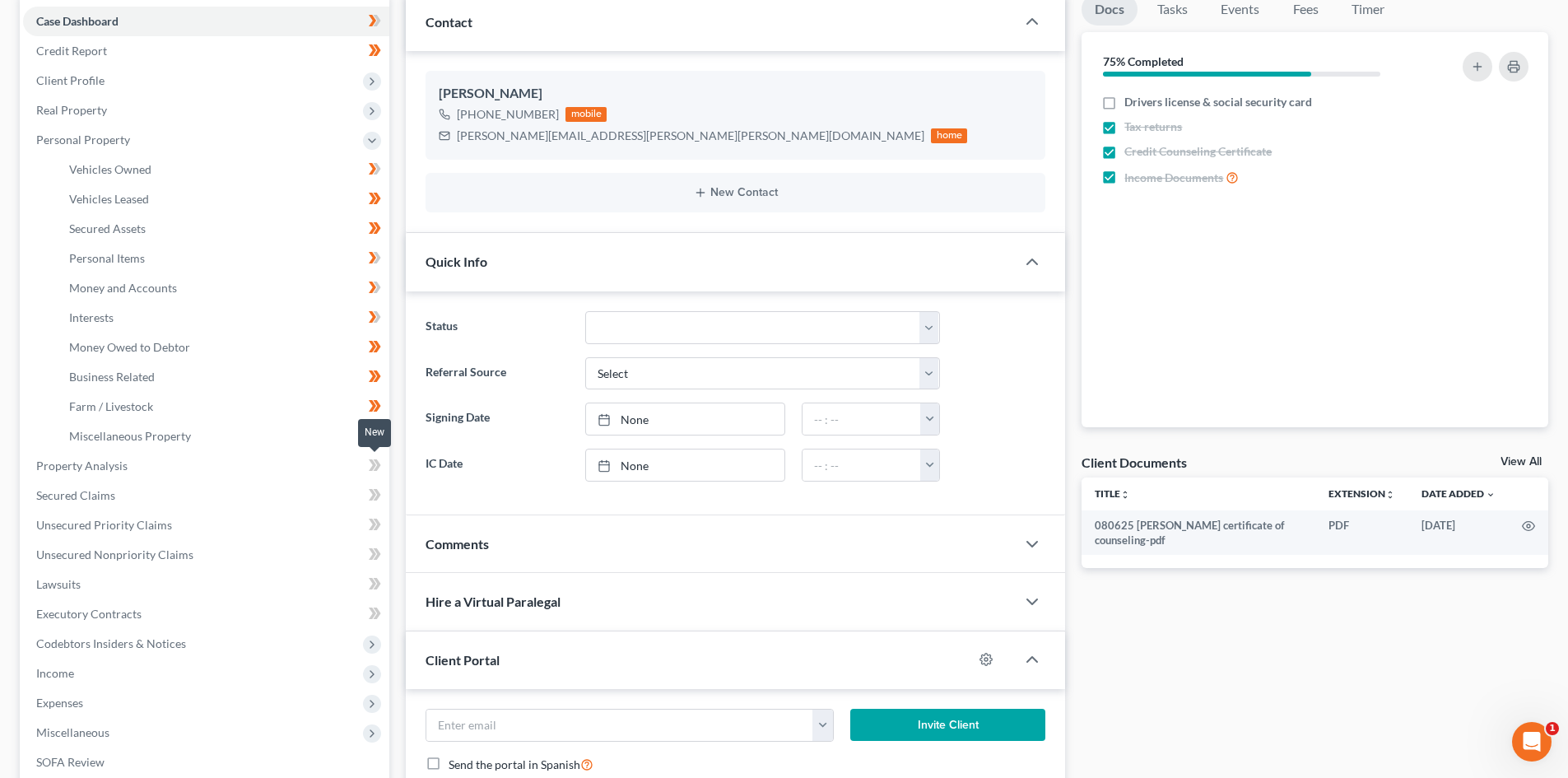
click at [373, 463] on icon at bounding box center [373, 465] width 7 height 12
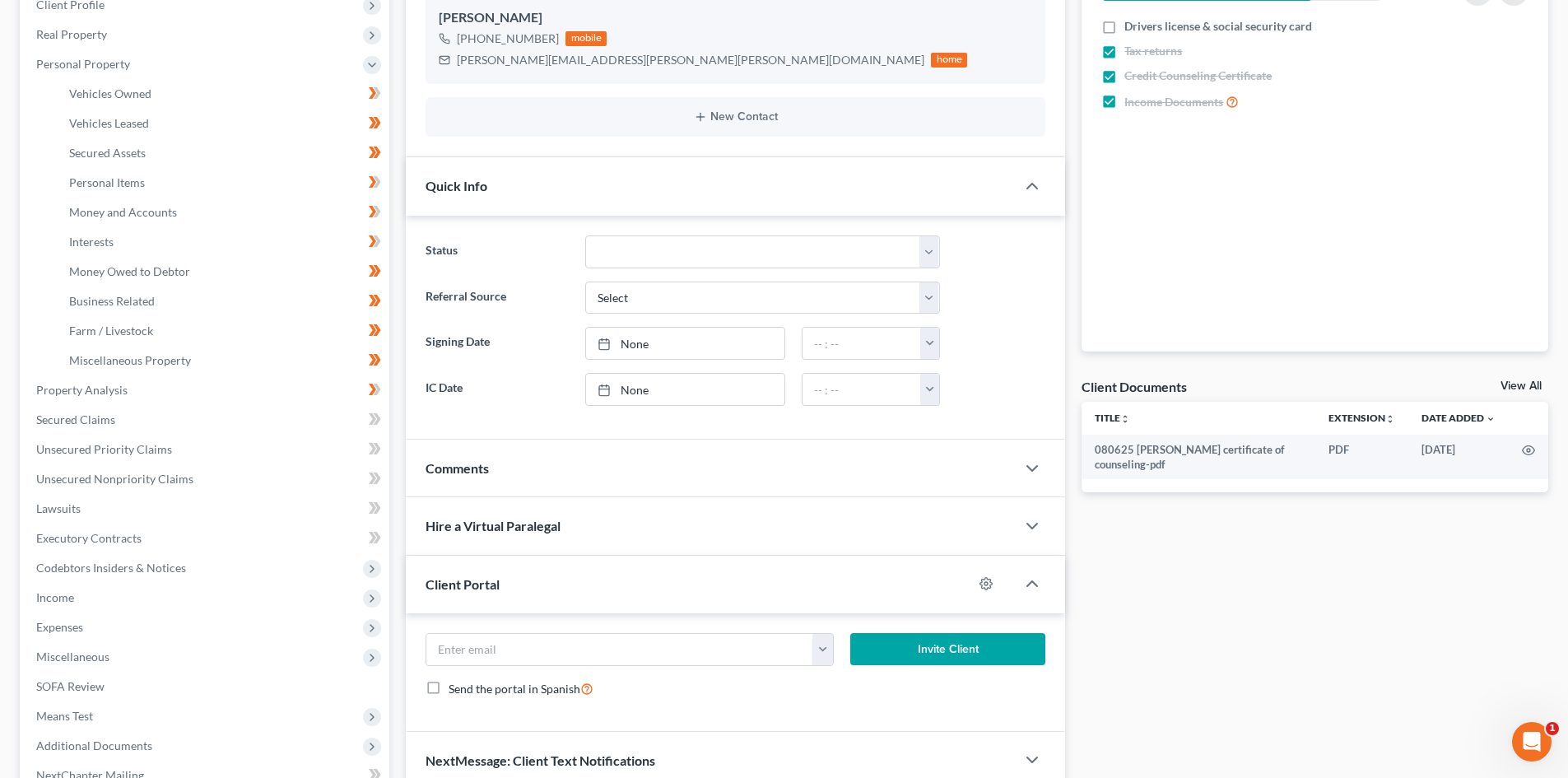
scroll to position [247, 0]
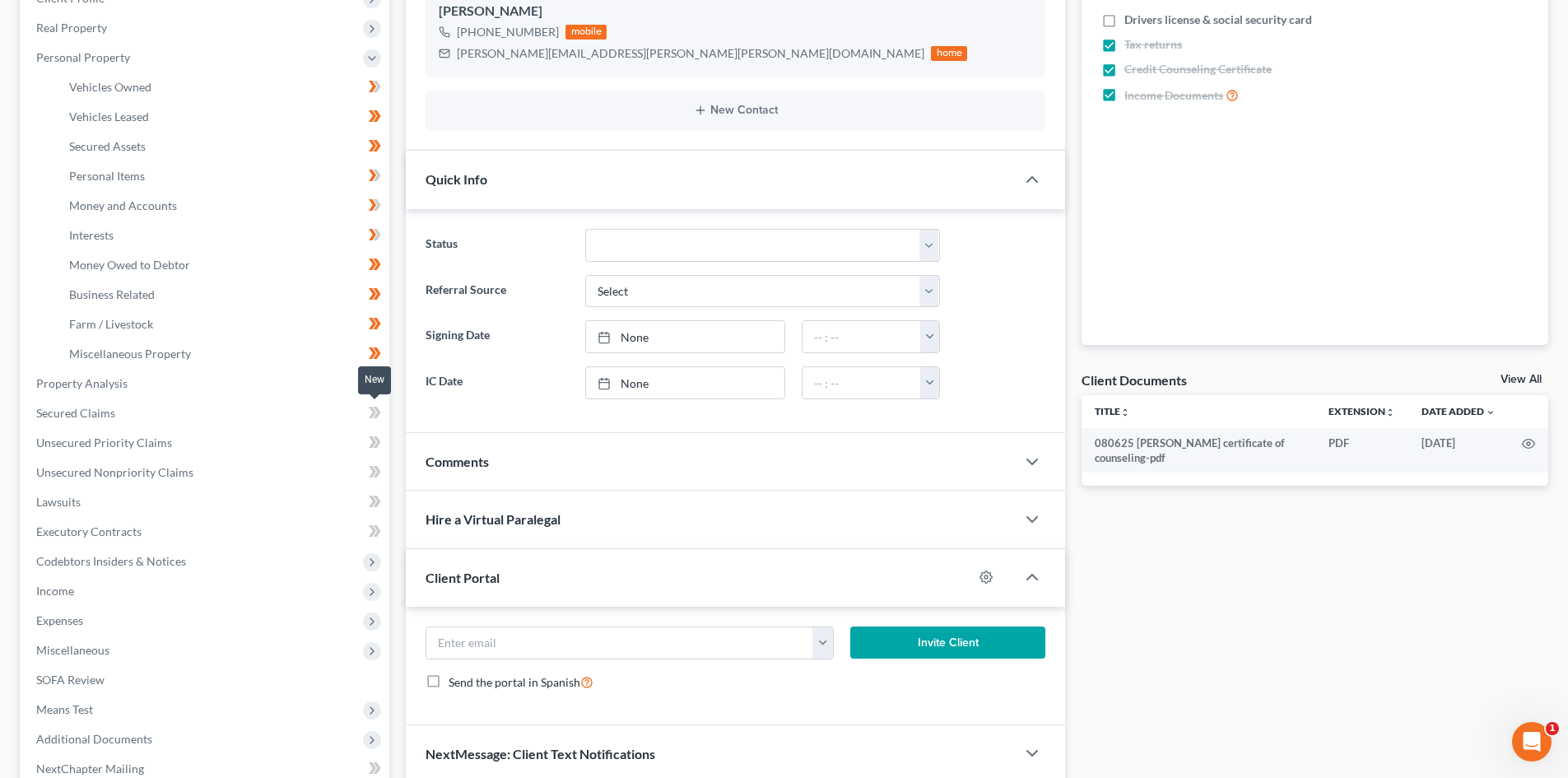
drag, startPoint x: 371, startPoint y: 412, endPoint x: 369, endPoint y: 436, distance: 24.1
click at [371, 411] on icon at bounding box center [375, 412] width 13 height 21
click at [371, 442] on icon at bounding box center [375, 442] width 13 height 21
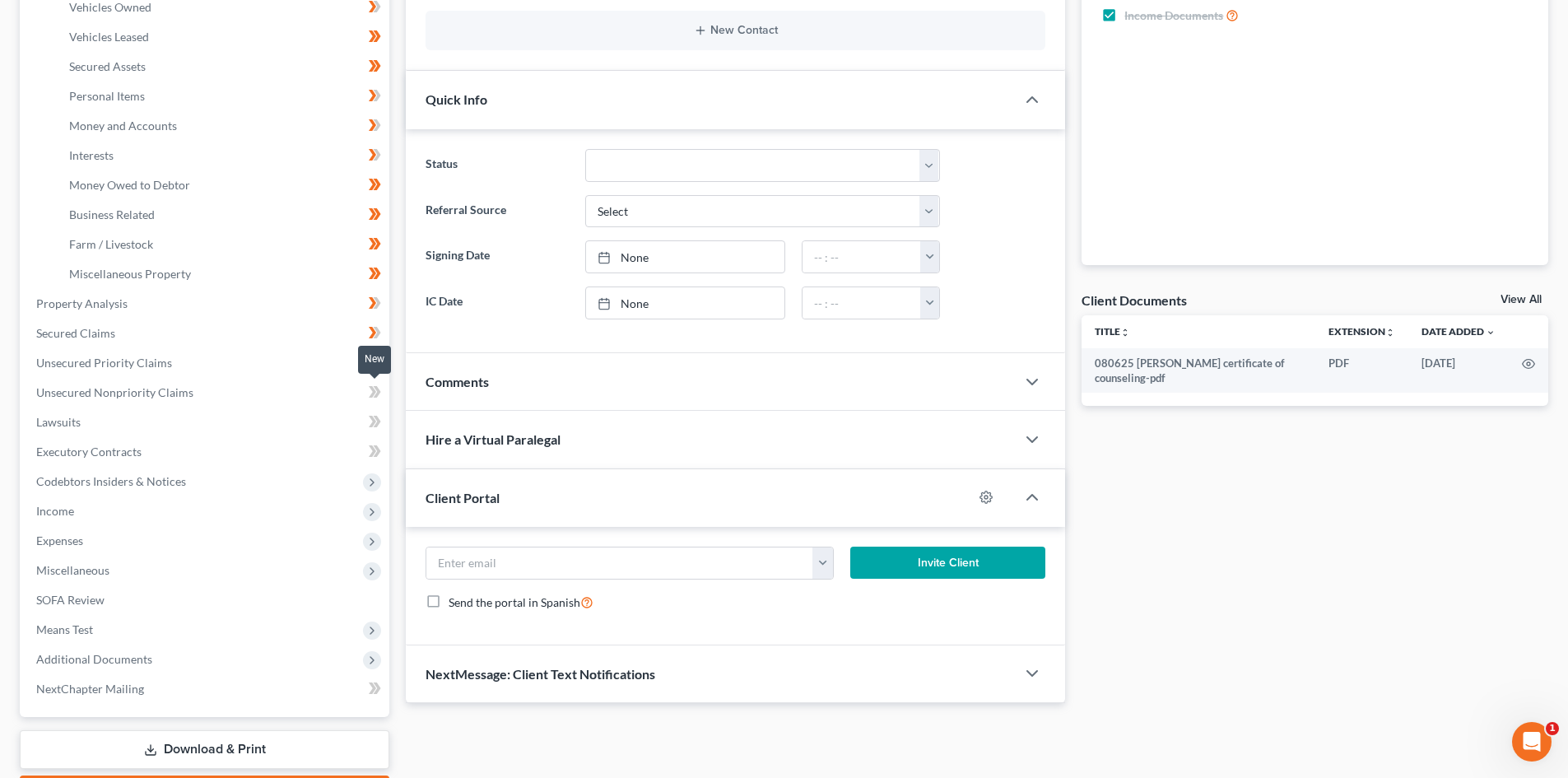
scroll to position [329, 0]
click at [370, 390] on icon at bounding box center [375, 389] width 13 height 21
drag, startPoint x: 373, startPoint y: 416, endPoint x: 367, endPoint y: 438, distance: 22.8
click at [373, 417] on icon at bounding box center [373, 419] width 7 height 12
click at [374, 449] on icon at bounding box center [373, 449] width 7 height 12
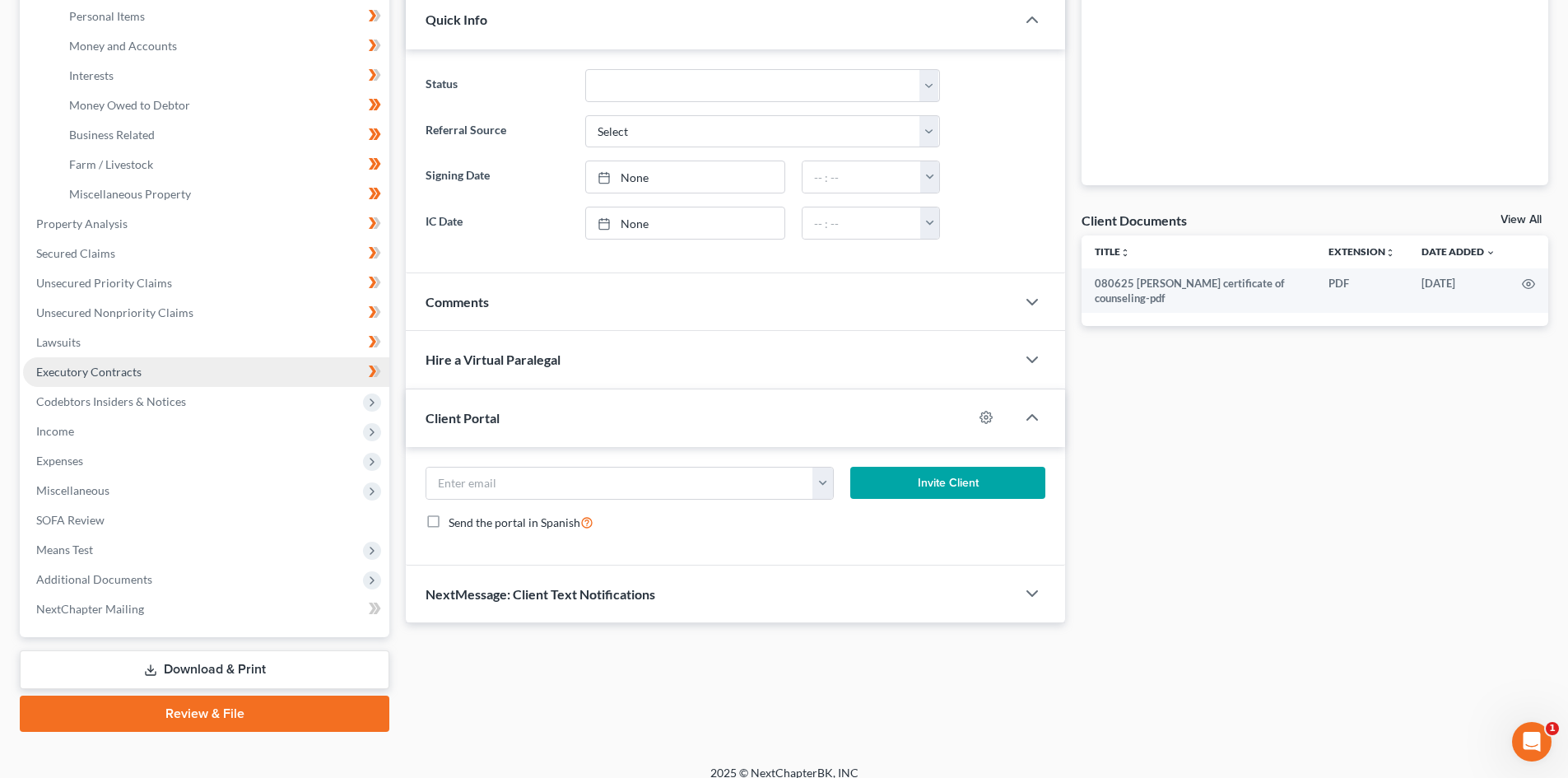
scroll to position [412, 0]
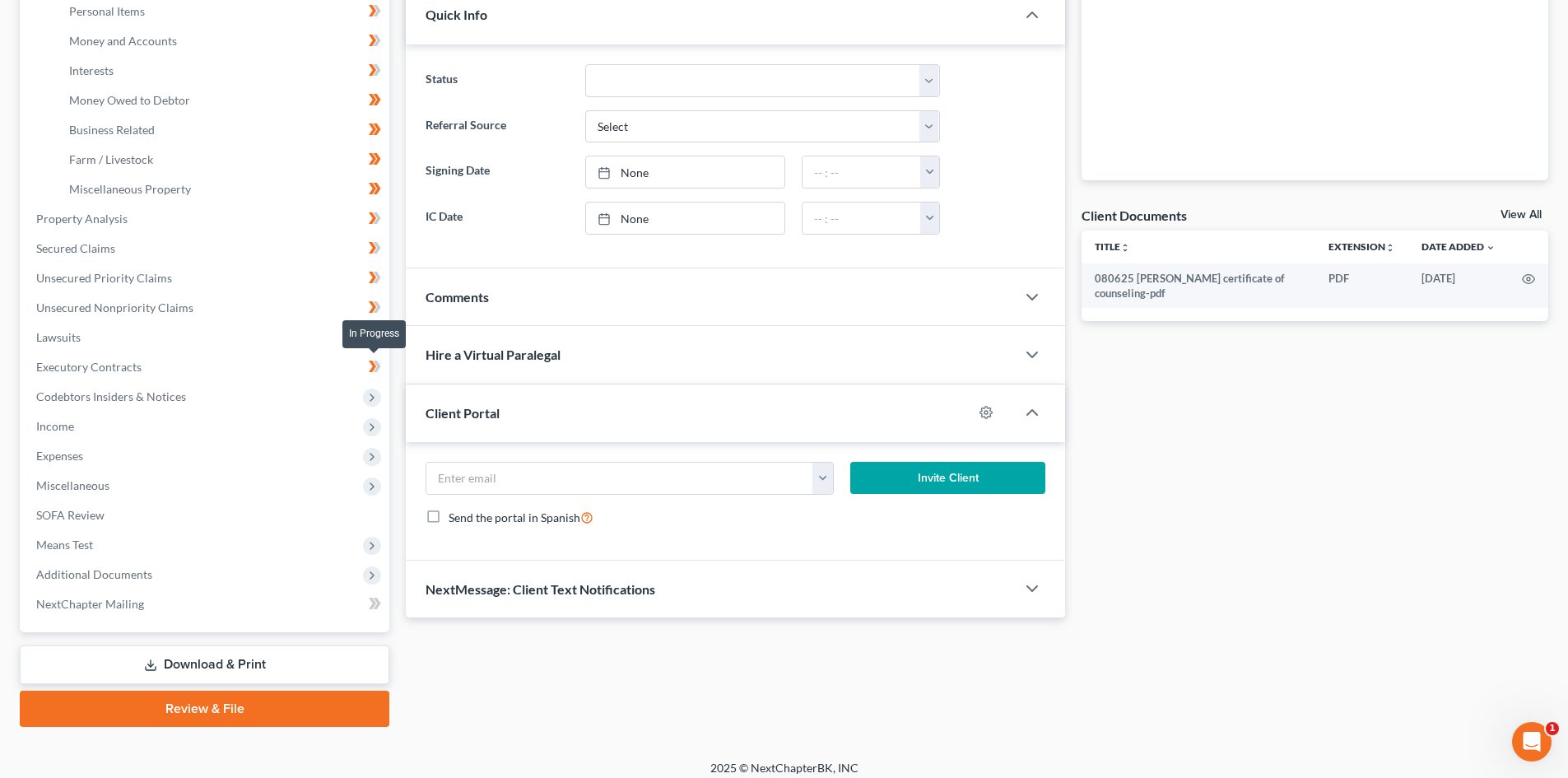
click at [377, 365] on icon at bounding box center [377, 366] width 7 height 12
click at [376, 397] on icon at bounding box center [372, 397] width 14 height 14
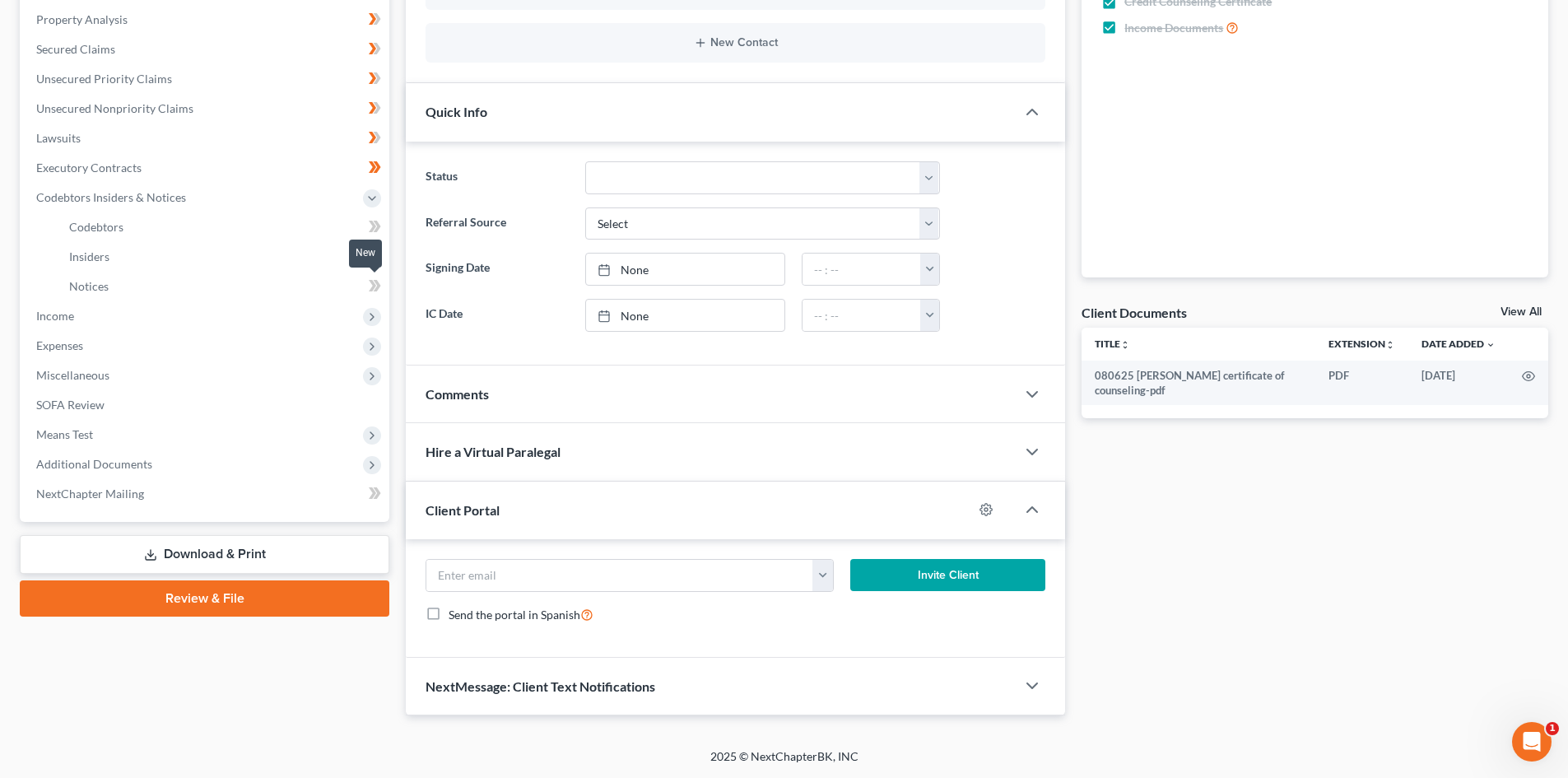
click at [374, 282] on icon at bounding box center [373, 285] width 7 height 12
click at [379, 284] on icon at bounding box center [377, 285] width 7 height 12
click at [371, 255] on icon at bounding box center [375, 256] width 13 height 21
click at [375, 257] on div at bounding box center [374, 258] width 11 height 5
click at [378, 255] on icon at bounding box center [377, 255] width 7 height 12
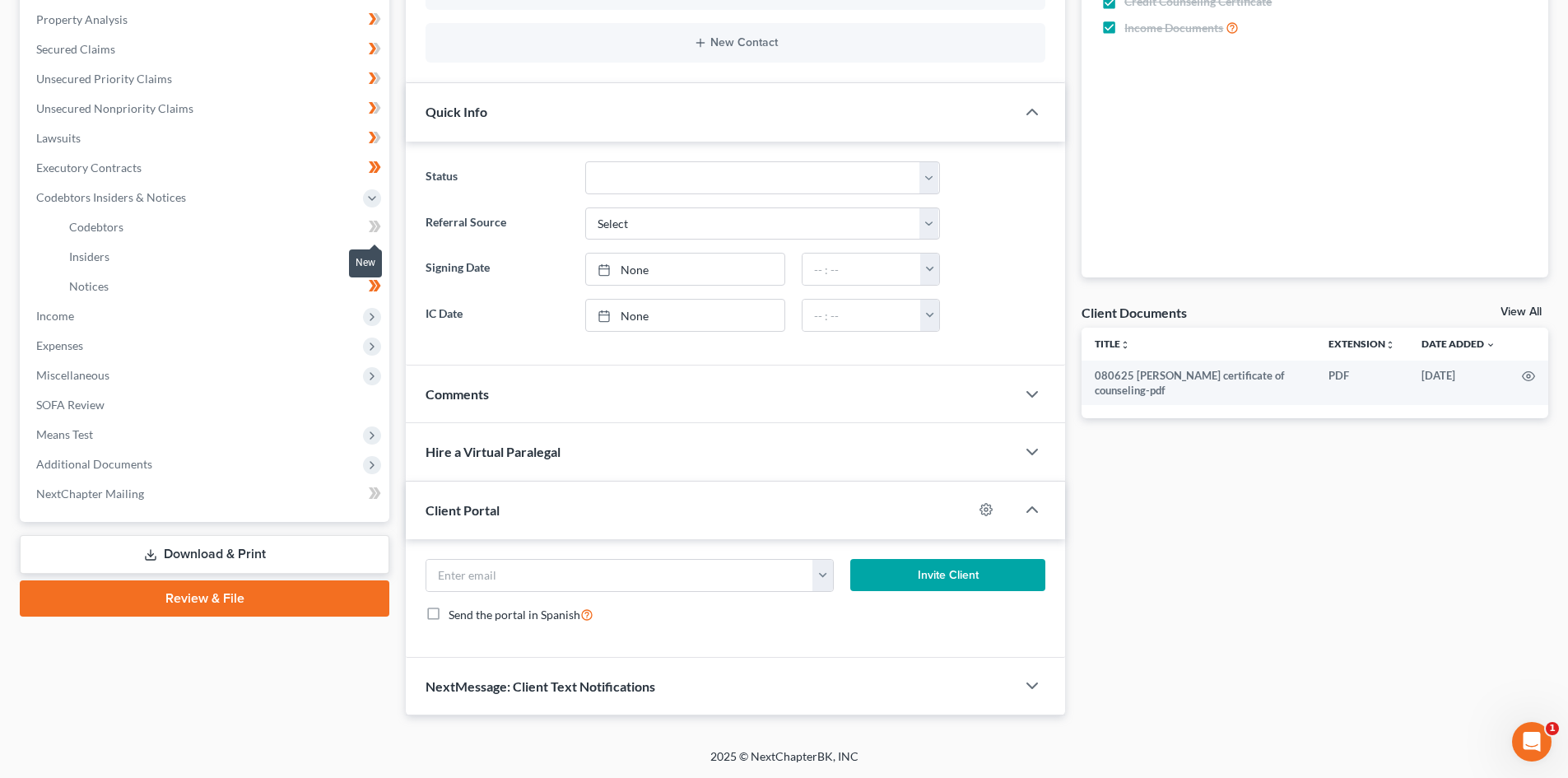
click at [372, 223] on icon at bounding box center [373, 226] width 7 height 12
click at [380, 227] on icon at bounding box center [375, 227] width 13 height 21
click at [326, 319] on span "Income" at bounding box center [207, 316] width 366 height 30
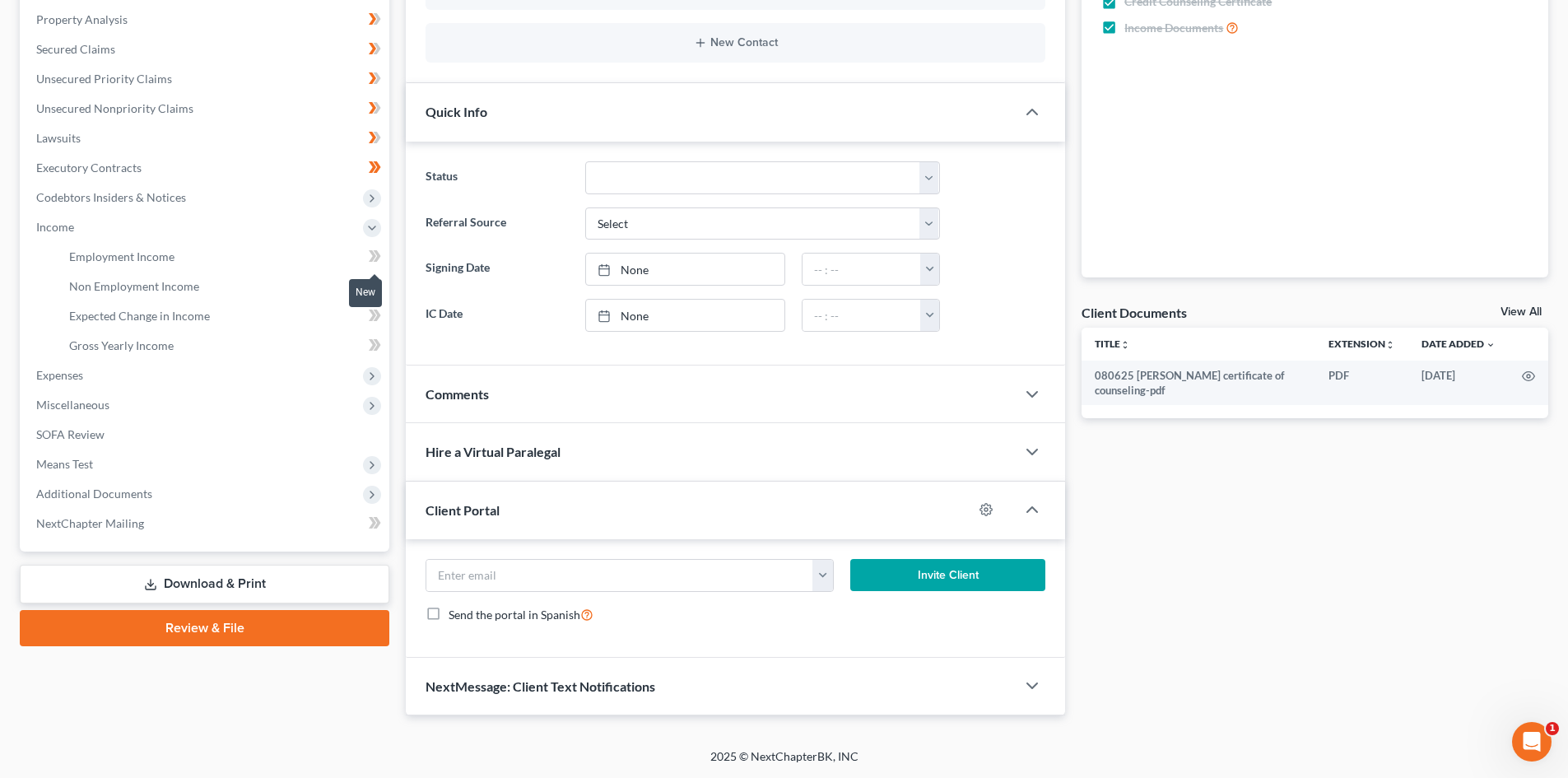
click at [378, 257] on g at bounding box center [375, 255] width 13 height 12
drag, startPoint x: 379, startPoint y: 255, endPoint x: 379, endPoint y: 267, distance: 12.0
click at [379, 257] on icon at bounding box center [377, 255] width 7 height 12
click at [373, 282] on icon at bounding box center [373, 285] width 7 height 12
click at [379, 288] on icon at bounding box center [375, 286] width 13 height 21
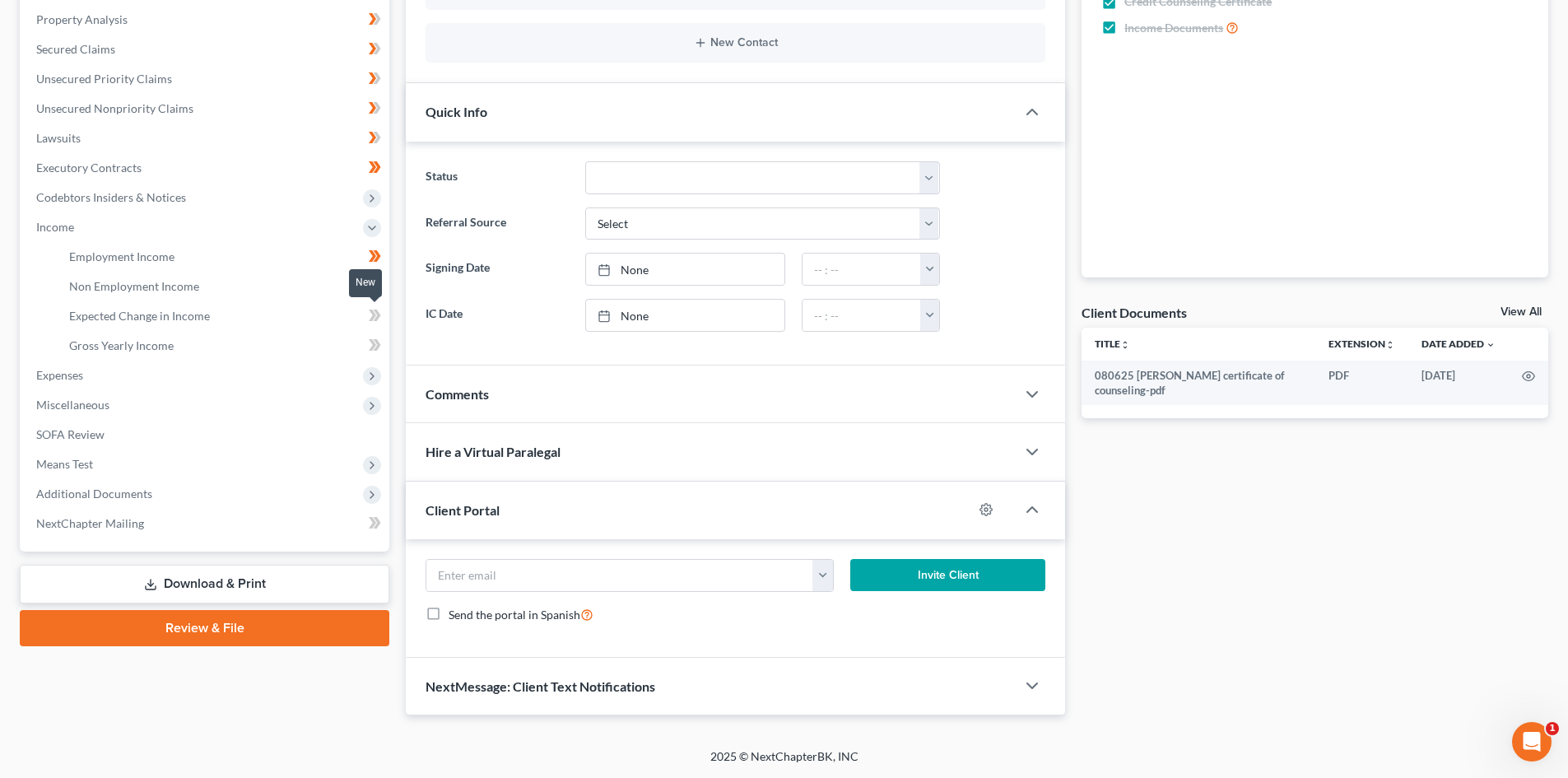
click at [375, 316] on icon at bounding box center [373, 315] width 7 height 12
click at [380, 312] on icon at bounding box center [375, 315] width 13 height 21
click at [374, 341] on icon at bounding box center [375, 345] width 13 height 21
click at [369, 386] on span "Expenses" at bounding box center [207, 375] width 366 height 30
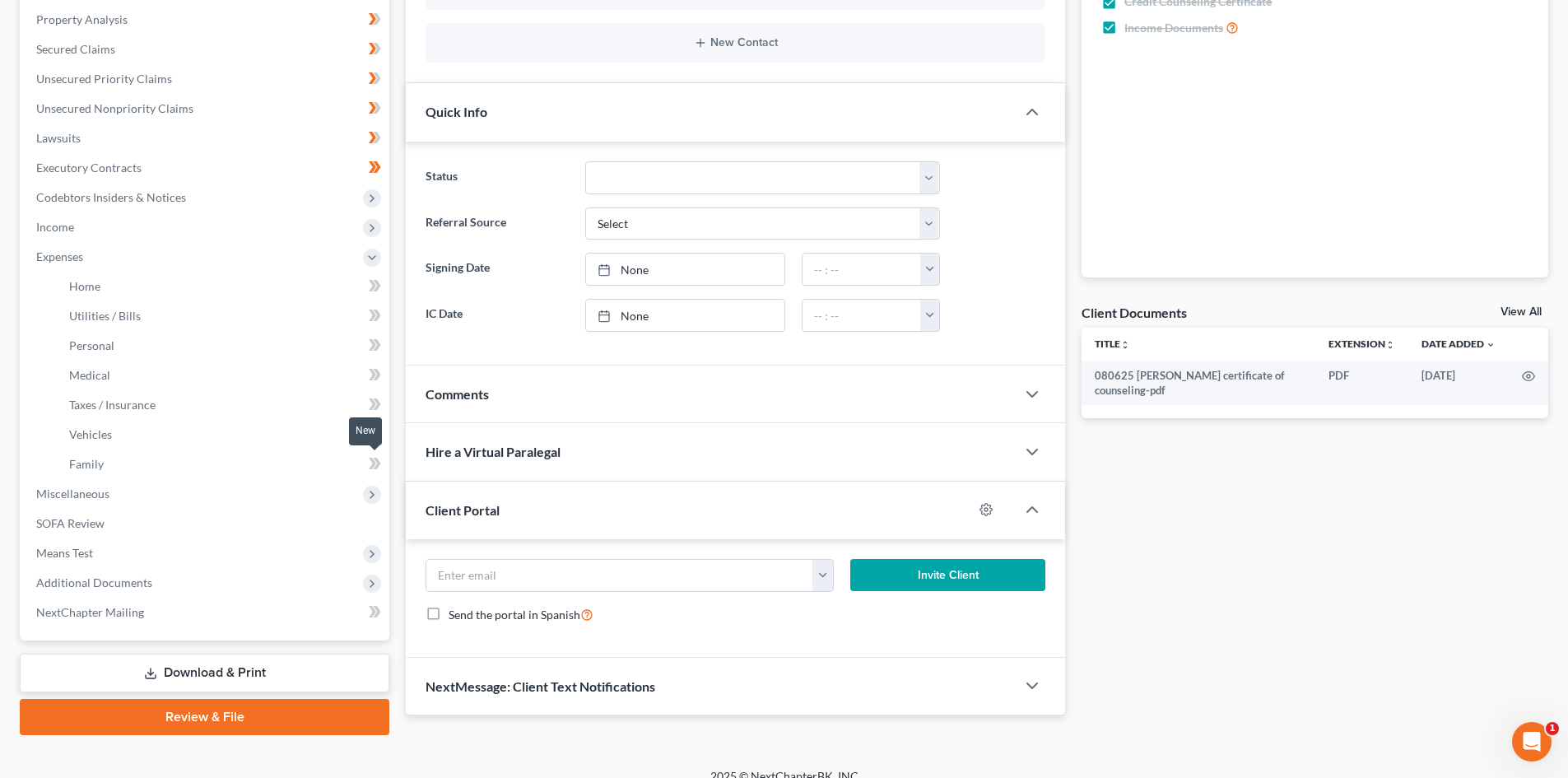
click at [373, 465] on icon at bounding box center [375, 464] width 13 height 21
click at [379, 462] on icon at bounding box center [377, 463] width 7 height 12
click at [374, 432] on icon at bounding box center [375, 434] width 13 height 21
click at [373, 404] on icon at bounding box center [375, 404] width 13 height 21
click at [373, 373] on icon at bounding box center [373, 375] width 7 height 12
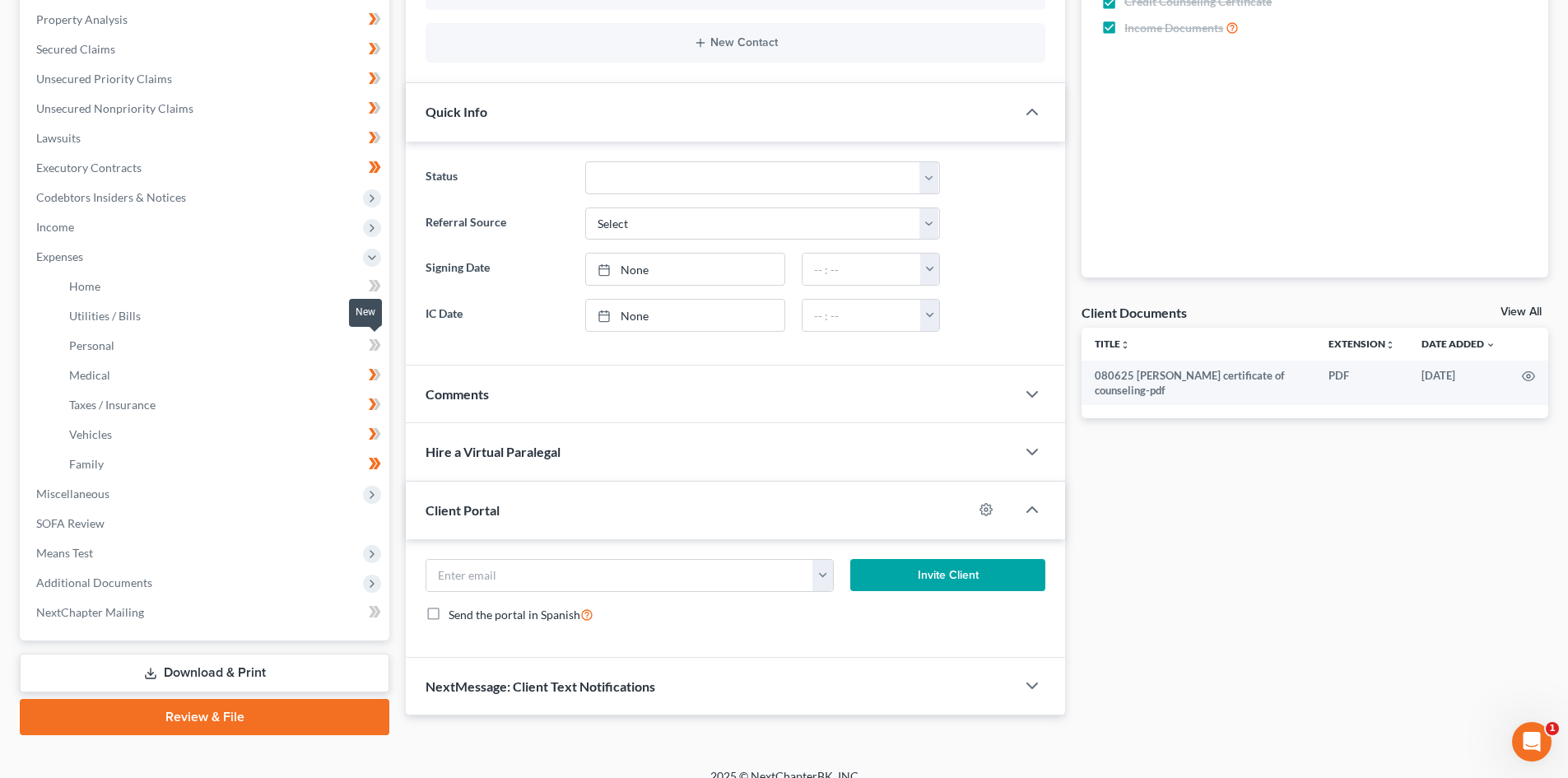
click at [372, 343] on icon at bounding box center [373, 345] width 7 height 12
click at [374, 314] on icon at bounding box center [373, 315] width 7 height 12
click at [374, 285] on icon at bounding box center [373, 285] width 7 height 12
click at [360, 494] on span "Miscellaneous" at bounding box center [207, 494] width 366 height 30
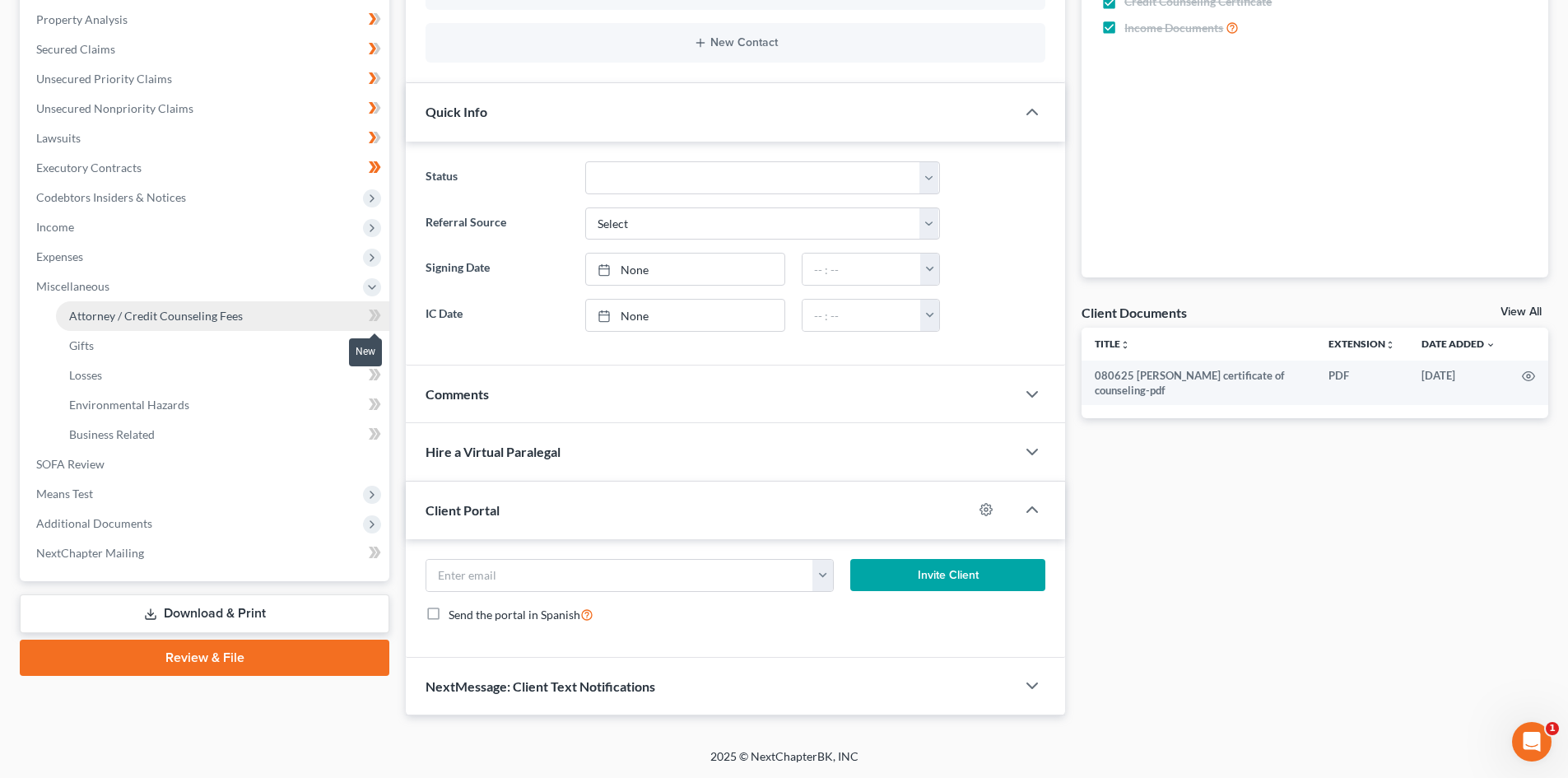
drag, startPoint x: 370, startPoint y: 317, endPoint x: 322, endPoint y: 321, distance: 48.2
click at [370, 316] on icon at bounding box center [375, 315] width 13 height 21
click at [376, 348] on icon at bounding box center [377, 345] width 7 height 12
click at [371, 379] on icon at bounding box center [373, 375] width 7 height 12
click at [374, 433] on icon at bounding box center [373, 433] width 7 height 12
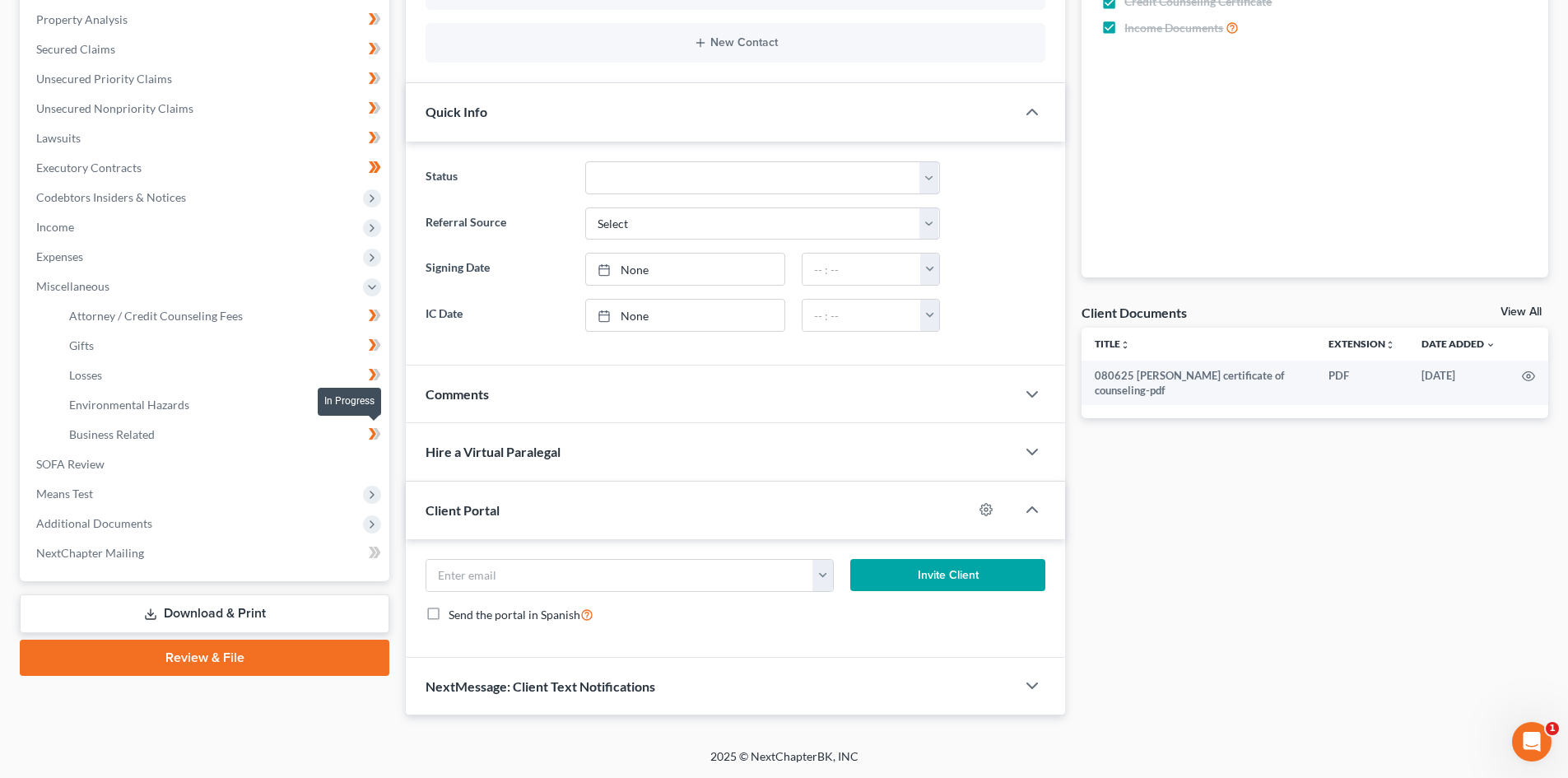
click at [380, 435] on icon at bounding box center [375, 434] width 13 height 21
click at [371, 407] on icon at bounding box center [373, 403] width 7 height 12
click at [375, 405] on icon at bounding box center [373, 403] width 7 height 12
click at [222, 384] on link "Losses" at bounding box center [222, 375] width 333 height 30
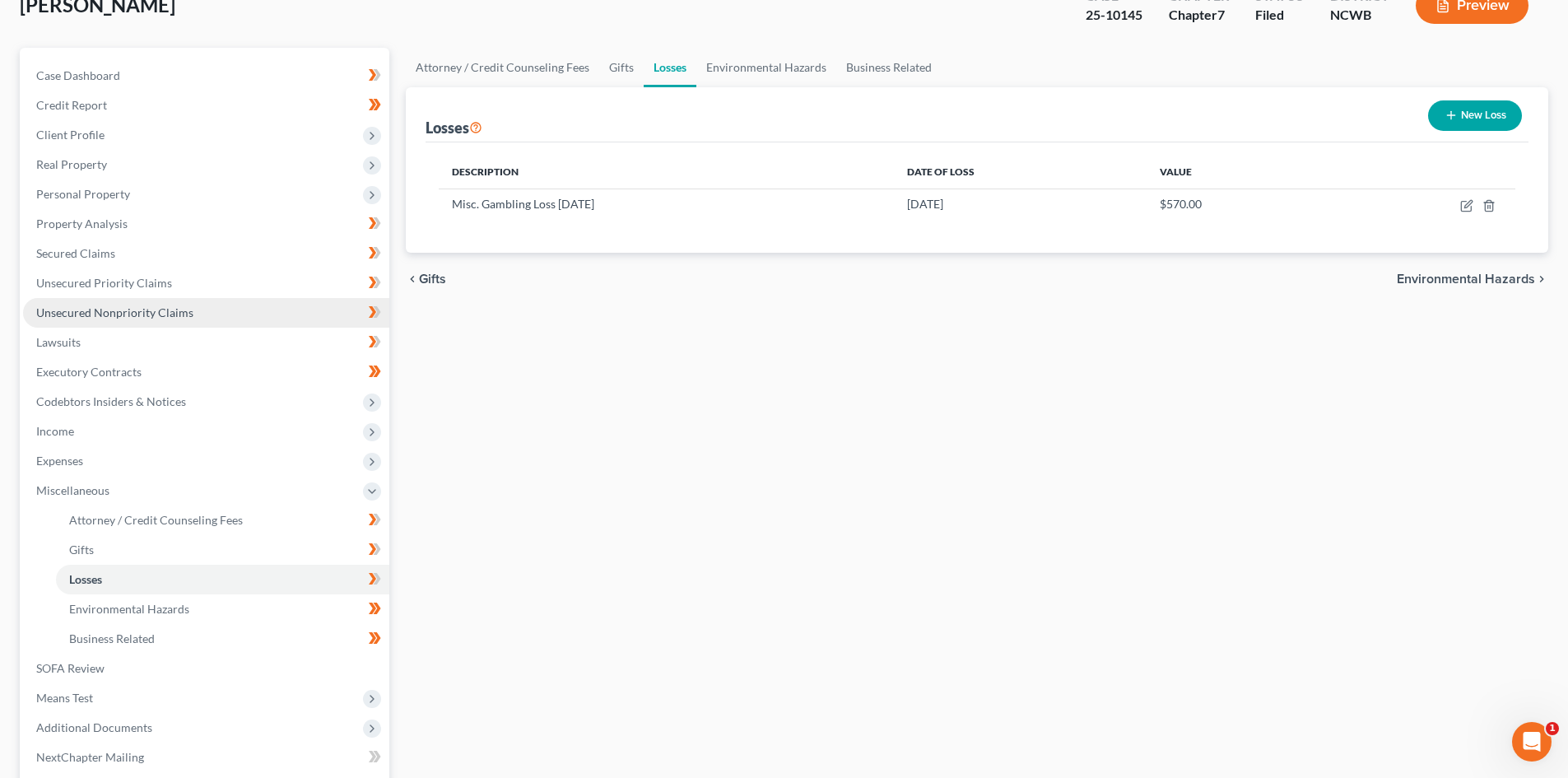
scroll to position [247, 0]
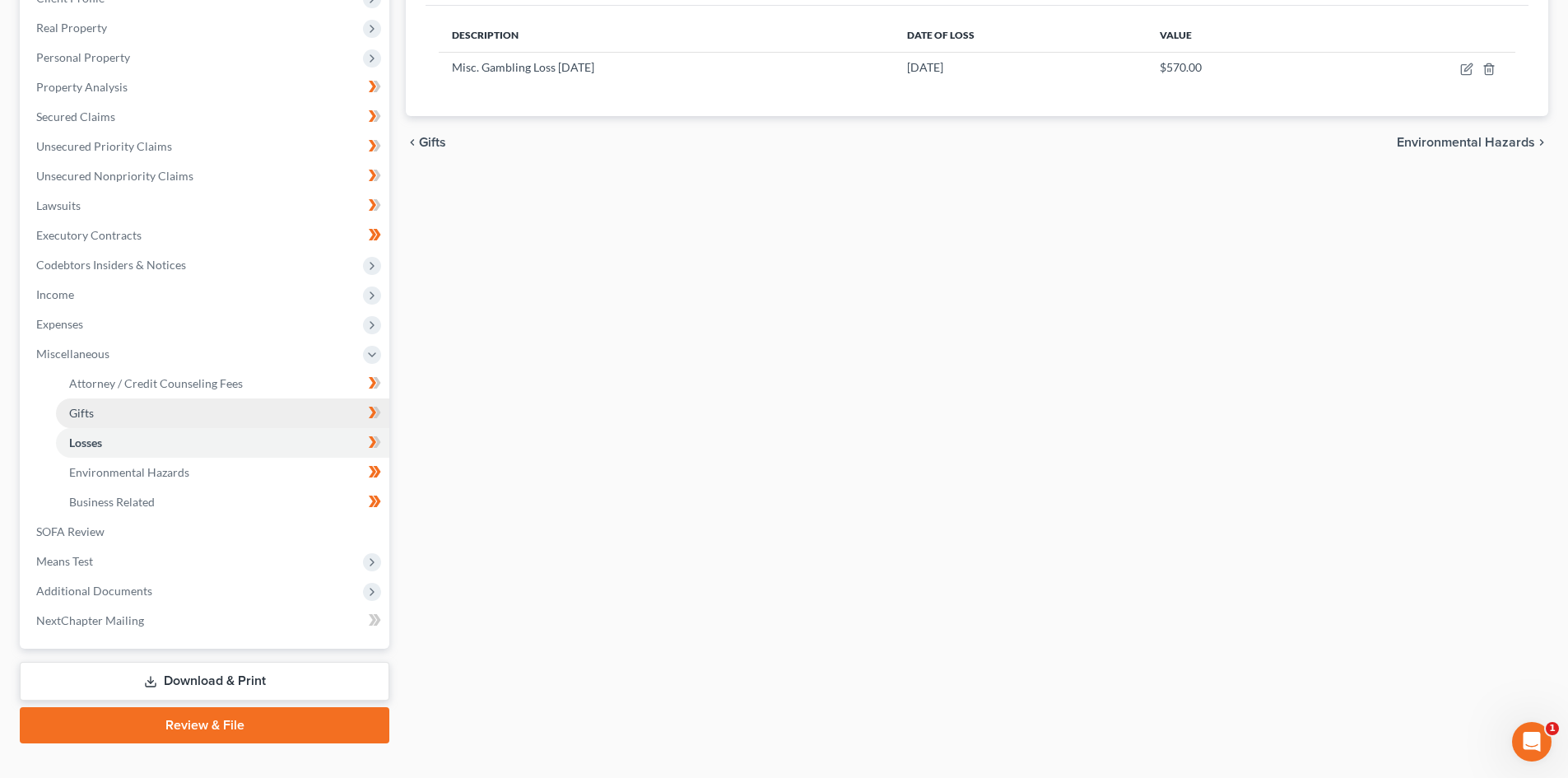
click at [182, 417] on link "Gifts" at bounding box center [222, 412] width 333 height 30
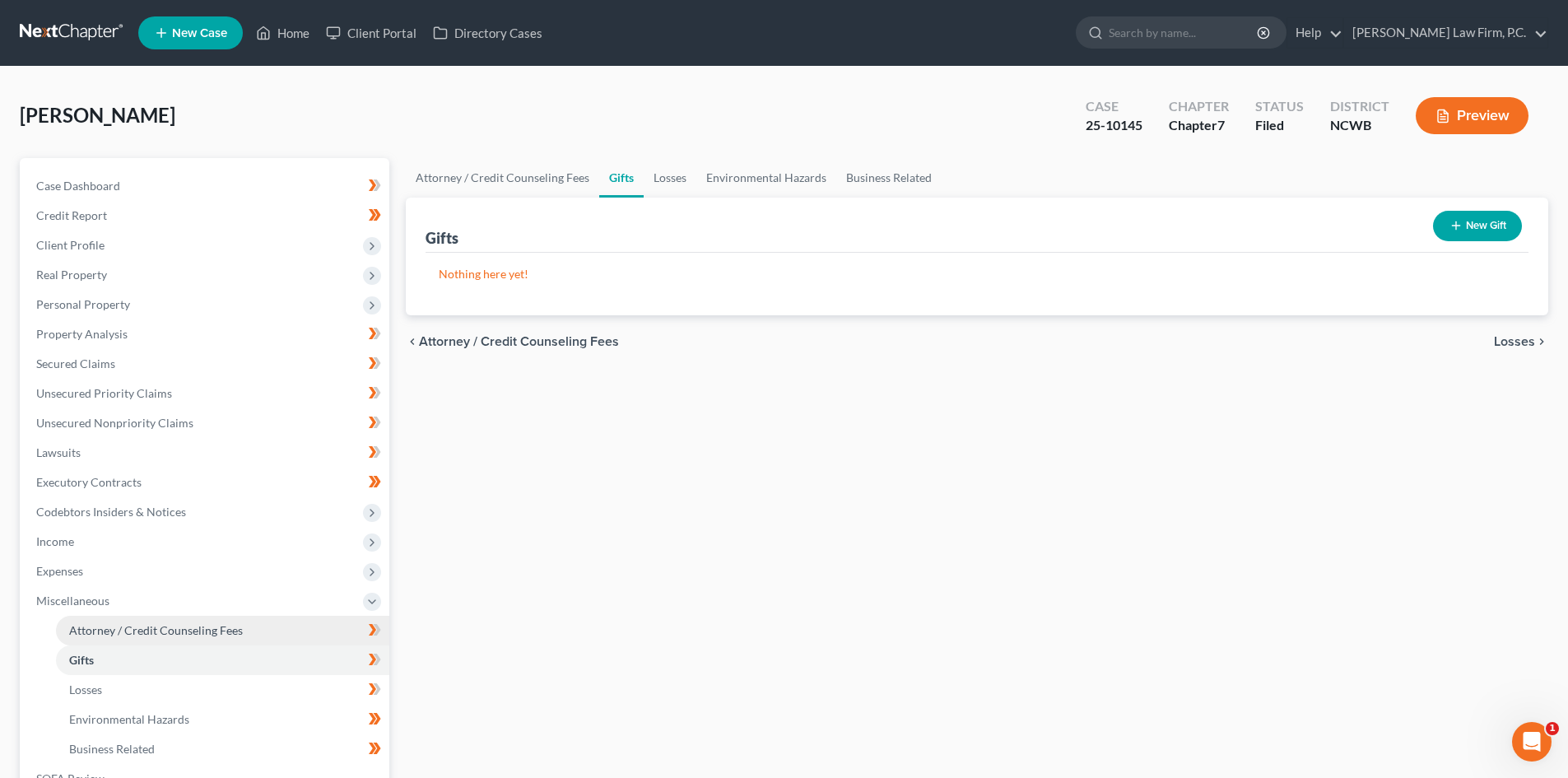
click at [146, 630] on span "Attorney / Credit Counseling Fees" at bounding box center [156, 630] width 173 height 14
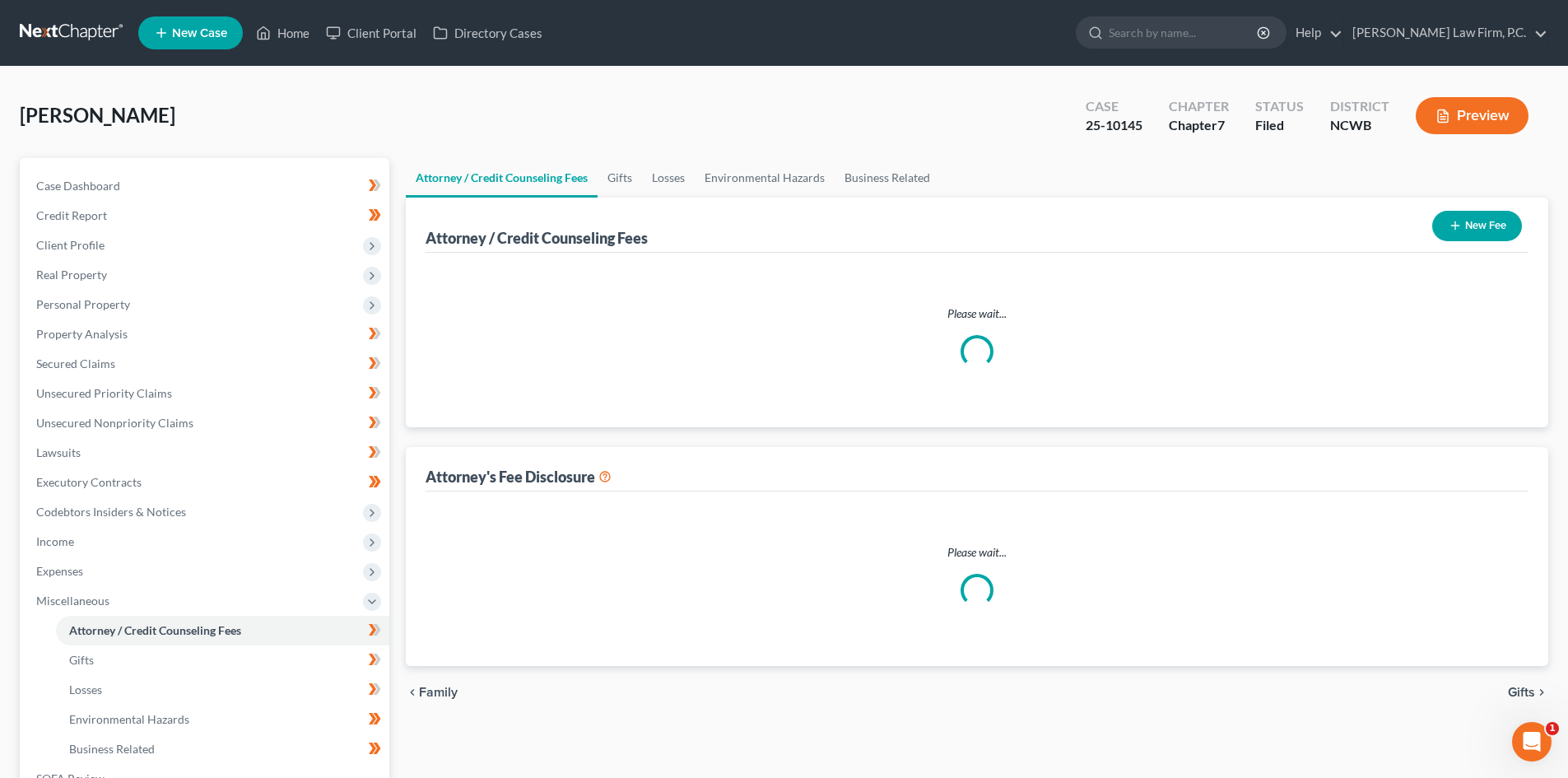
select select "2"
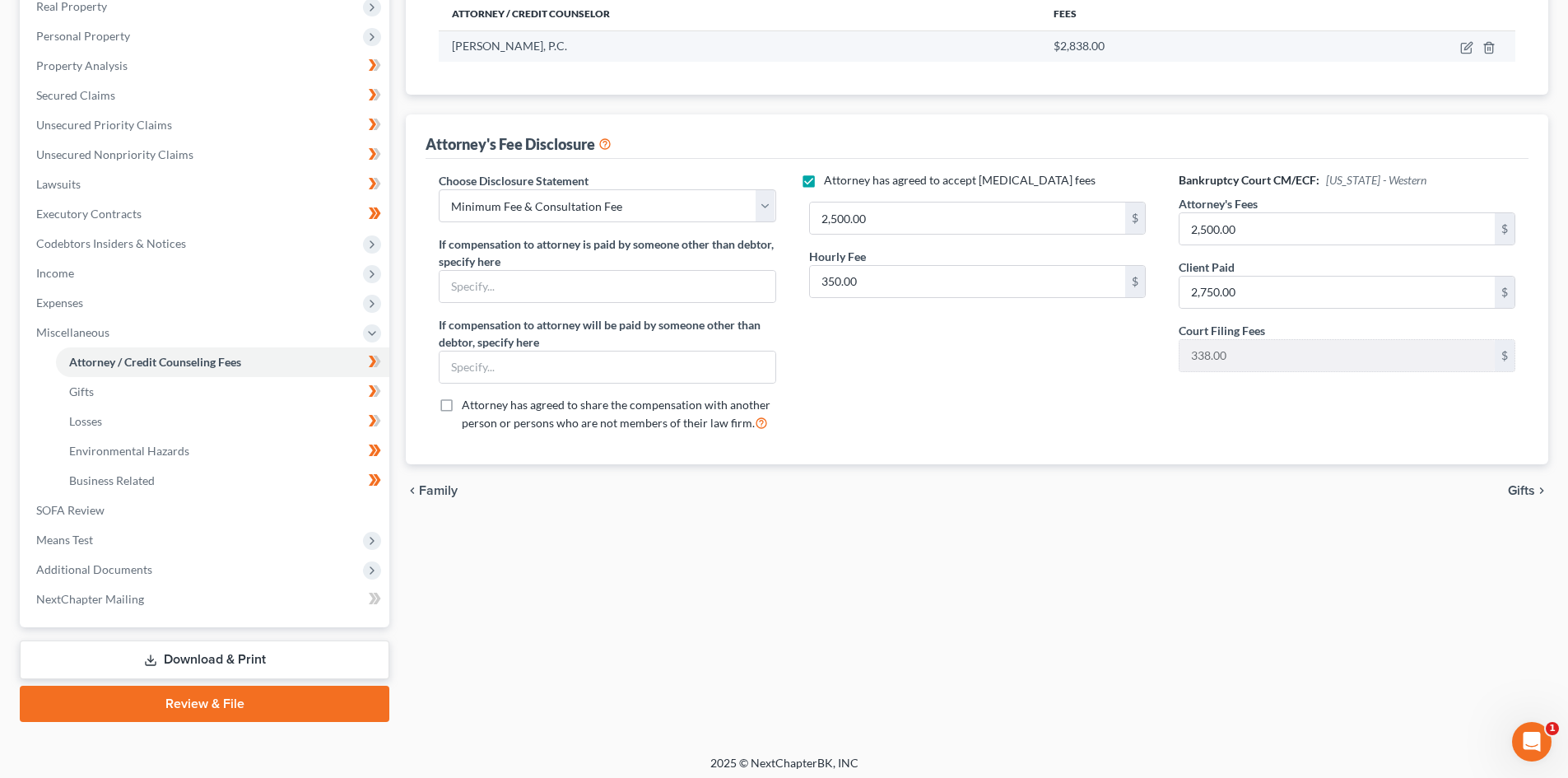
scroll to position [275, 0]
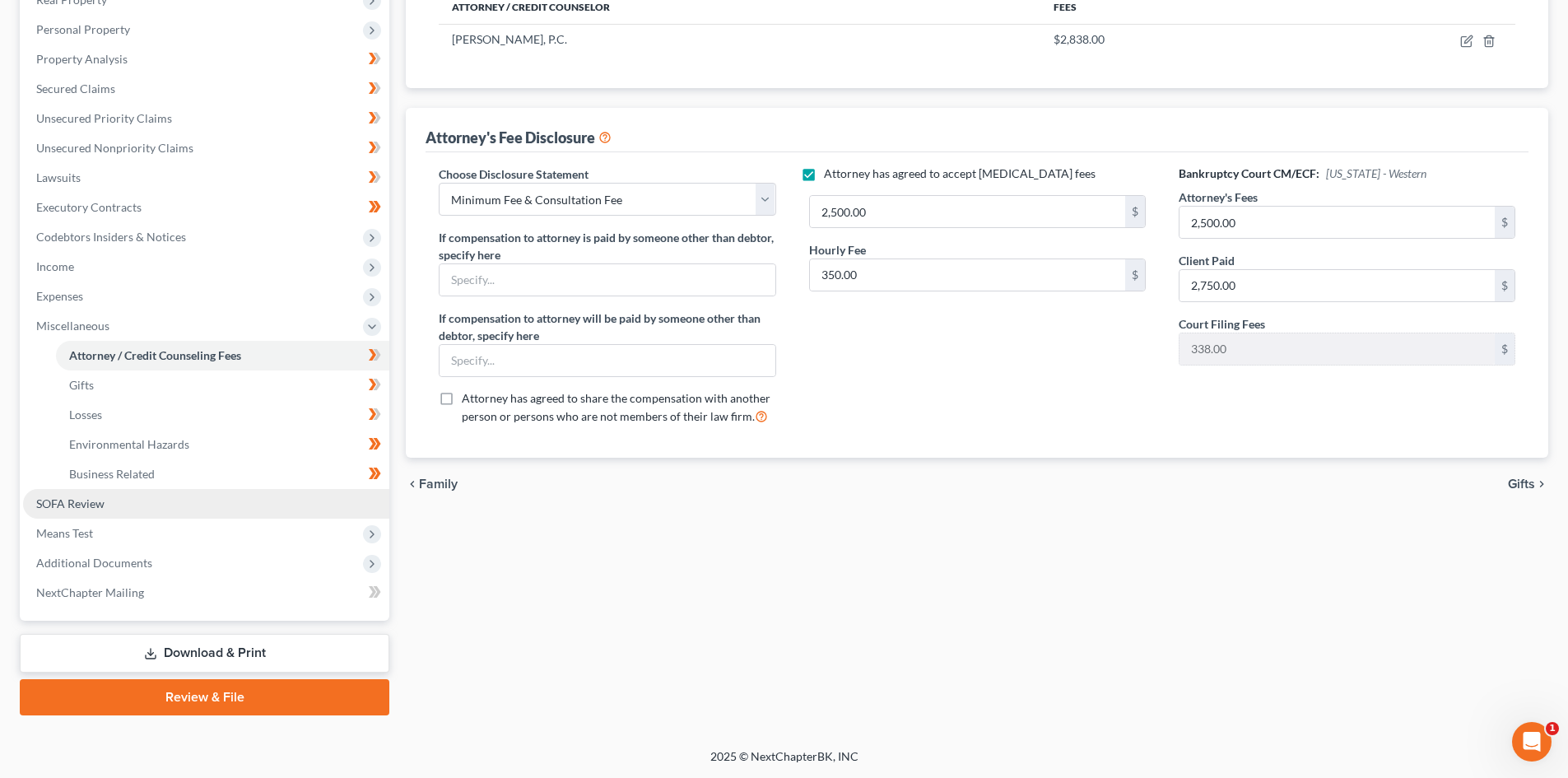
click at [110, 509] on link "SOFA Review" at bounding box center [207, 504] width 366 height 30
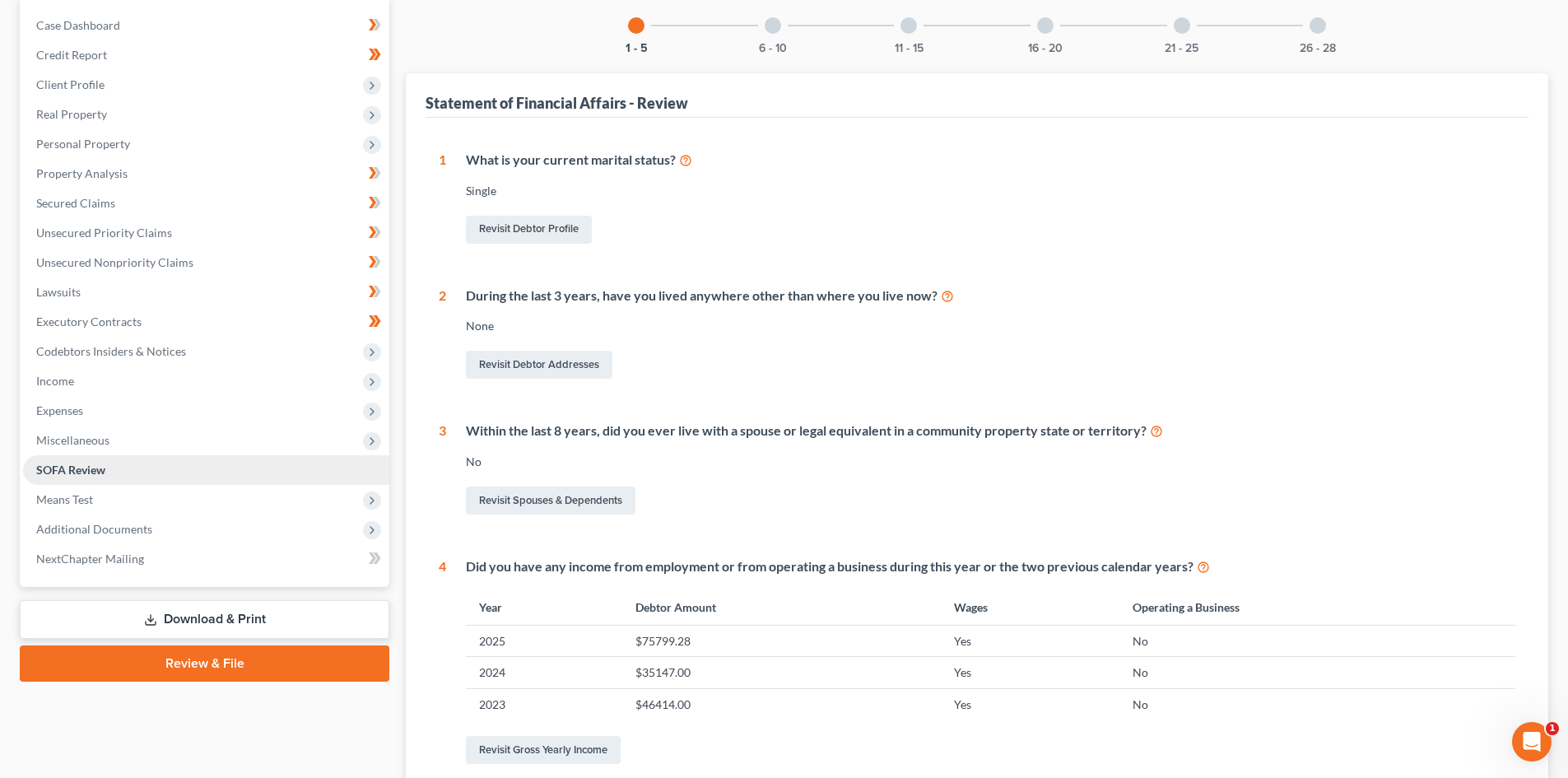
scroll to position [164, 0]
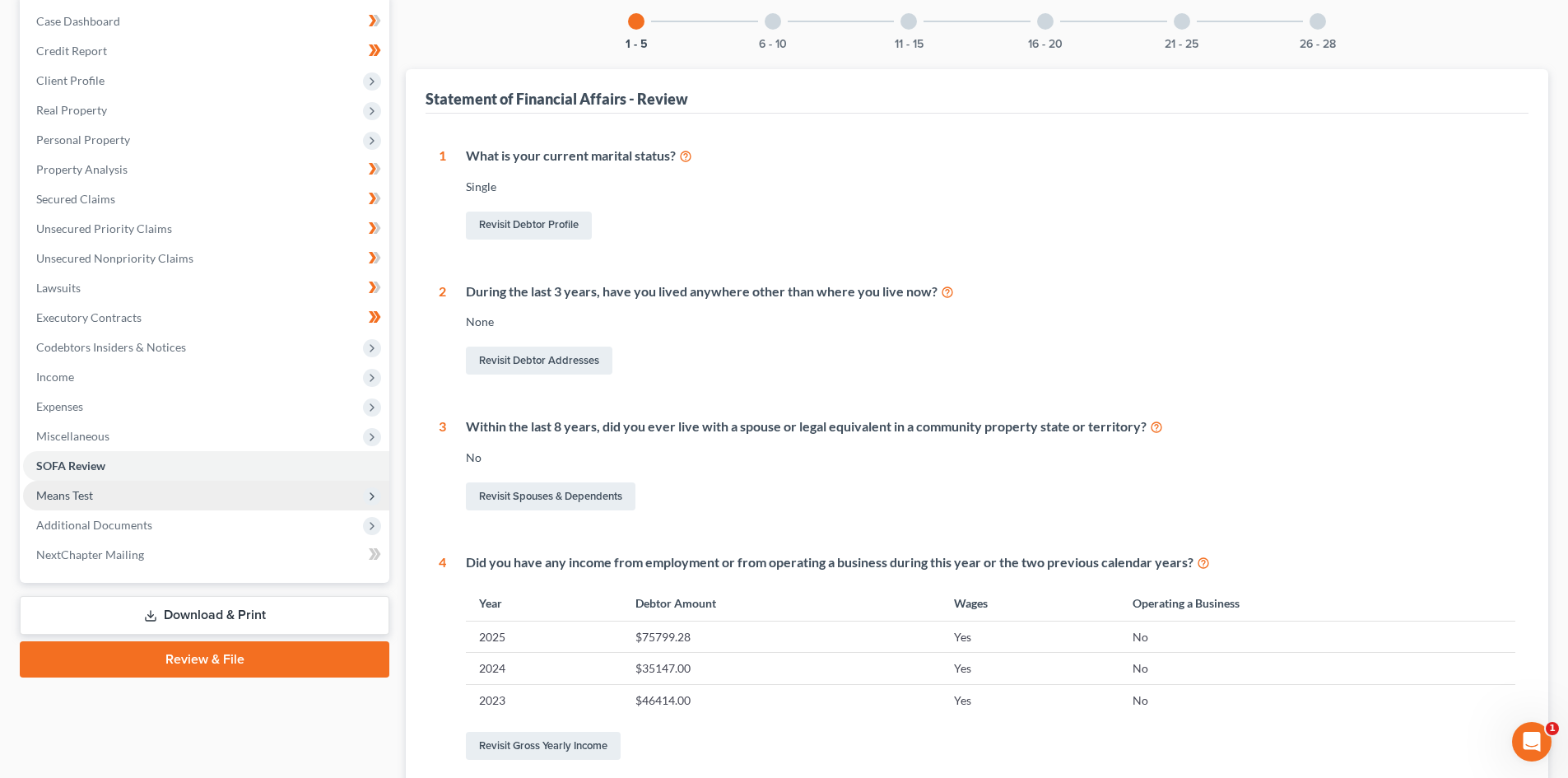
click at [135, 501] on span "Means Test" at bounding box center [207, 496] width 366 height 30
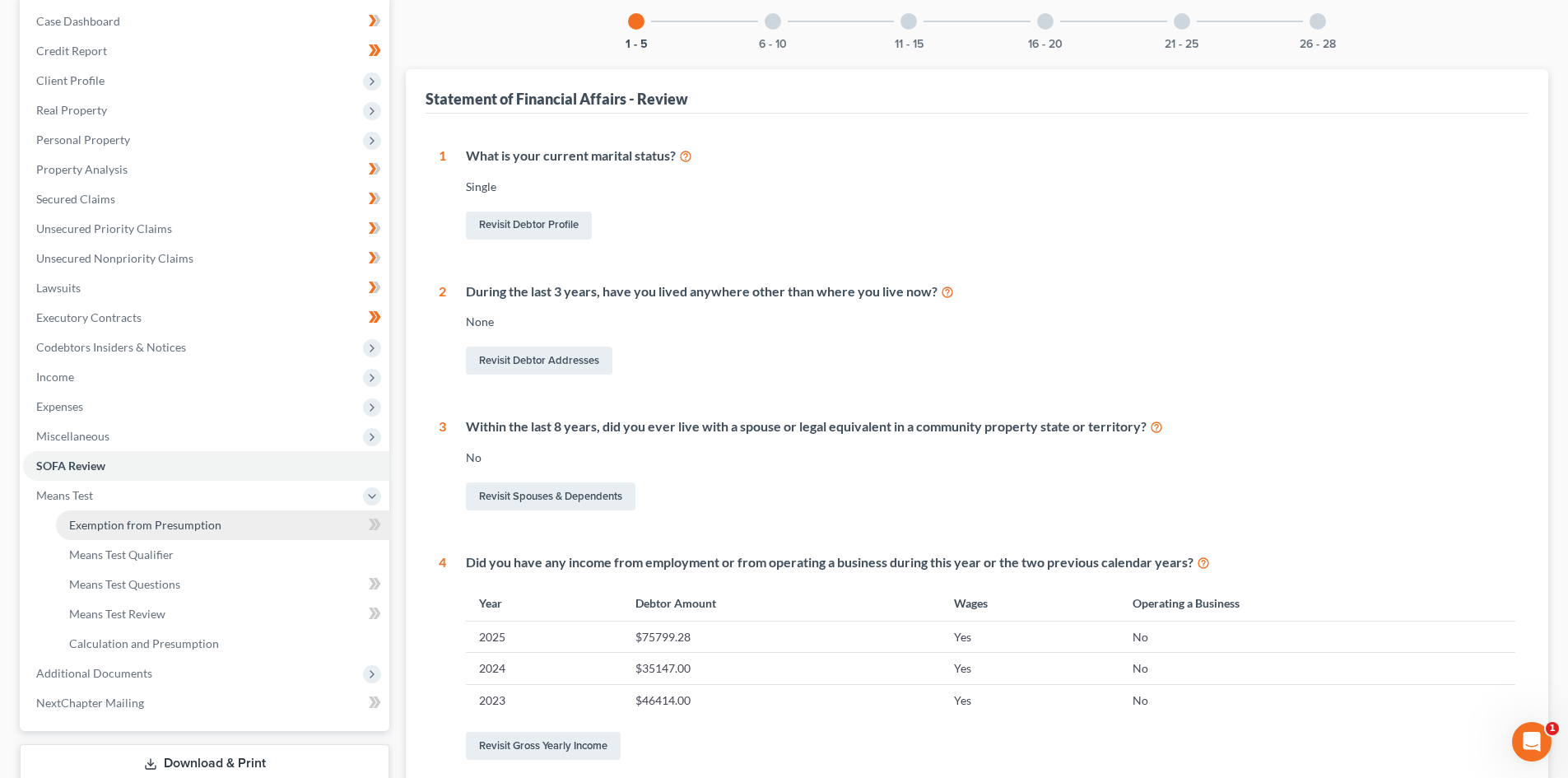
click at [153, 529] on span "Exemption from Presumption" at bounding box center [145, 525] width 152 height 14
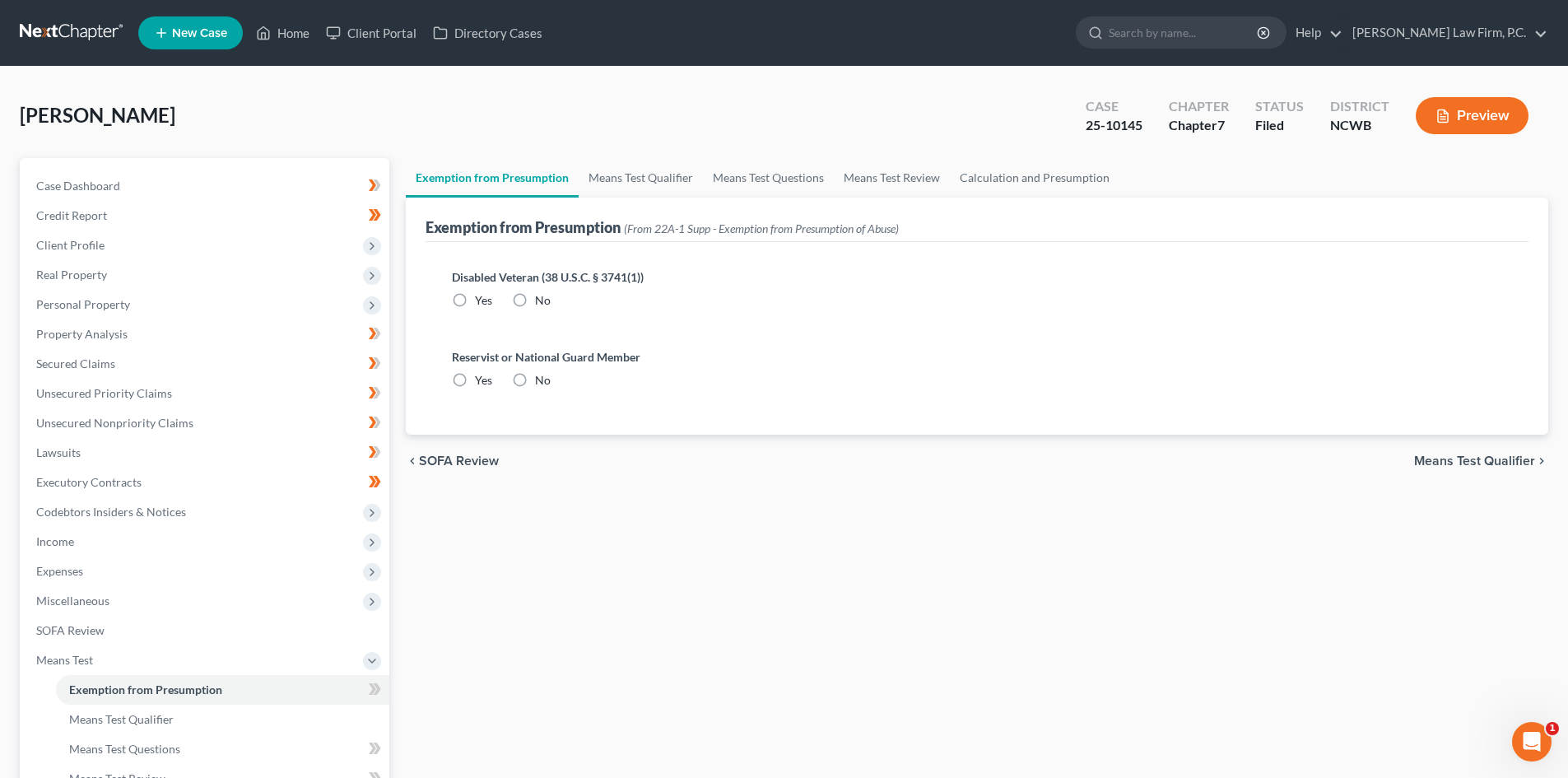
click at [535, 295] on label "No" at bounding box center [542, 301] width 15 height 16
click at [541, 295] on input "No" at bounding box center [547, 298] width 11 height 11
radio input "true"
click at [535, 382] on label "No" at bounding box center [542, 380] width 15 height 16
click at [541, 382] on input "No" at bounding box center [547, 377] width 11 height 11
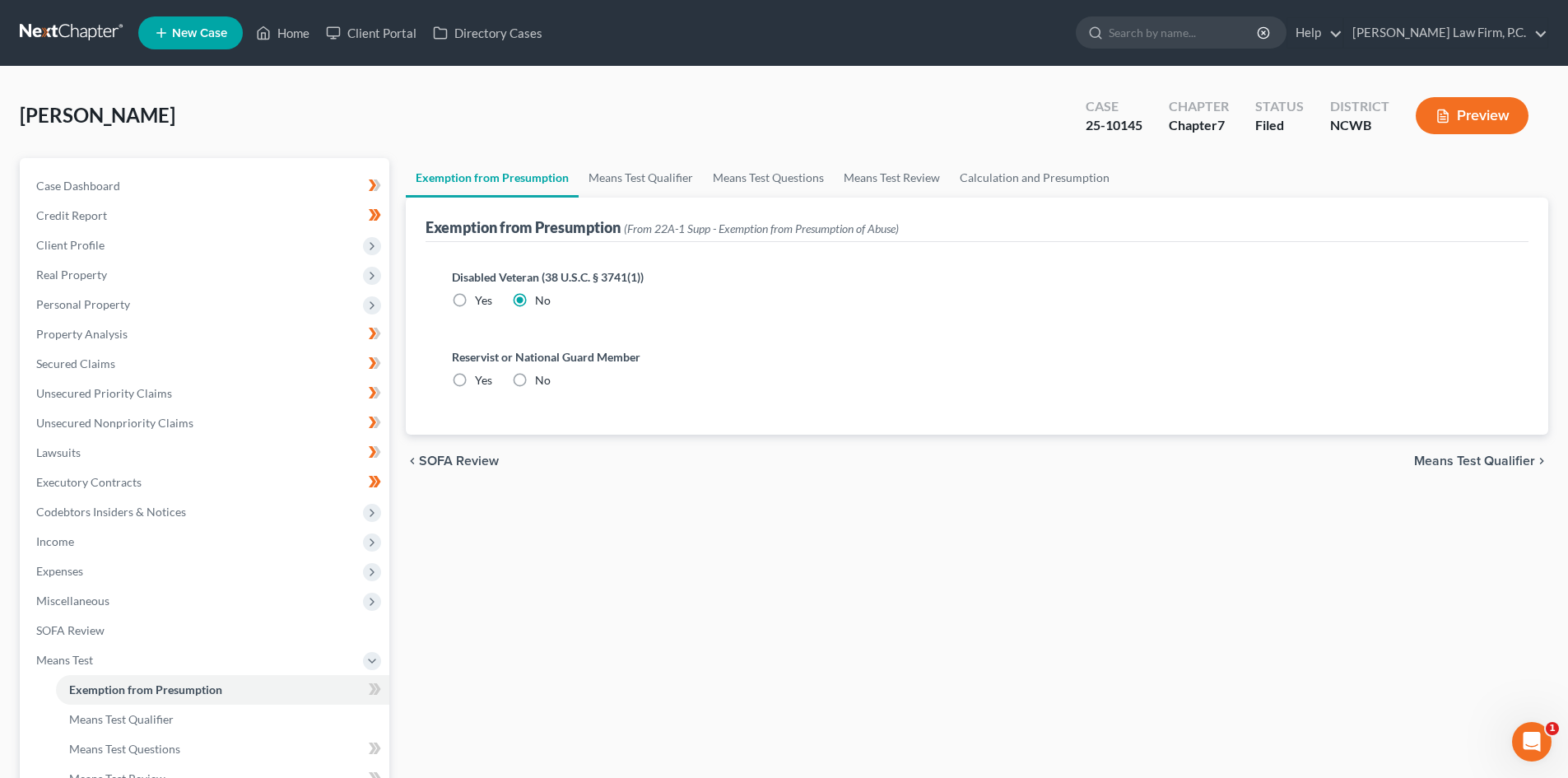
radio input "true"
click at [620, 185] on link "Means Test Qualifier" at bounding box center [641, 178] width 125 height 40
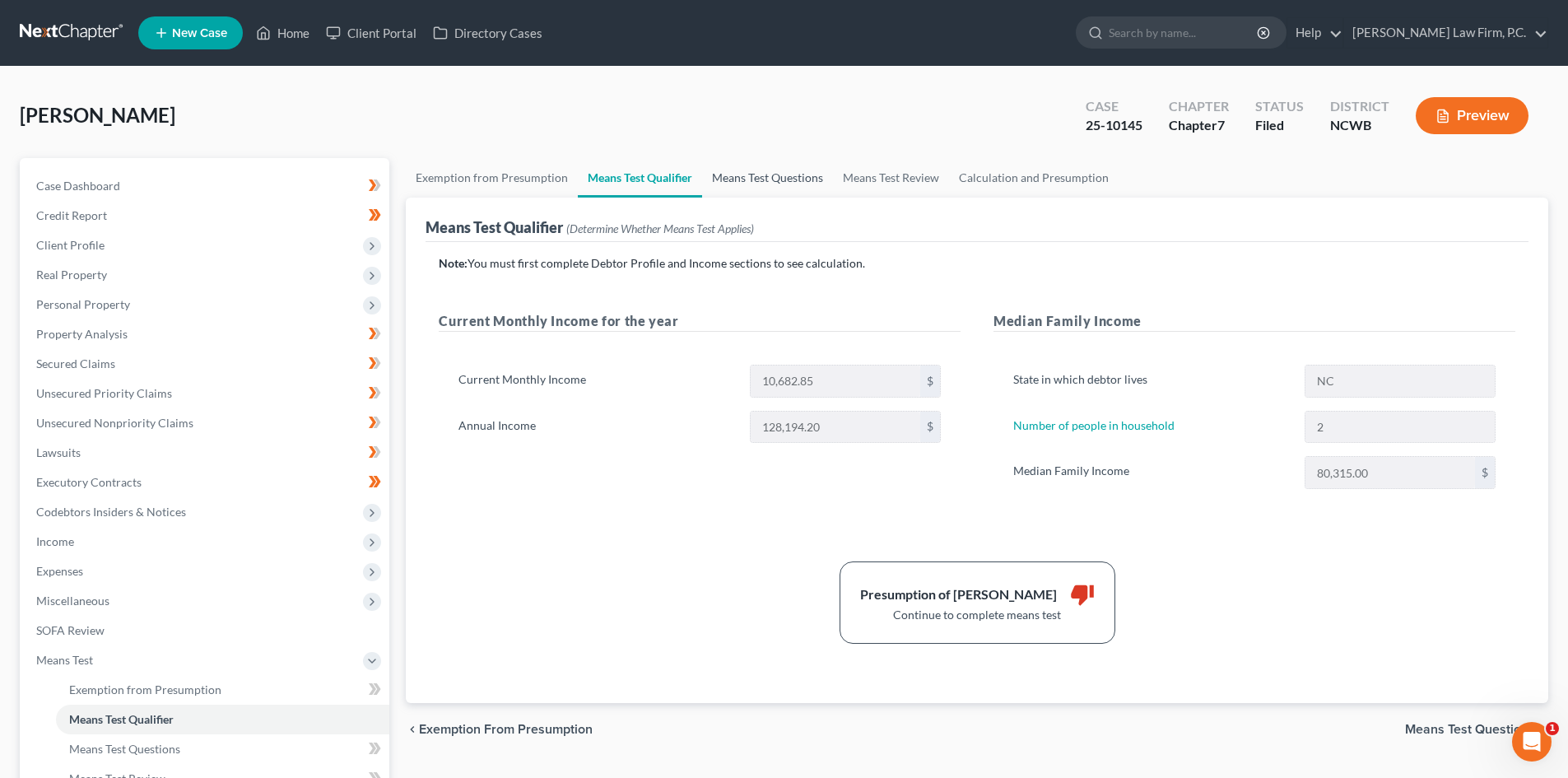
click at [797, 179] on link "Means Test Questions" at bounding box center [767, 178] width 131 height 40
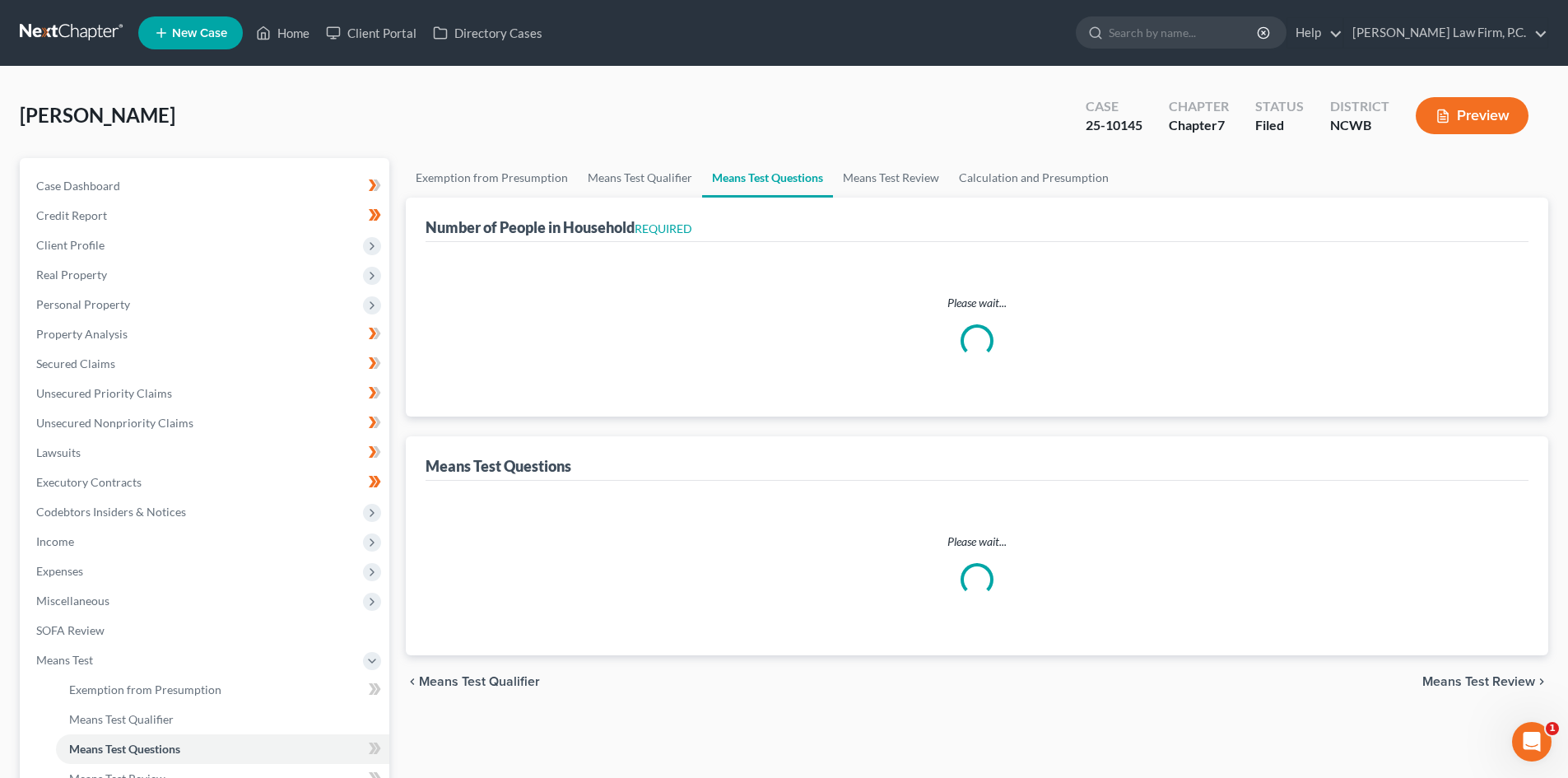
select select "0"
select select "60"
select select "0"
select select "60"
select select "1"
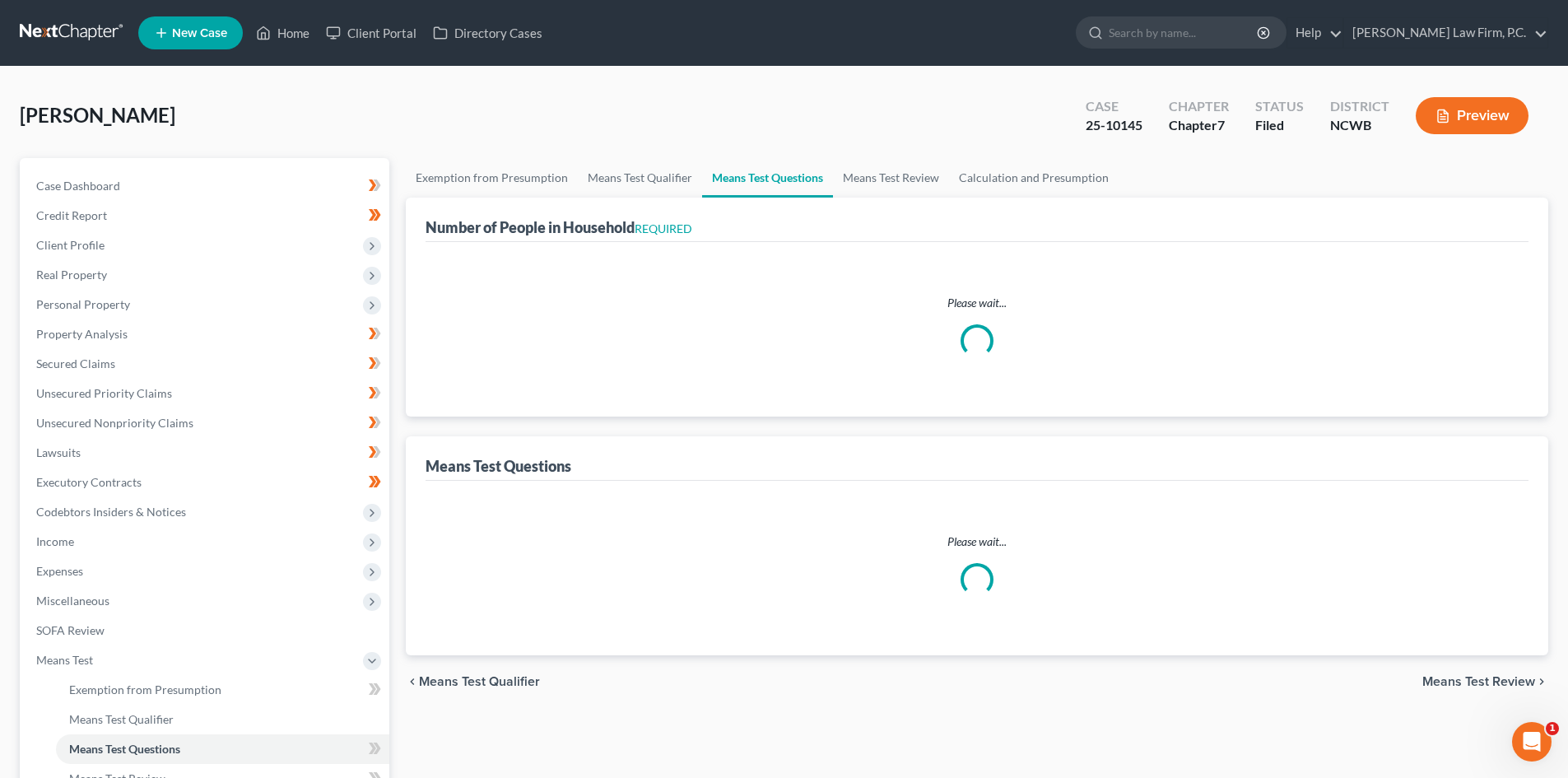
select select "1"
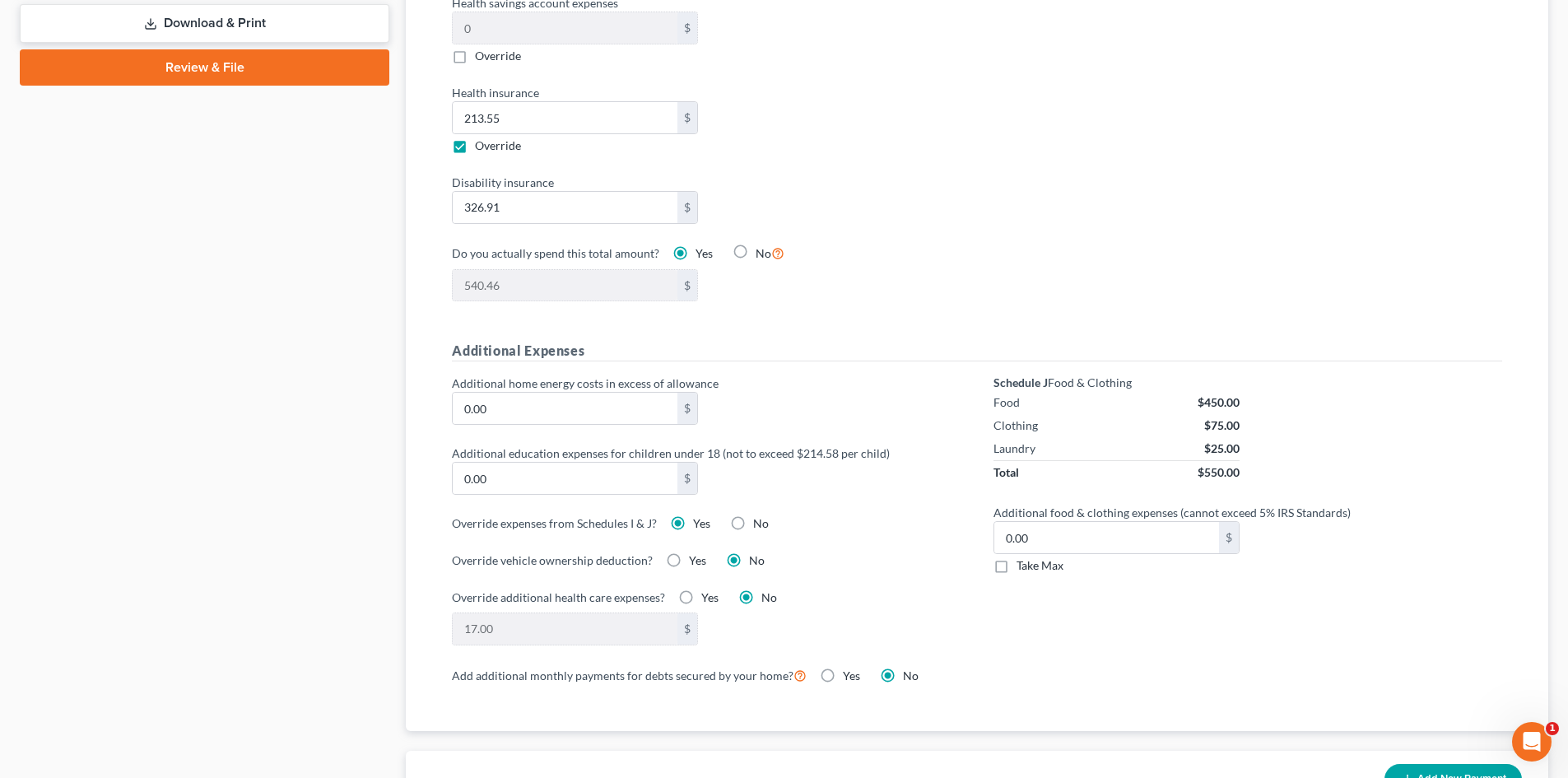
scroll to position [905, 0]
click at [843, 667] on label "Yes" at bounding box center [851, 675] width 17 height 16
click at [849, 667] on input "Yes" at bounding box center [854, 672] width 11 height 11
radio input "true"
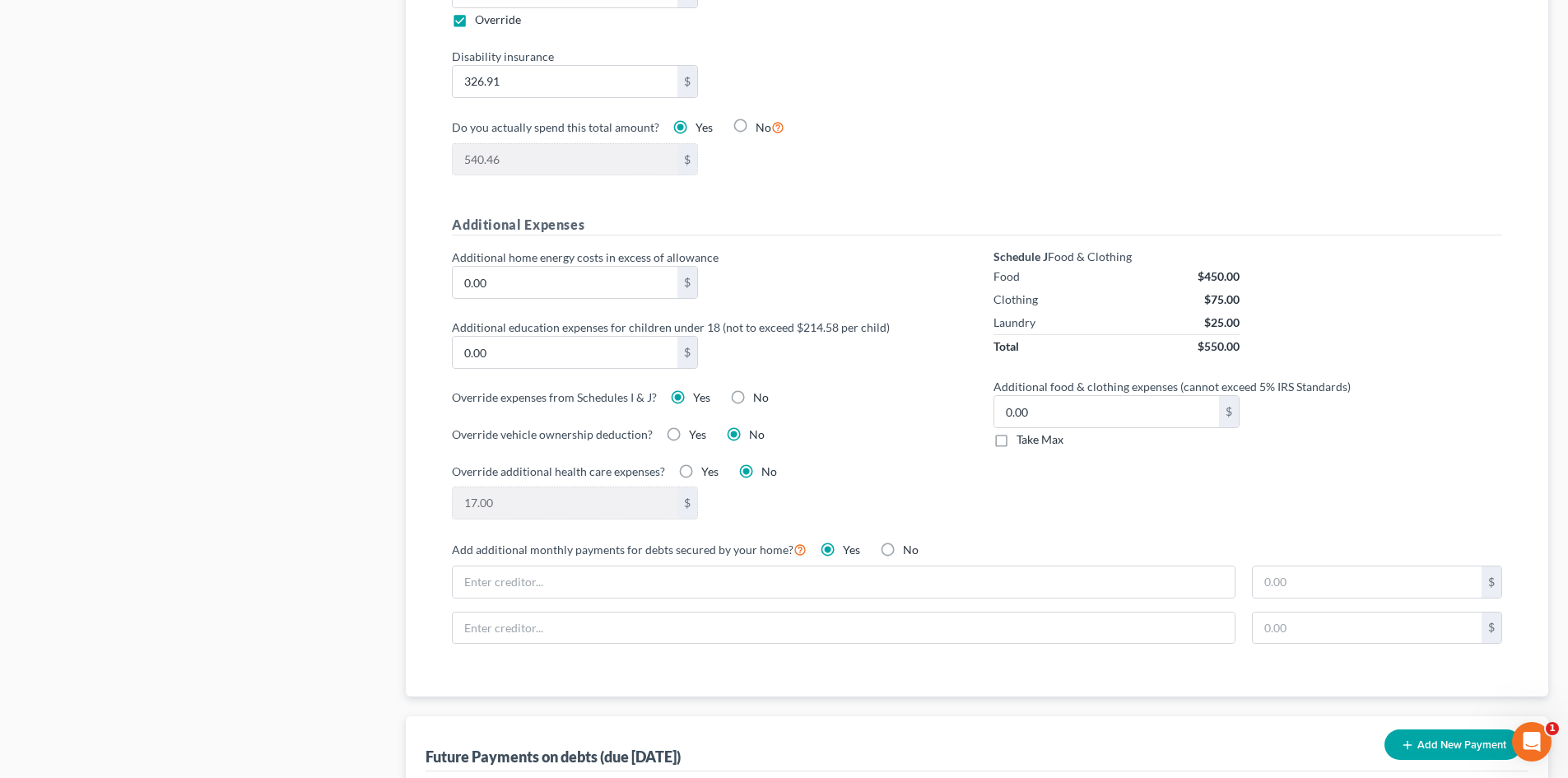
scroll to position [1070, 0]
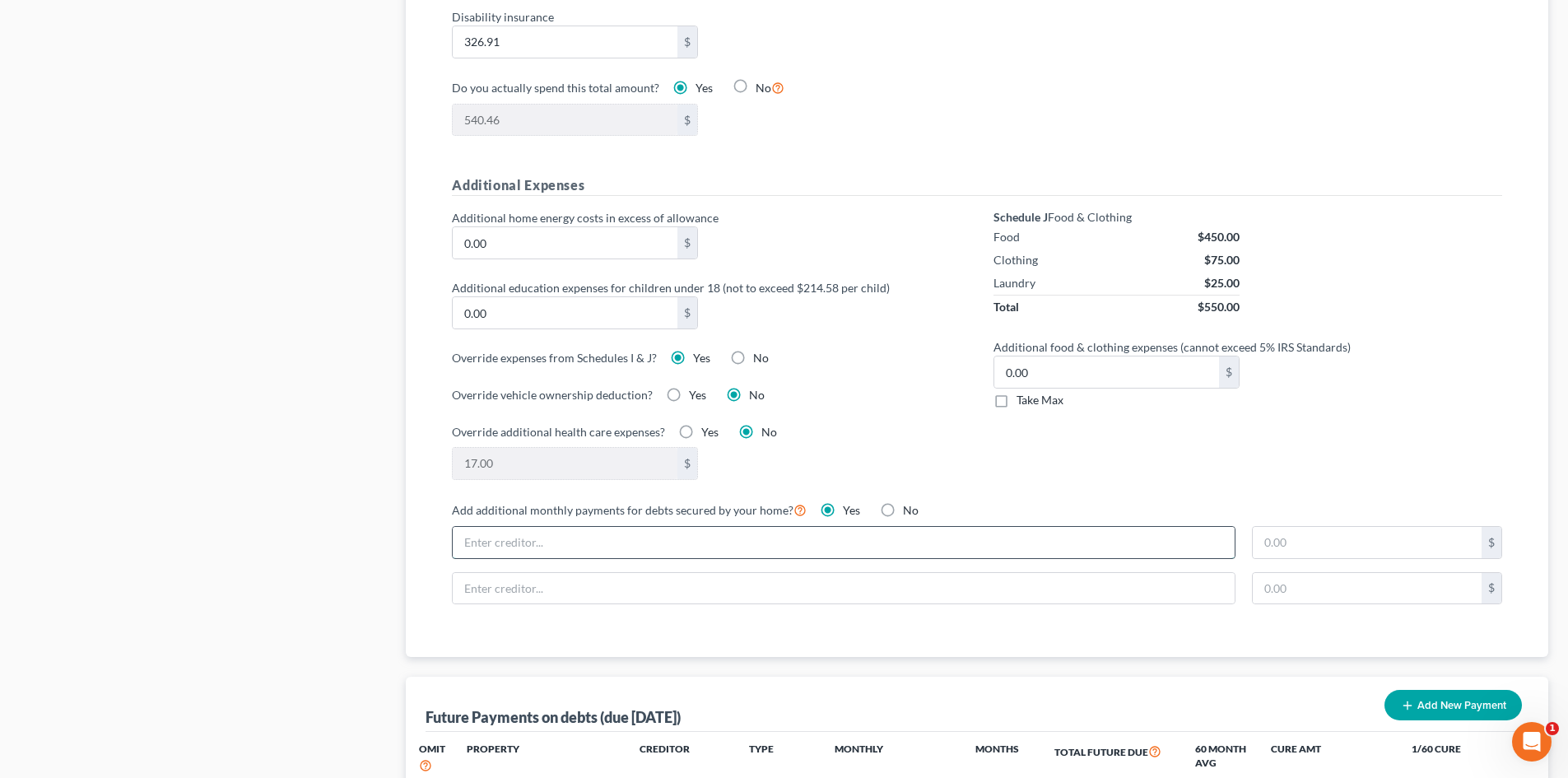
click at [552, 537] on input "text" at bounding box center [844, 542] width 781 height 32
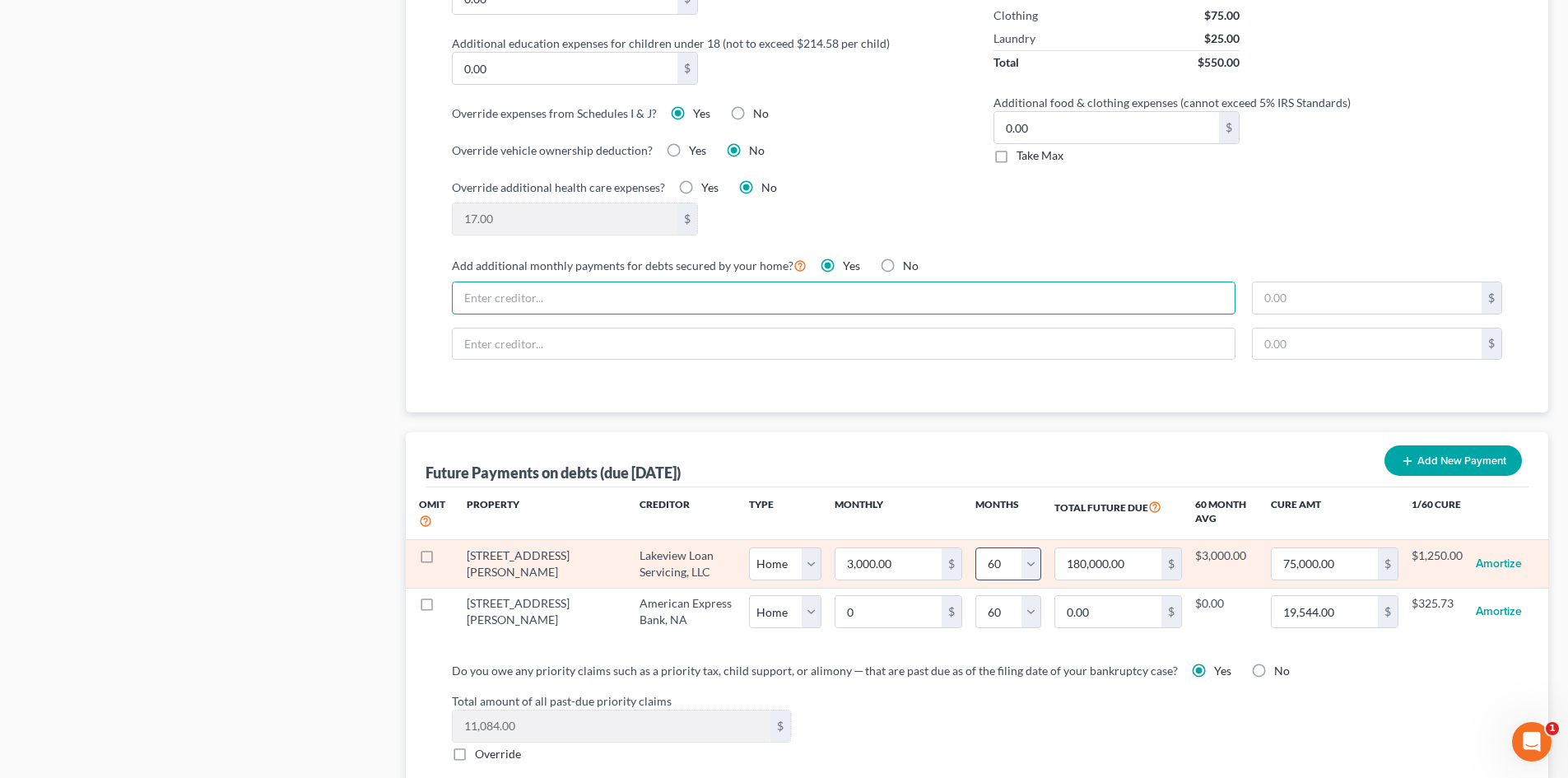
scroll to position [1317, 0]
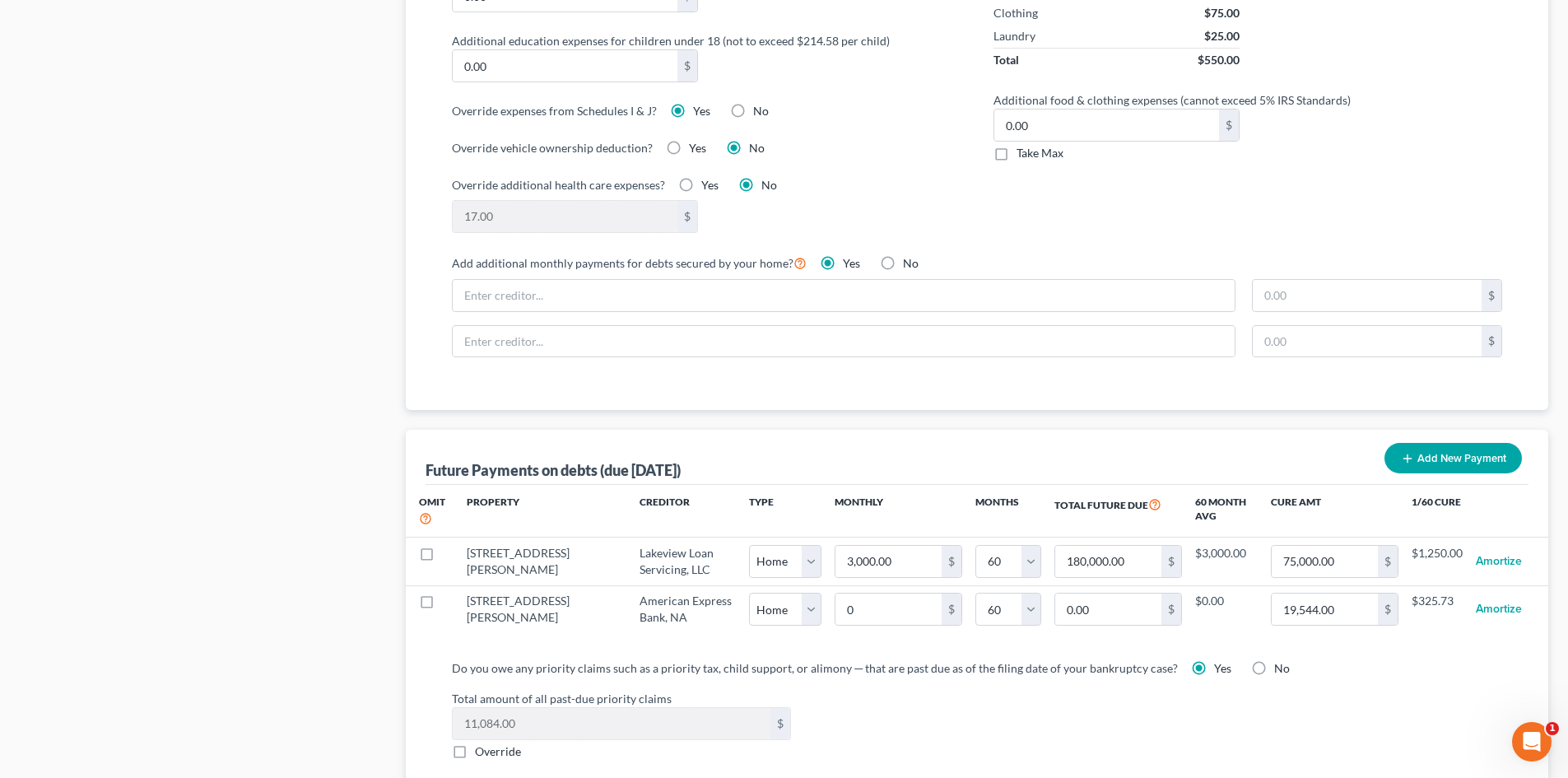
click at [903, 255] on label "No" at bounding box center [910, 264] width 15 height 16
click at [909, 255] on input "No" at bounding box center [915, 261] width 11 height 11
radio input "true"
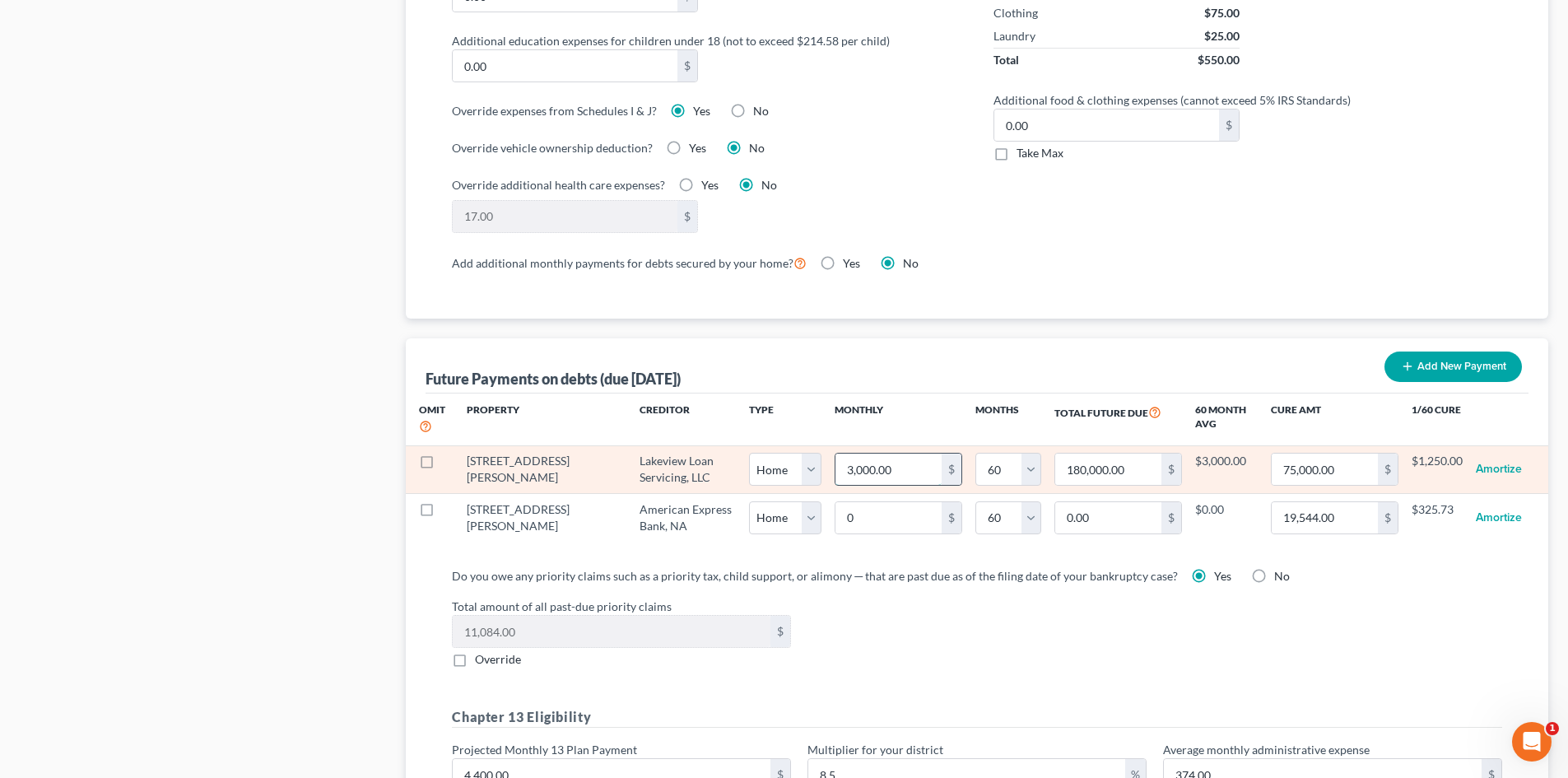
click at [862, 454] on input "3,000.00" at bounding box center [889, 469] width 106 height 32
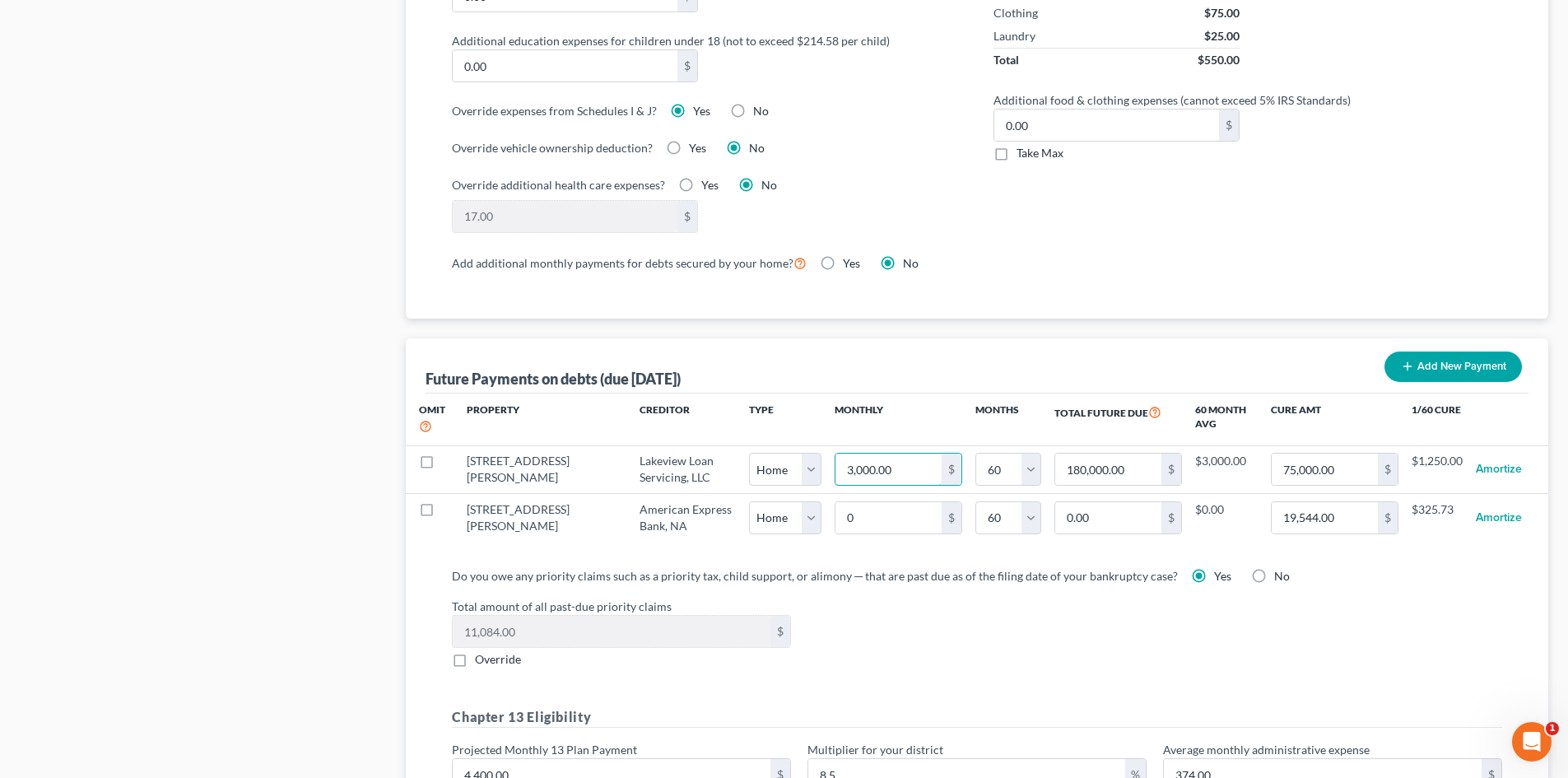
type input "3"
type input "180.00"
type input "30"
type input "1,800.00"
type input "308"
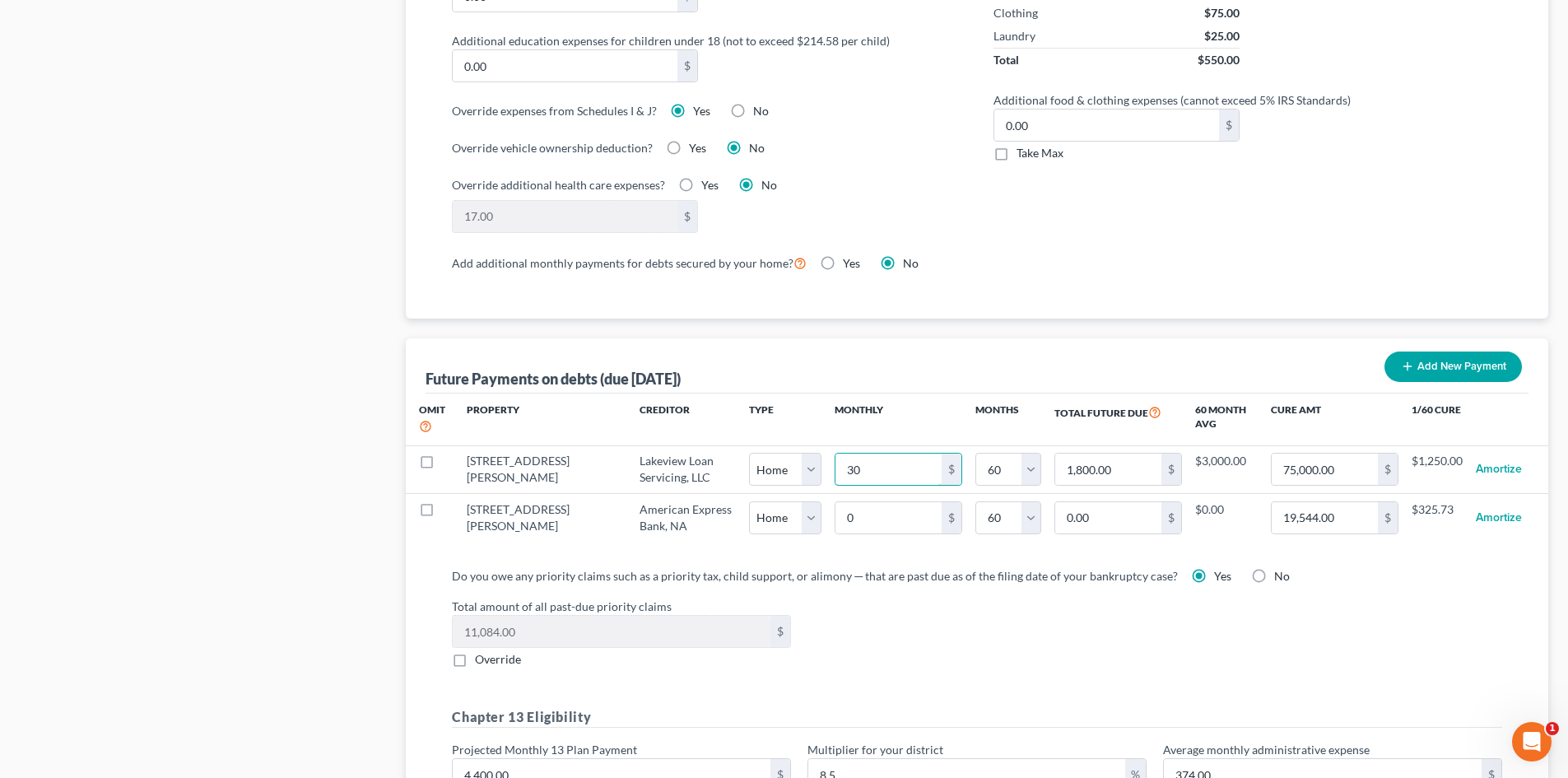
type input "18,480.00"
type input "3088"
type input "185,280.00"
type input "3,088."
select select "0"
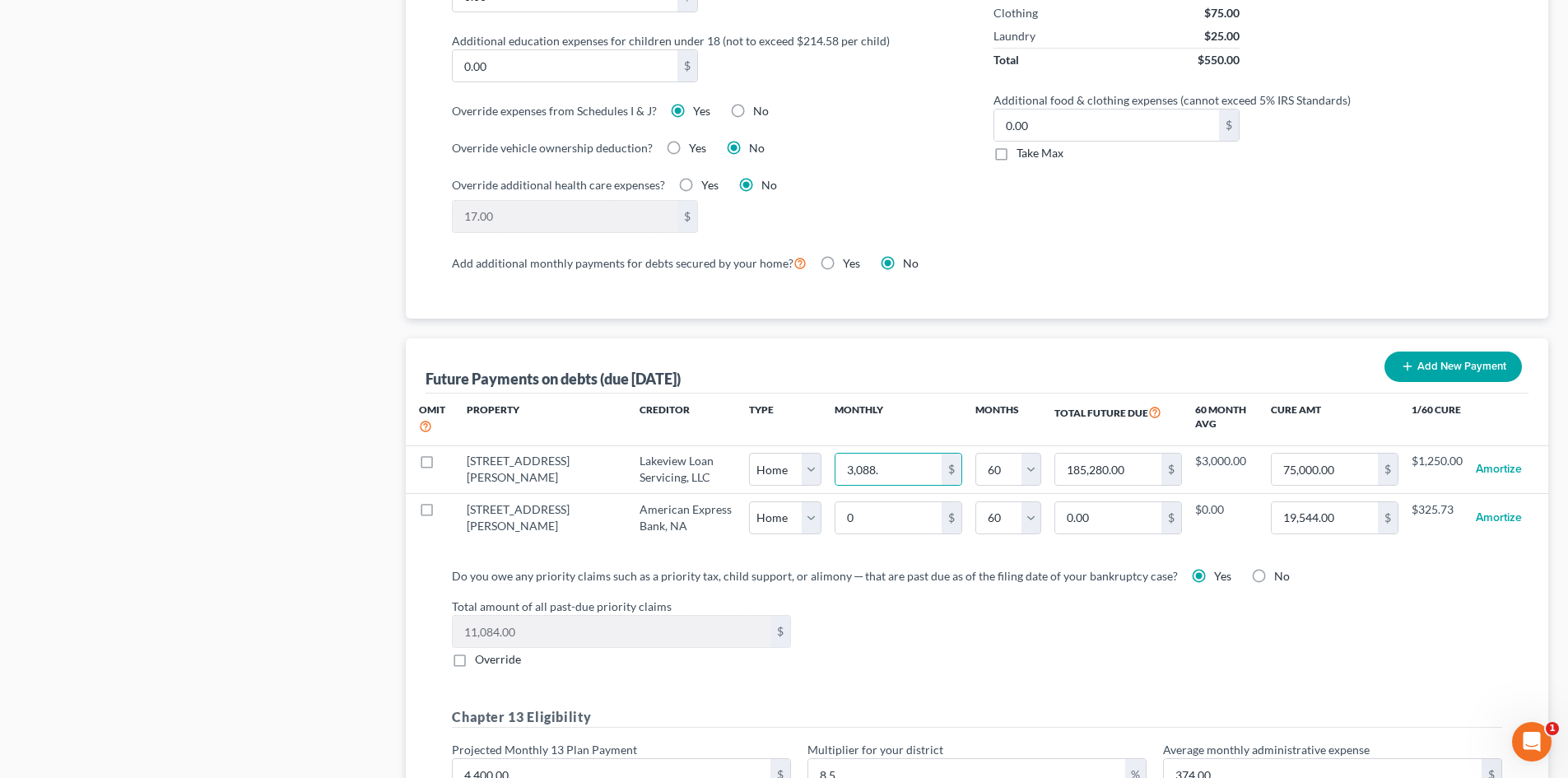
select select "60"
select select "0"
select select "60"
select select "0"
select select "60"
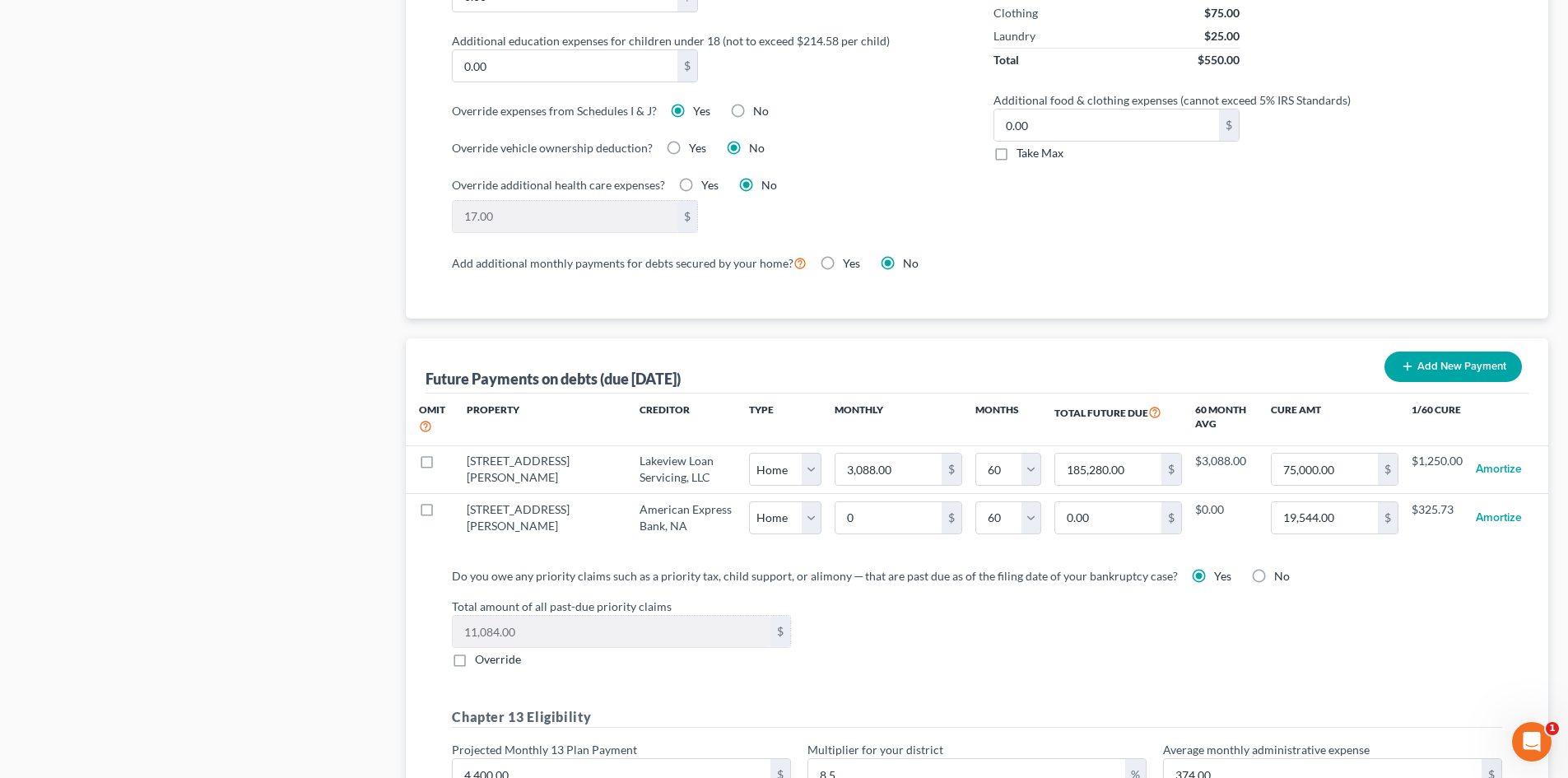
click at [1352, 658] on div "Do you owe any priority claims such as a priority tax, child support, or alimon…" at bounding box center [976, 695] width 1076 height 257
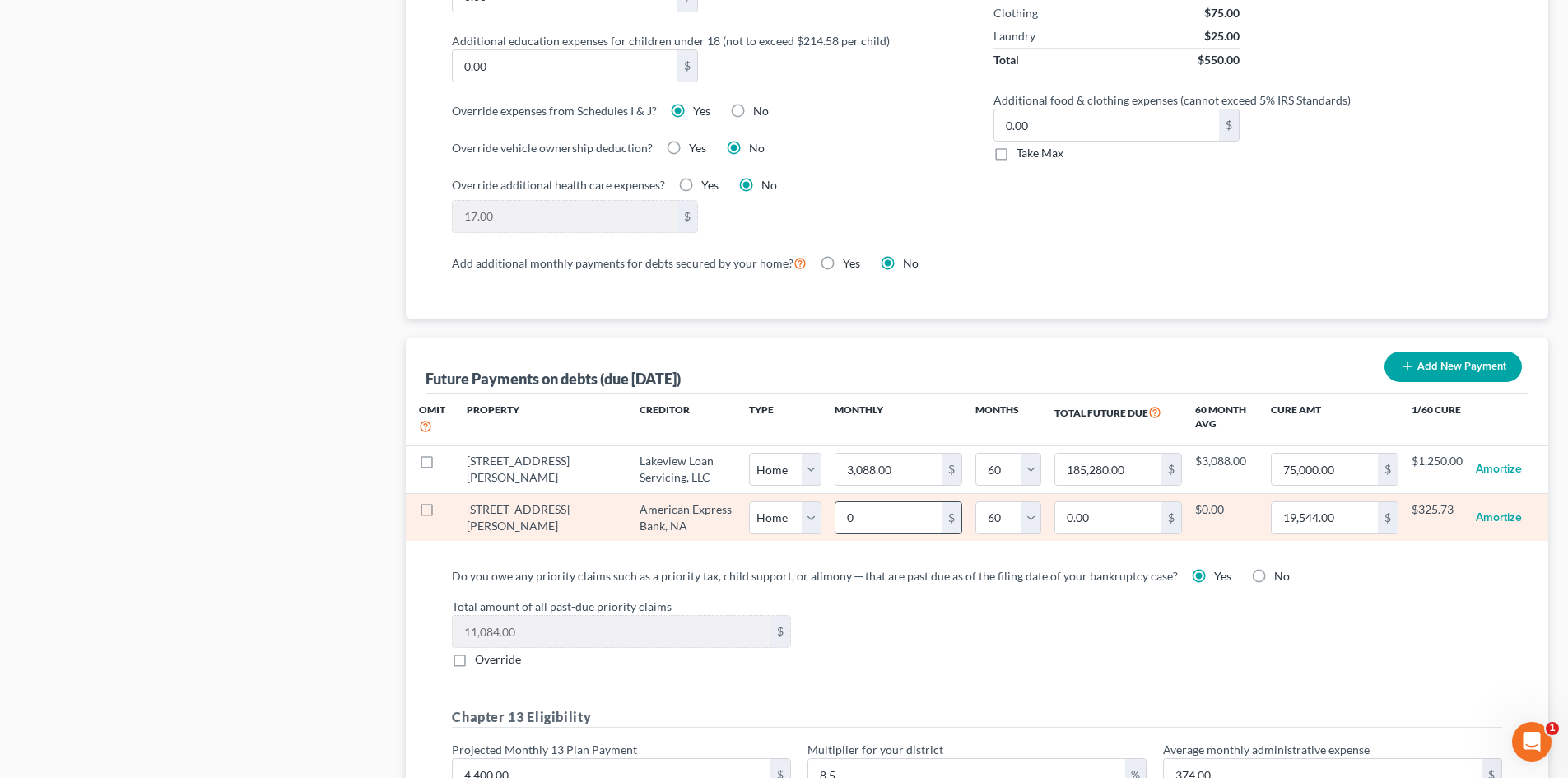
click at [886, 502] on input "0" at bounding box center [889, 517] width 106 height 32
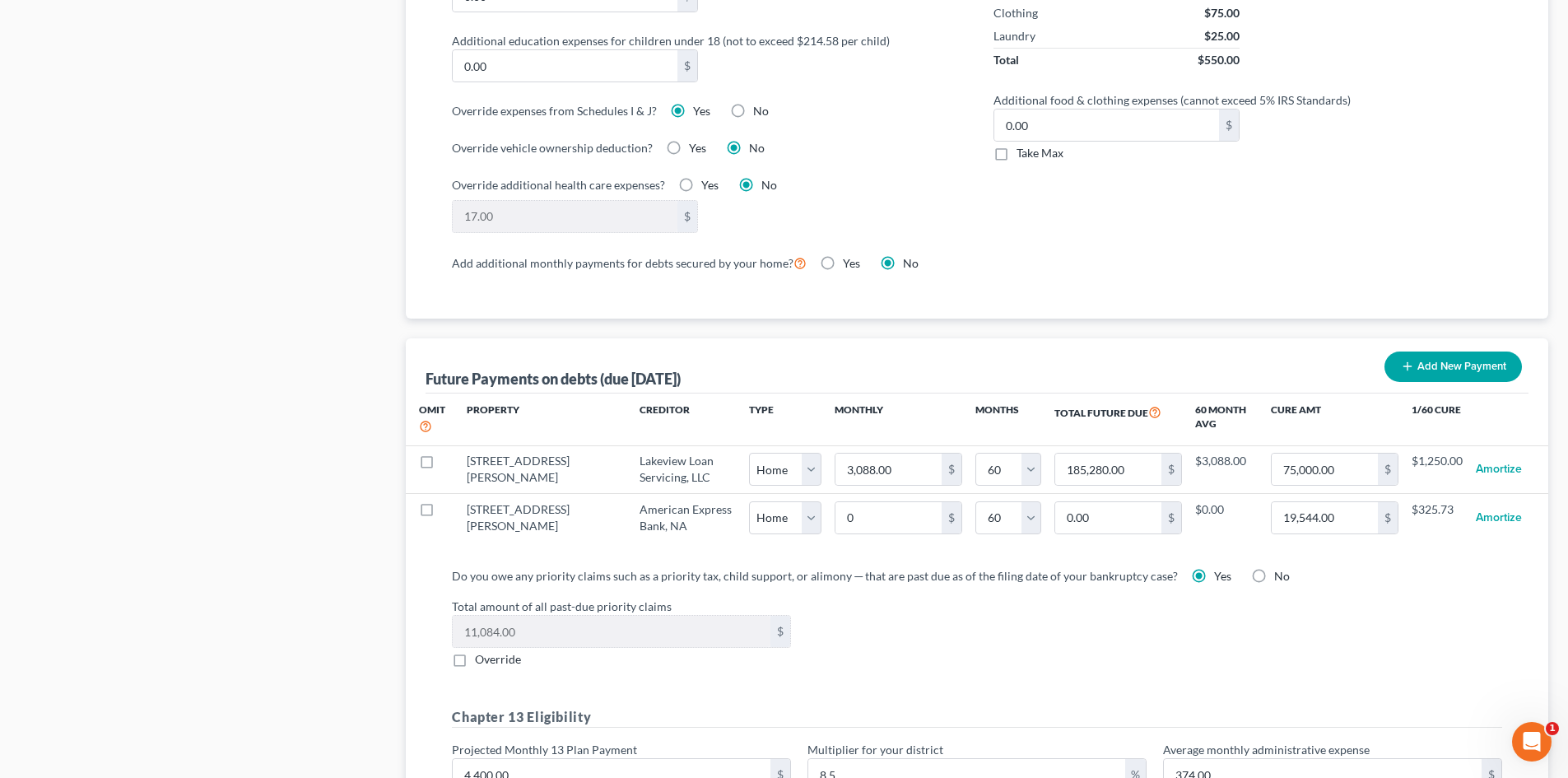
click at [1428, 567] on div "Do you owe any priority claims such as a priority tax, child support, or alimon…" at bounding box center [977, 575] width 1050 height 17
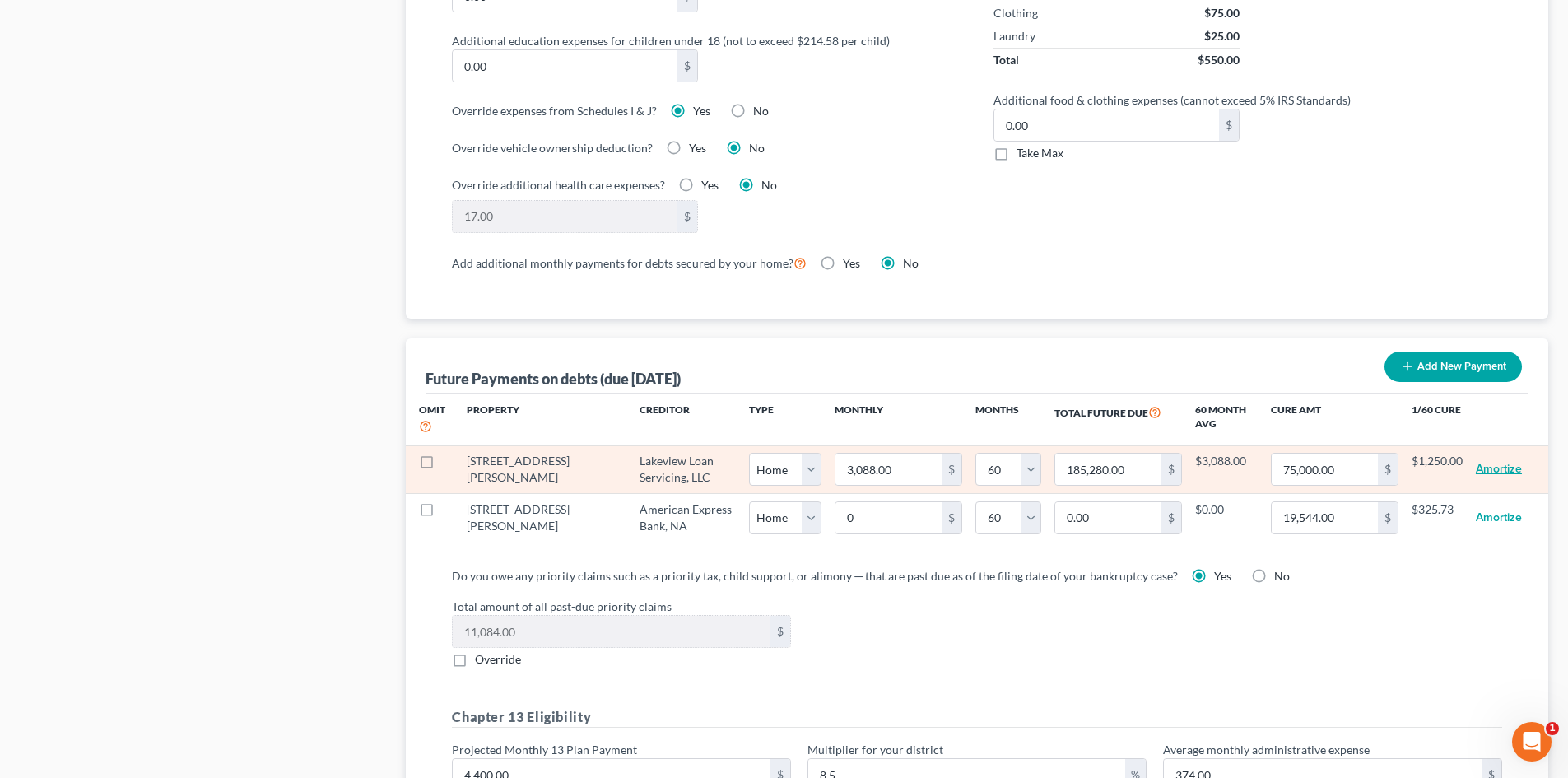
click at [1499, 453] on button "Amortize" at bounding box center [1498, 469] width 46 height 32
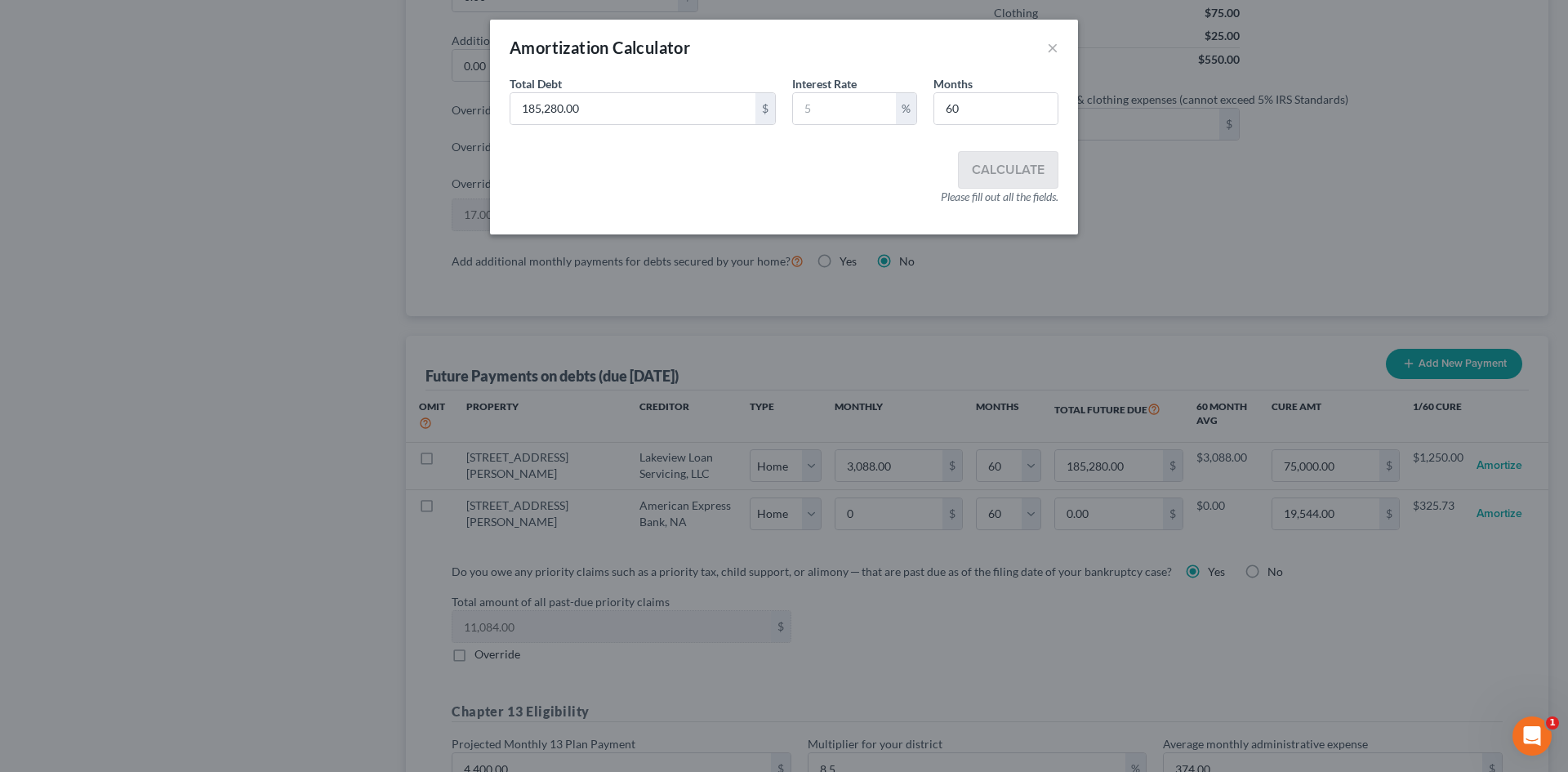
click at [1061, 47] on div "Amortization Calculator ×" at bounding box center [784, 47] width 588 height 56
drag, startPoint x: 1050, startPoint y: 46, endPoint x: 1025, endPoint y: 89, distance: 49.7
click at [1050, 47] on button "×" at bounding box center [1052, 47] width 12 height 20
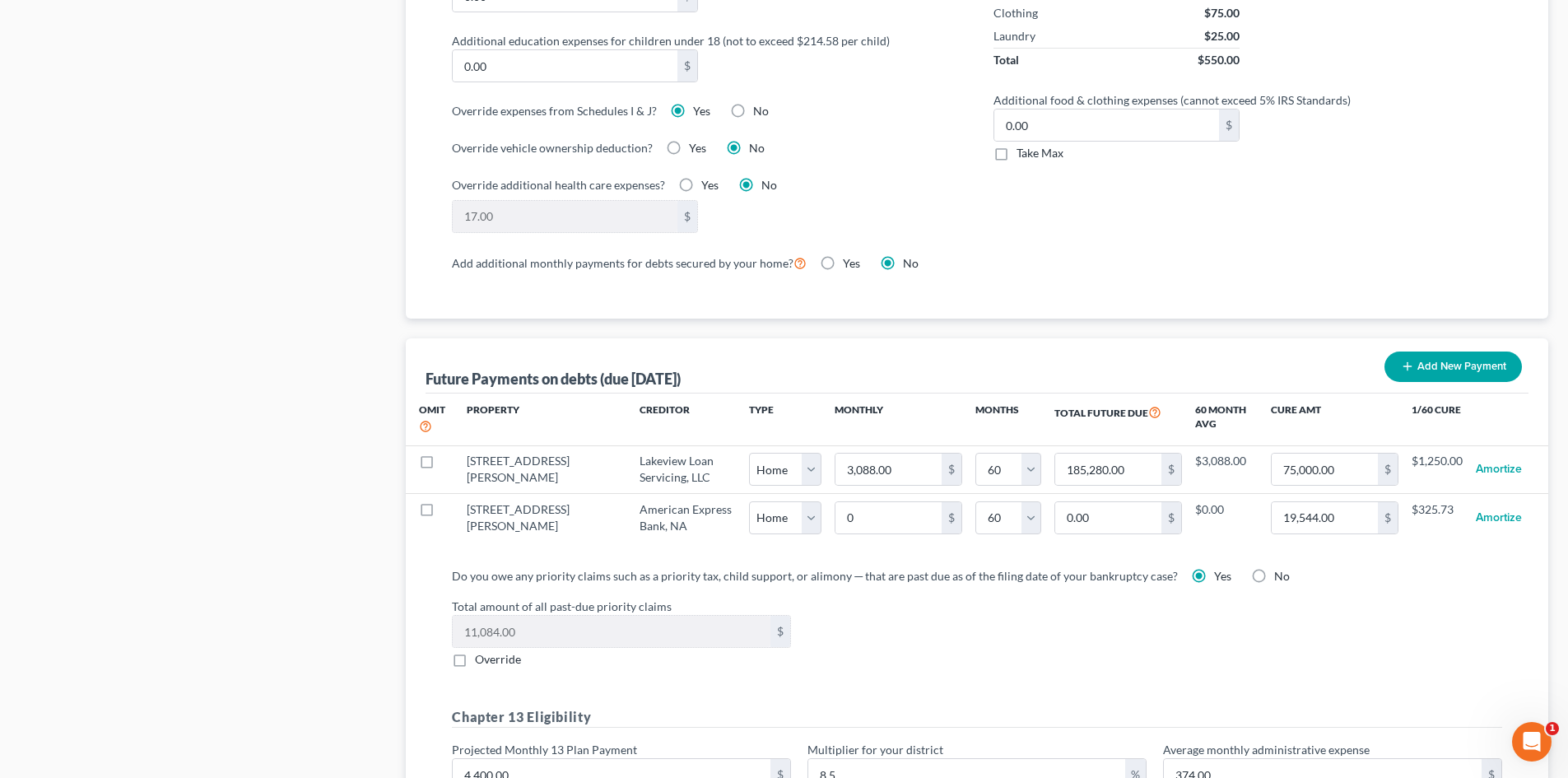
click at [1092, 646] on div "Total amount of all past-due priority claims 11,084.00 $ Override" at bounding box center [977, 633] width 1066 height 70
click at [1213, 568] on label "Yes" at bounding box center [1222, 576] width 17 height 16
click at [1221, 568] on input "Yes" at bounding box center [1226, 573] width 11 height 11
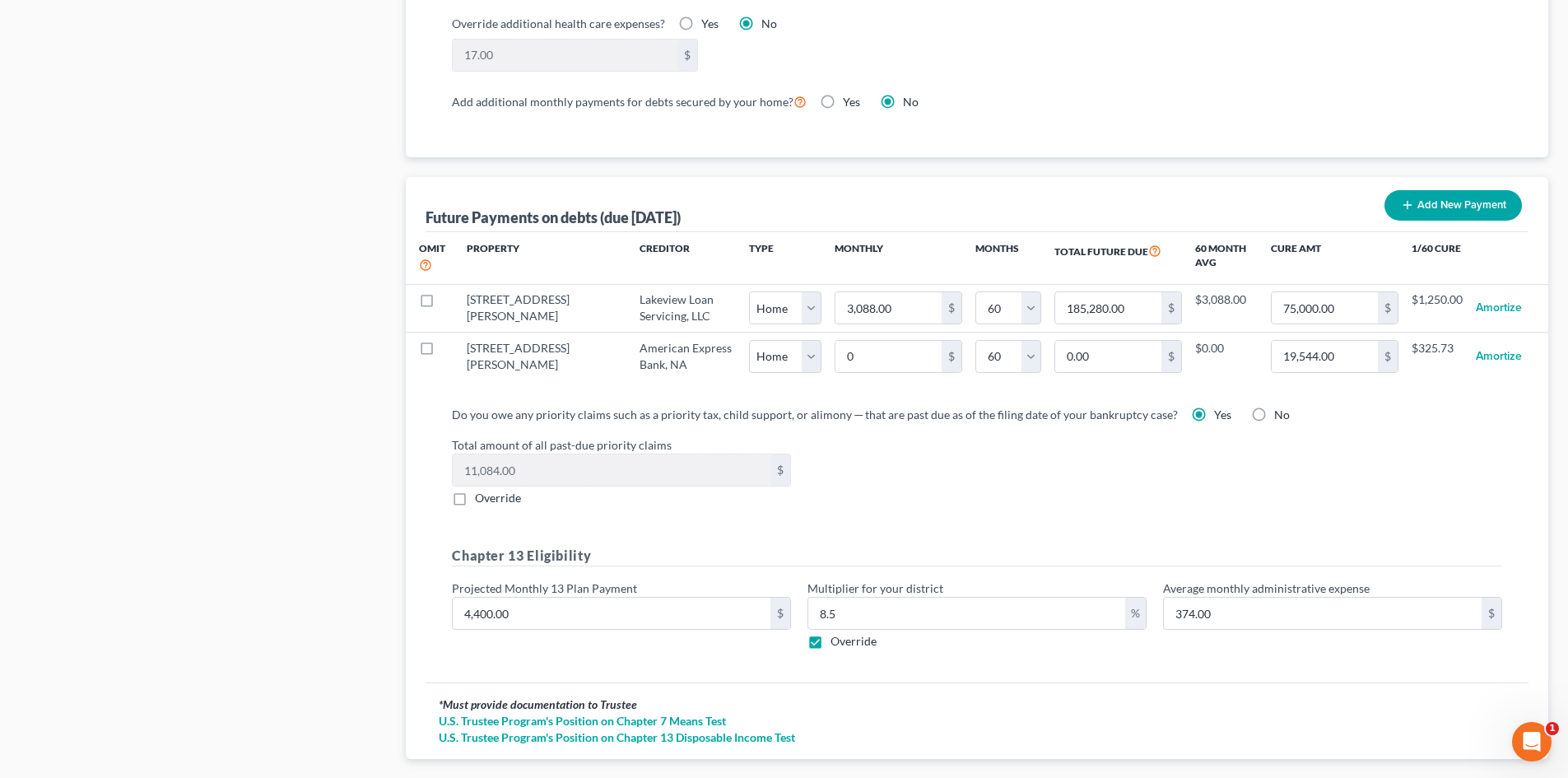
scroll to position [1559, 0]
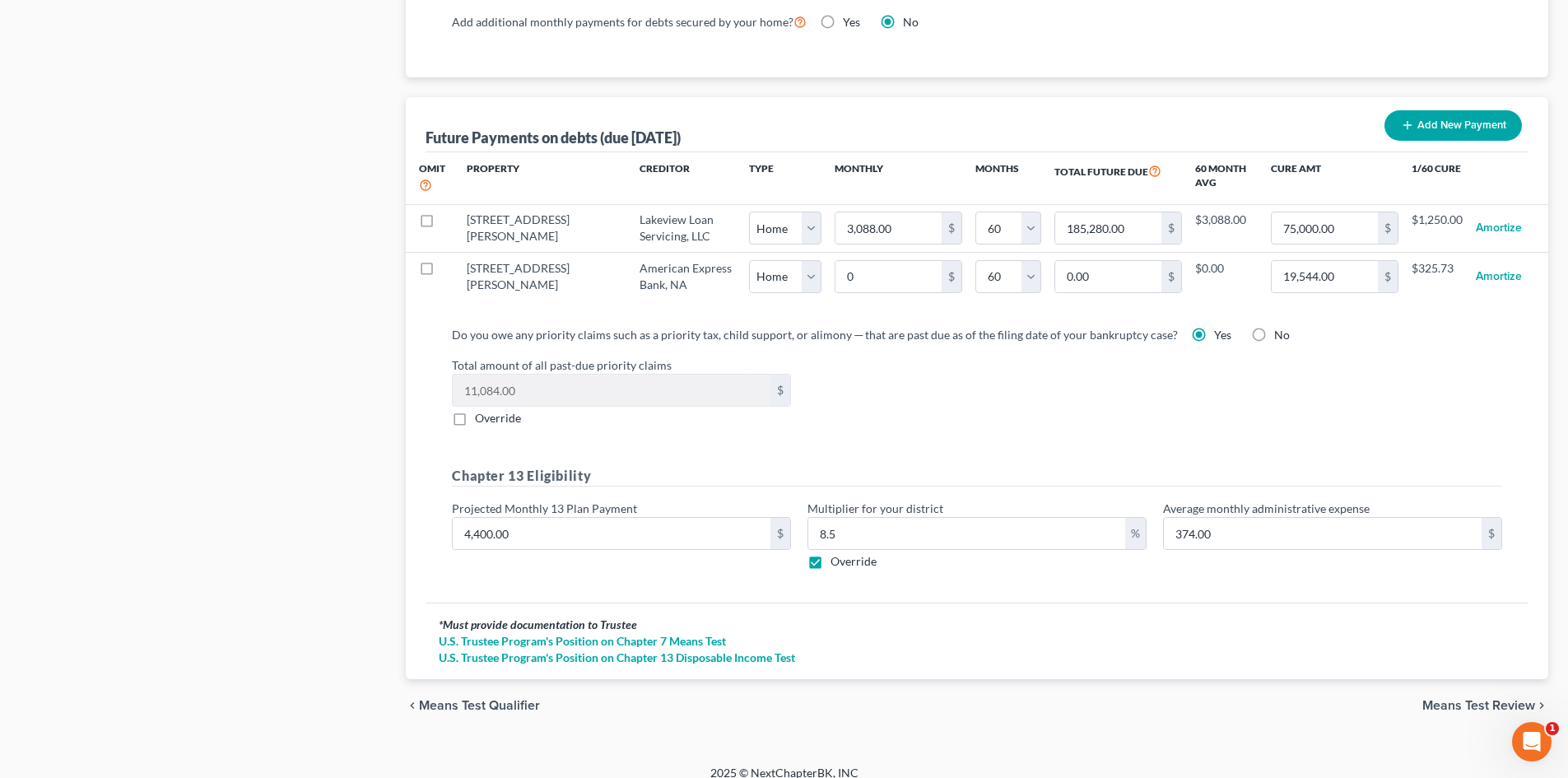
drag, startPoint x: 1492, startPoint y: 689, endPoint x: 1354, endPoint y: 646, distance: 144.5
click at [1492, 699] on span "Means Test Review" at bounding box center [1478, 705] width 113 height 14
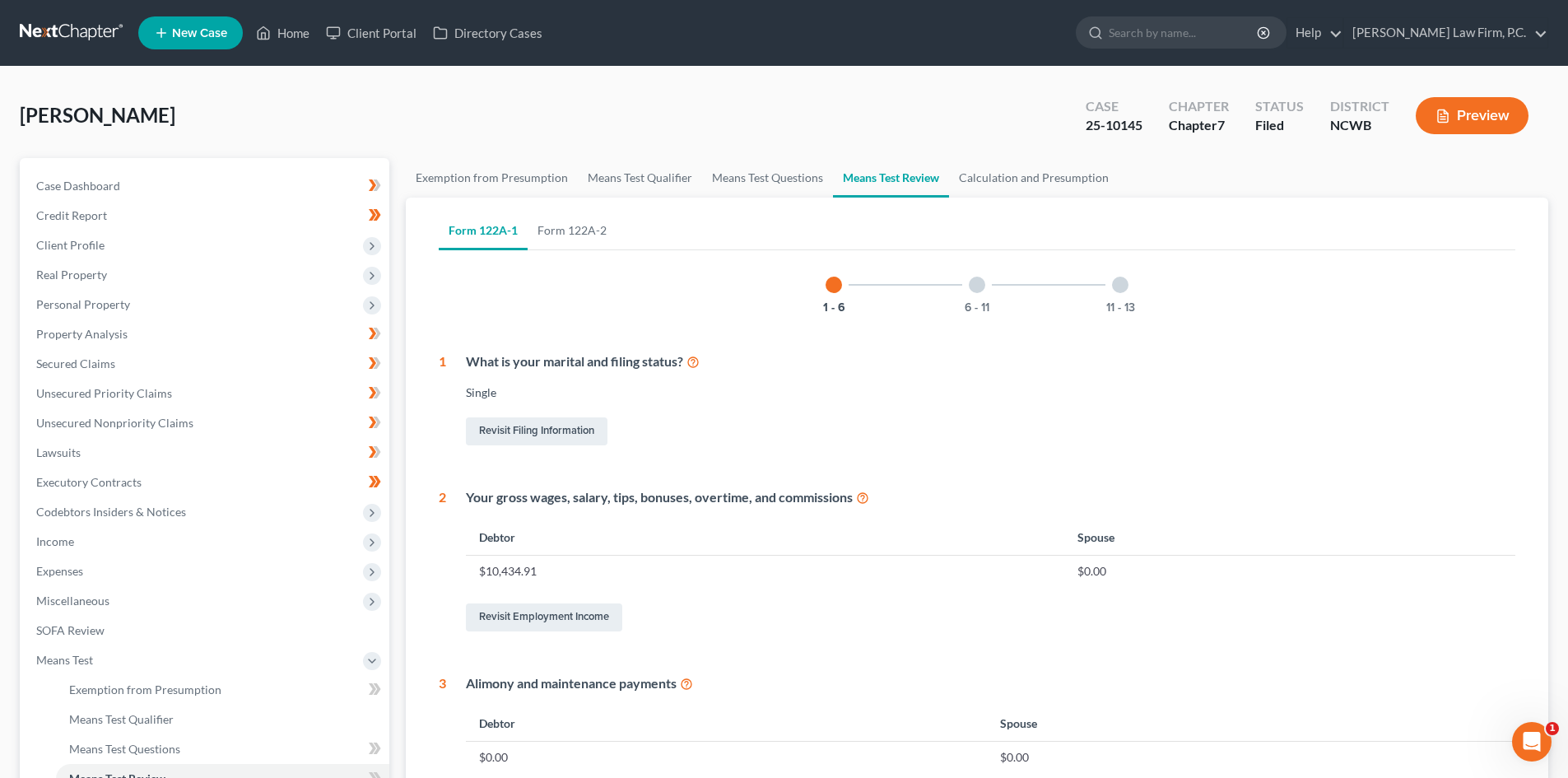
click at [983, 292] on div "6 - 11" at bounding box center [977, 285] width 56 height 56
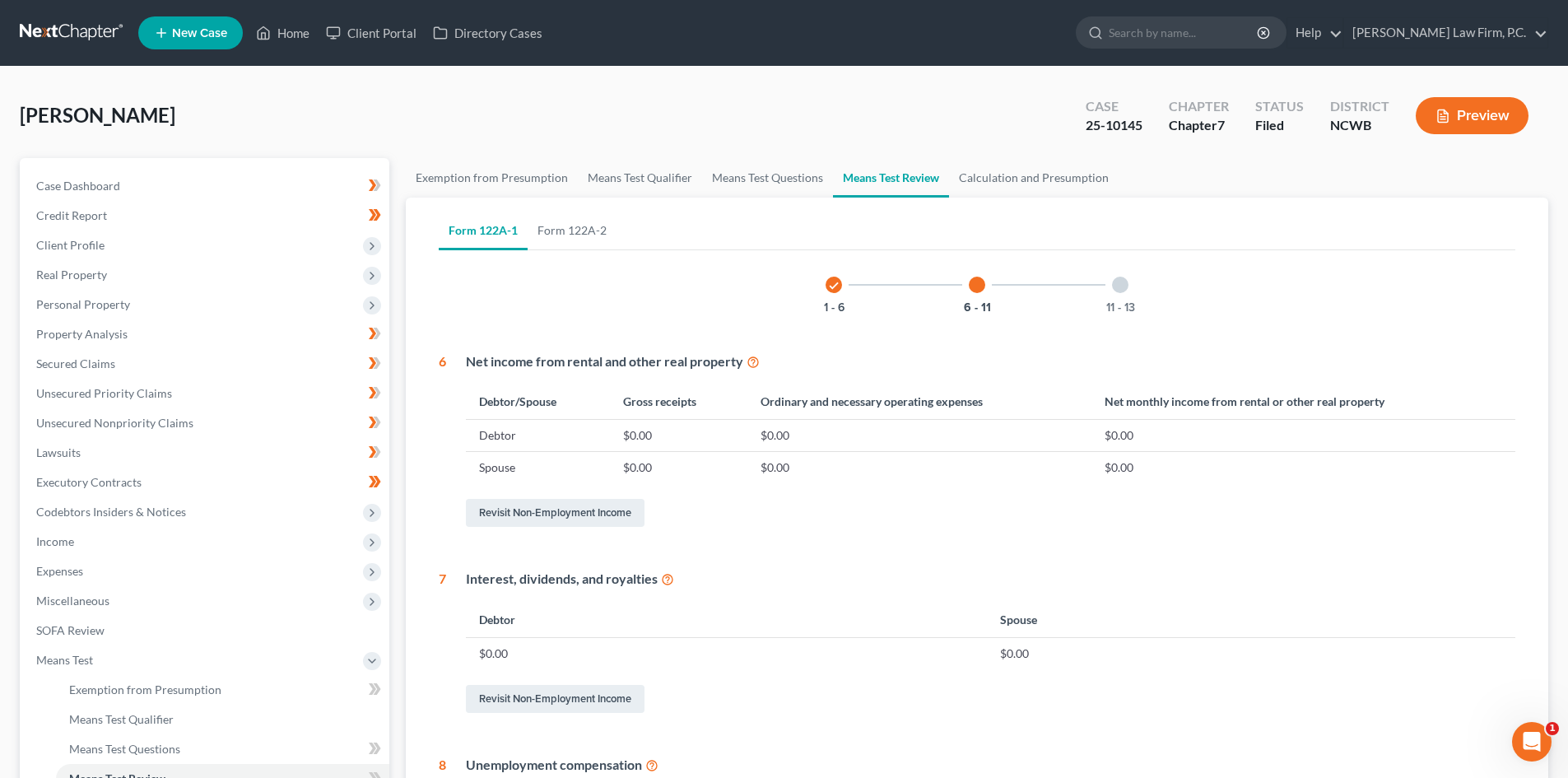
click at [1121, 285] on div at bounding box center [1120, 284] width 16 height 16
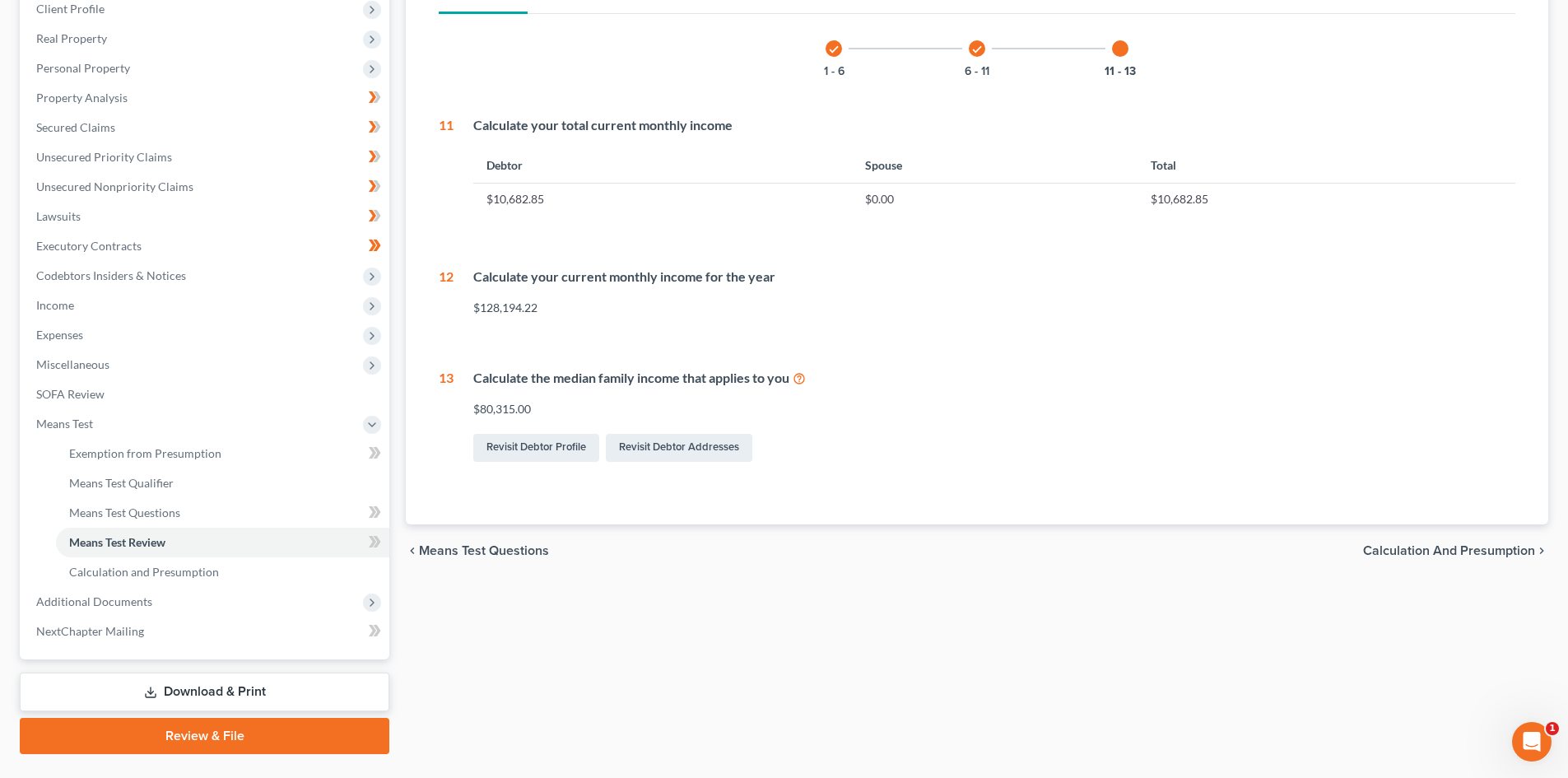
scroll to position [247, 0]
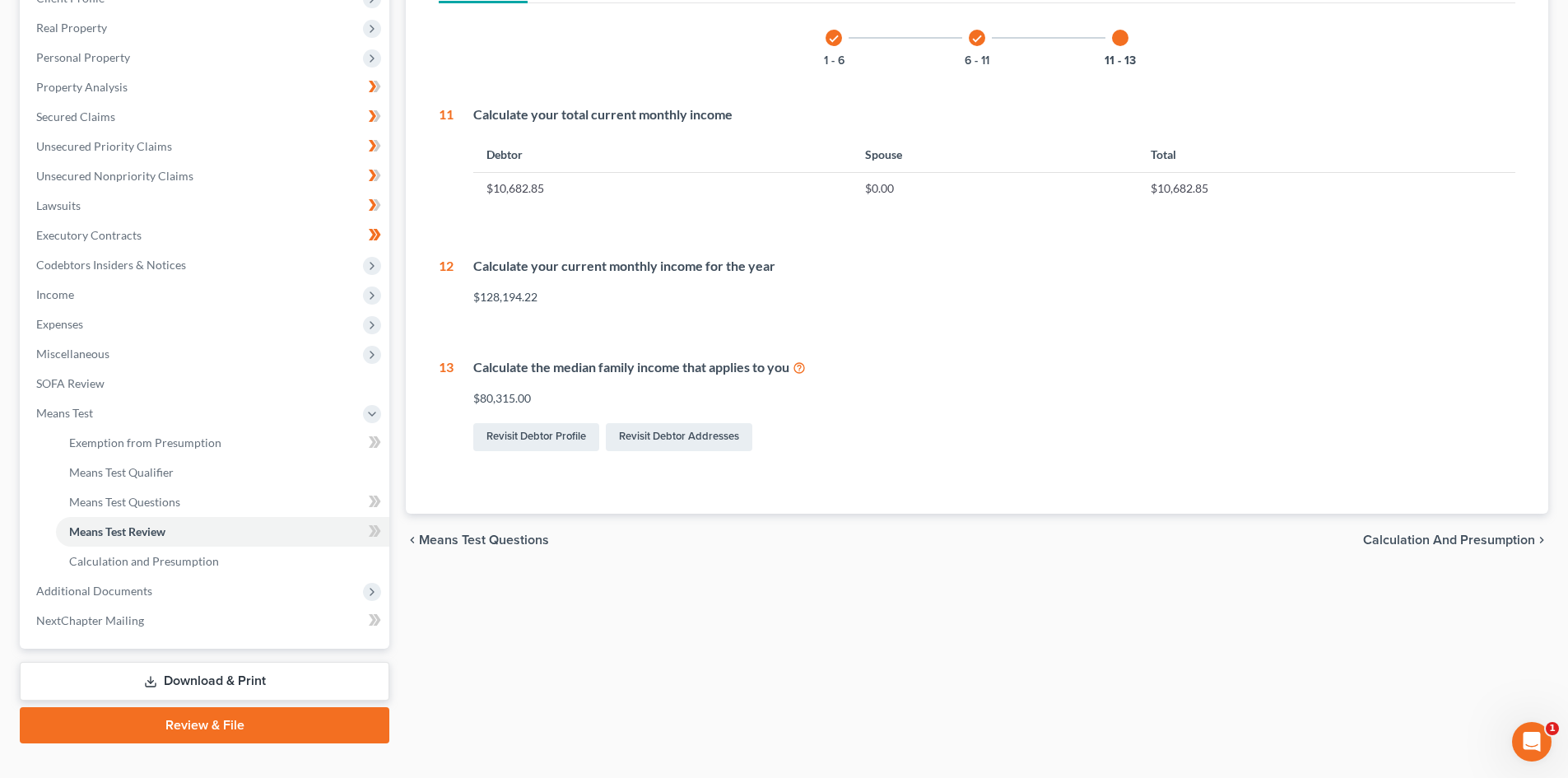
click at [1502, 540] on span "Calculation and Presumption" at bounding box center [1448, 540] width 172 height 14
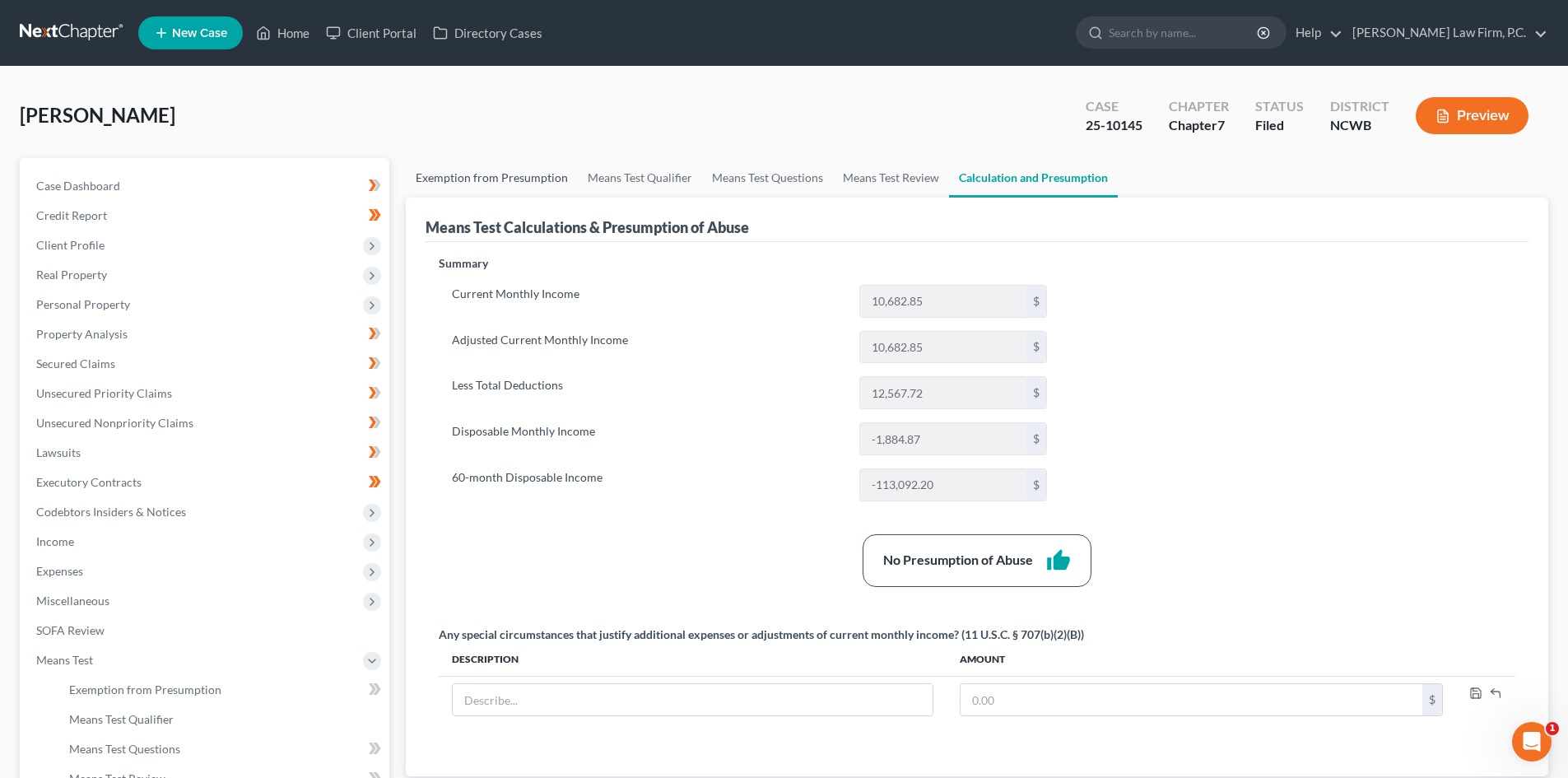
click at [487, 168] on link "Exemption from Presumption" at bounding box center [492, 178] width 172 height 40
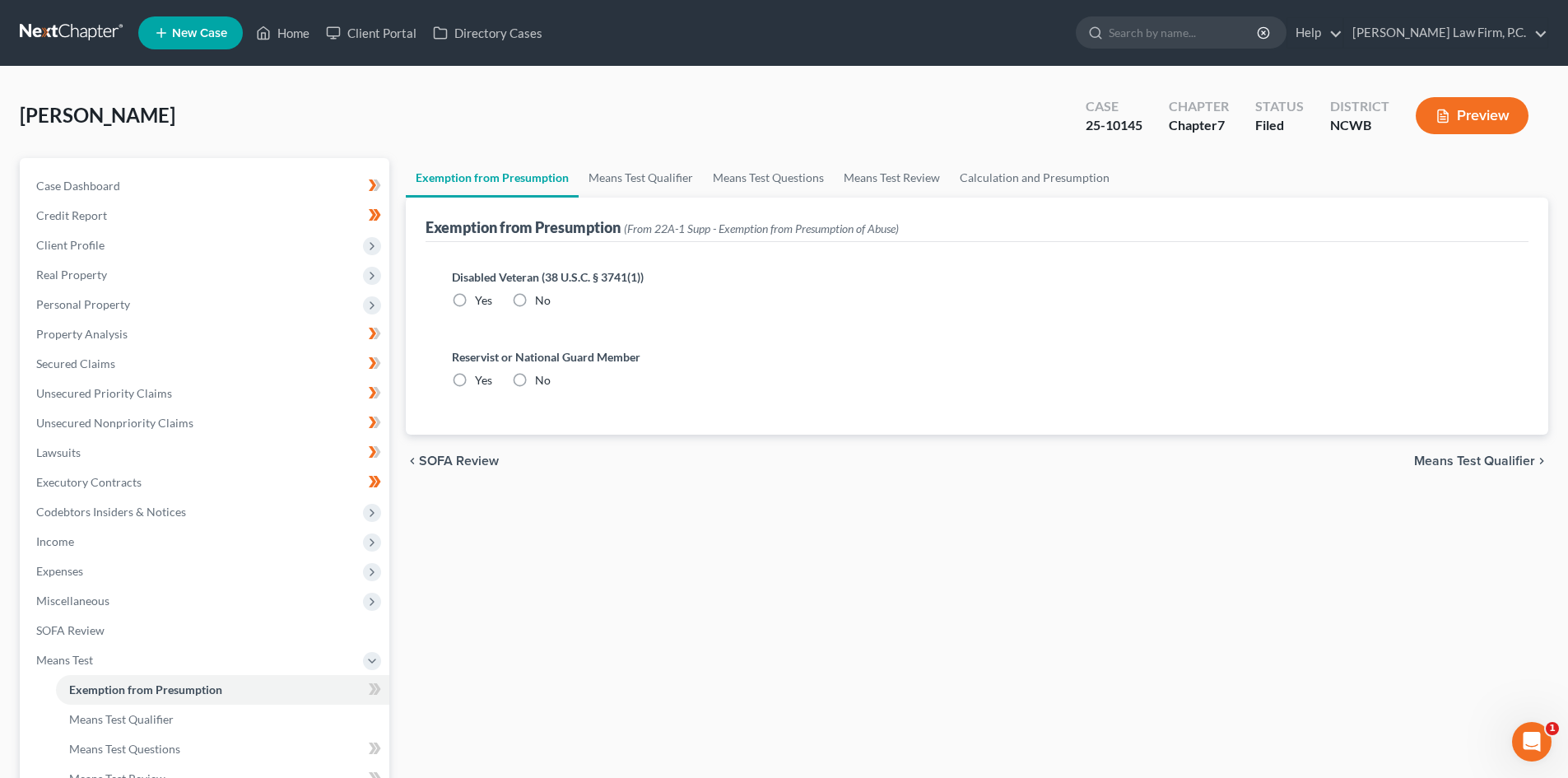
radio input "true"
click at [633, 172] on link "Means Test Qualifier" at bounding box center [641, 178] width 125 height 40
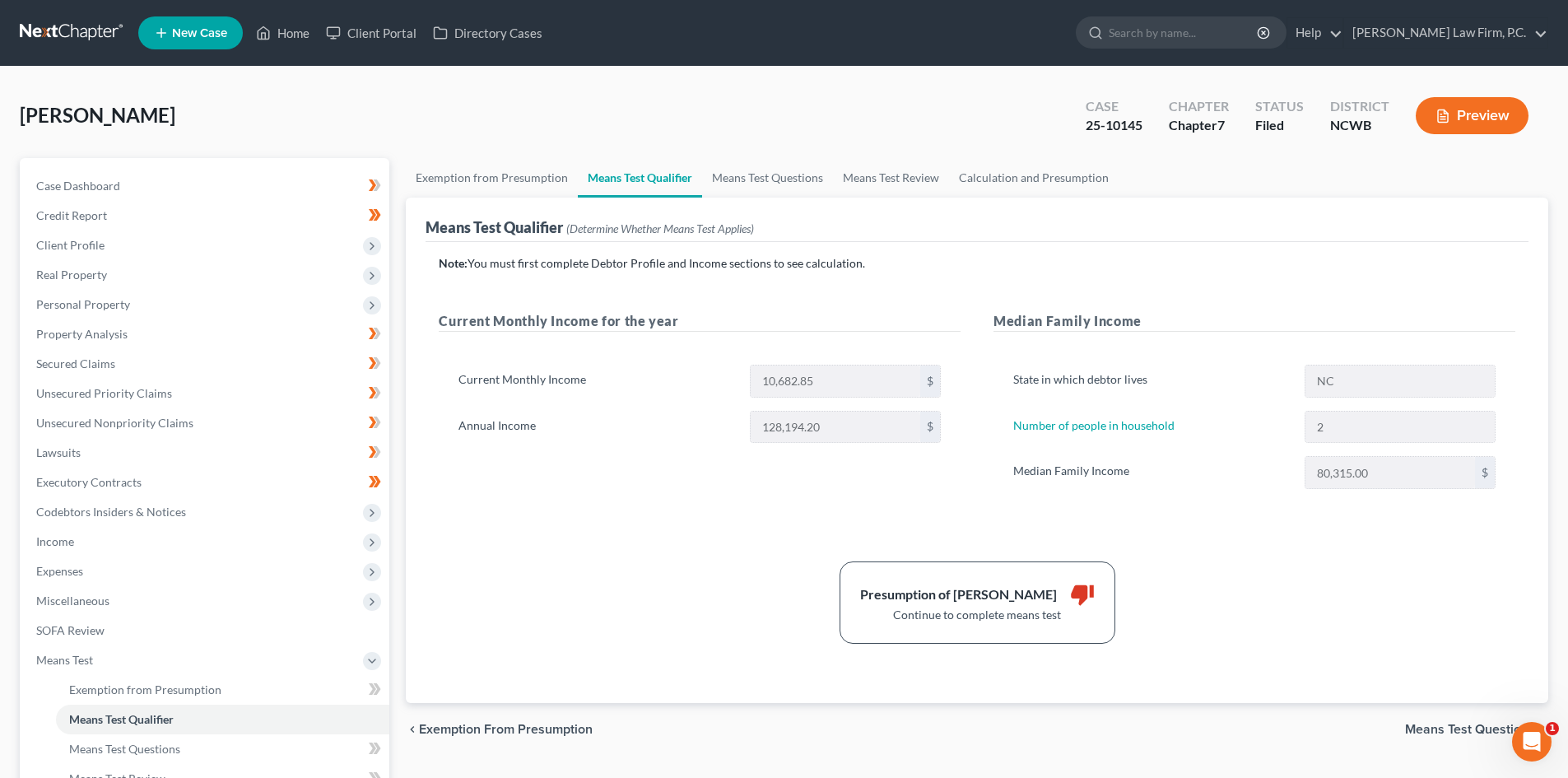
click at [1446, 126] on button "Preview" at bounding box center [1471, 116] width 113 height 37
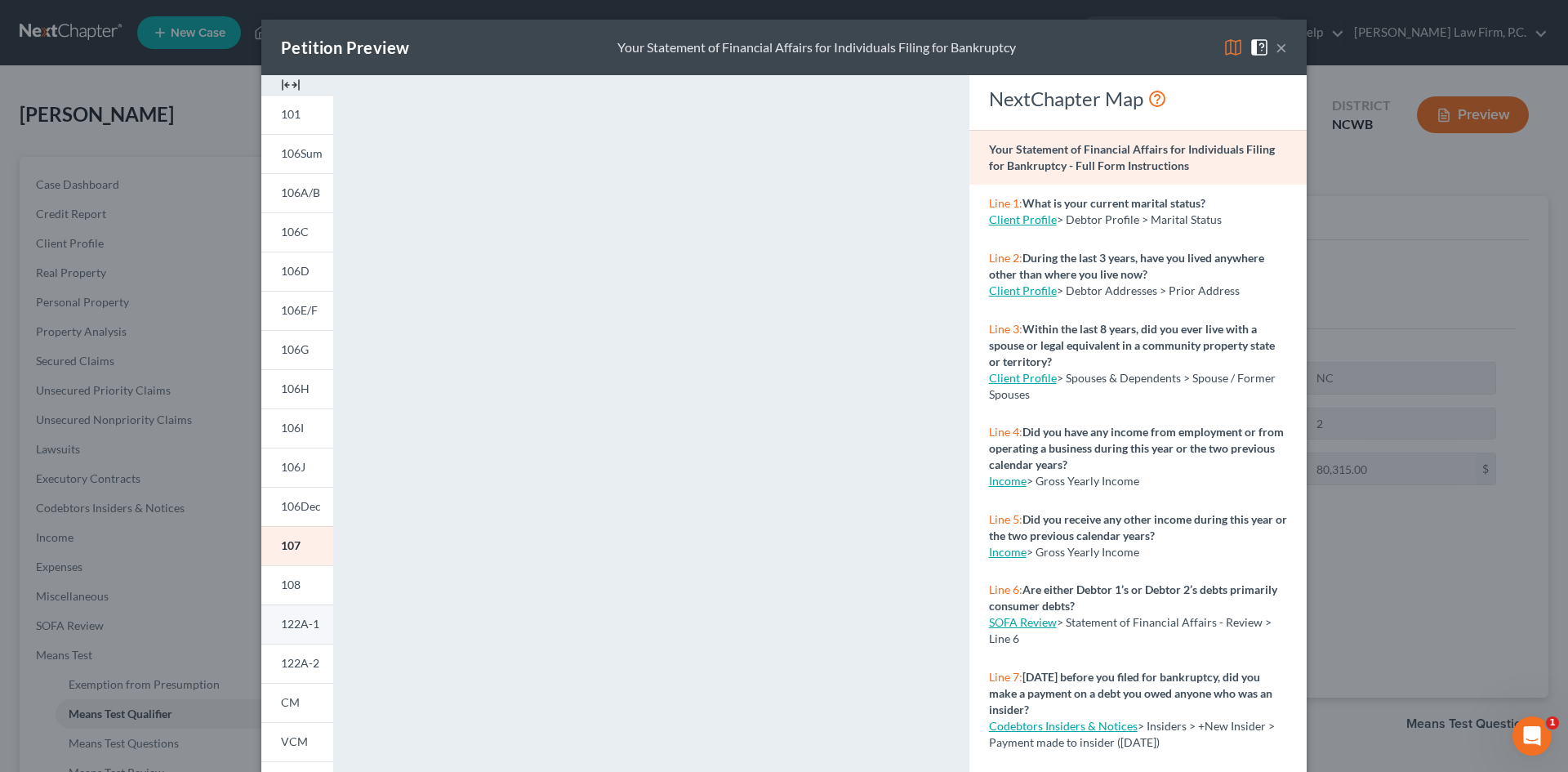
click at [294, 620] on span "122A-1" at bounding box center [300, 624] width 39 height 14
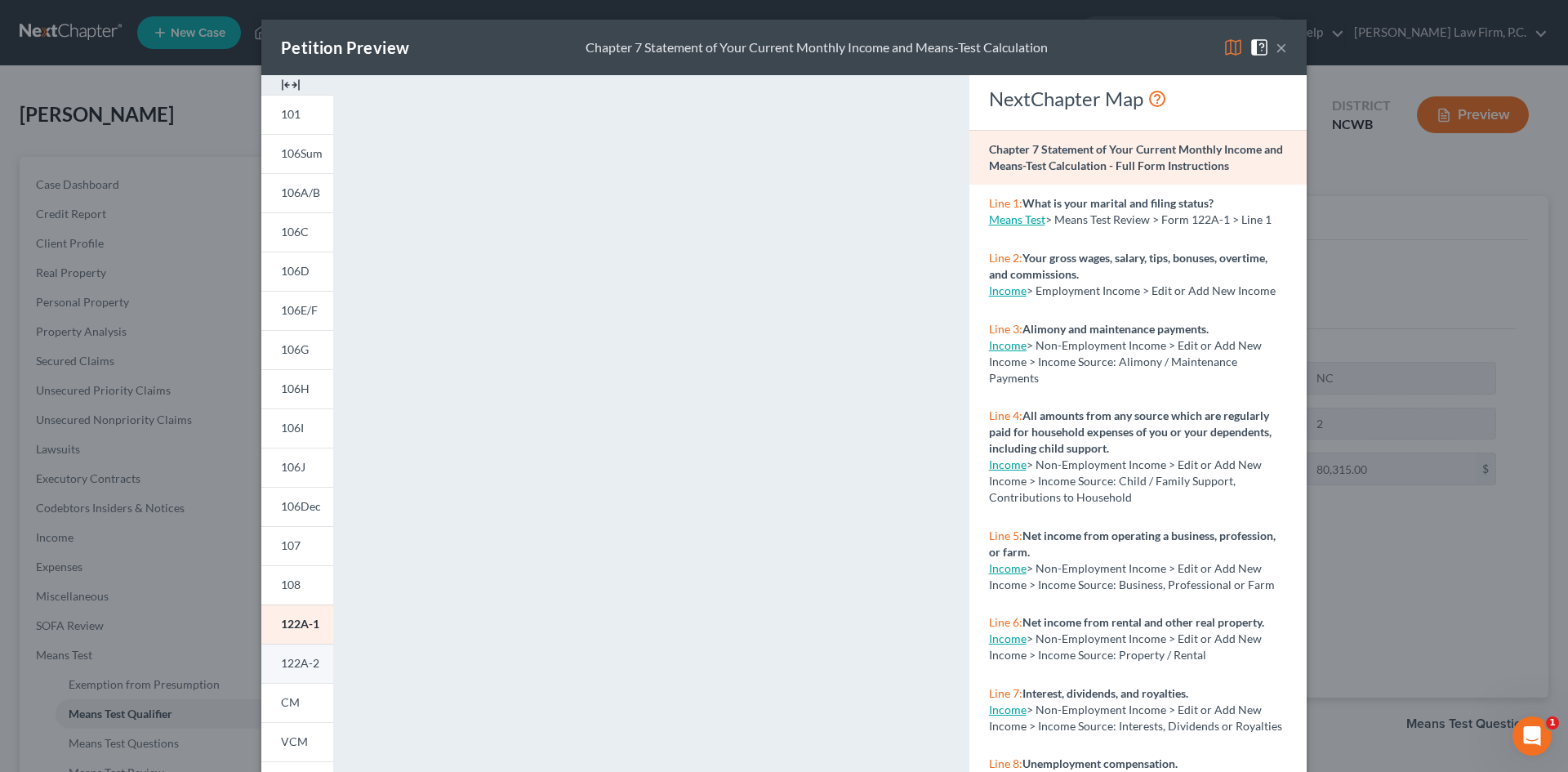
click at [308, 662] on span "122A-2" at bounding box center [300, 663] width 39 height 14
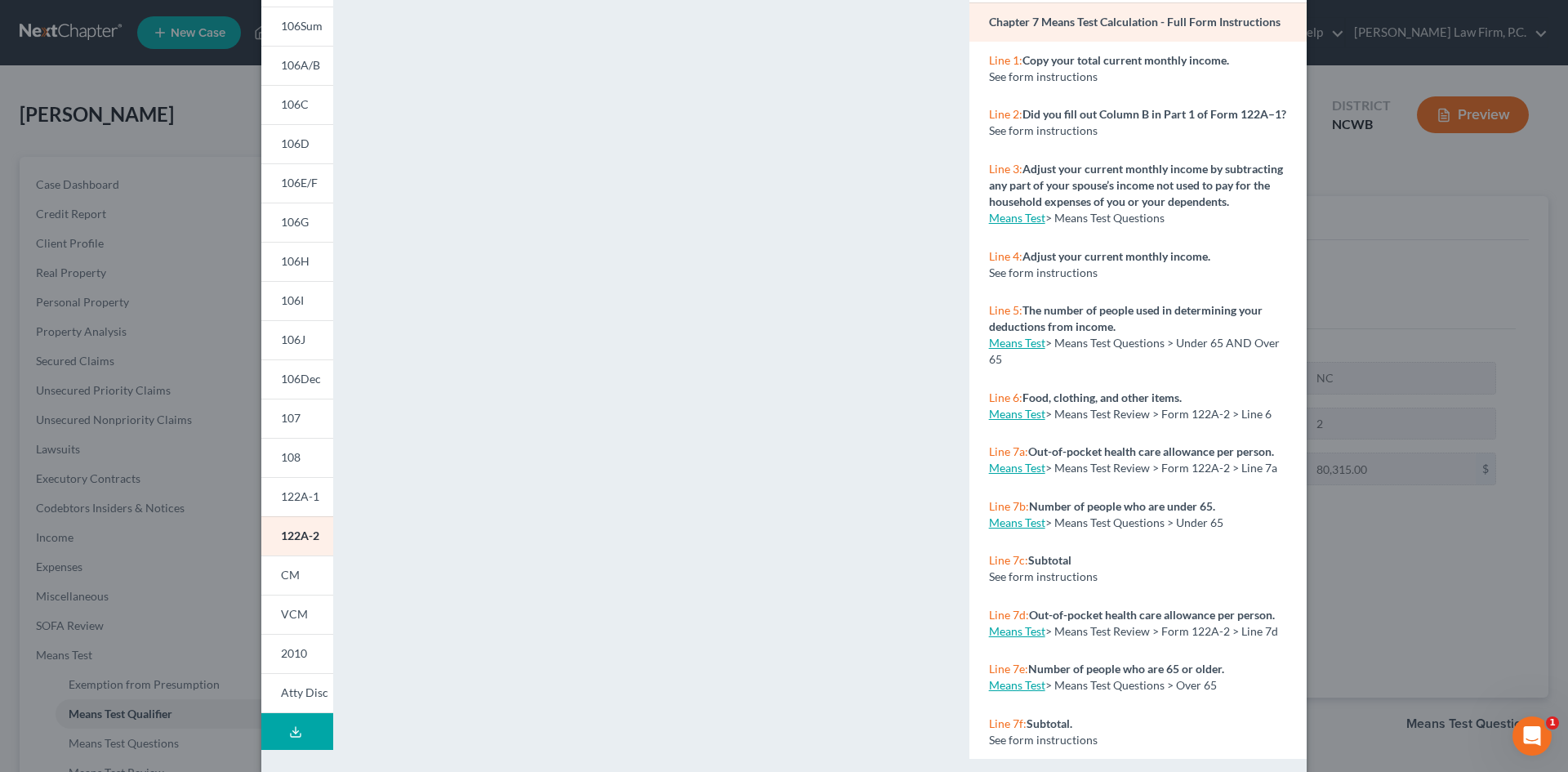
scroll to position [150, 0]
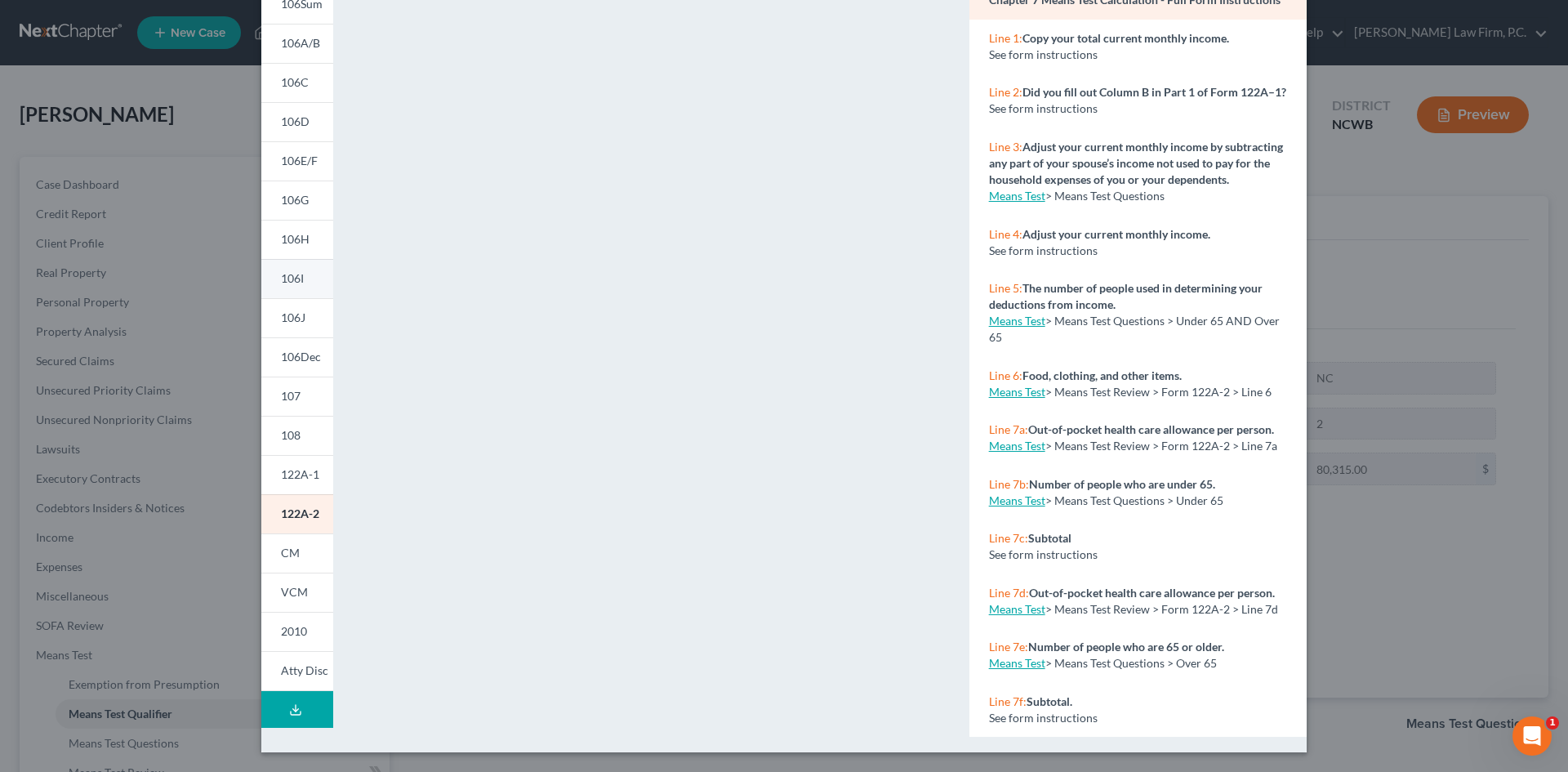
click at [295, 287] on link "106I" at bounding box center [297, 279] width 72 height 39
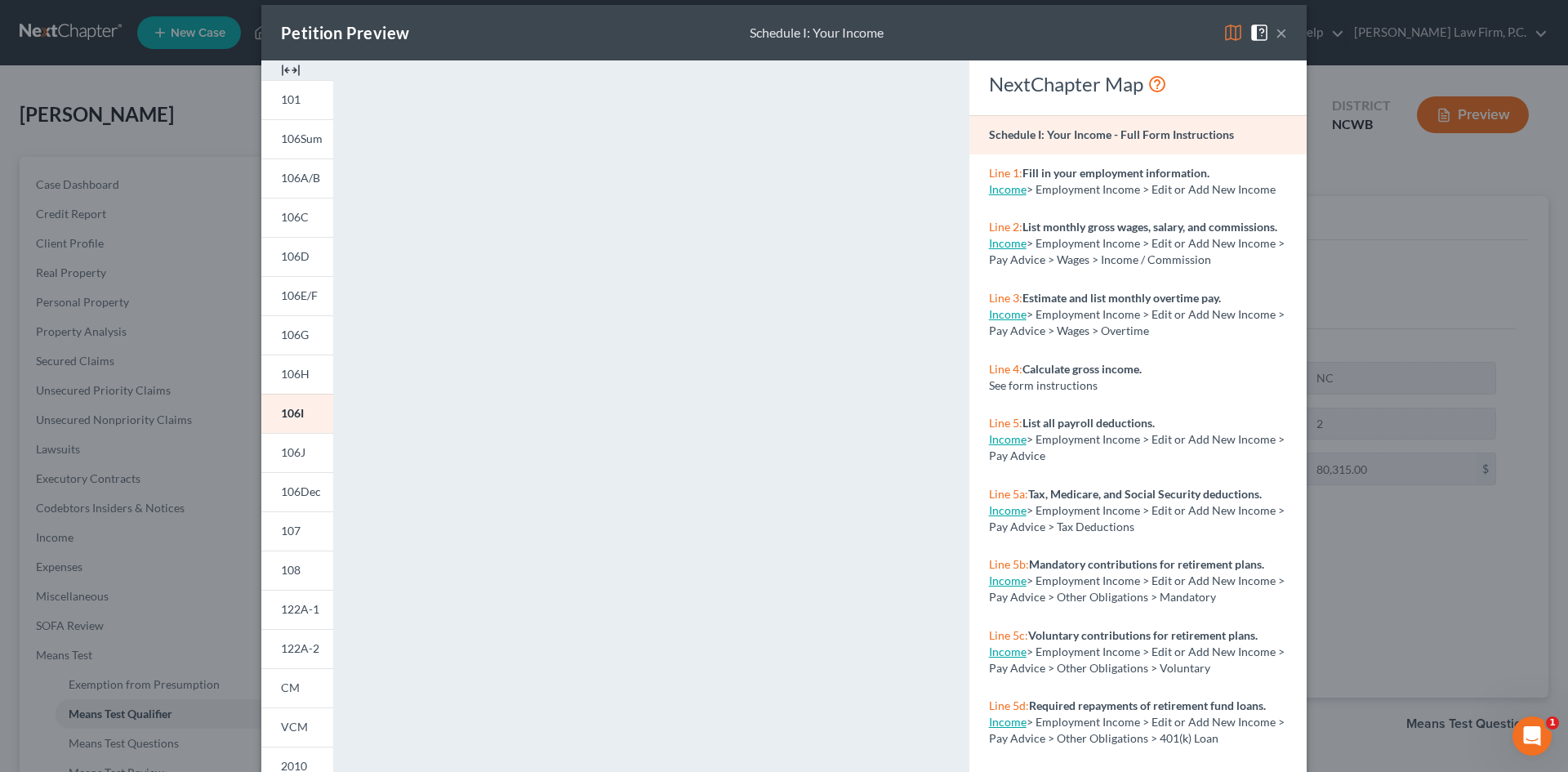
scroll to position [0, 0]
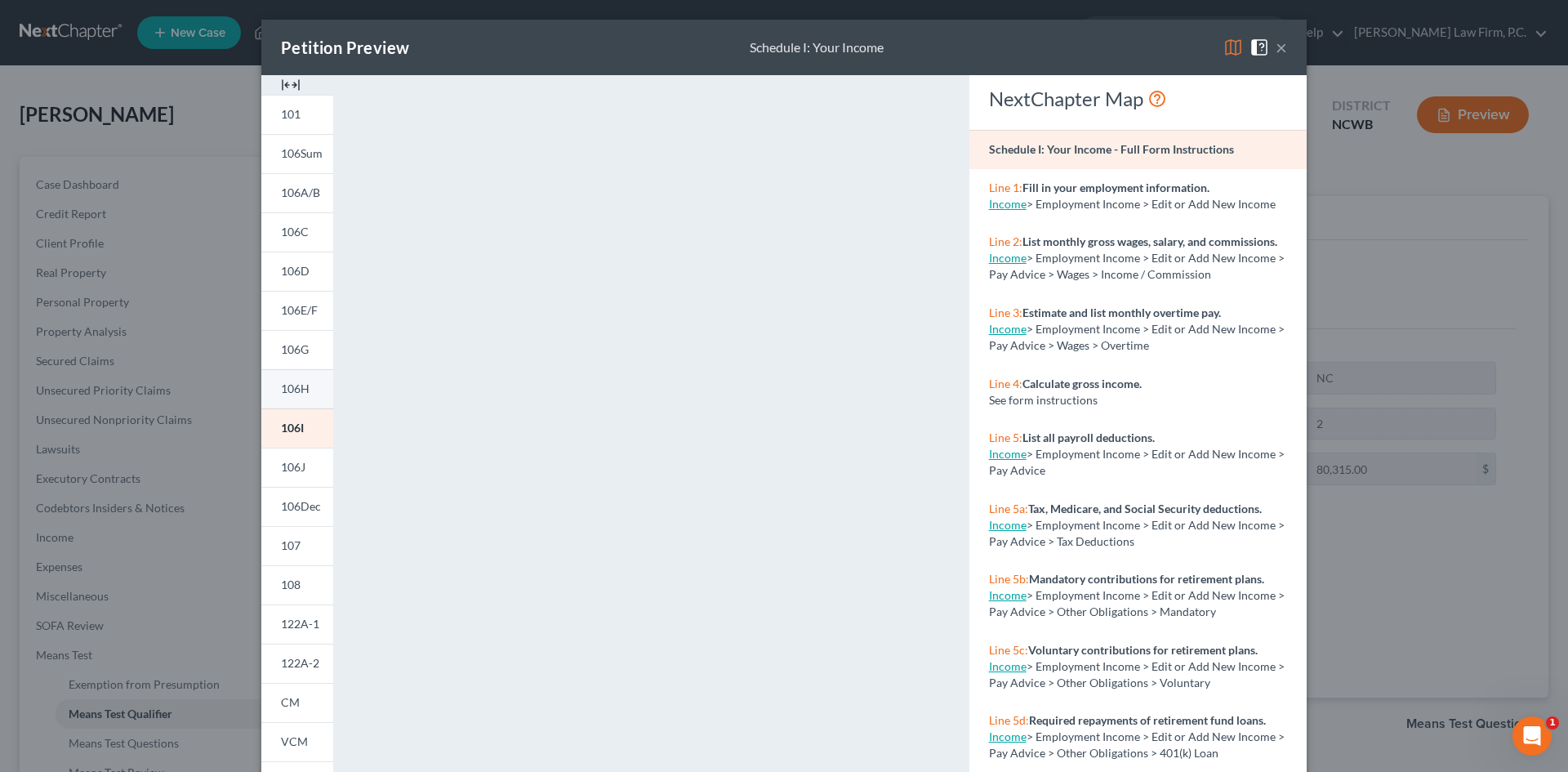
click at [293, 372] on link "106H" at bounding box center [297, 389] width 72 height 39
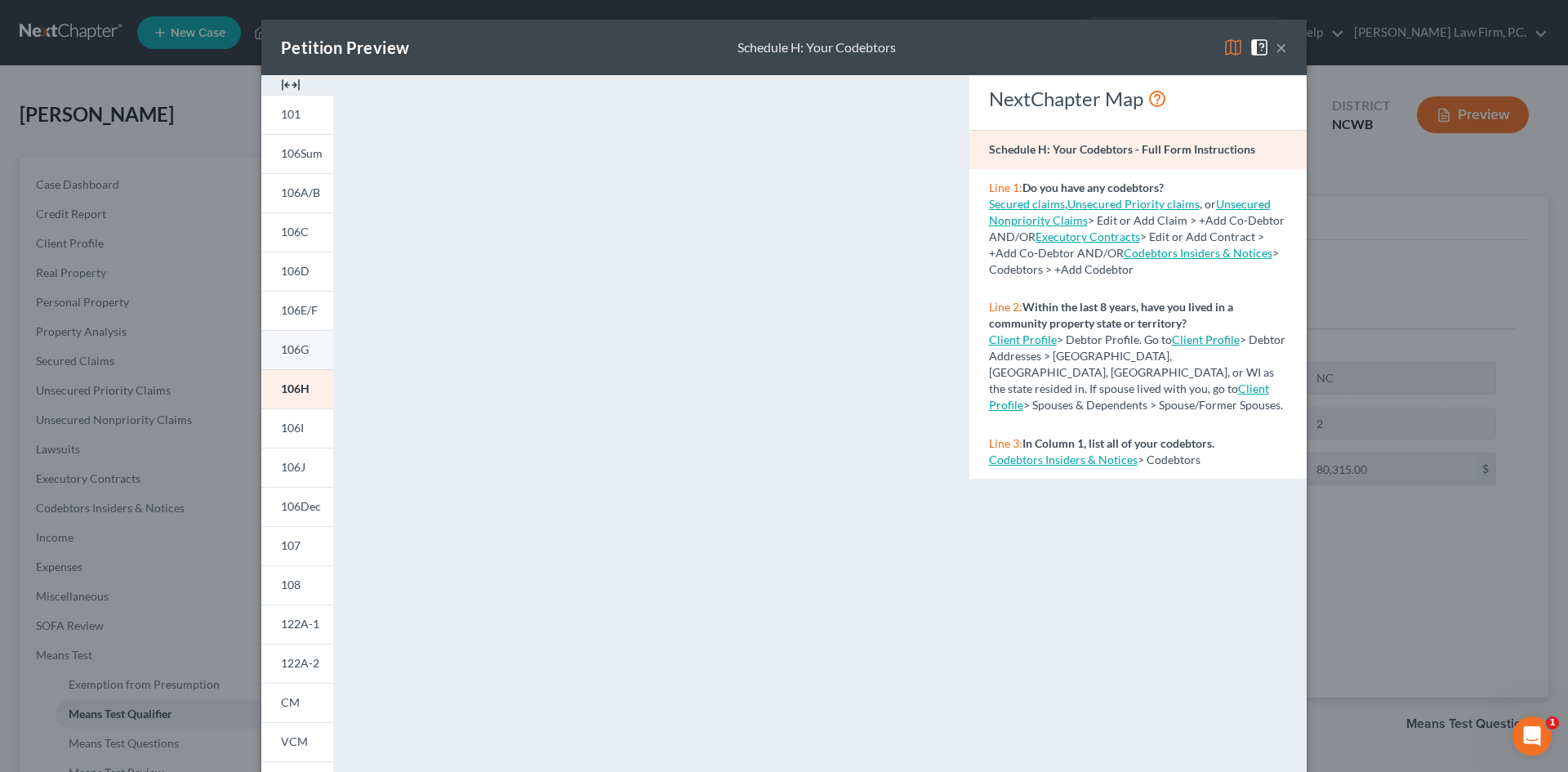
click at [312, 345] on link "106G" at bounding box center [297, 349] width 72 height 39
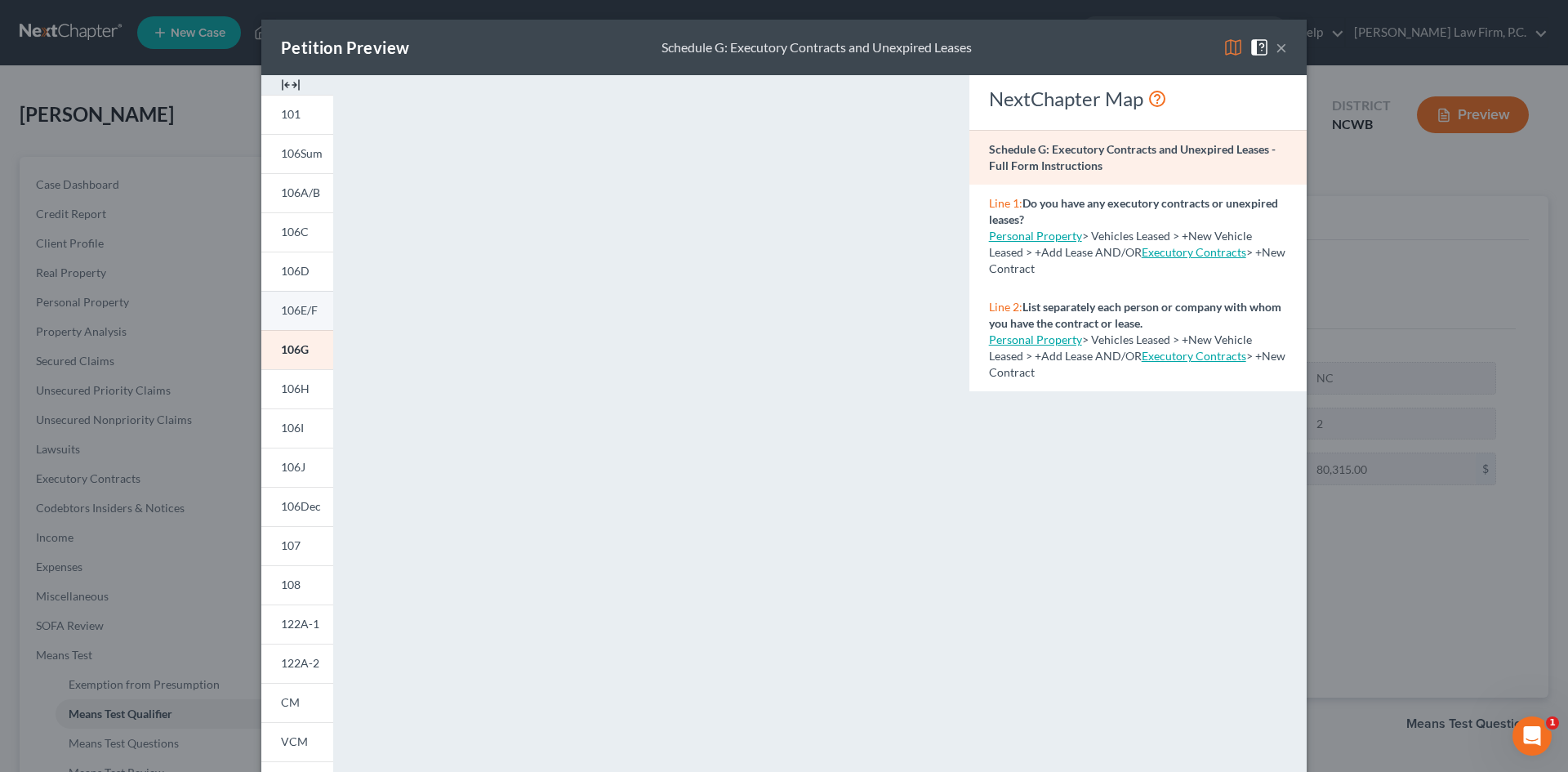
click at [294, 330] on link "106E/F" at bounding box center [297, 311] width 72 height 39
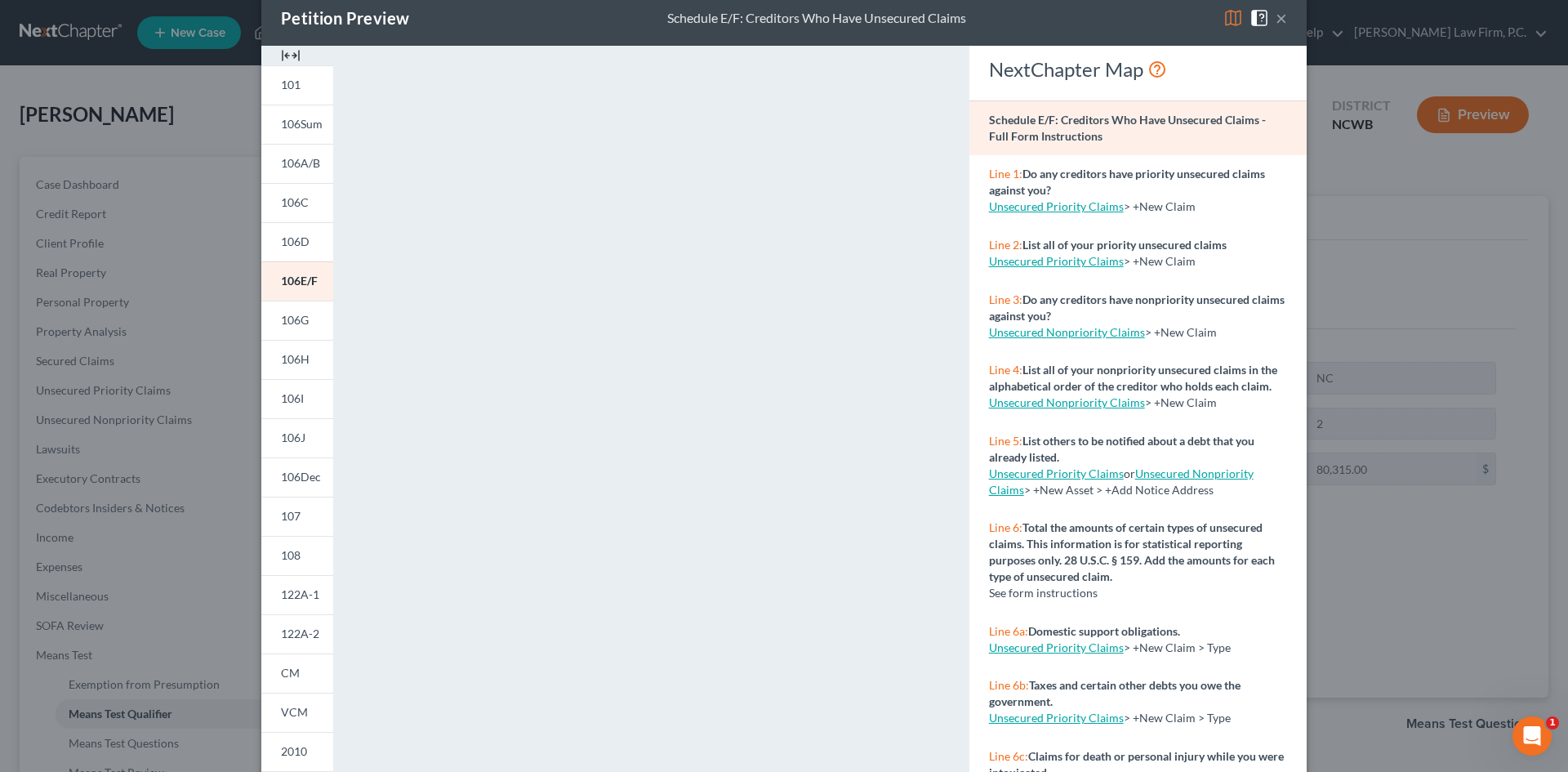
scroll to position [81, 0]
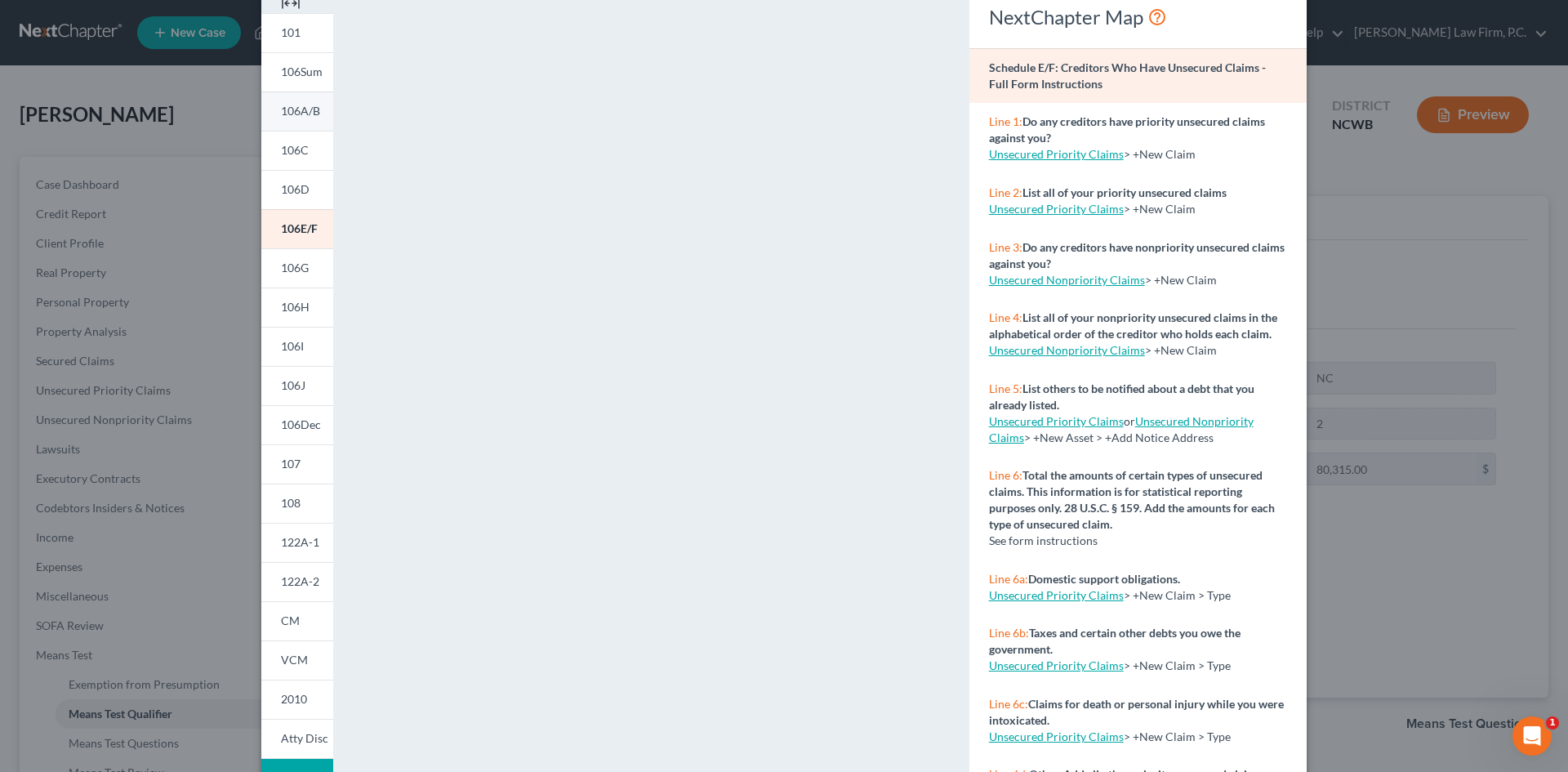
click at [298, 107] on span "106A/B" at bounding box center [301, 111] width 39 height 14
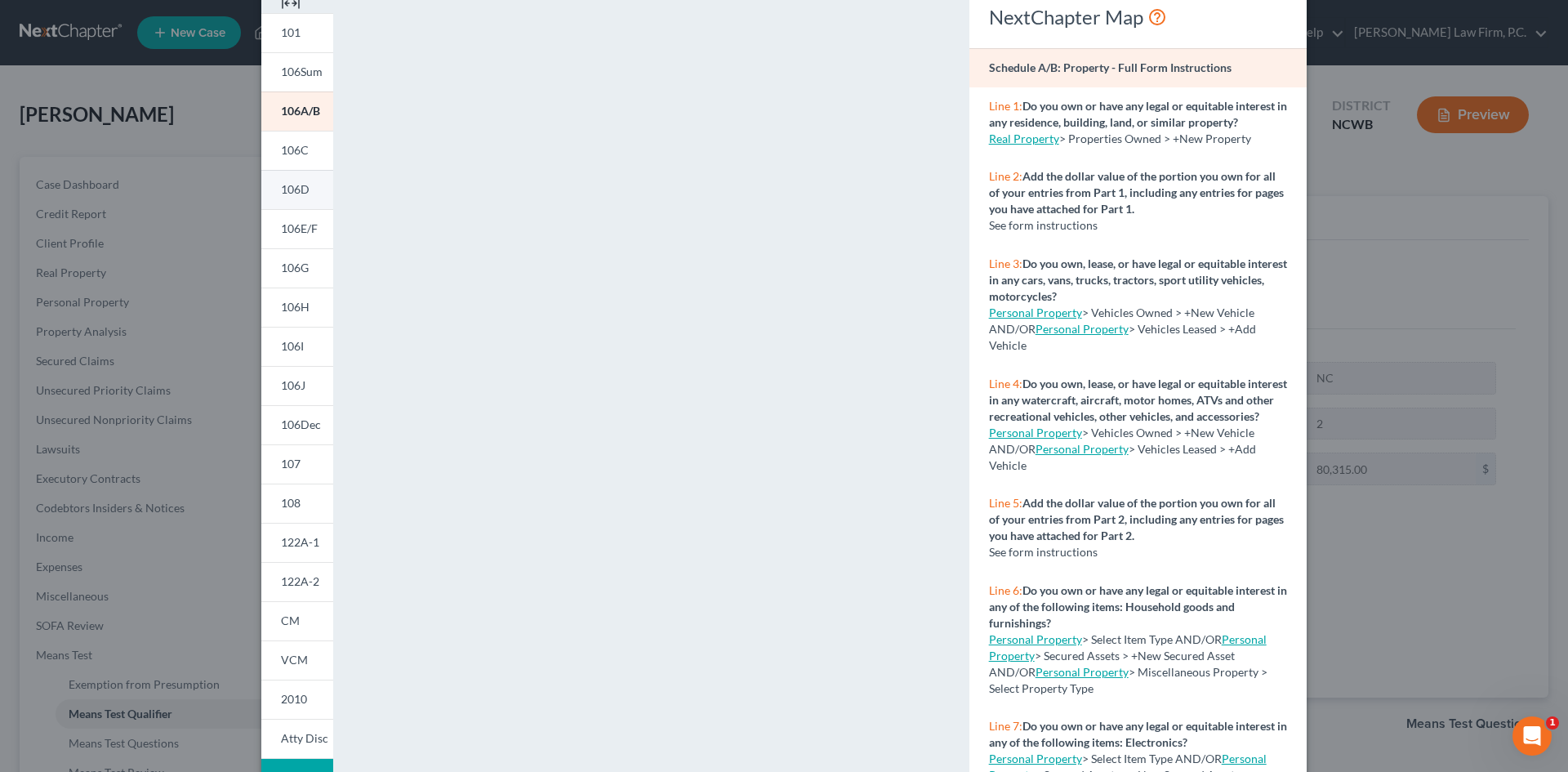
click at [291, 183] on span "106D" at bounding box center [296, 189] width 29 height 14
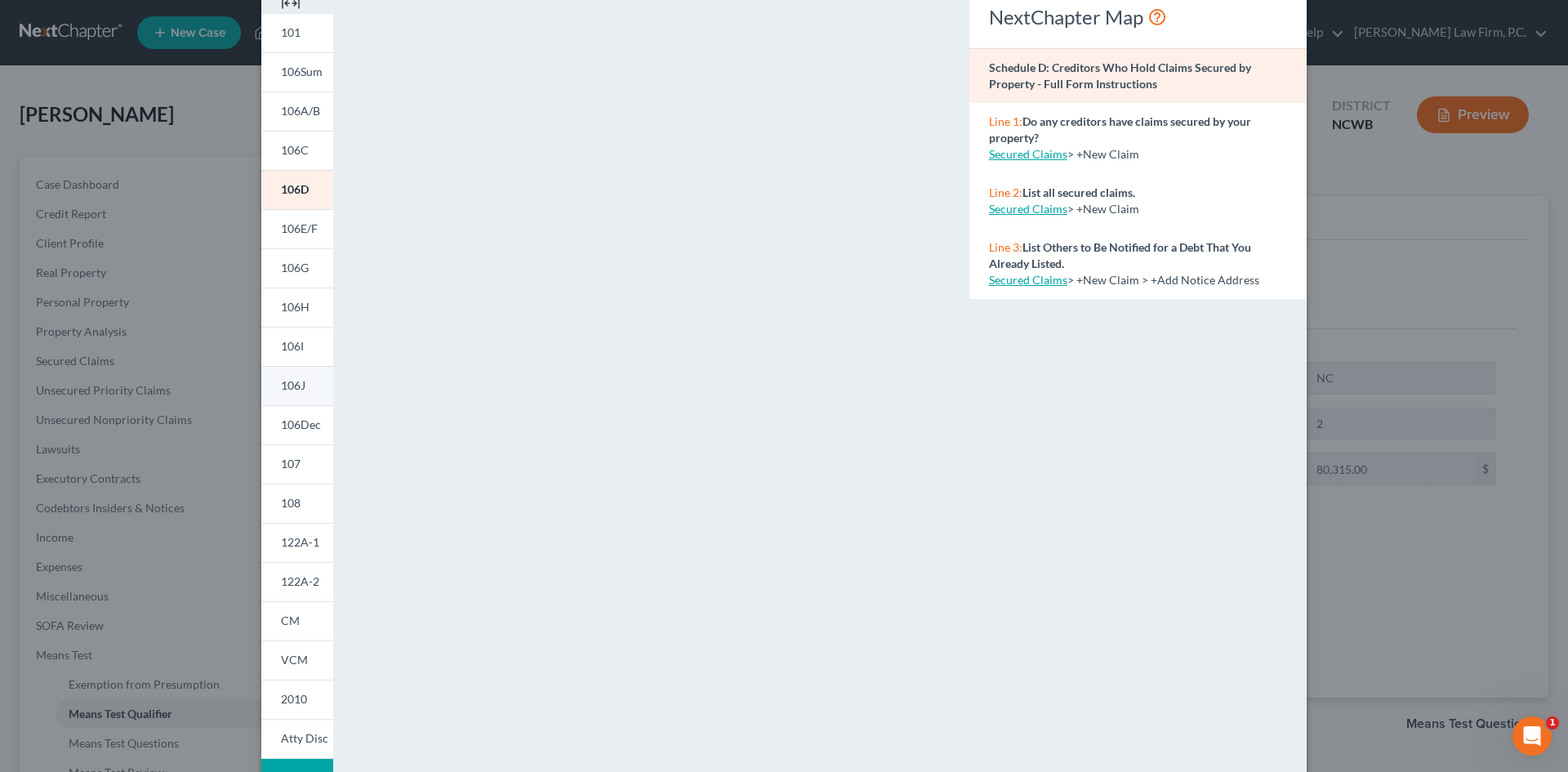
click at [281, 381] on span "106J" at bounding box center [293, 385] width 24 height 14
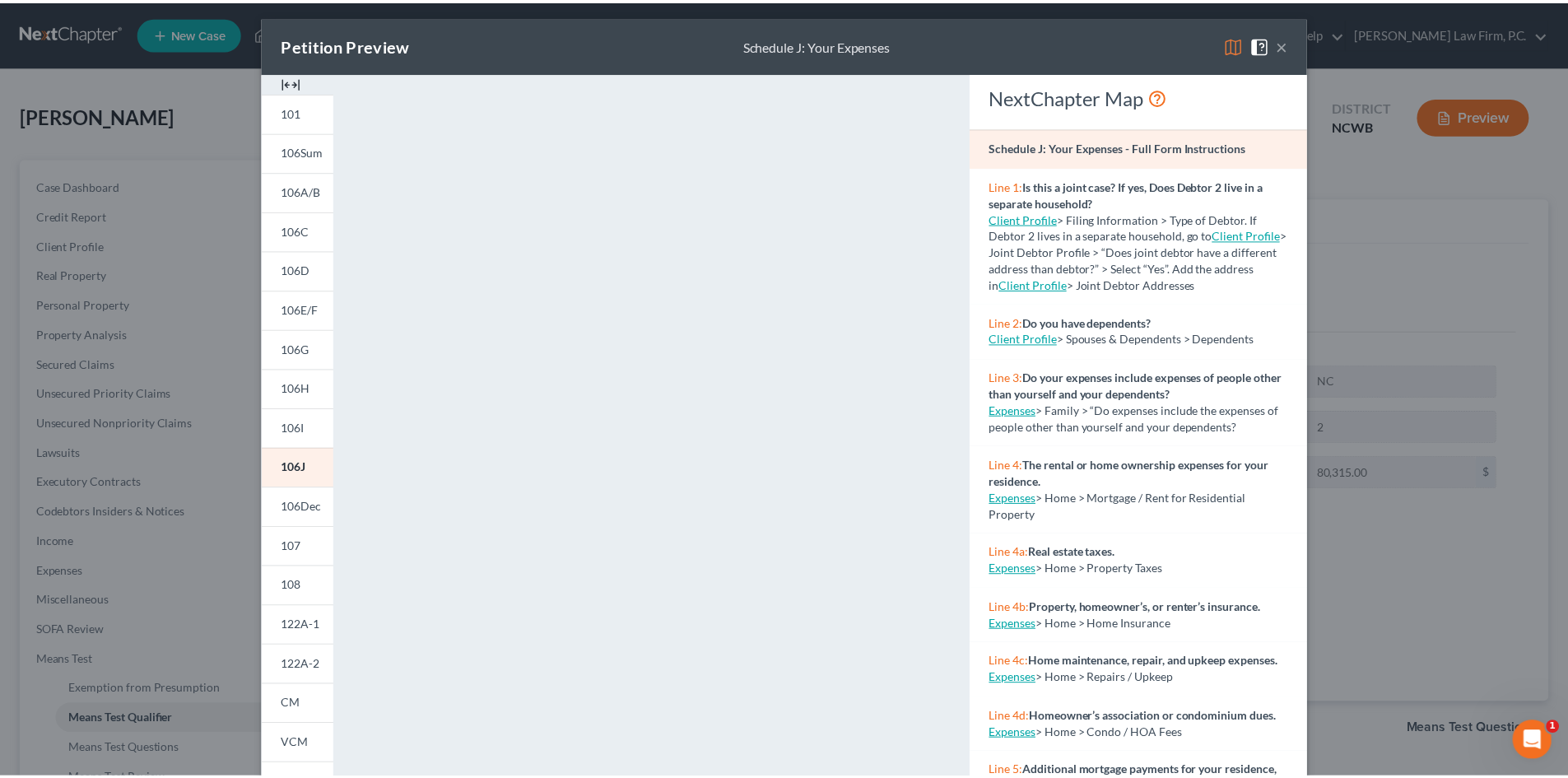
scroll to position [0, 0]
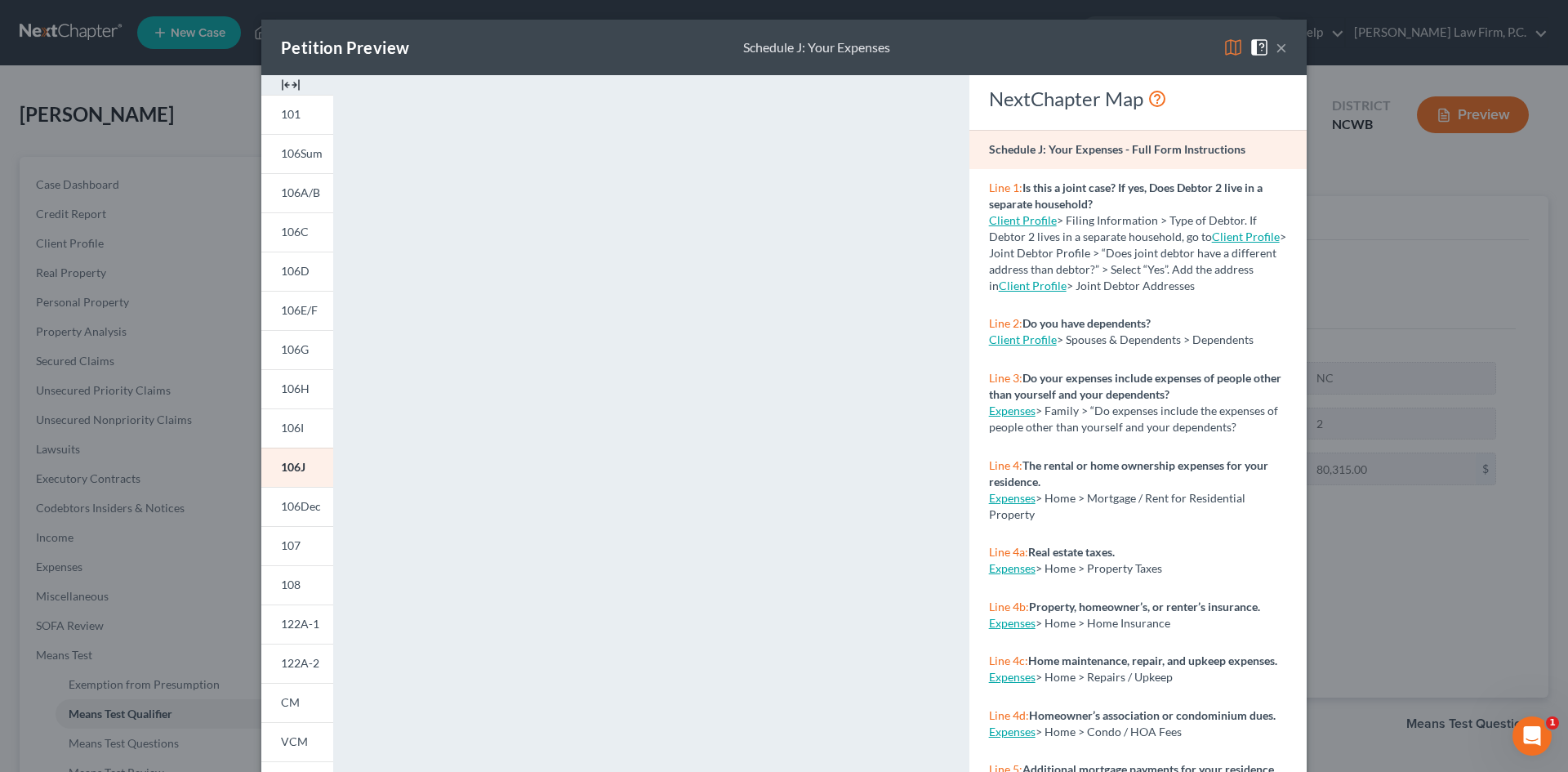
click at [1276, 43] on button "×" at bounding box center [1281, 47] width 12 height 20
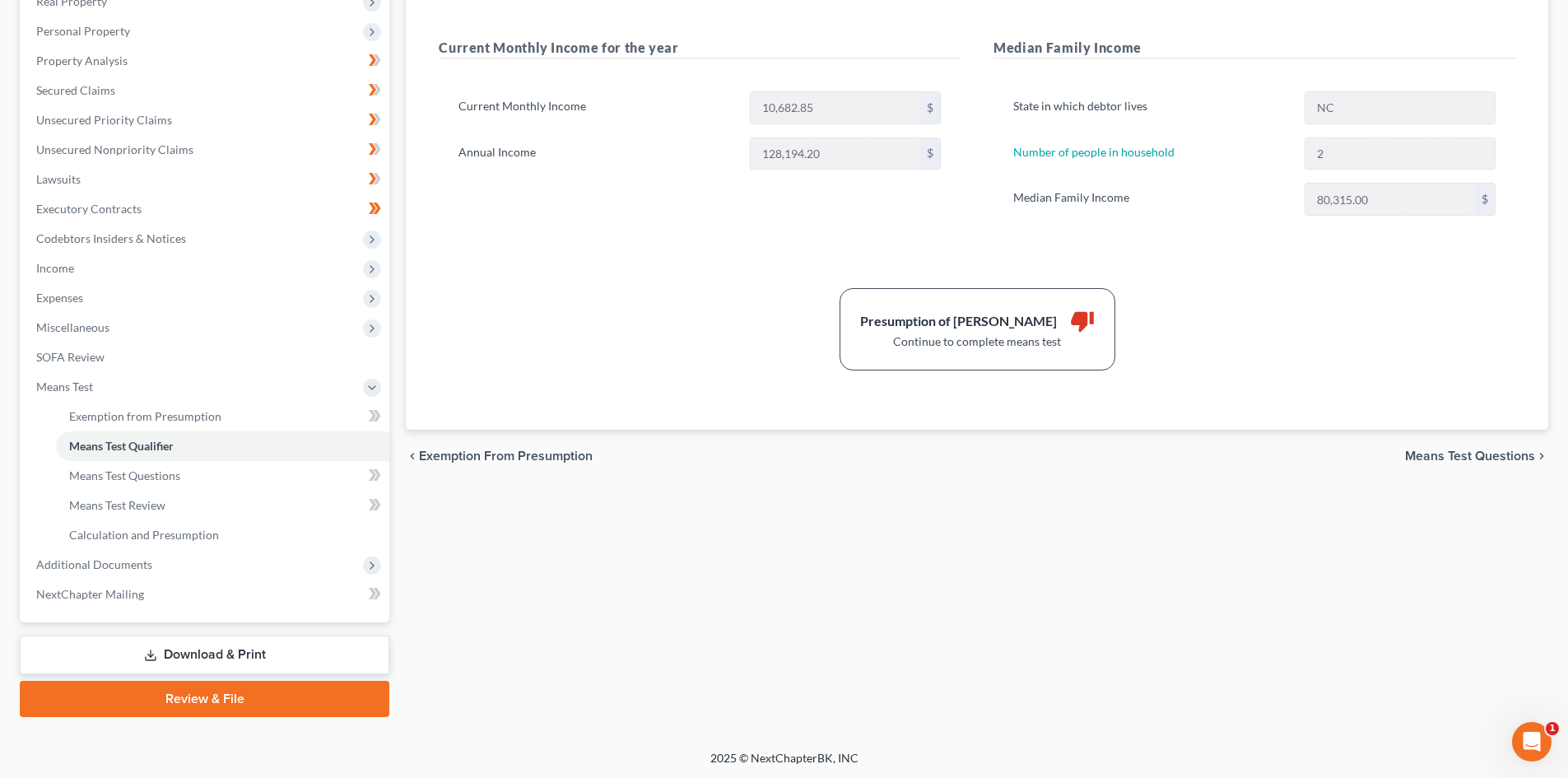
scroll to position [275, 0]
click at [158, 432] on link "Means Test Qualifier" at bounding box center [222, 444] width 333 height 30
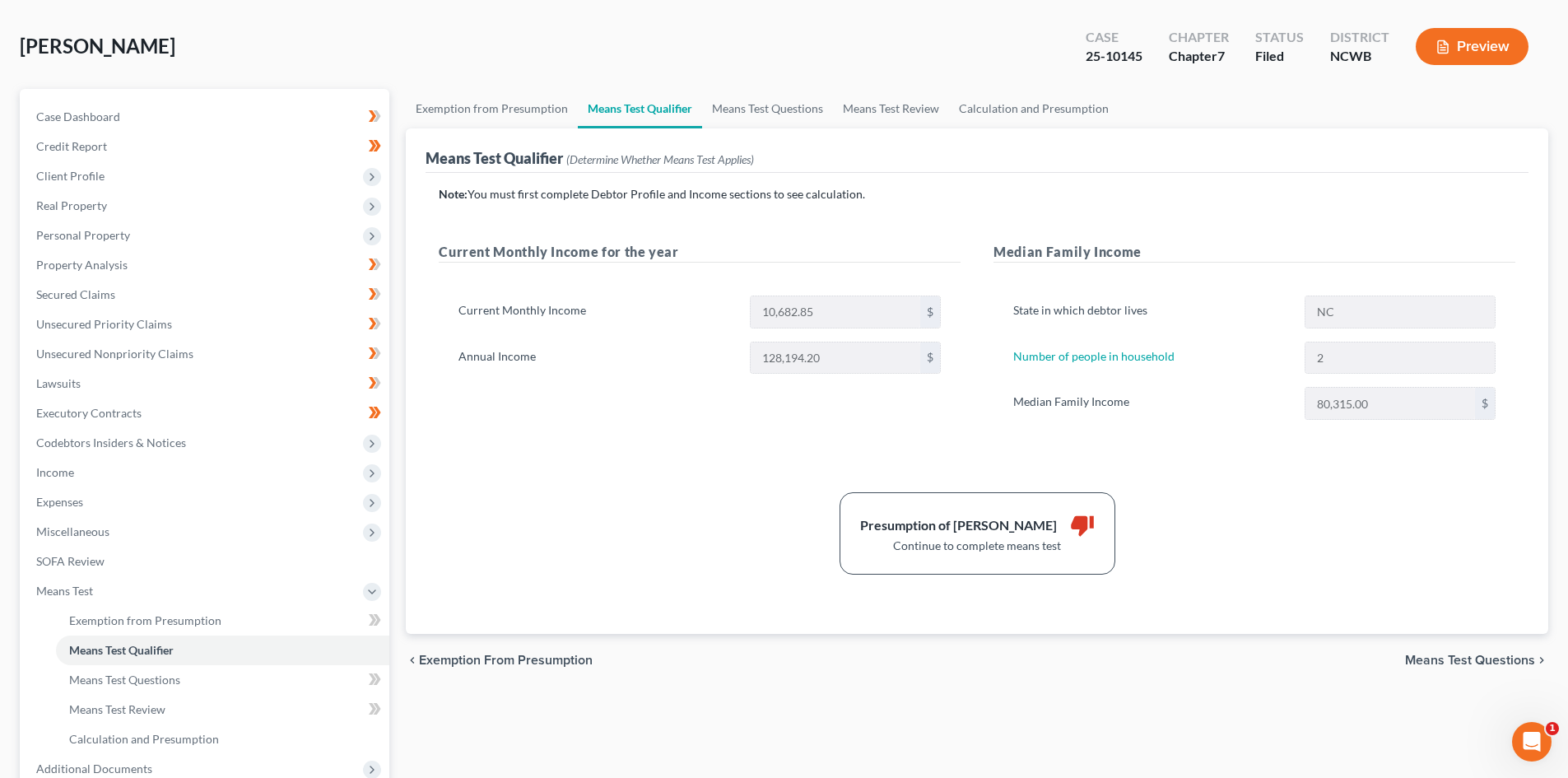
scroll to position [28, 0]
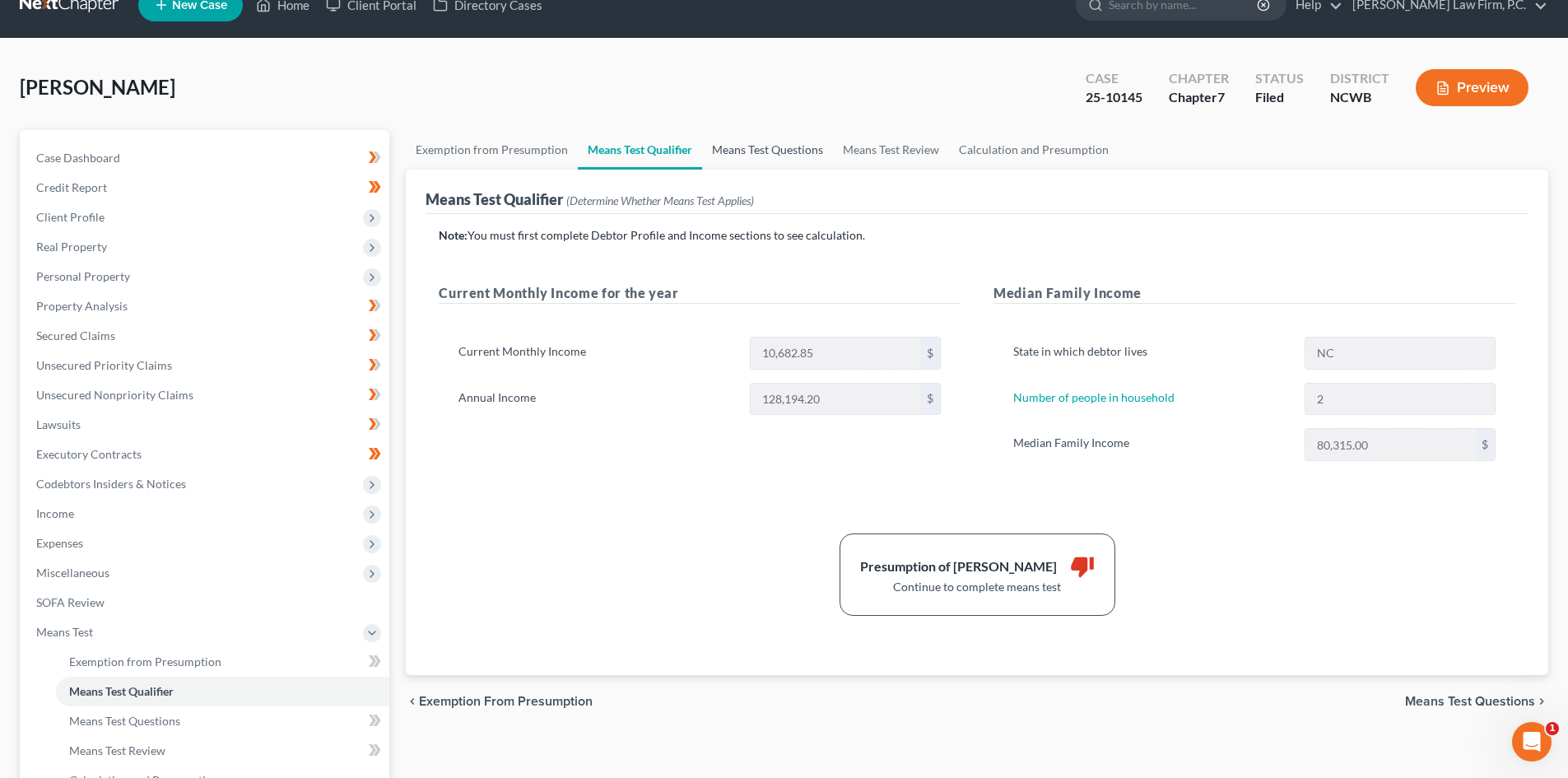
drag, startPoint x: 676, startPoint y: 152, endPoint x: 823, endPoint y: 157, distance: 147.1
click at [675, 152] on link "Means Test Qualifier" at bounding box center [640, 150] width 125 height 40
click at [767, 137] on link "Means Test Questions" at bounding box center [767, 150] width 131 height 40
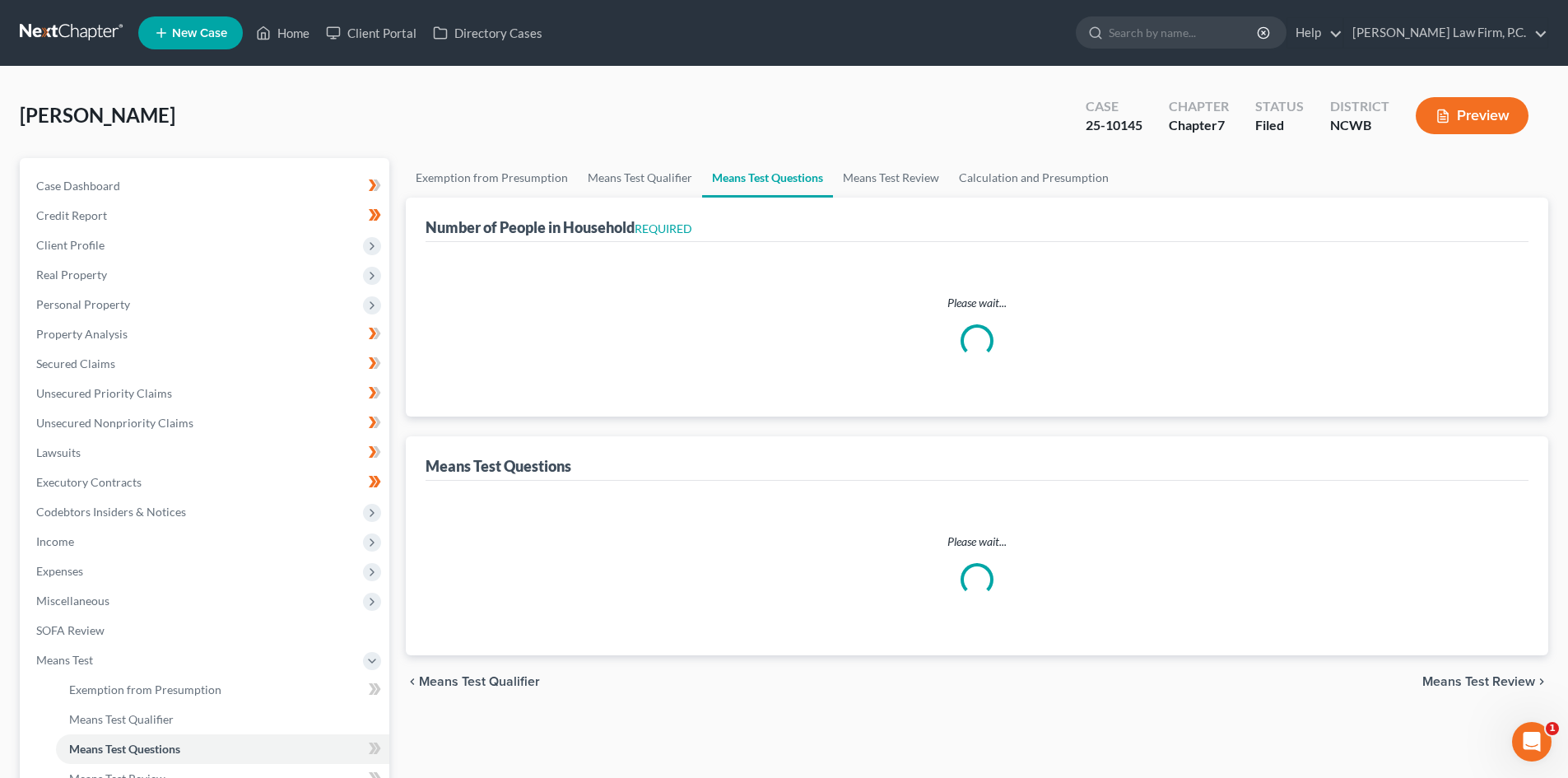
select select "0"
select select "60"
select select "0"
select select "60"
select select "1"
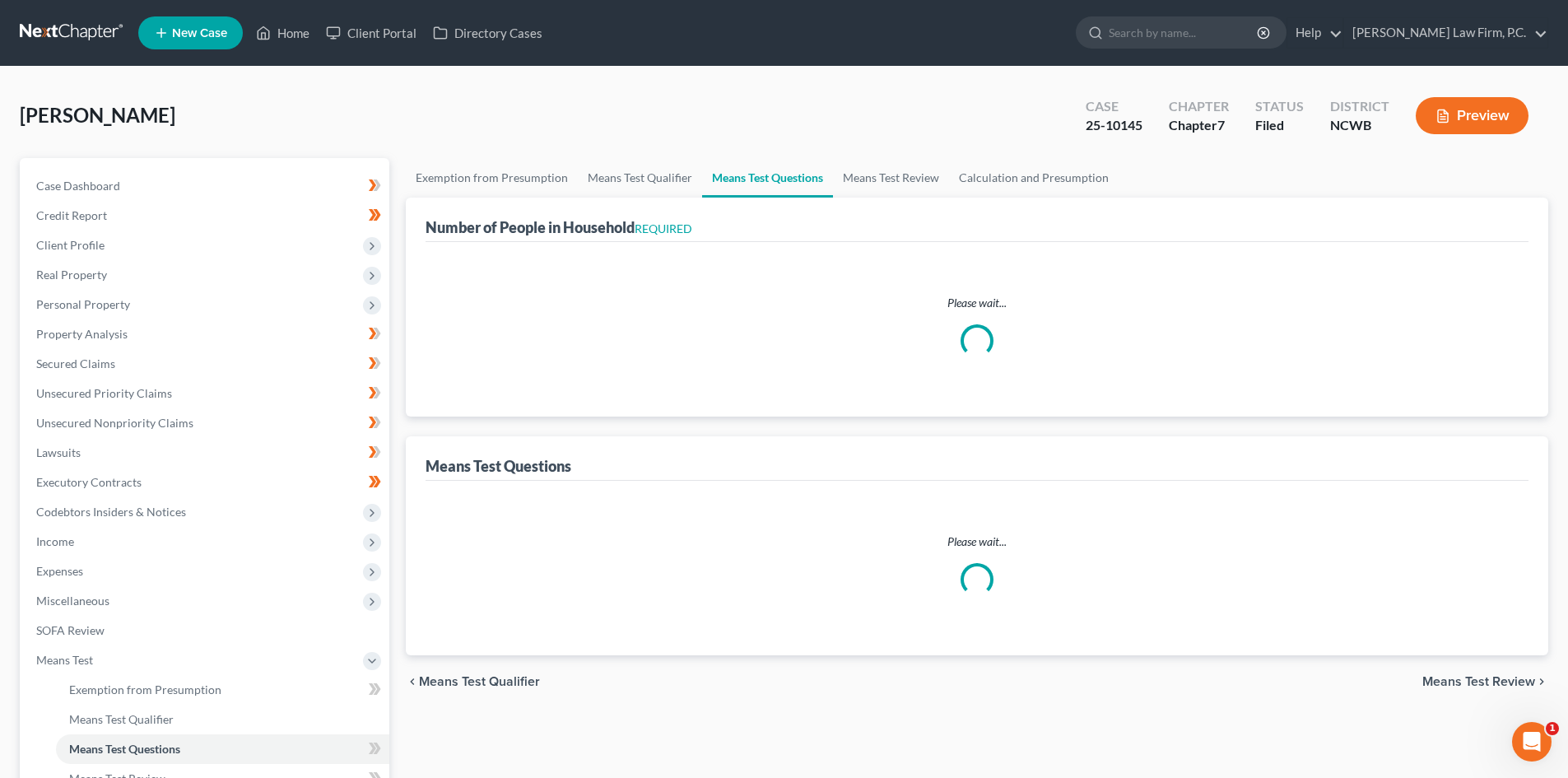
select select "1"
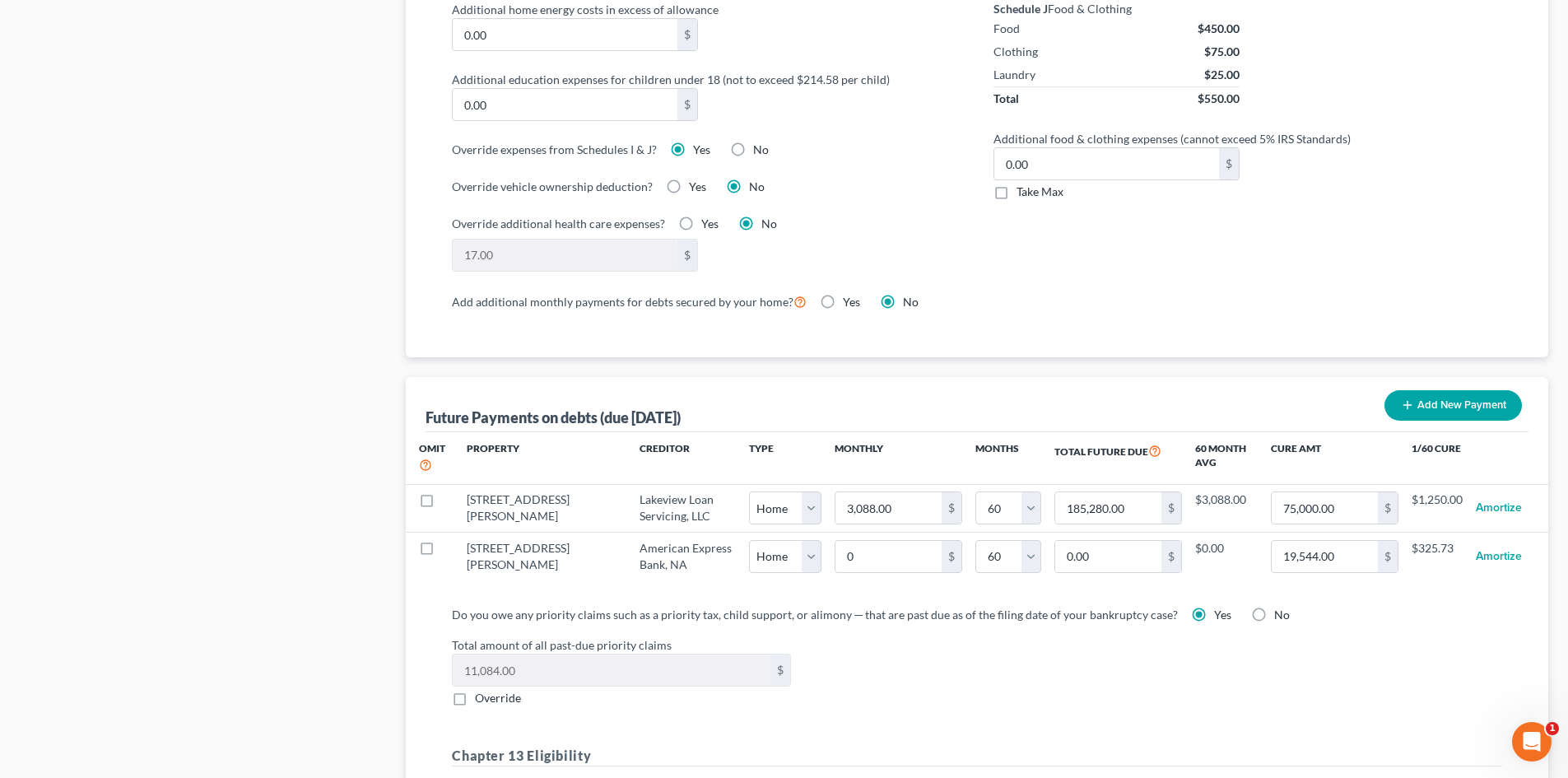
scroll to position [1317, 0]
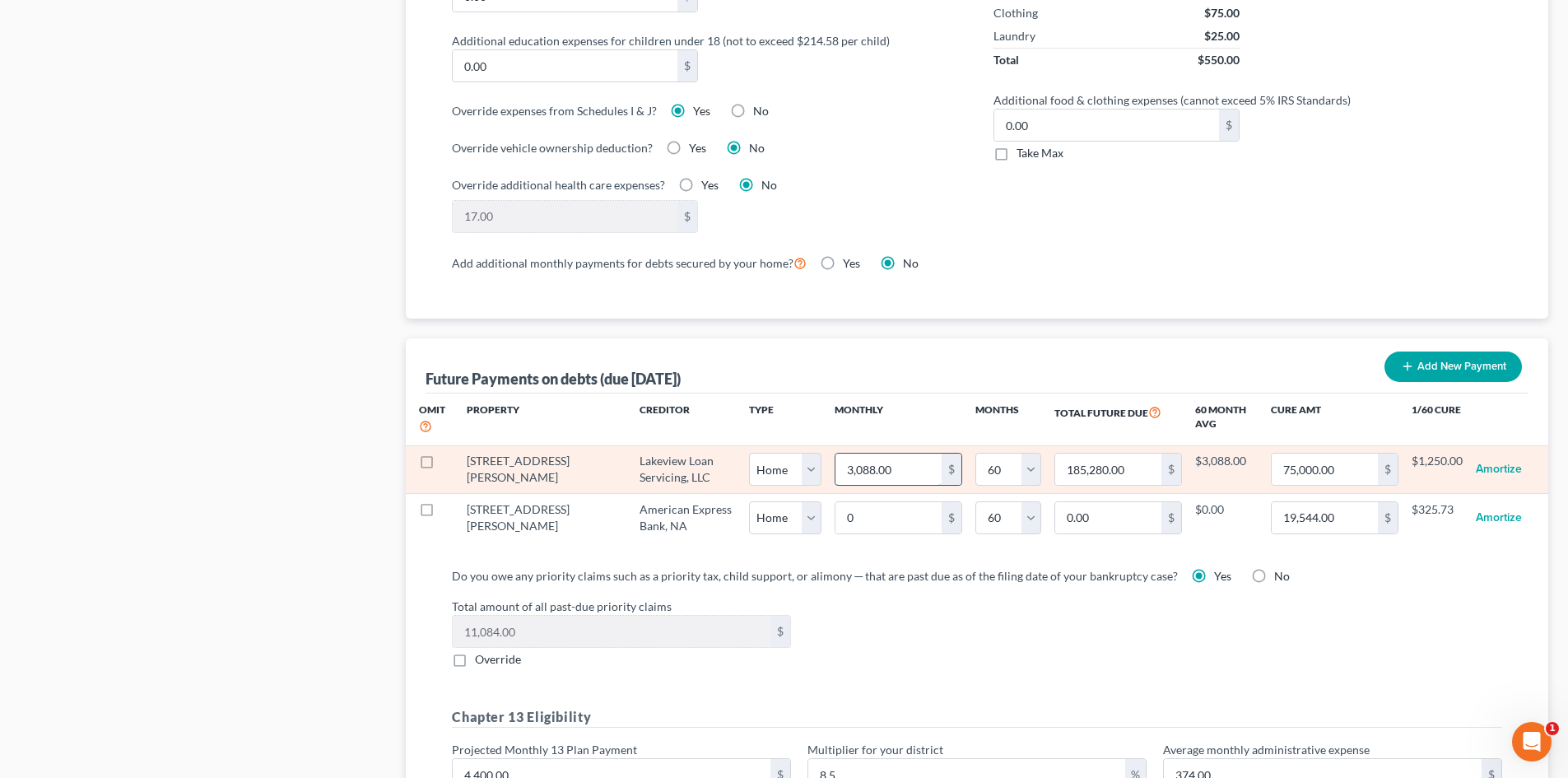
click at [853, 457] on input "3,088.00" at bounding box center [889, 469] width 106 height 32
click at [873, 454] on input "3,088.00" at bounding box center [889, 469] width 106 height 32
type input "3,088.8"
type input "185,328.00"
type input "3,088.89"
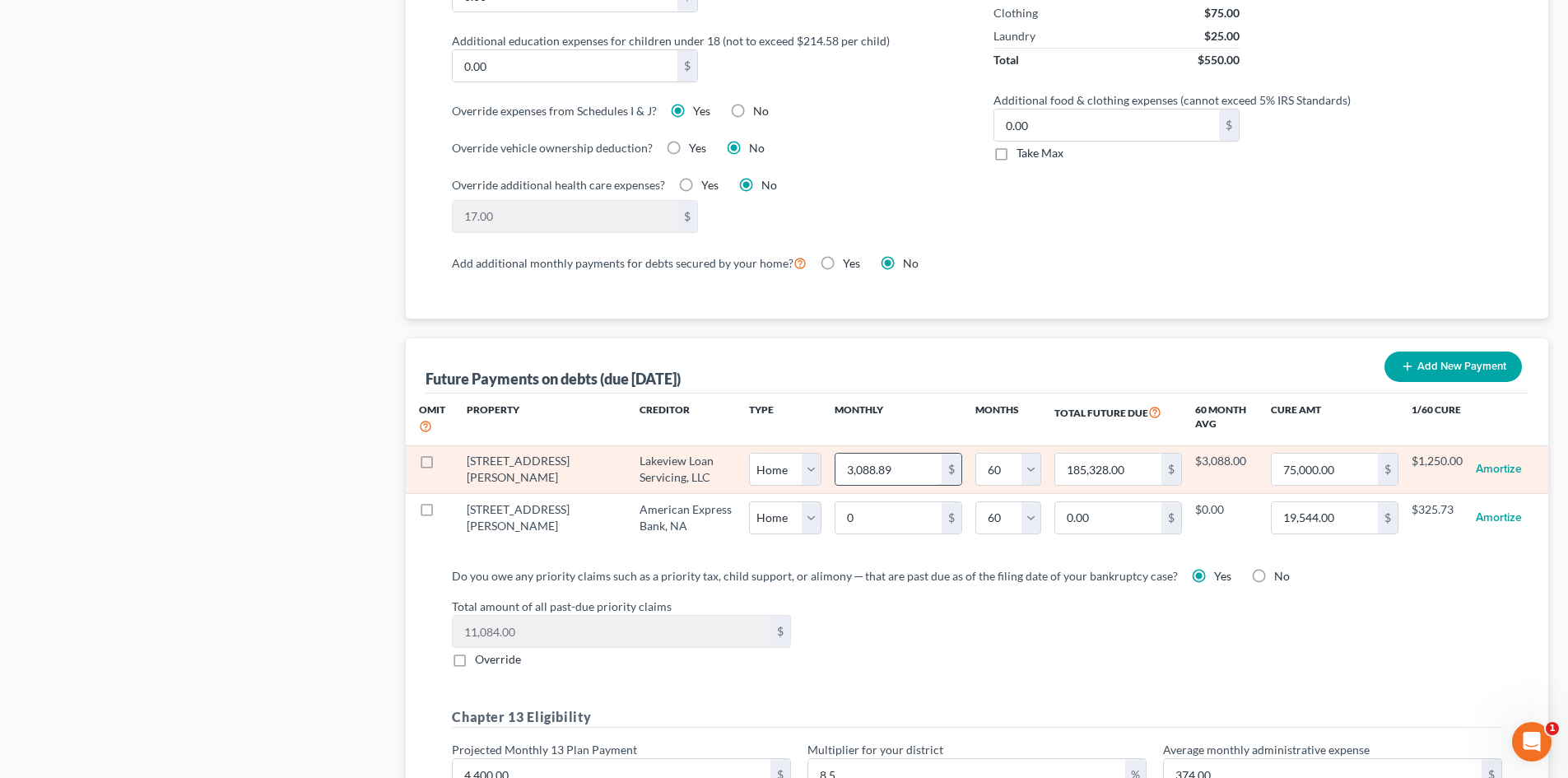
type input "185,333.40"
select select "0"
select select "60"
select select "0"
select select "60"
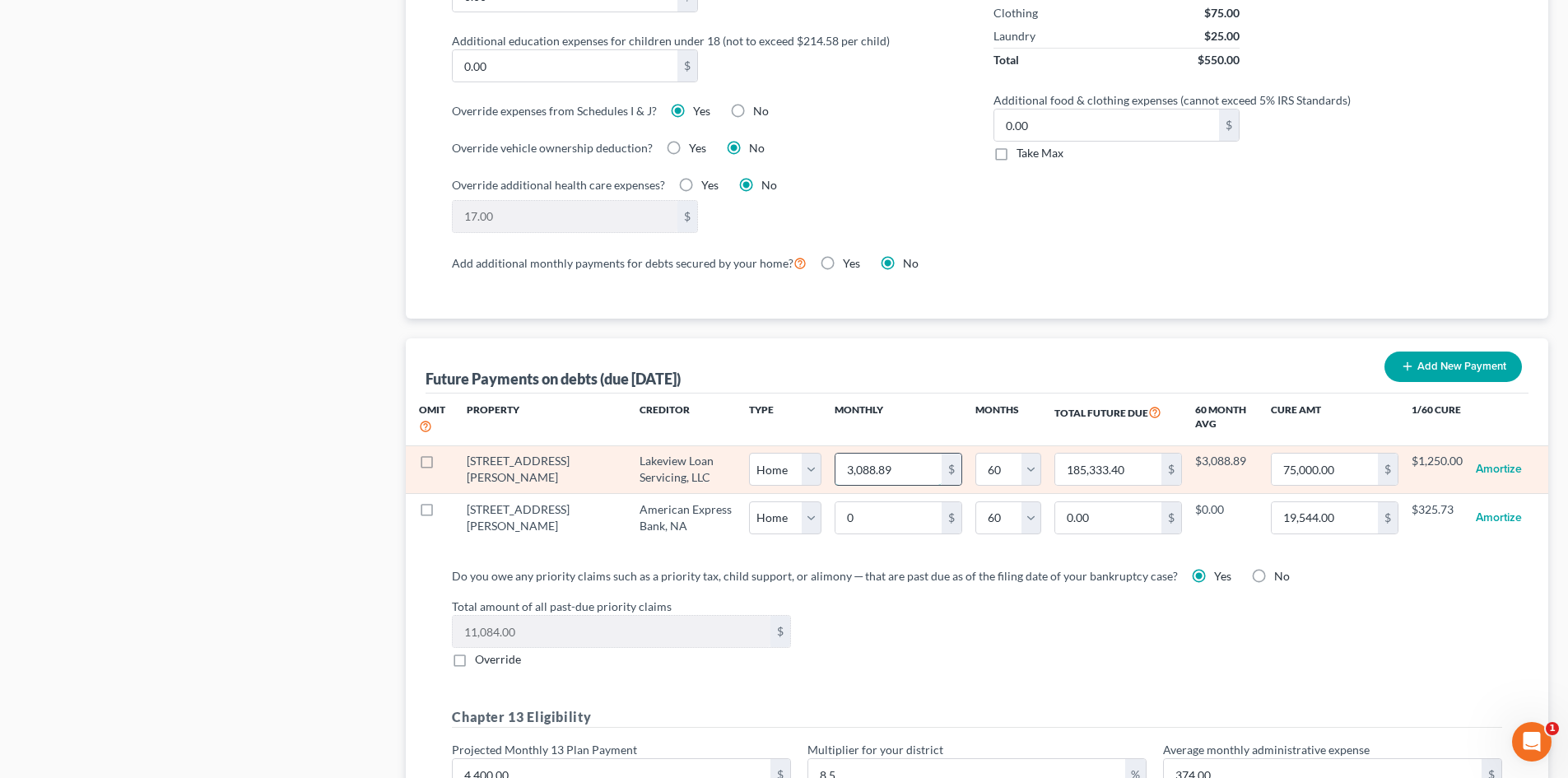
click at [900, 454] on input "3,088.89" at bounding box center [889, 469] width 106 height 32
click at [1336, 456] on input "75,000.00" at bounding box center [1324, 469] width 106 height 32
click at [1342, 454] on input "75,000.00" at bounding box center [1324, 469] width 106 height 32
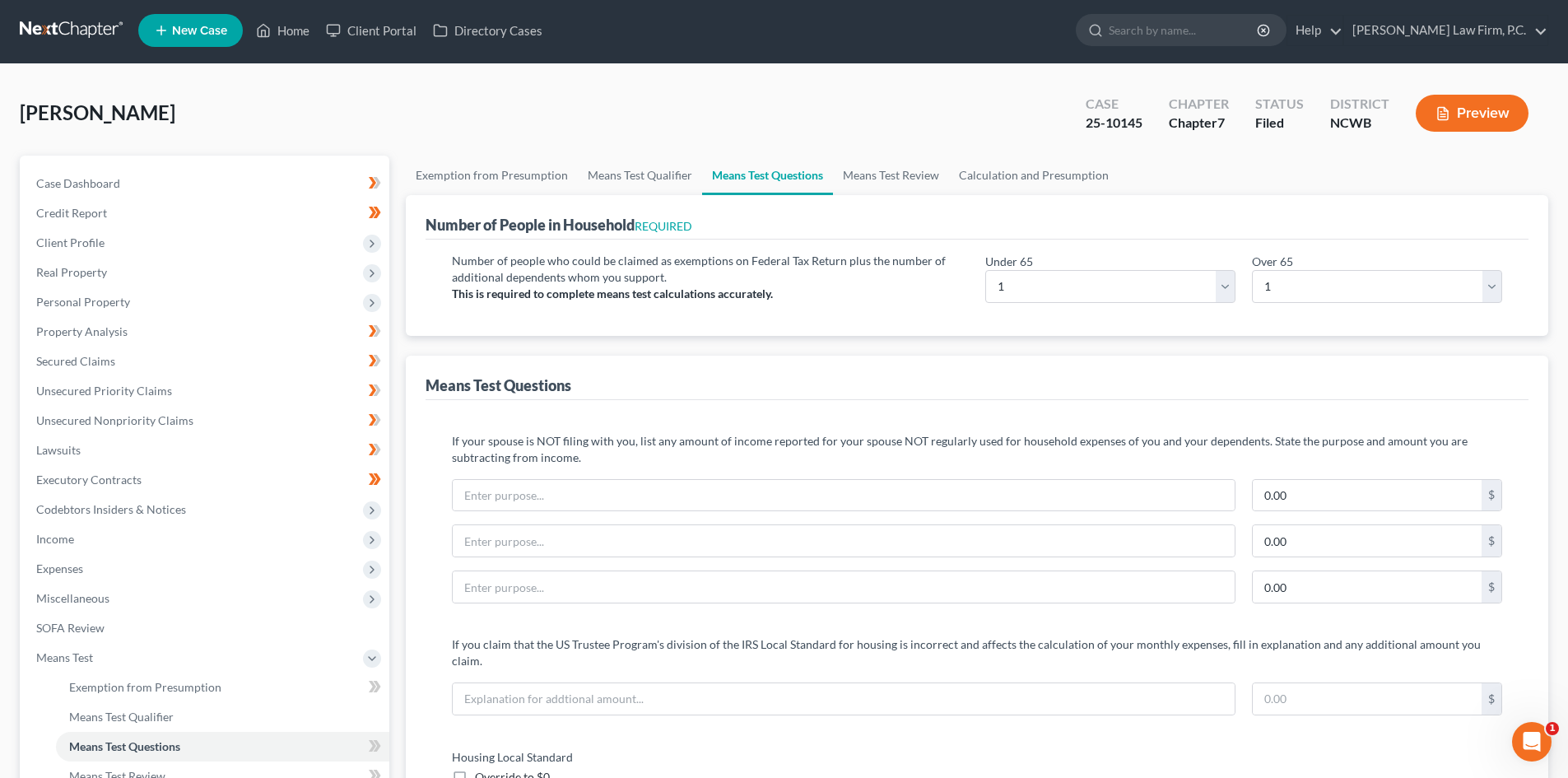
scroll to position [0, 0]
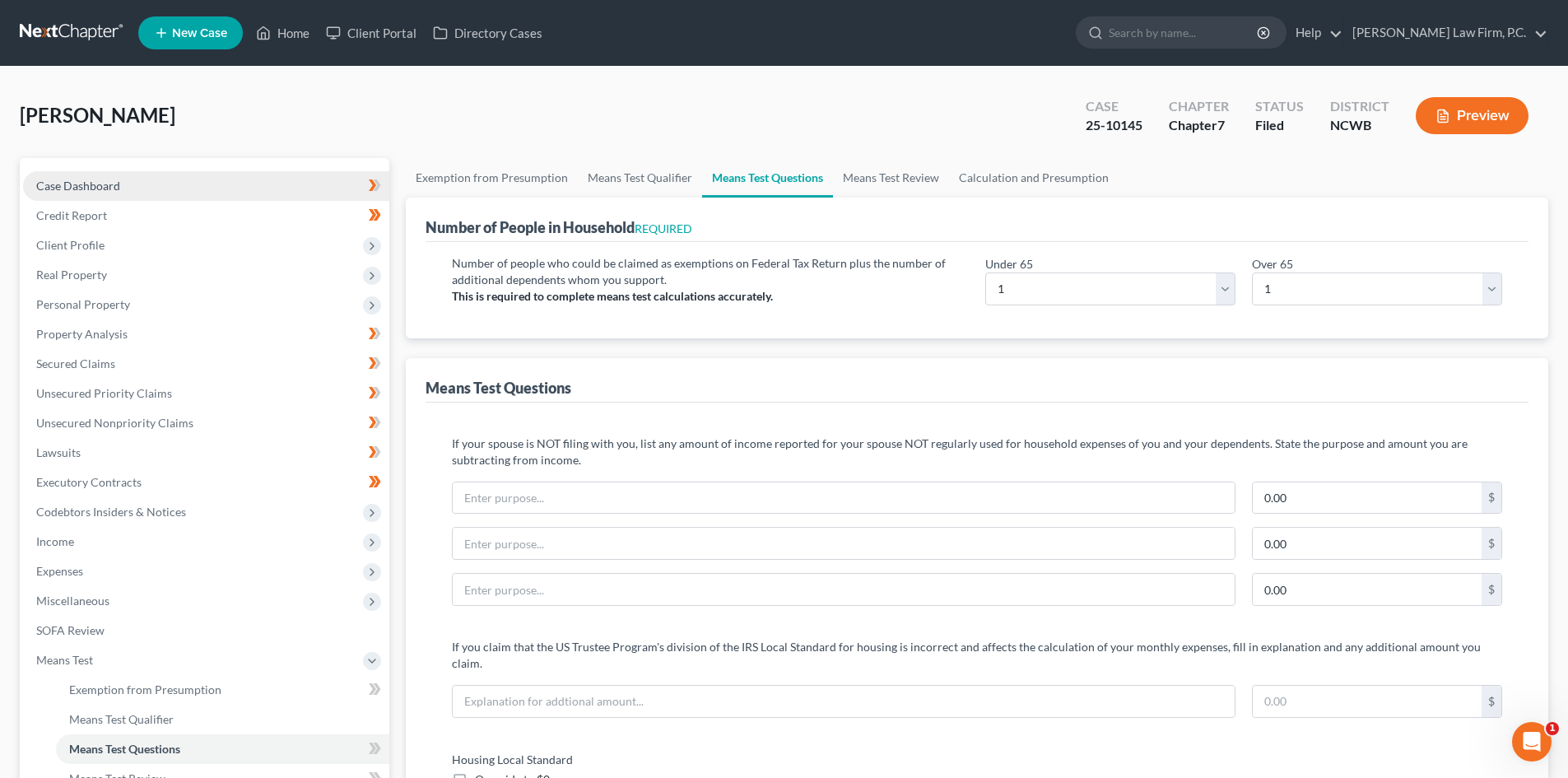
click at [178, 190] on link "Case Dashboard" at bounding box center [207, 186] width 366 height 30
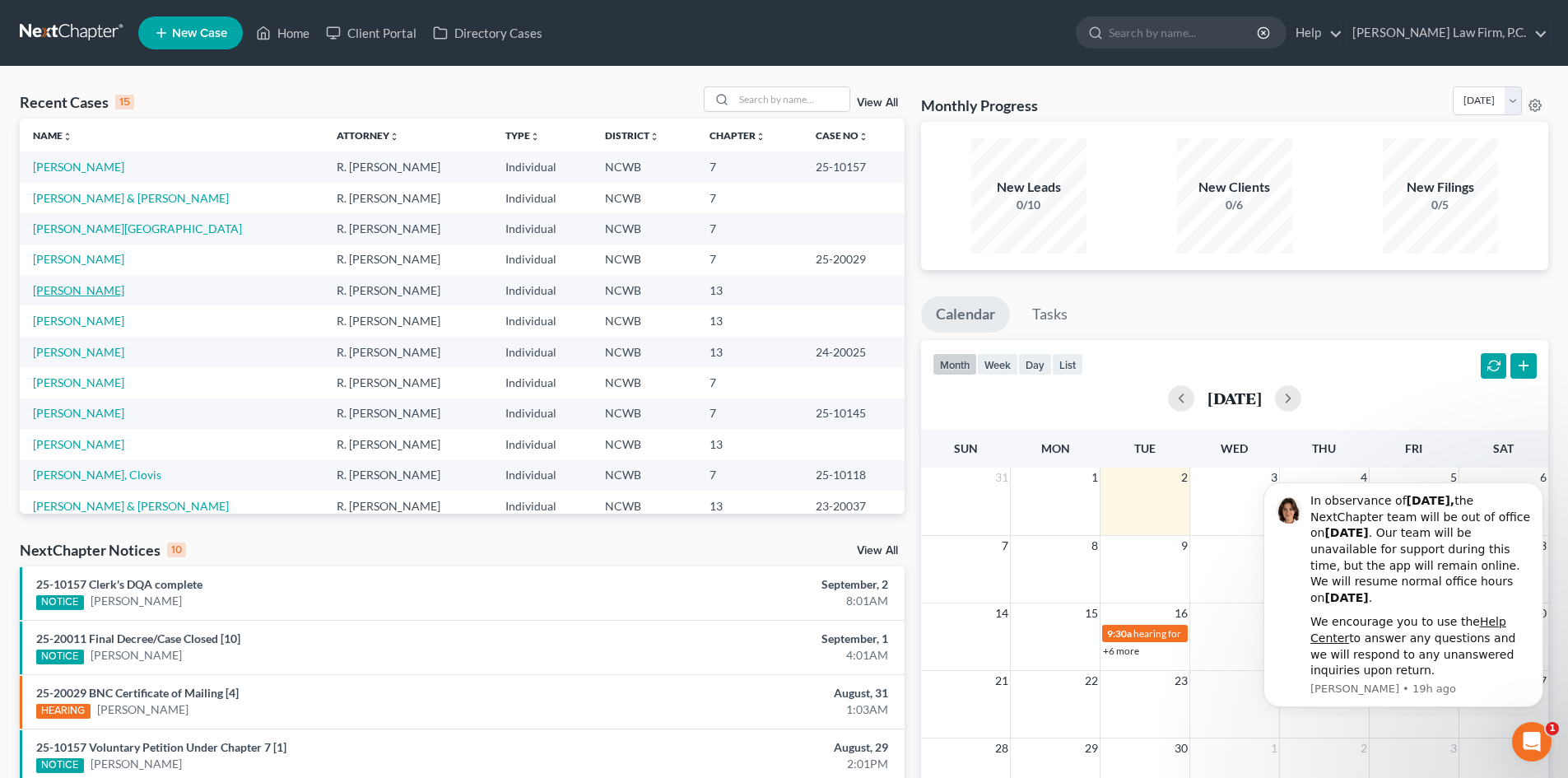
click at [97, 283] on link "Murphy, Melissa" at bounding box center [78, 291] width 91 height 14
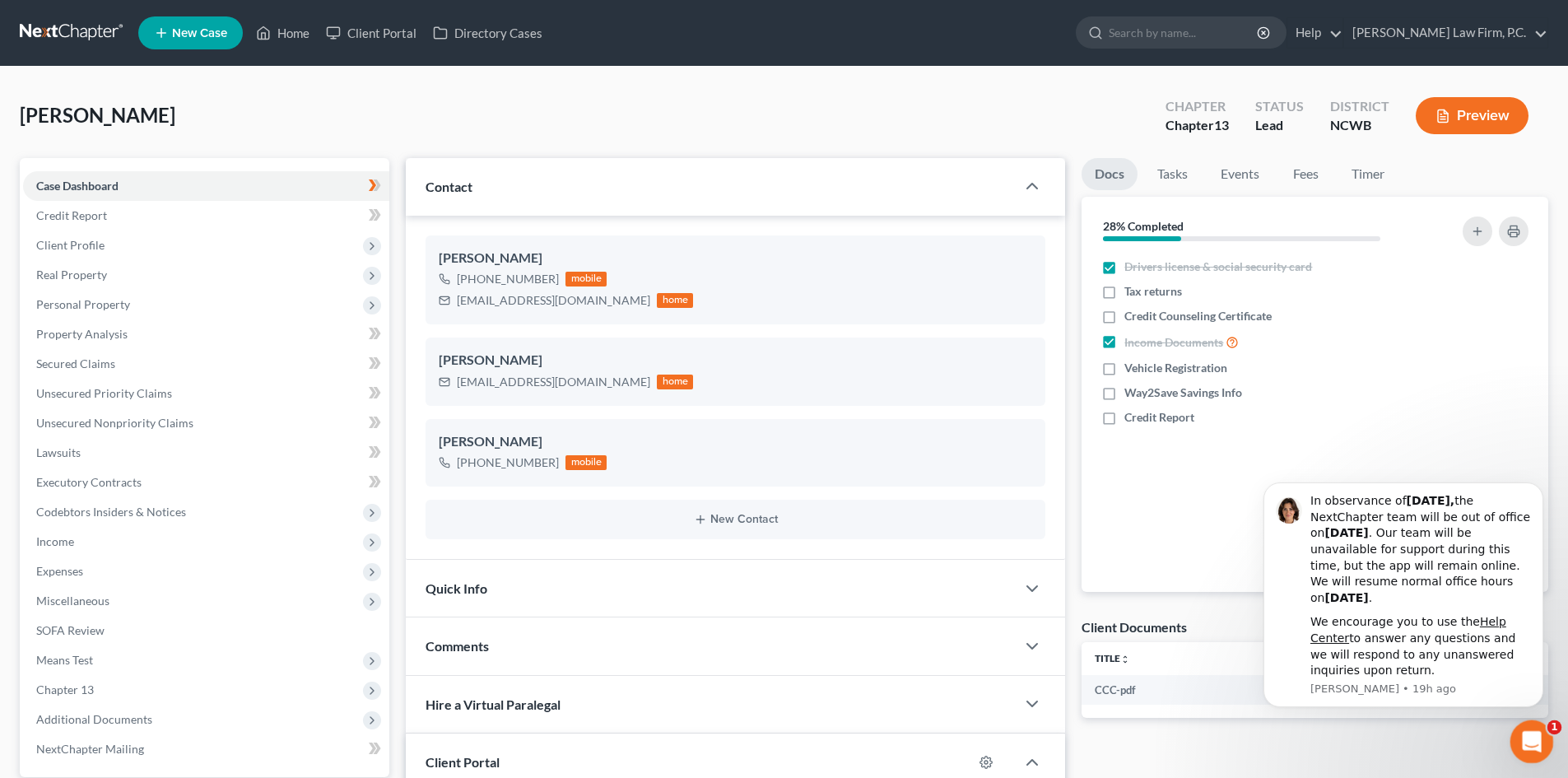
click at [1530, 725] on div "Open Intercom Messenger" at bounding box center [1529, 739] width 54 height 54
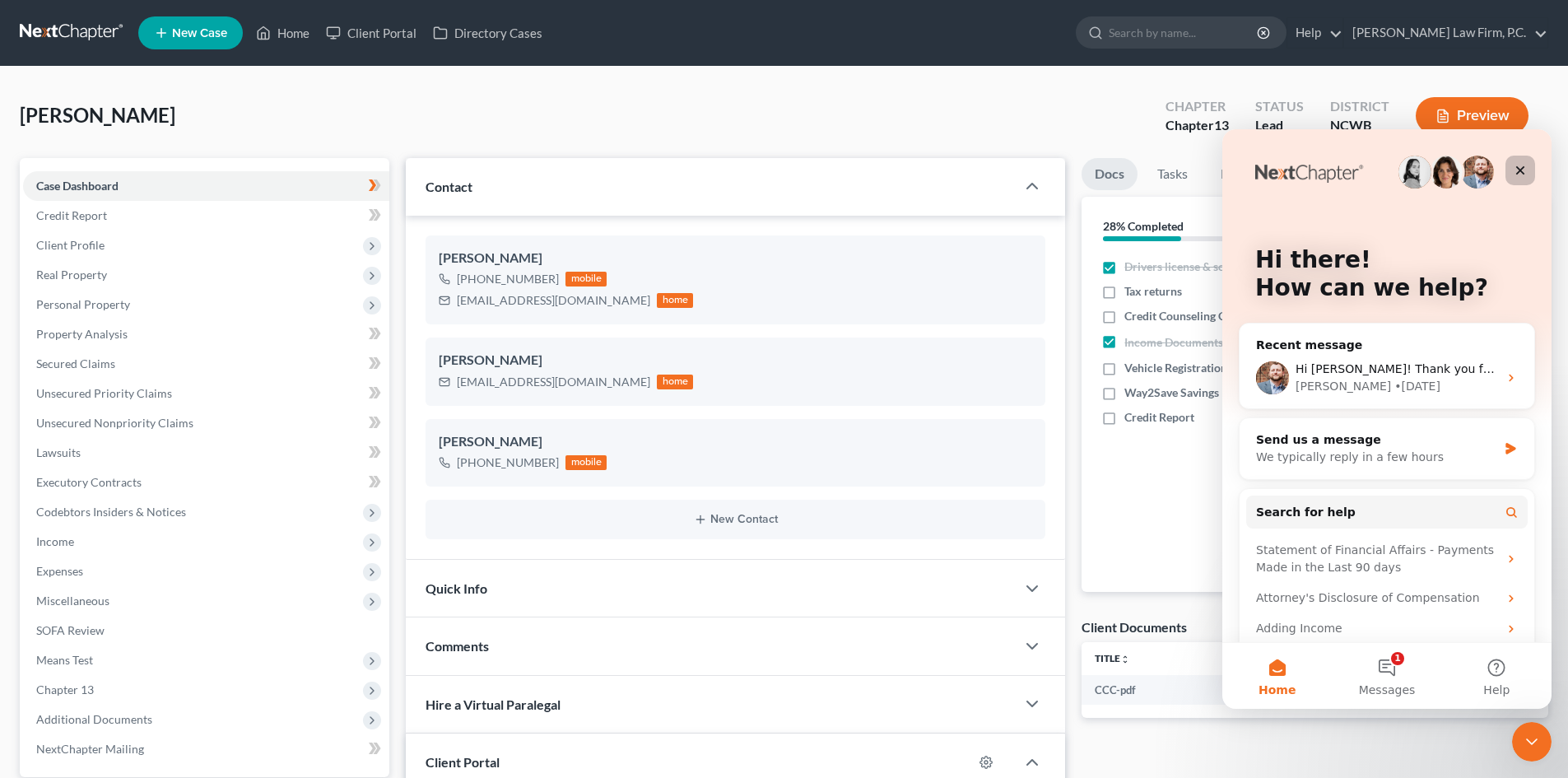
click at [1521, 168] on icon "Close" at bounding box center [1520, 171] width 9 height 9
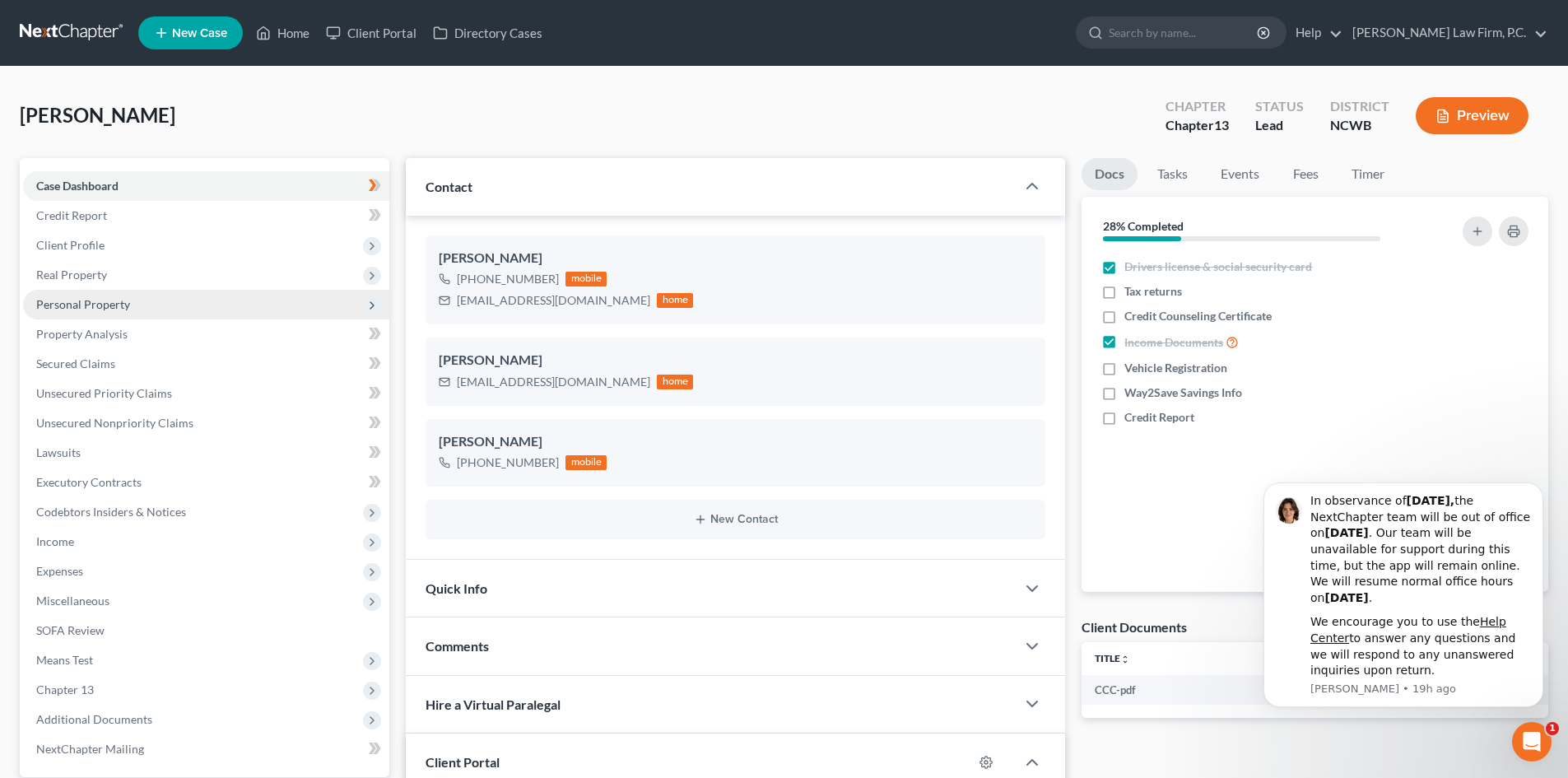
click at [134, 303] on span "Personal Property" at bounding box center [207, 304] width 366 height 30
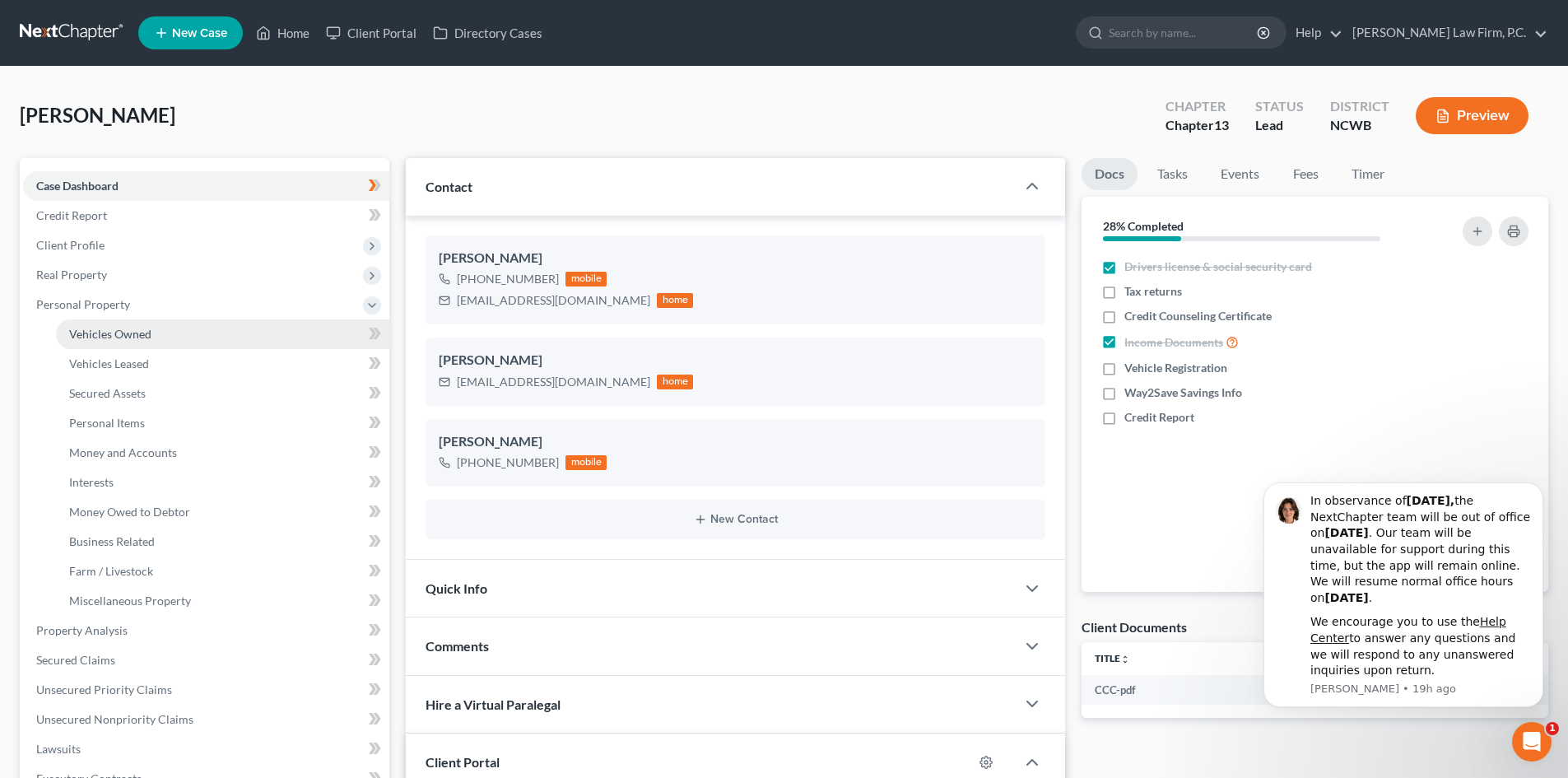
click at [162, 336] on link "Vehicles Owned" at bounding box center [222, 334] width 333 height 30
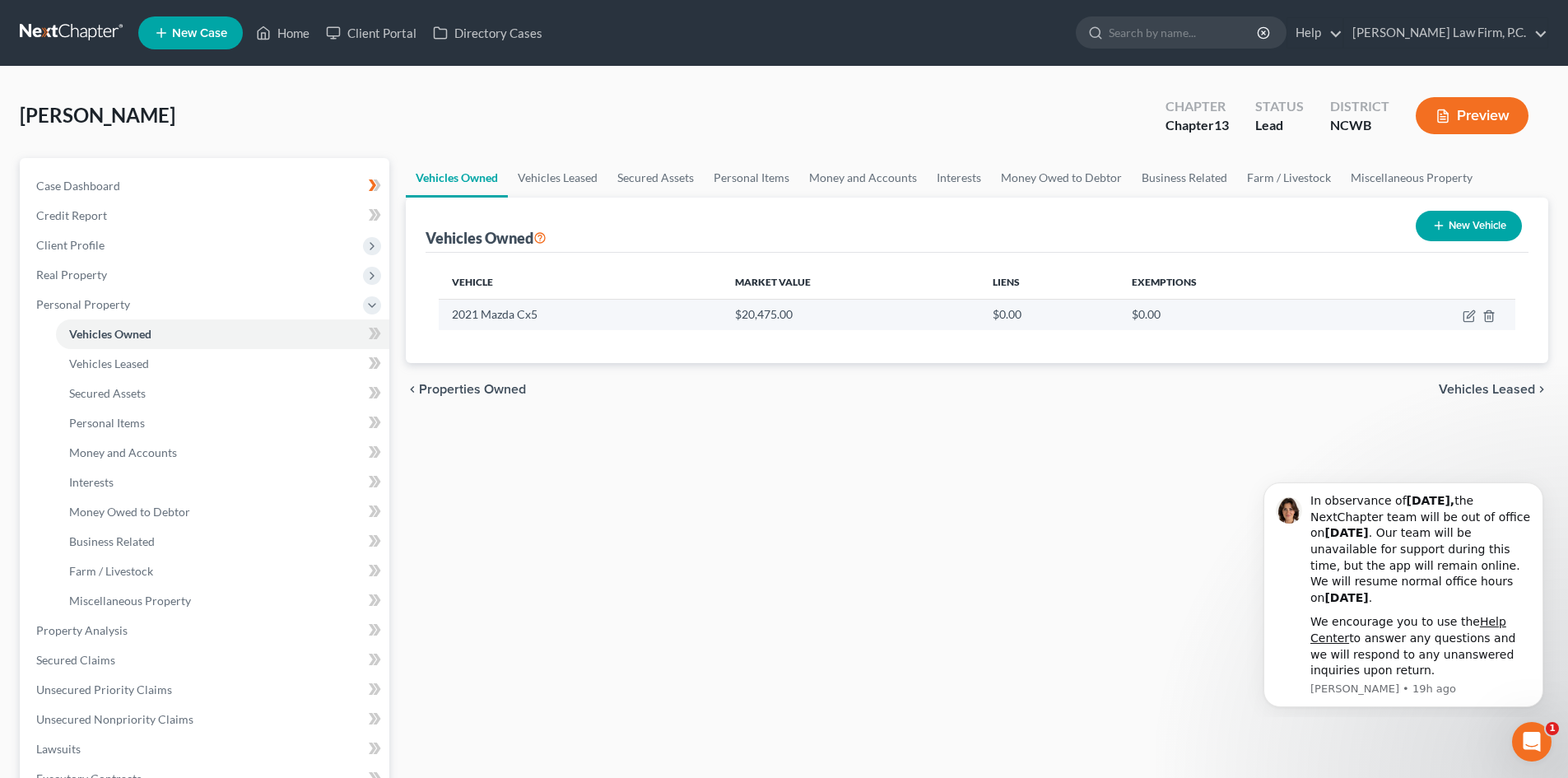
click at [1459, 312] on td at bounding box center [1432, 314] width 166 height 32
click at [1465, 318] on icon "button" at bounding box center [1469, 316] width 14 height 14
select select "0"
select select "5"
select select "3"
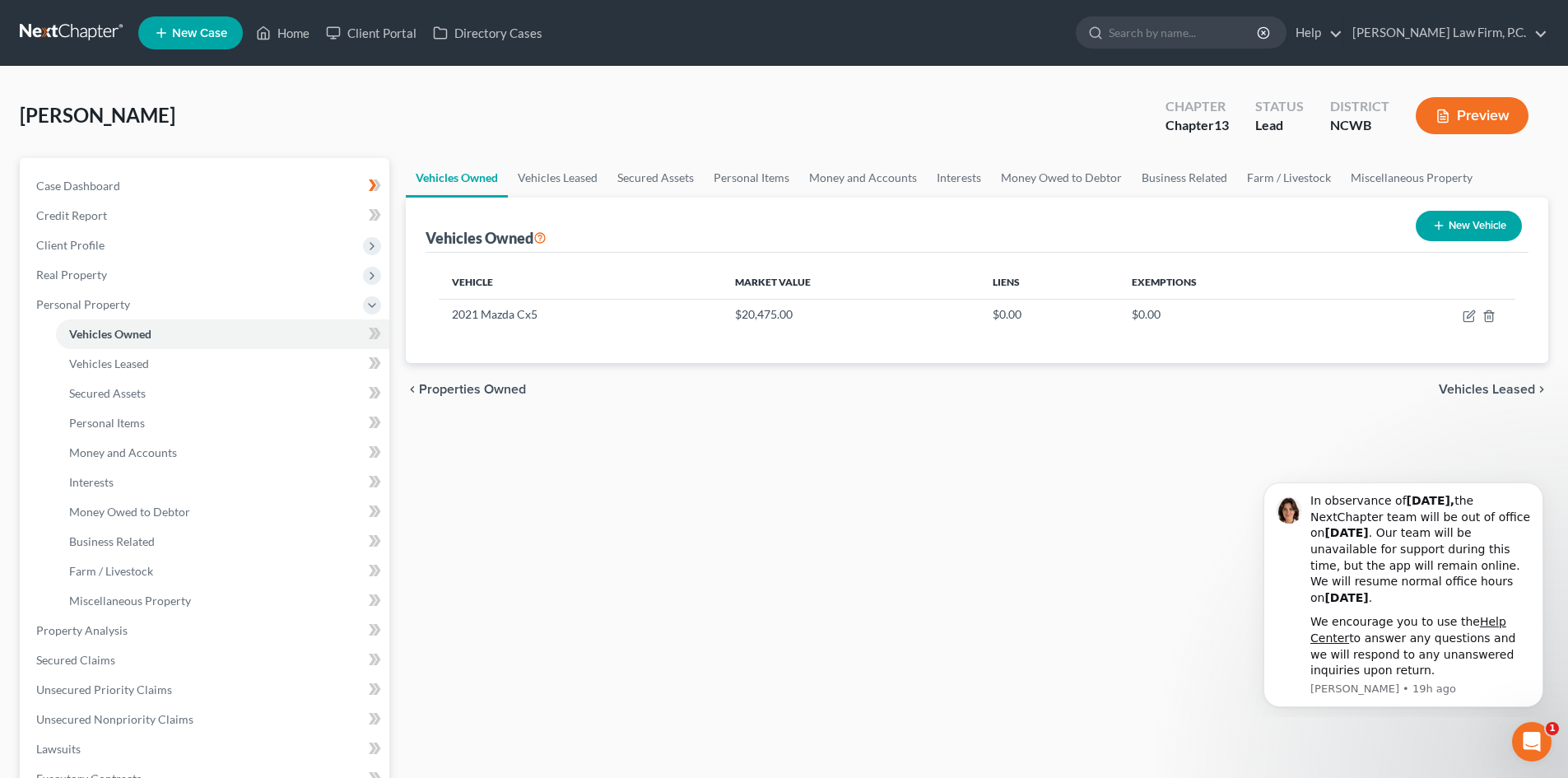
select select "0"
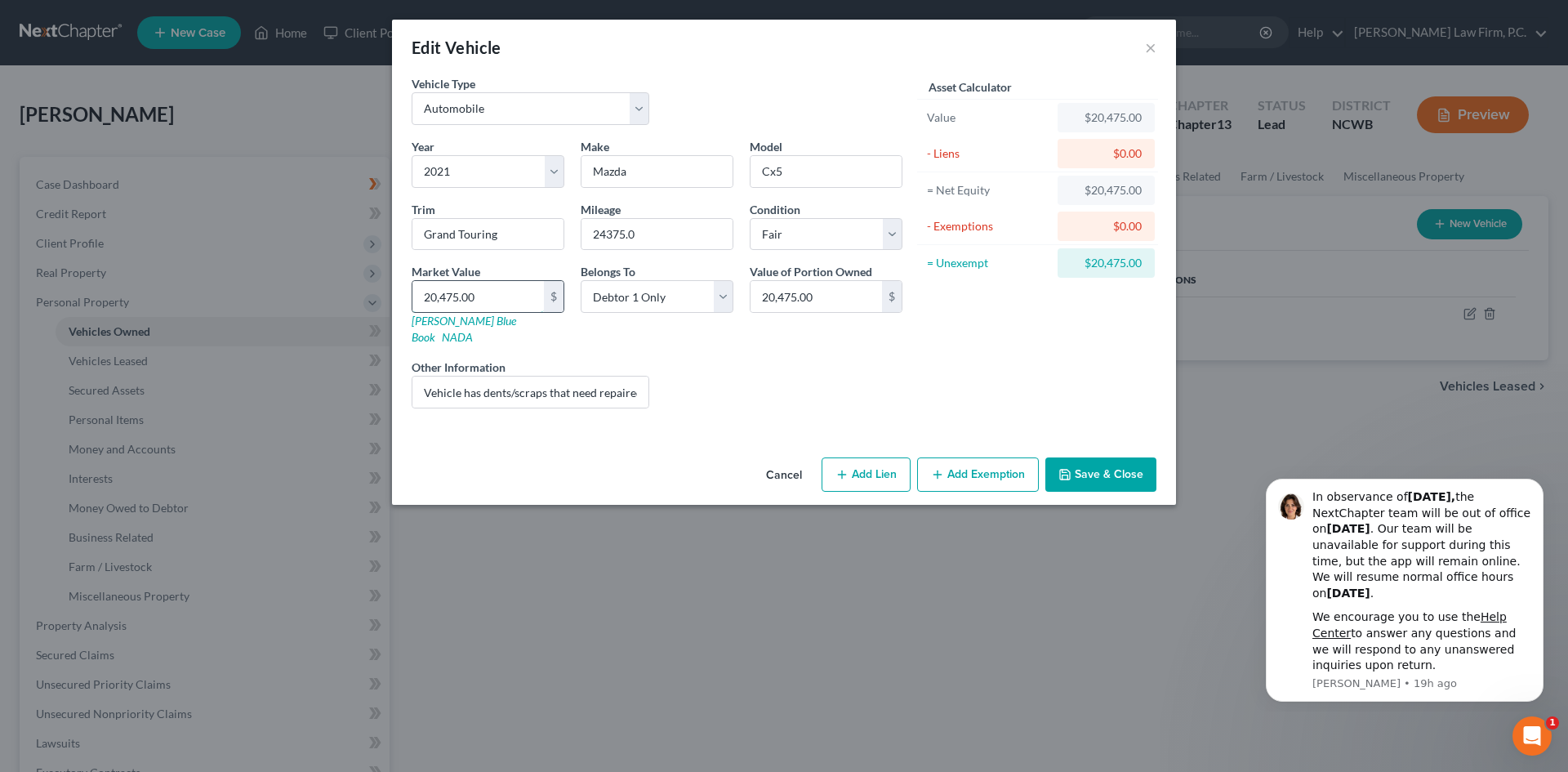
click at [506, 291] on input "20,475.00" at bounding box center [478, 296] width 132 height 31
type input "2,3600"
type input "23,600.00"
type input "23,600"
click at [544, 358] on div "Other Information Vehicle has dents/scraps that need repaired." at bounding box center [531, 383] width 254 height 50
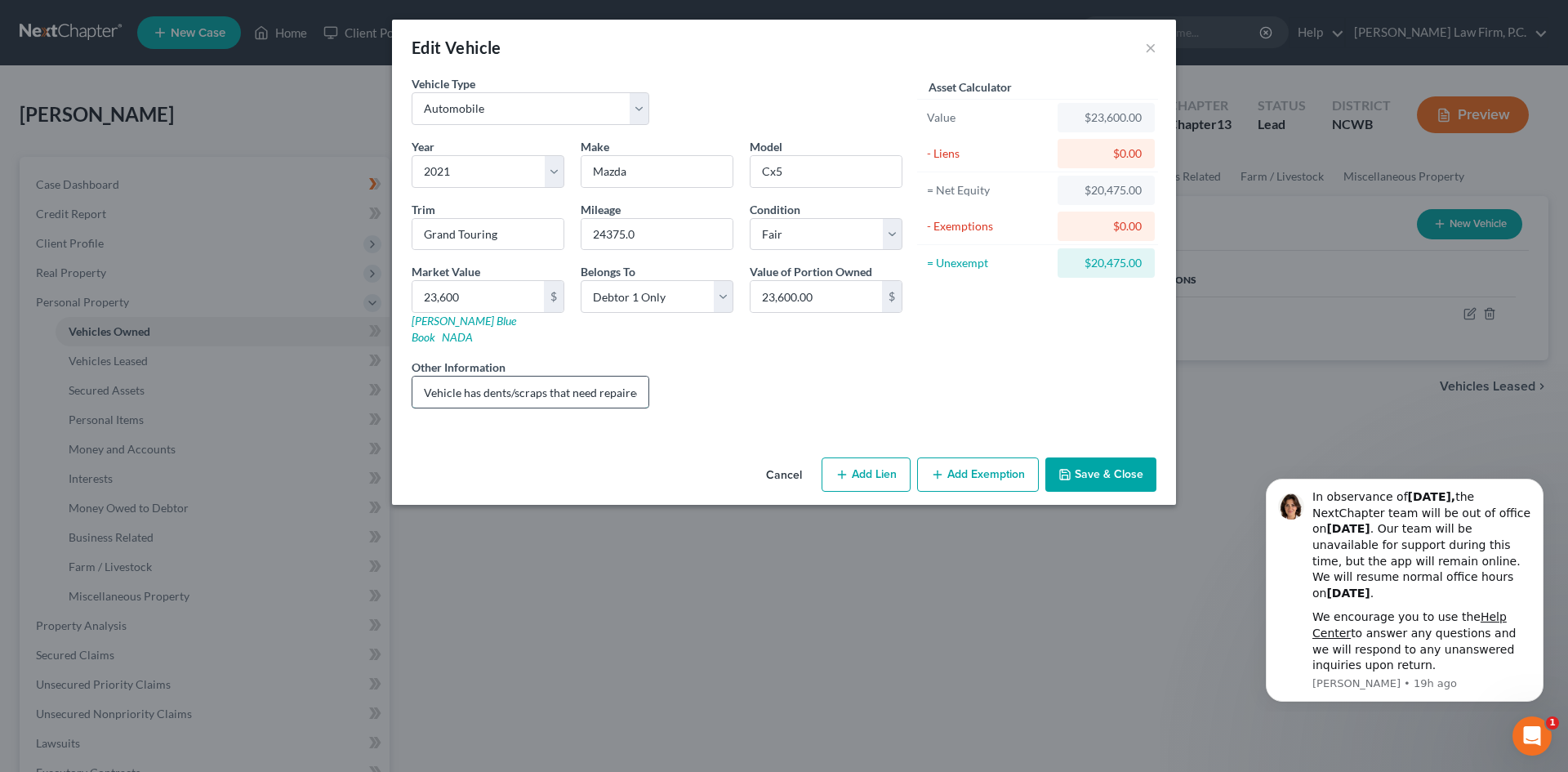
click at [538, 376] on input "Vehicle has dents/scraps that need repaired." at bounding box center [531, 391] width 236 height 31
click at [660, 242] on input "24375.0" at bounding box center [656, 234] width 151 height 31
drag, startPoint x: 658, startPoint y: 232, endPoint x: 510, endPoint y: 227, distance: 148.1
click at [510, 227] on div "Year Select 2026 2025 2024 2023 2022 2021 2020 2019 2018 2017 2016 2015 2014 20…" at bounding box center [657, 279] width 507 height 283
type input "24,625"
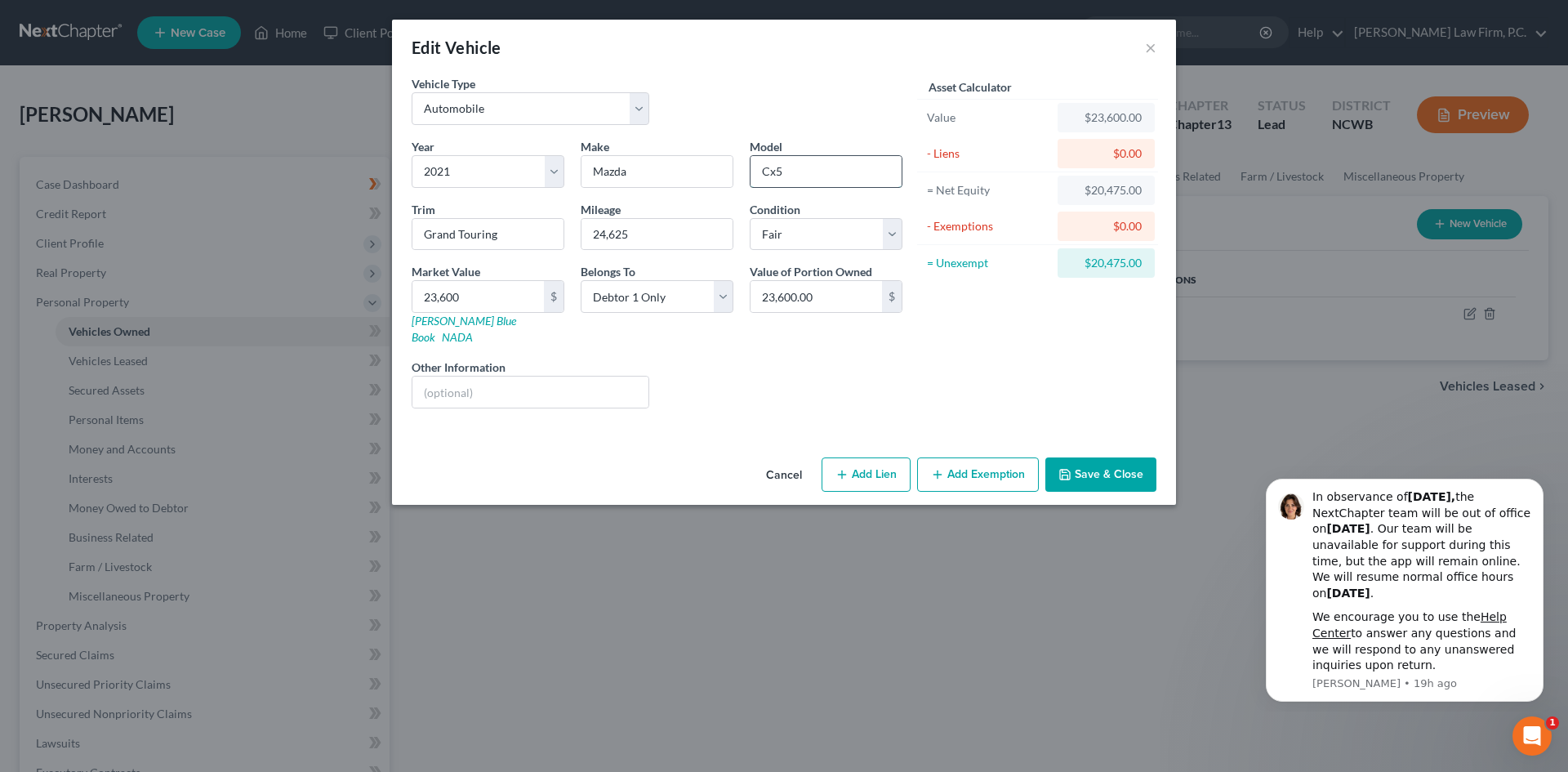
click at [775, 167] on input "Cx5" at bounding box center [826, 171] width 151 height 31
type input "CX5"
click at [1097, 459] on button "Save & Close" at bounding box center [1101, 475] width 111 height 34
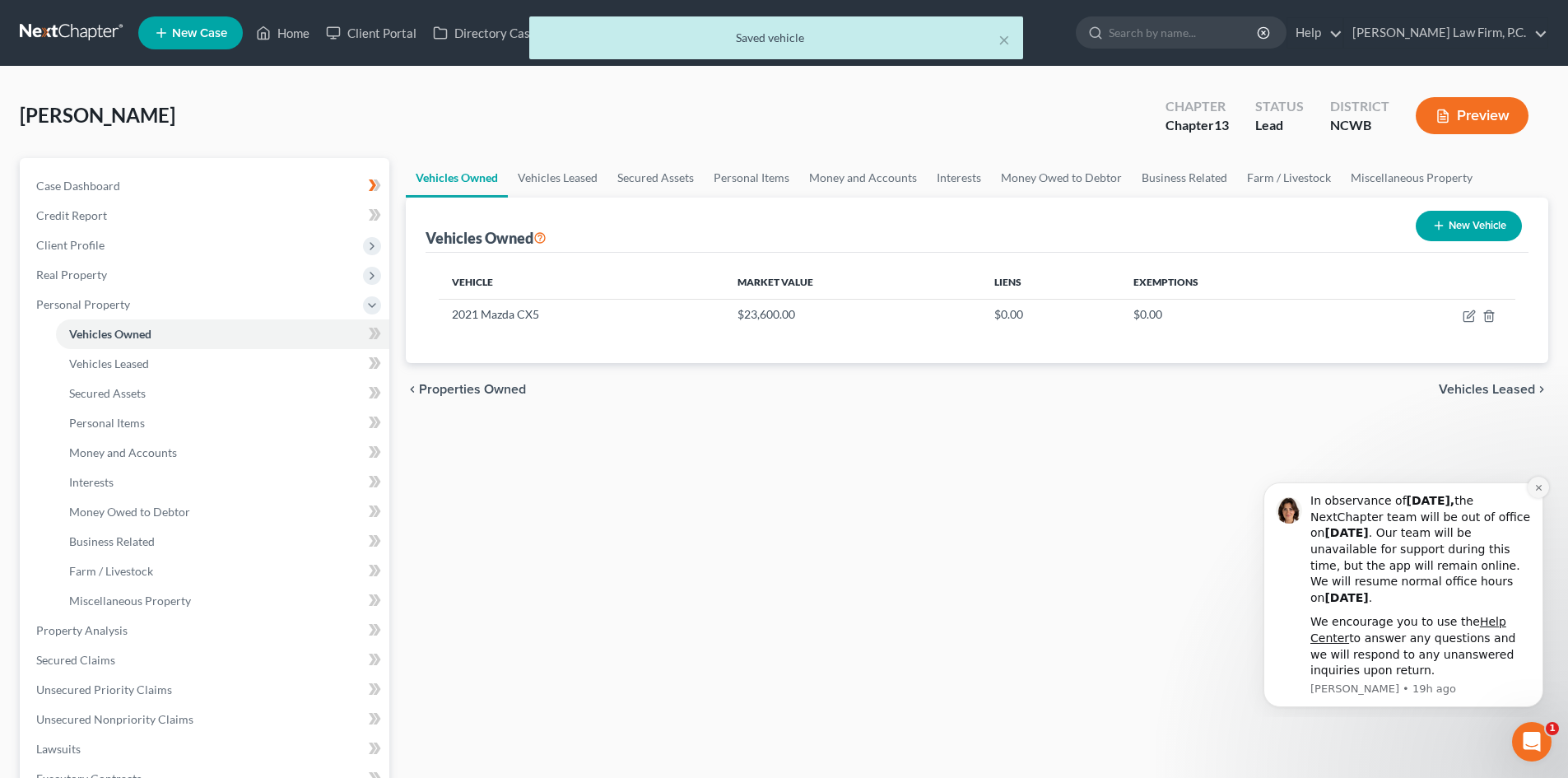
click at [1540, 489] on icon "Dismiss notification" at bounding box center [1538, 487] width 9 height 9
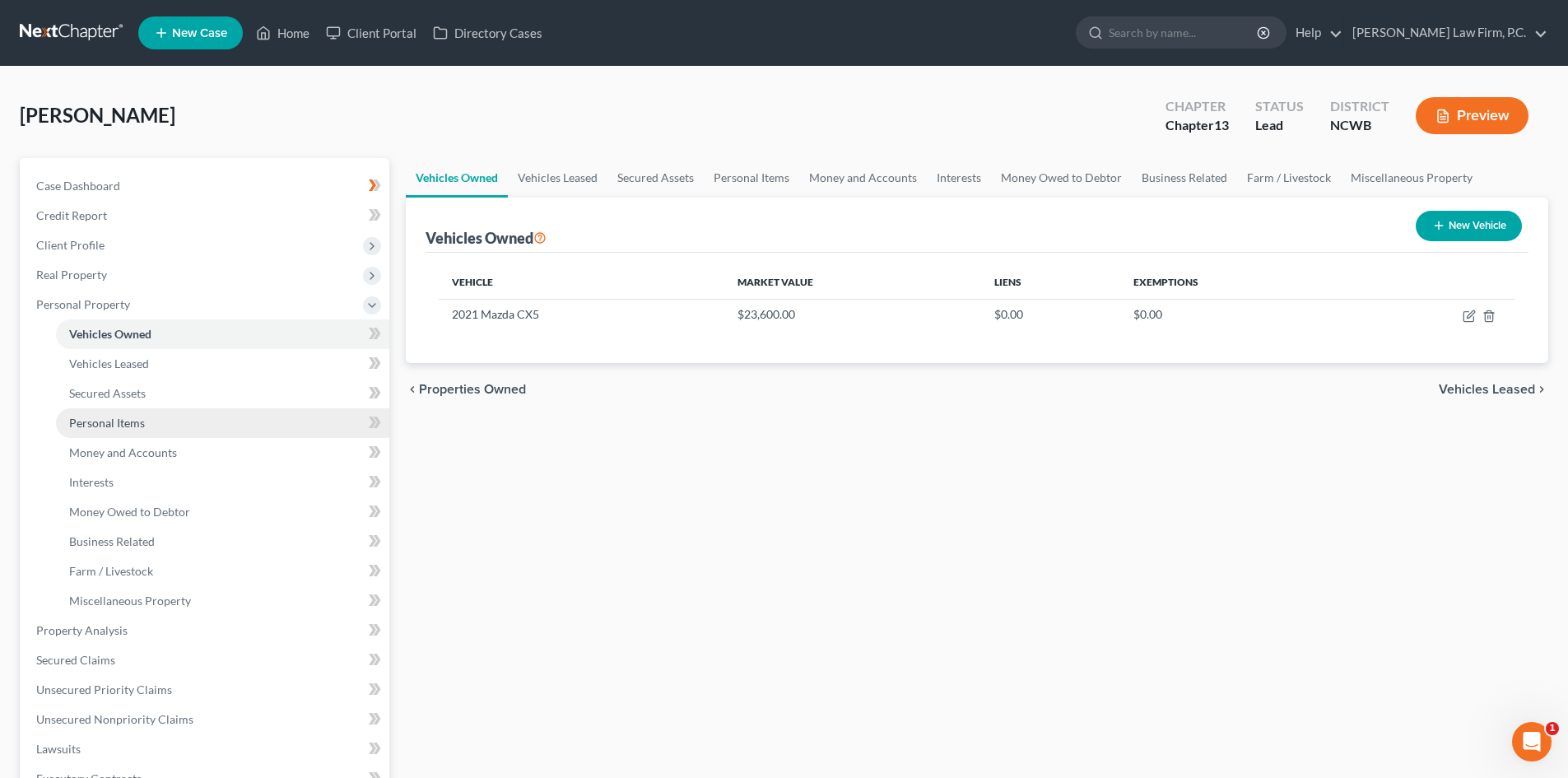
click at [172, 429] on link "Personal Items" at bounding box center [222, 422] width 333 height 30
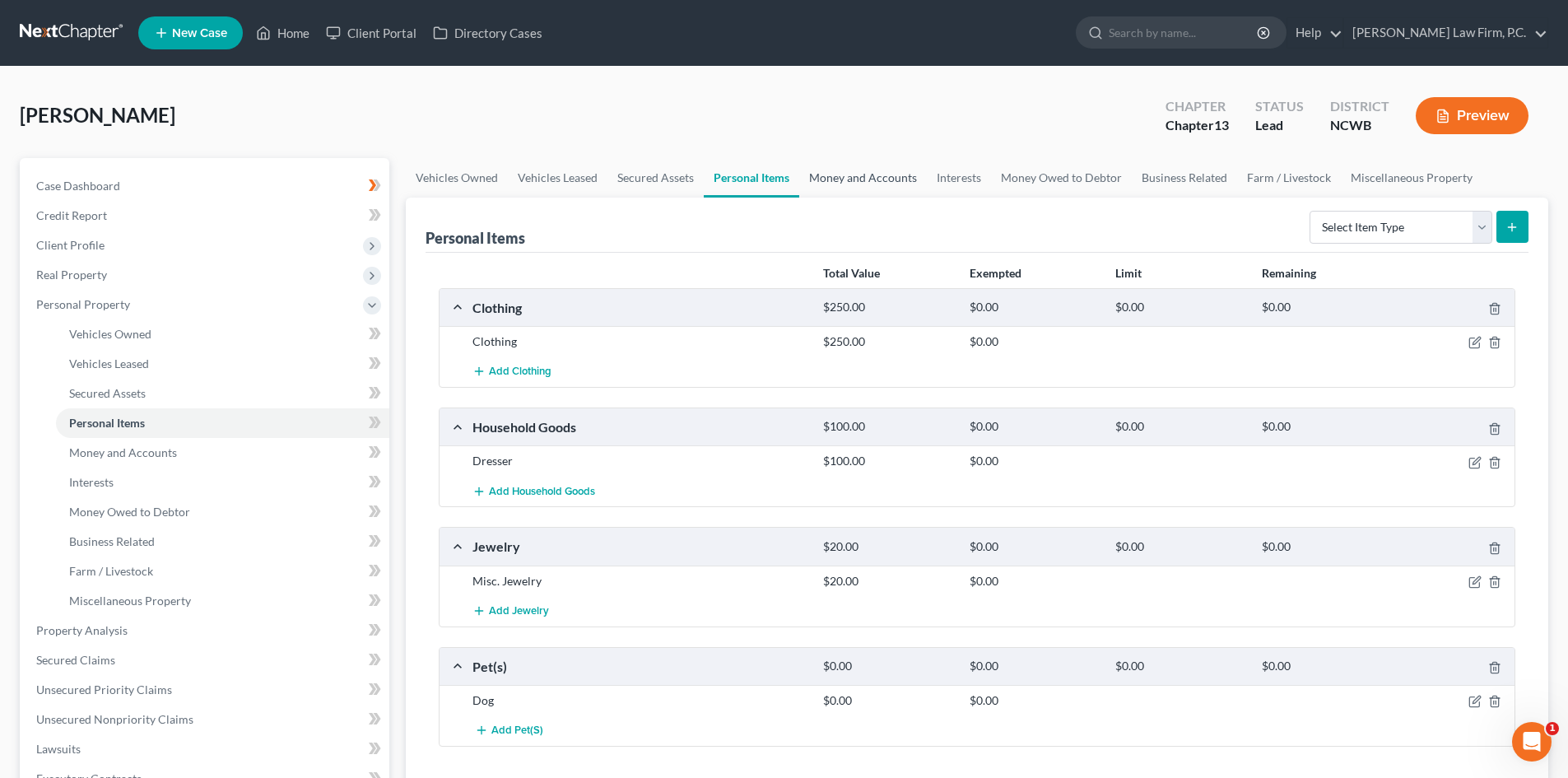
click at [854, 173] on link "Money and Accounts" at bounding box center [862, 178] width 127 height 40
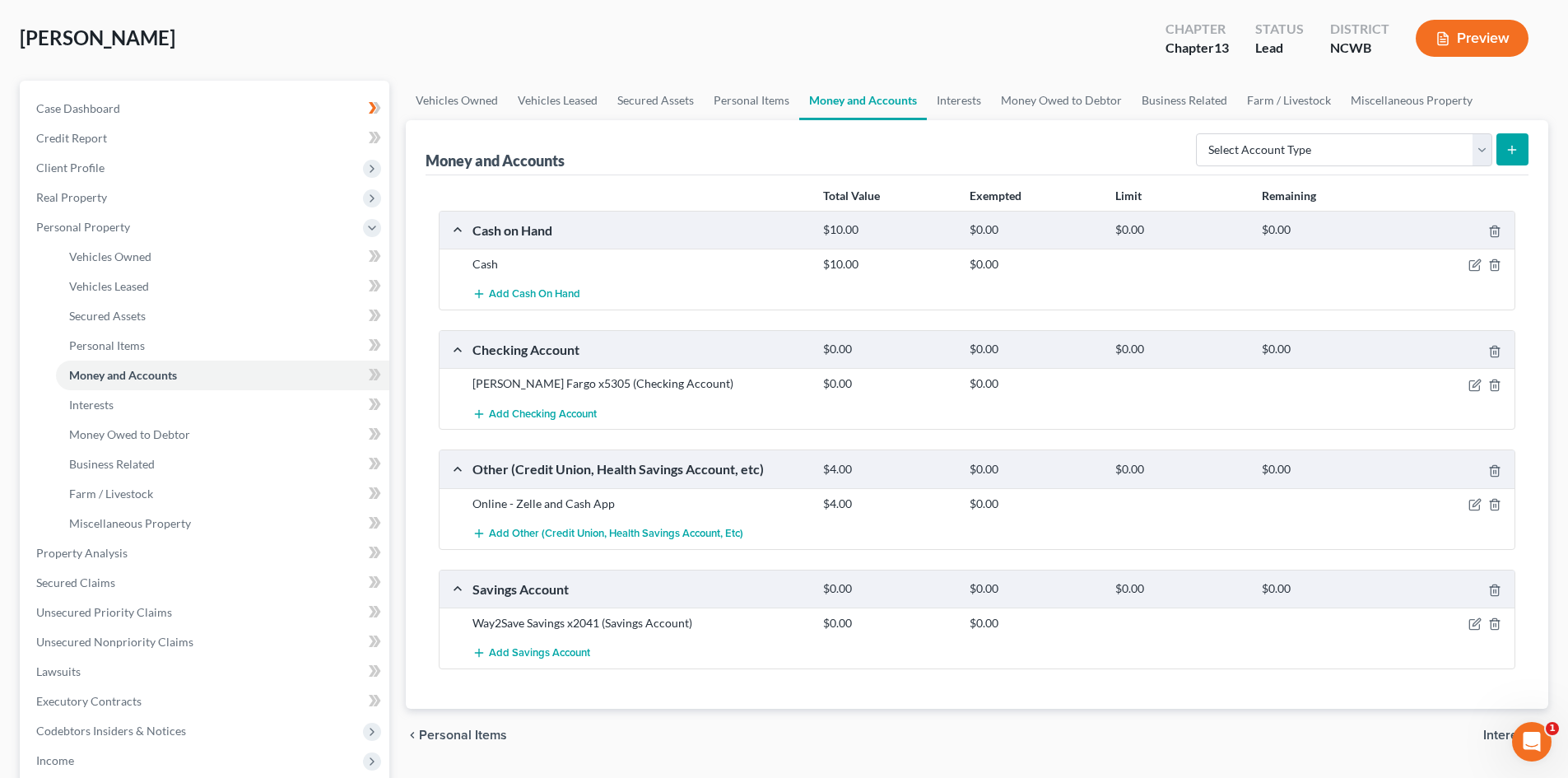
scroll to position [82, 0]
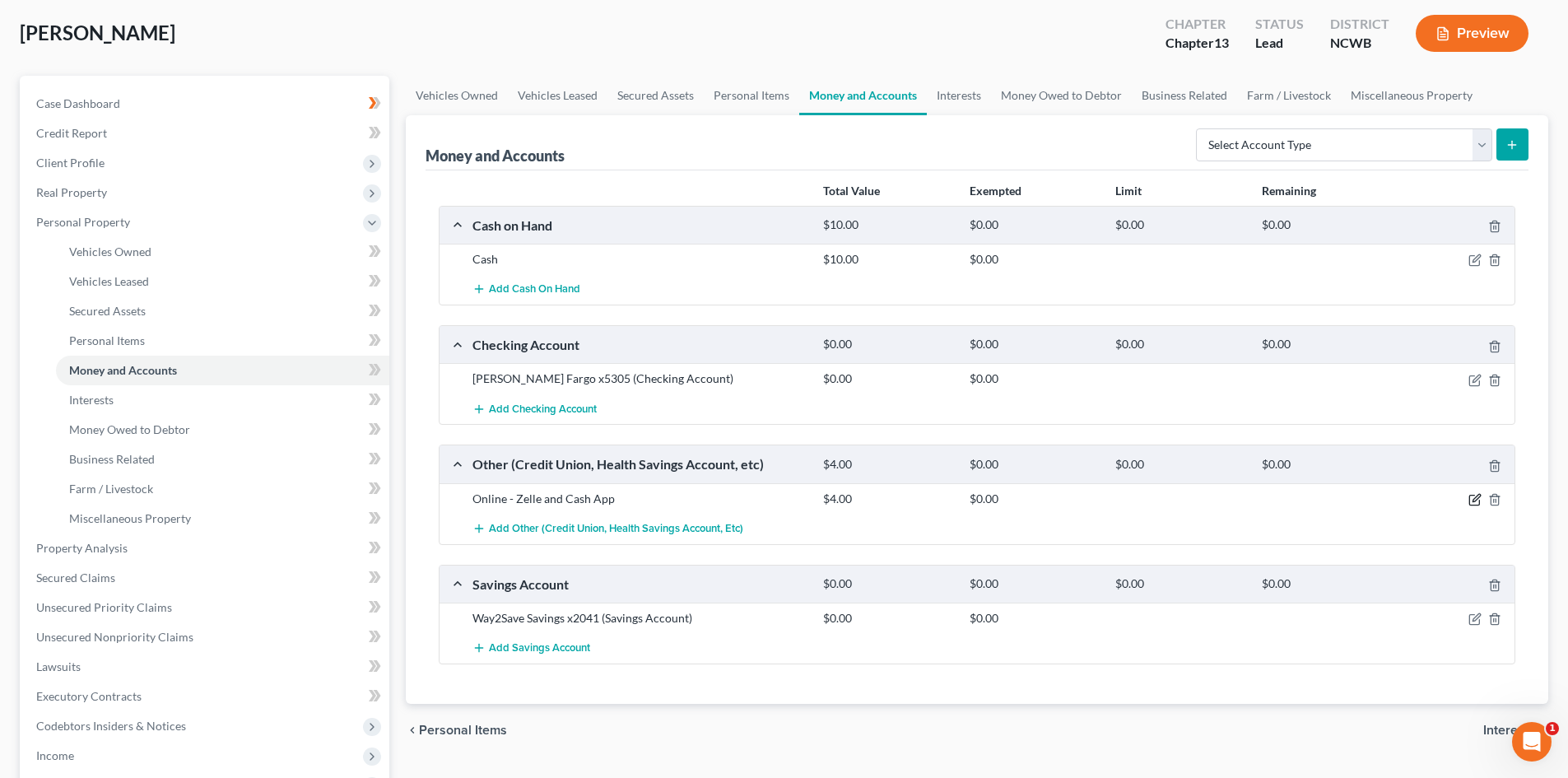
drag, startPoint x: 1475, startPoint y: 503, endPoint x: 755, endPoint y: 400, distance: 727.3
click at [1471, 505] on icon "button" at bounding box center [1474, 499] width 14 height 14
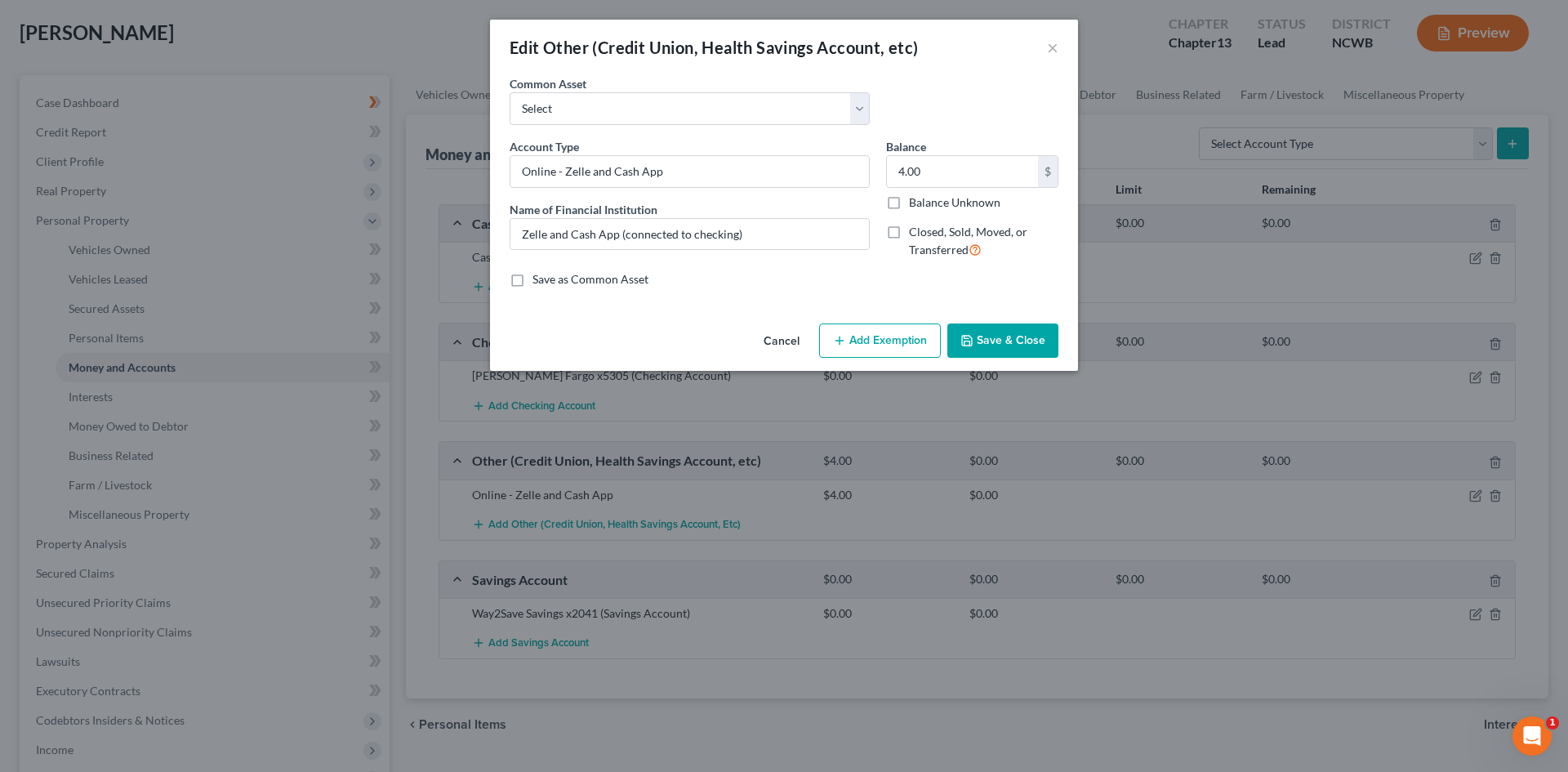
click at [769, 339] on button "Cancel" at bounding box center [781, 341] width 62 height 32
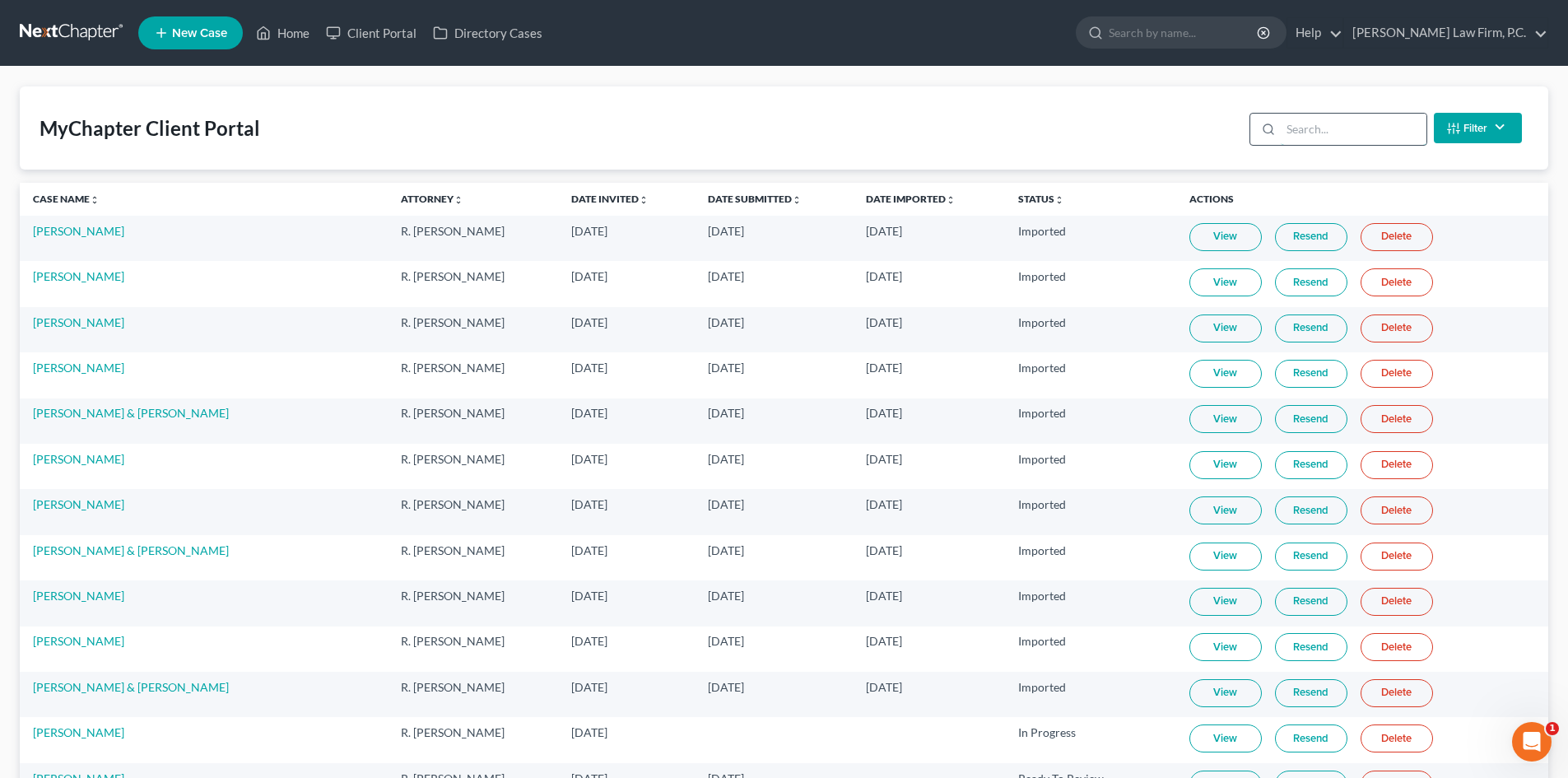
click at [1327, 139] on input "search" at bounding box center [1352, 129] width 145 height 32
click at [1324, 124] on input "search" at bounding box center [1352, 129] width 145 height 32
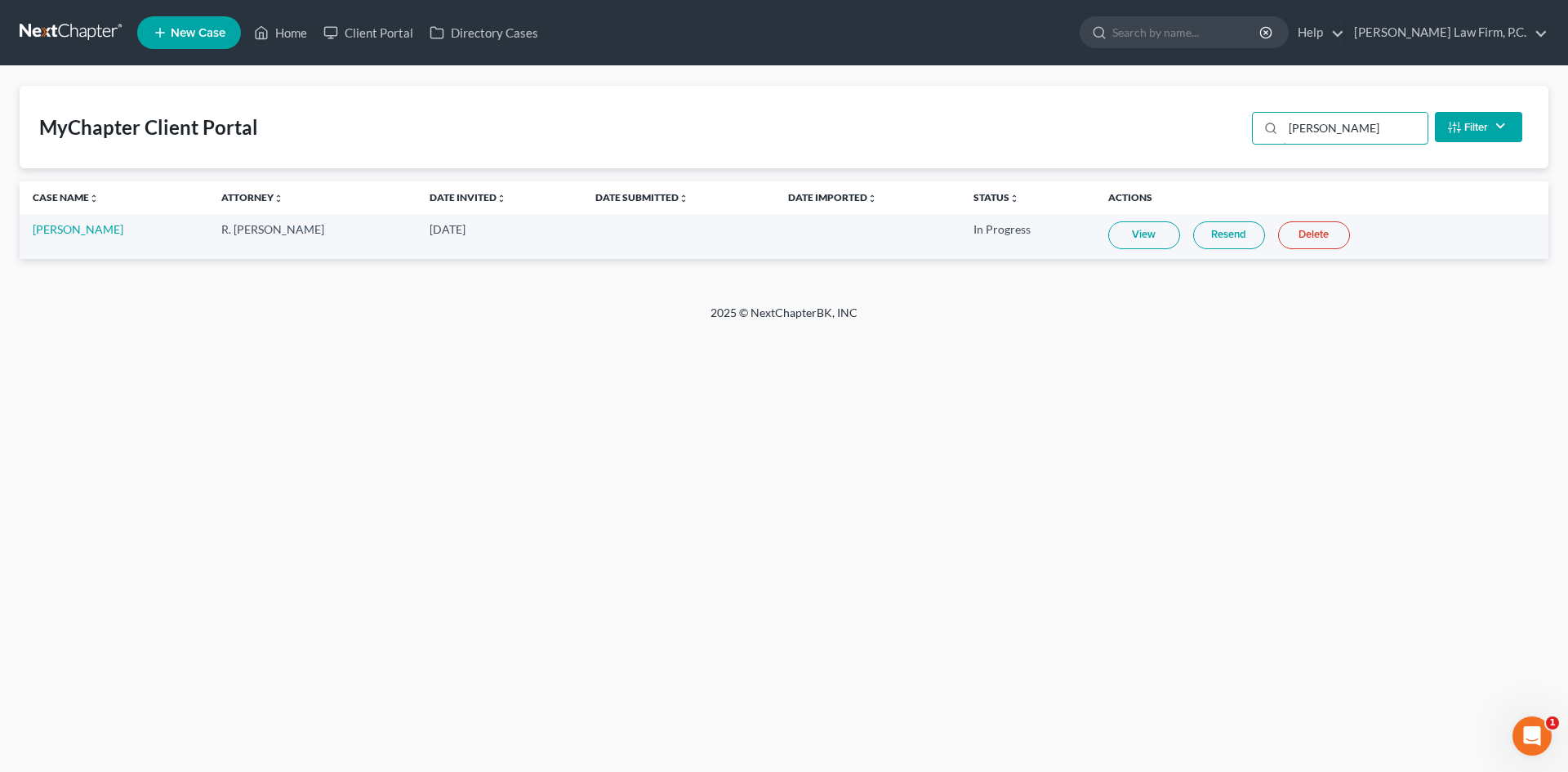
type input "coye"
click at [1132, 237] on link "View" at bounding box center [1144, 235] width 72 height 28
